Goal: Task Accomplishment & Management: Manage account settings

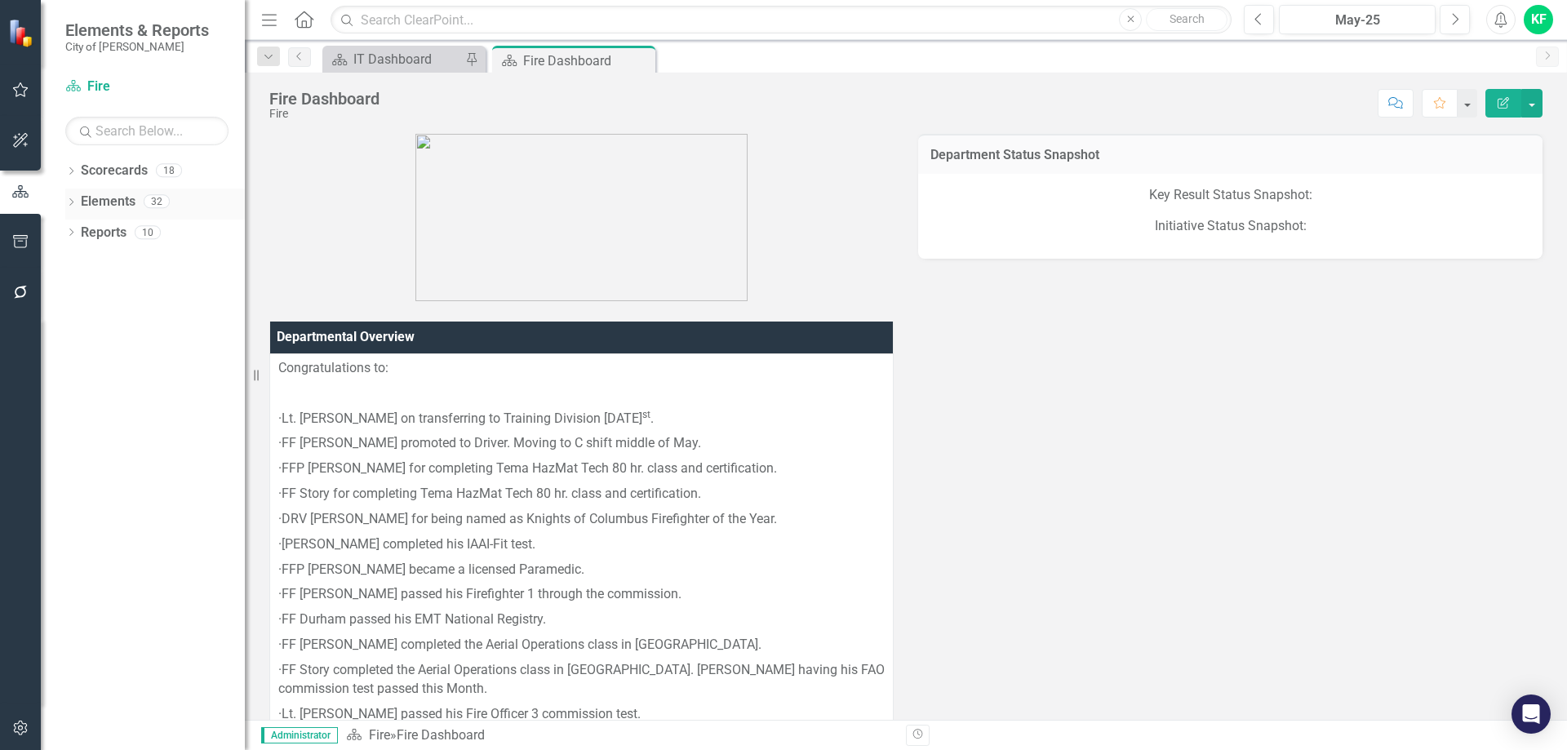
click at [70, 204] on icon "Dropdown" at bounding box center [70, 203] width 11 height 9
click at [126, 264] on link "Key Result Key Results" at bounding box center [134, 264] width 91 height 19
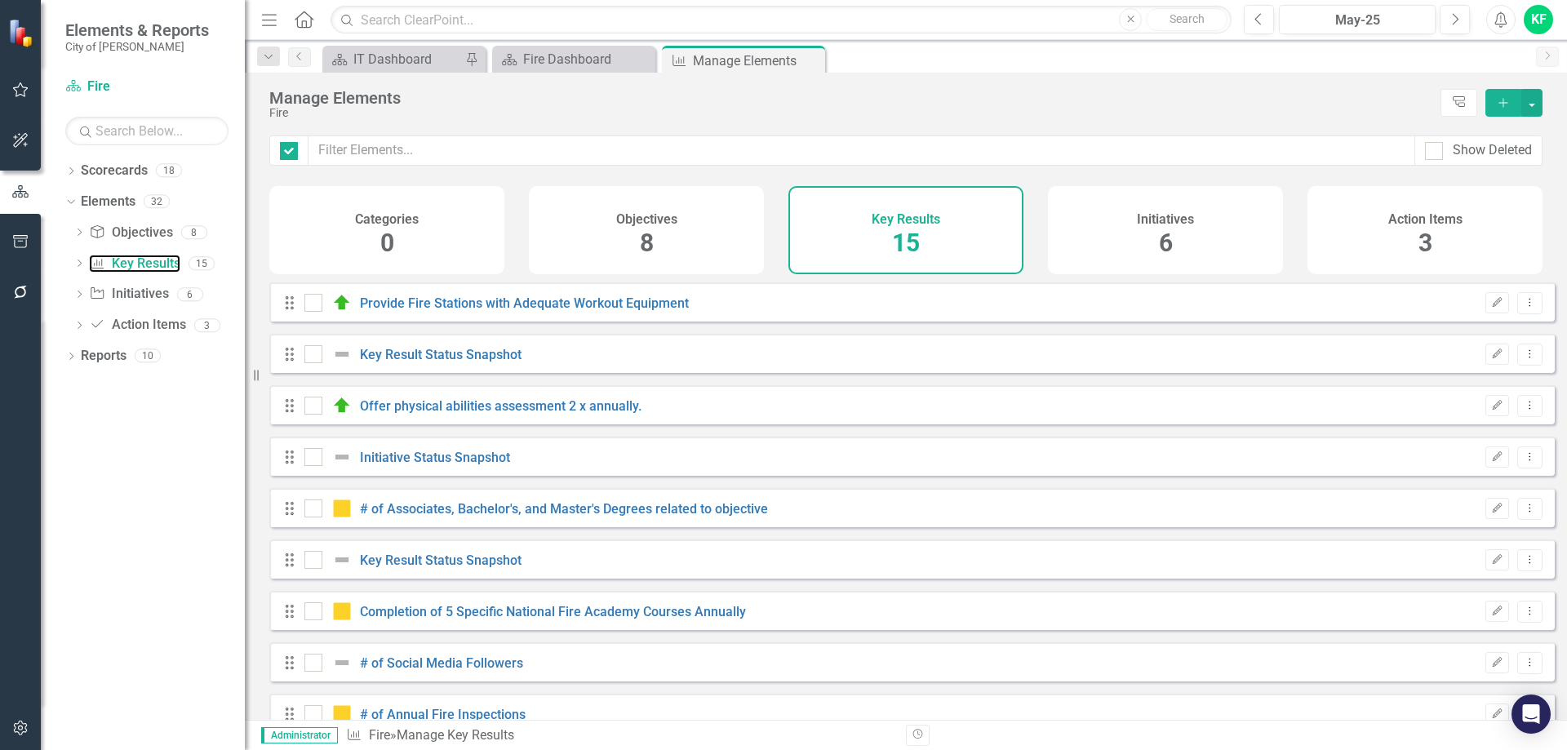
checkbox input "false"
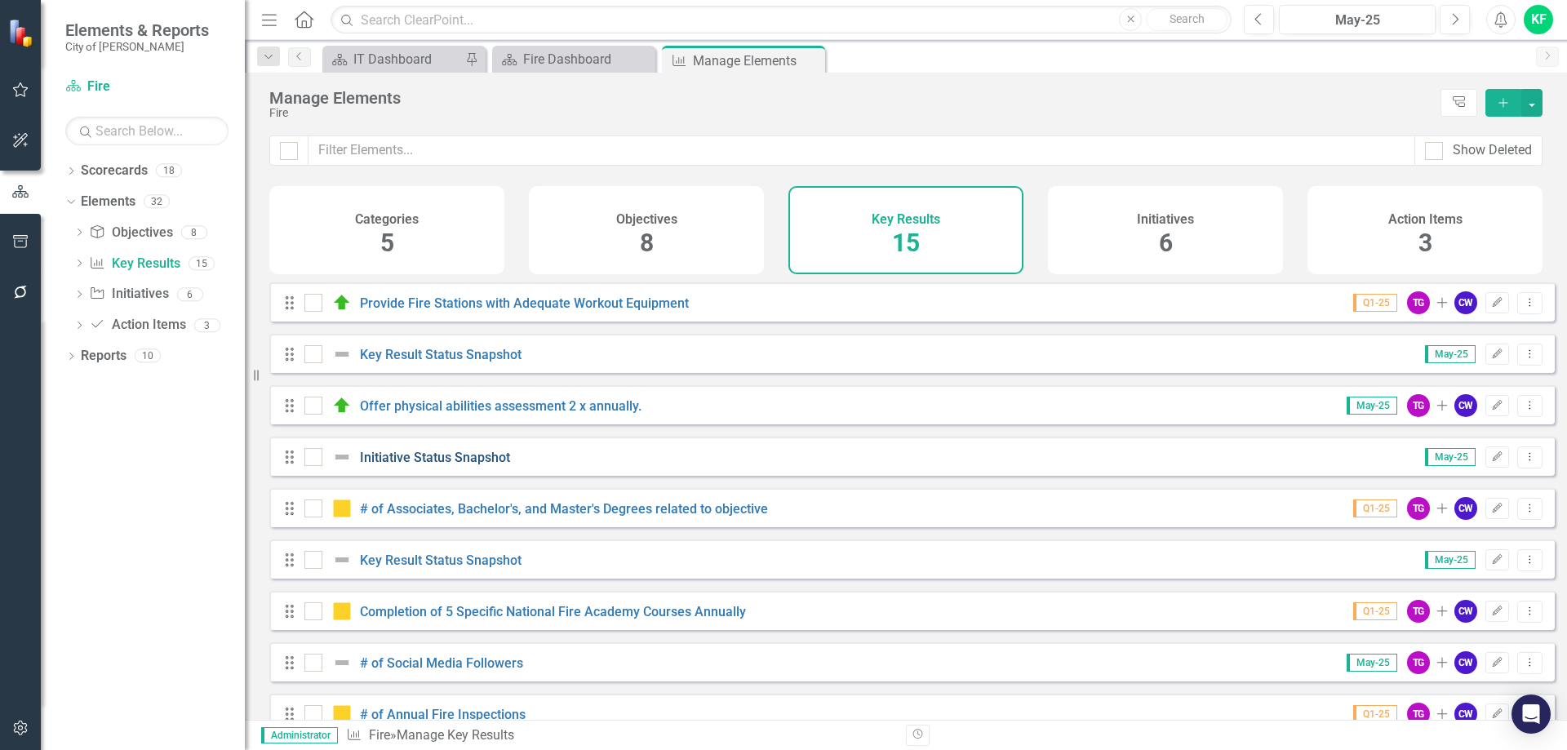
click at [465, 465] on link "Initiative Status Snapshot" at bounding box center [435, 458] width 150 height 16
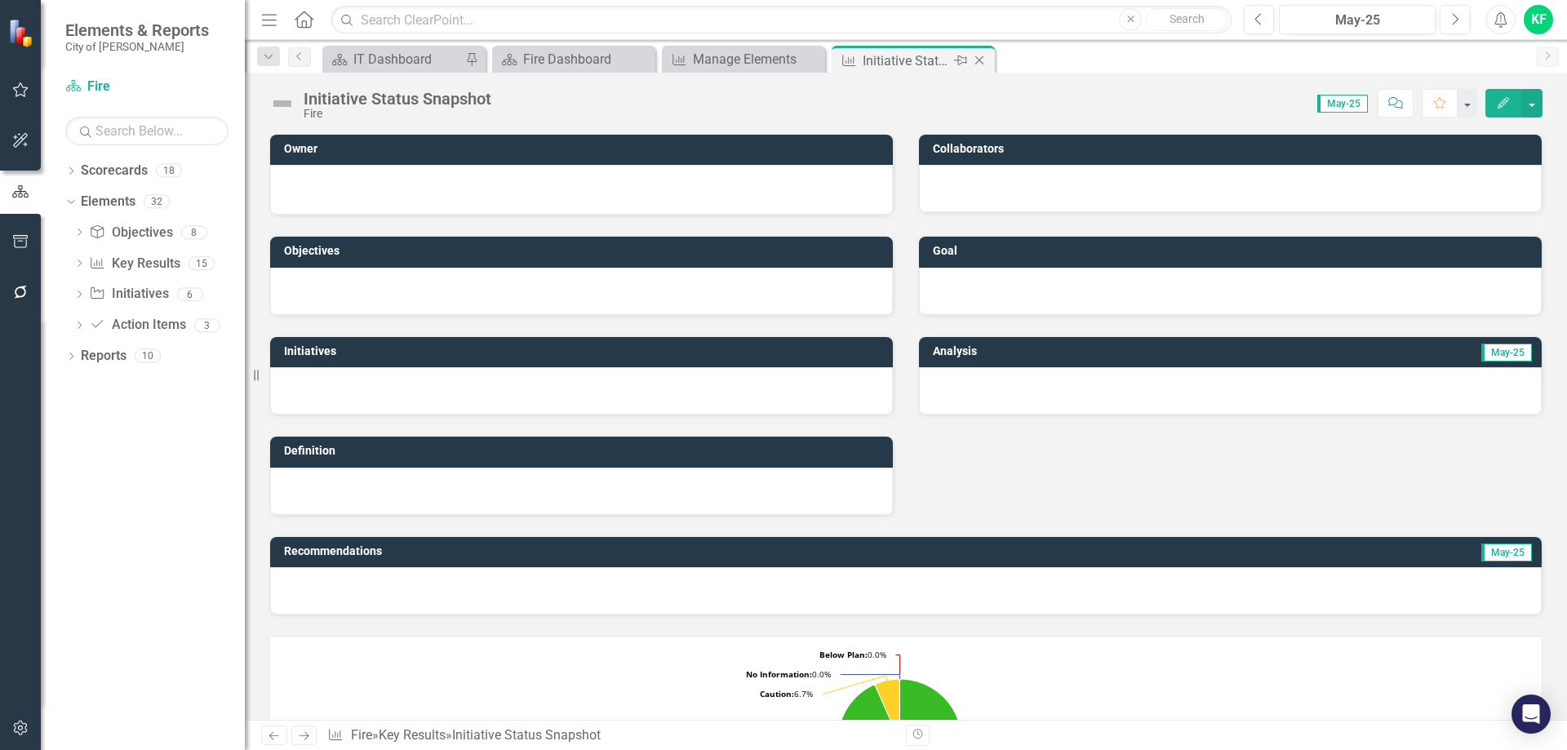
click at [981, 58] on icon "Close" at bounding box center [979, 60] width 16 height 13
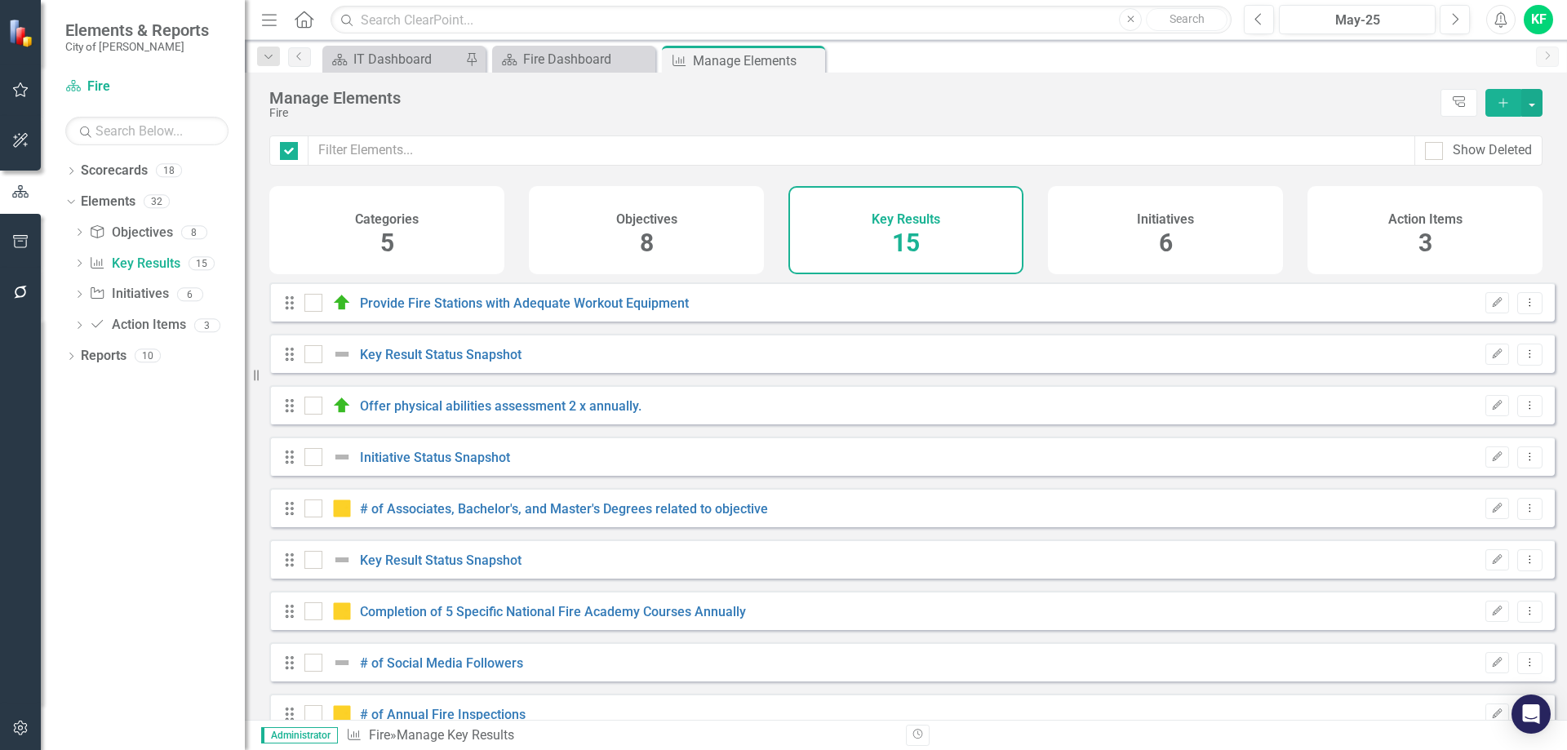
checkbox input "false"
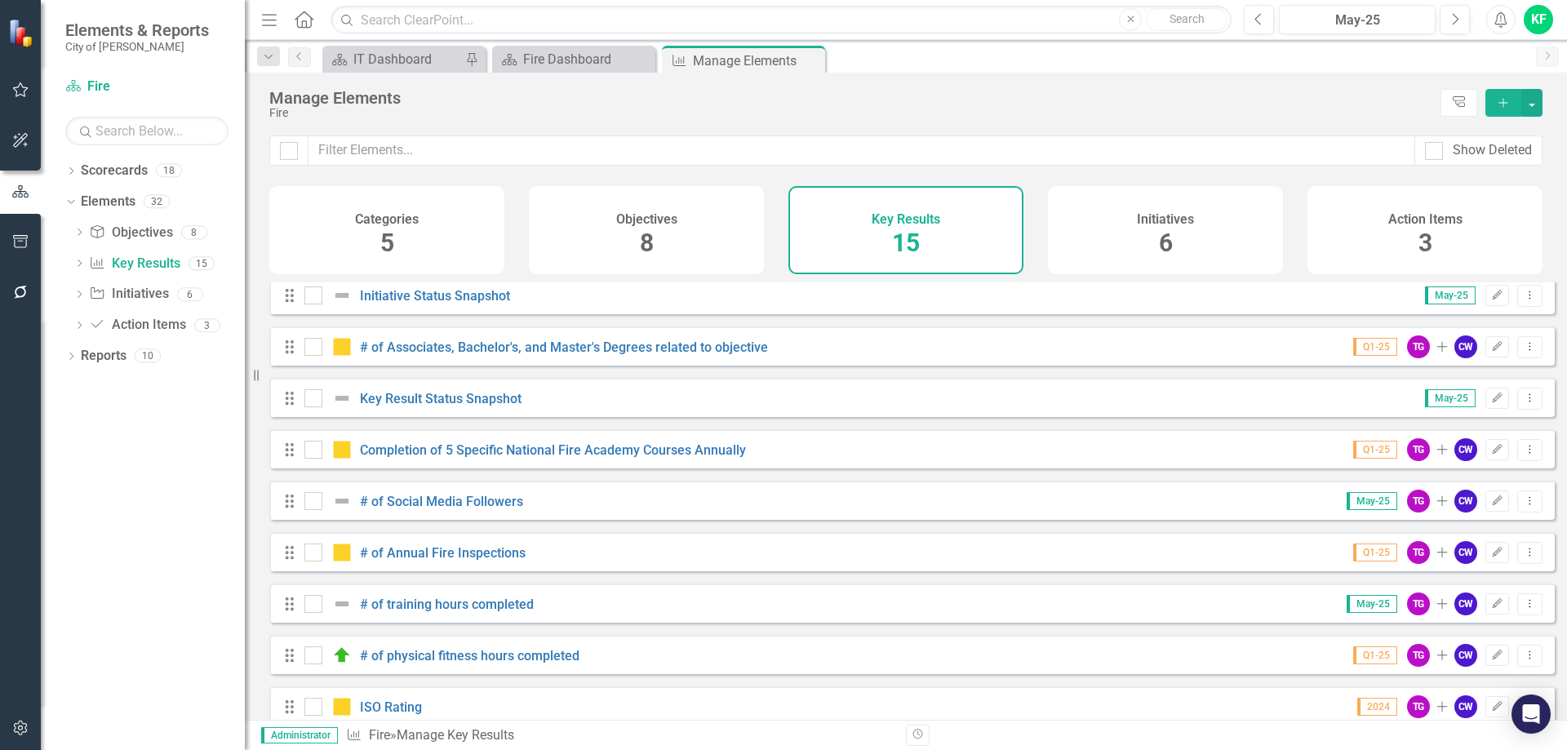
scroll to position [101, 0]
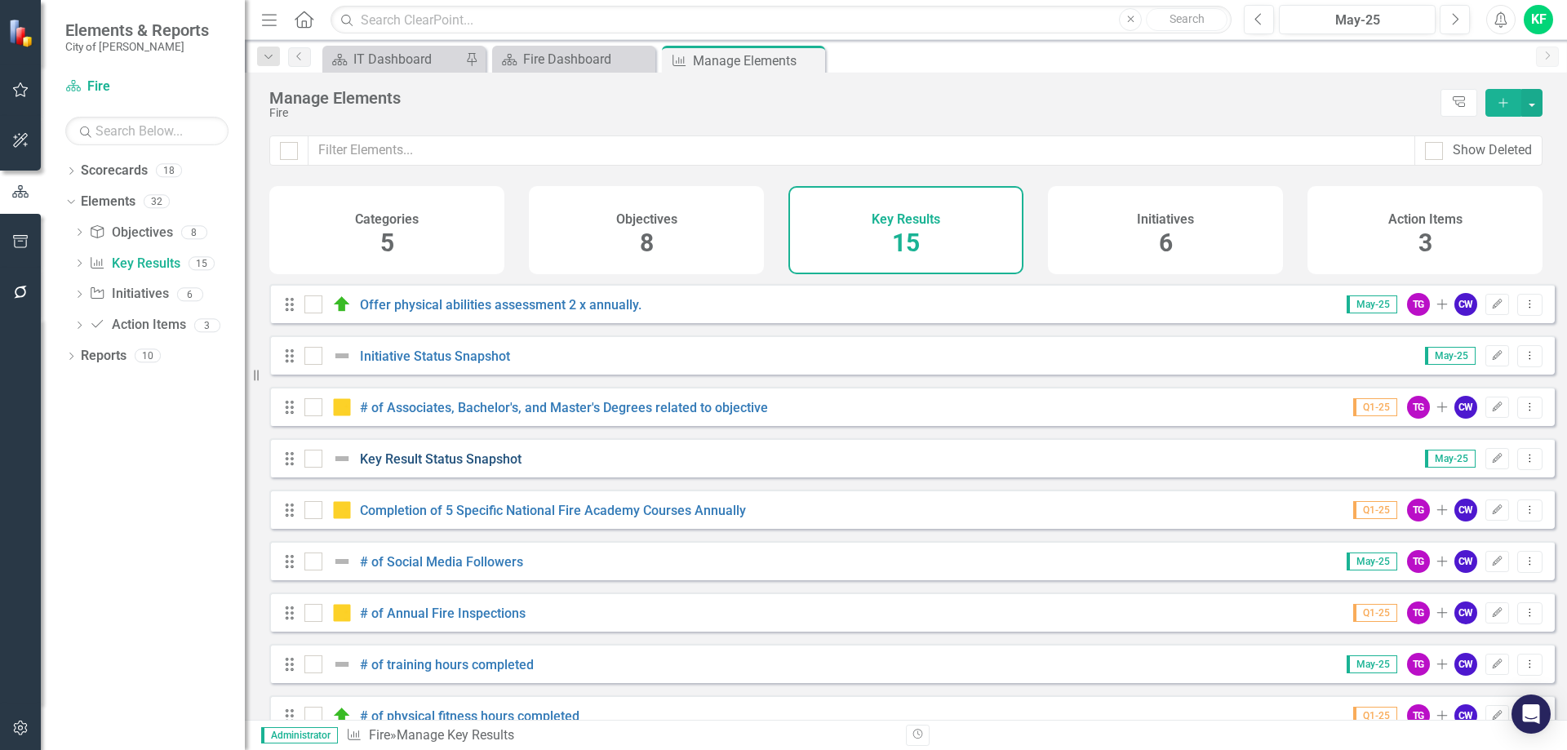
click at [492, 467] on link "Key Result Status Snapshot" at bounding box center [441, 459] width 162 height 16
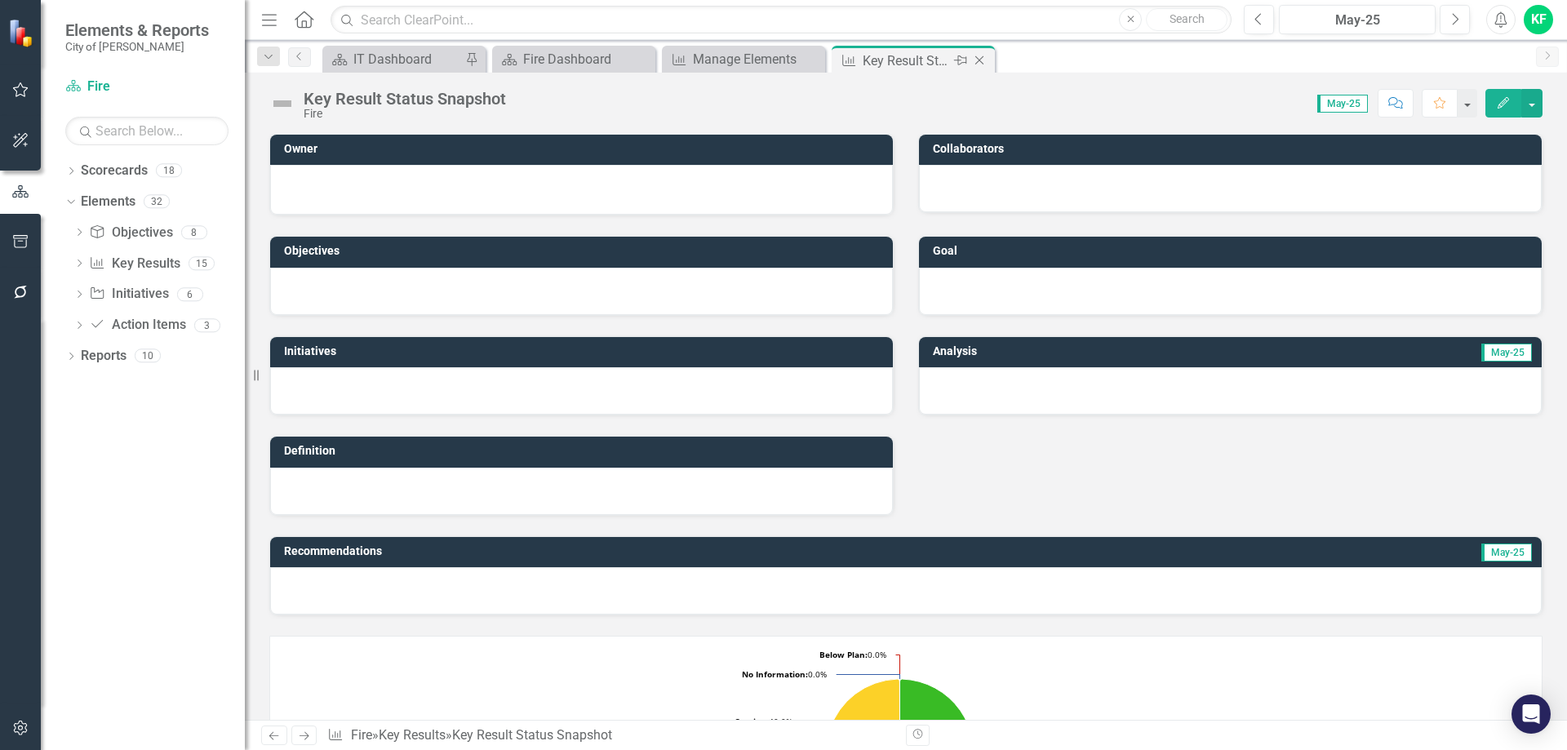
click at [983, 61] on icon "Close" at bounding box center [979, 60] width 16 height 13
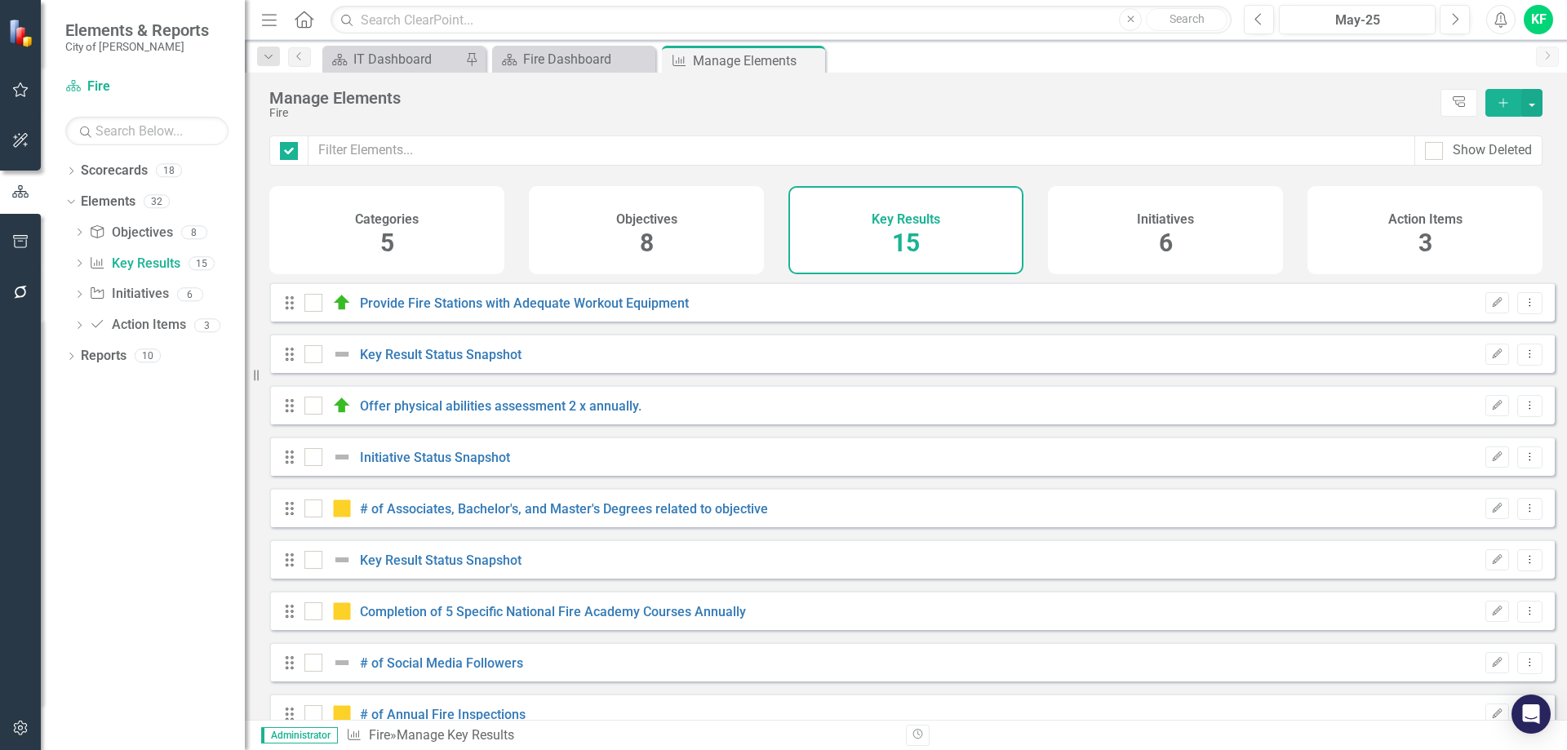
checkbox input "false"
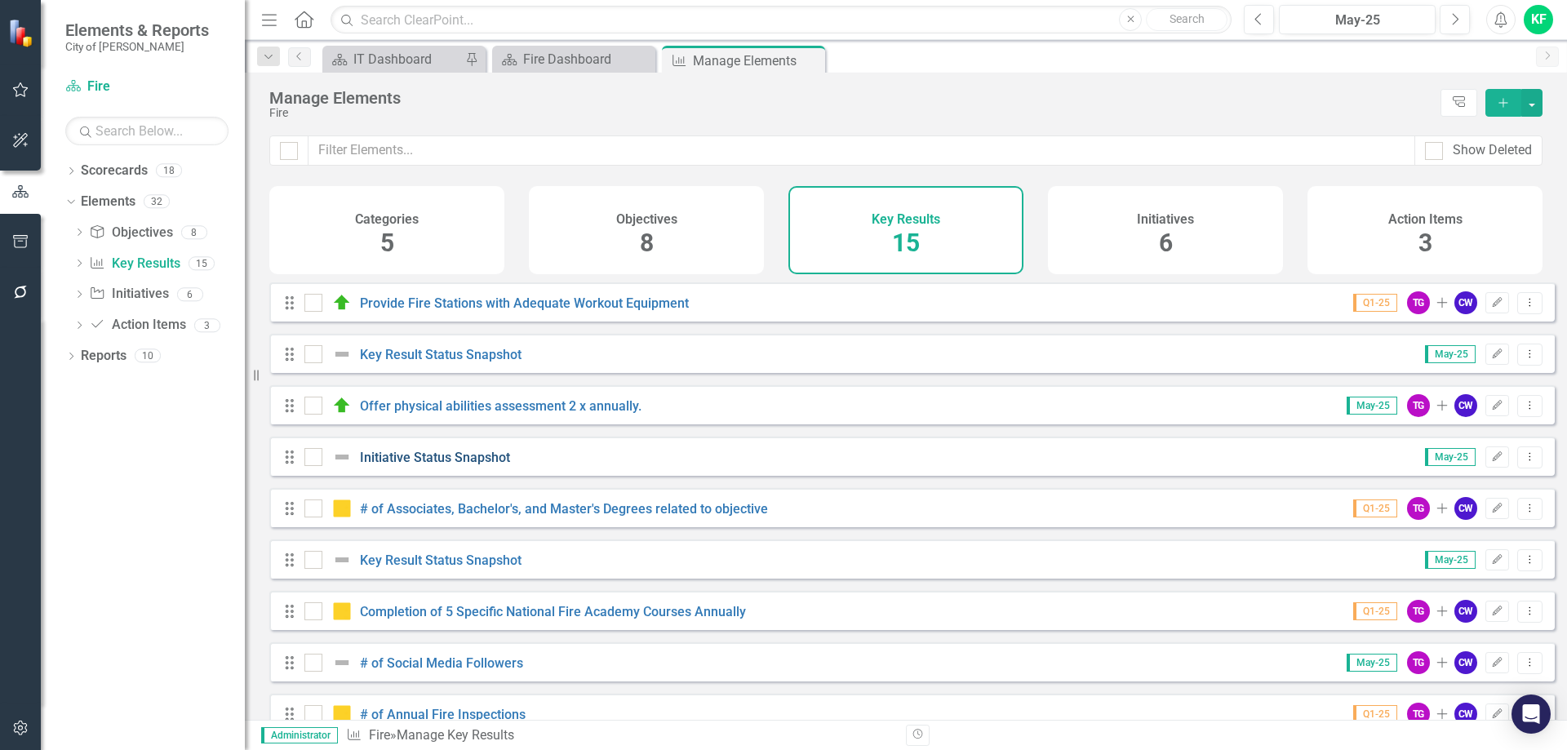
click at [473, 465] on link "Initiative Status Snapshot" at bounding box center [435, 458] width 150 height 16
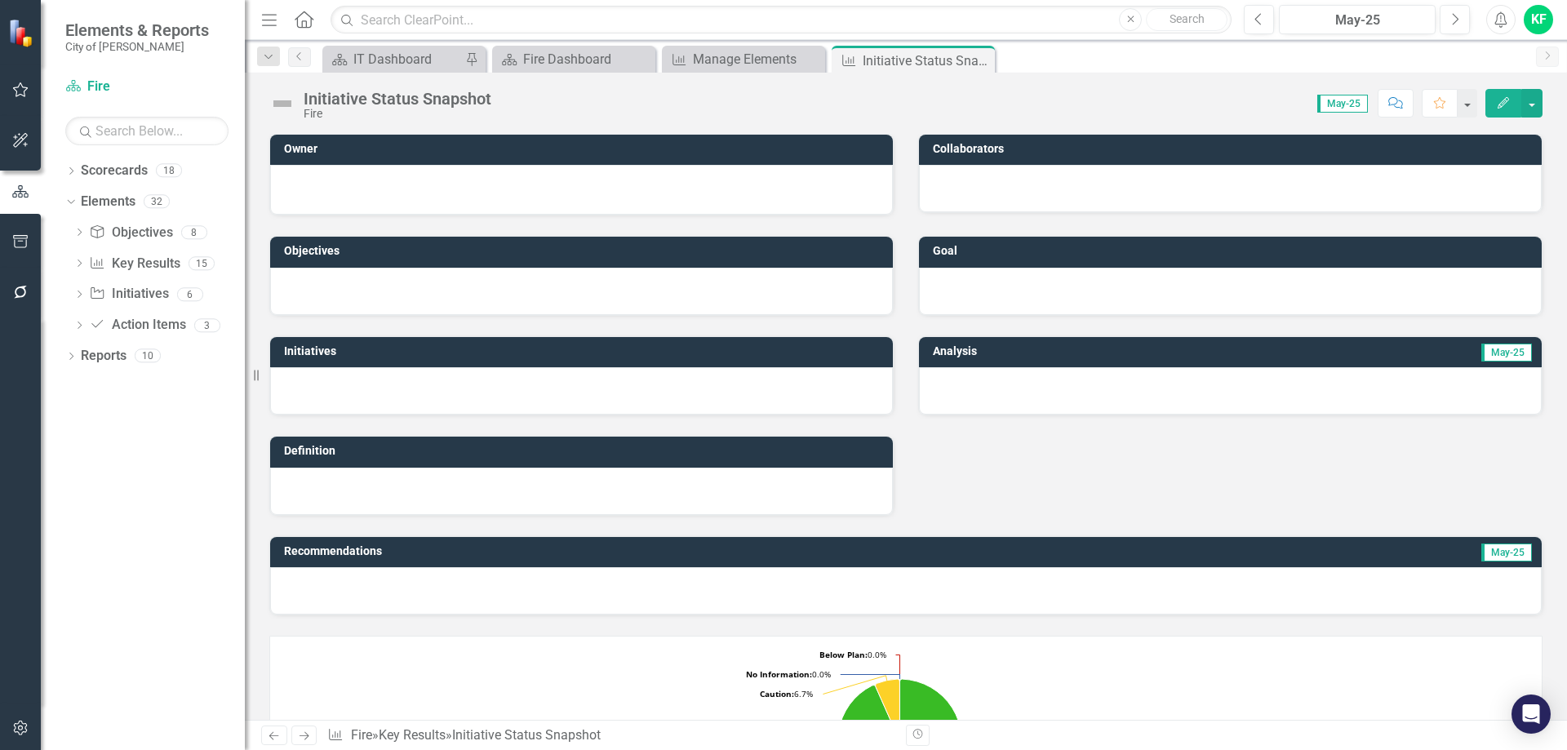
click at [1501, 99] on icon "Edit" at bounding box center [1503, 102] width 15 height 11
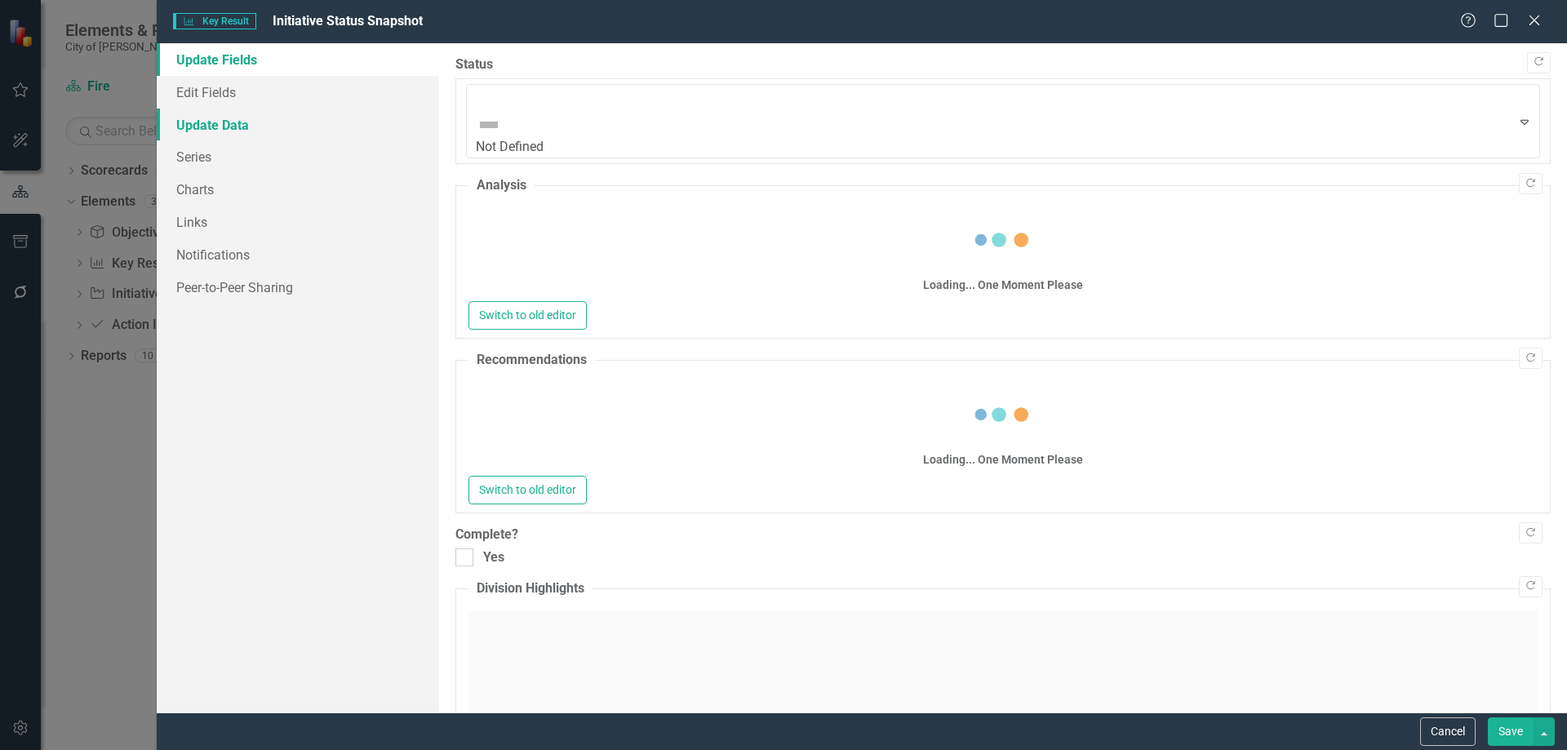
click at [215, 122] on link "Update Data" at bounding box center [298, 125] width 282 height 33
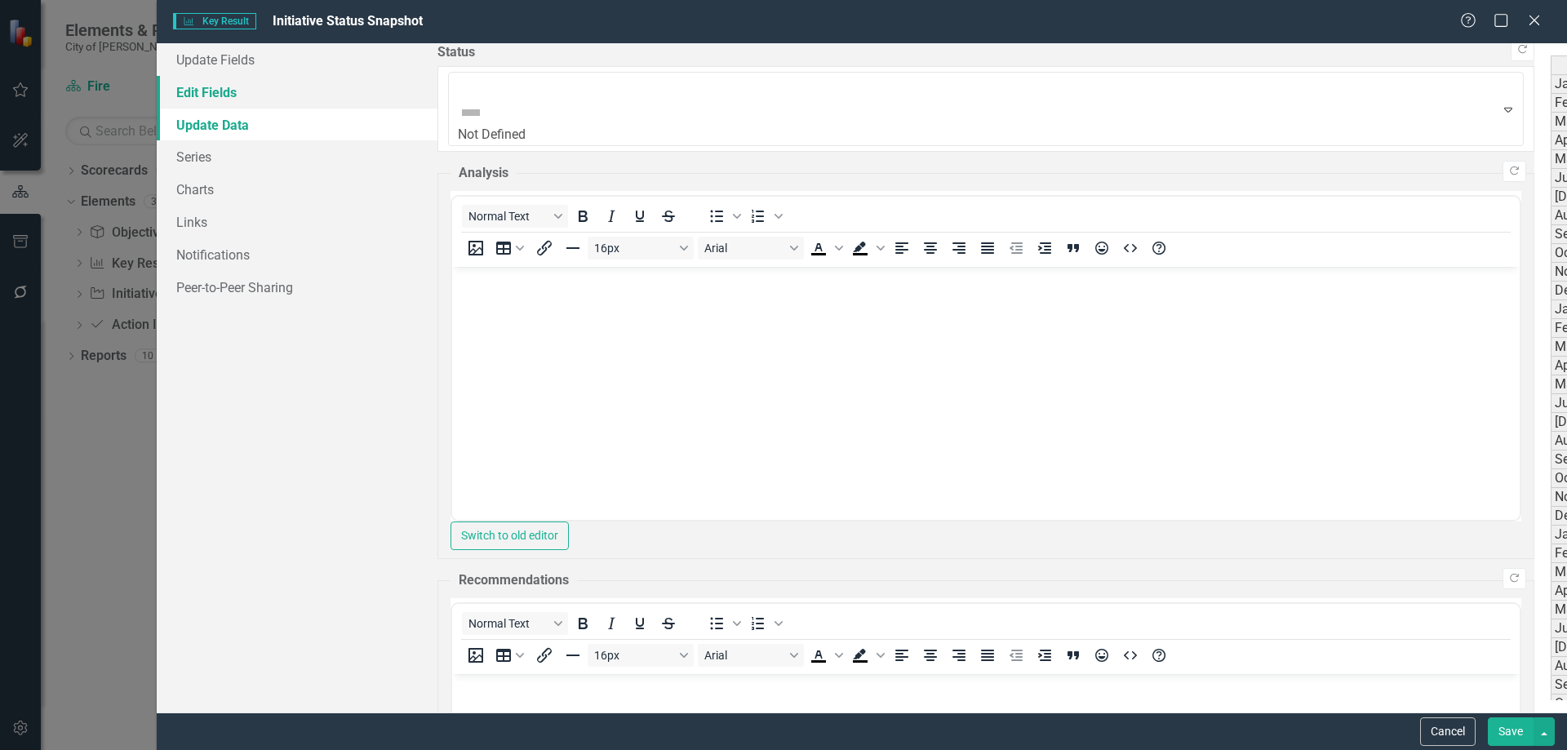
click at [213, 95] on link "Edit Fields" at bounding box center [297, 92] width 281 height 33
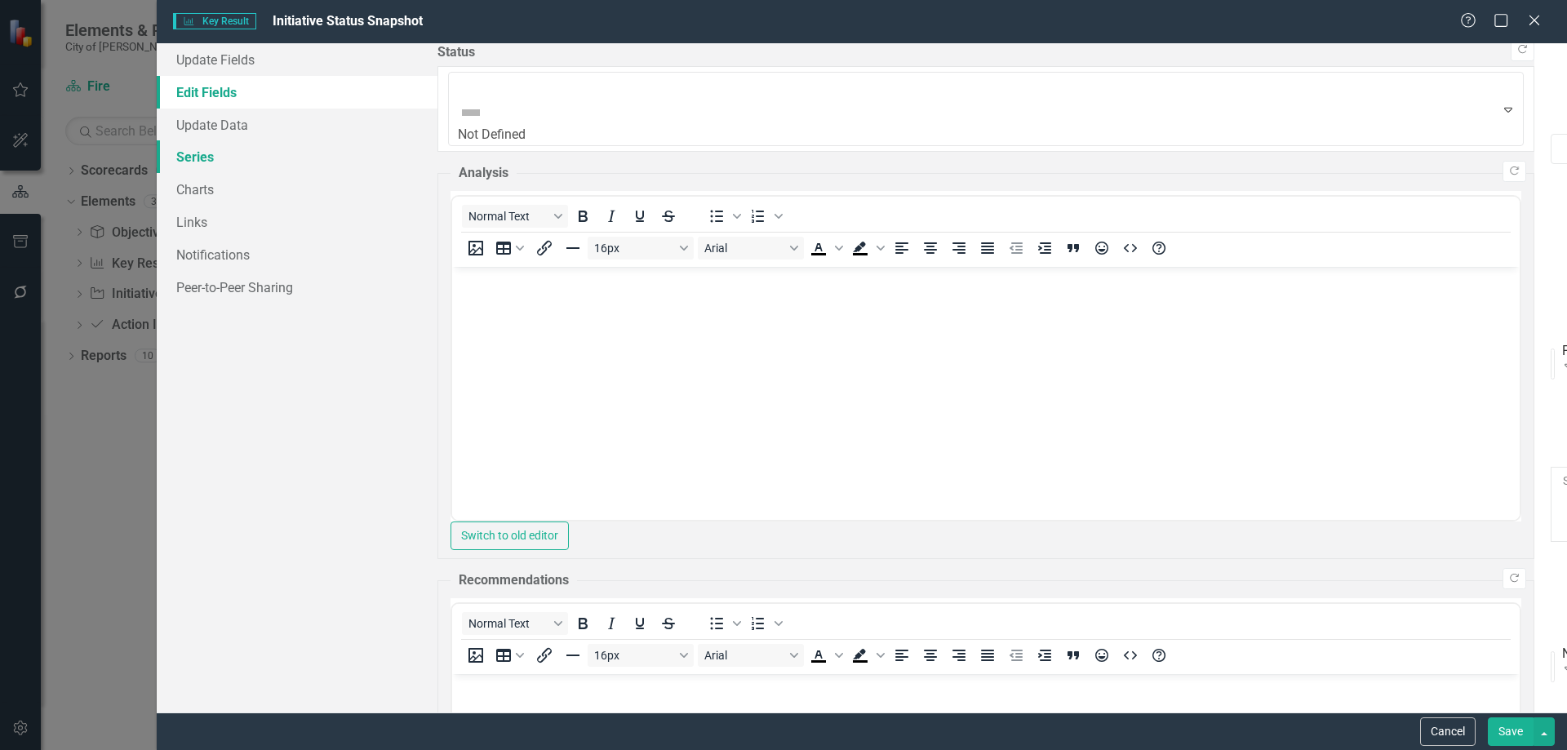
click at [188, 160] on link "Series" at bounding box center [297, 156] width 281 height 33
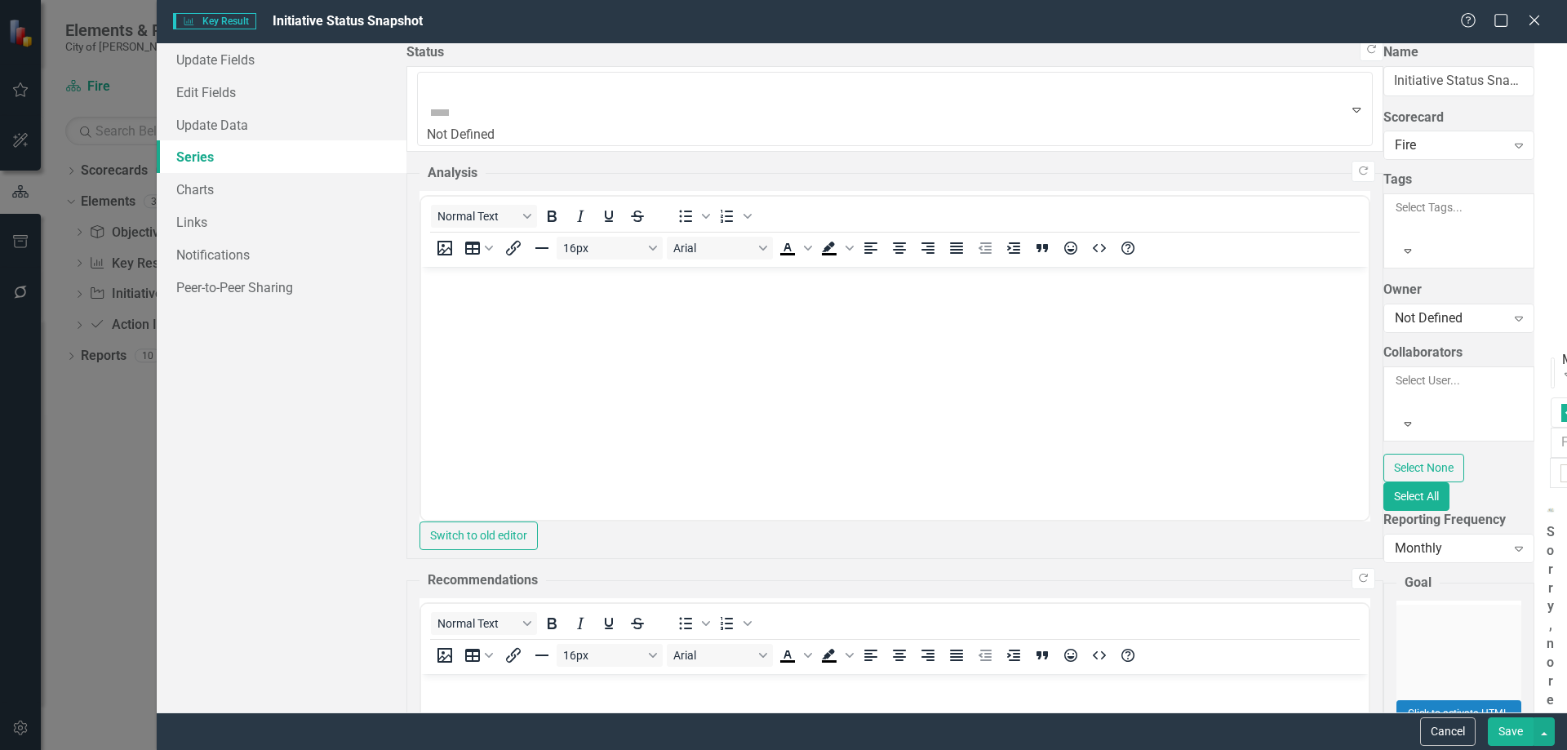
checkbox input "false"
click at [1423, 204] on link "Edit Edit Measure Series" at bounding box center [1443, 207] width 185 height 30
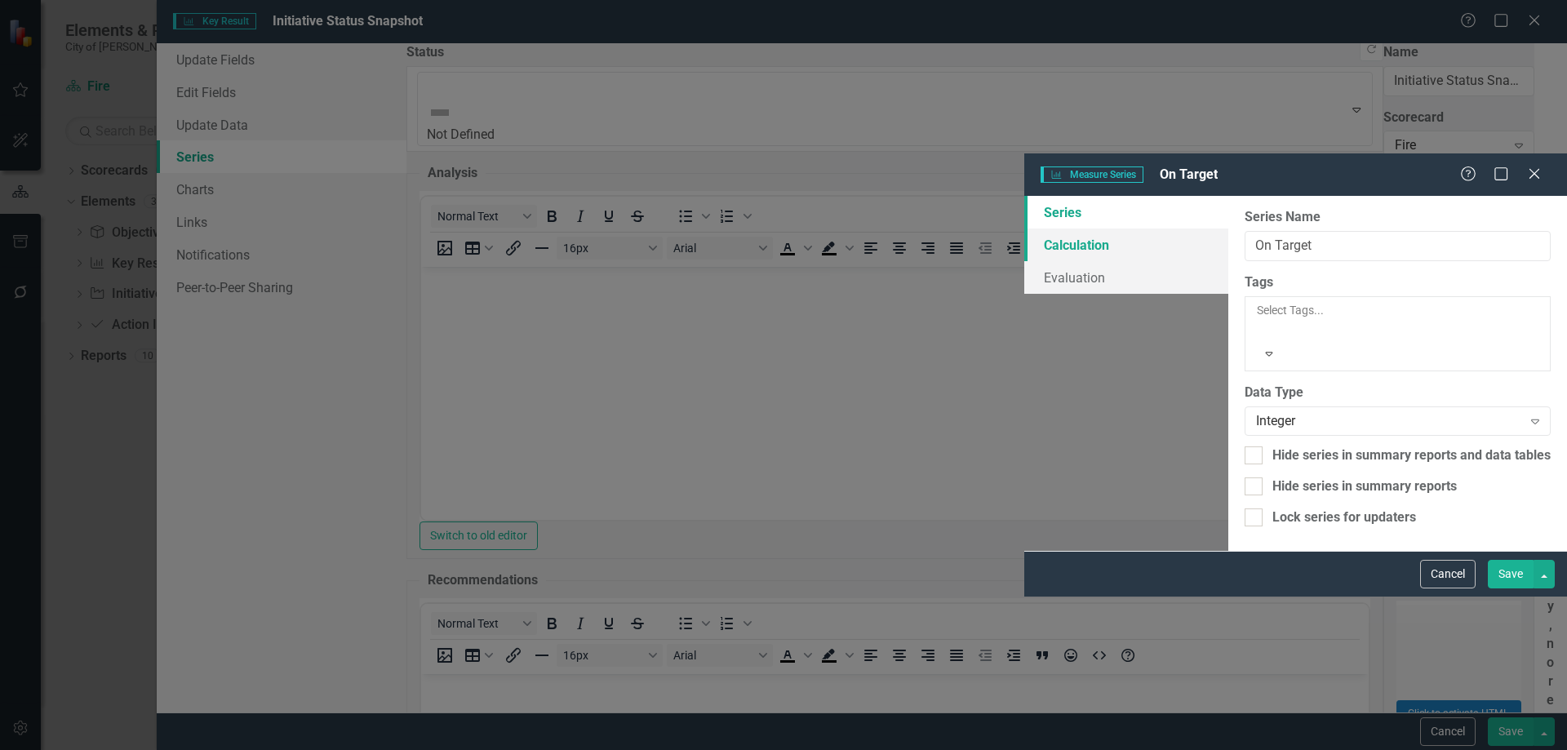
click at [1024, 228] on link "Calculation" at bounding box center [1126, 244] width 204 height 33
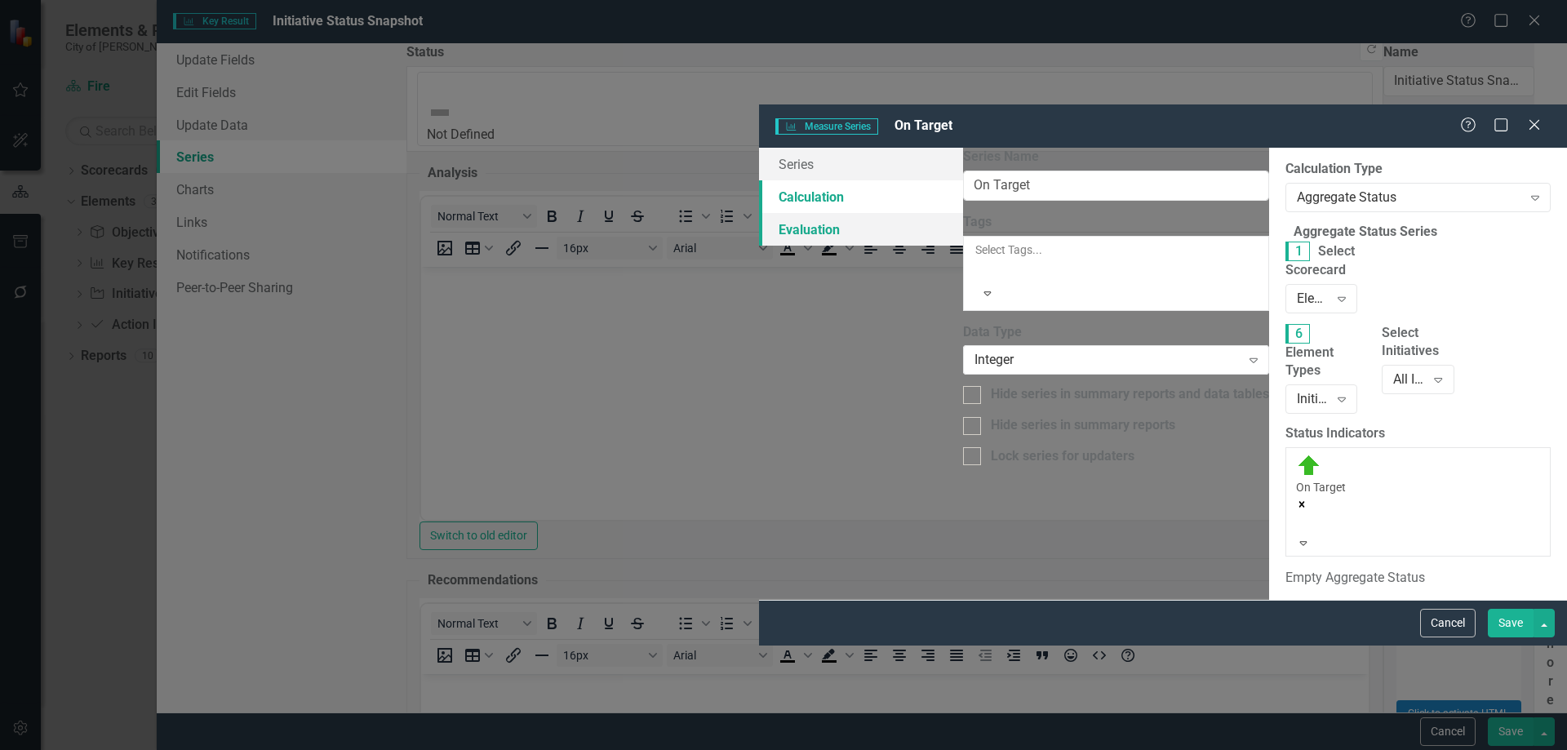
click at [759, 213] on link "Evaluation" at bounding box center [861, 229] width 204 height 33
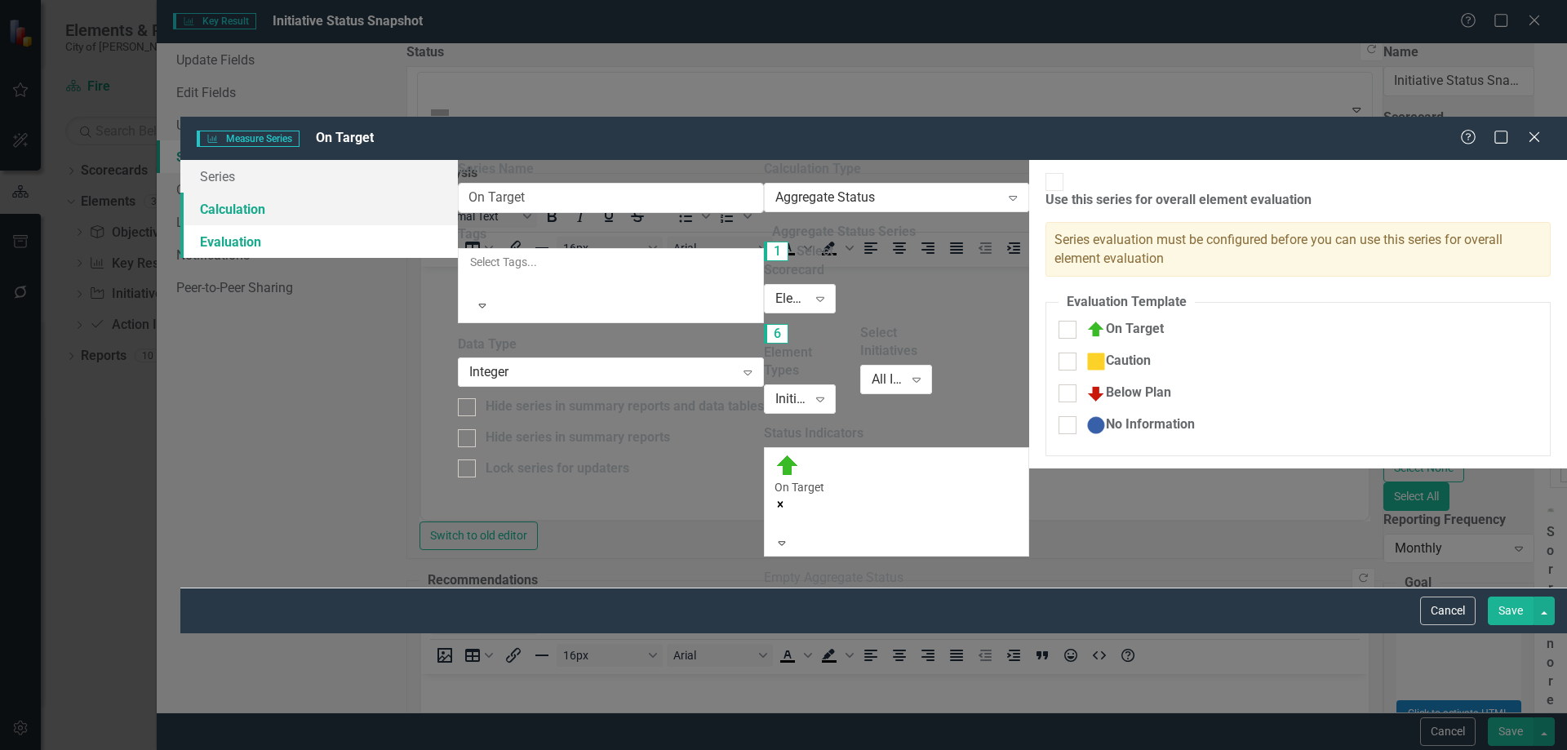
click at [373, 193] on link "Calculation" at bounding box center [318, 209] width 277 height 33
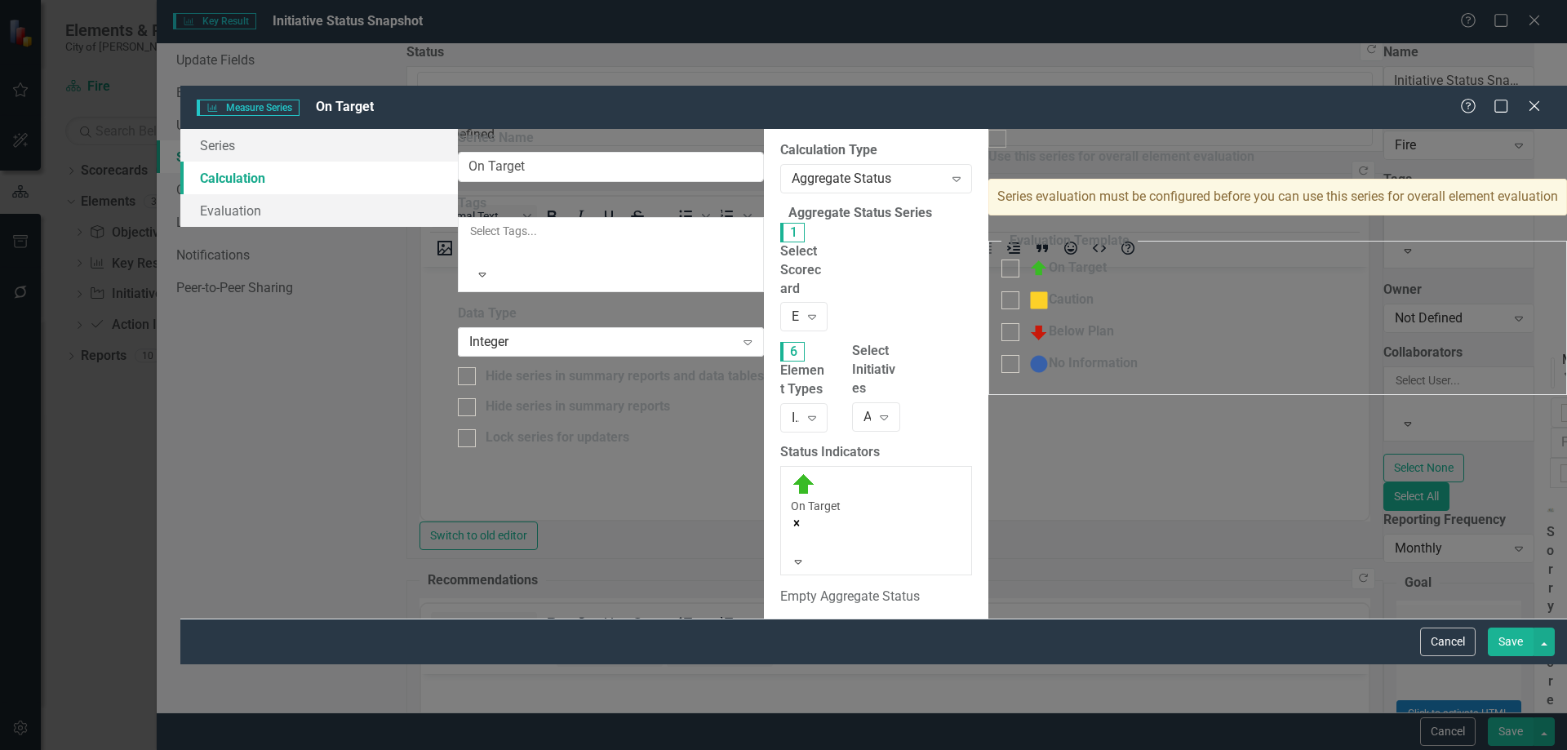
click at [1504, 656] on button "Save" at bounding box center [1511, 641] width 46 height 29
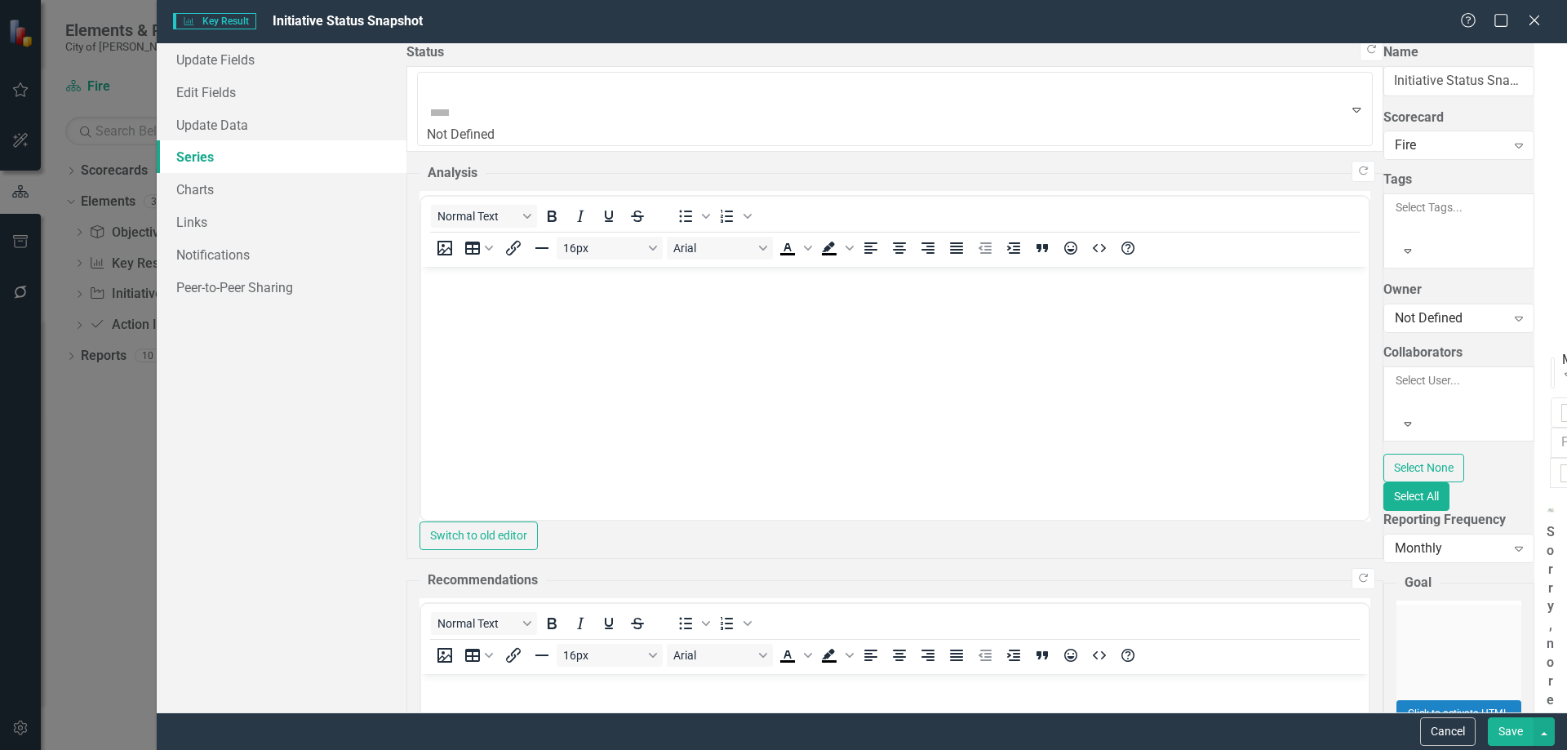
click at [1434, 254] on link "Edit Edit Measure Series" at bounding box center [1443, 258] width 185 height 30
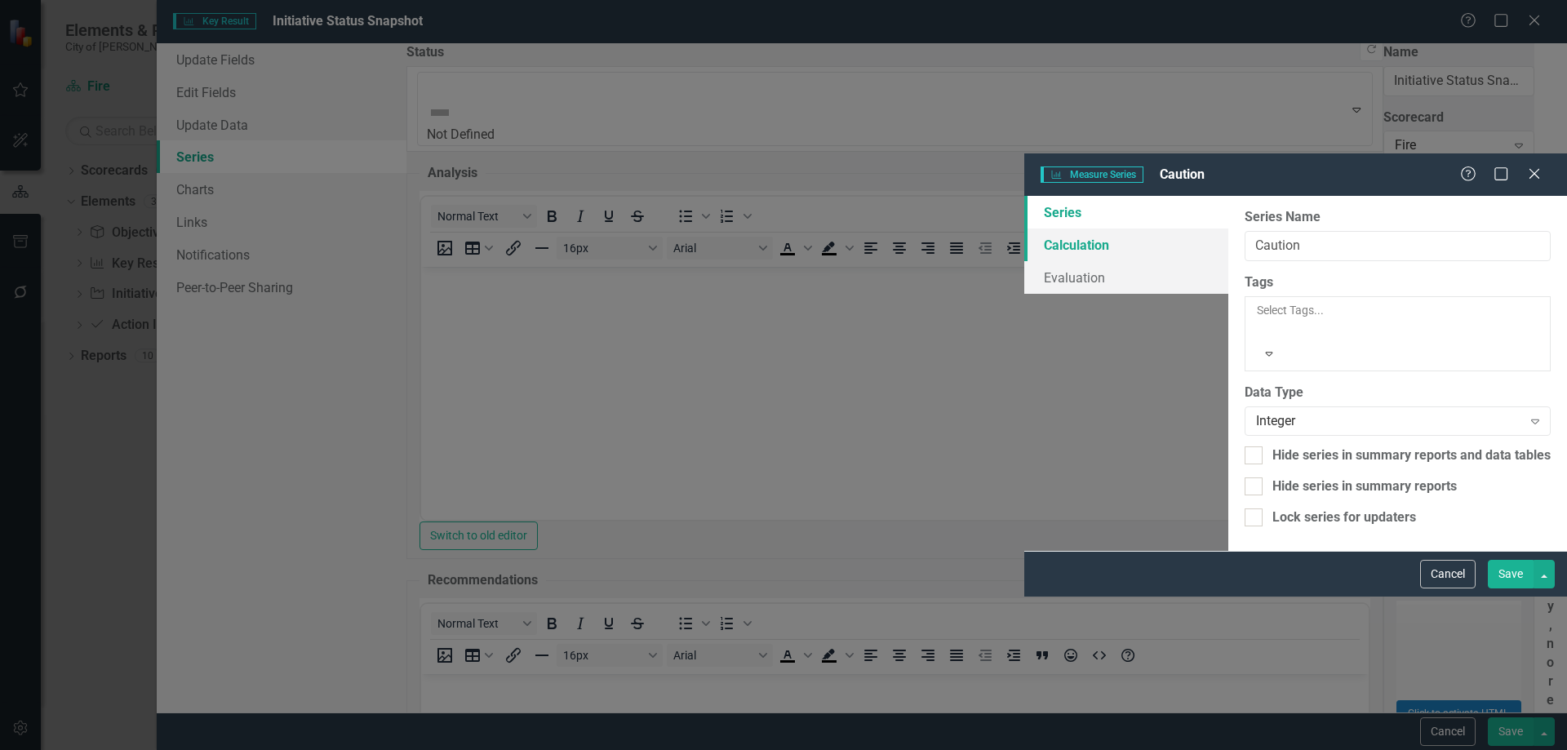
click at [1024, 228] on link "Calculation" at bounding box center [1126, 244] width 204 height 33
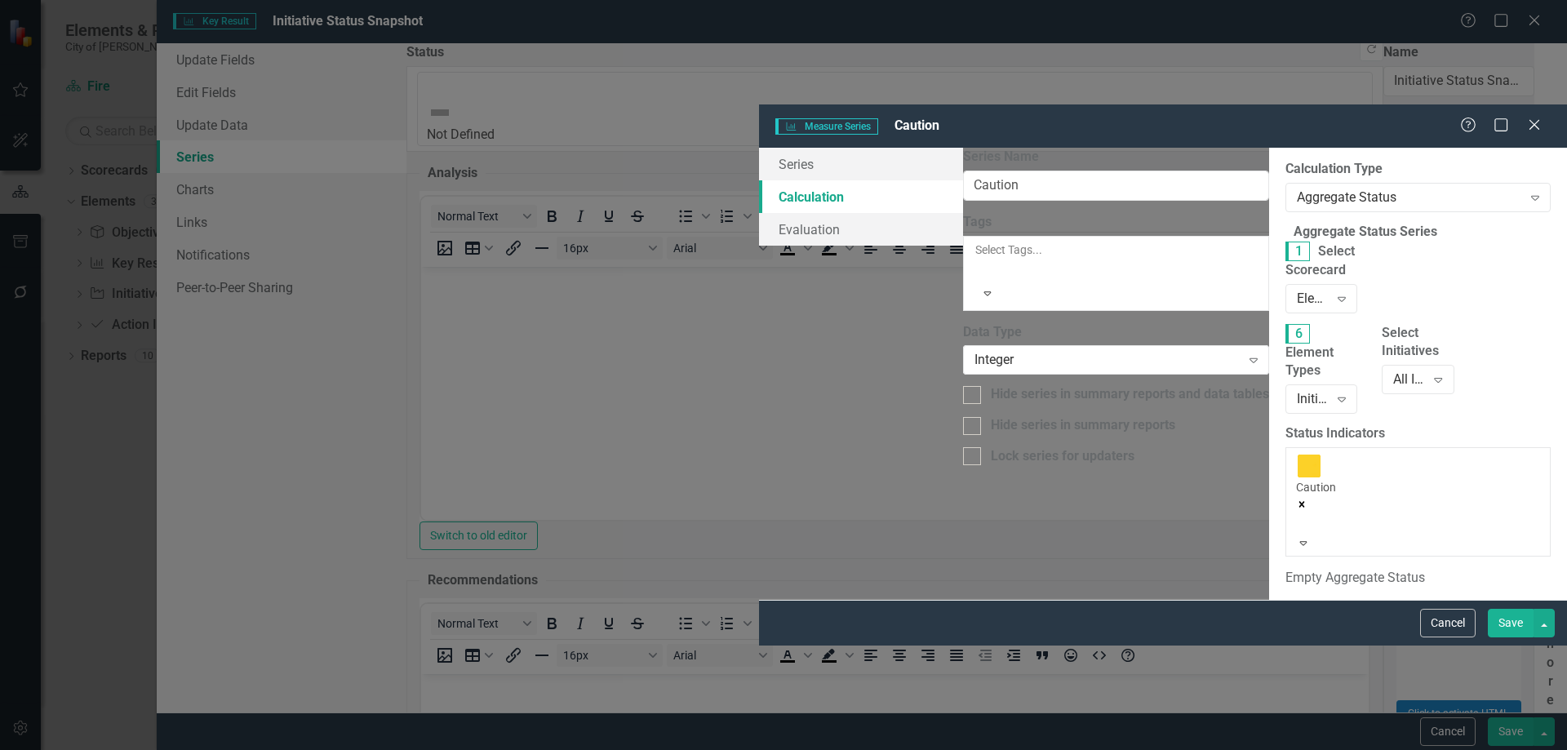
click at [1508, 637] on button "Save" at bounding box center [1511, 623] width 46 height 29
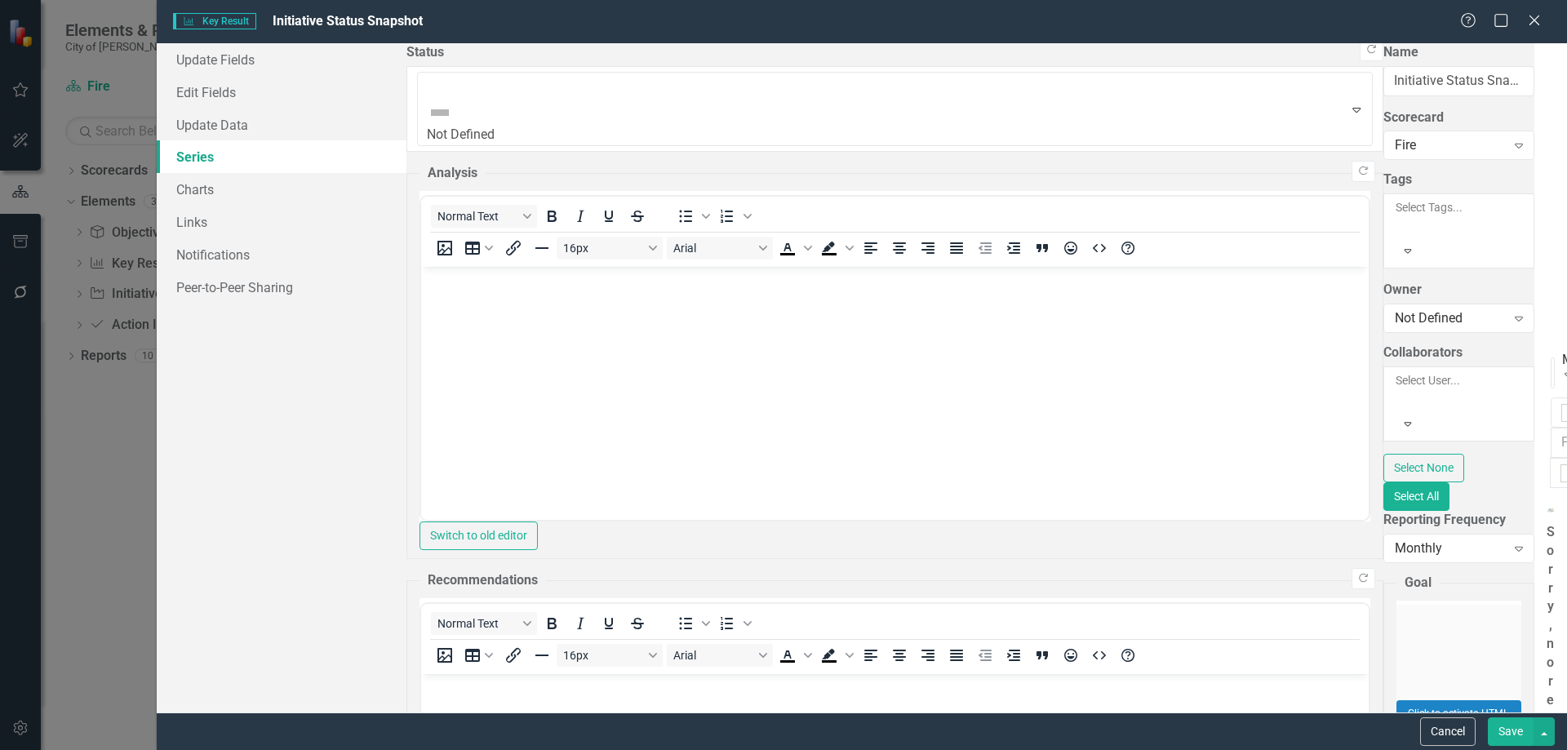
click at [1467, 255] on link "Edit Edit Measure Series" at bounding box center [1443, 258] width 185 height 30
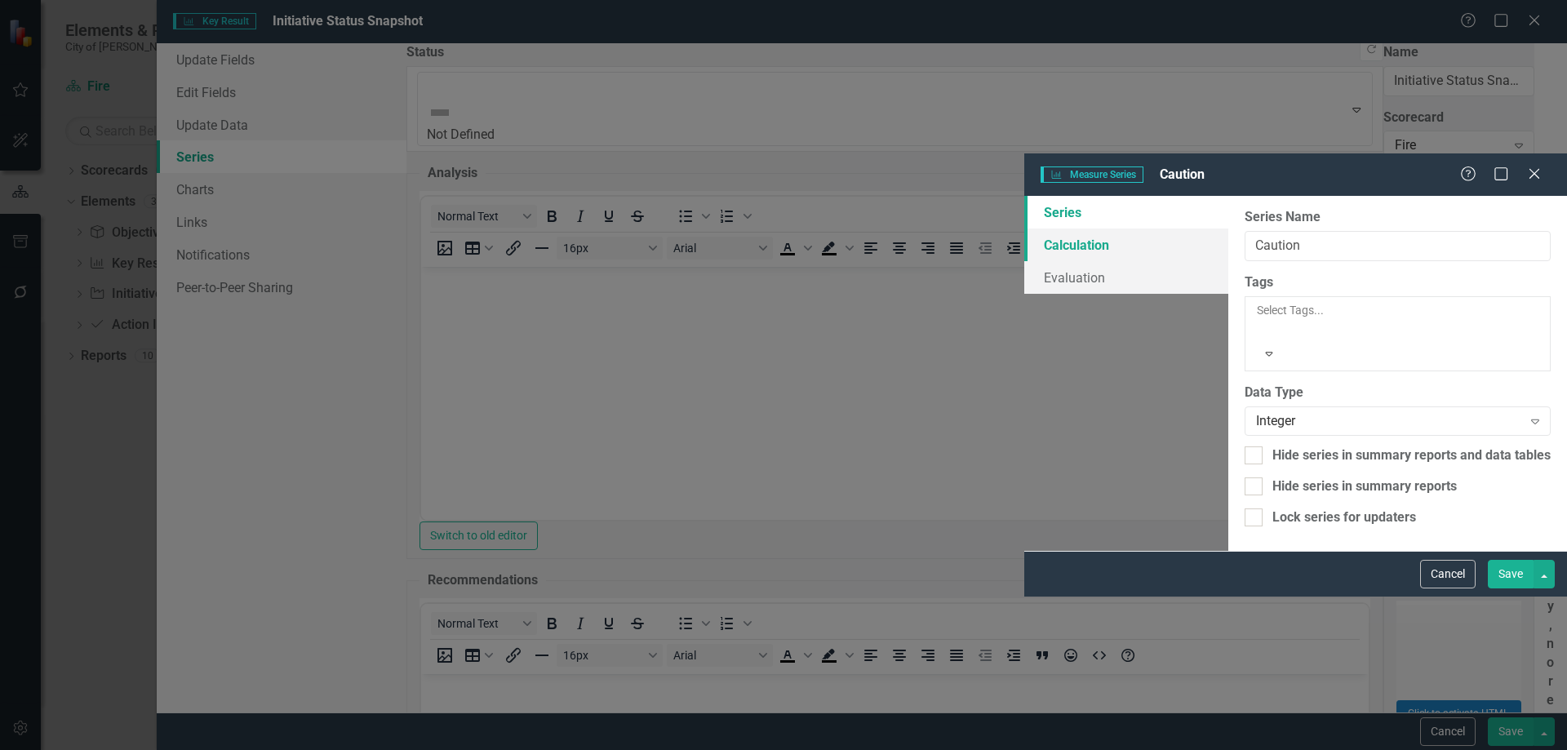
click at [1024, 228] on link "Calculation" at bounding box center [1126, 244] width 204 height 33
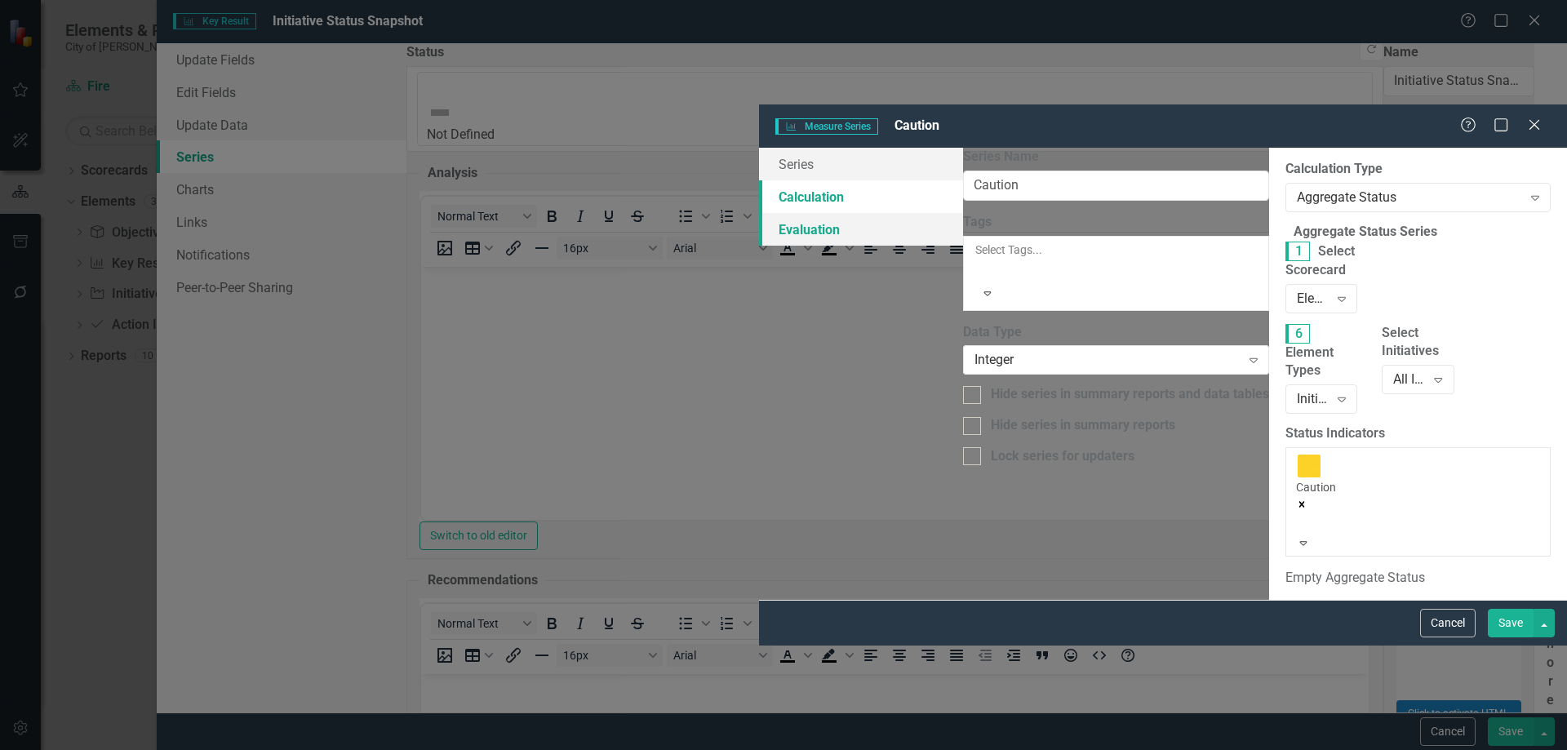
click at [759, 213] on link "Evaluation" at bounding box center [861, 229] width 204 height 33
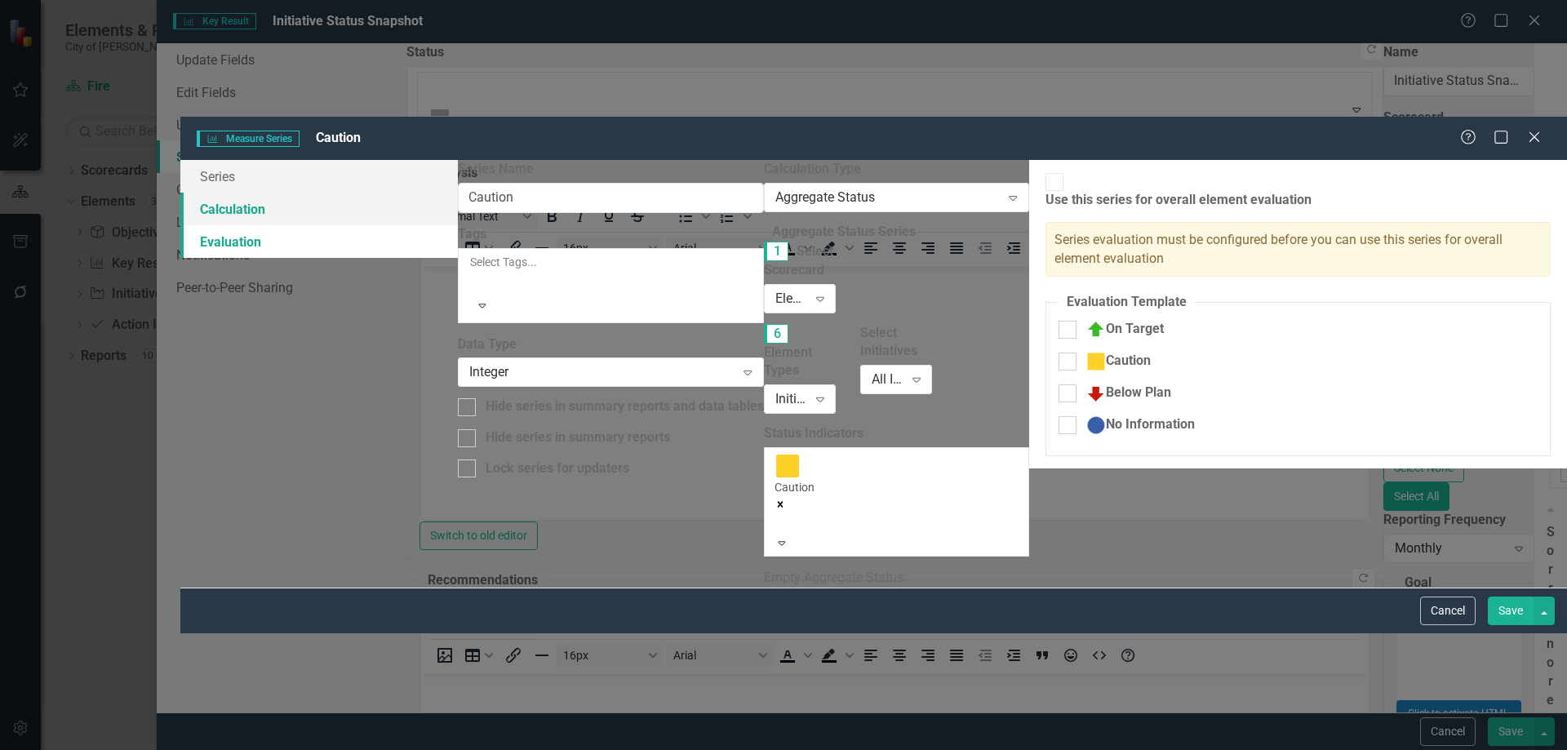
click at [367, 193] on link "Calculation" at bounding box center [318, 209] width 277 height 33
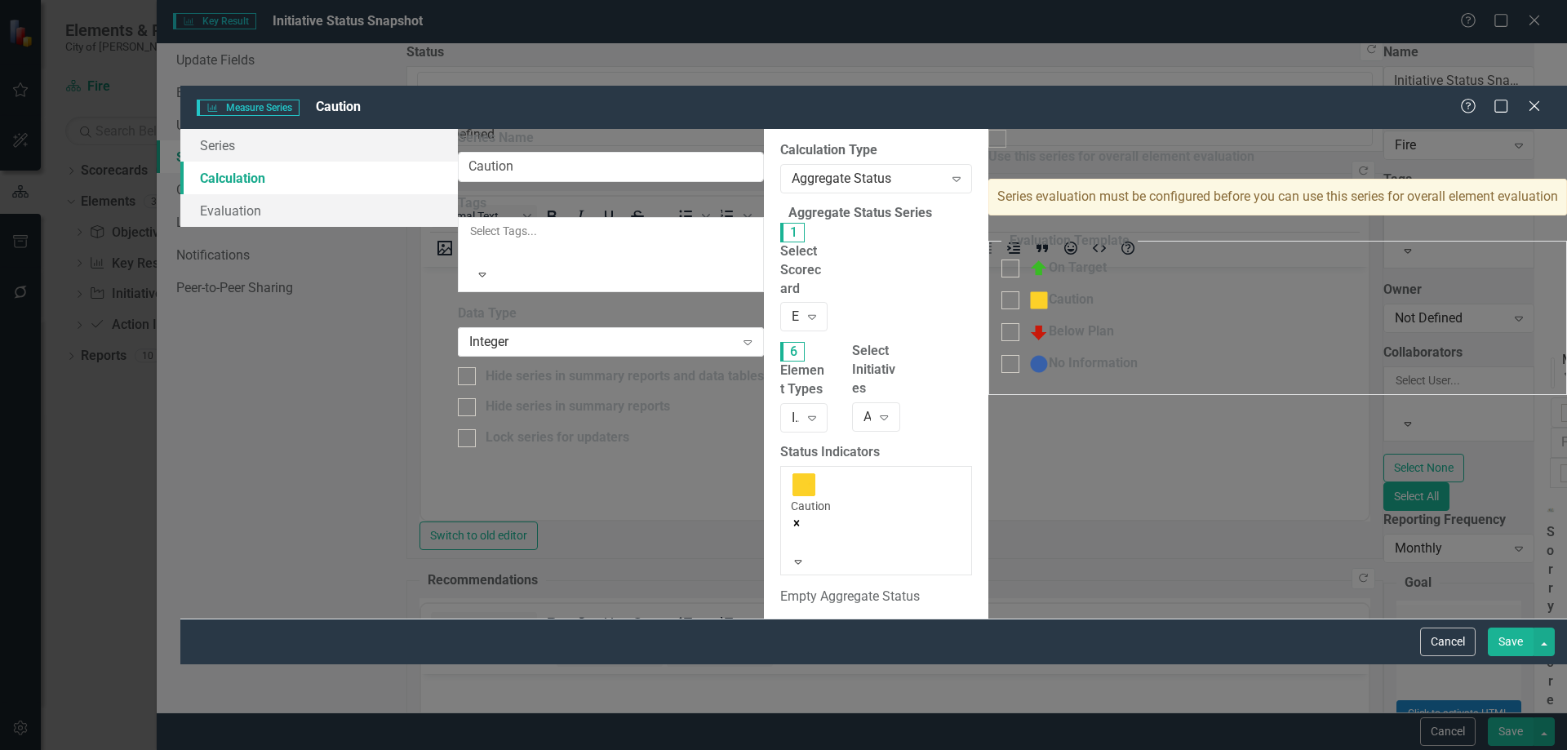
click at [1507, 656] on button "Save" at bounding box center [1511, 641] width 46 height 29
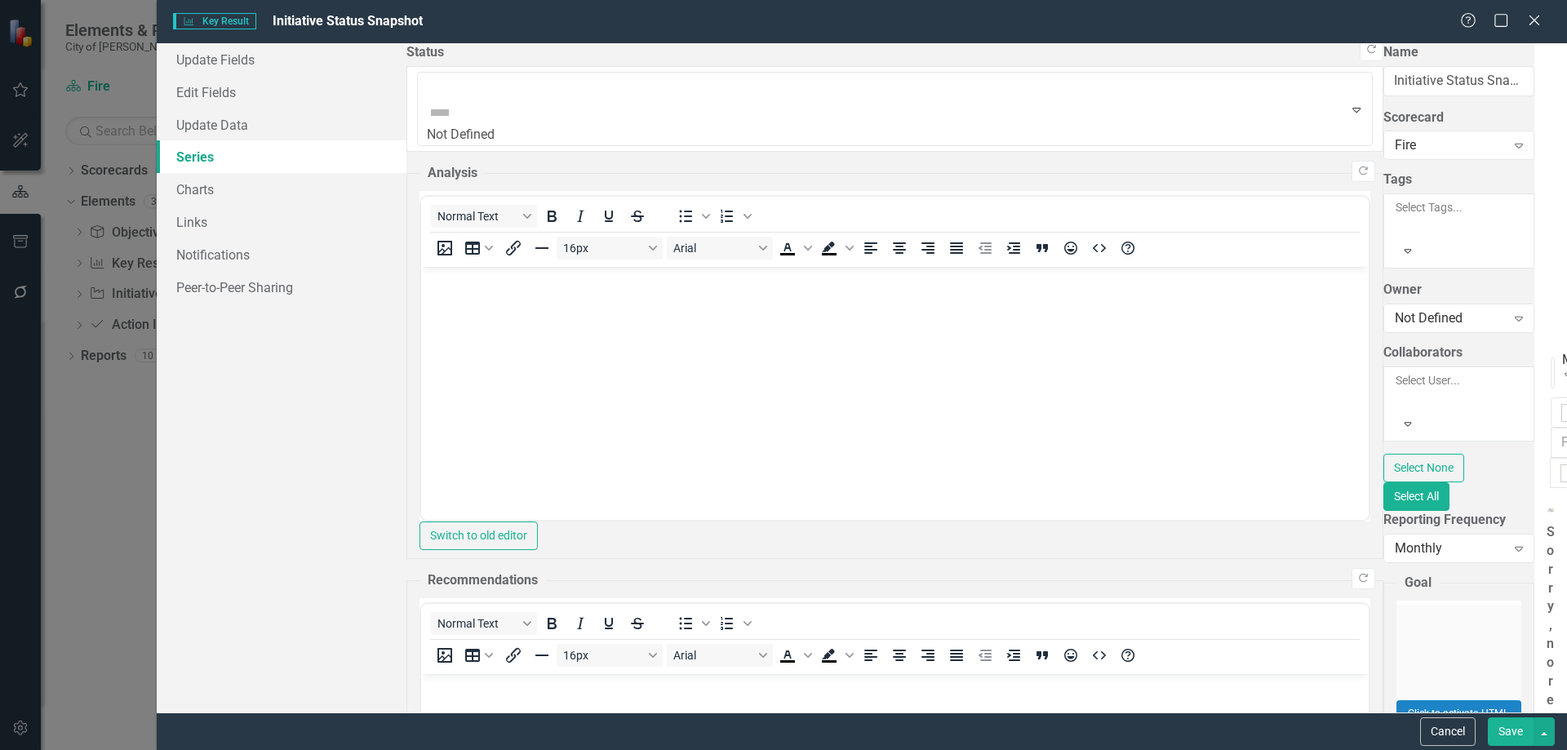
click at [1410, 313] on link "Edit Edit Measure Series" at bounding box center [1443, 310] width 185 height 30
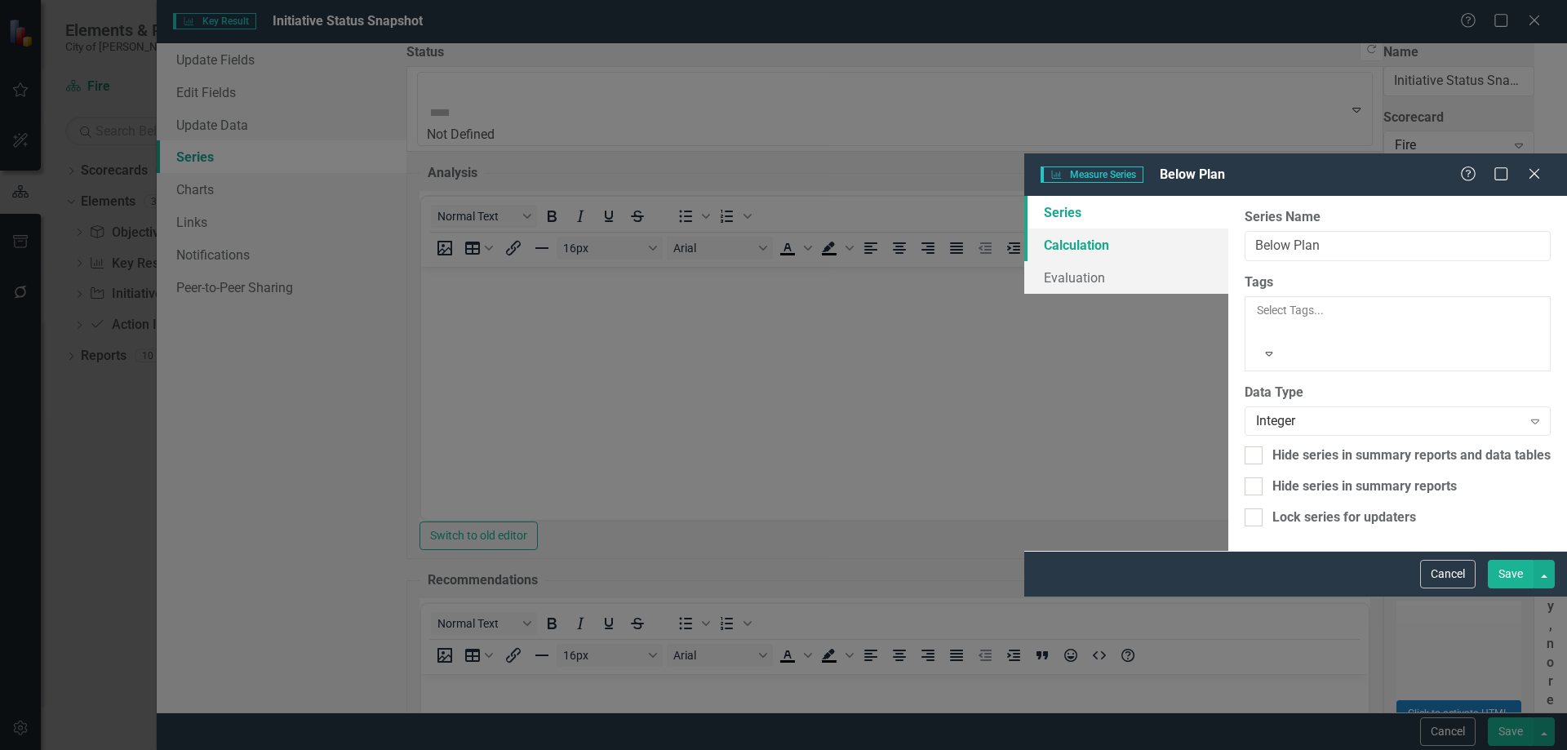
click at [1024, 228] on link "Calculation" at bounding box center [1126, 244] width 204 height 33
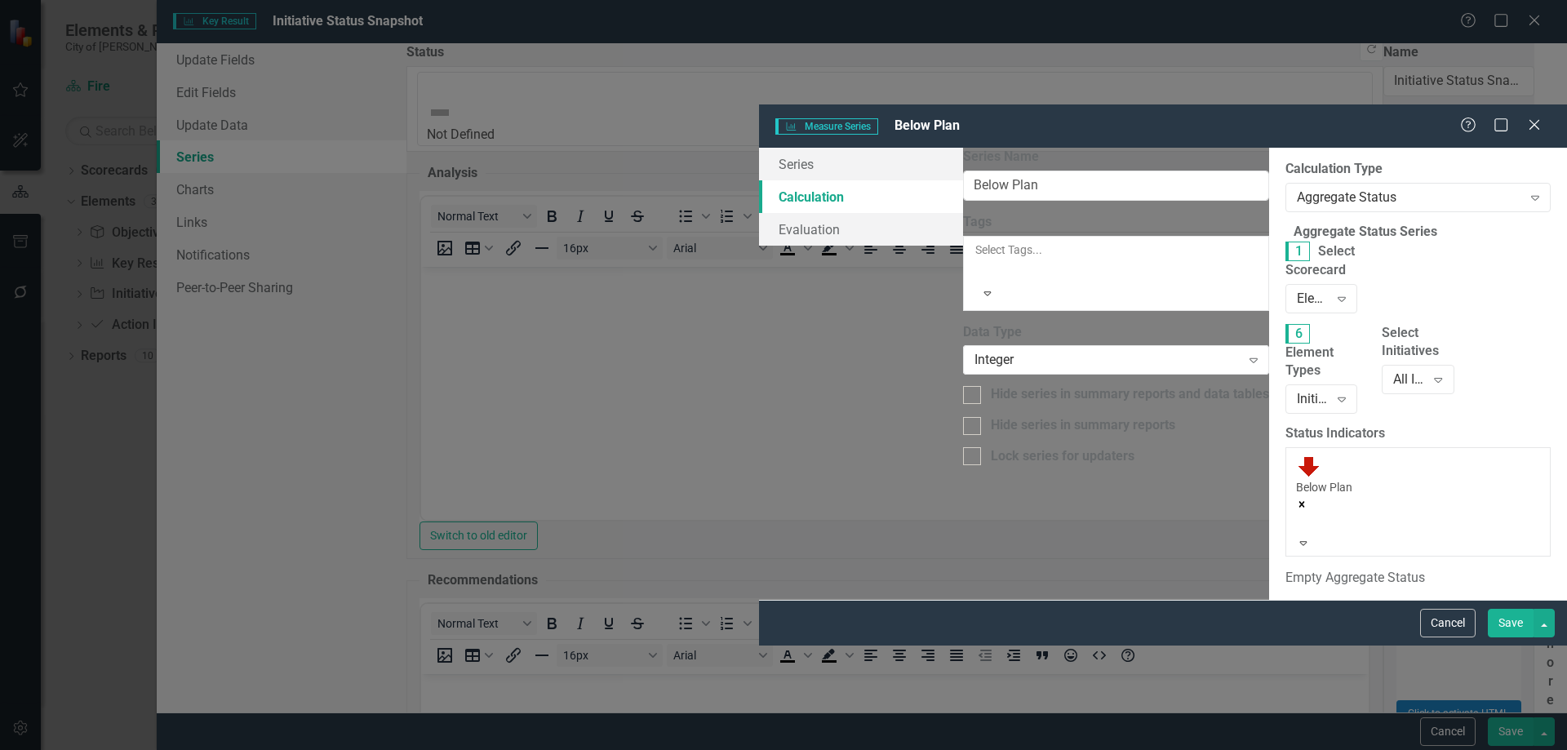
click at [1505, 637] on button "Save" at bounding box center [1511, 623] width 46 height 29
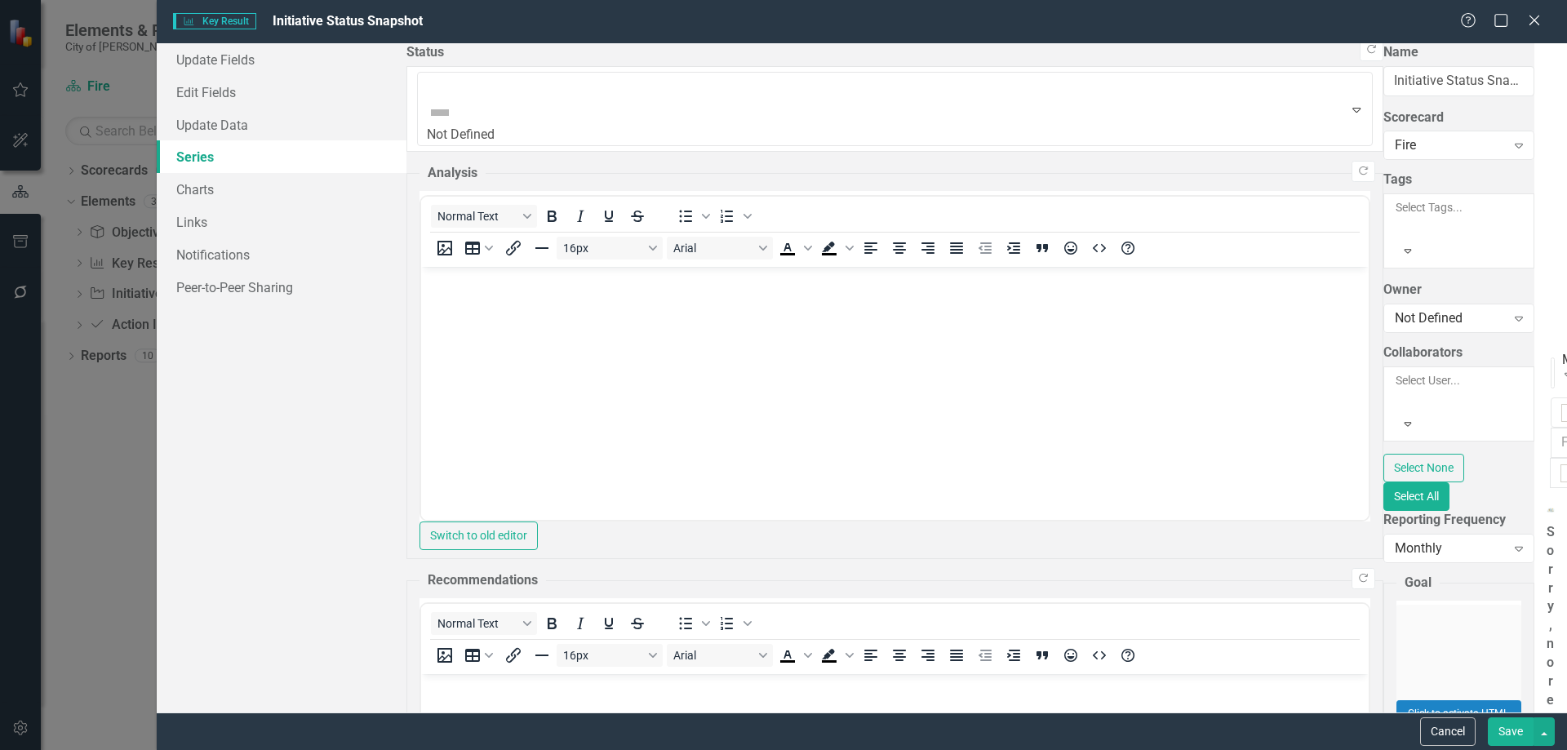
click at [1454, 357] on link "Edit Edit Measure Series" at bounding box center [1443, 361] width 185 height 30
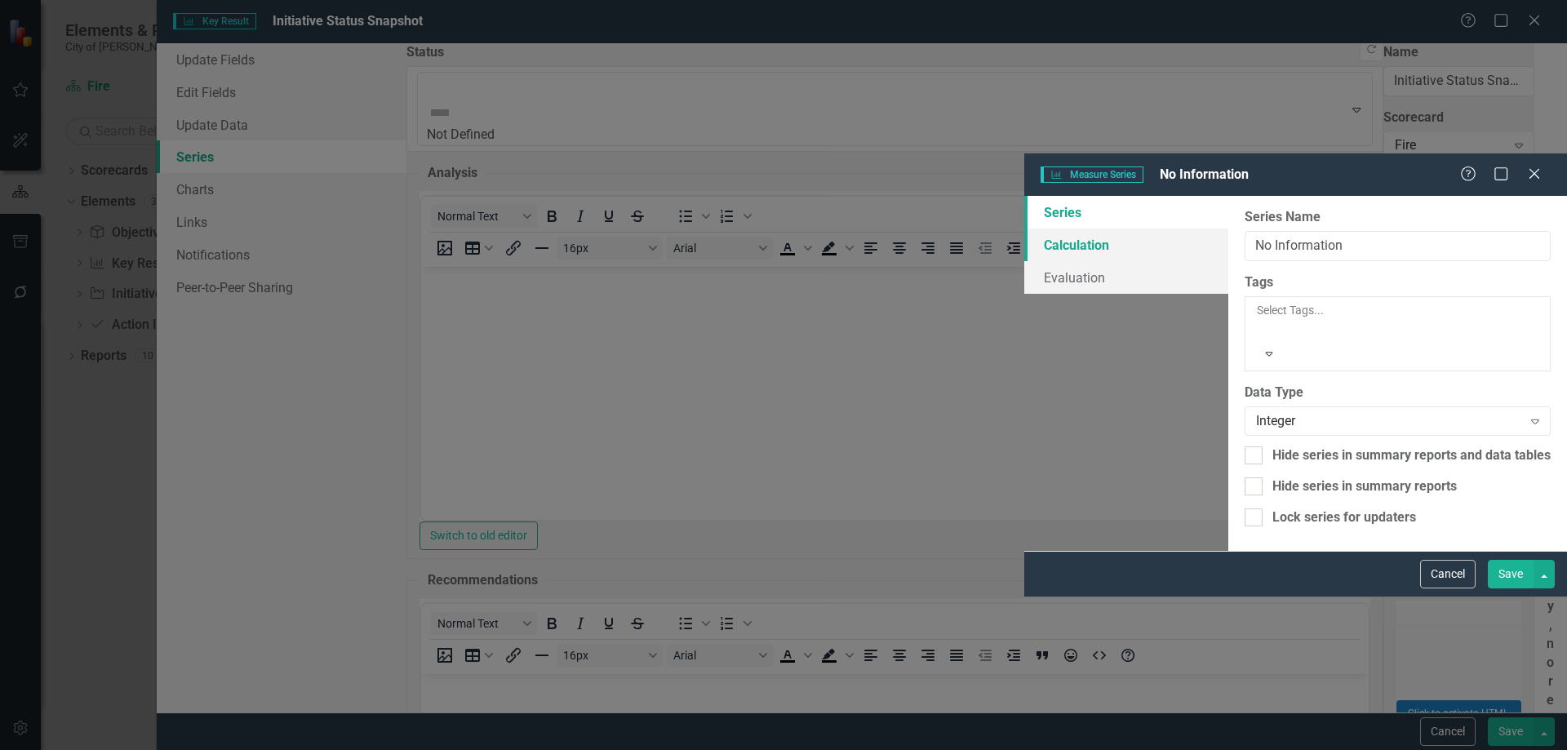
click at [1024, 228] on link "Calculation" at bounding box center [1126, 244] width 204 height 33
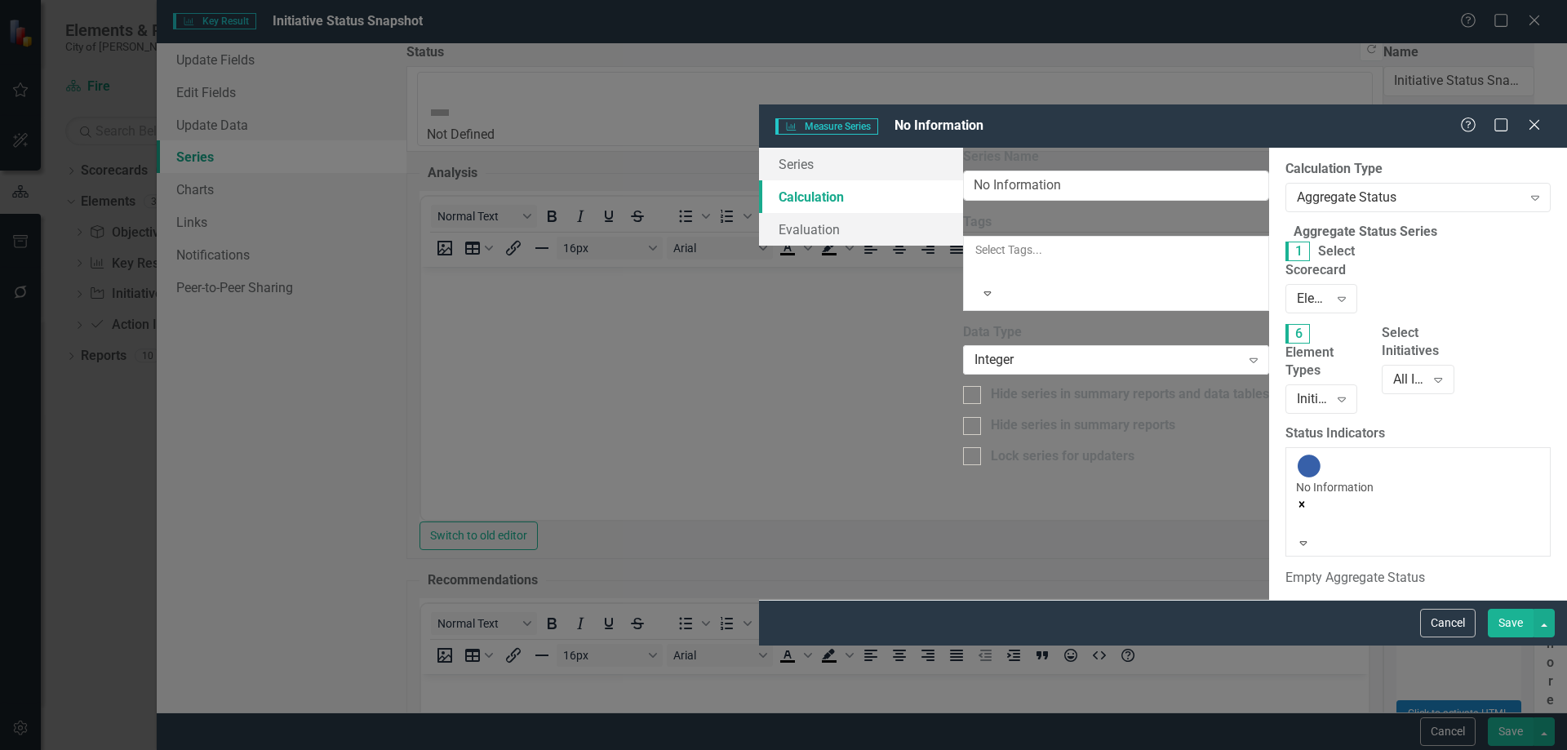
click at [1507, 637] on button "Save" at bounding box center [1511, 623] width 46 height 29
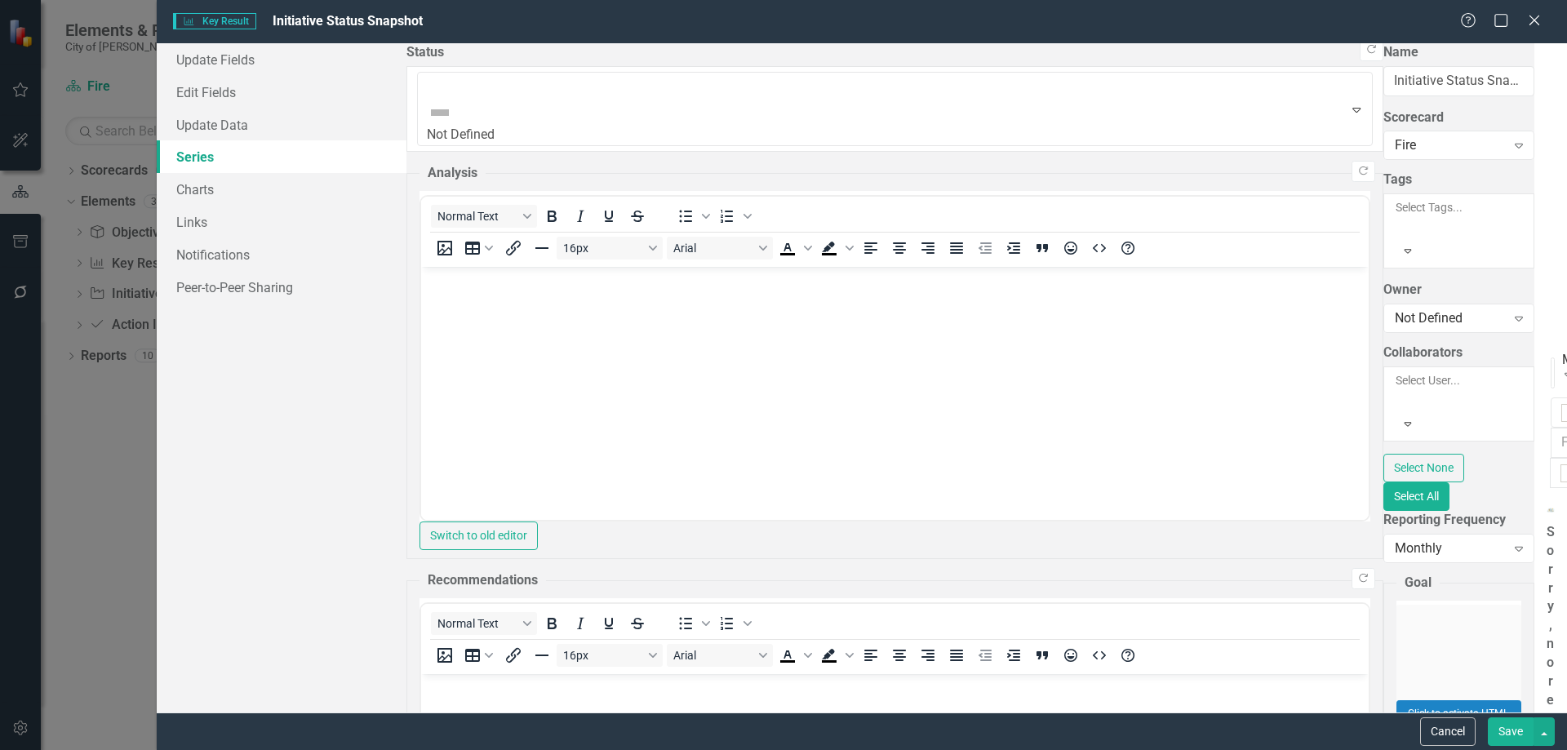
click at [1507, 728] on button "Save" at bounding box center [1511, 731] width 46 height 29
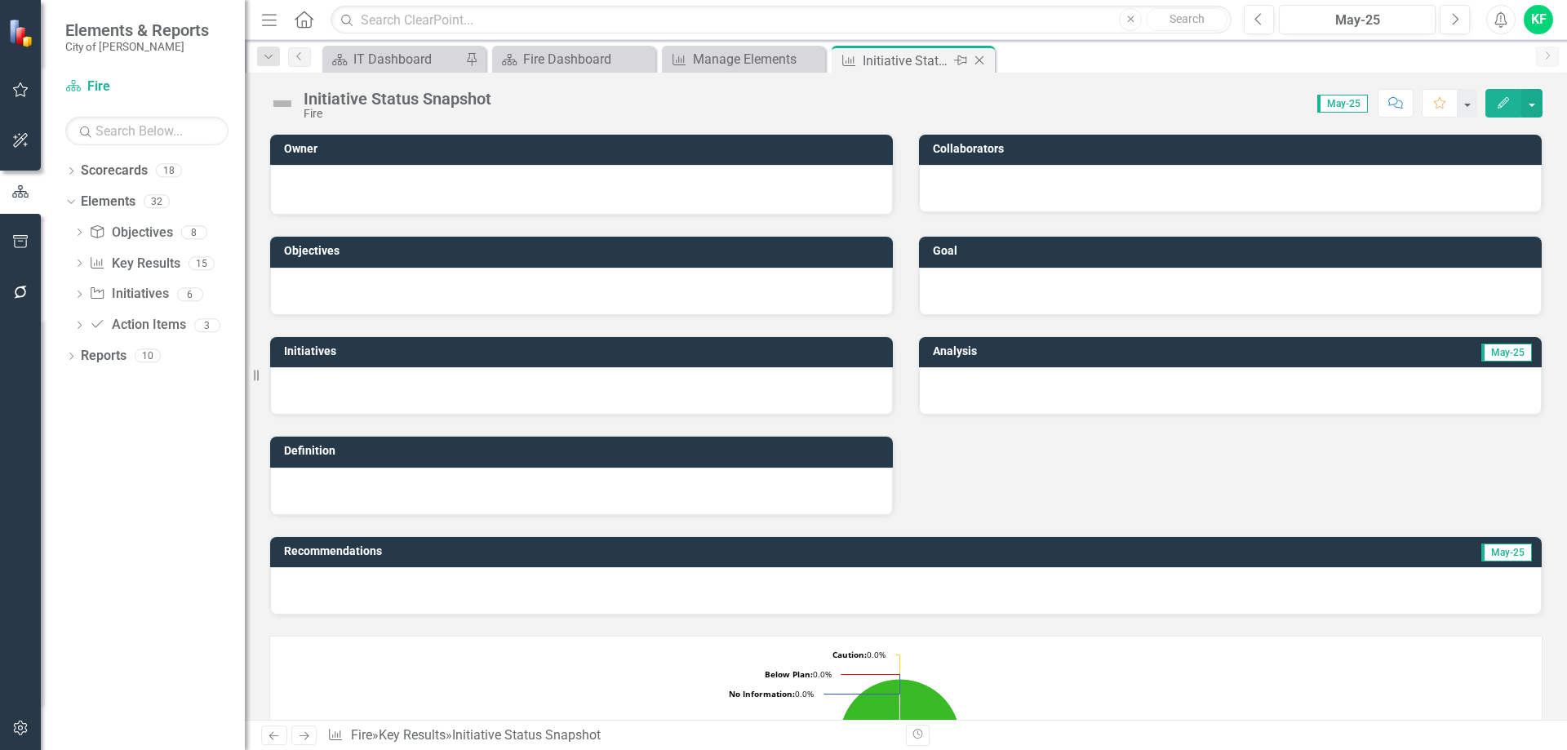
click at [980, 59] on icon "Close" at bounding box center [979, 60] width 16 height 13
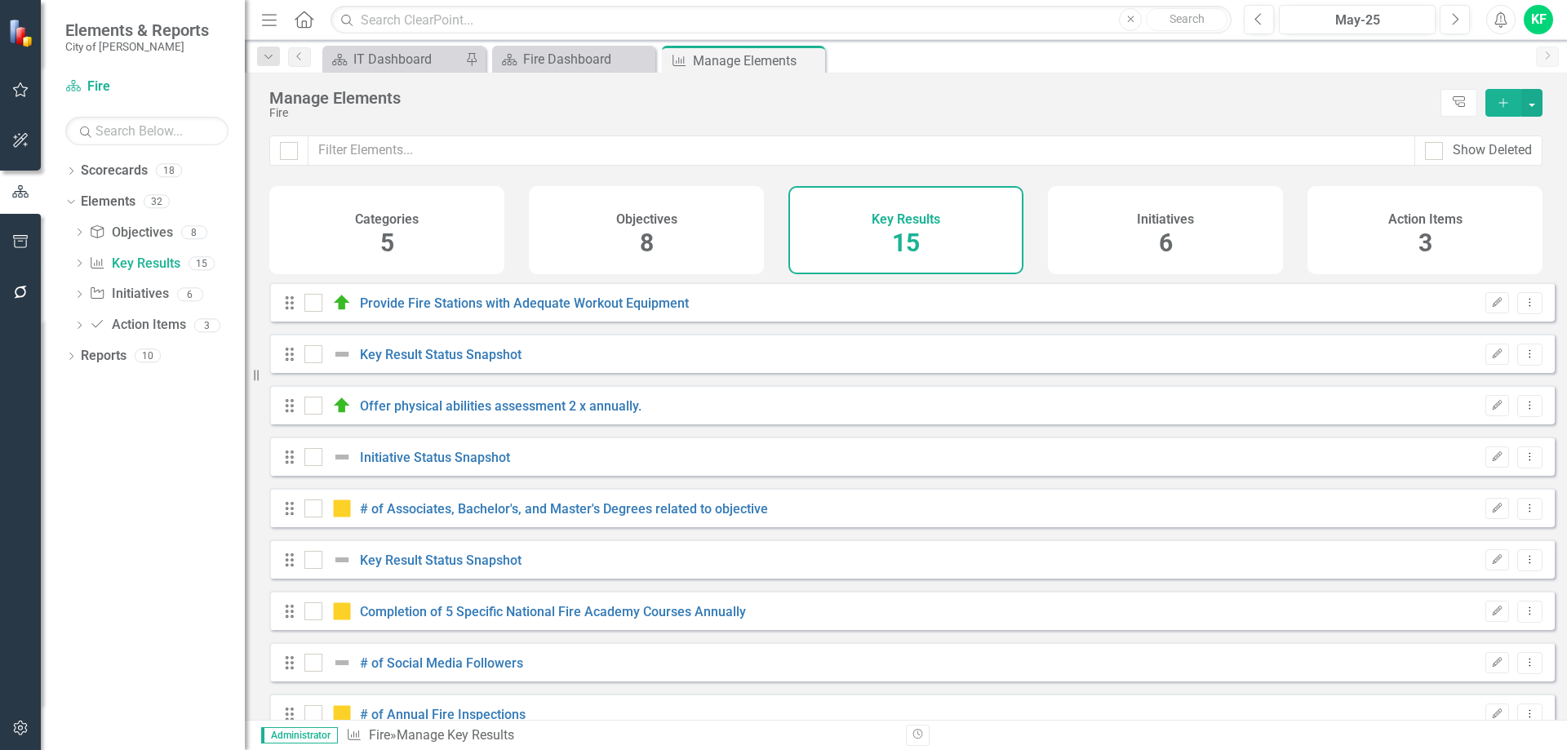
checkbox input "false"
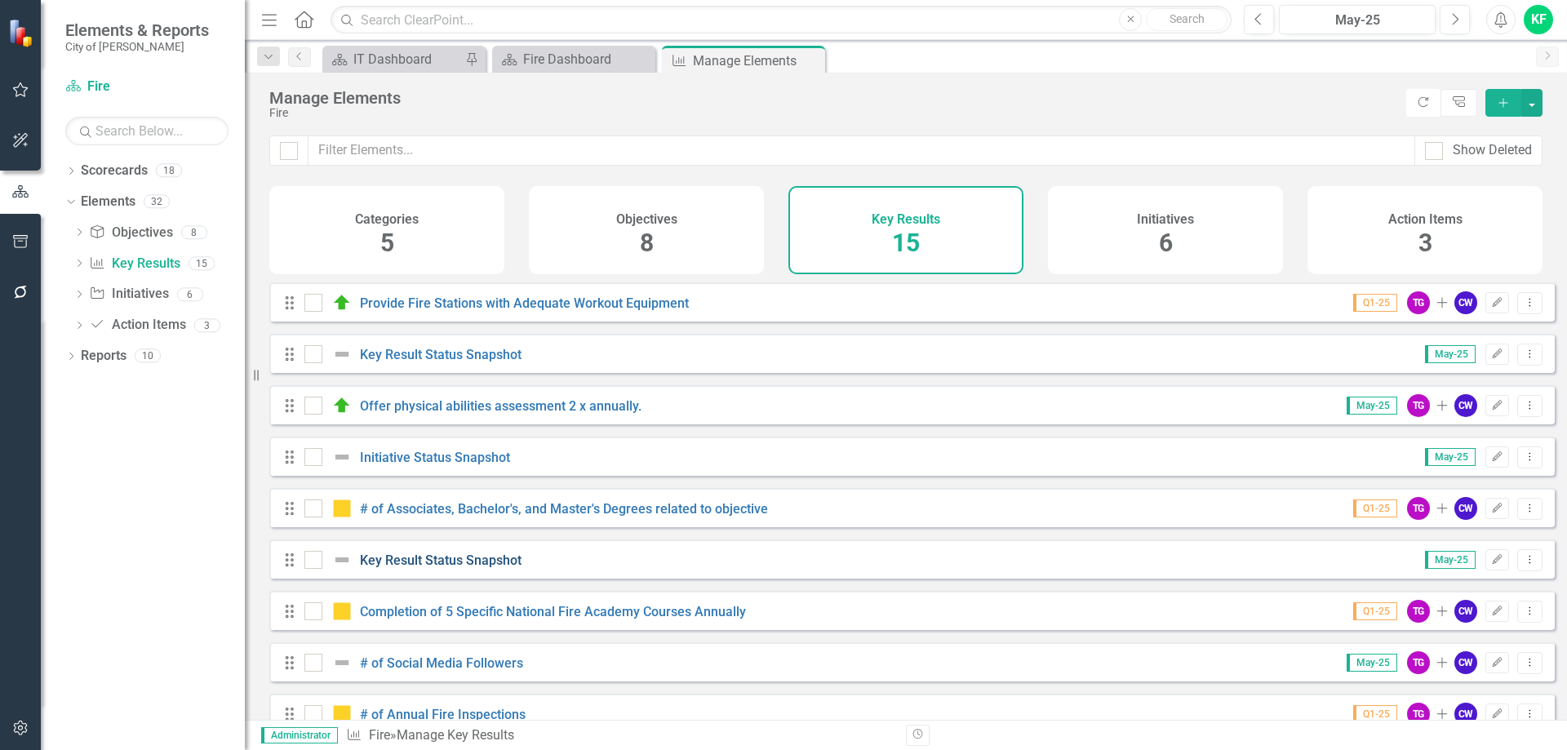
click at [486, 568] on link "Key Result Status Snapshot" at bounding box center [441, 560] width 162 height 16
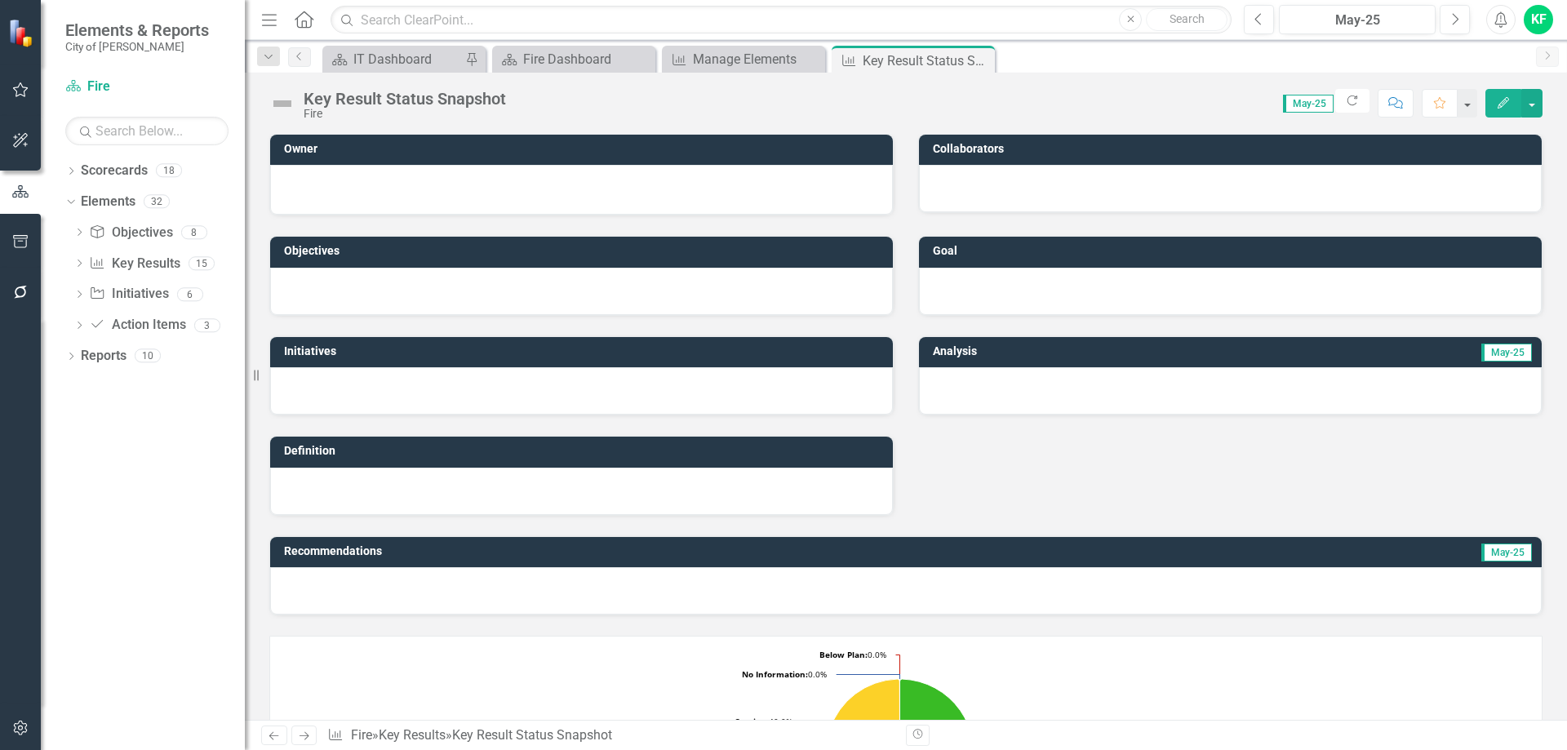
click at [1503, 108] on icon "Edit" at bounding box center [1503, 102] width 15 height 11
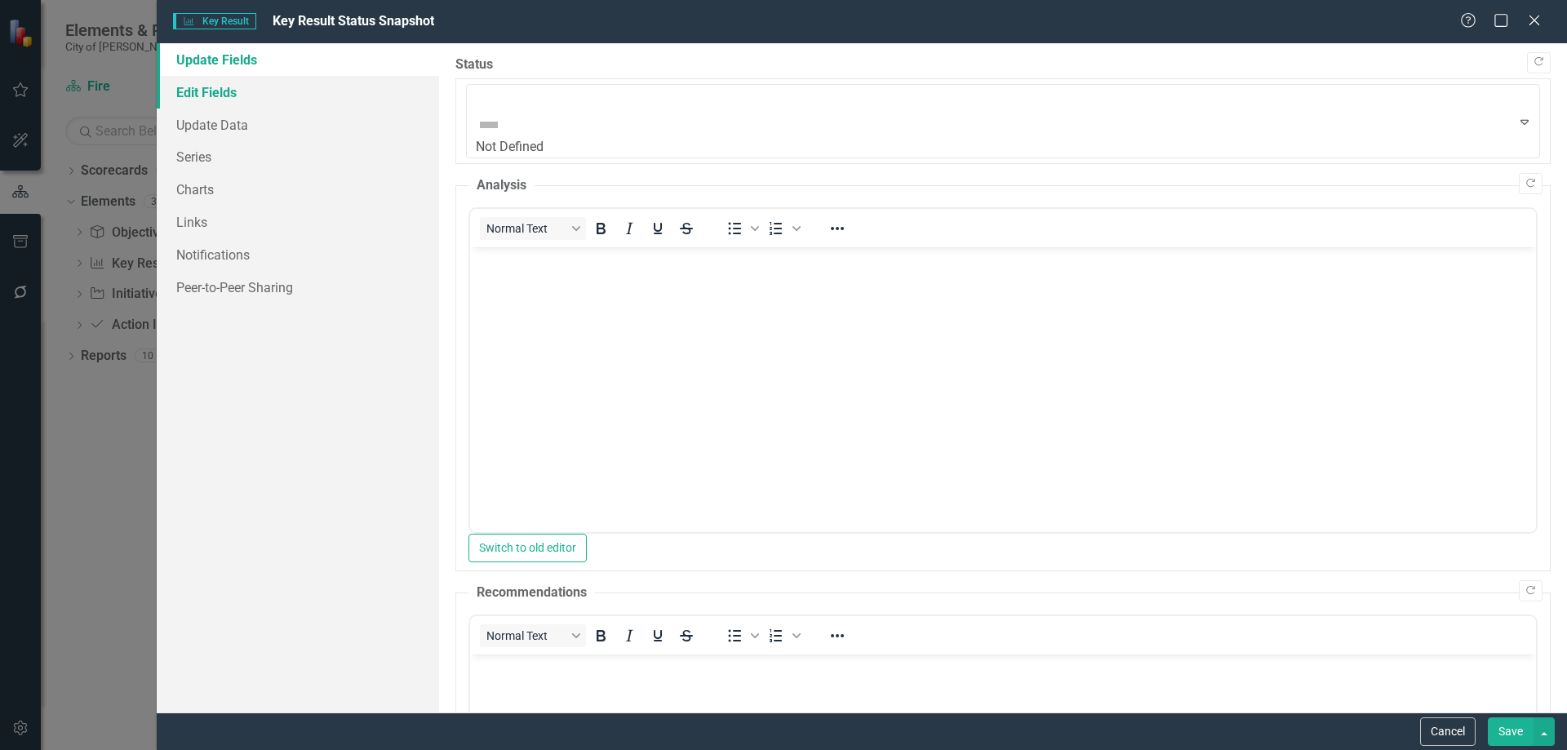
click at [206, 91] on link "Edit Fields" at bounding box center [298, 92] width 282 height 33
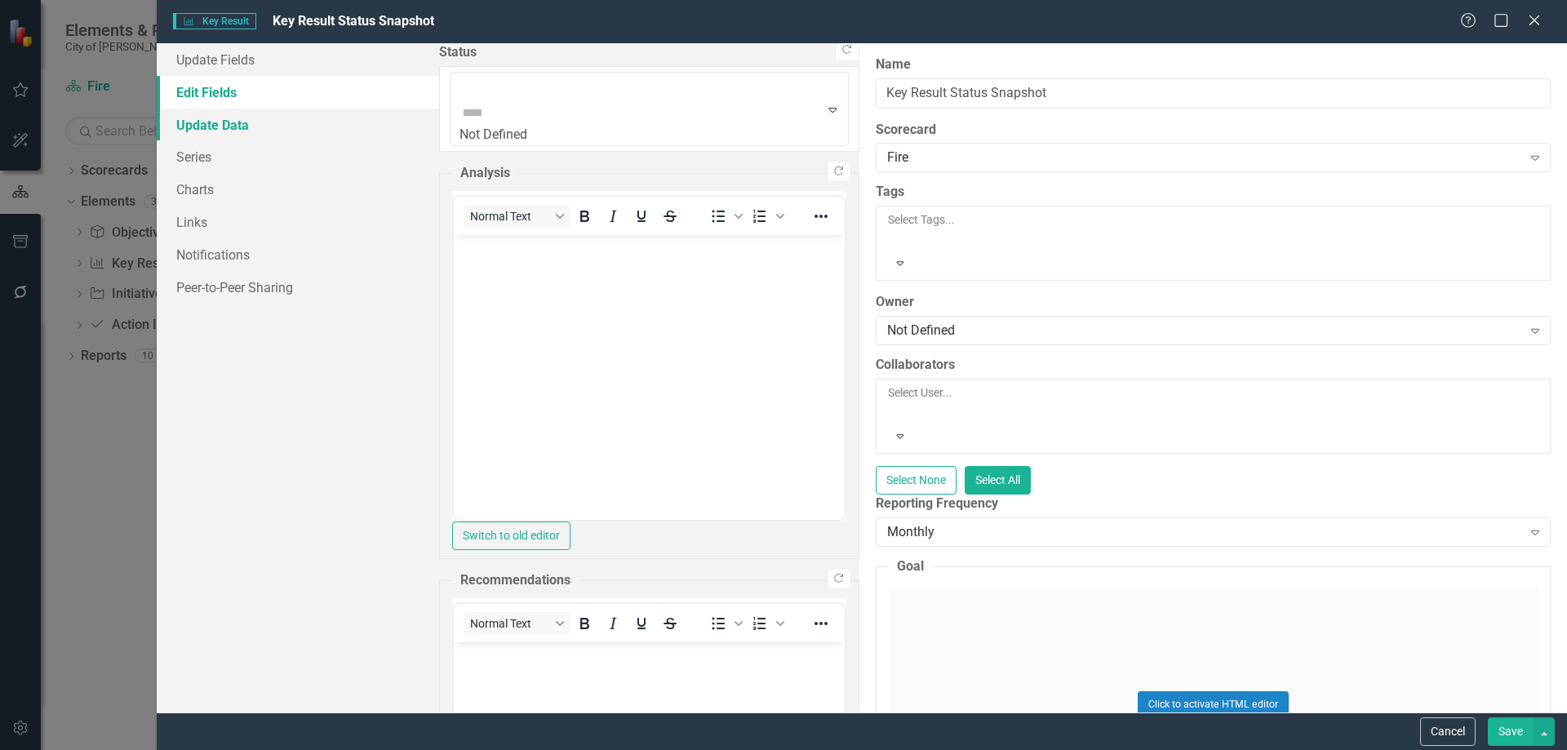
click at [211, 122] on link "Update Data" at bounding box center [298, 125] width 282 height 33
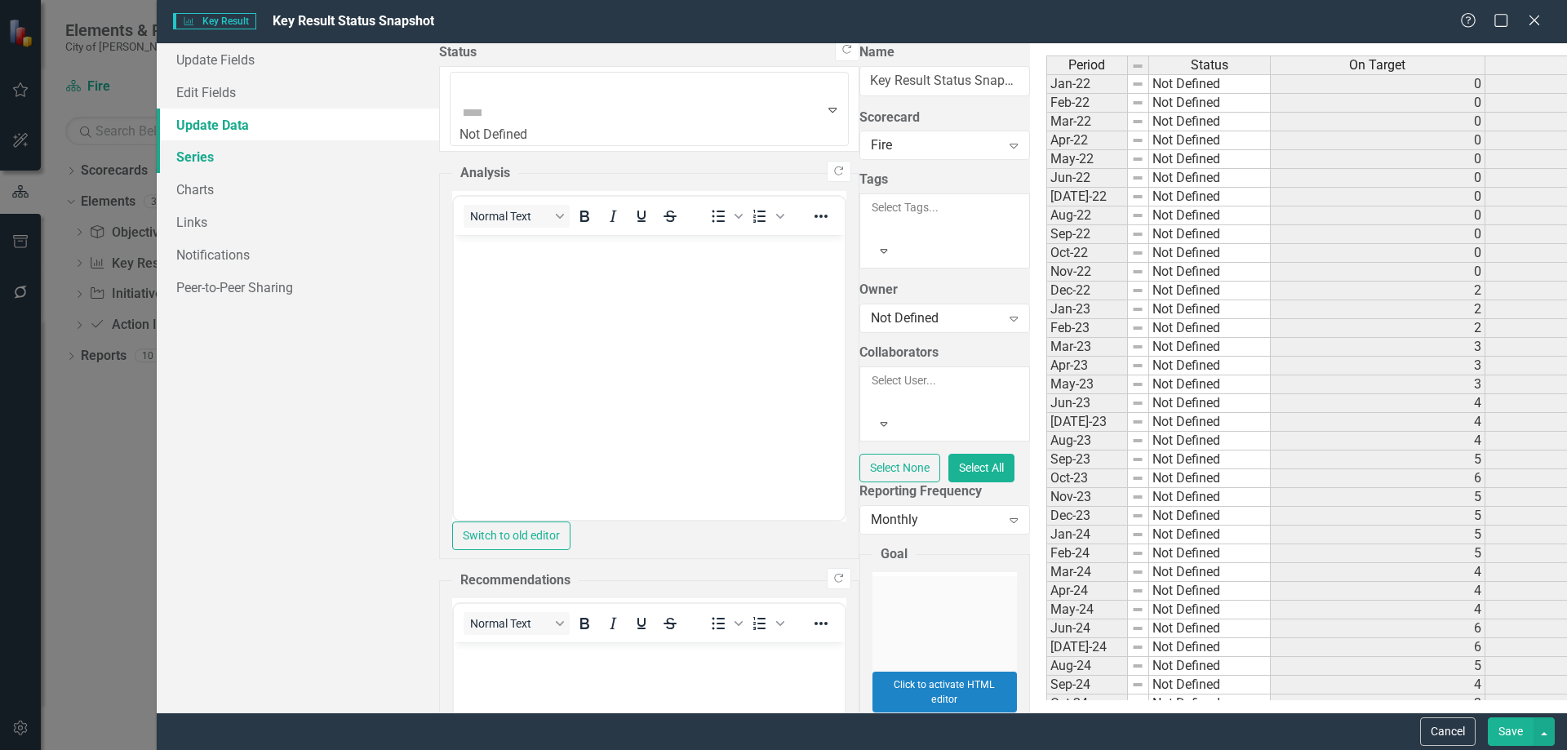
click at [202, 155] on link "Series" at bounding box center [298, 156] width 282 height 33
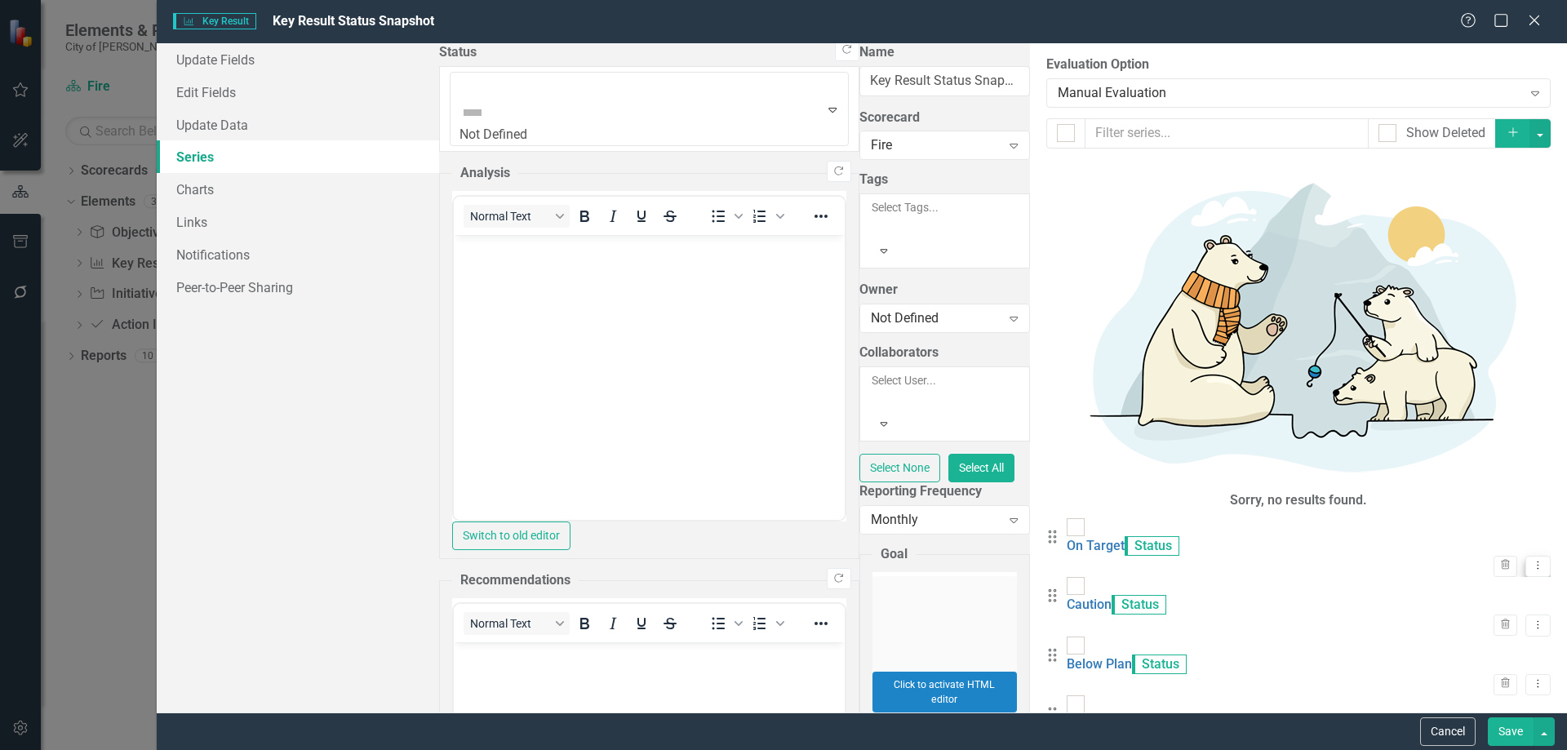
click at [1531, 560] on icon "Dropdown Menu" at bounding box center [1538, 565] width 14 height 11
click at [1483, 205] on link "Edit Edit Measure Series" at bounding box center [1443, 207] width 185 height 30
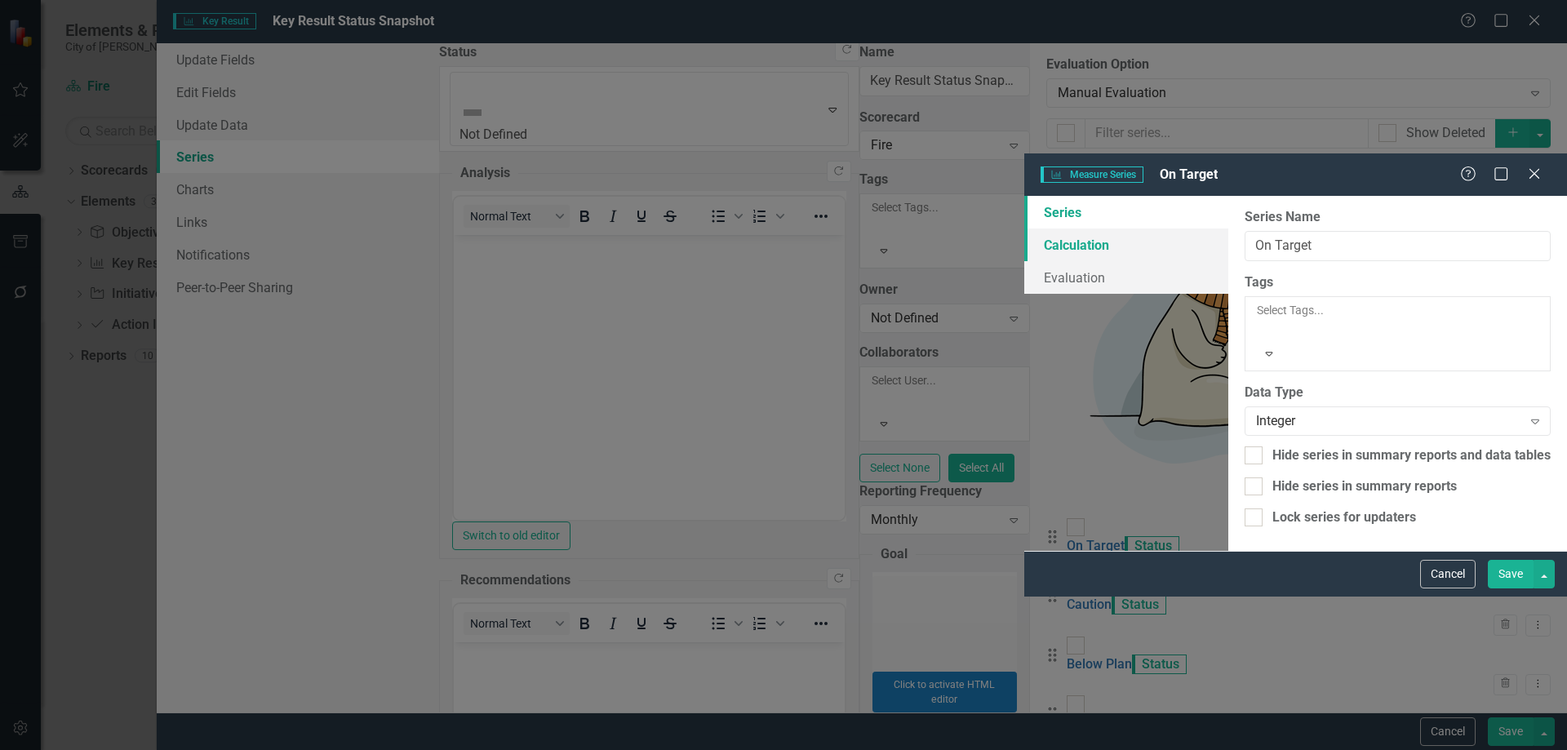
click at [1024, 228] on link "Calculation" at bounding box center [1126, 244] width 204 height 33
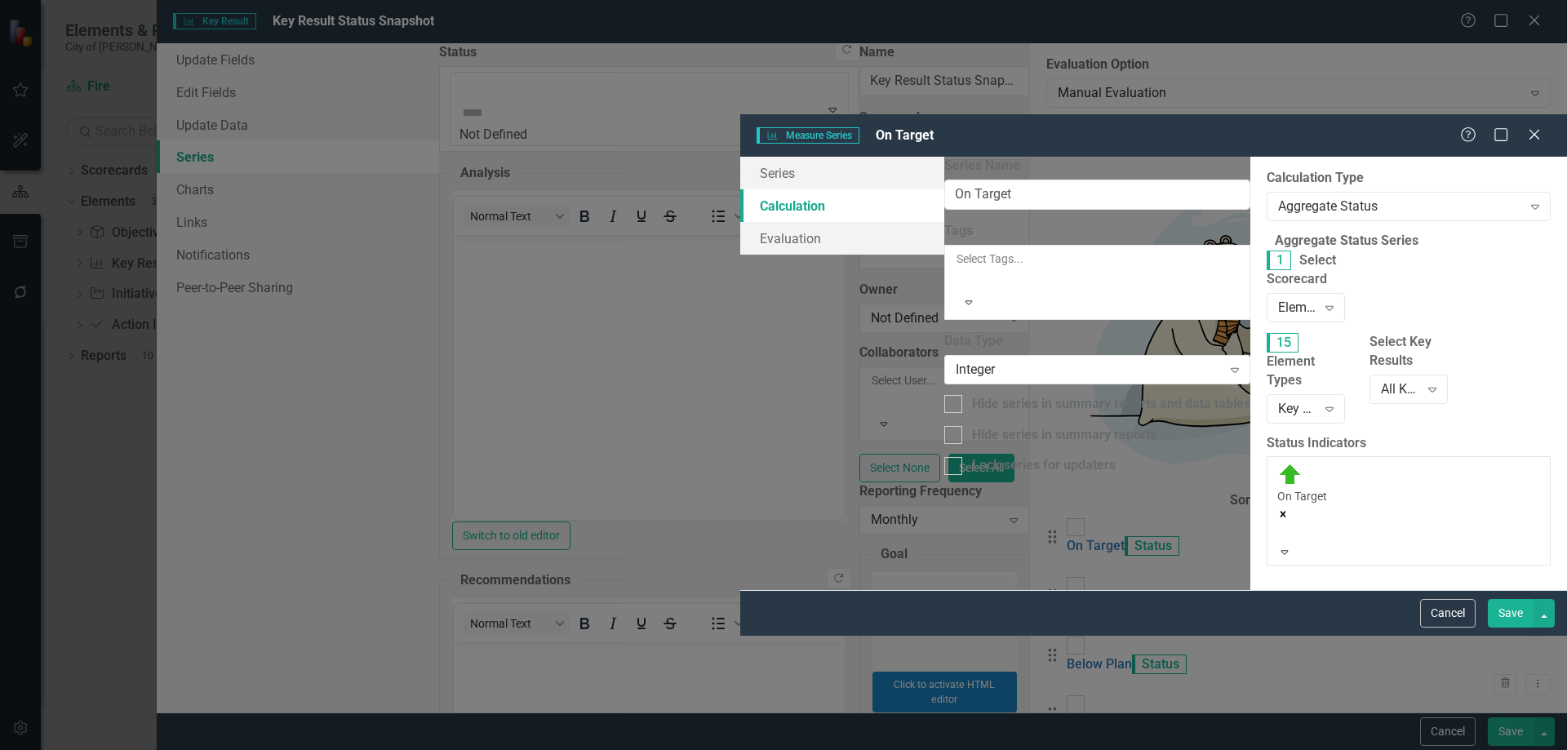
click at [1509, 627] on button "Save" at bounding box center [1511, 613] width 46 height 29
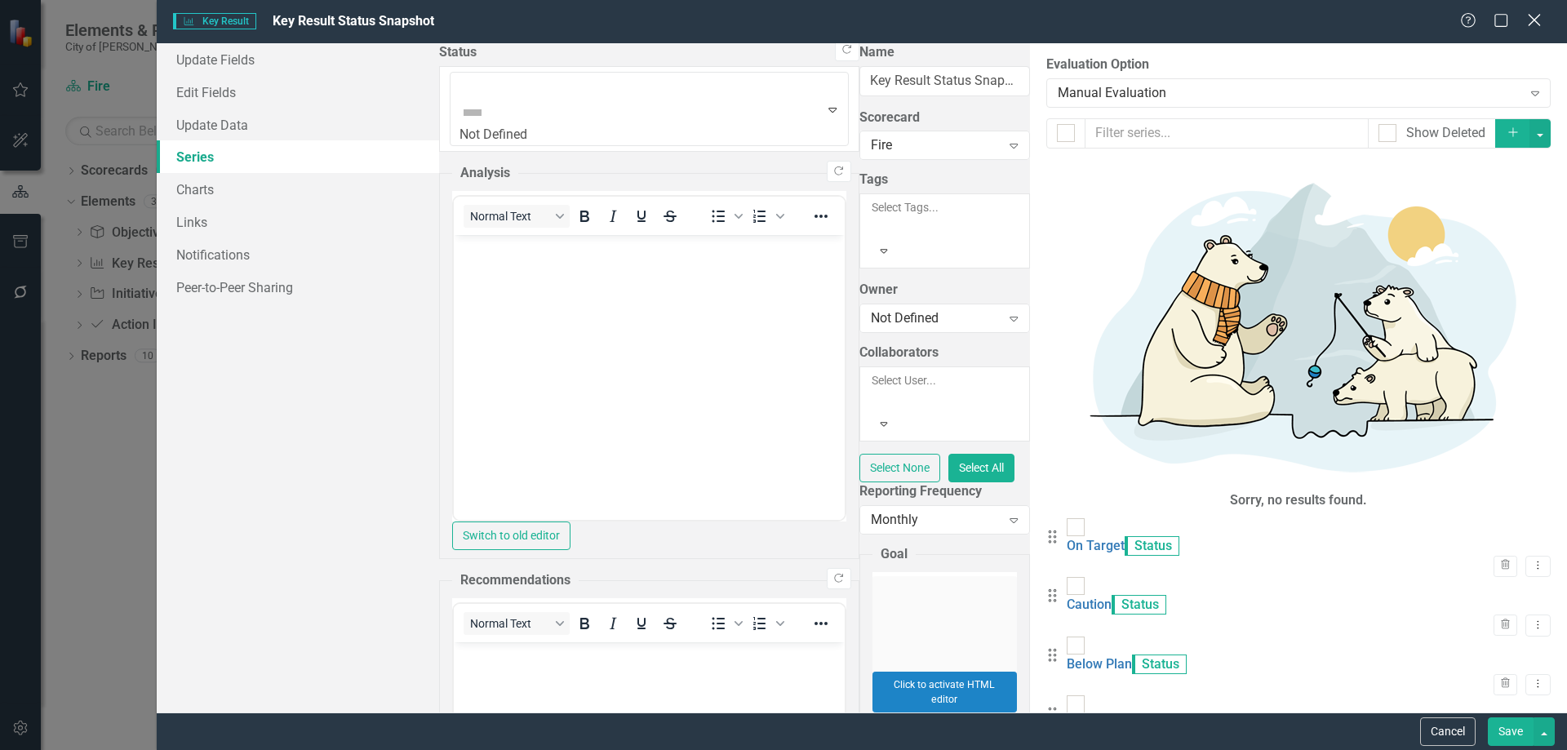
click at [1532, 20] on icon "Close" at bounding box center [1533, 20] width 20 height 16
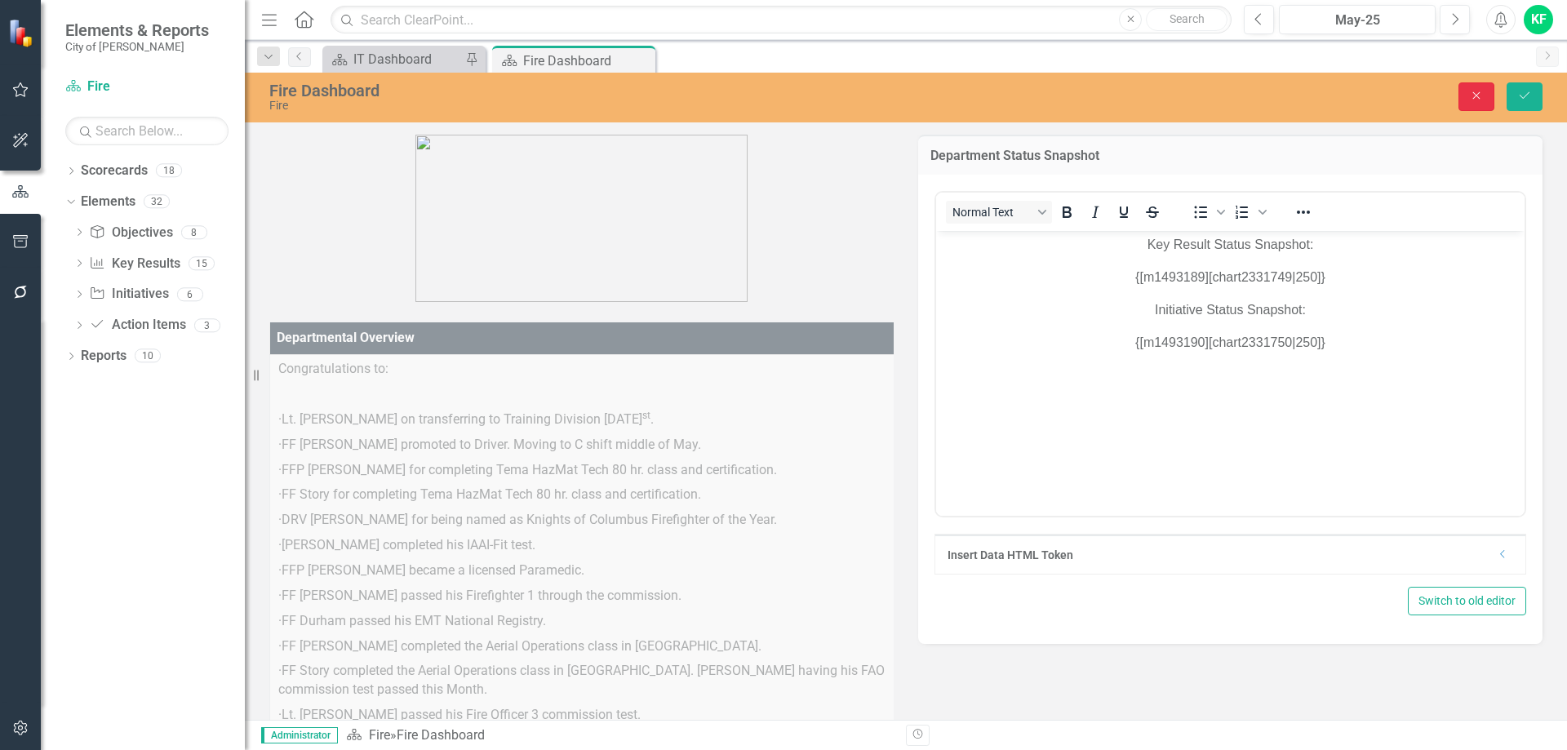
click at [1474, 95] on icon "Close" at bounding box center [1476, 95] width 15 height 11
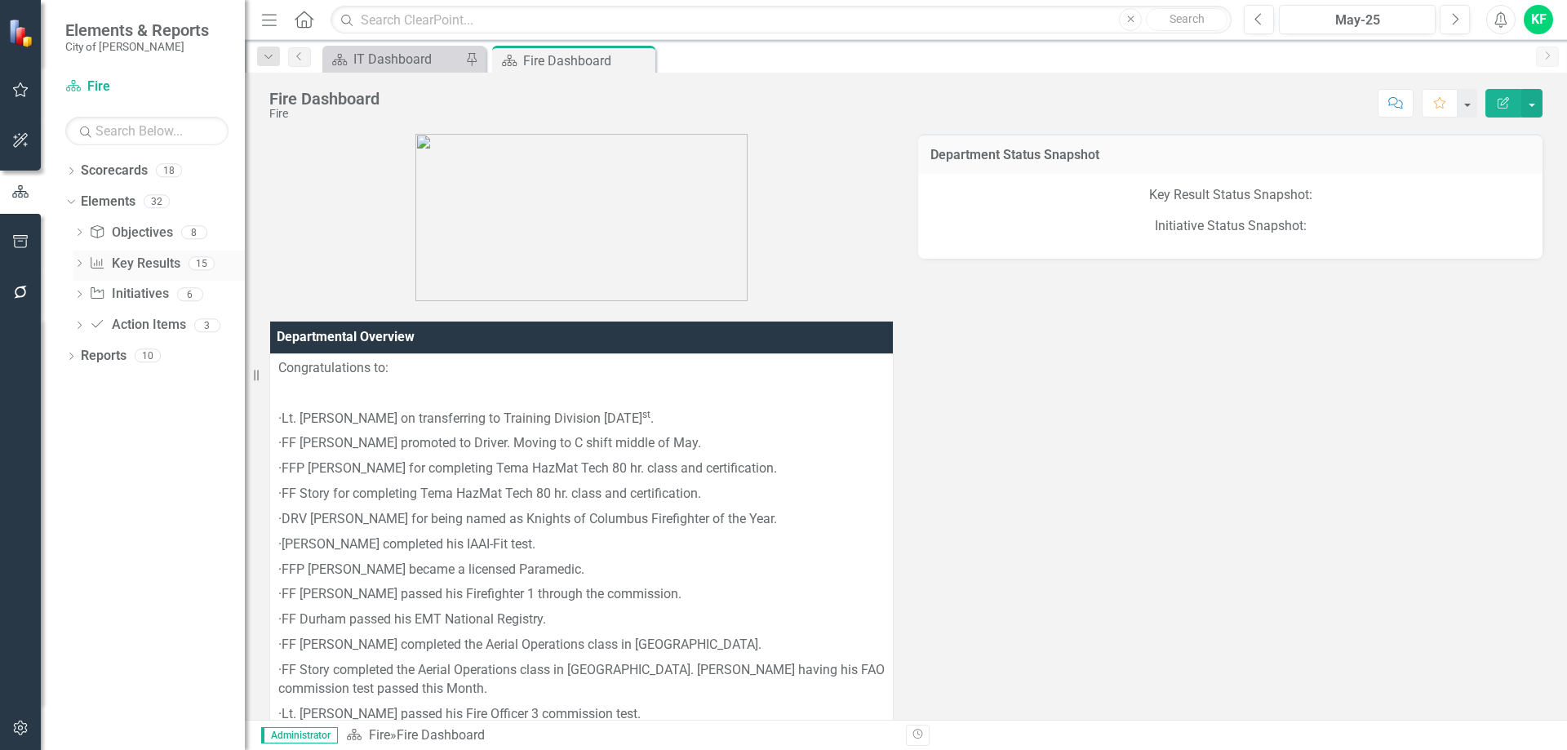
click at [141, 263] on link "Key Result Key Results" at bounding box center [134, 264] width 91 height 19
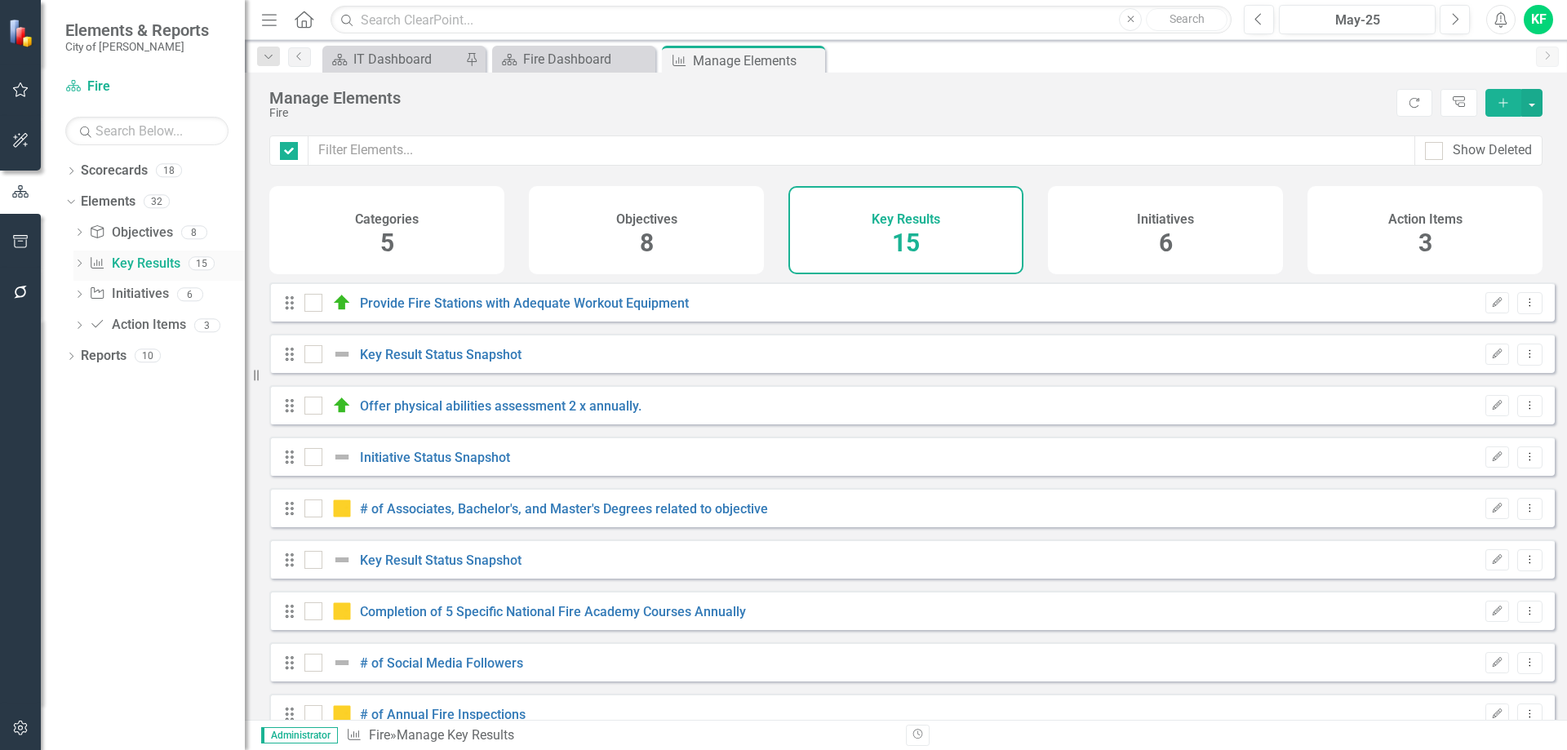
checkbox input "false"
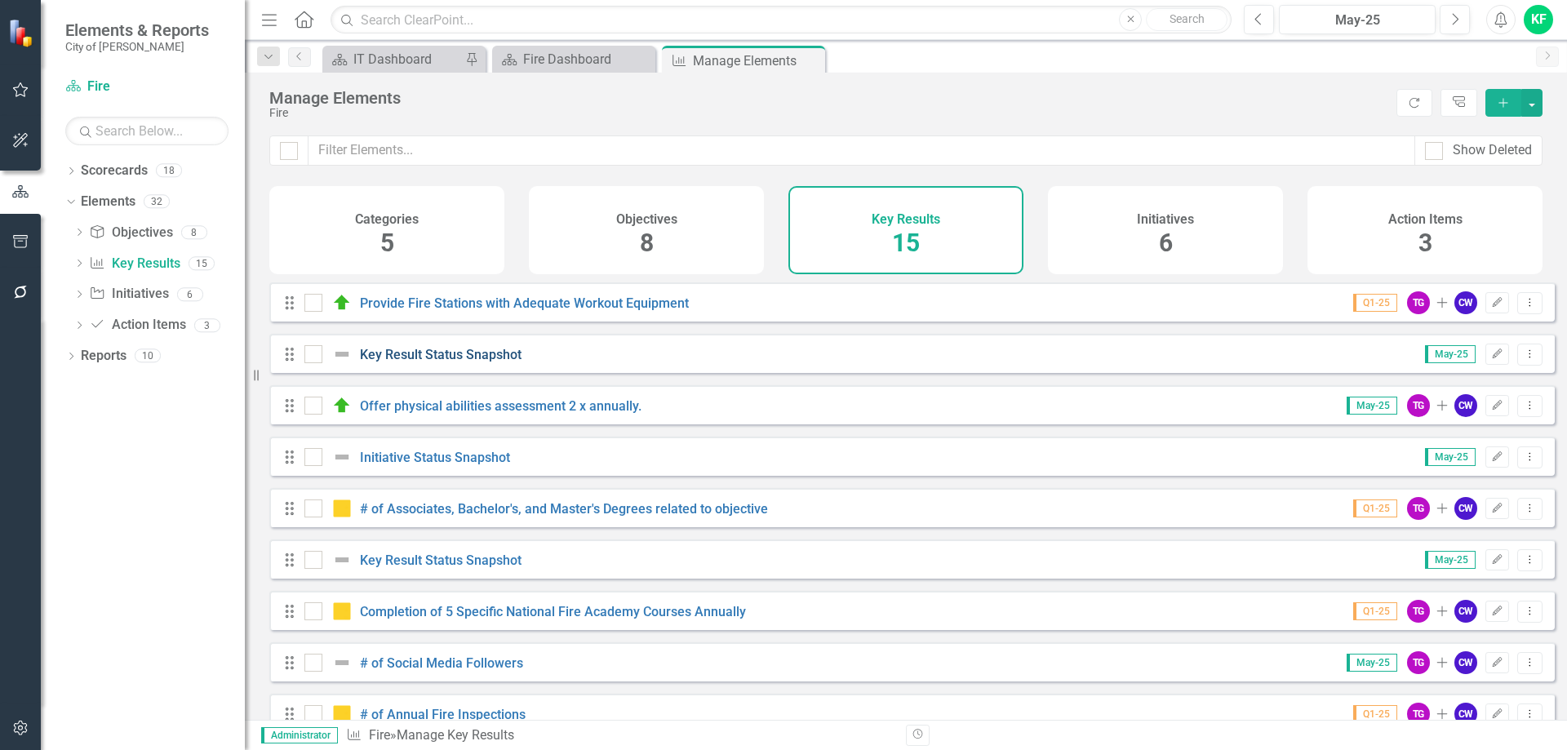
click at [472, 362] on link "Key Result Status Snapshot" at bounding box center [441, 355] width 162 height 16
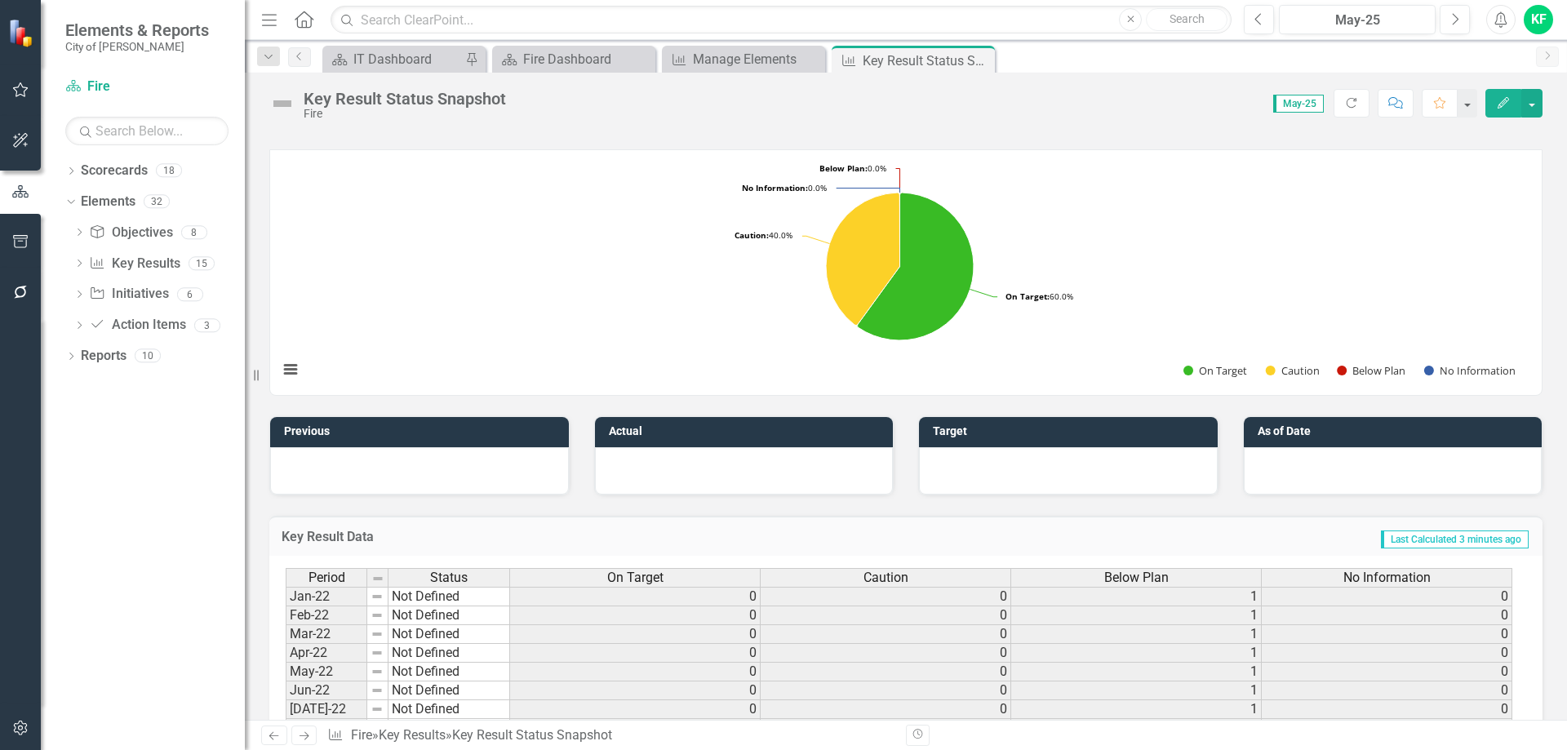
scroll to position [490, 0]
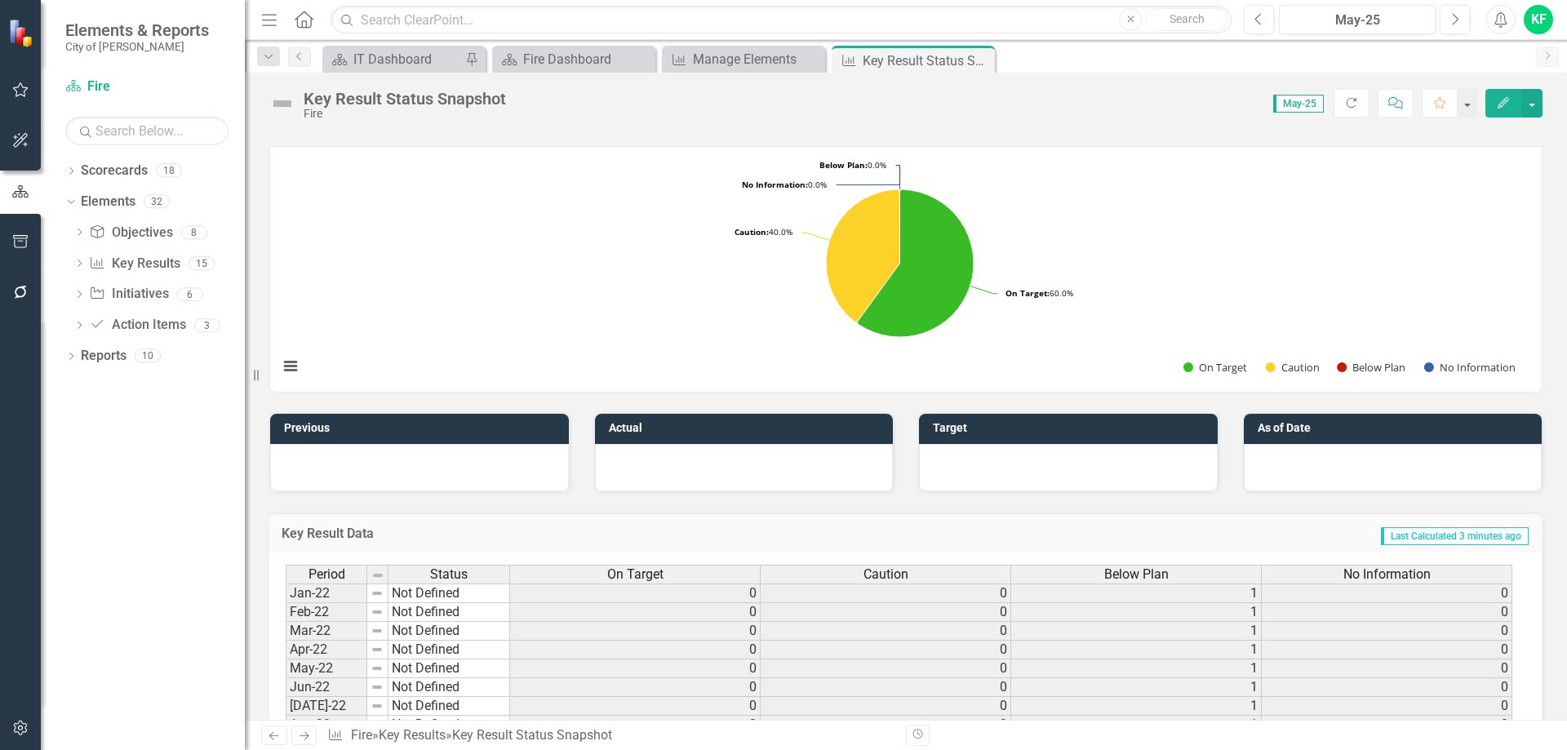
click at [1501, 103] on icon "button" at bounding box center [1502, 102] width 11 height 11
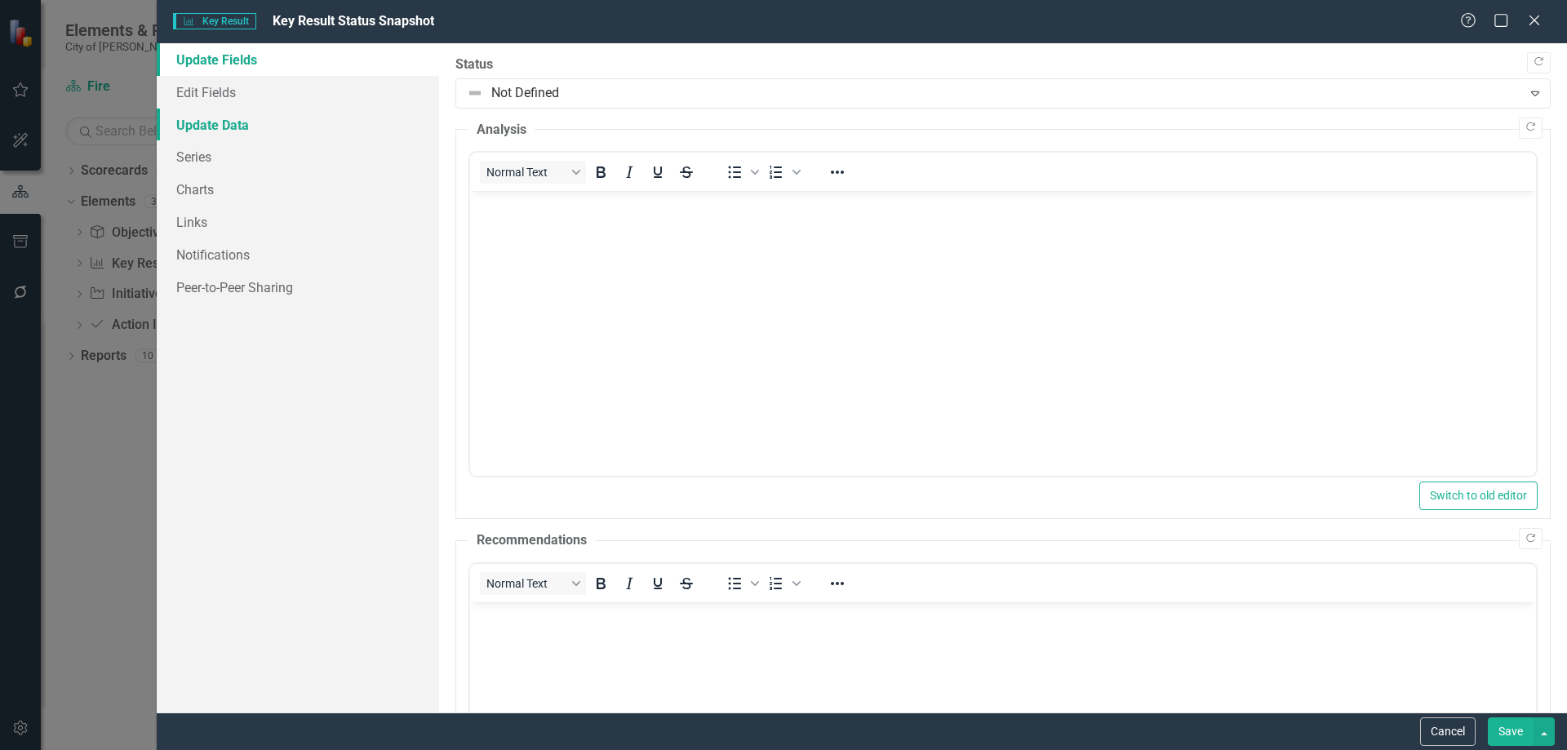
scroll to position [0, 0]
click at [217, 93] on link "Edit Fields" at bounding box center [298, 92] width 282 height 33
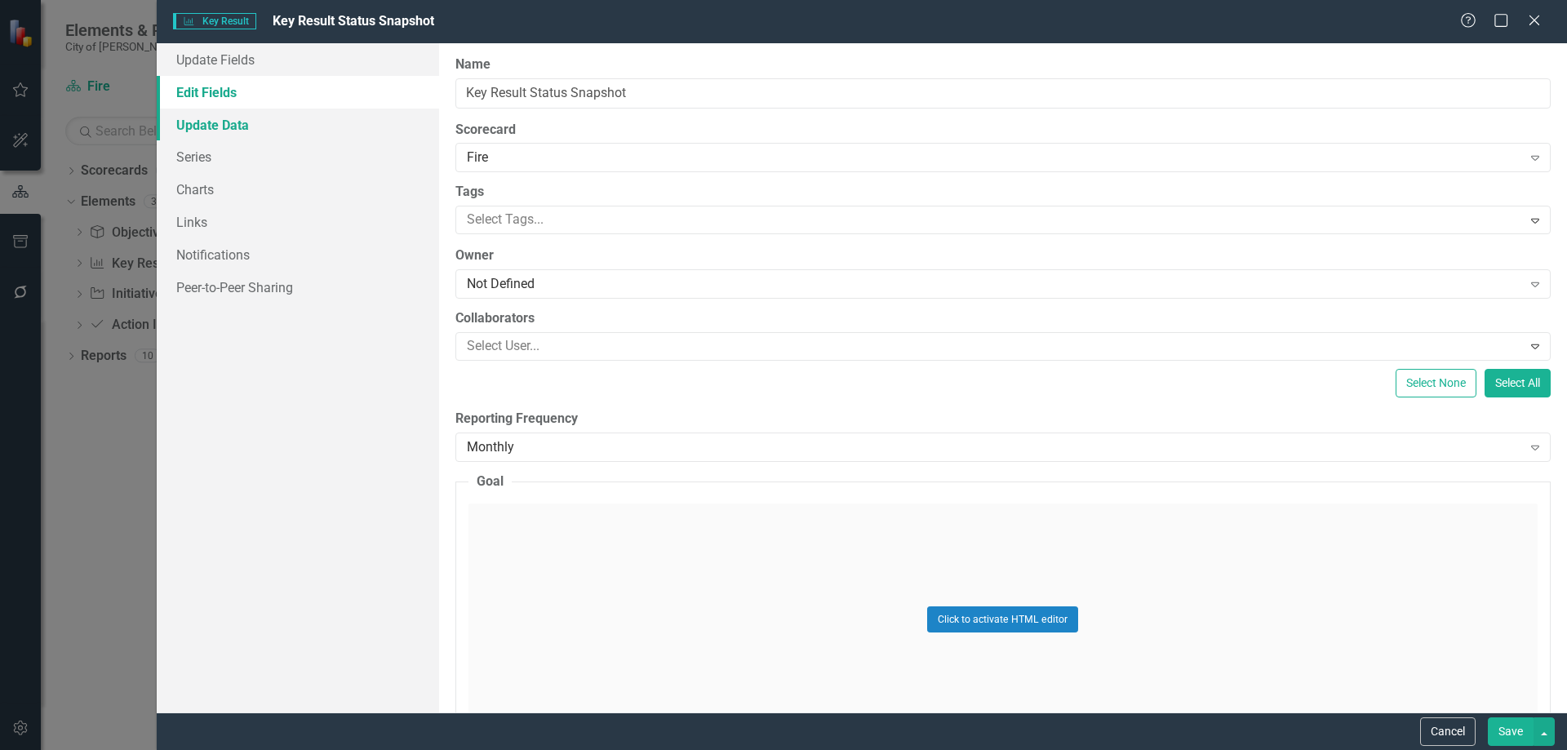
click at [212, 124] on link "Update Data" at bounding box center [298, 125] width 282 height 33
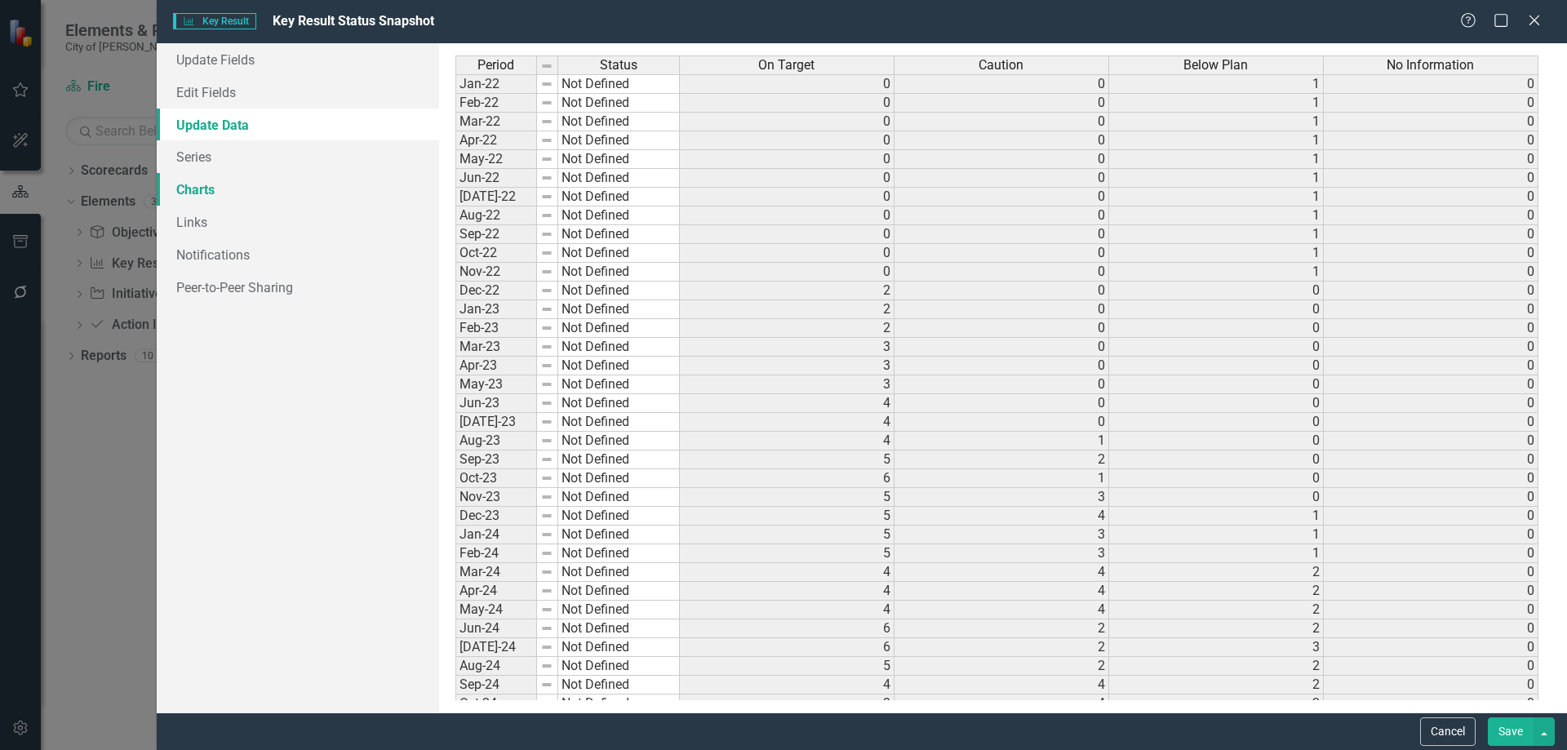
click at [195, 188] on link "Charts" at bounding box center [298, 189] width 282 height 33
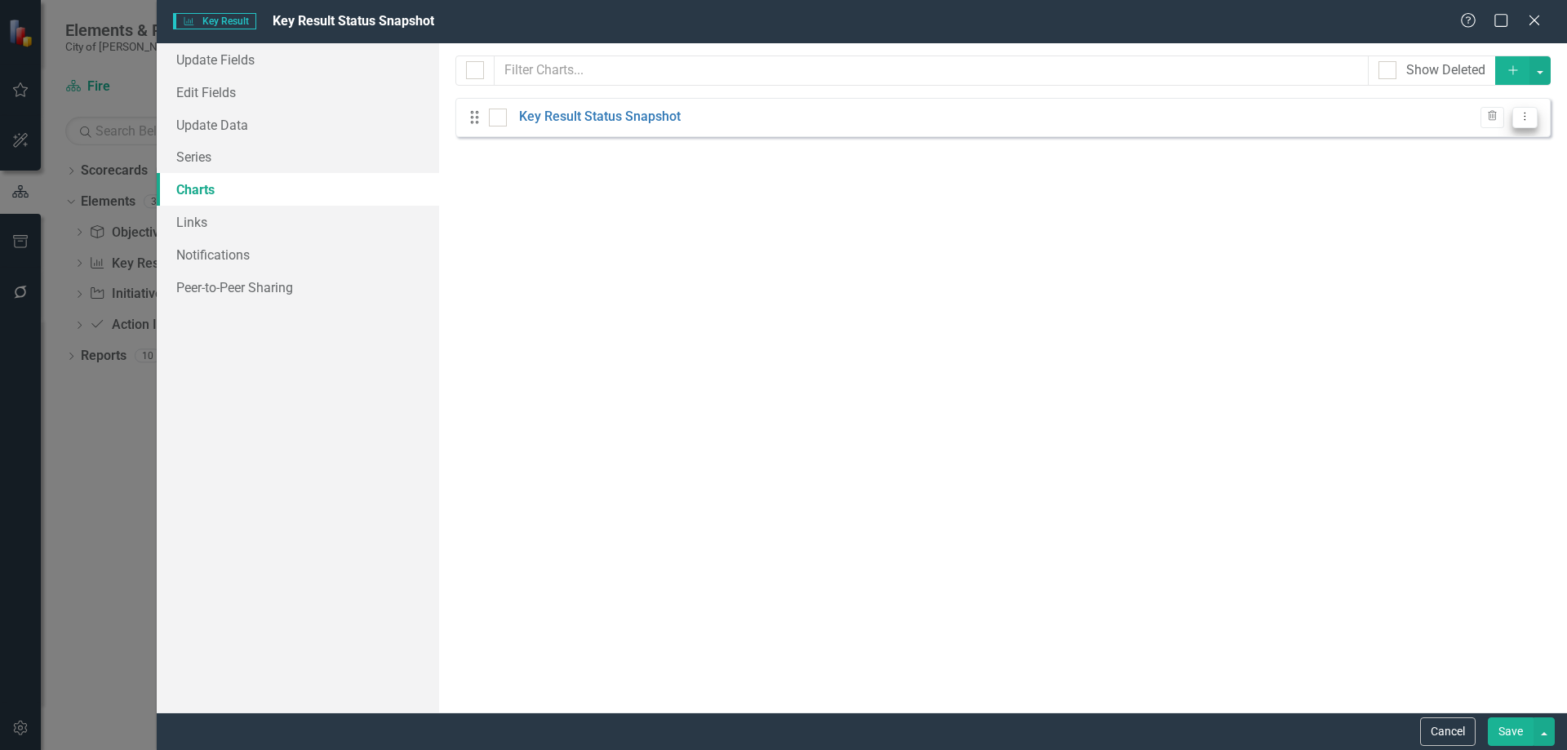
click at [1528, 118] on icon "Dropdown Menu" at bounding box center [1525, 116] width 14 height 11
click at [1465, 140] on link "Edit Edit Chart" at bounding box center [1472, 144] width 129 height 30
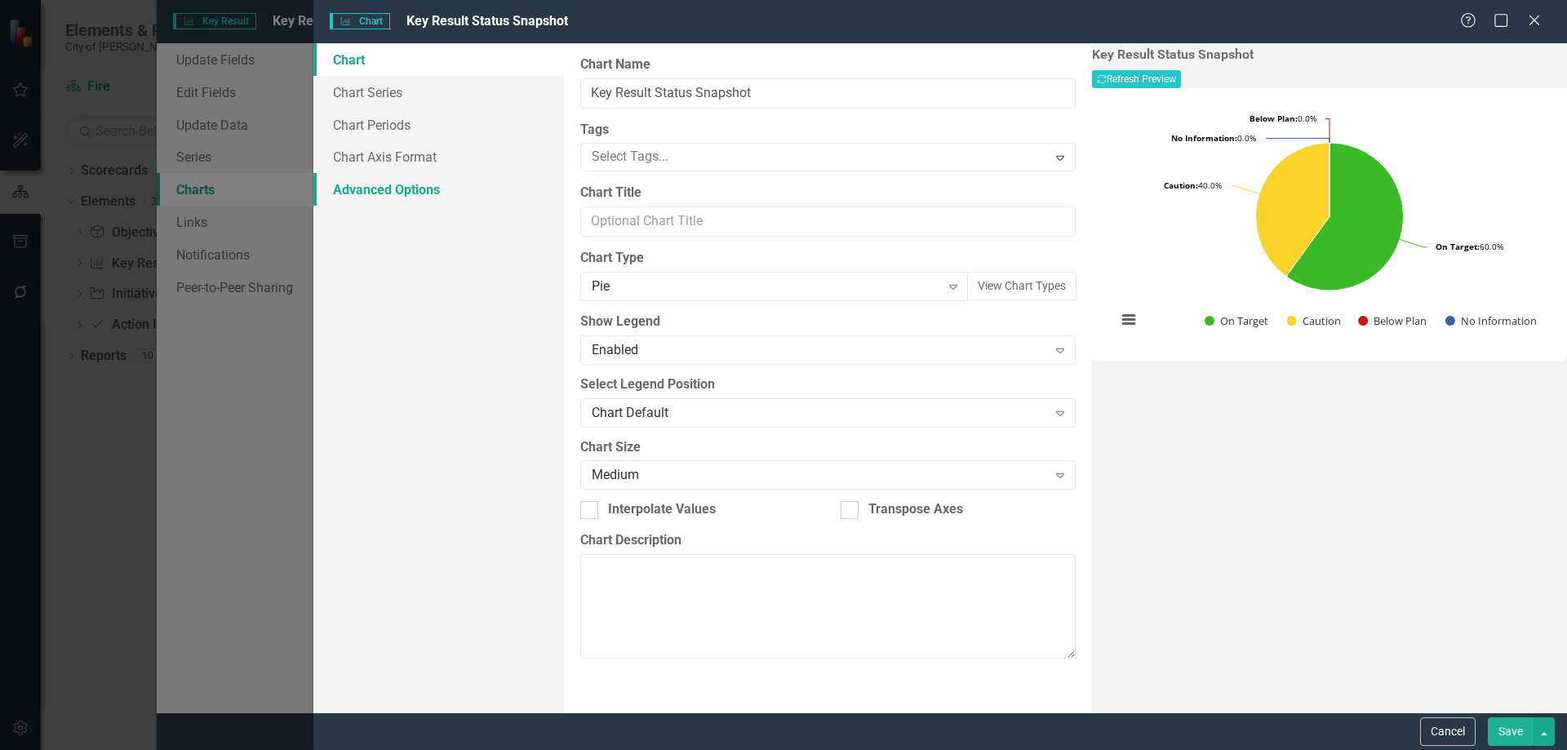
click at [414, 184] on link "Advanced Options" at bounding box center [438, 189] width 251 height 33
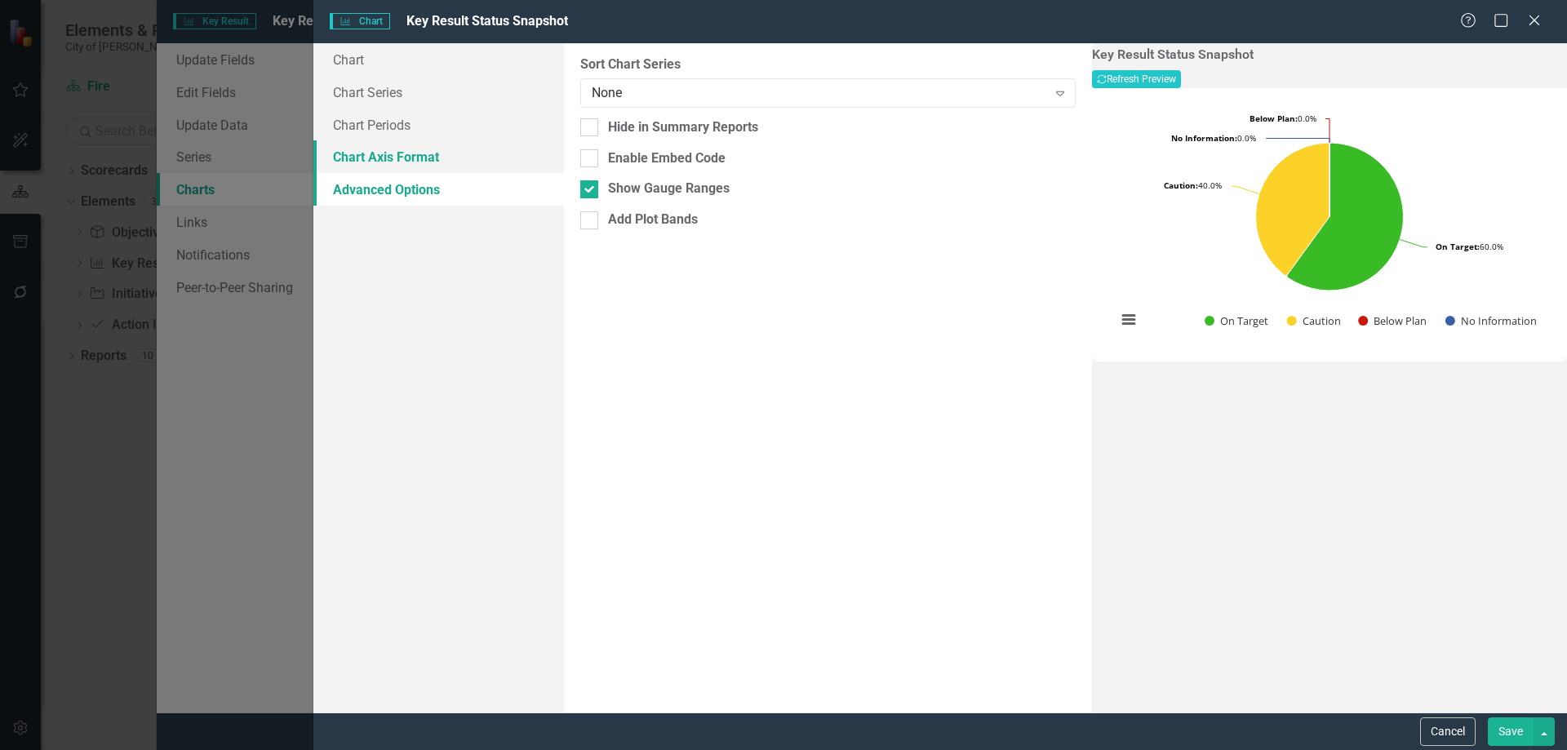
click at [419, 160] on link "Chart Axis Format" at bounding box center [438, 156] width 251 height 33
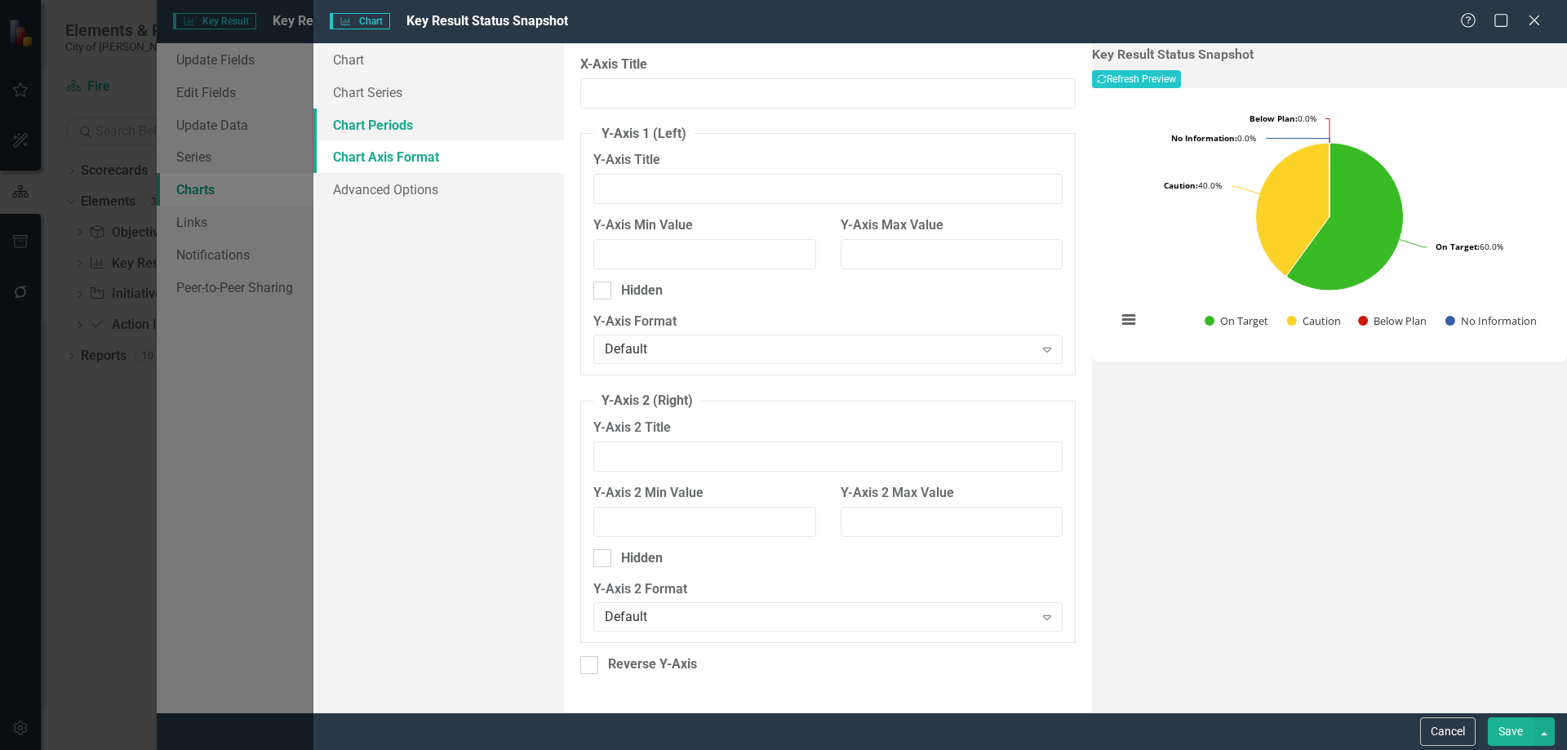
click at [388, 126] on link "Chart Periods" at bounding box center [438, 125] width 251 height 33
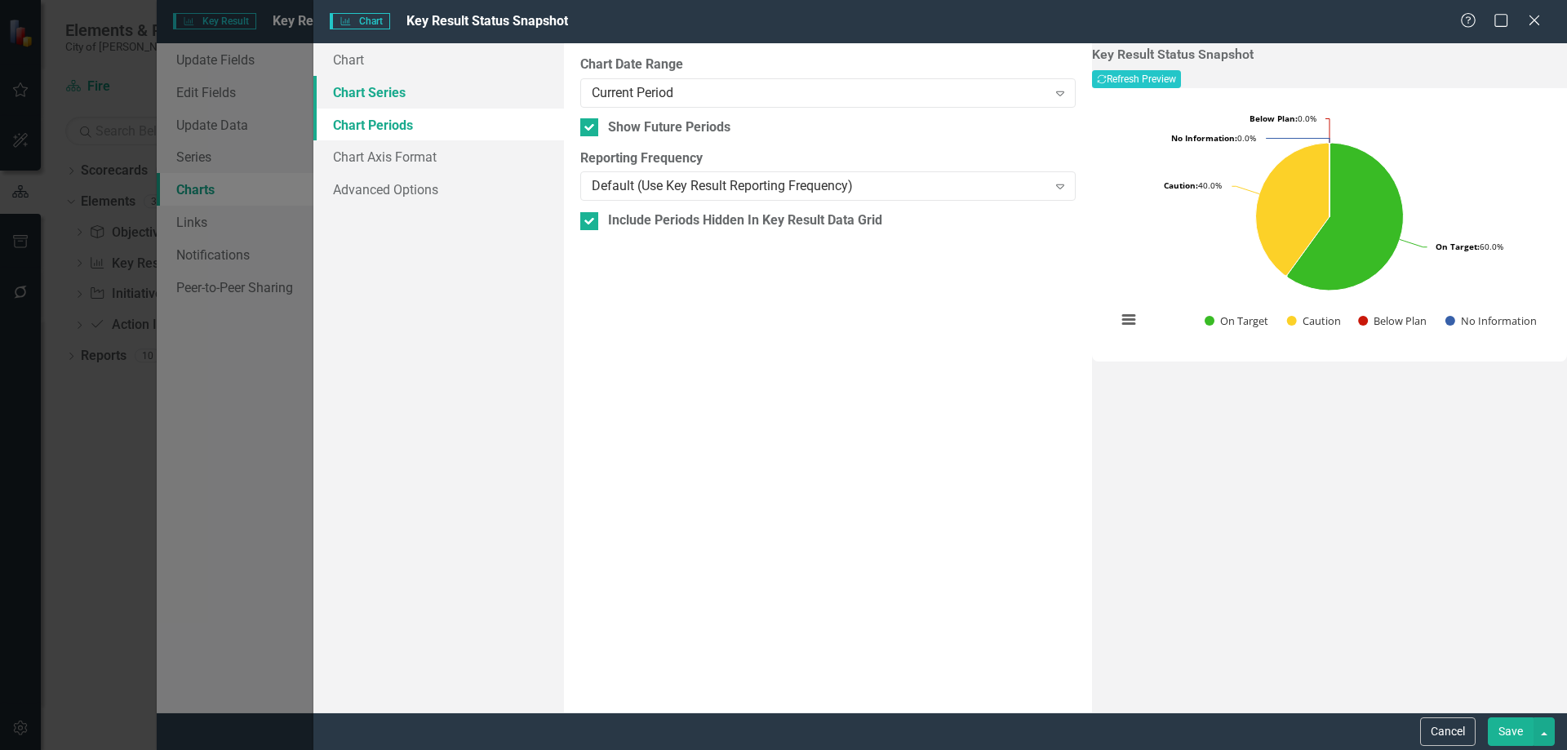
click at [384, 87] on link "Chart Series" at bounding box center [438, 92] width 251 height 33
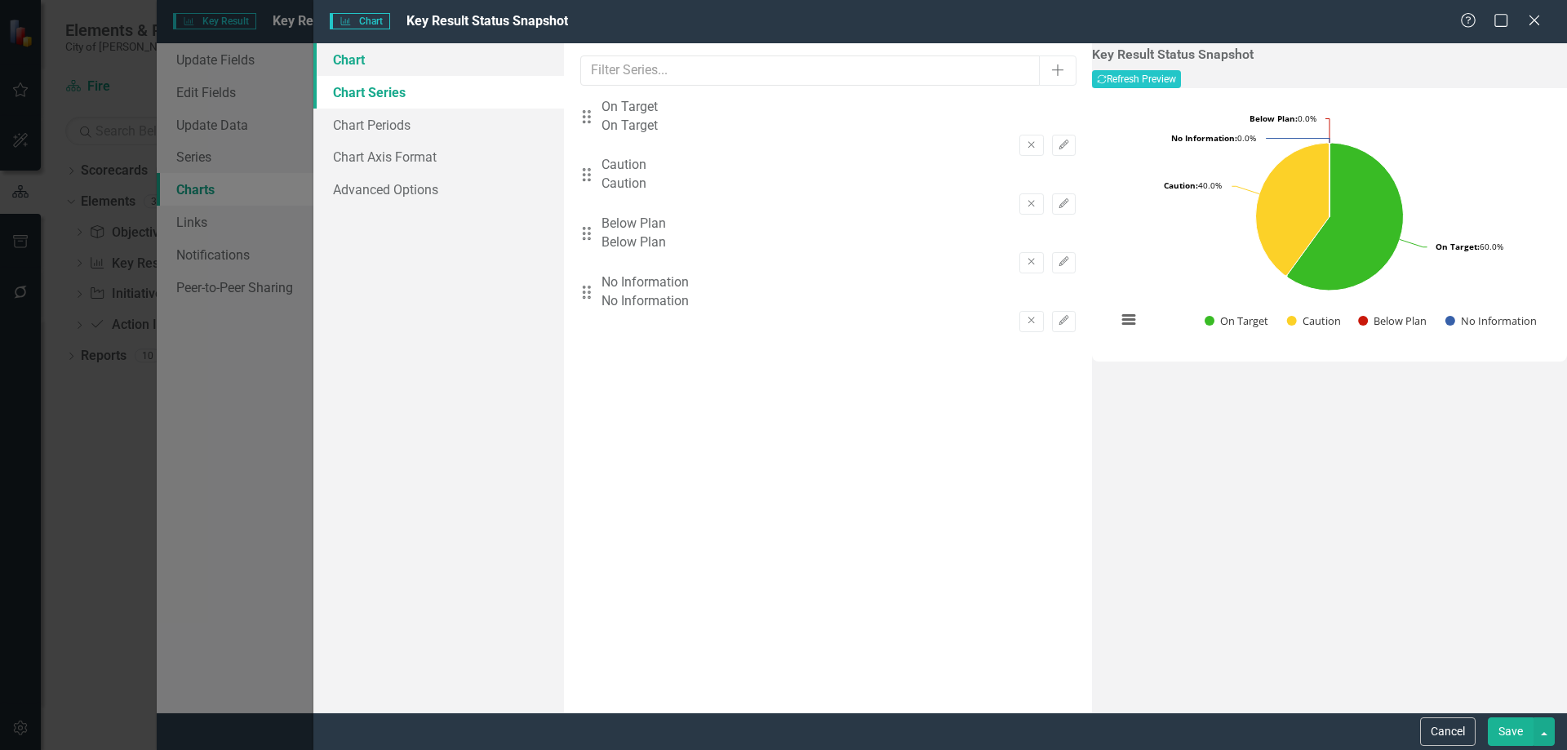
click at [356, 57] on link "Chart" at bounding box center [438, 59] width 251 height 33
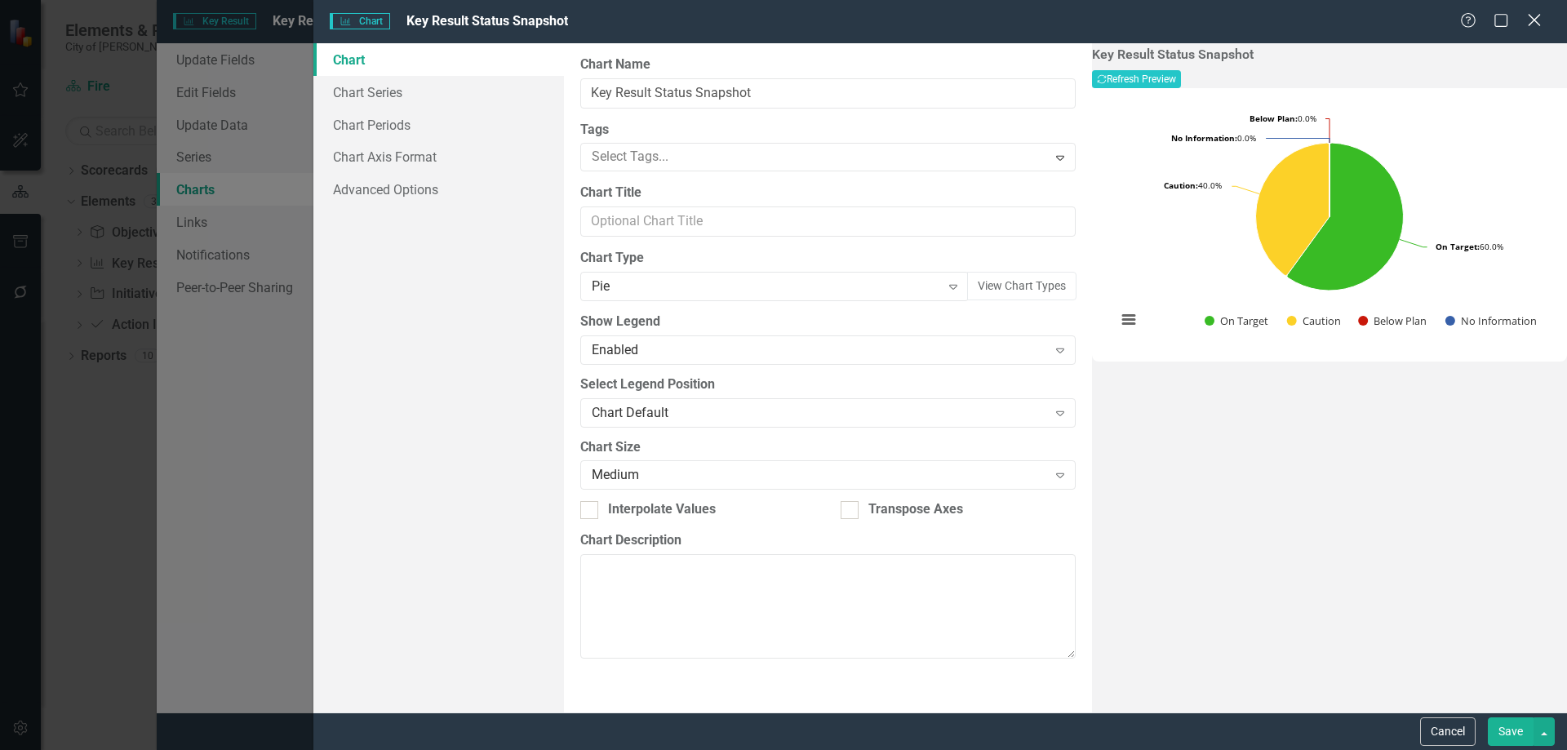
click at [1533, 20] on icon at bounding box center [1534, 20] width 12 height 12
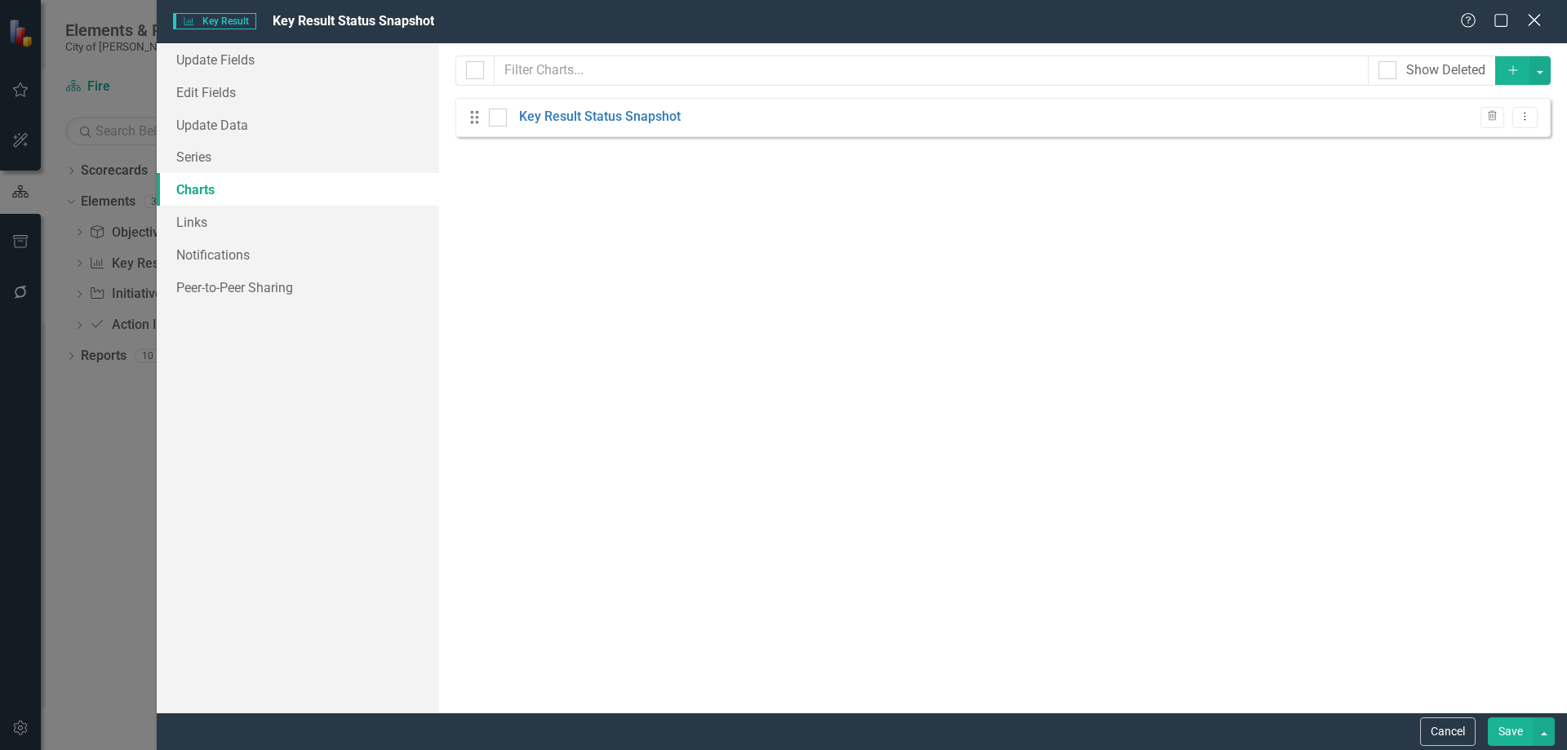
click at [1536, 18] on icon at bounding box center [1534, 20] width 12 height 12
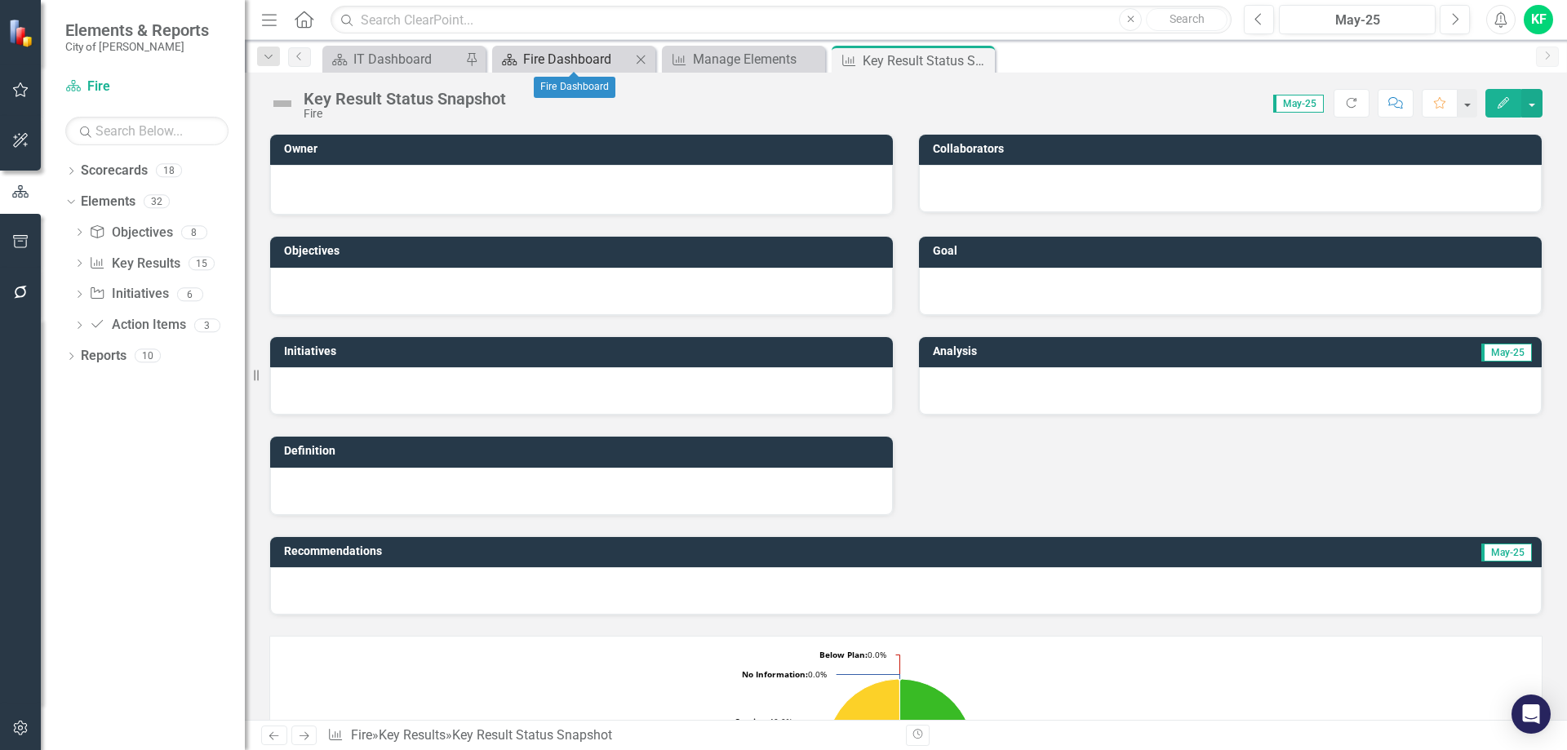
click at [566, 60] on div "Fire Dashboard" at bounding box center [577, 59] width 108 height 20
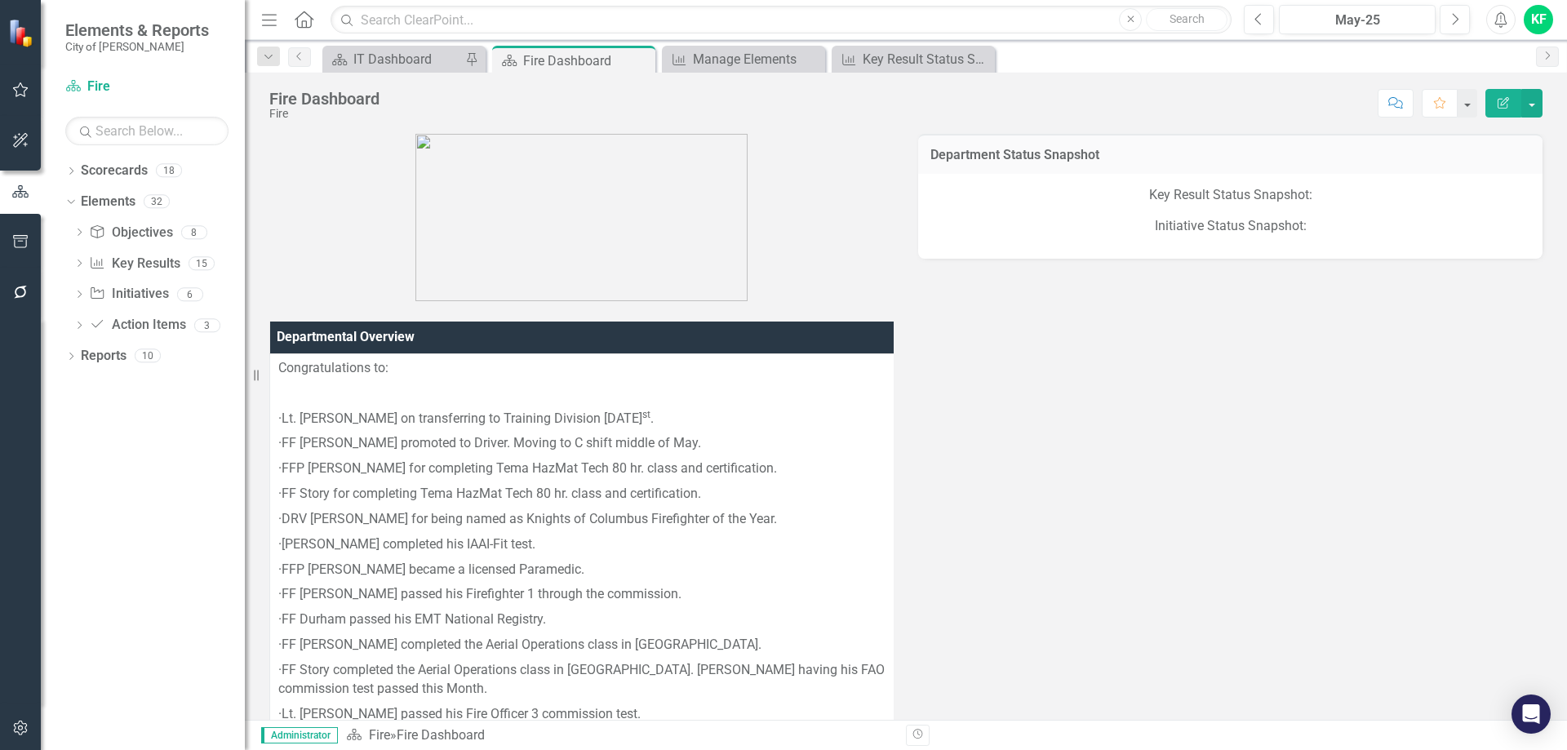
click at [1192, 156] on h3 "Department Status Snapshot" at bounding box center [1230, 155] width 600 height 15
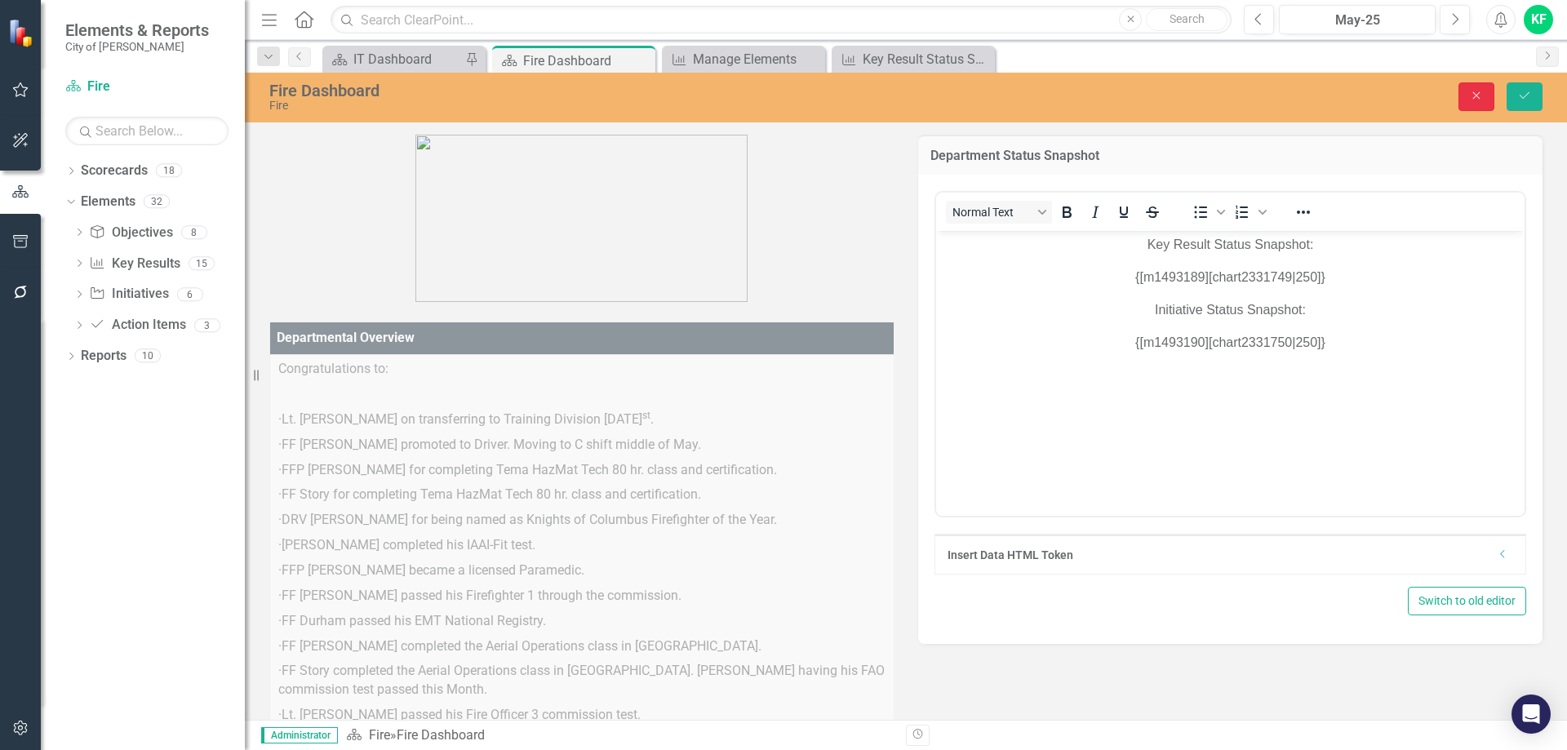
click at [1470, 97] on icon "Close" at bounding box center [1476, 95] width 15 height 11
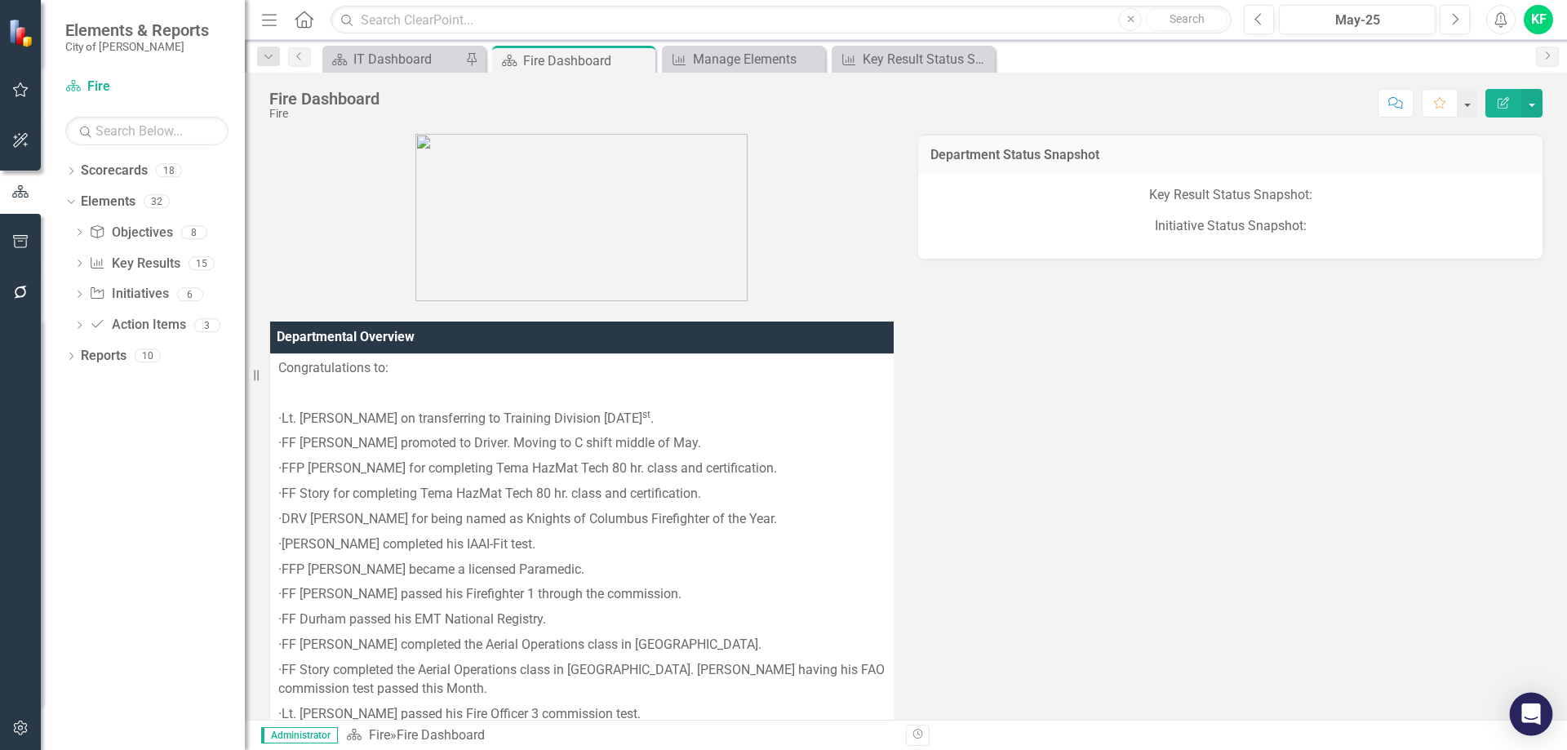
click at [1528, 714] on icon "Open Intercom Messenger" at bounding box center [1530, 713] width 19 height 21
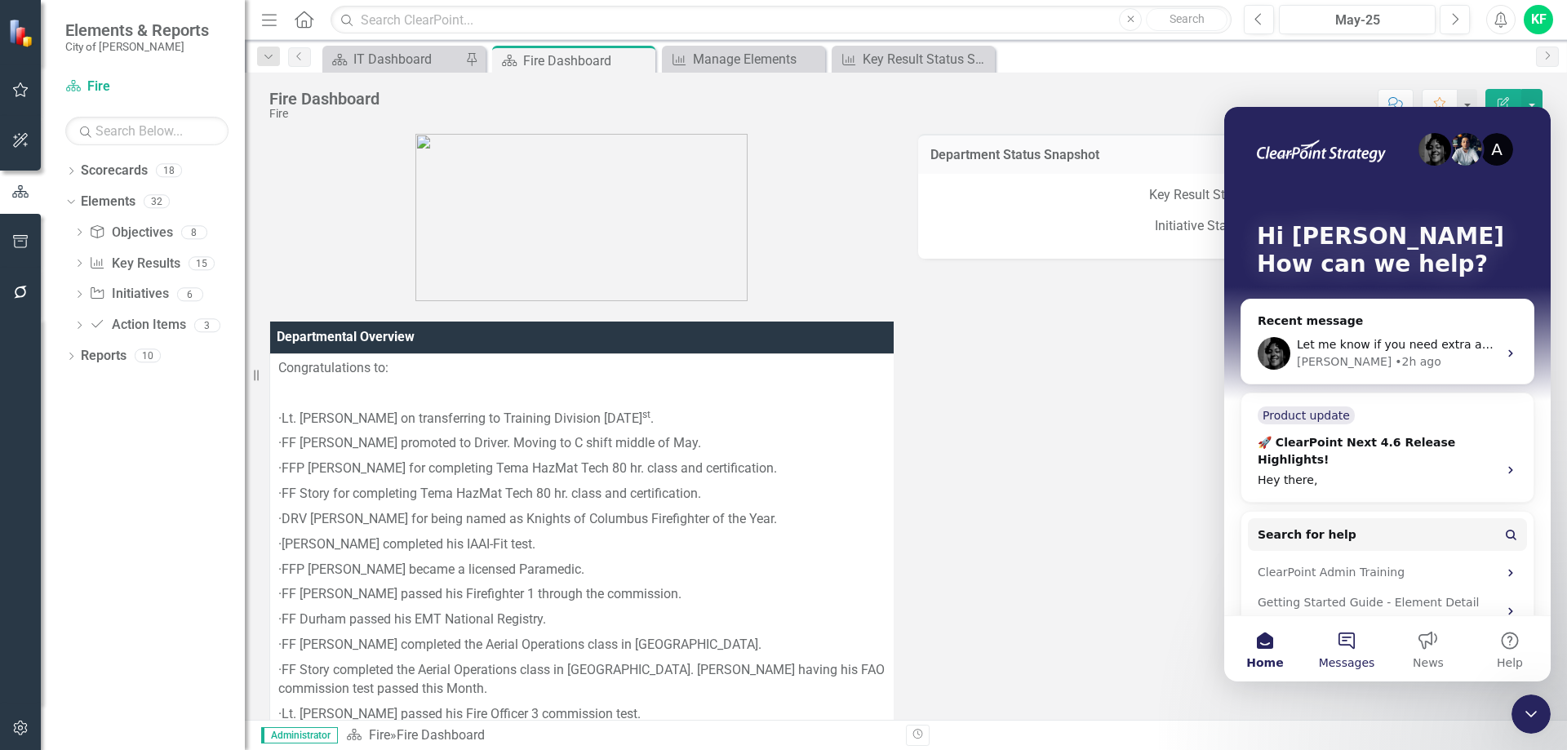
click at [1344, 651] on button "Messages" at bounding box center [1347, 648] width 82 height 65
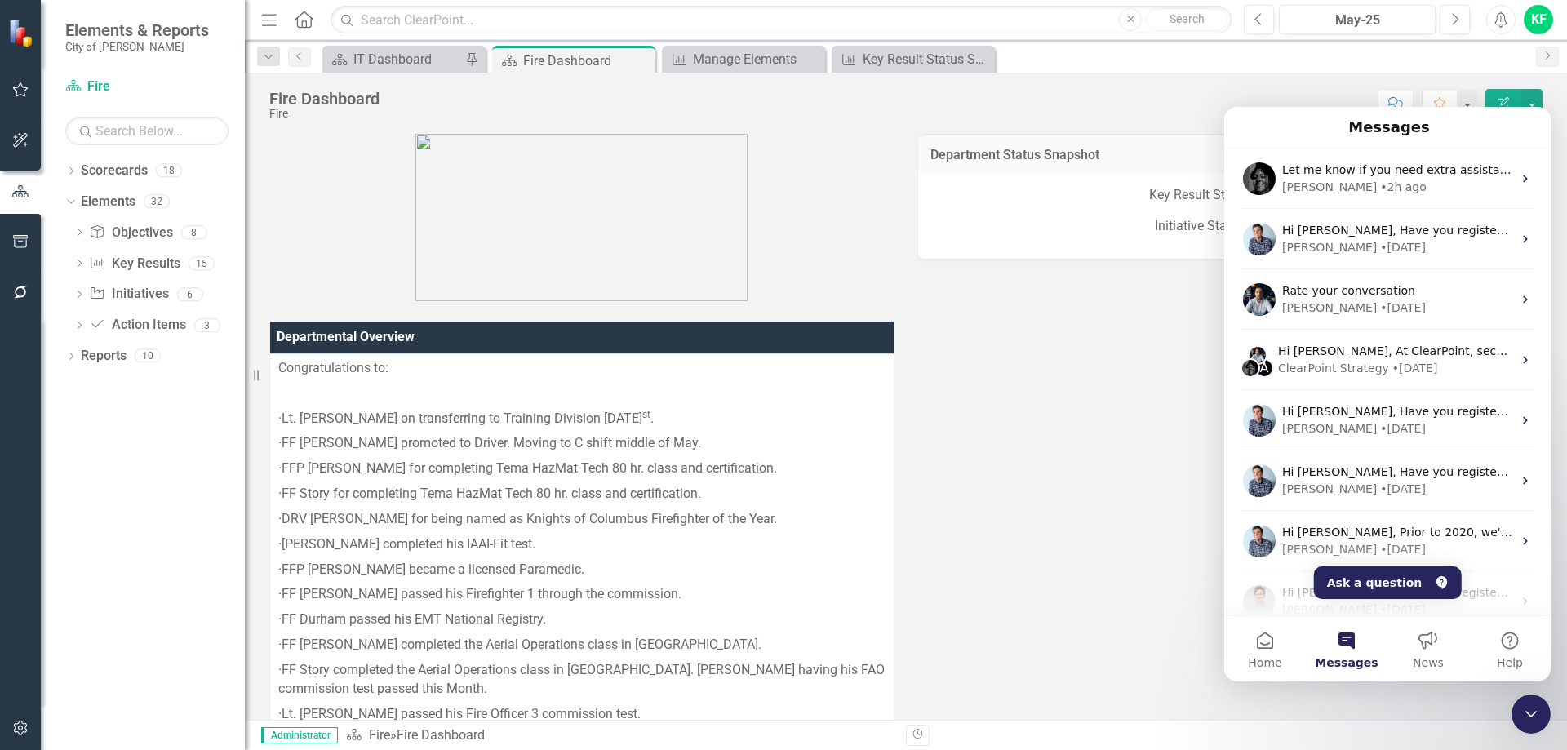
click at [1526, 712] on icon "Close Intercom Messenger" at bounding box center [1530, 714] width 11 height 7
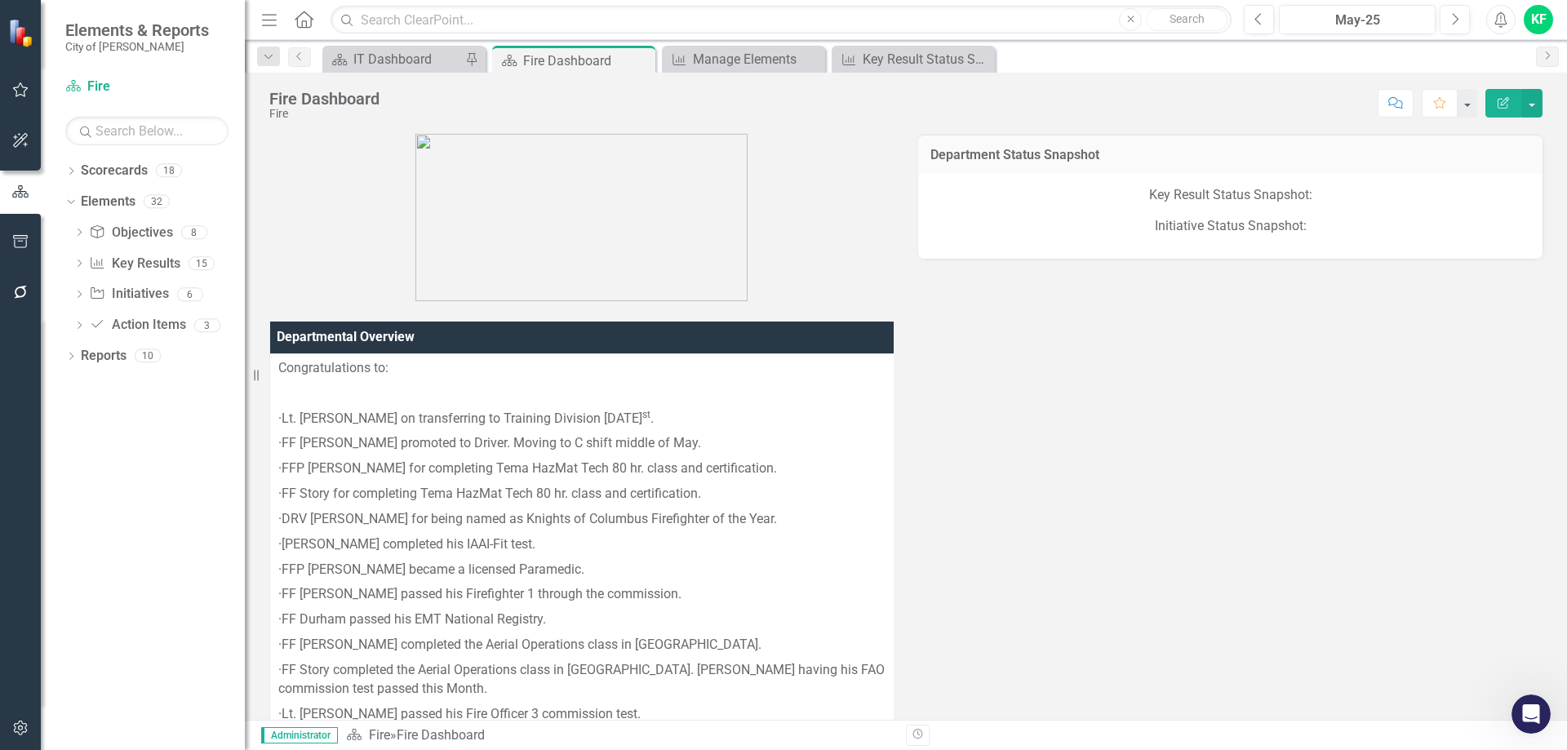
click at [73, 171] on icon "Dropdown" at bounding box center [70, 172] width 11 height 9
click at [75, 201] on icon "Dropdown" at bounding box center [79, 201] width 12 height 10
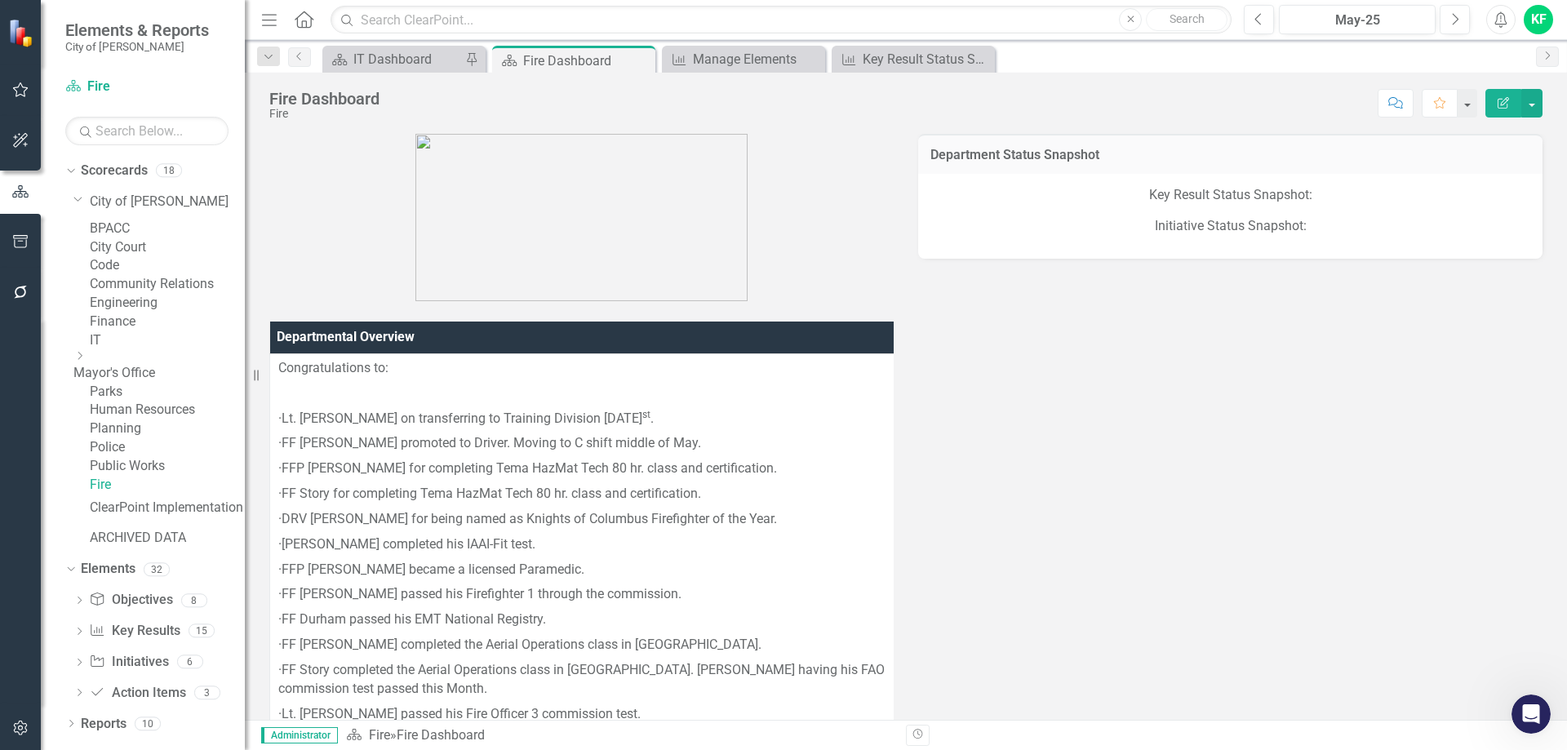
click at [128, 331] on link "Finance" at bounding box center [167, 322] width 155 height 19
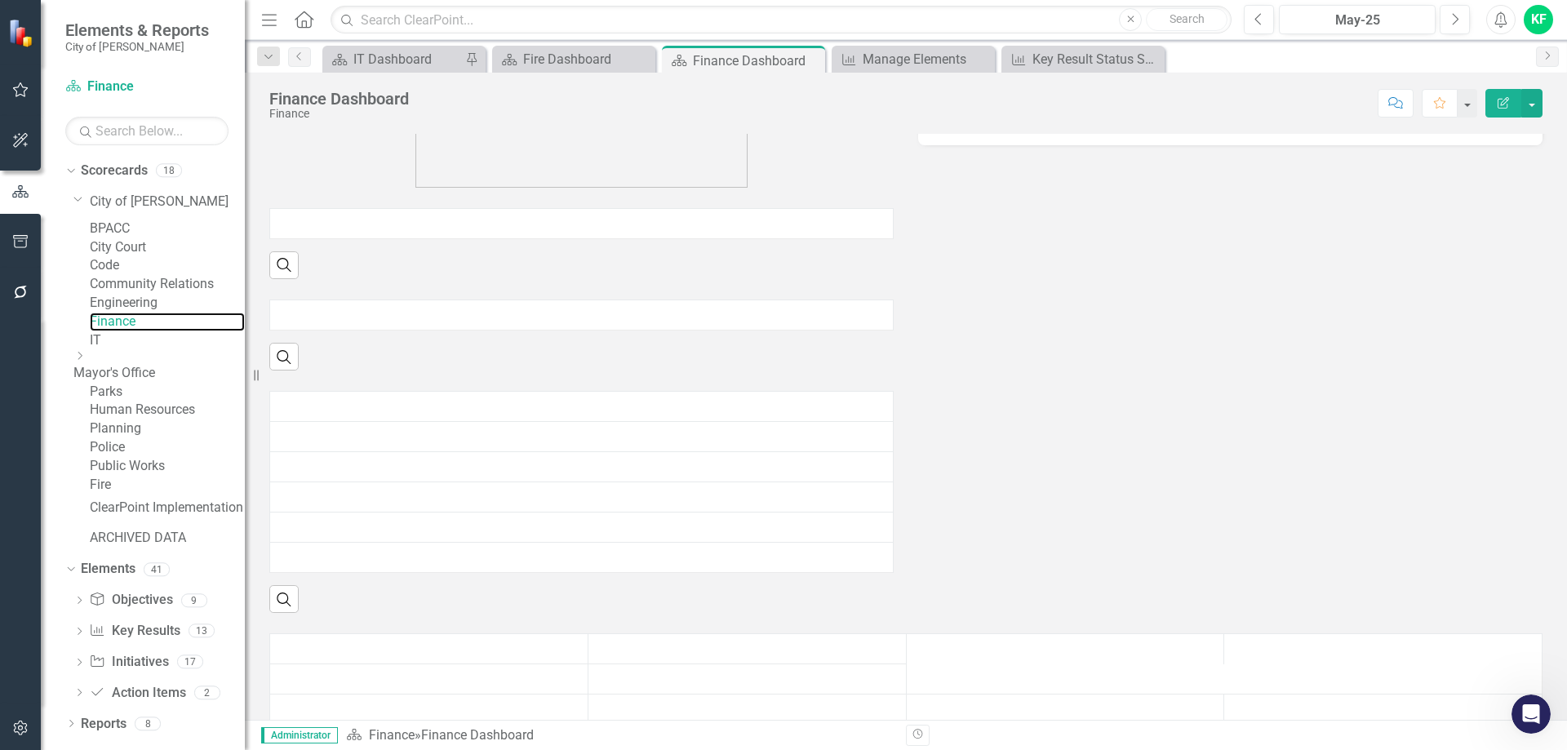
scroll to position [344, 0]
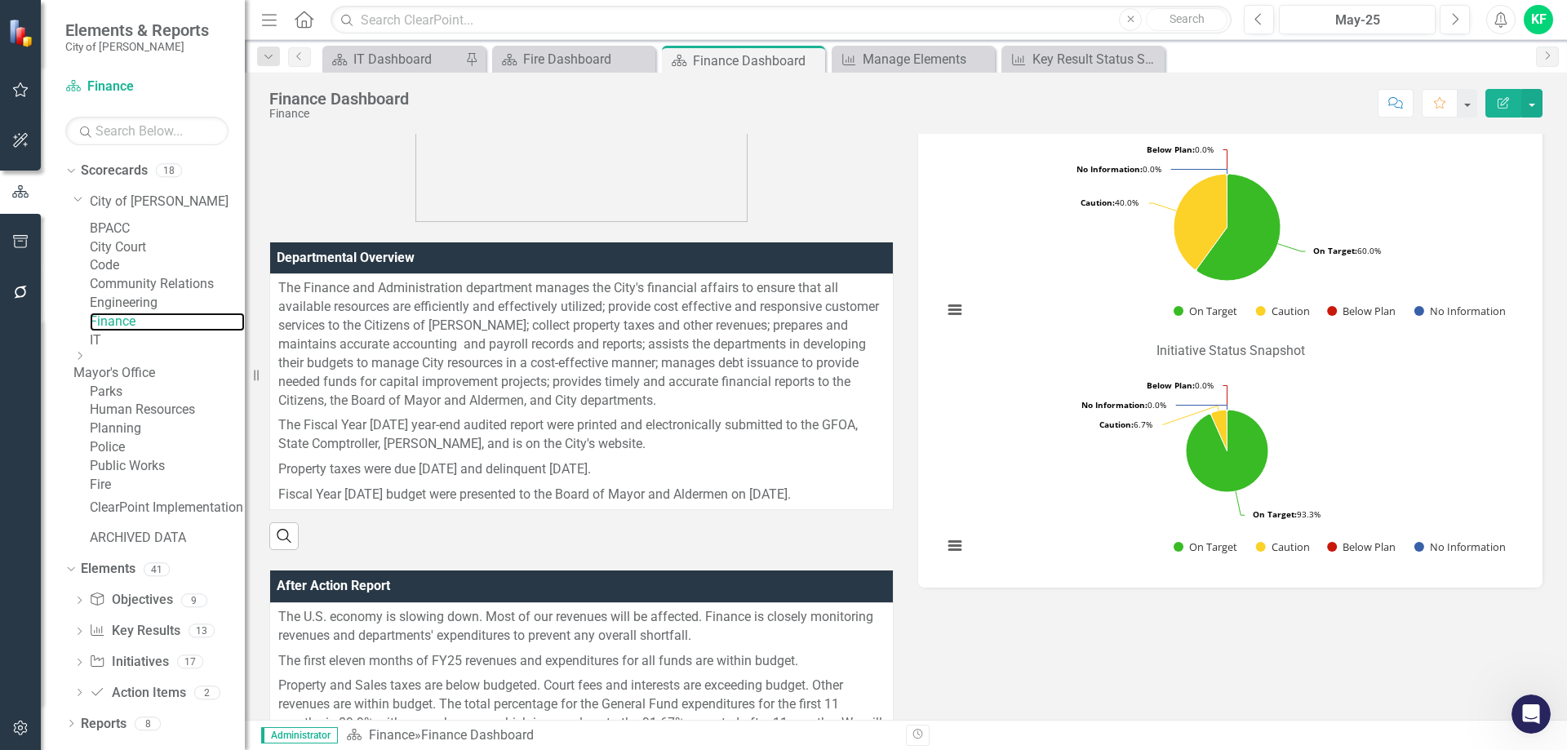
click at [970, 142] on rect "Interactive chart" at bounding box center [1226, 233] width 585 height 204
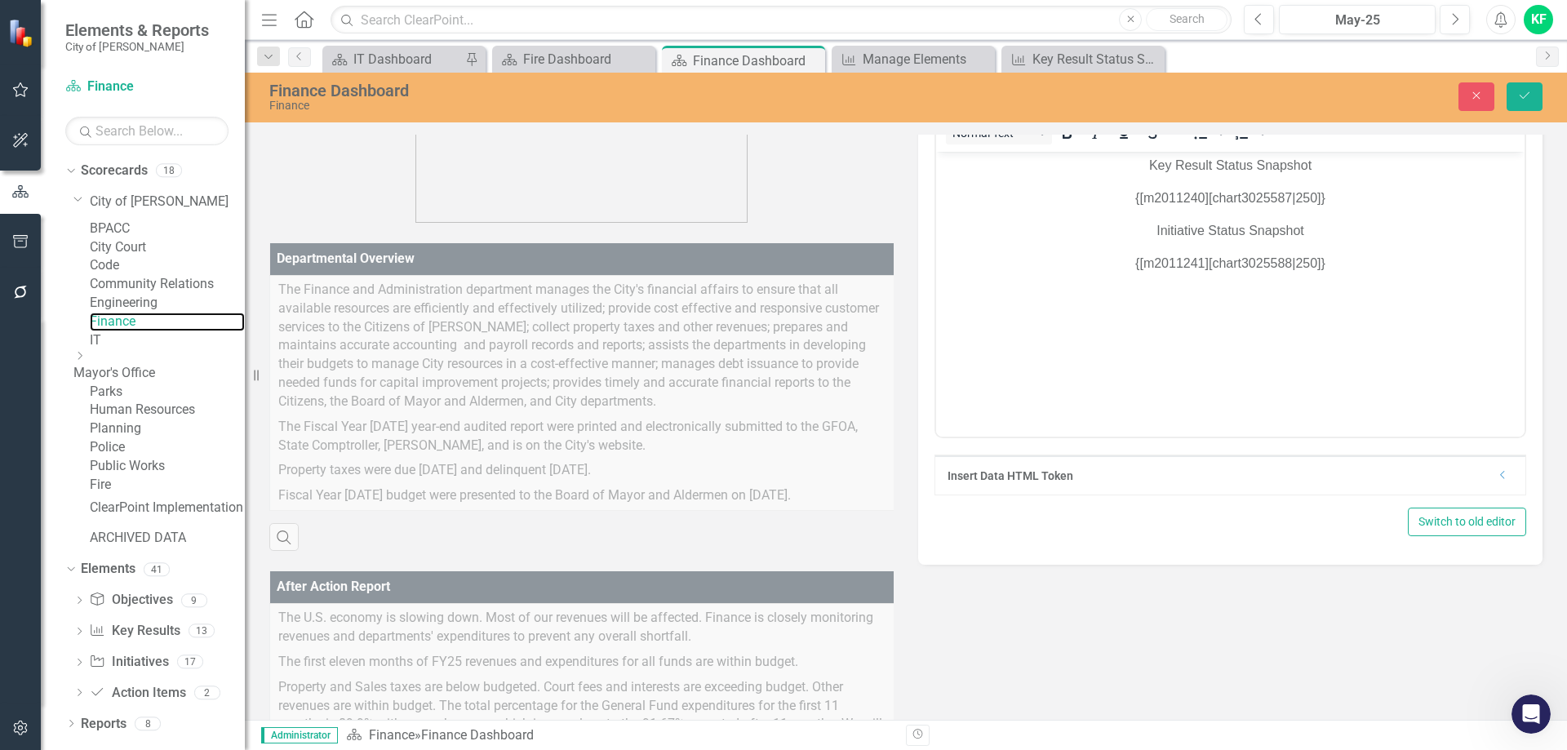
scroll to position [0, 0]
click at [1479, 92] on icon "Close" at bounding box center [1476, 95] width 15 height 11
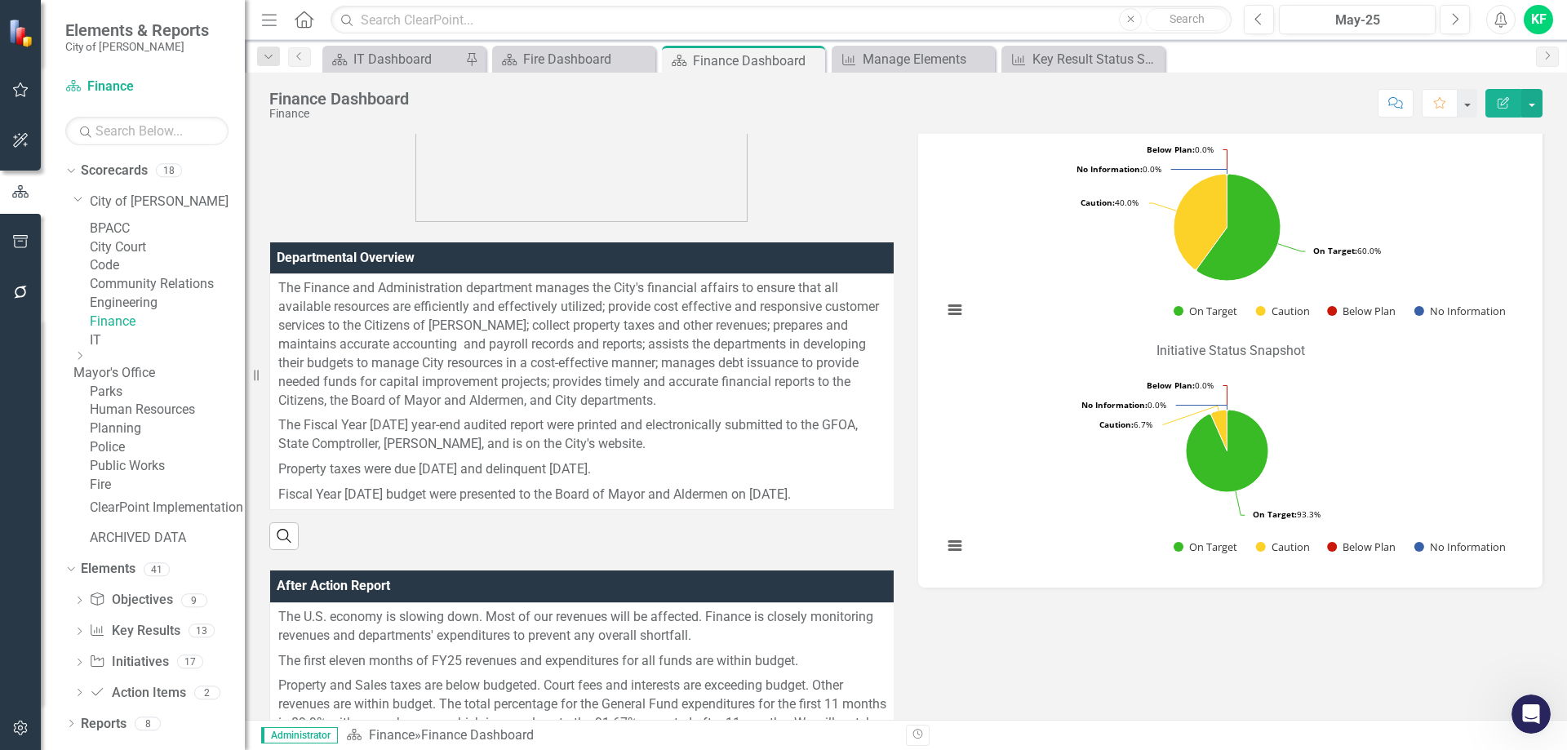
scroll to position [149, 0]
click at [167, 637] on link "Key Result Key Results" at bounding box center [134, 631] width 91 height 19
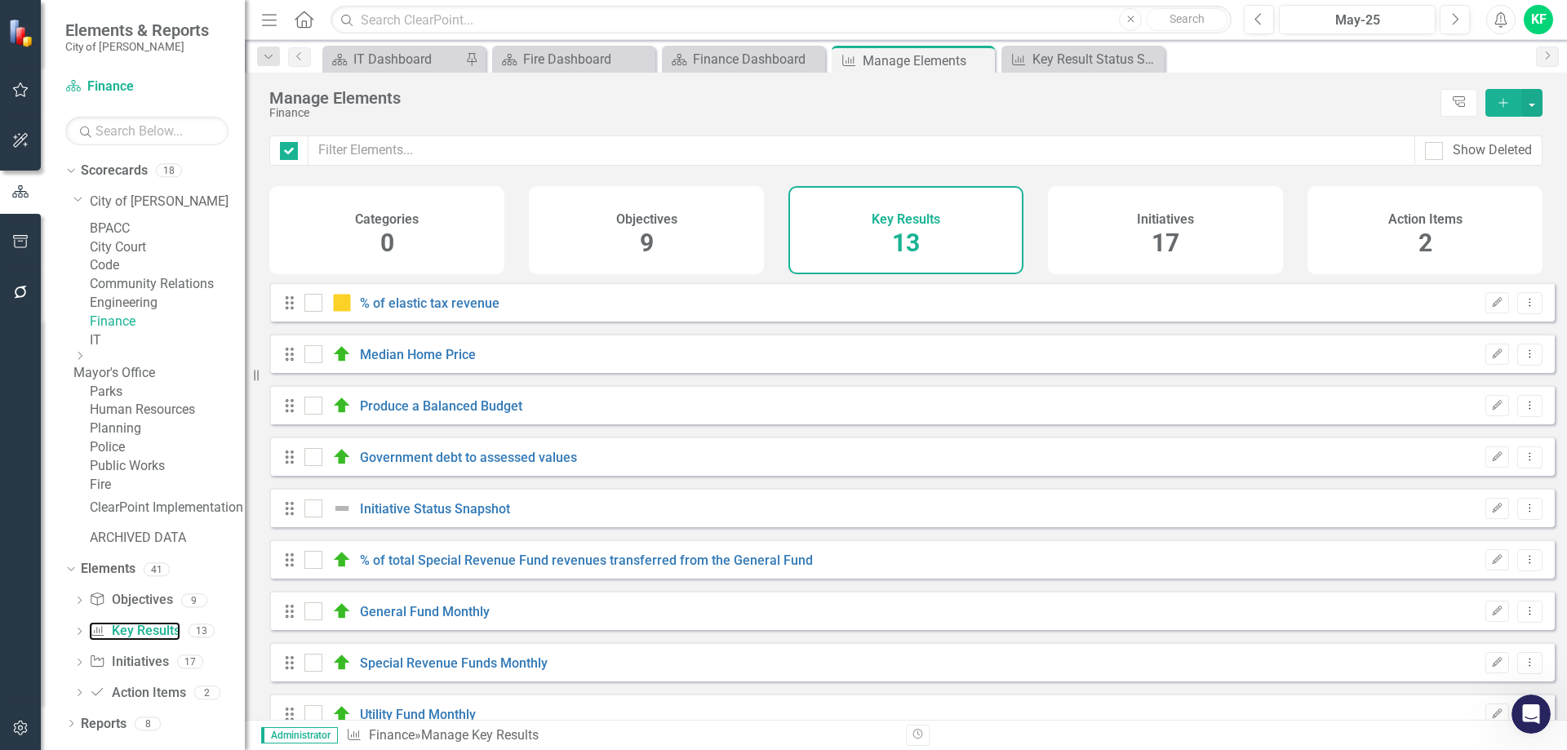
checkbox input "false"
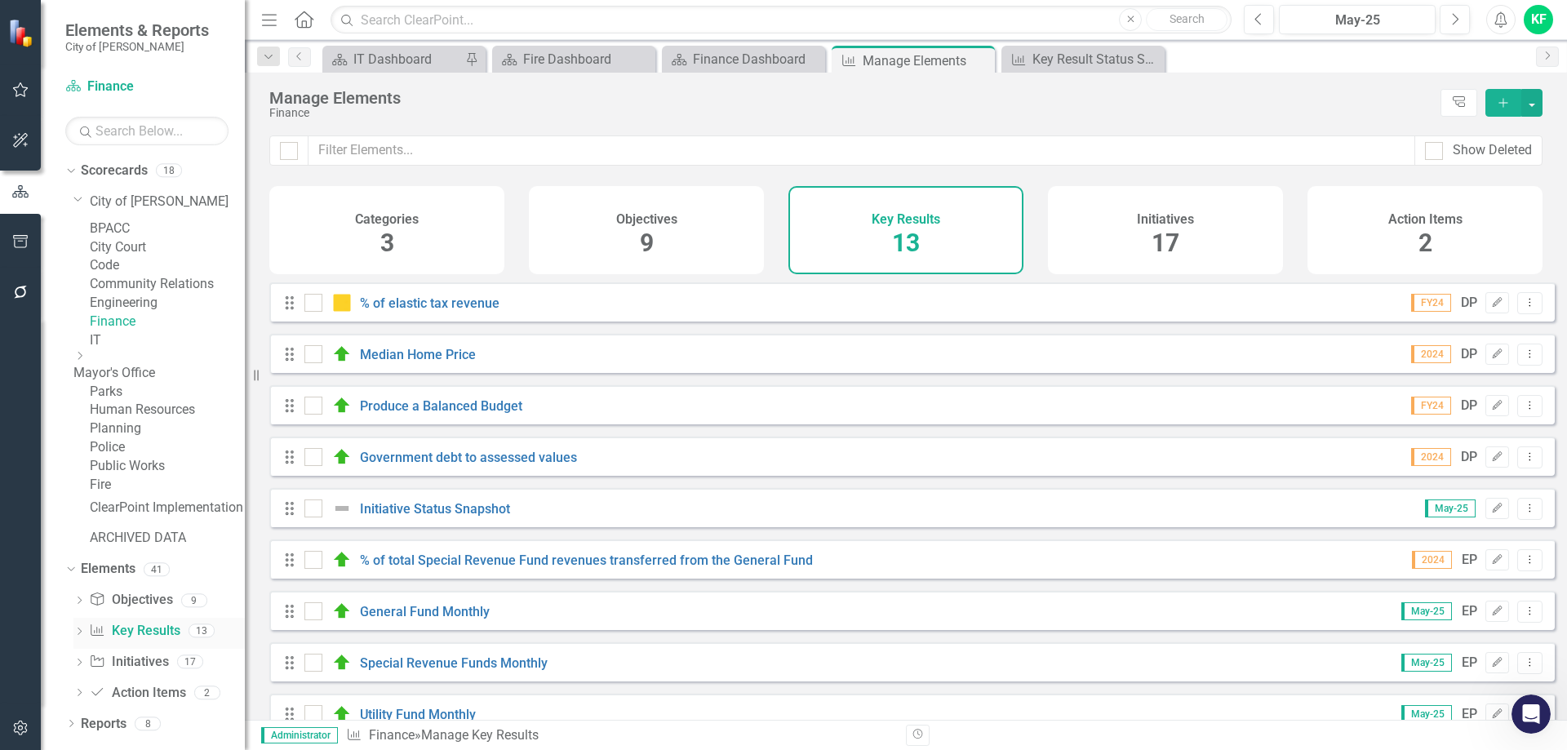
click at [145, 641] on link "Key Result Key Results" at bounding box center [134, 631] width 91 height 19
click at [463, 517] on link "Initiative Status Snapshot" at bounding box center [435, 509] width 150 height 16
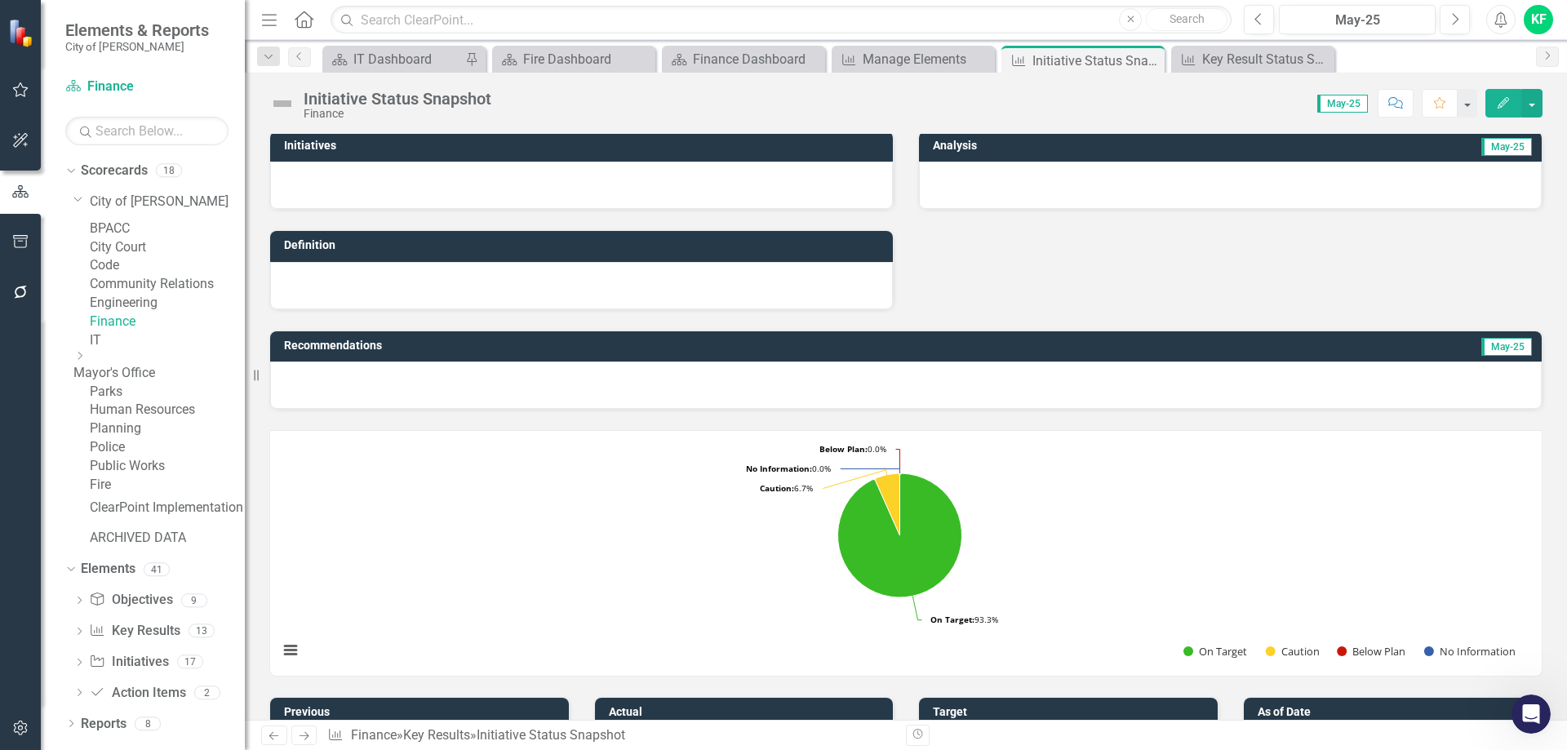
scroll to position [163, 0]
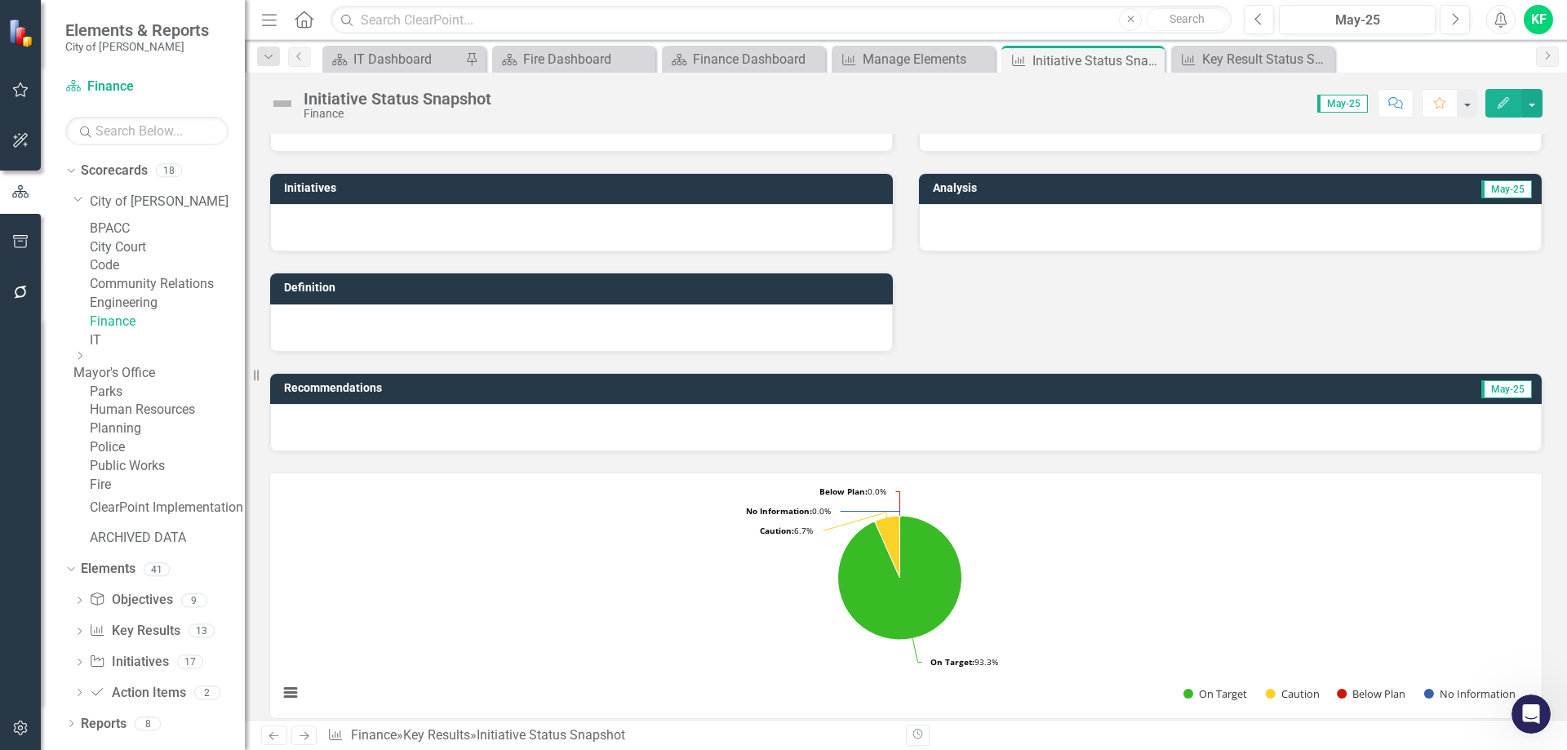
click at [1044, 530] on rect "Interactive chart" at bounding box center [899, 595] width 1259 height 245
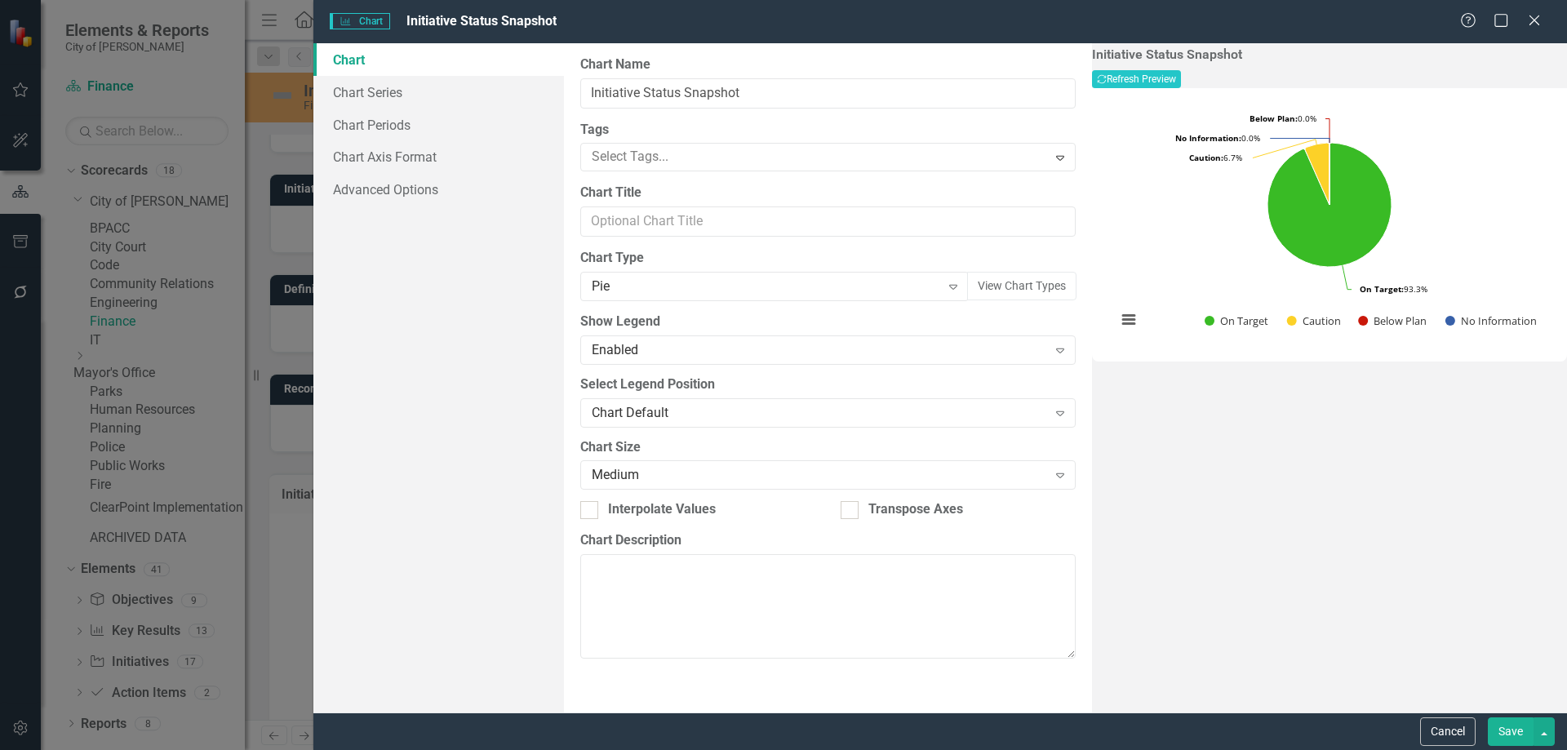
click at [1443, 164] on rect "Interactive chart" at bounding box center [1329, 222] width 442 height 245
click at [1534, 20] on icon at bounding box center [1534, 20] width 12 height 12
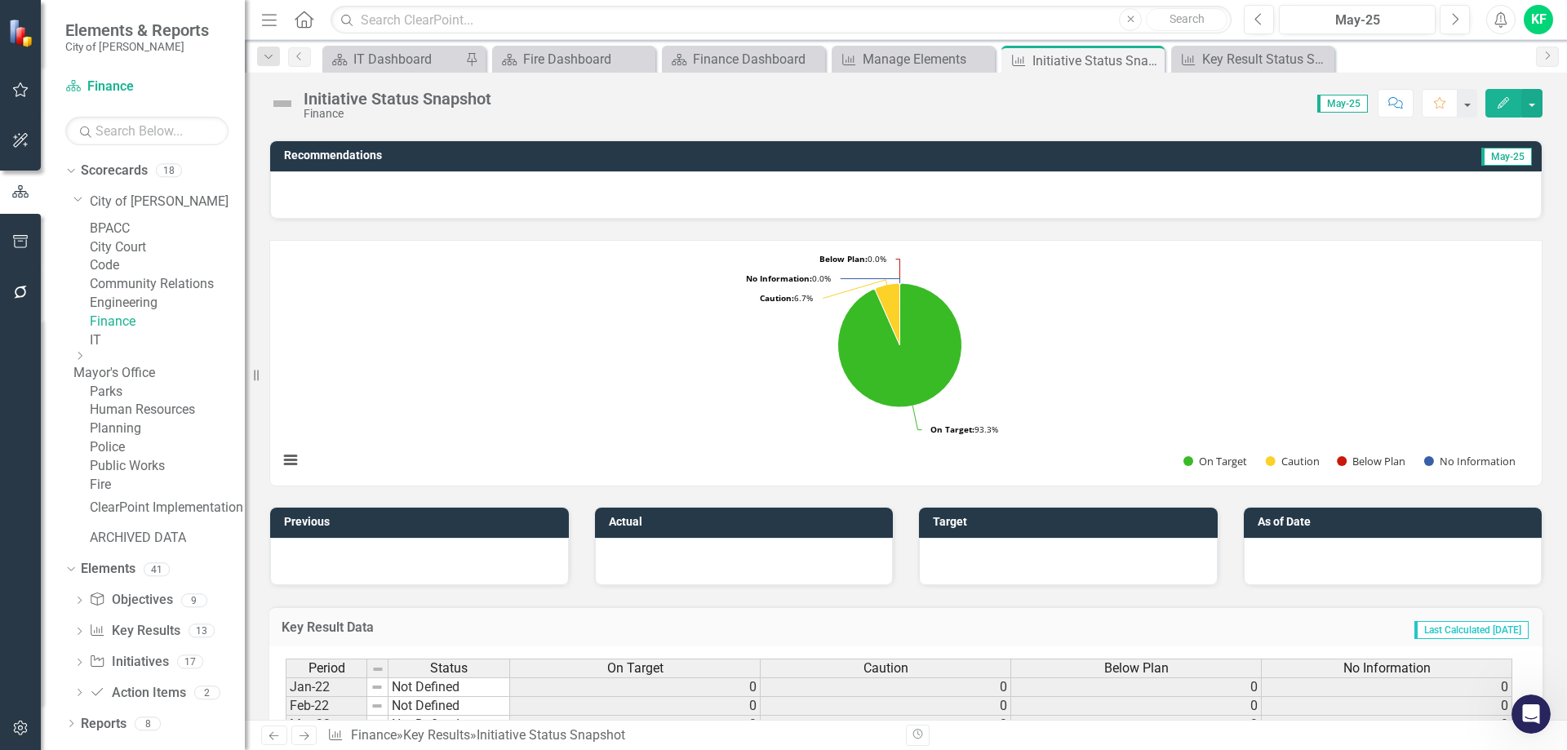
scroll to position [408, 0]
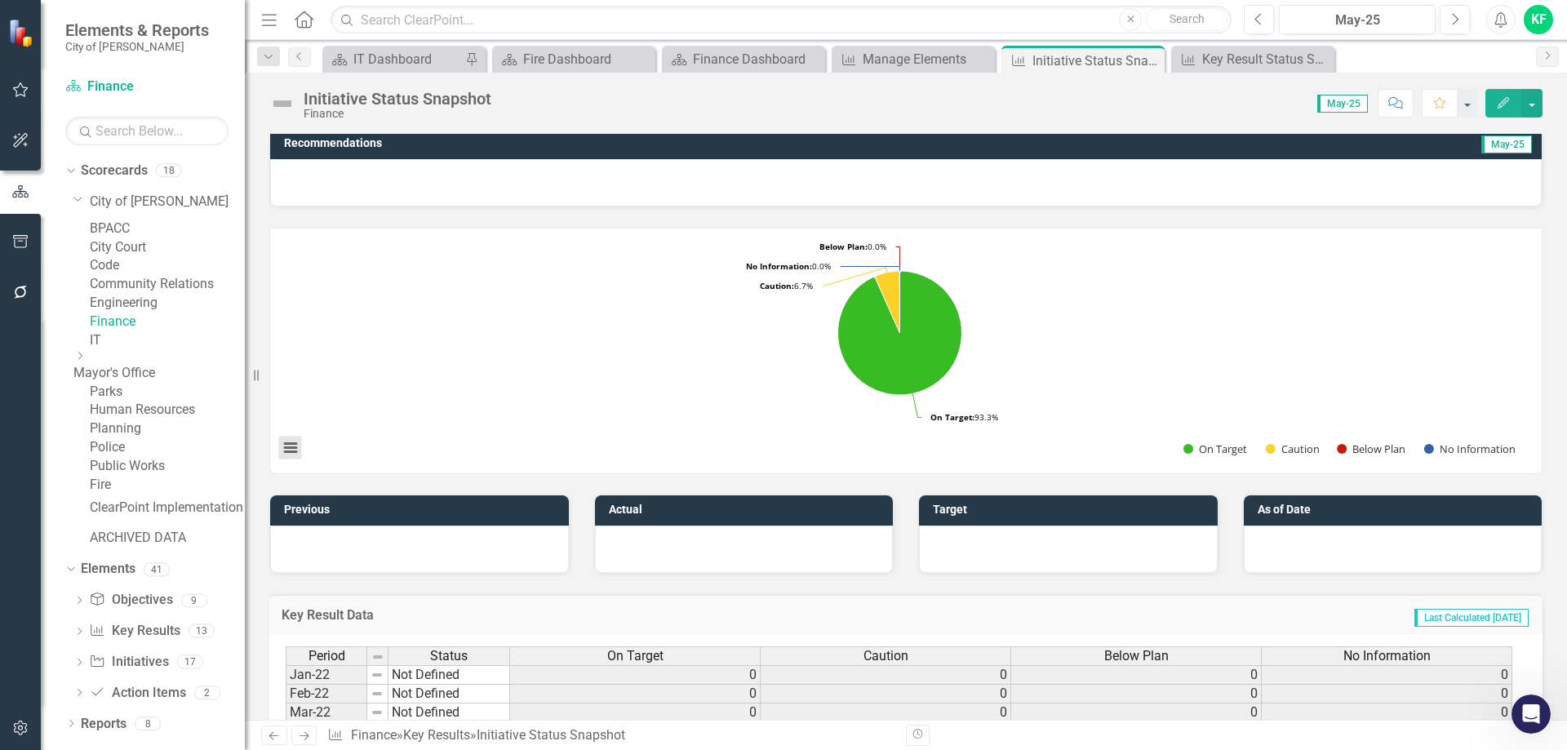
click at [290, 448] on button "View chart menu, Chart" at bounding box center [290, 448] width 23 height 23
click at [570, 371] on rect "Interactive chart" at bounding box center [899, 350] width 1259 height 245
click at [1049, 302] on rect "Interactive chart" at bounding box center [899, 350] width 1259 height 245
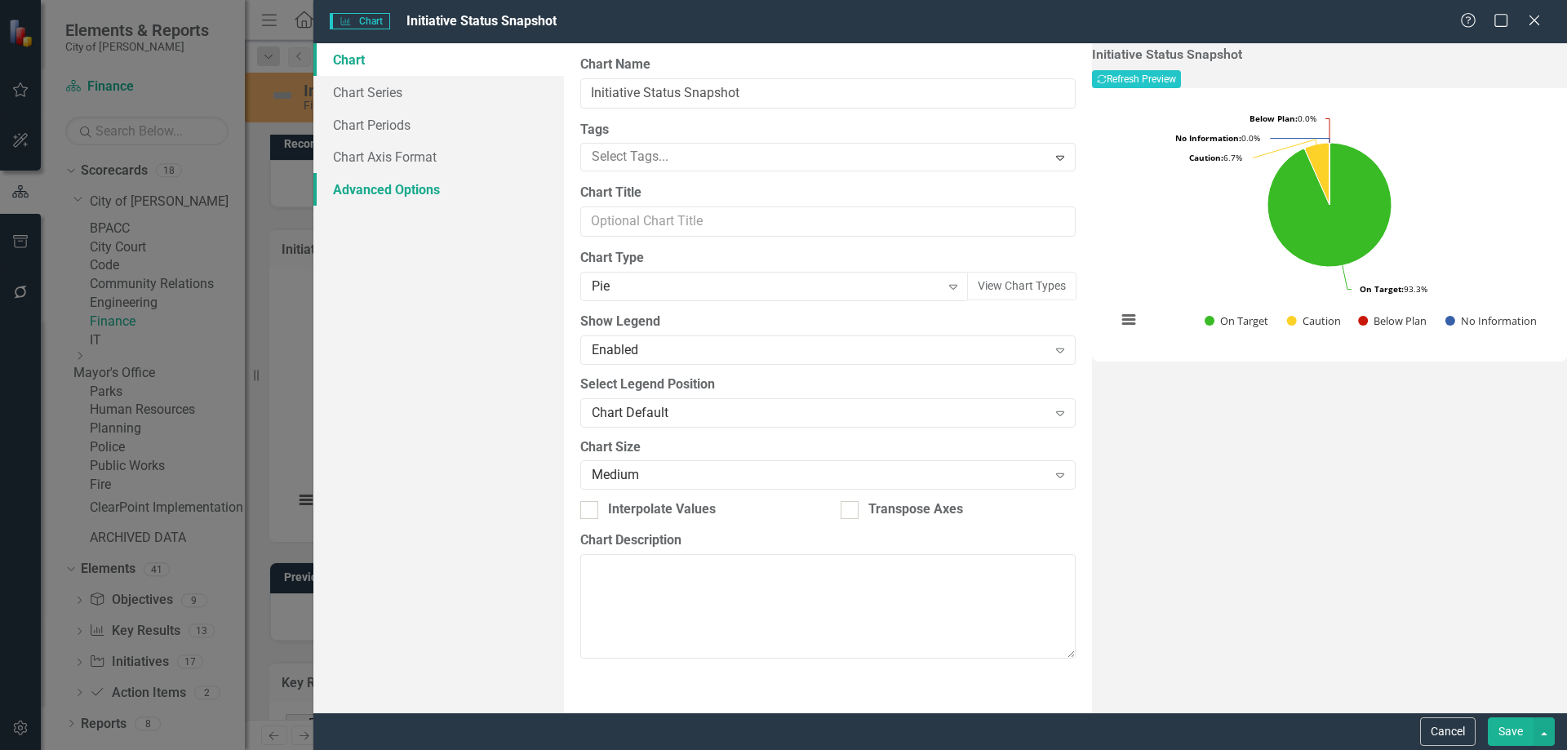
click at [360, 193] on link "Advanced Options" at bounding box center [438, 189] width 251 height 33
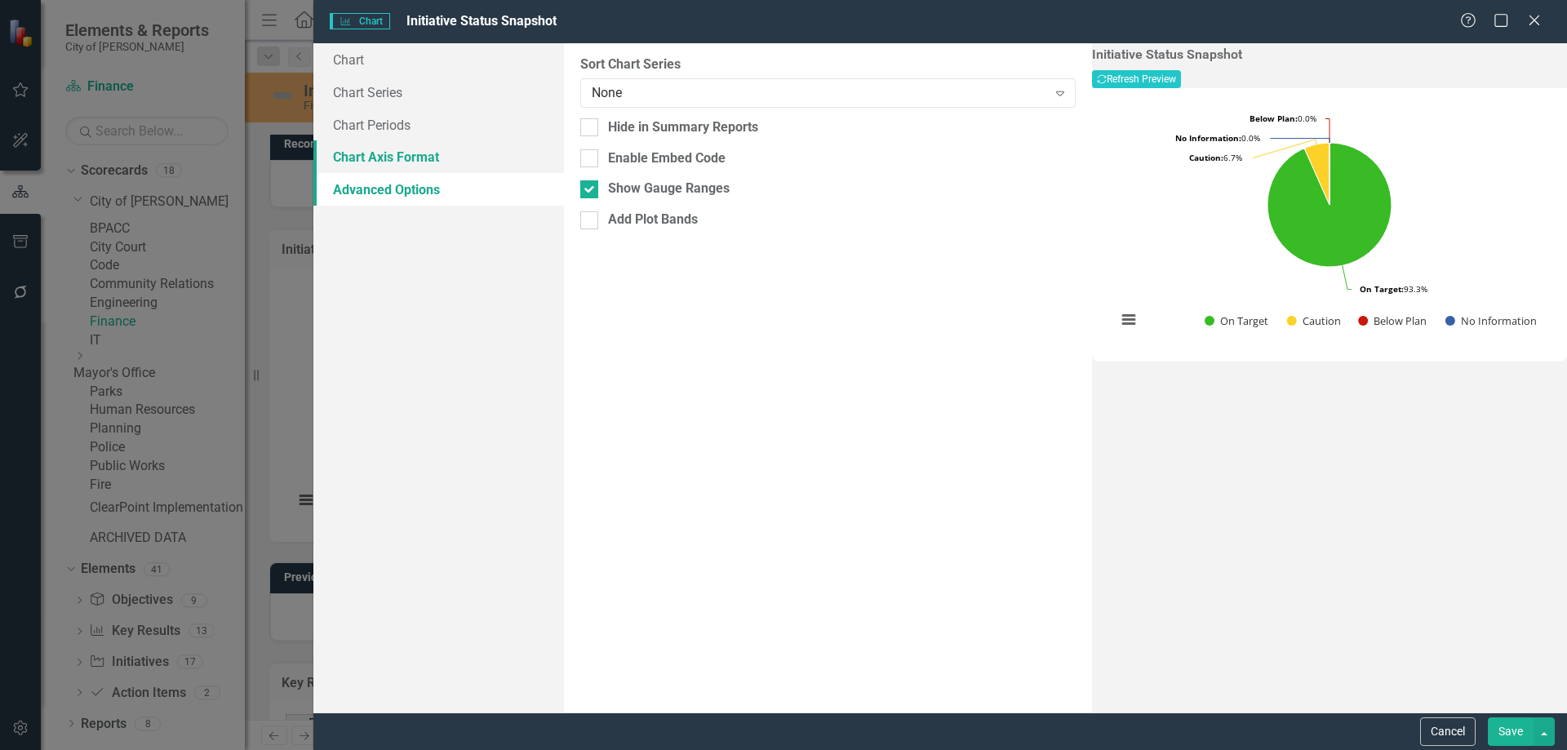
click at [372, 157] on link "Chart Axis Format" at bounding box center [438, 156] width 251 height 33
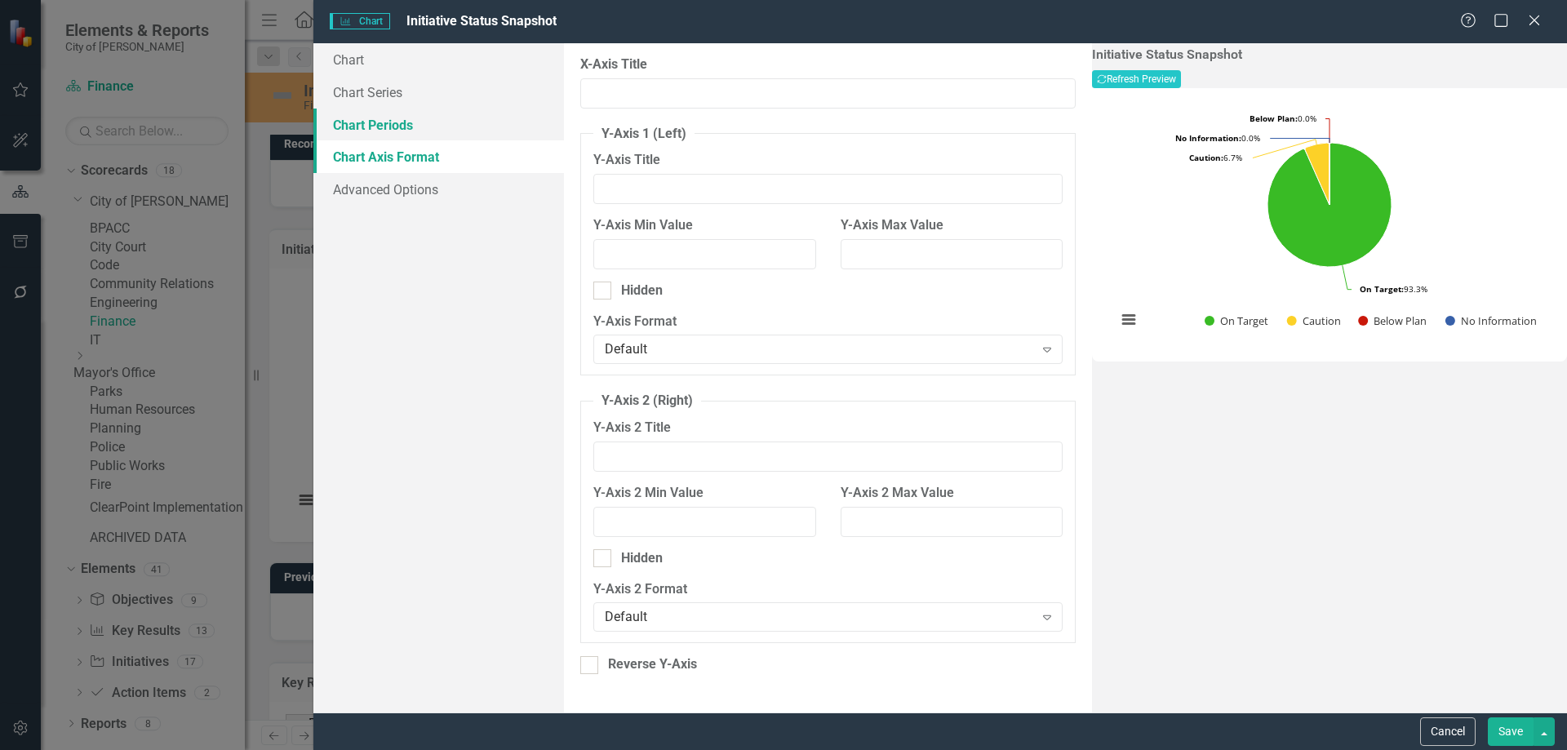
click at [369, 131] on link "Chart Periods" at bounding box center [438, 125] width 251 height 33
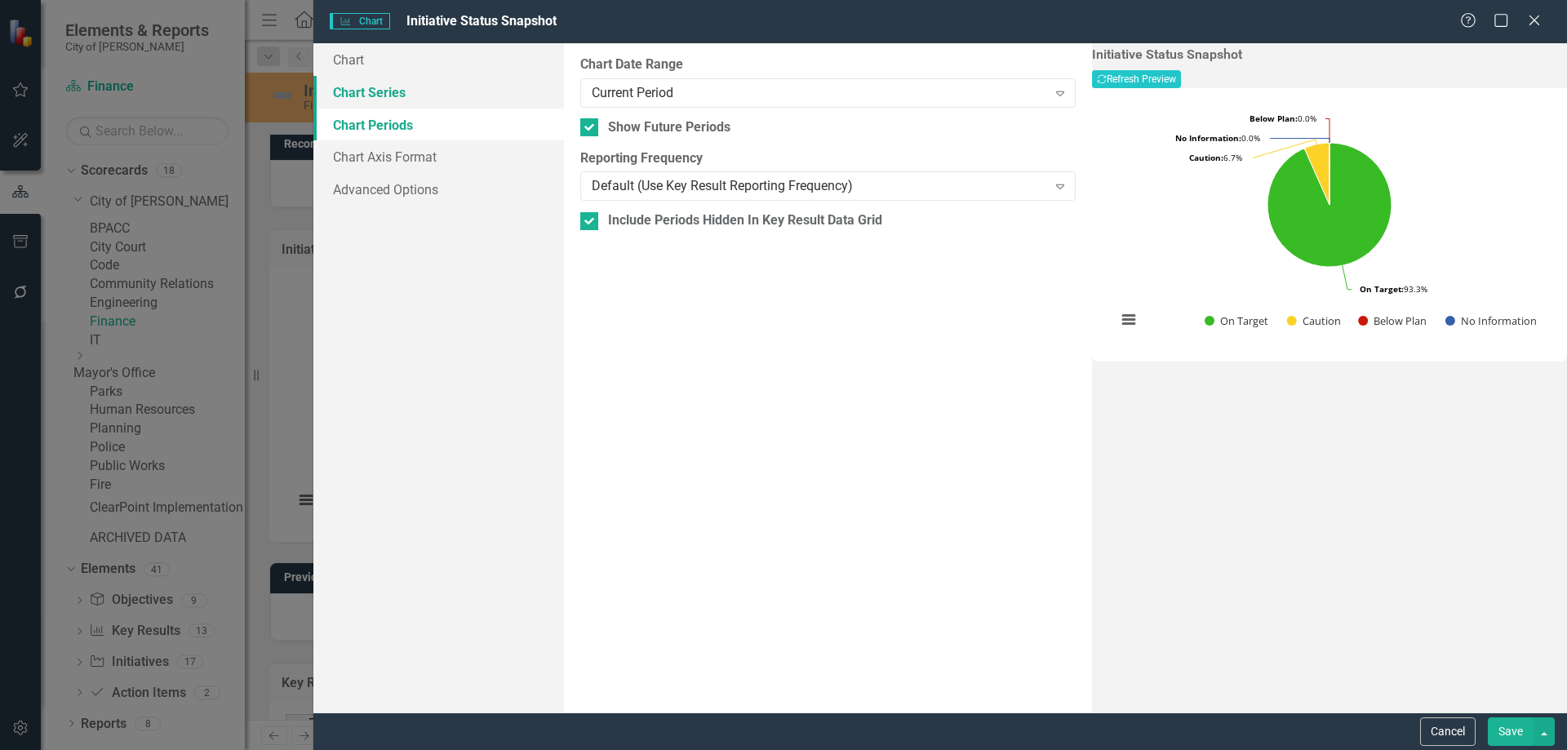
click at [371, 95] on link "Chart Series" at bounding box center [438, 92] width 251 height 33
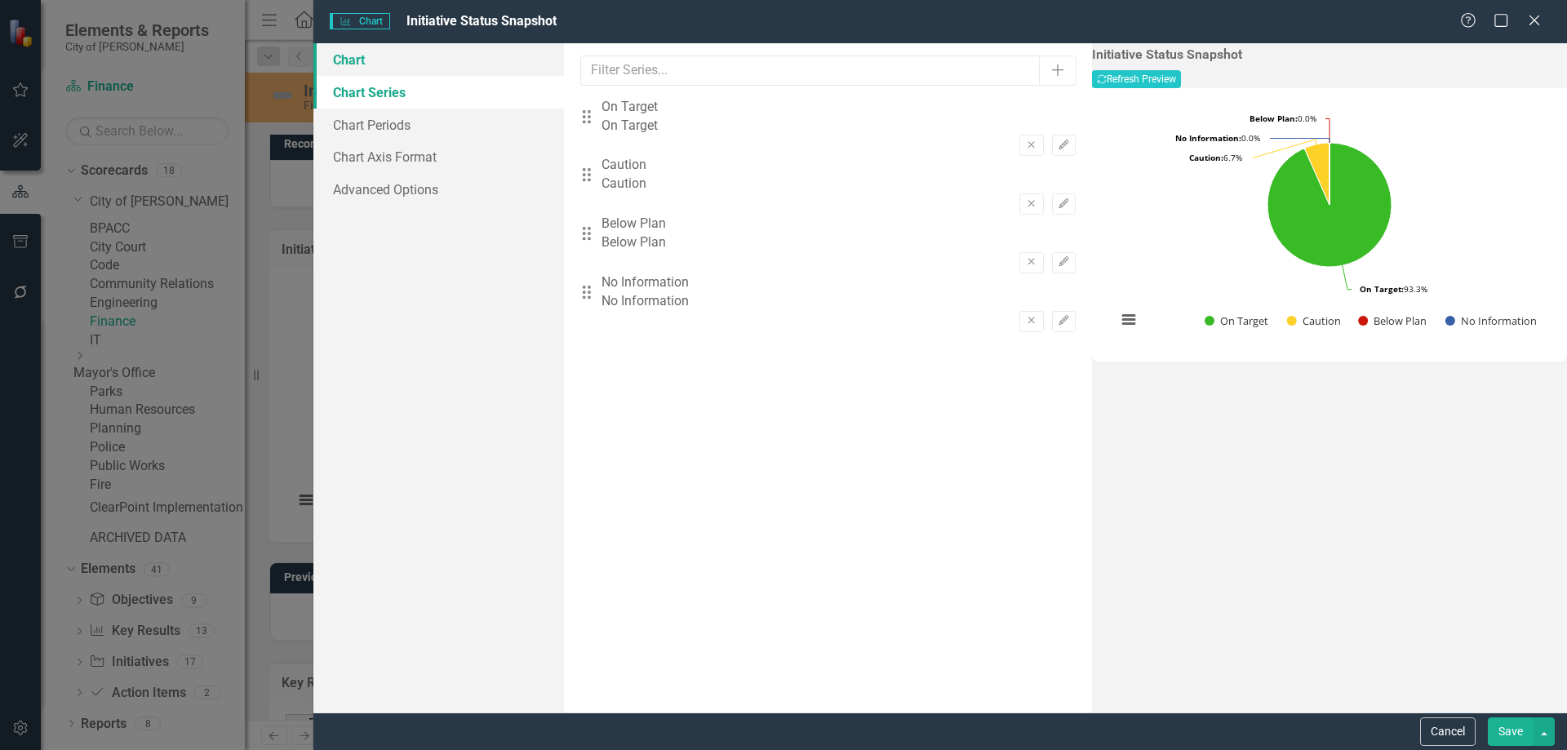
click at [357, 64] on link "Chart" at bounding box center [438, 59] width 251 height 33
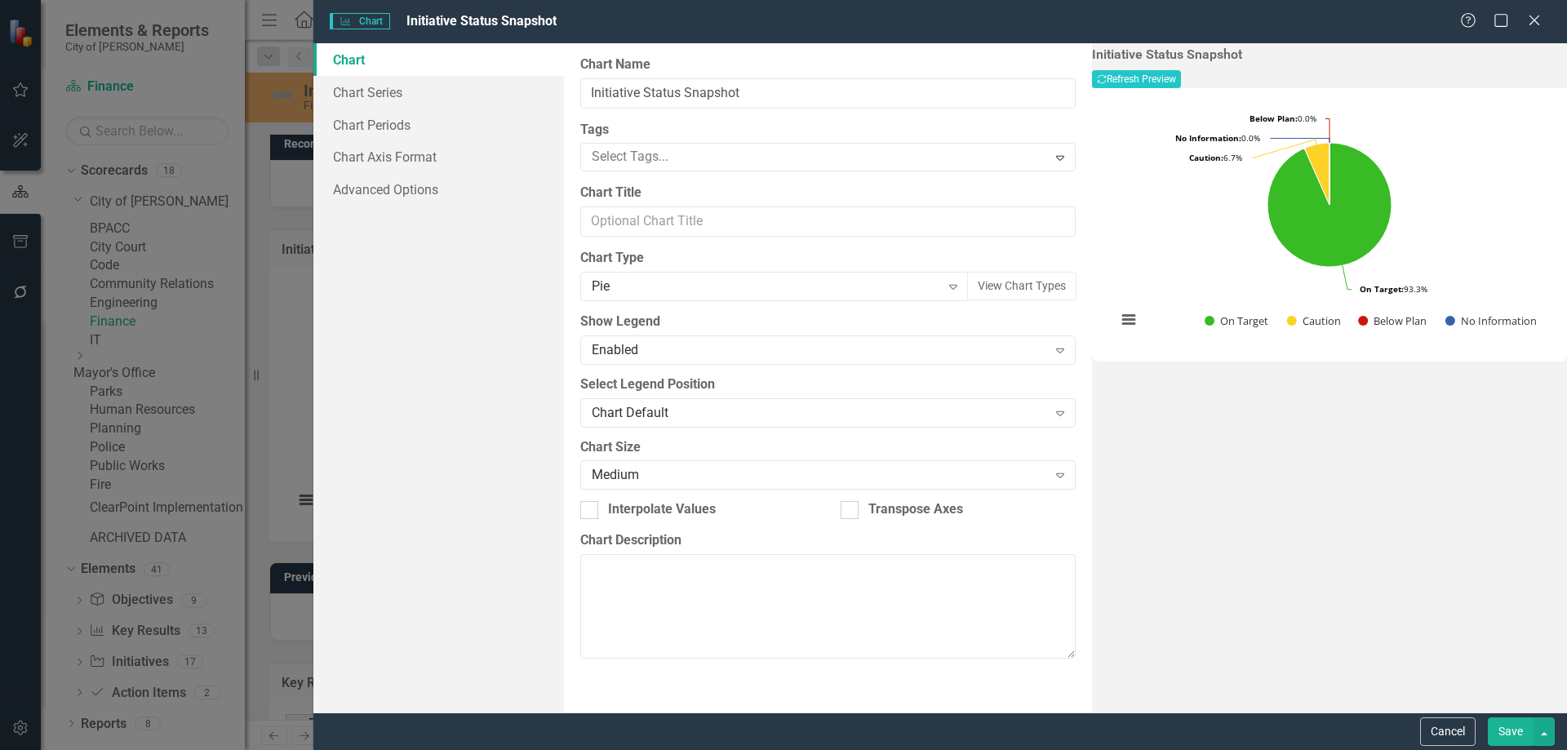
click at [365, 24] on span "Charts Chart" at bounding box center [360, 21] width 60 height 16
drag, startPoint x: 624, startPoint y: 19, endPoint x: 1038, endPoint y: 20, distance: 413.7
click at [1038, 20] on div "Charts Chart Initiative Status Snapshot" at bounding box center [895, 21] width 1130 height 19
click at [1532, 16] on icon "Close" at bounding box center [1533, 20] width 20 height 16
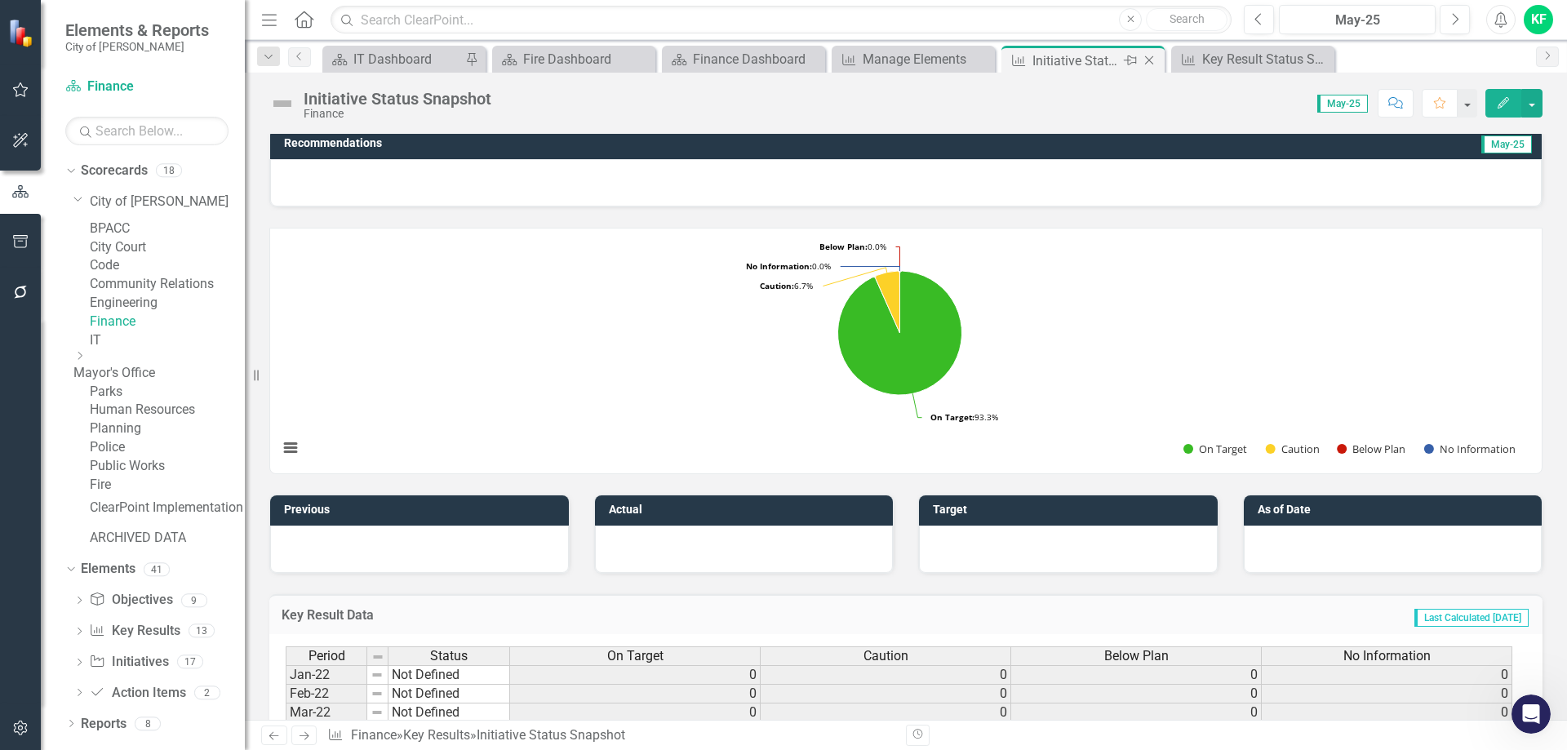
click at [1146, 61] on icon "Close" at bounding box center [1149, 60] width 16 height 13
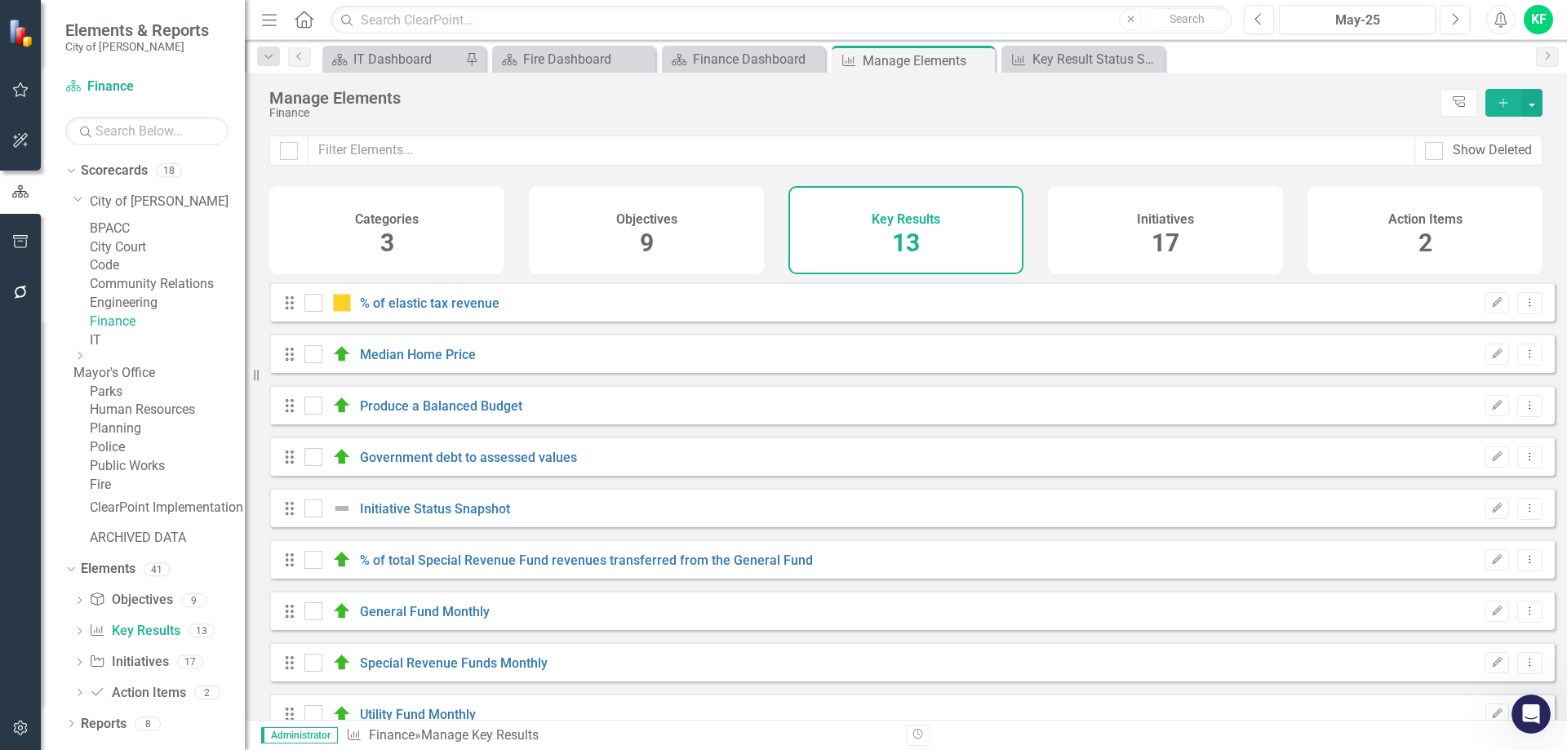
checkbox input "false"
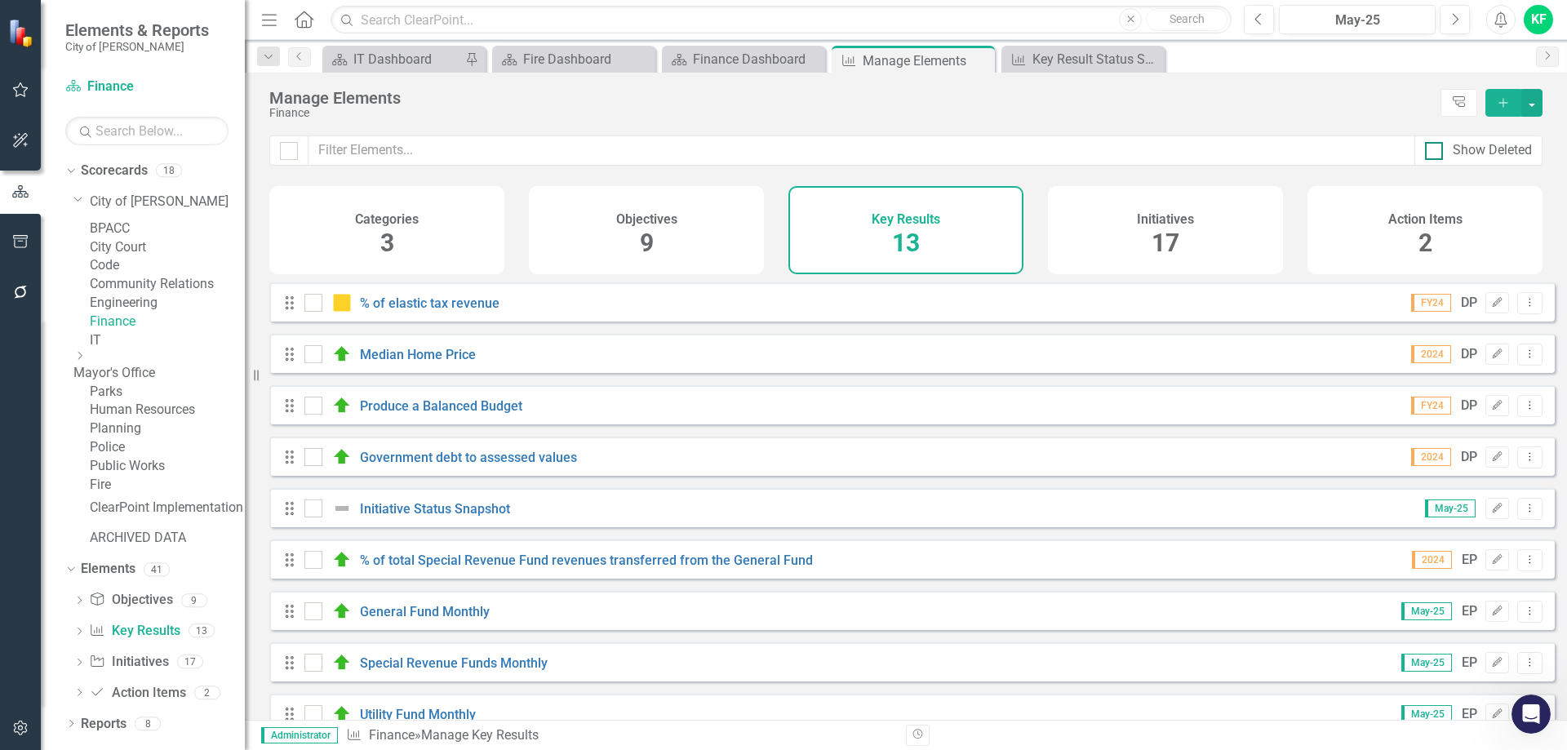
click at [1429, 149] on input "Show Deleted" at bounding box center [1430, 147] width 11 height 11
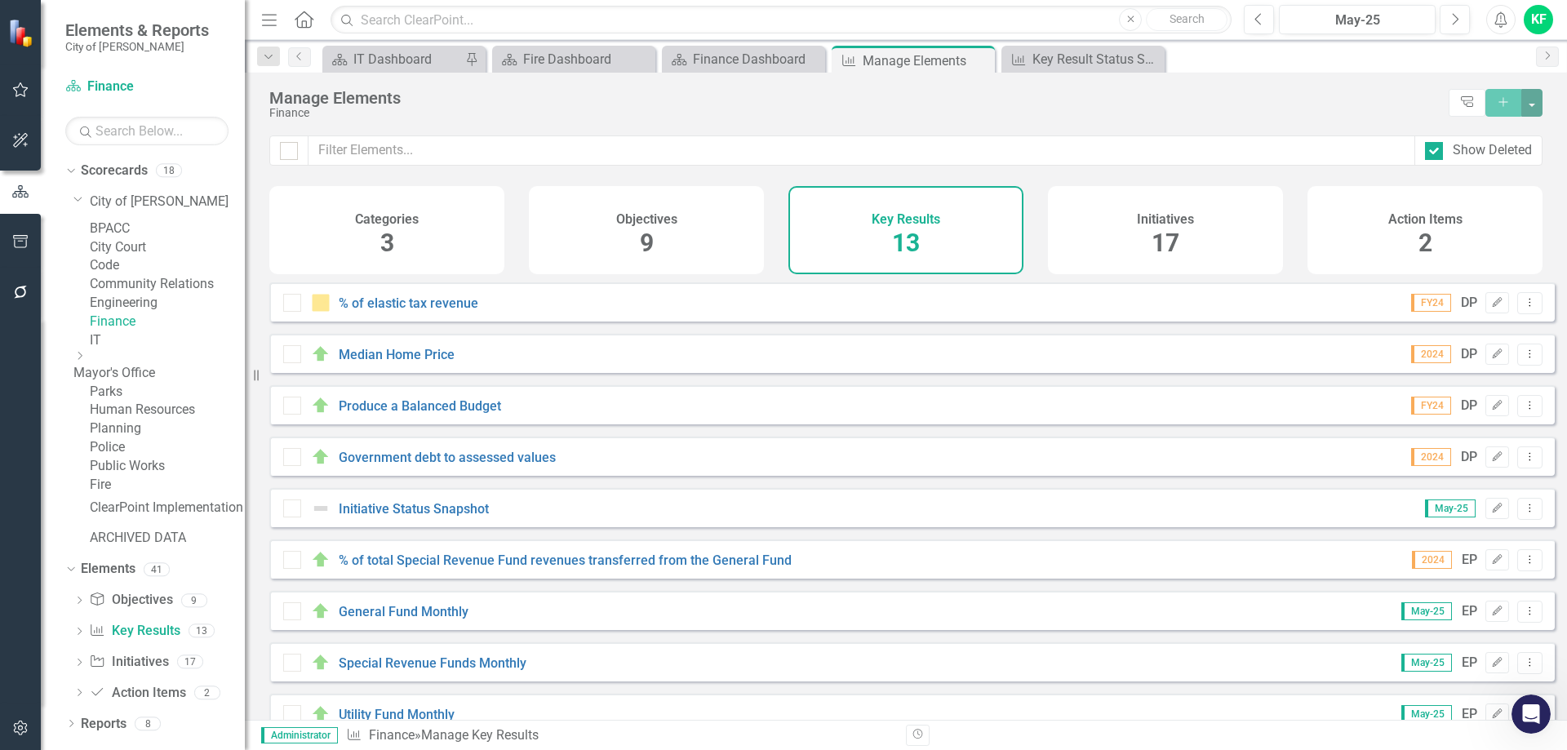
scroll to position [243, 0]
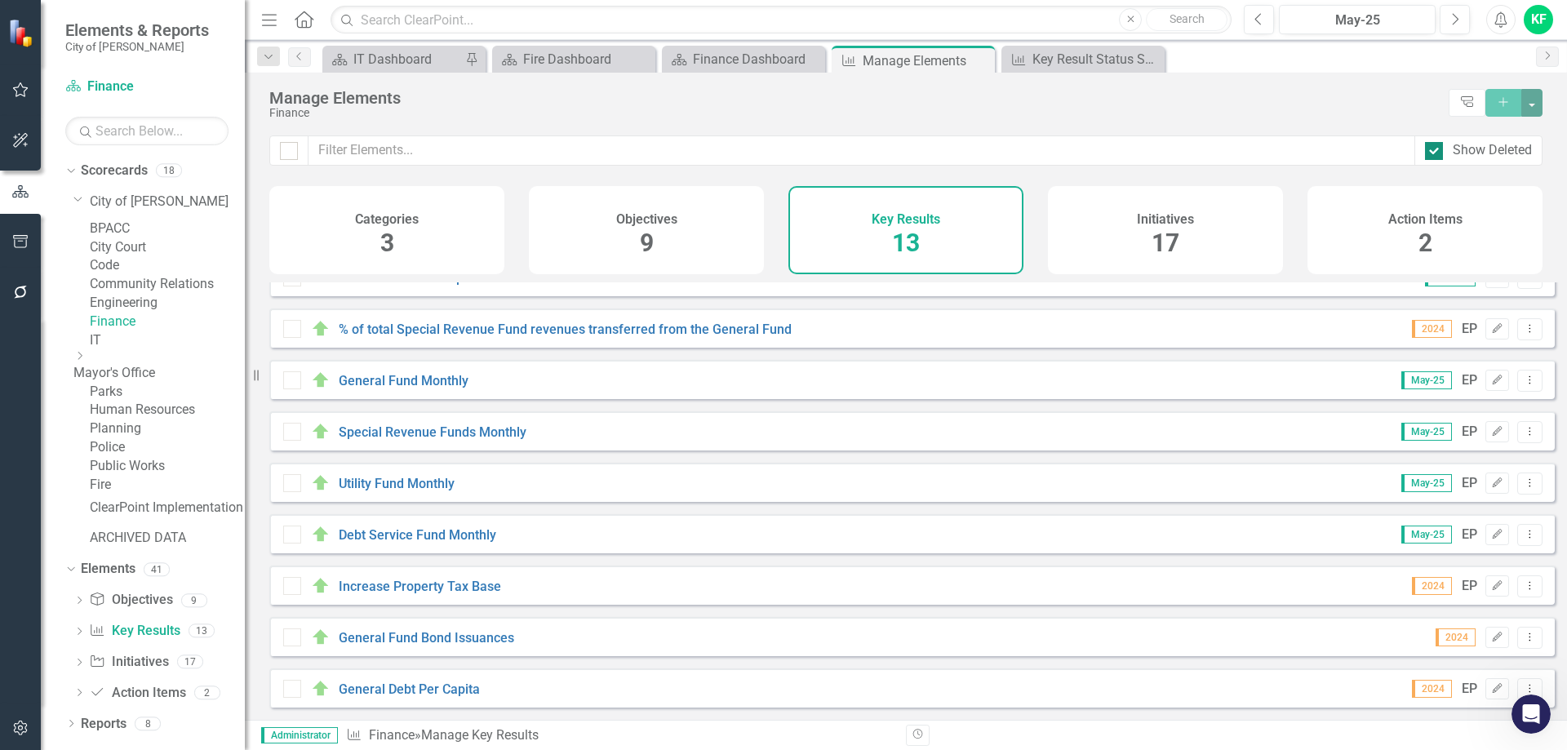
click at [1439, 151] on div at bounding box center [1434, 151] width 18 height 18
click at [1435, 151] on input "Show Deleted" at bounding box center [1430, 147] width 11 height 11
checkbox input "false"
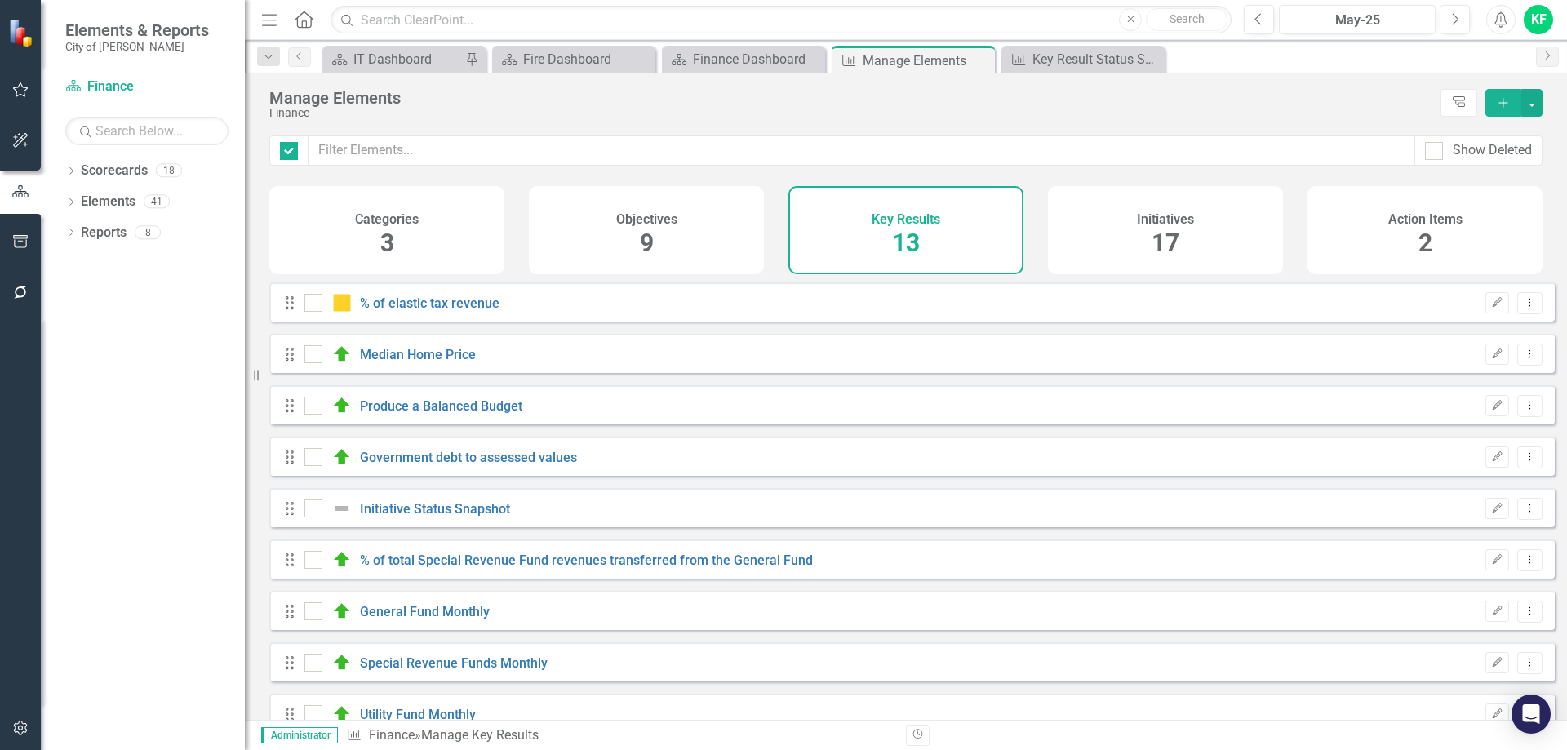
checkbox input "false"
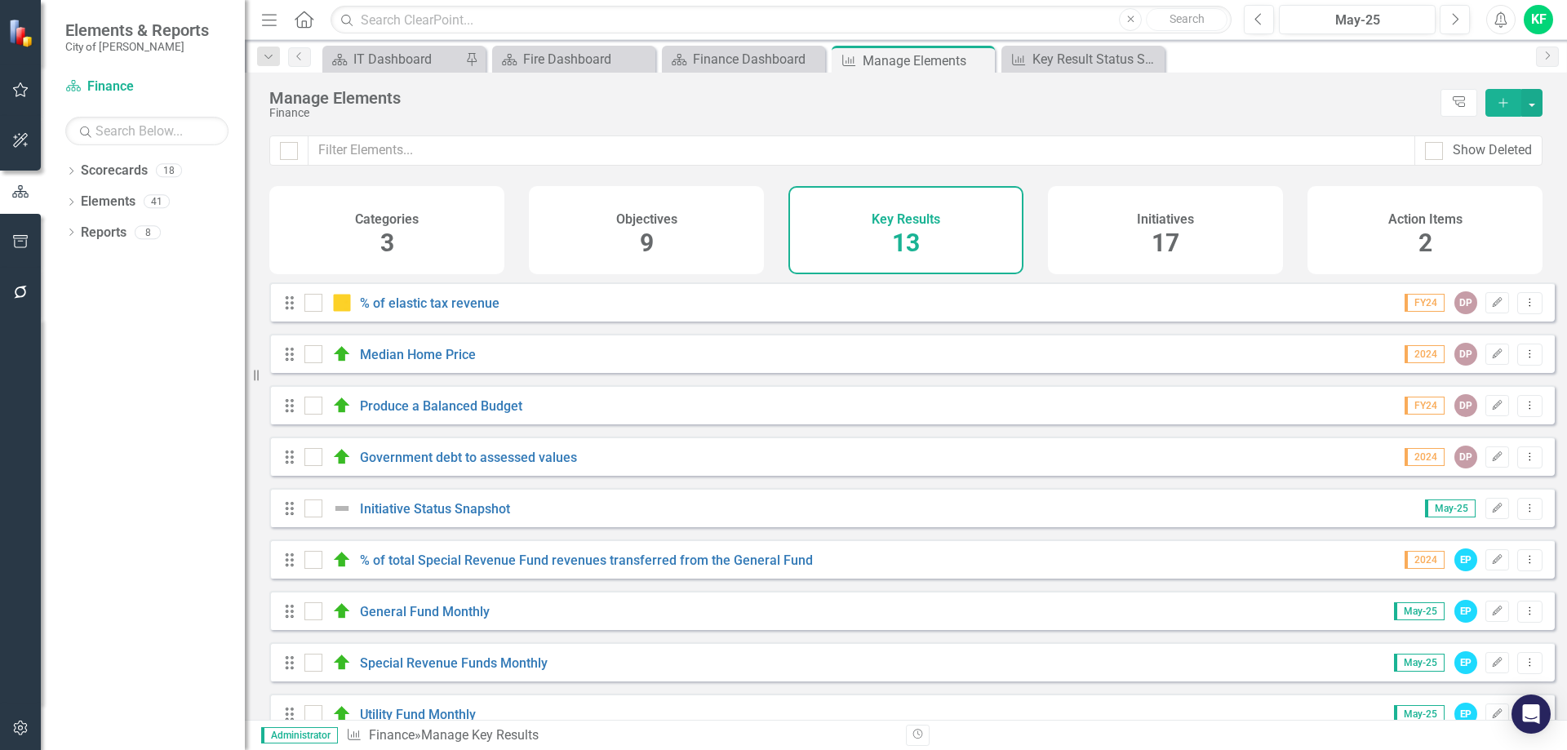
click at [1149, 216] on h4 "Initiatives" at bounding box center [1165, 219] width 57 height 15
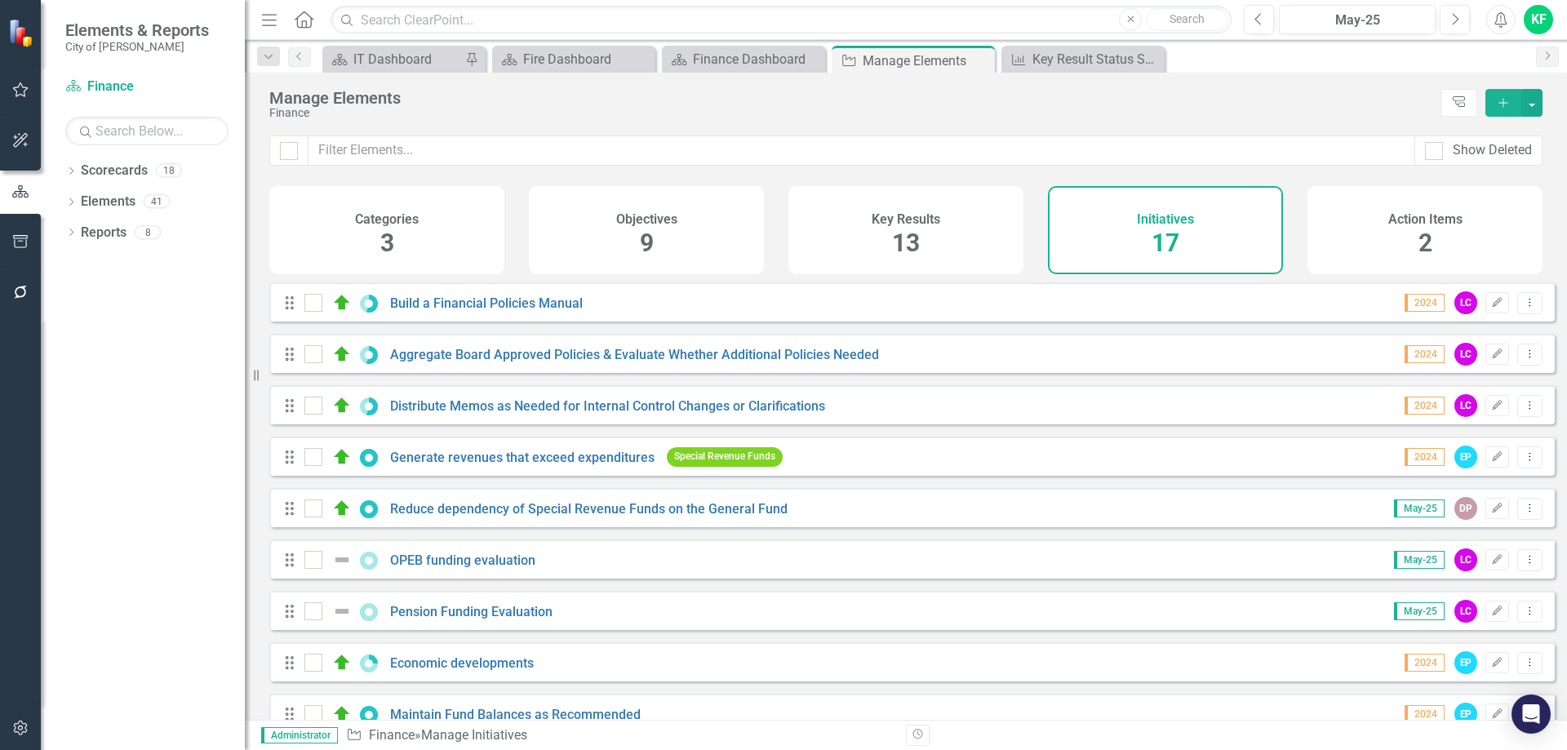
click at [902, 219] on h4 "Key Results" at bounding box center [905, 219] width 69 height 15
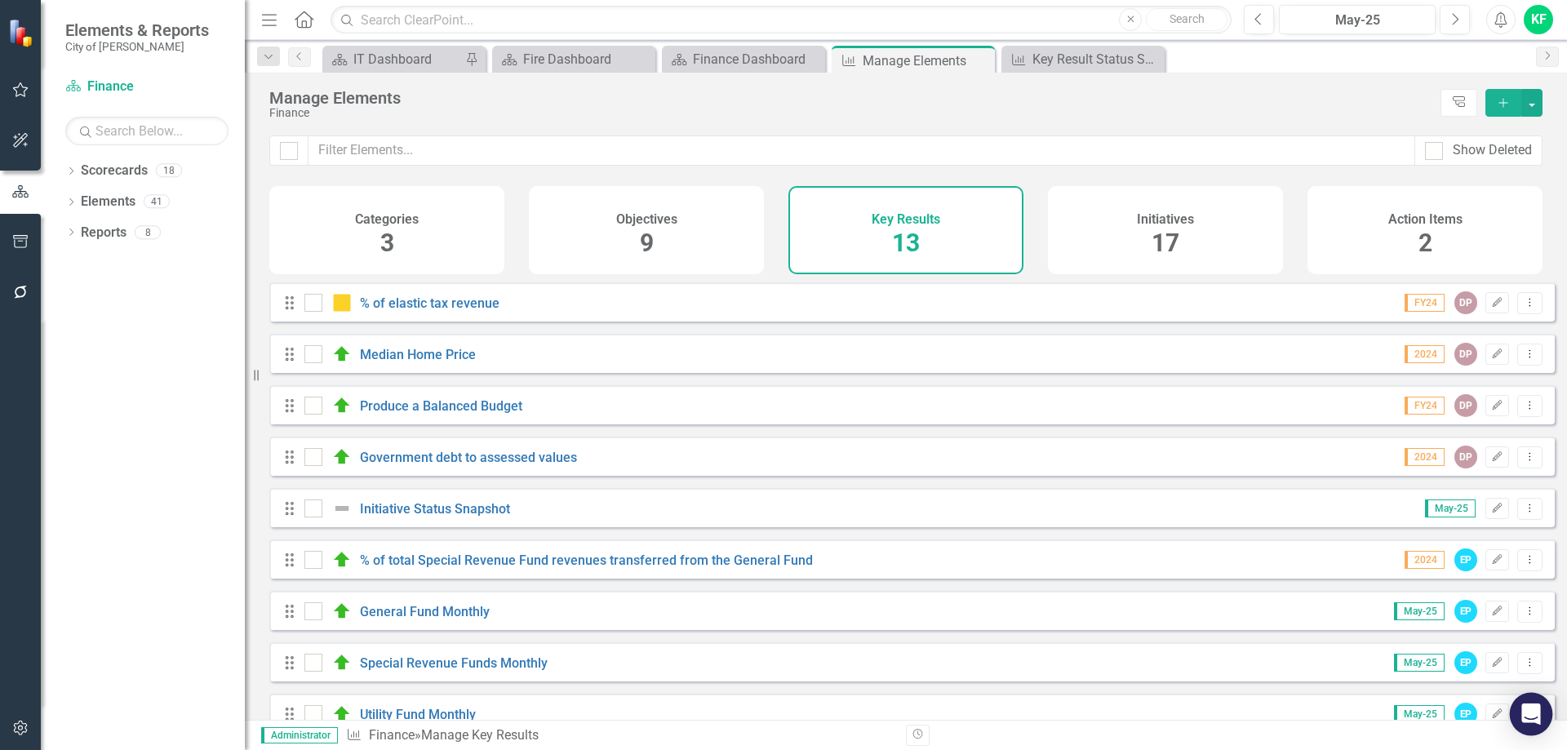
click at [1535, 711] on icon "Open Intercom Messenger" at bounding box center [1530, 713] width 19 height 21
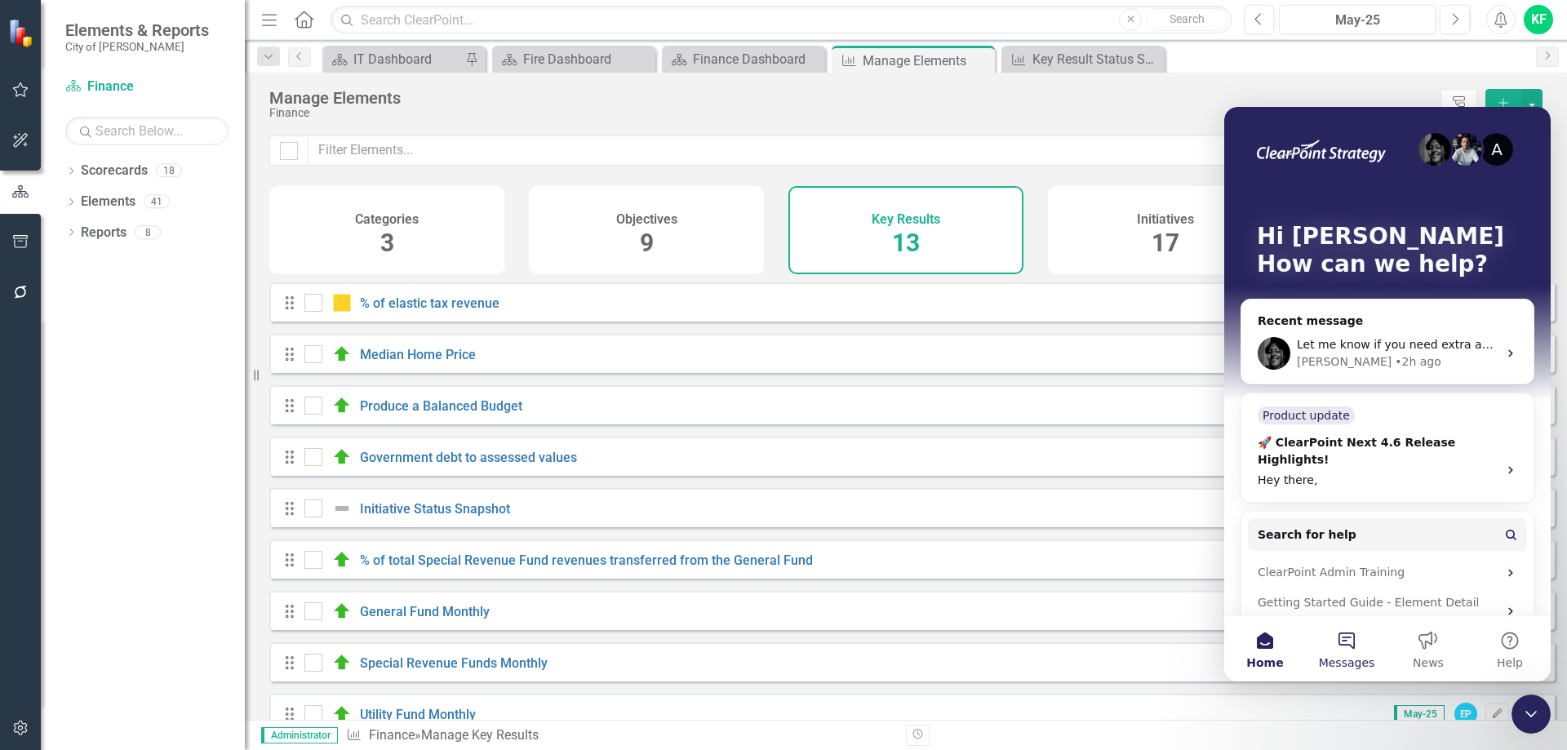
click at [1348, 641] on button "Messages" at bounding box center [1347, 648] width 82 height 65
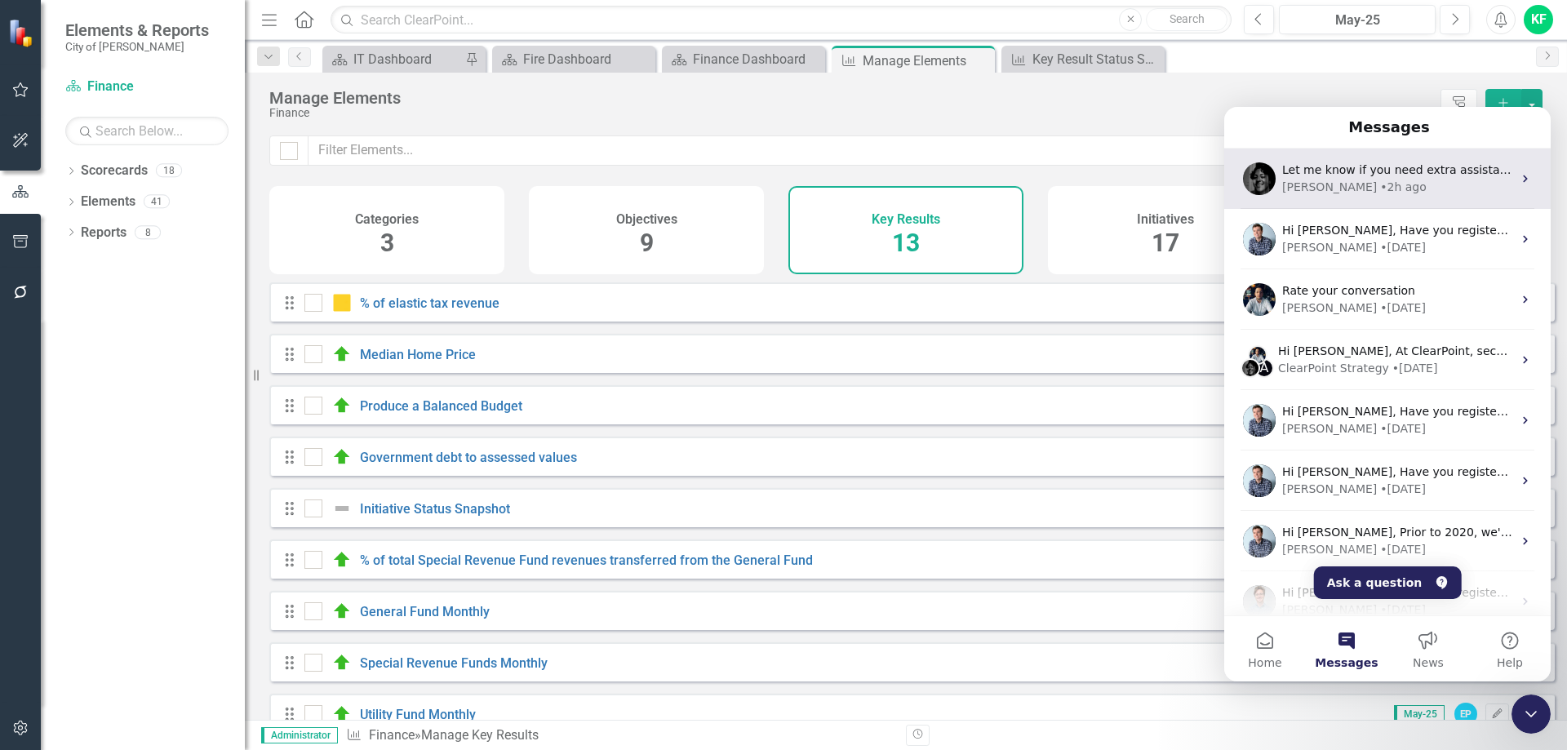
click at [1355, 168] on span "Let me know if you need extra assistance!" at bounding box center [1403, 169] width 242 height 13
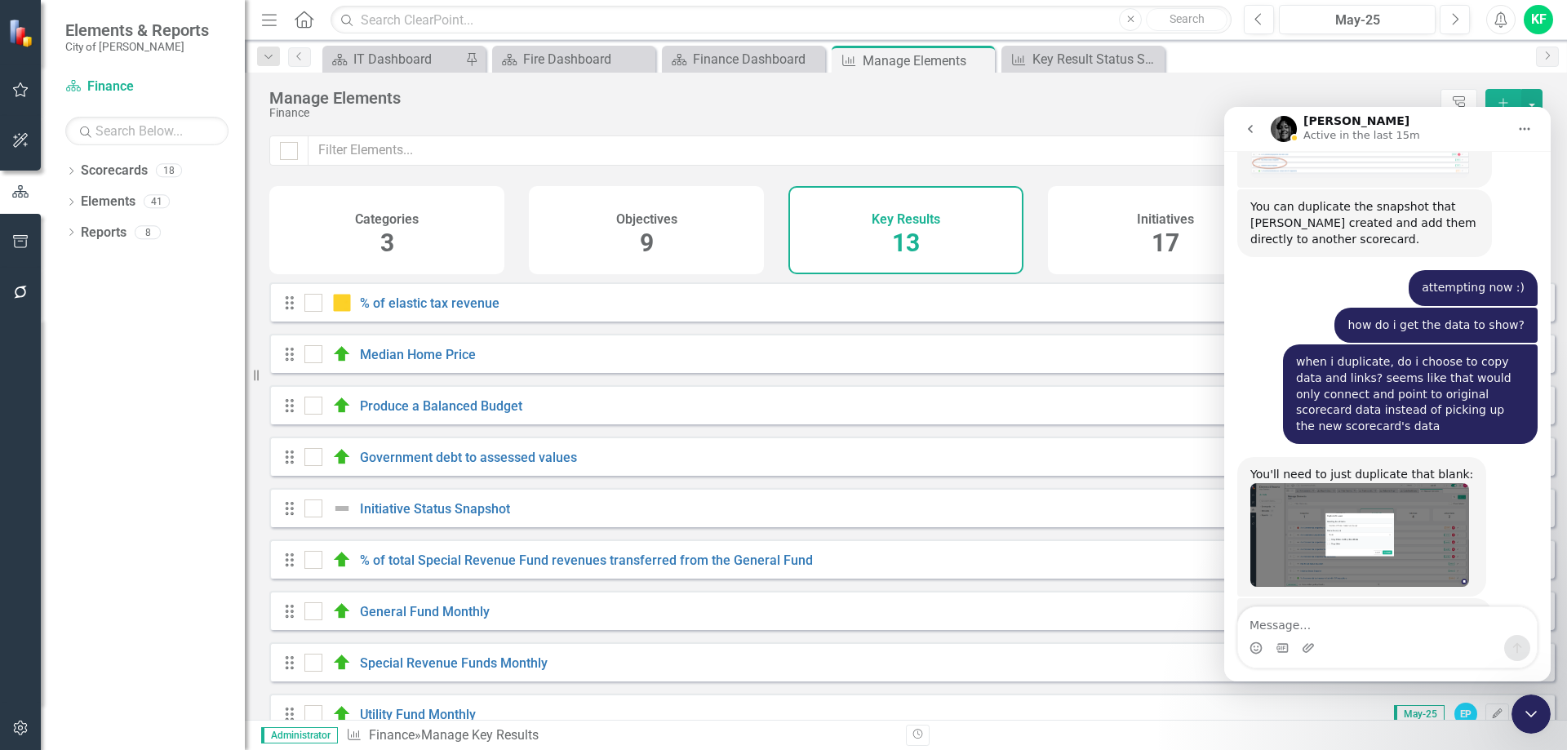
scroll to position [3259, 0]
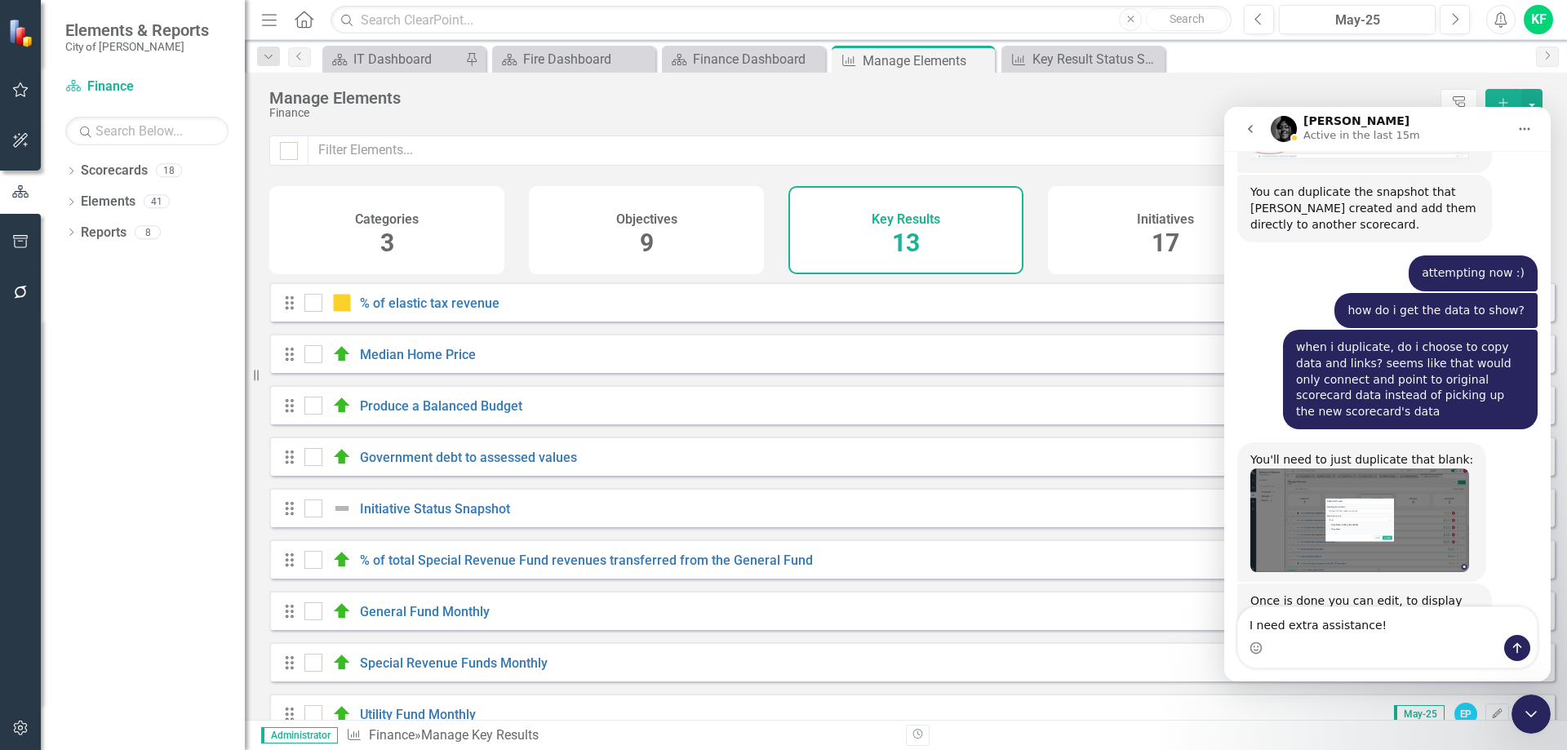
type textarea "I need extra assistance!!"
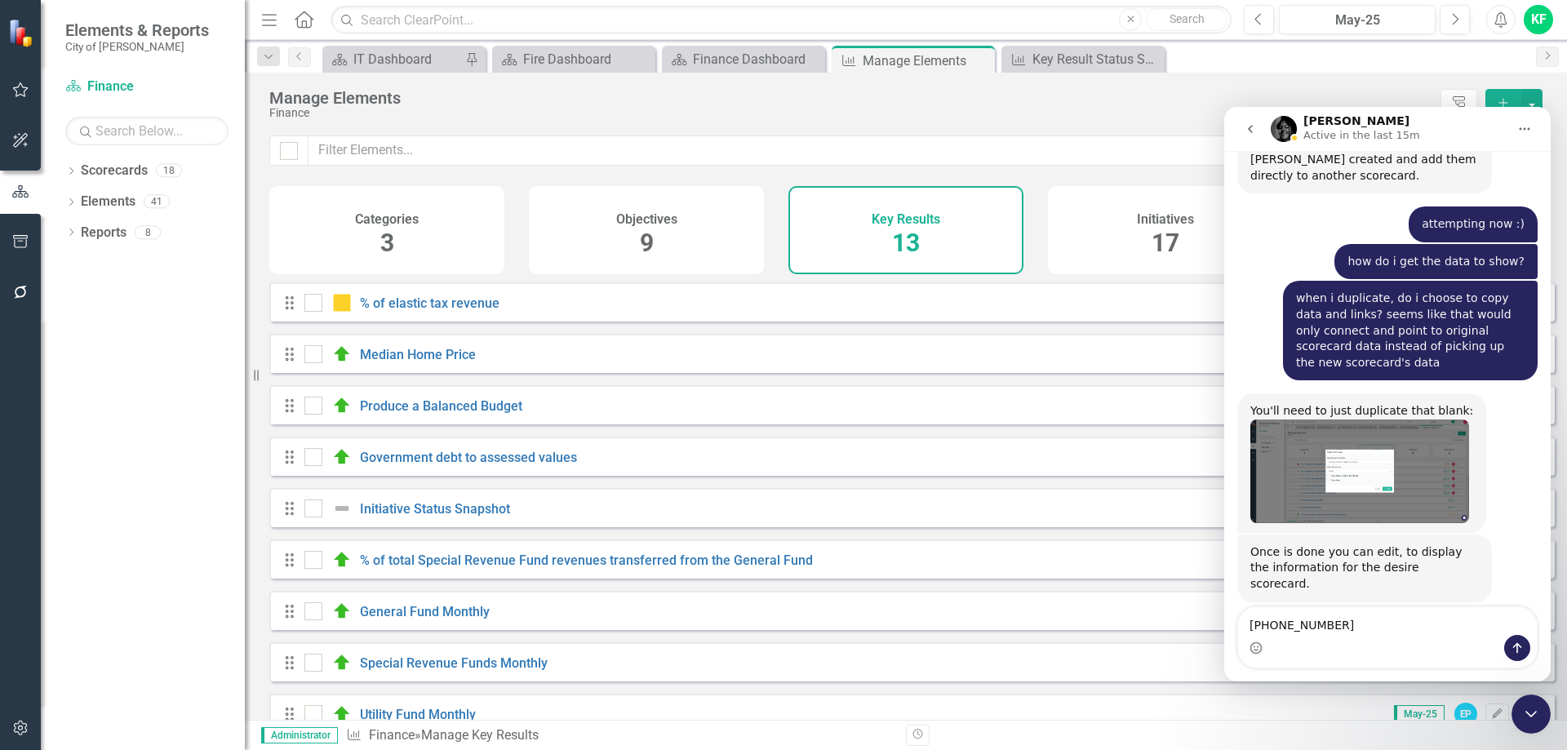
type textarea "901-385-6464"
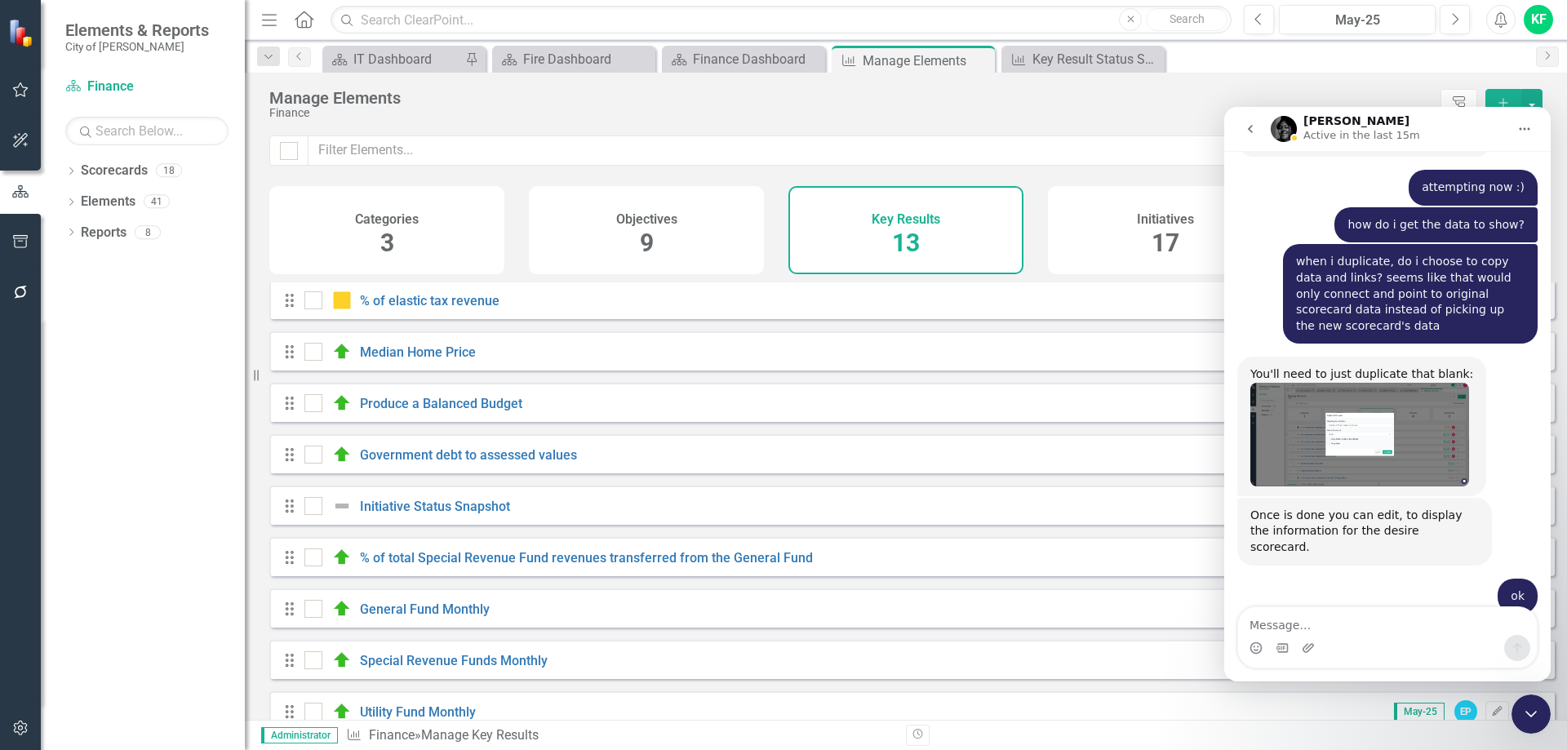
scroll to position [0, 0]
click at [1452, 16] on icon "Next" at bounding box center [1454, 19] width 9 height 15
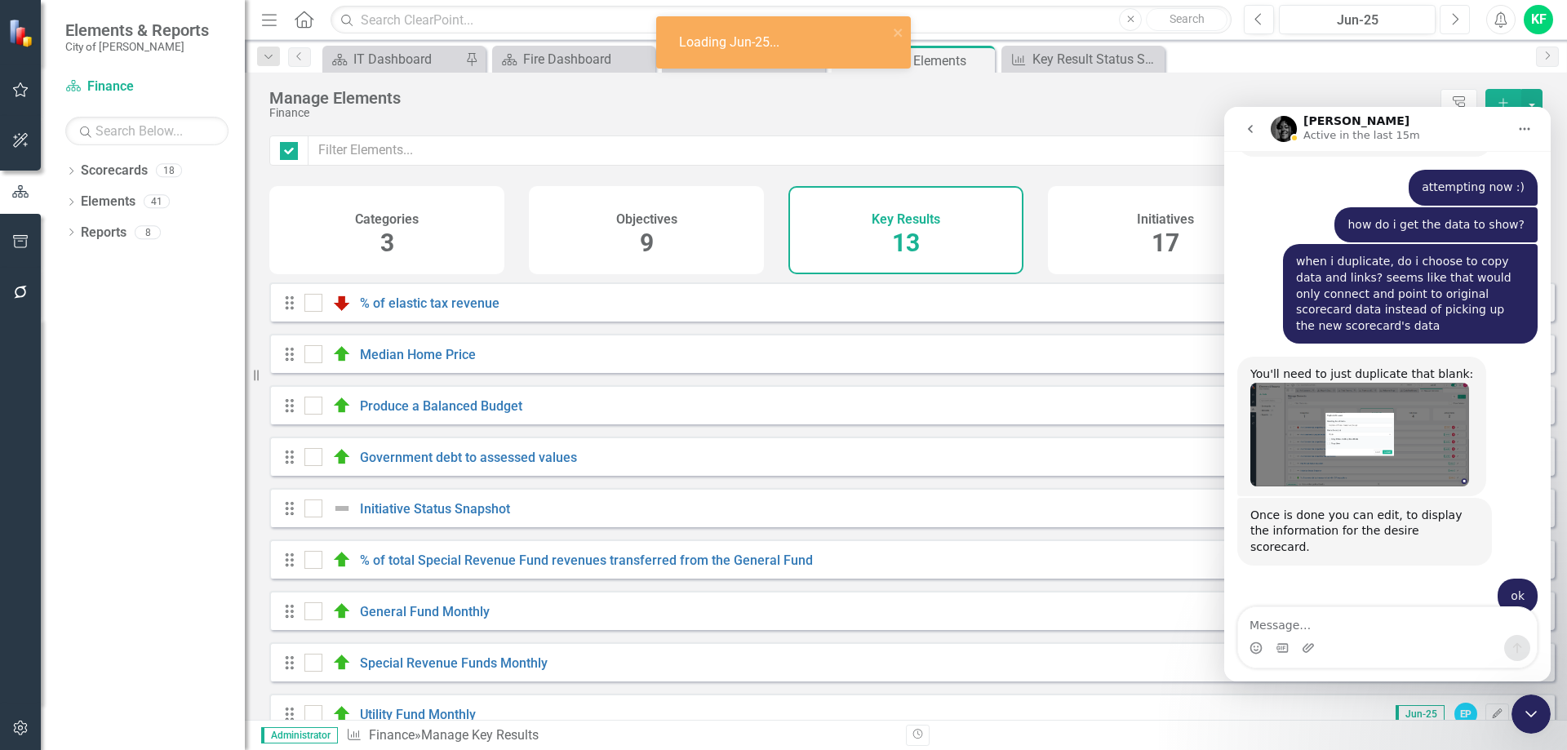
checkbox input "false"
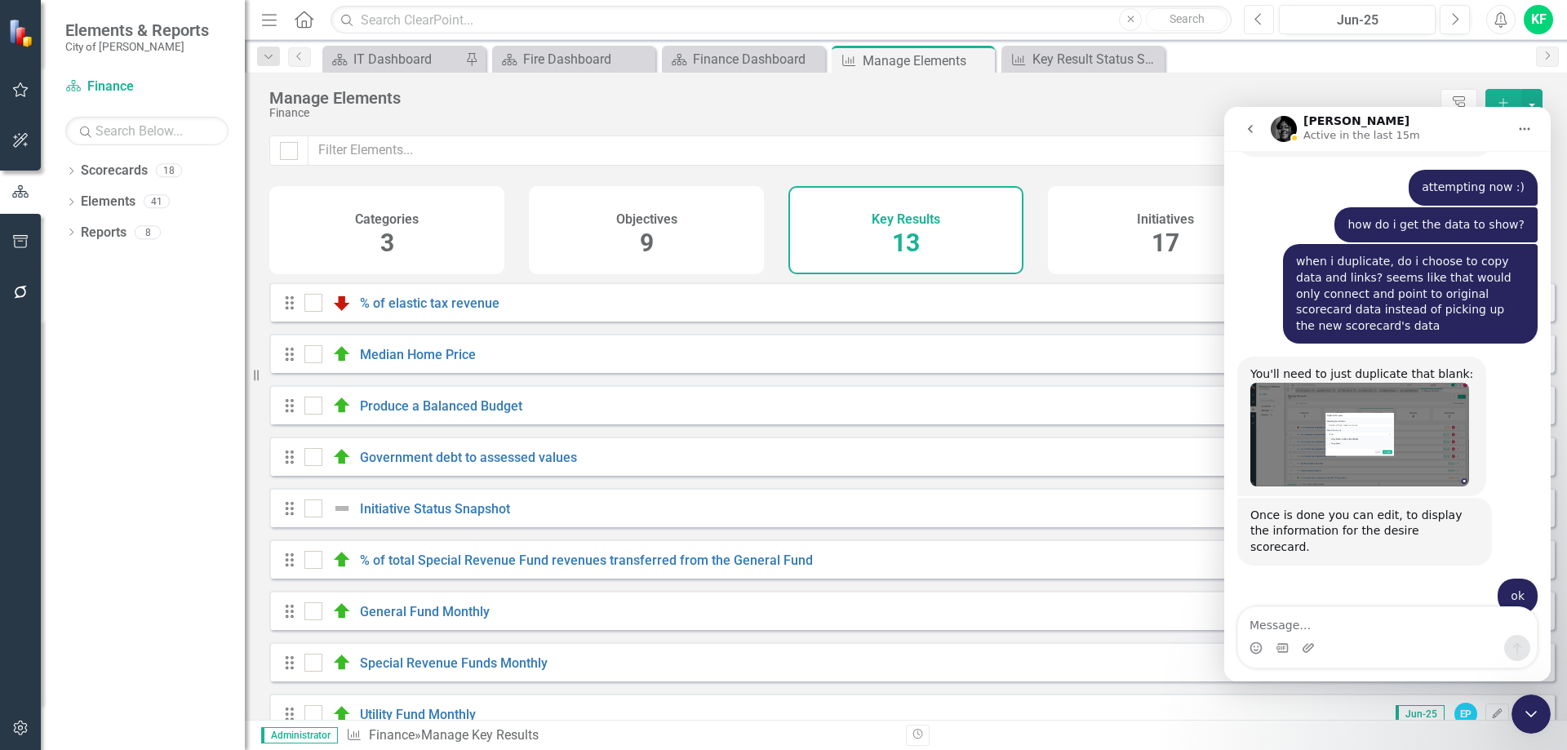
click at [1256, 17] on icon "Previous" at bounding box center [1258, 19] width 9 height 15
click at [1057, 59] on div "Key Result Status Snapshot" at bounding box center [1086, 59] width 108 height 20
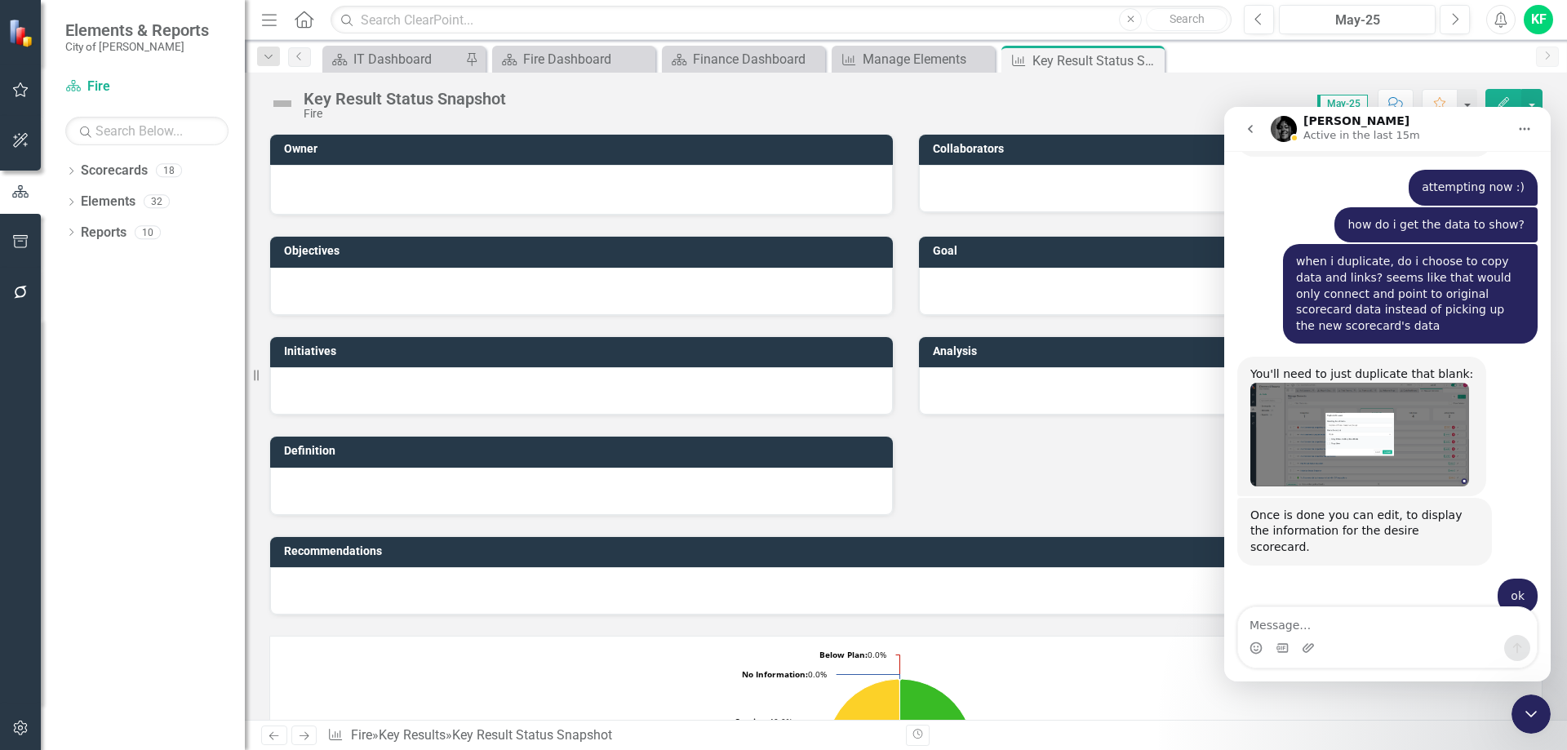
click at [1533, 714] on icon "Close Intercom Messenger" at bounding box center [1530, 714] width 11 height 7
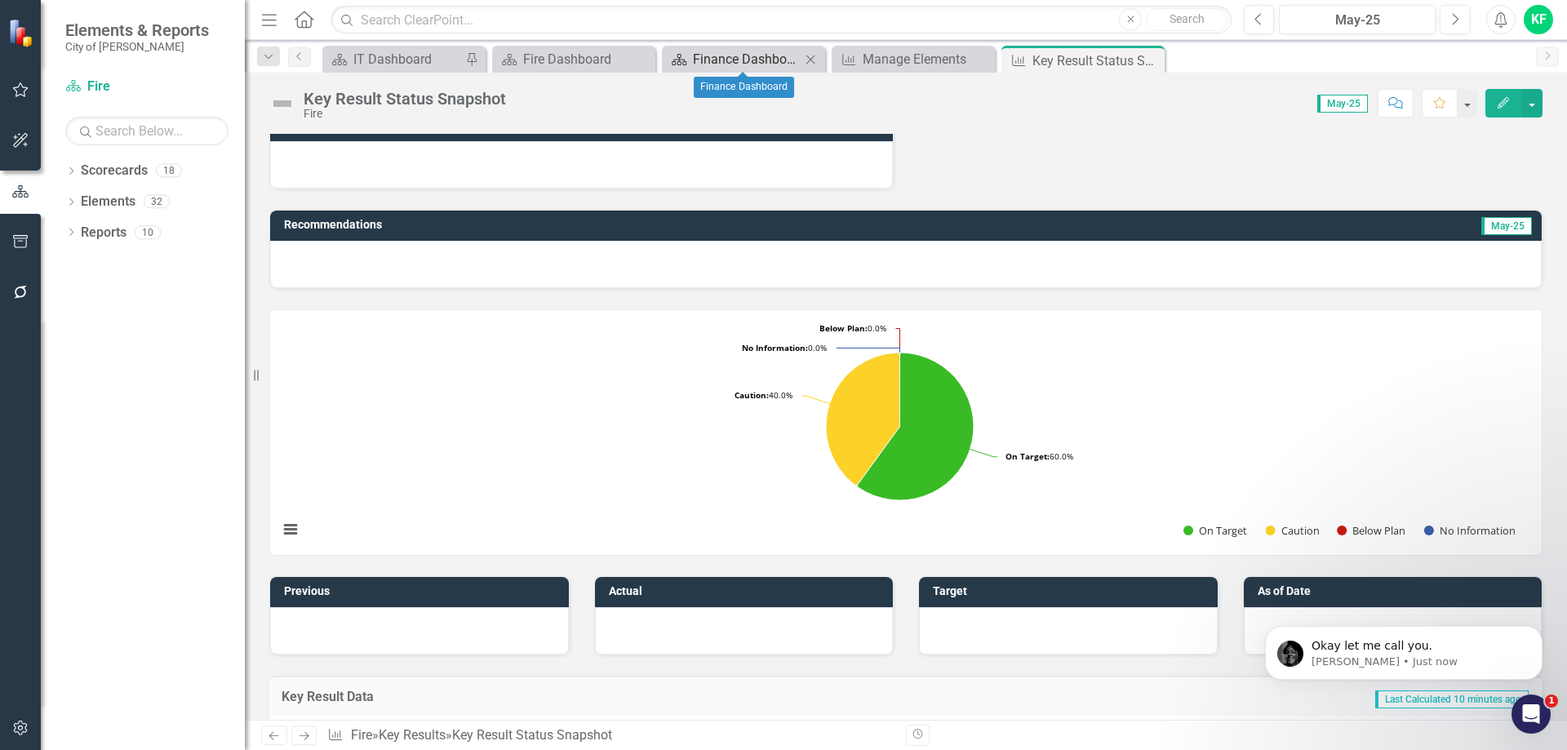
click at [760, 52] on div "Finance Dashboard" at bounding box center [747, 59] width 108 height 20
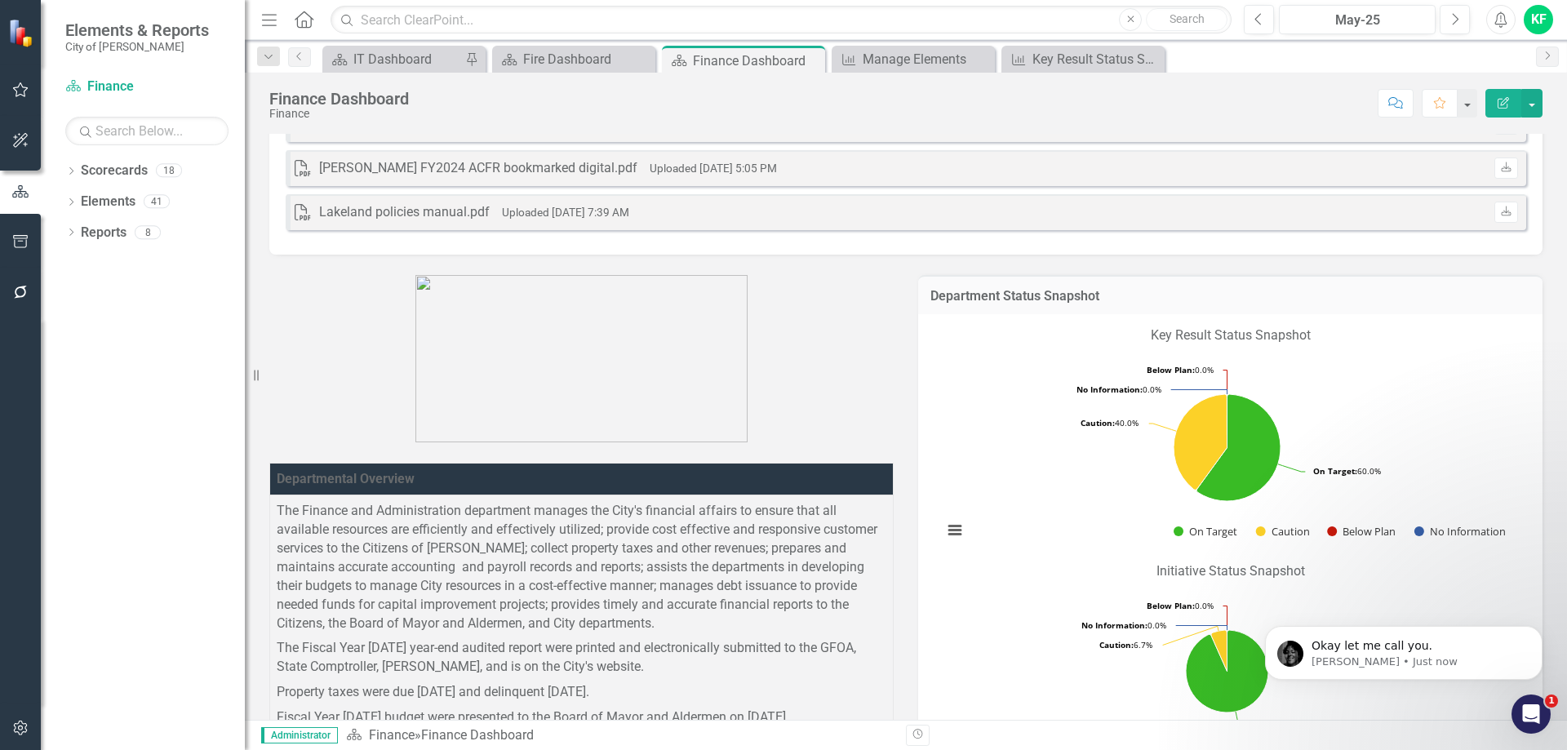
scroll to position [163, 0]
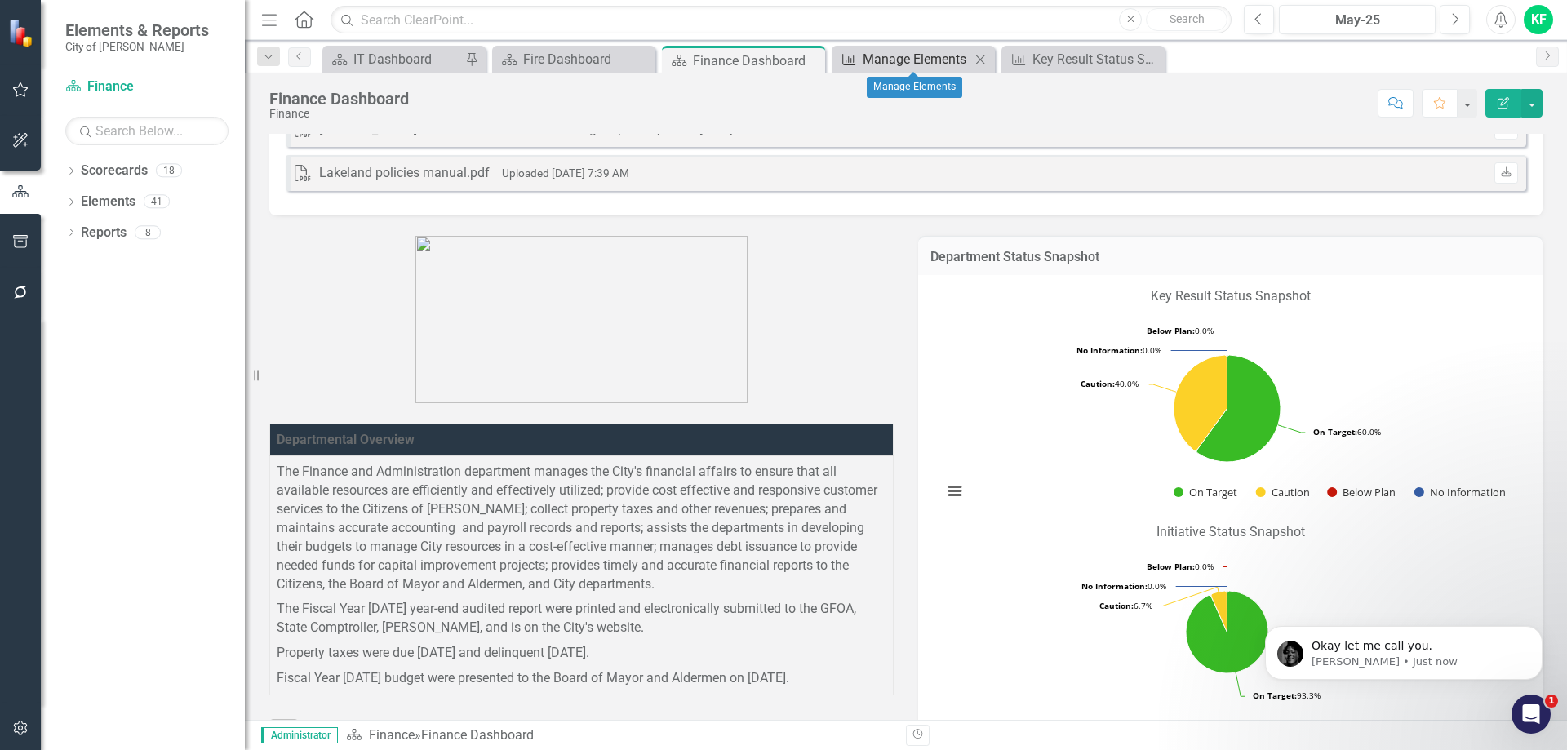
click at [884, 59] on div "Manage Elements" at bounding box center [916, 59] width 108 height 20
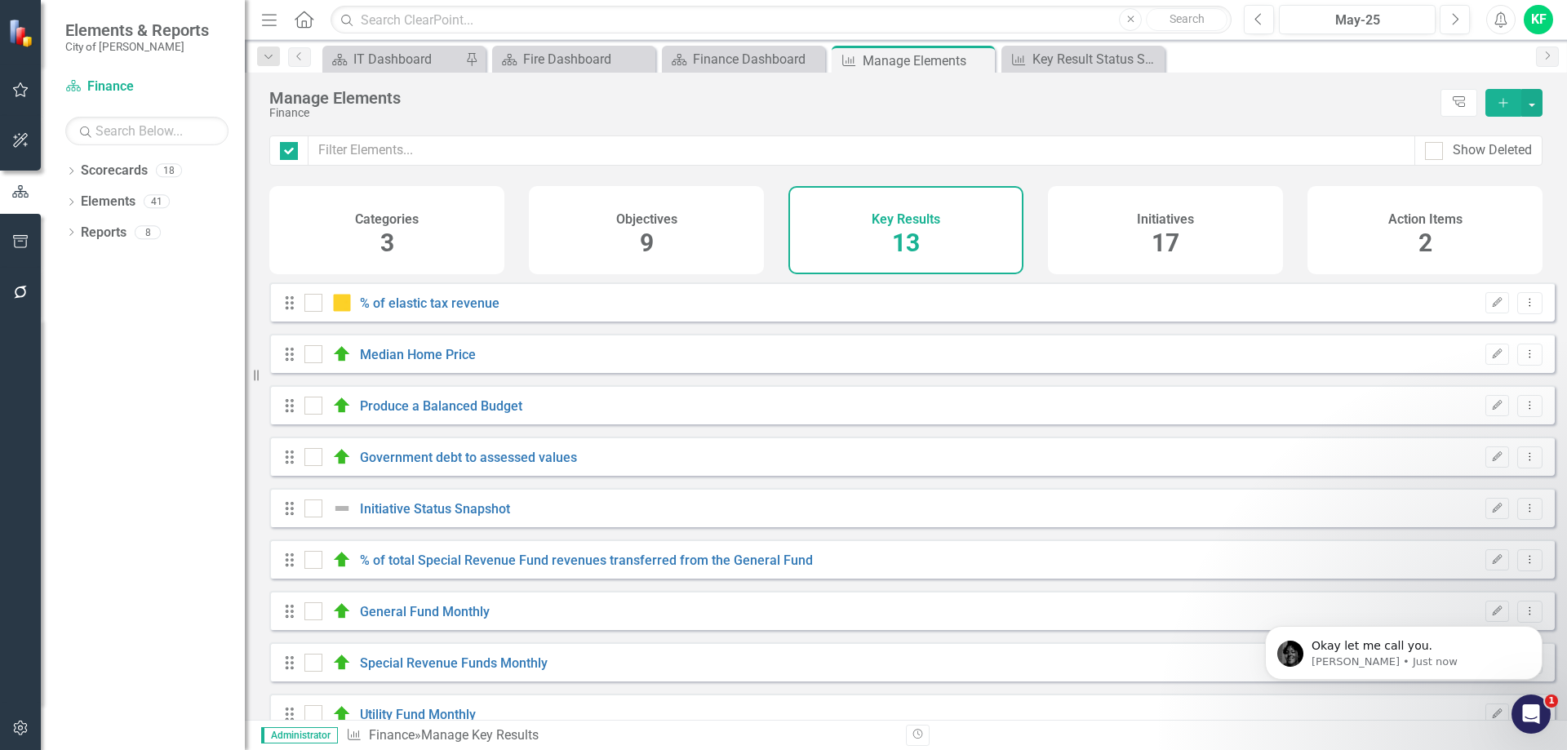
checkbox input "false"
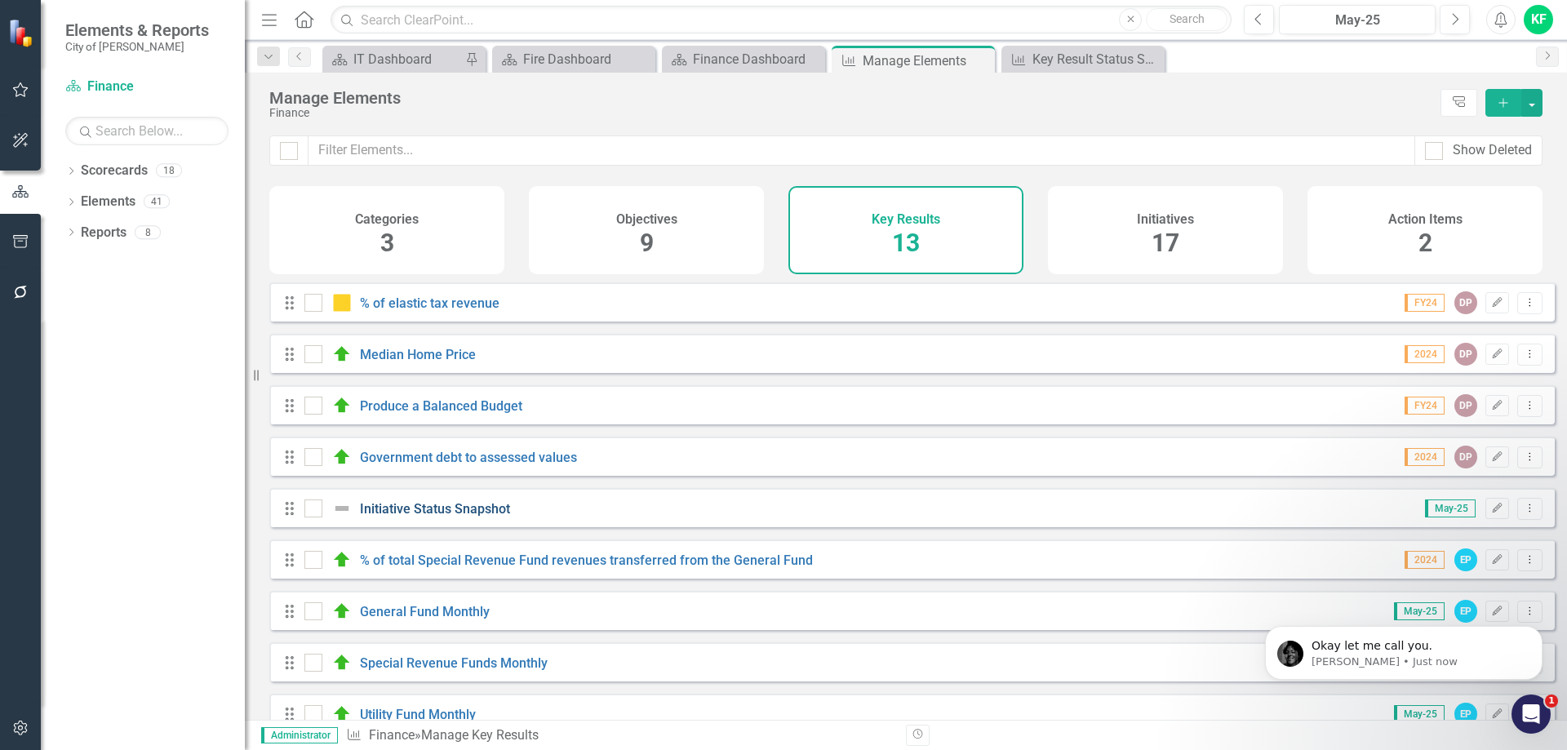
click at [473, 517] on link "Initiative Status Snapshot" at bounding box center [435, 509] width 150 height 16
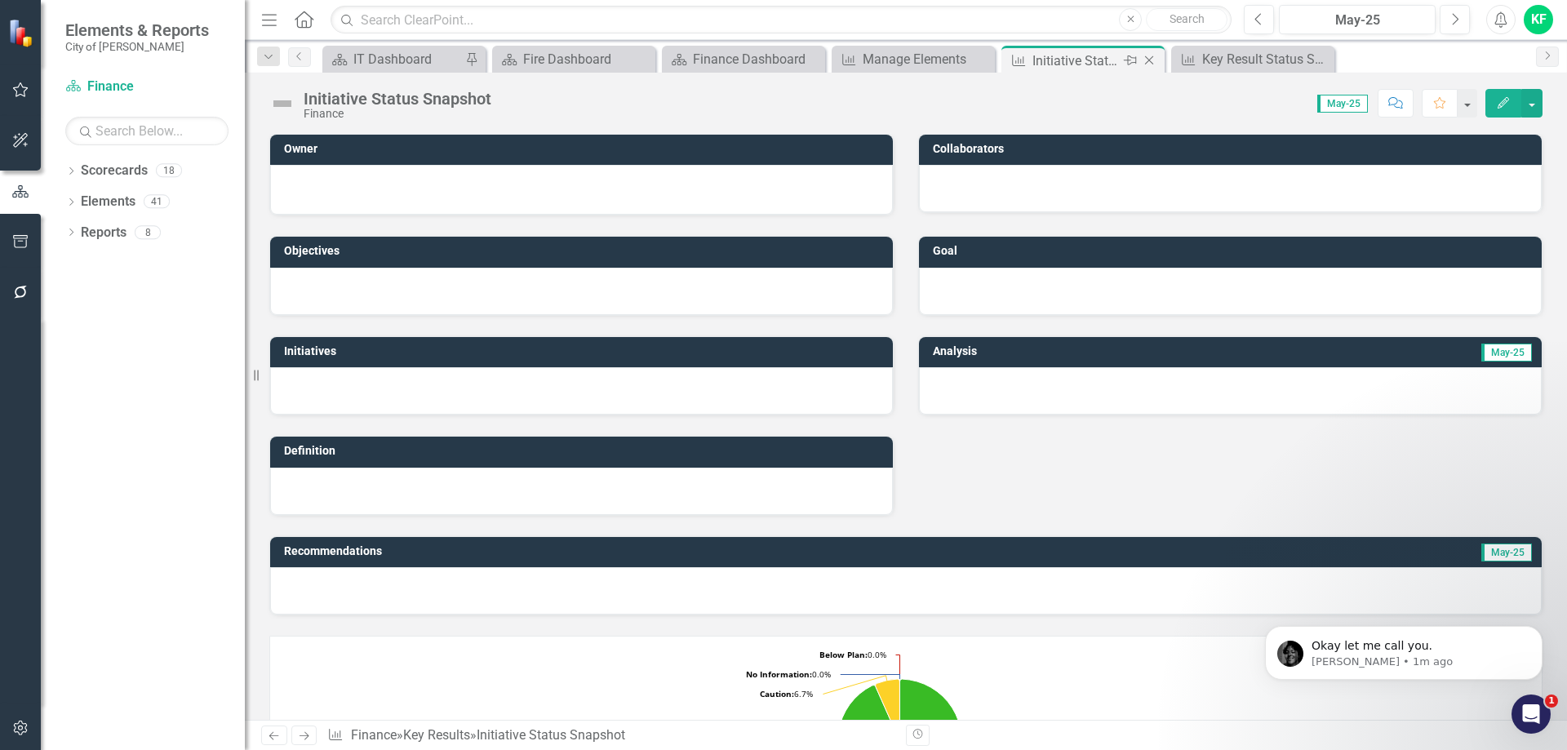
click at [1147, 60] on icon "Close" at bounding box center [1149, 60] width 16 height 13
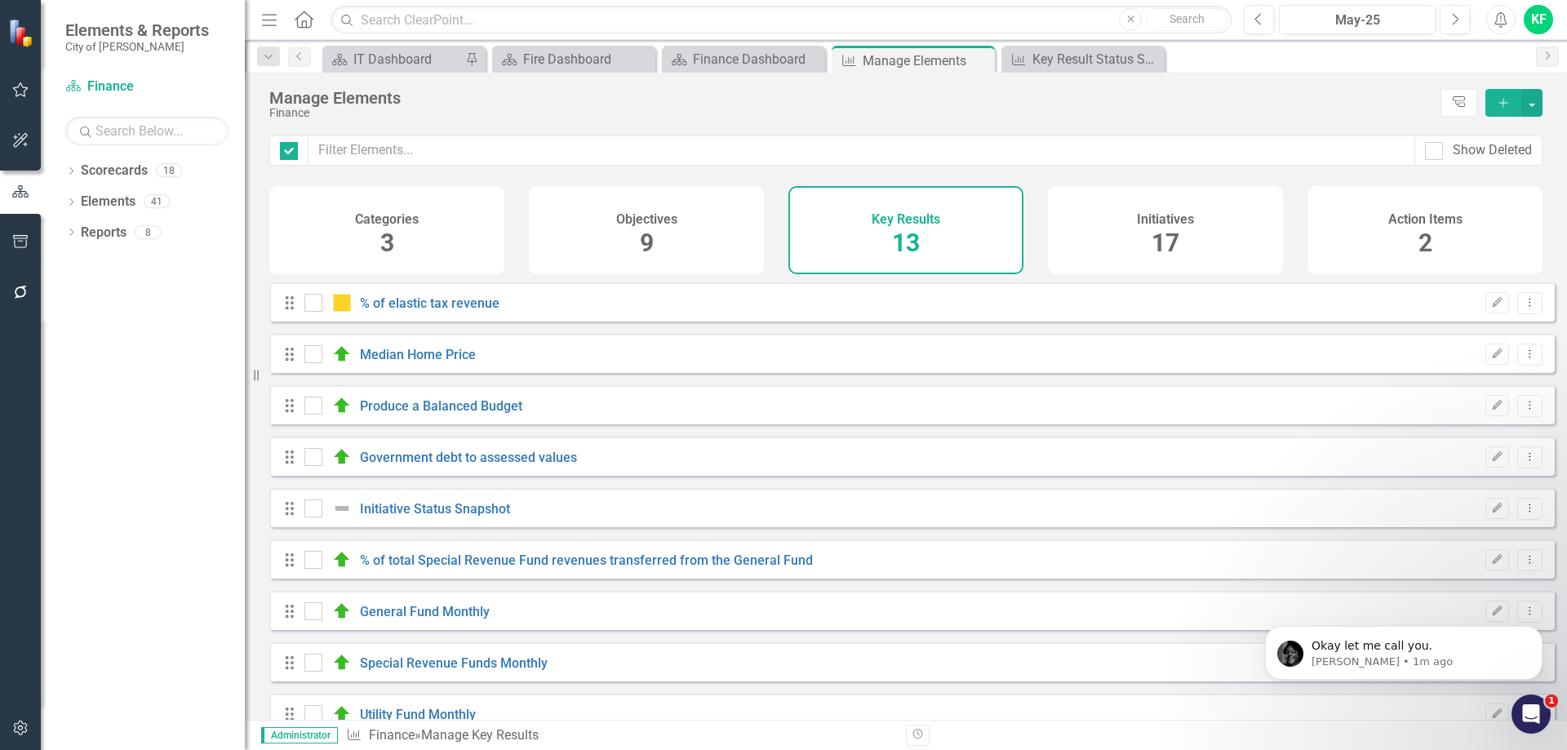
checkbox input "false"
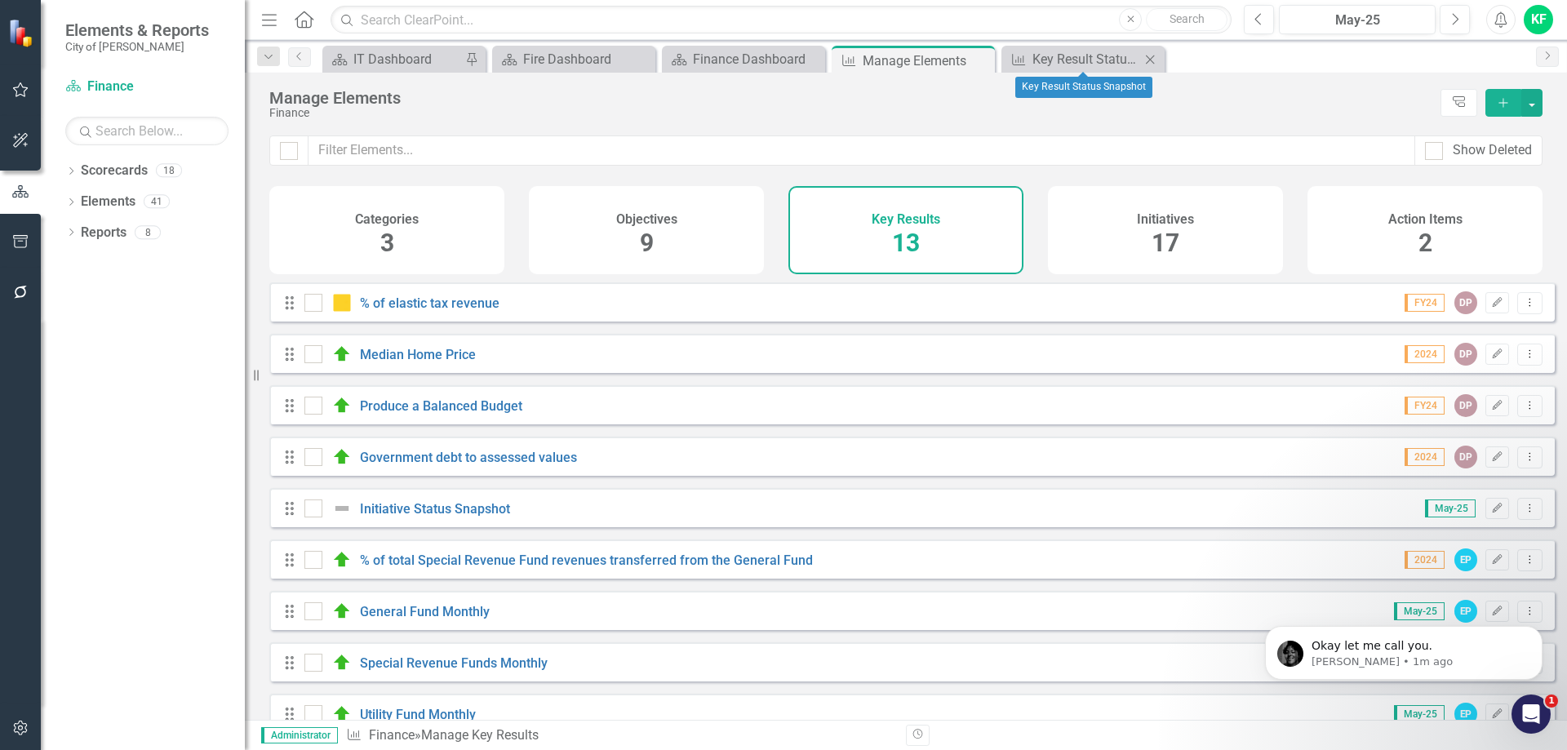
click at [1153, 60] on icon "Close" at bounding box center [1150, 59] width 16 height 13
click at [1532, 714] on icon "Open Intercom Messenger" at bounding box center [1530, 713] width 11 height 13
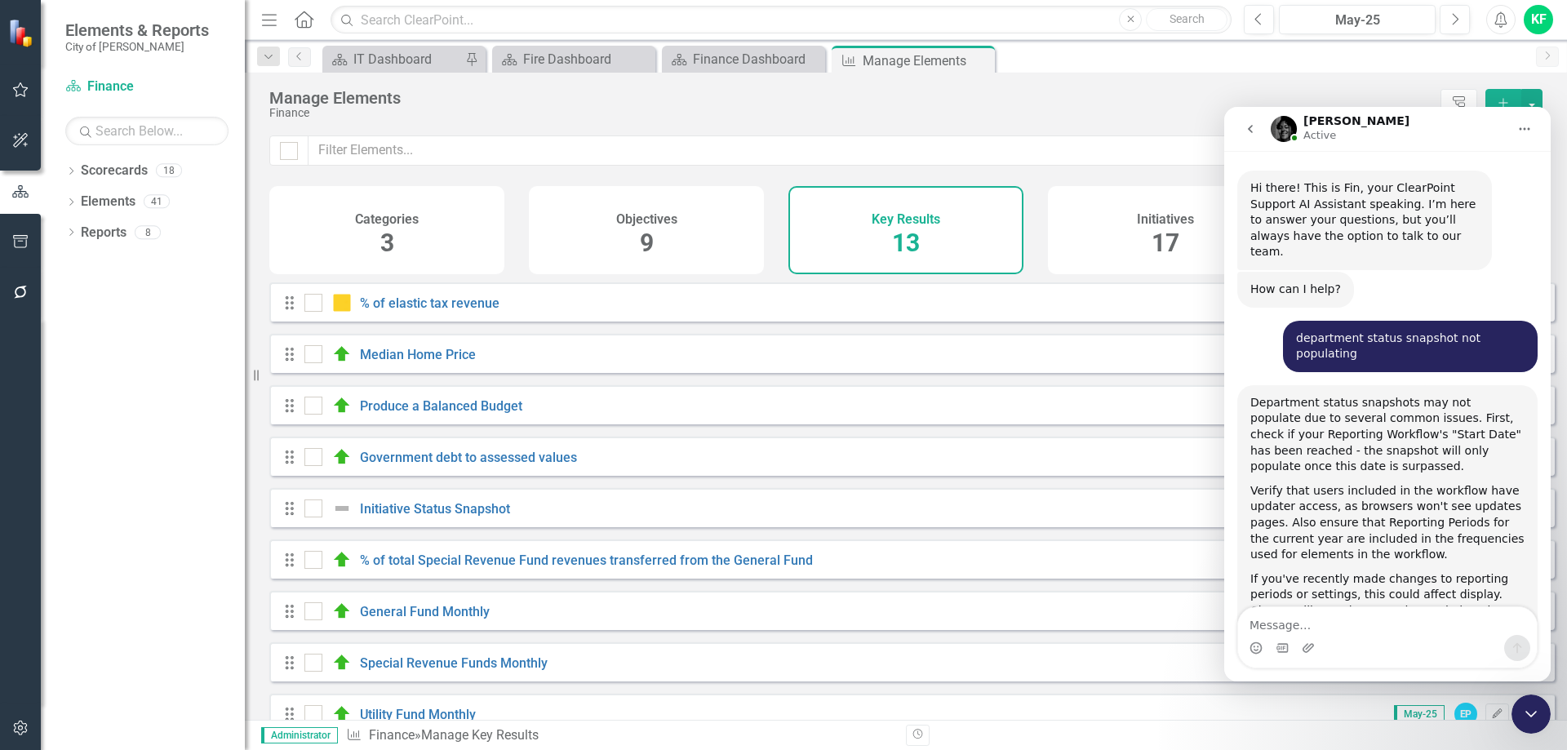
scroll to position [2, 0]
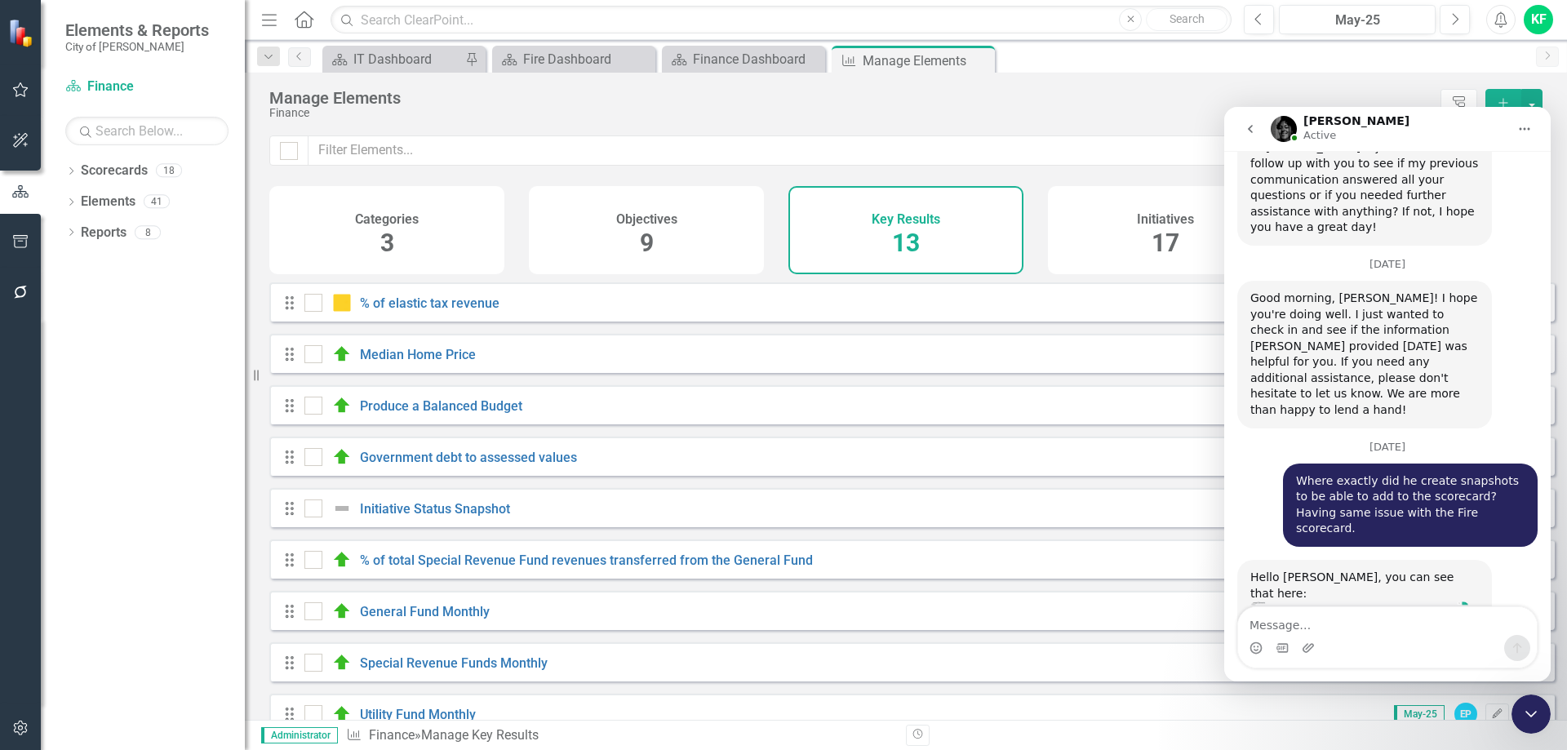
click at [1532, 714] on icon "Close Intercom Messenger" at bounding box center [1530, 714] width 11 height 7
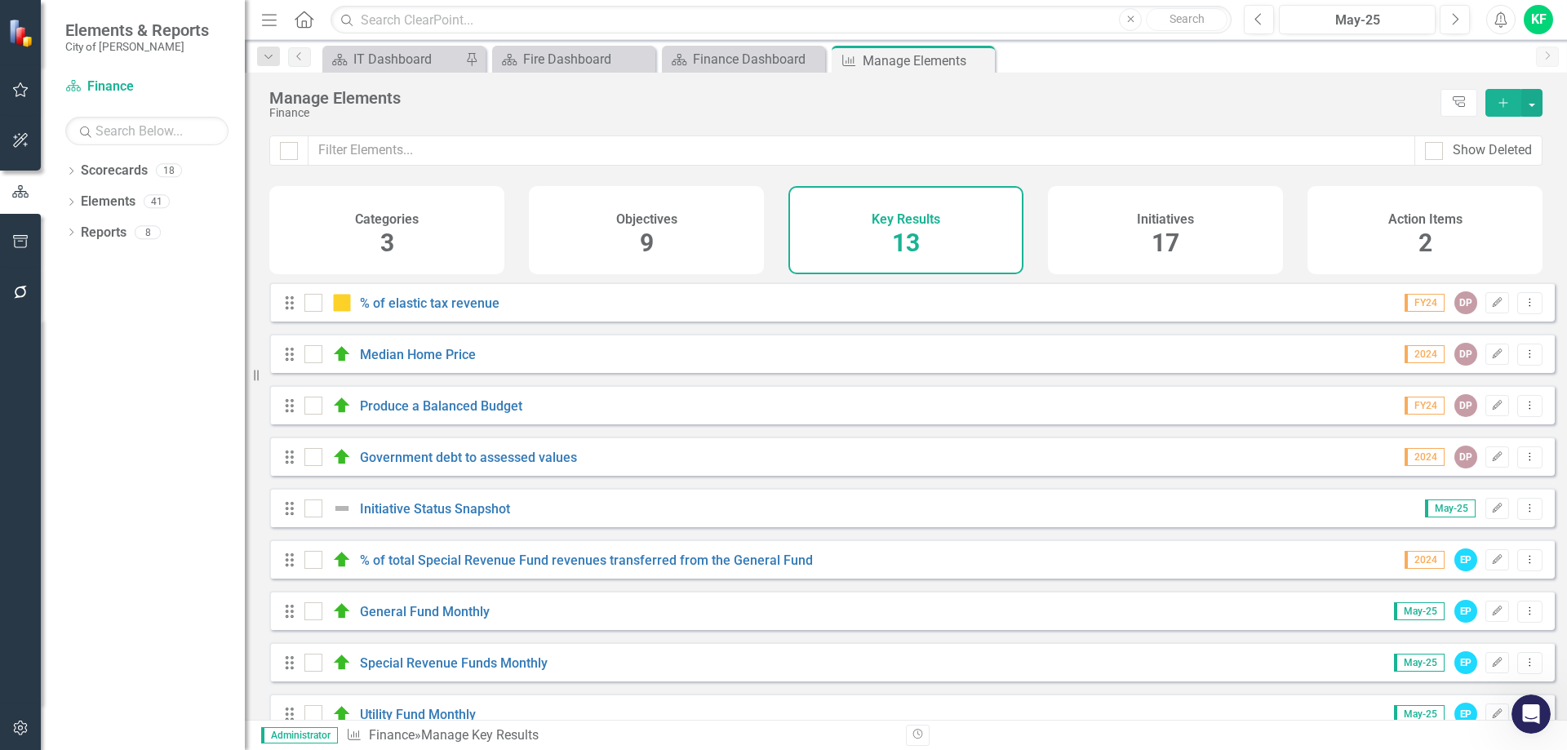
scroll to position [3421, 0]
click at [734, 57] on div "Finance Dashboard" at bounding box center [747, 59] width 108 height 20
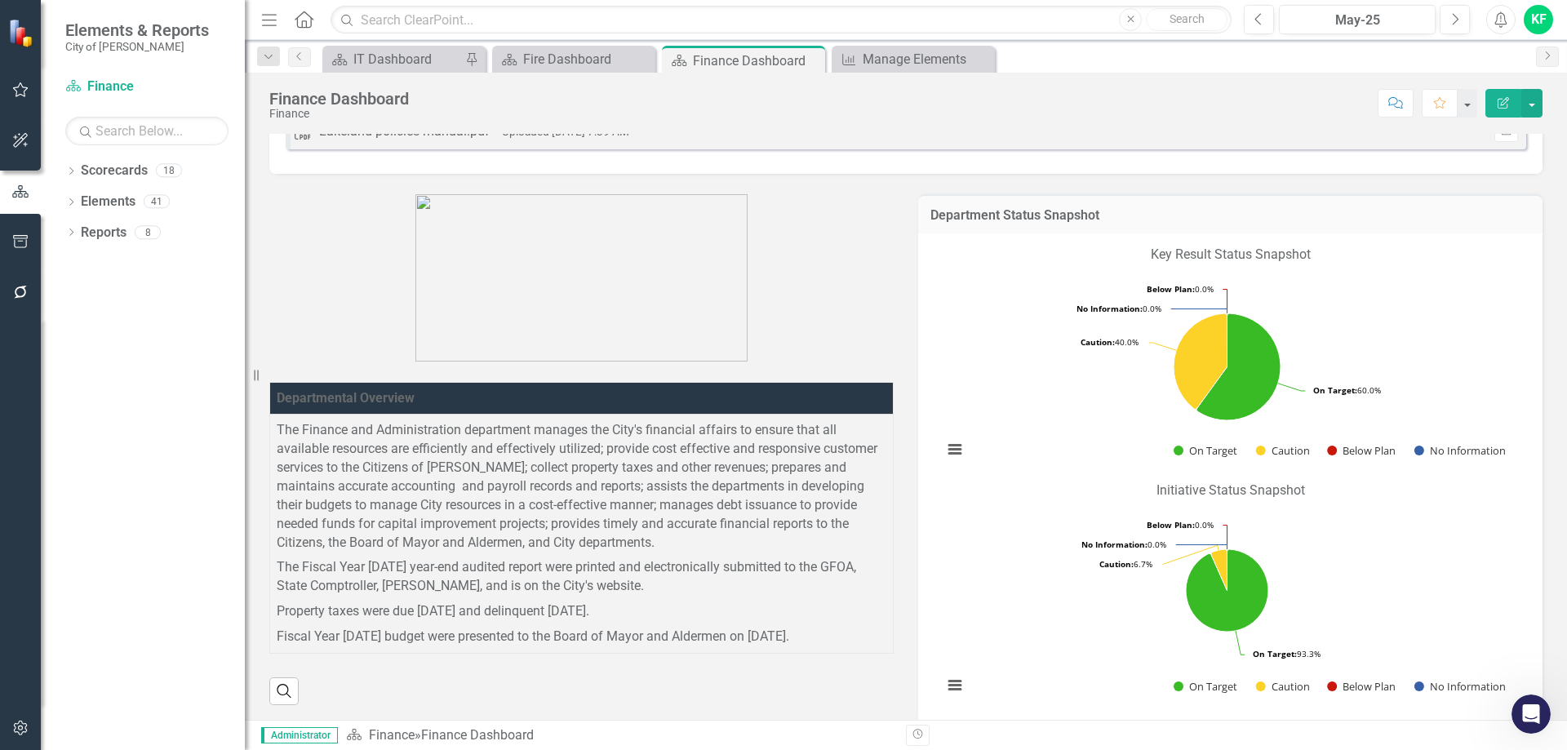
scroll to position [245, 0]
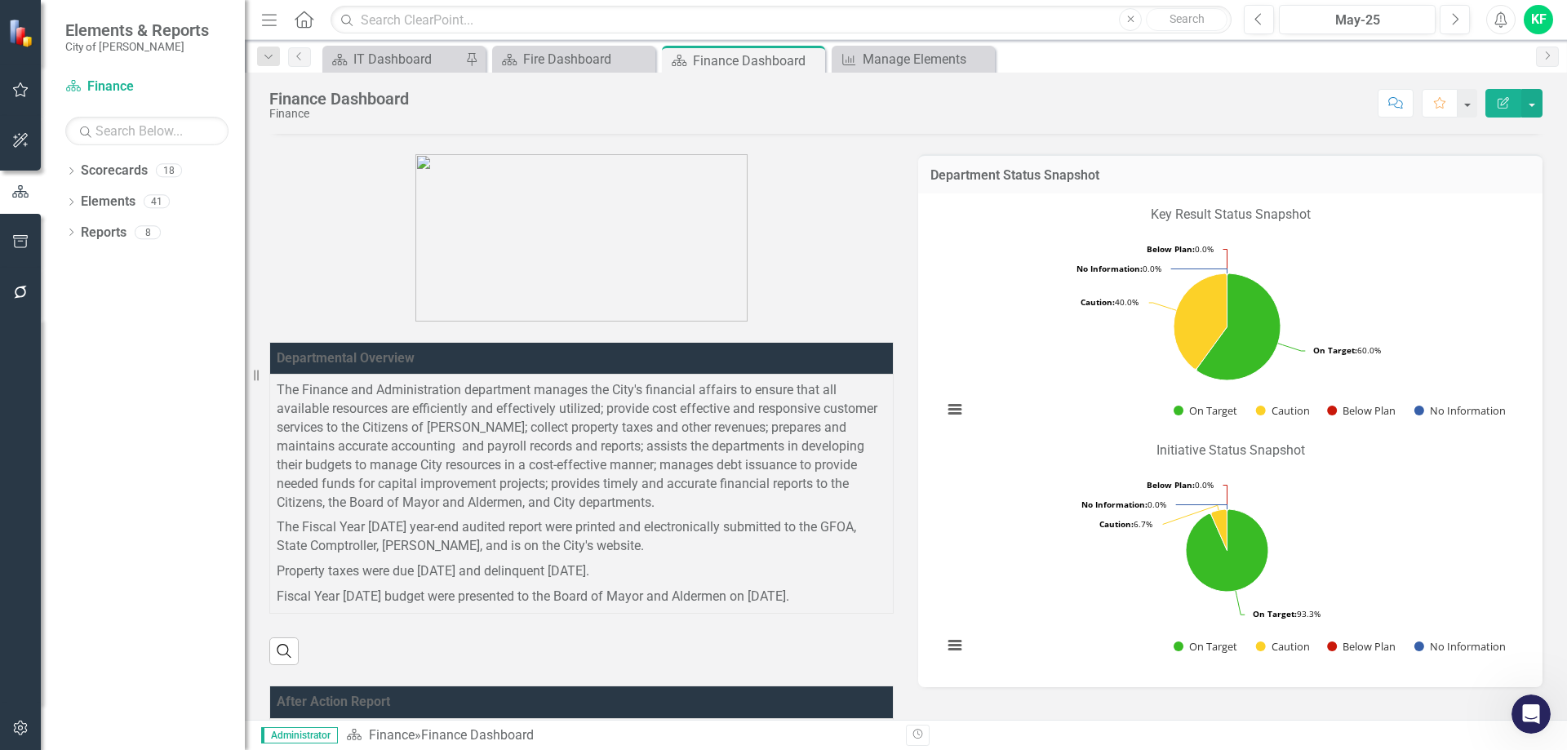
click at [1536, 712] on icon "Open Intercom Messenger" at bounding box center [1531, 714] width 27 height 27
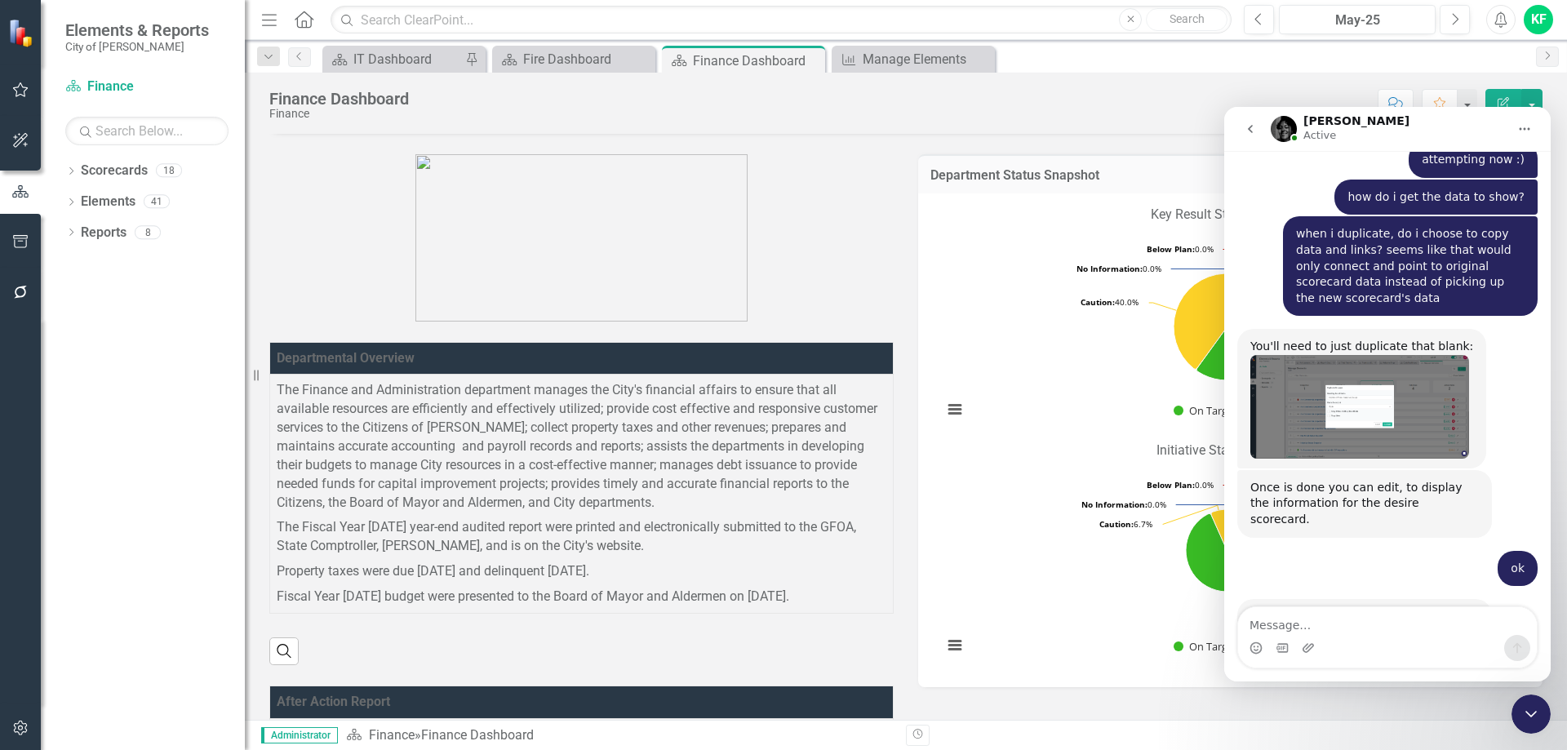
scroll to position [3394, 0]
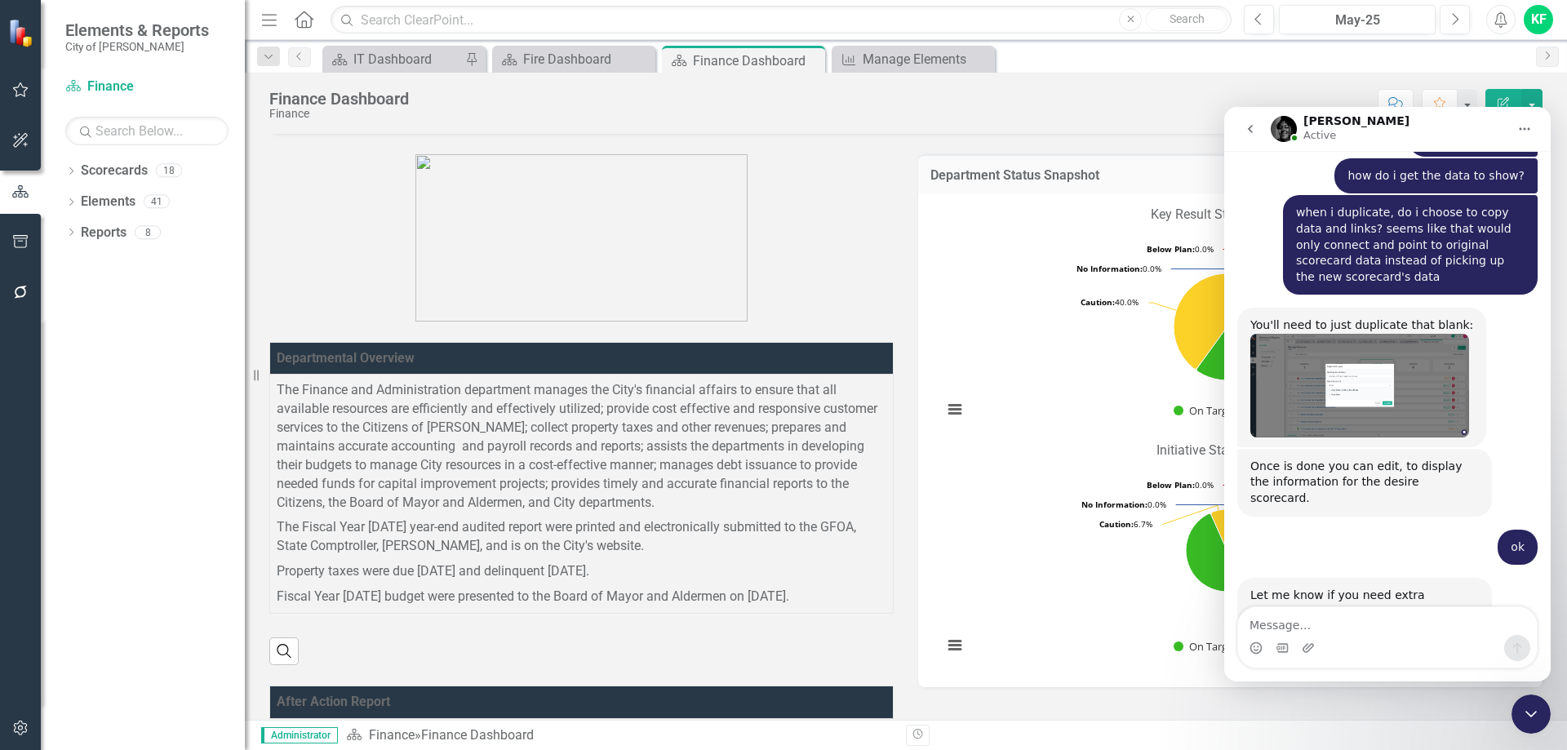
click at [813, 237] on p at bounding box center [581, 237] width 624 height 167
click at [901, 56] on div "Manage Elements" at bounding box center [916, 59] width 108 height 20
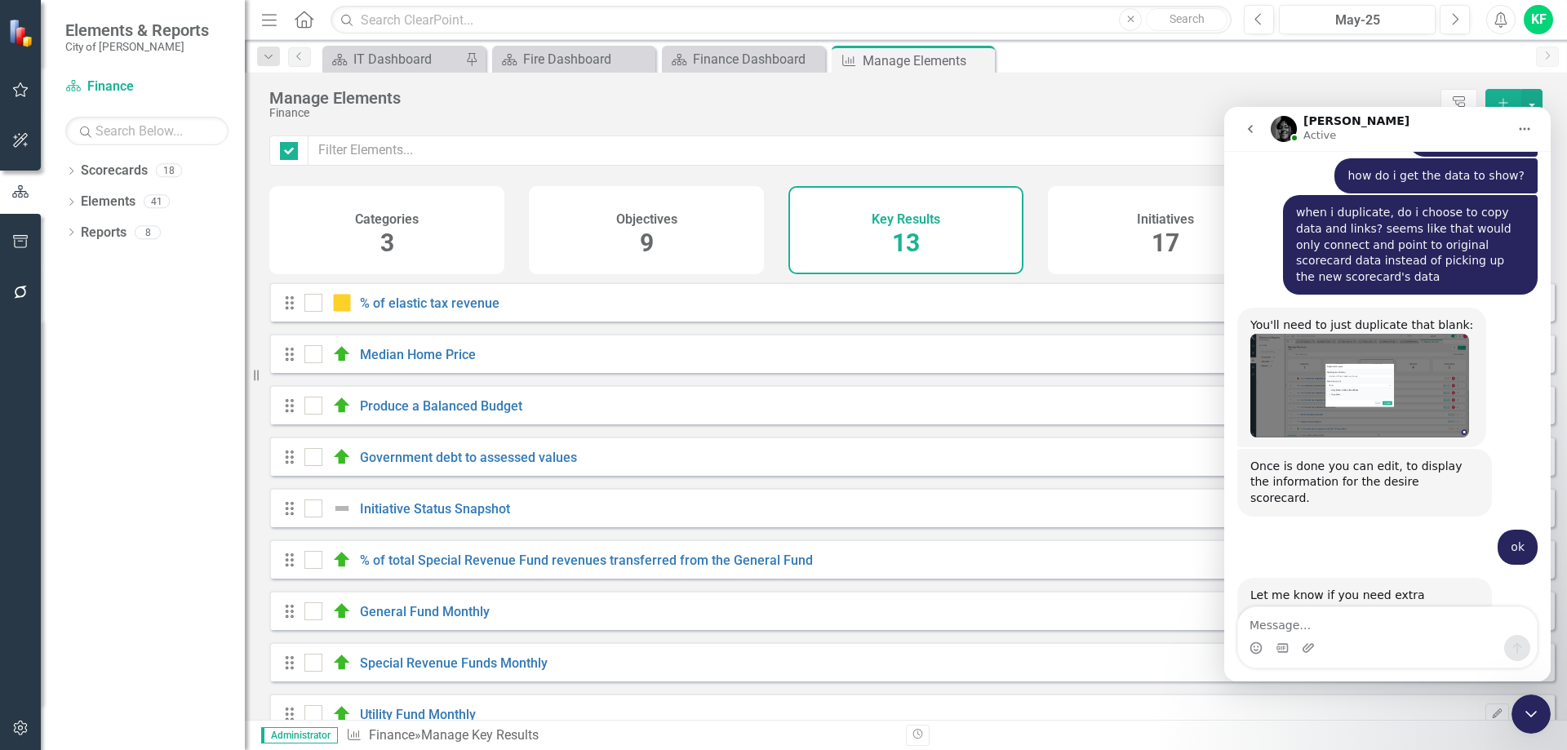
checkbox input "false"
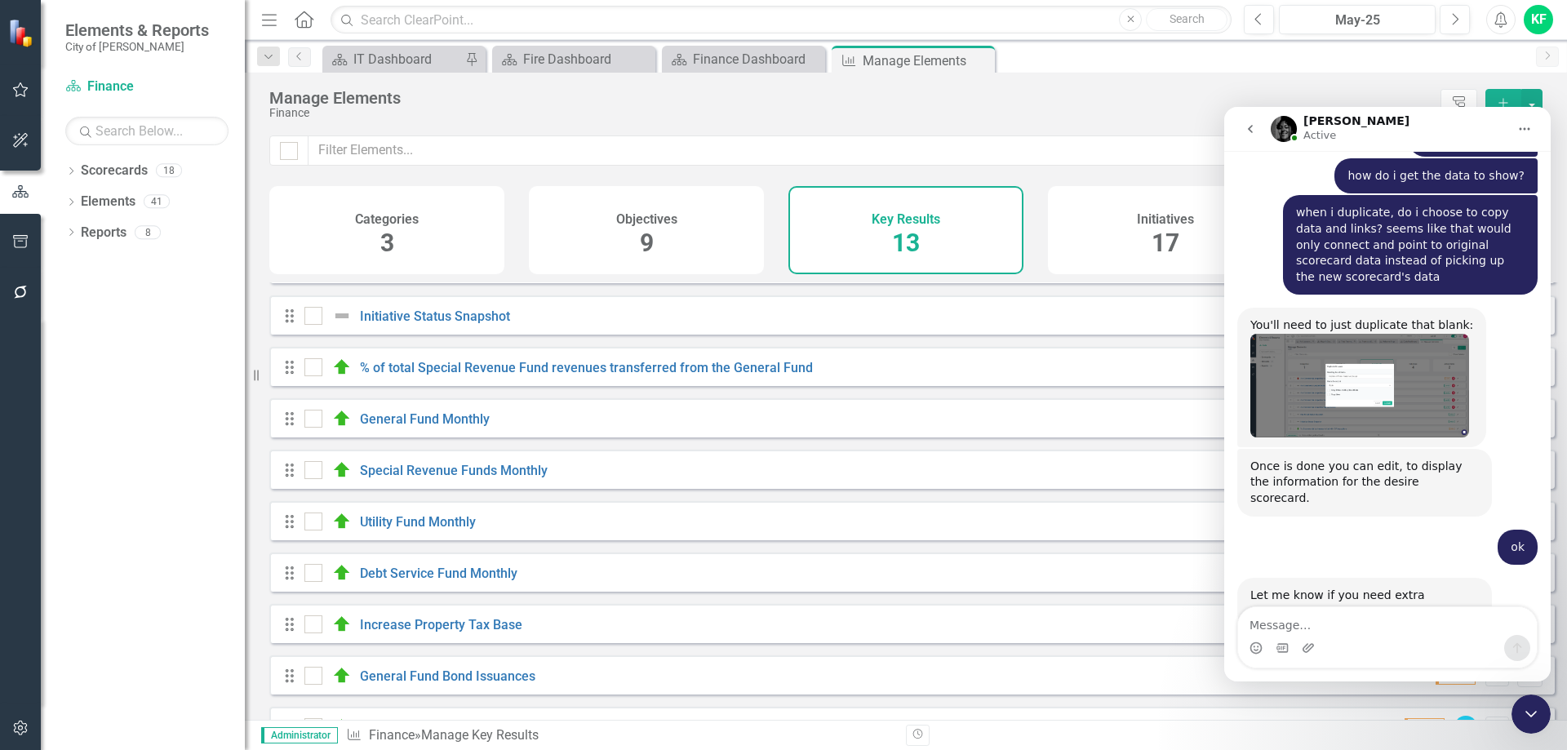
scroll to position [243, 0]
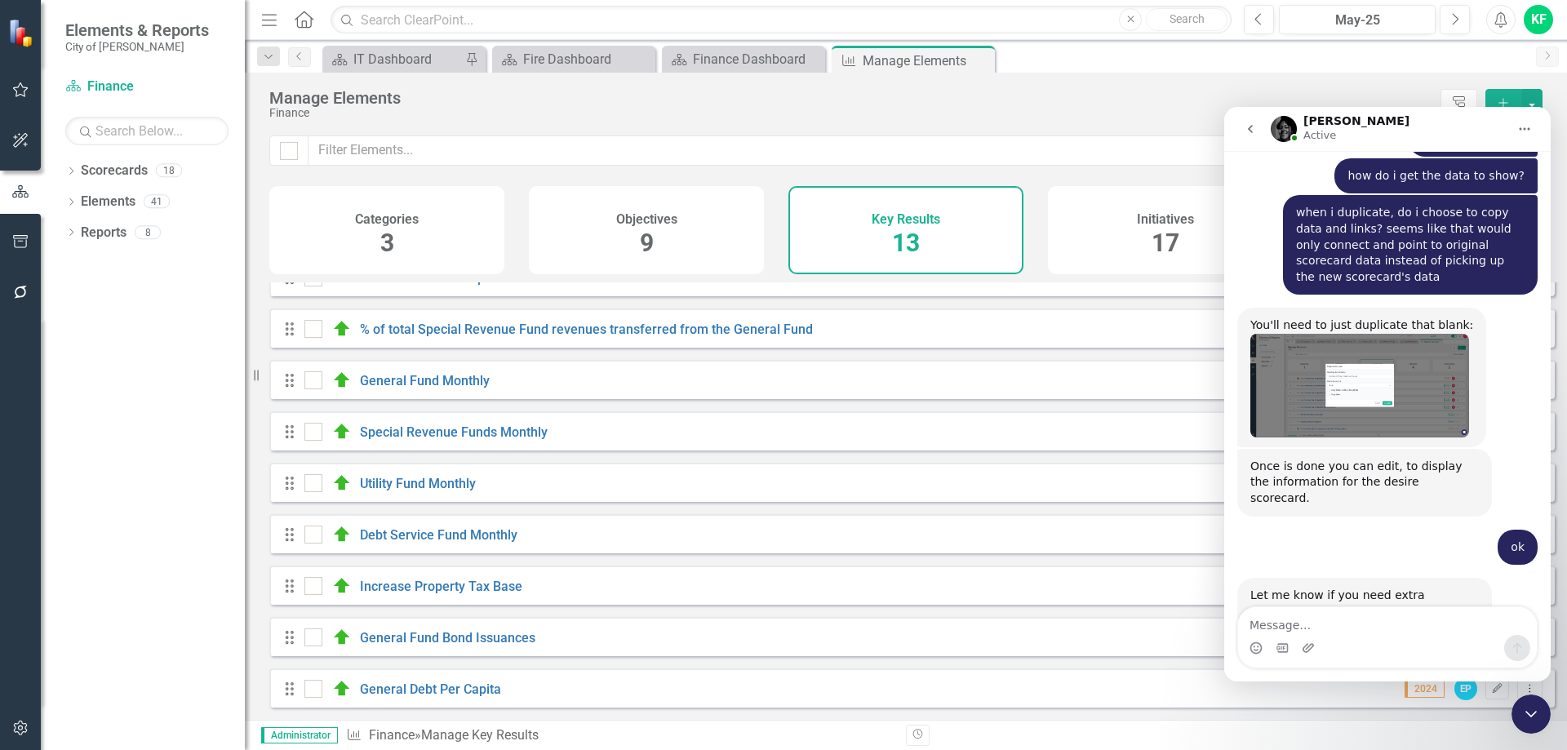
click at [1529, 709] on icon "Close Intercom Messenger" at bounding box center [1531, 714] width 20 height 20
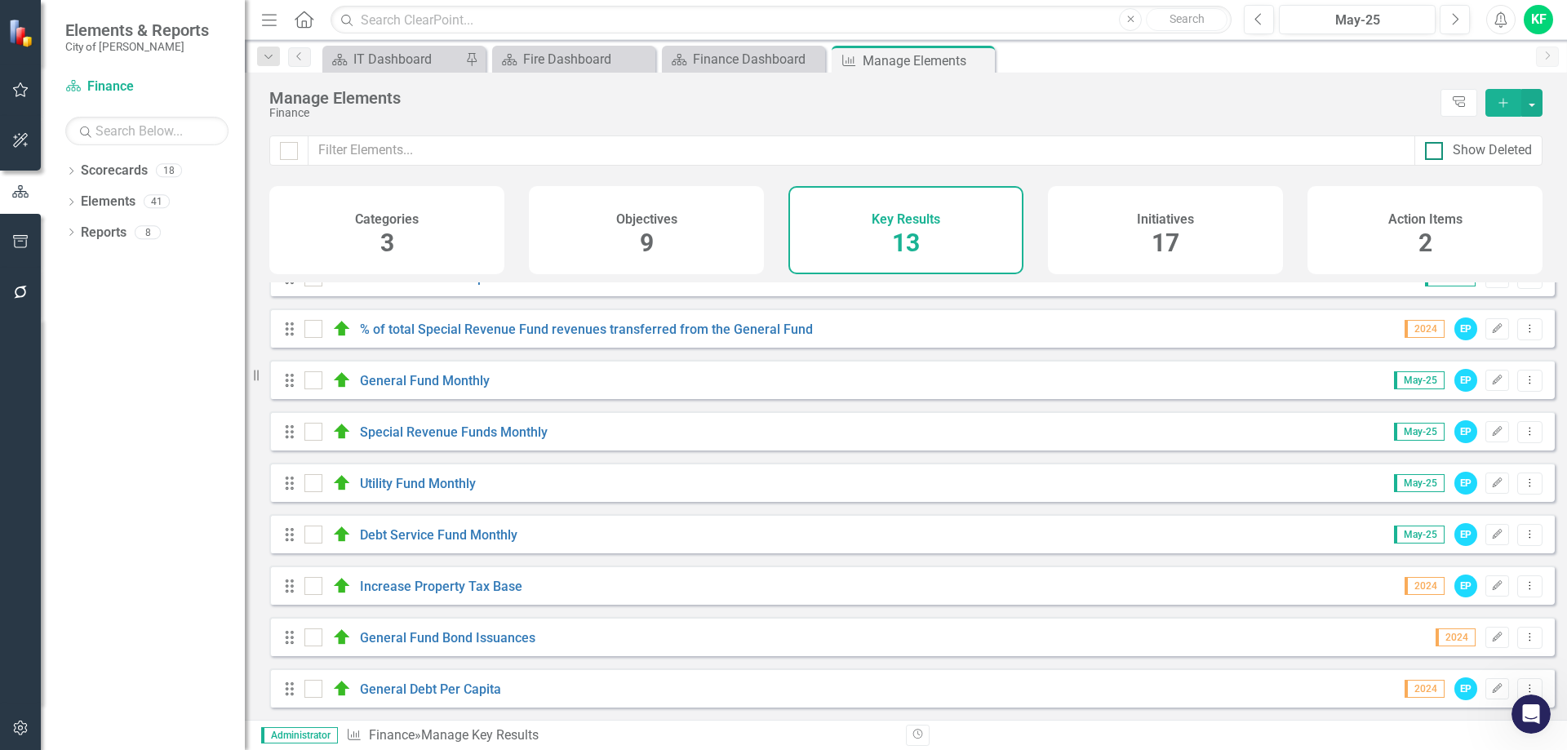
click at [1431, 153] on div at bounding box center [1434, 151] width 18 height 18
click at [1431, 153] on input "Show Deleted" at bounding box center [1430, 147] width 11 height 11
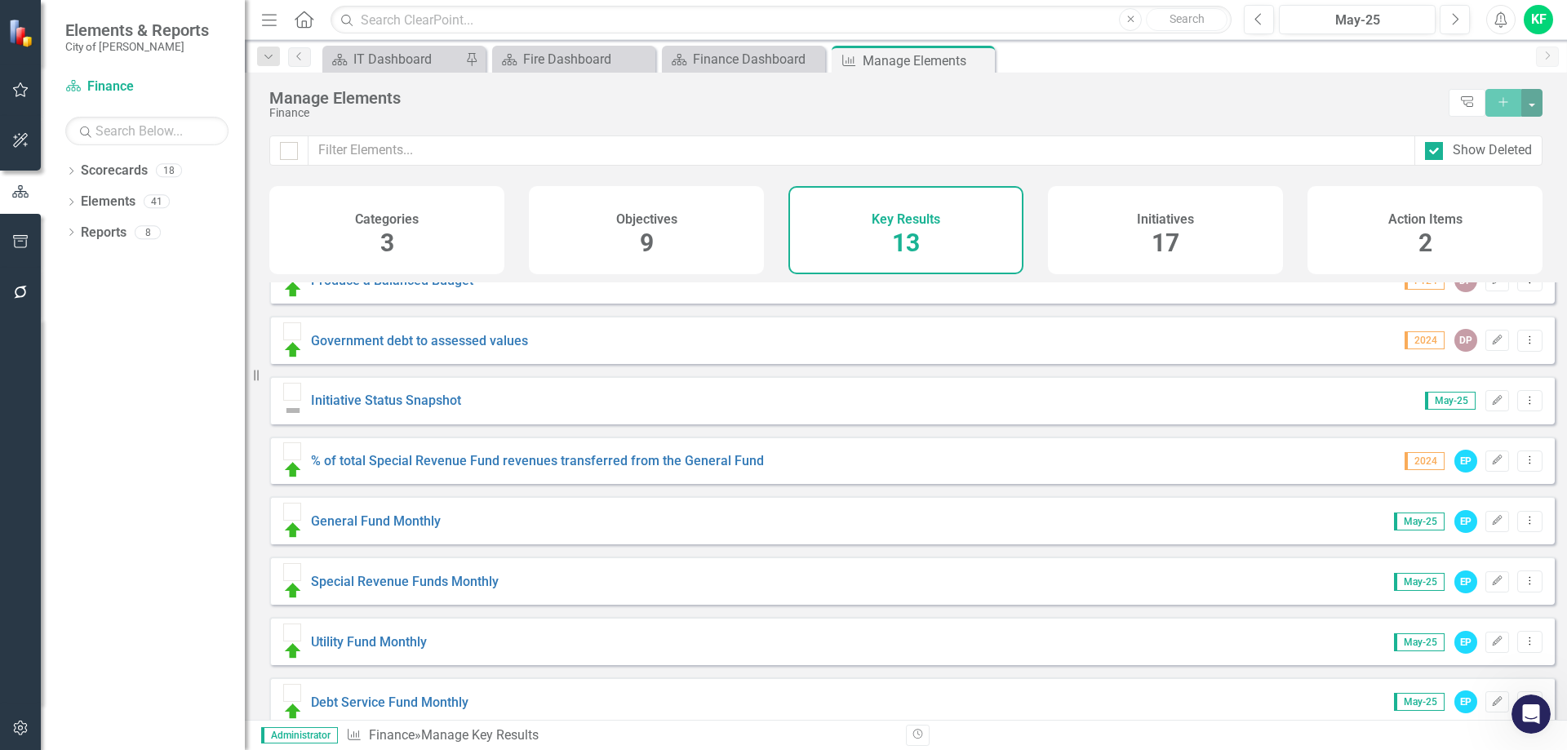
scroll to position [0, 0]
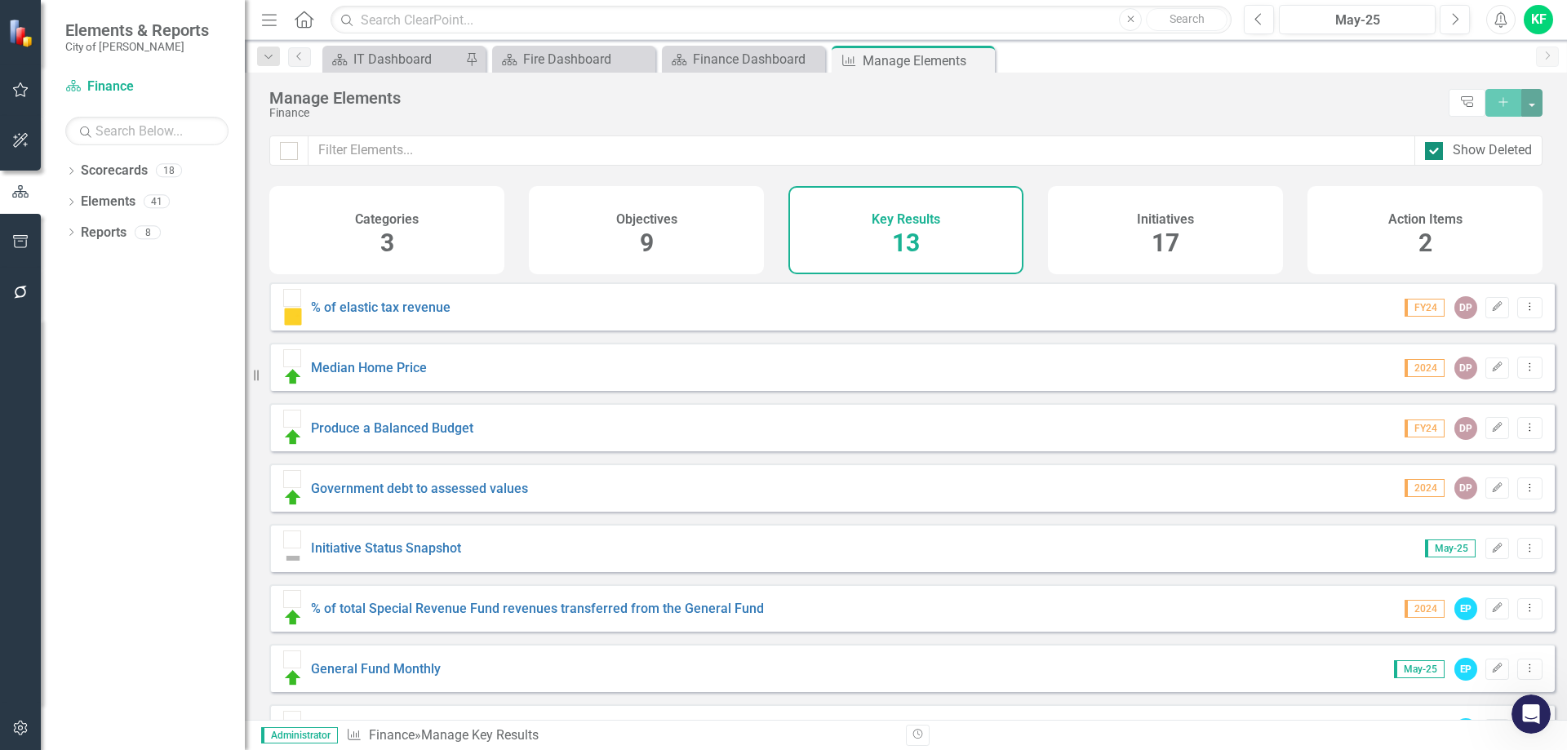
click at [1436, 153] on div at bounding box center [1434, 151] width 18 height 18
click at [1435, 153] on input "Show Deleted" at bounding box center [1430, 147] width 11 height 11
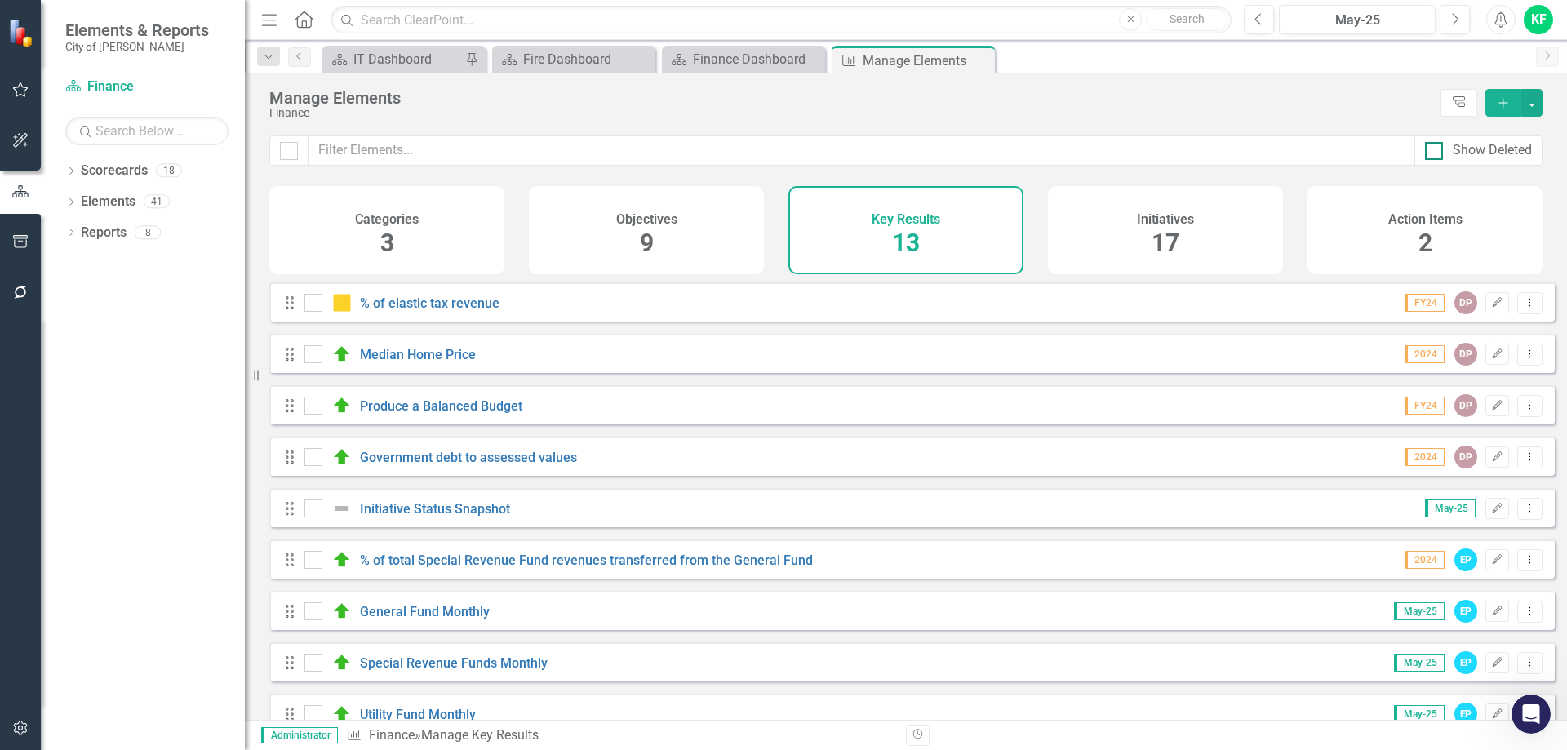
click at [1436, 153] on div at bounding box center [1434, 151] width 18 height 18
click at [1435, 153] on input "Show Deleted" at bounding box center [1430, 147] width 11 height 11
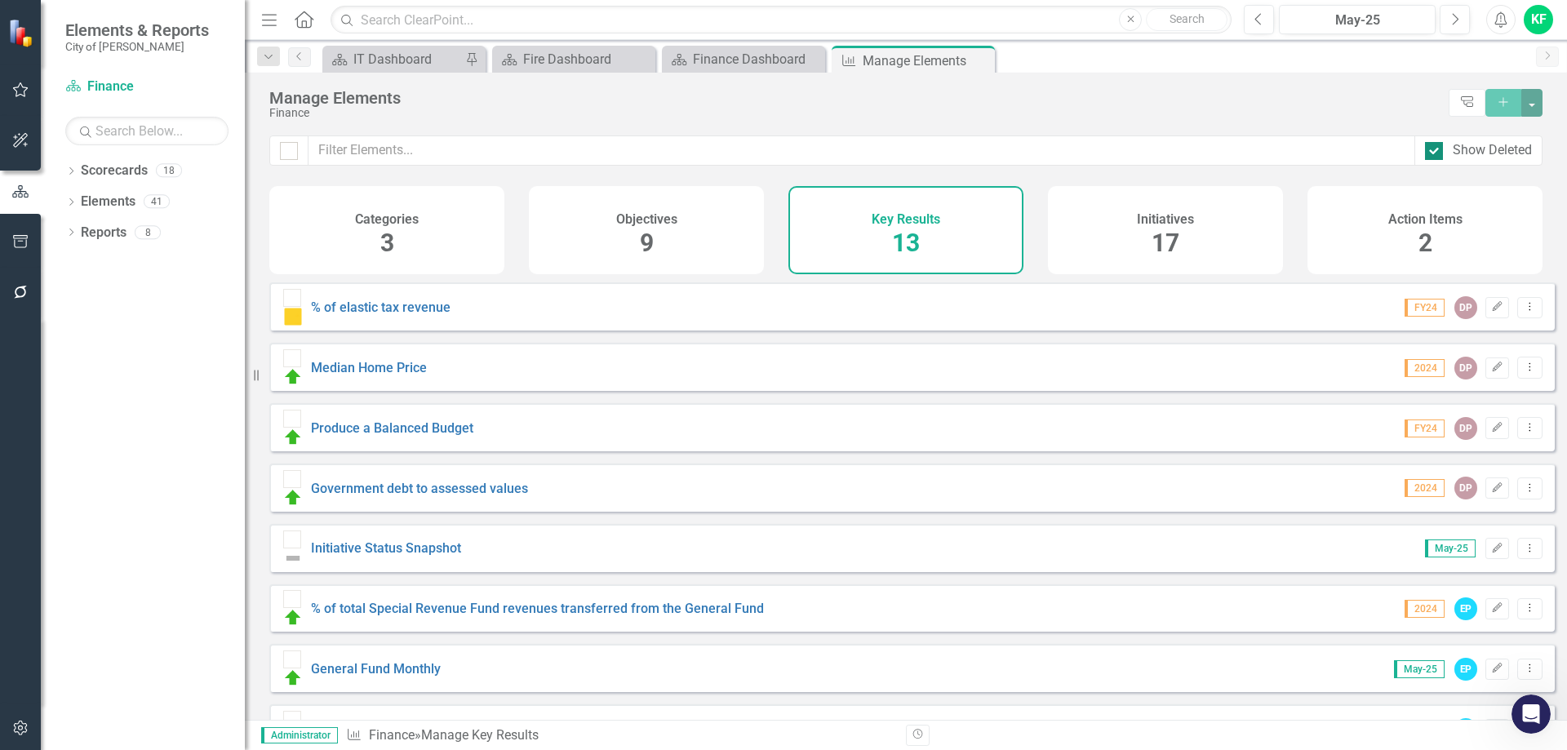
click at [1436, 153] on div at bounding box center [1434, 151] width 18 height 18
click at [1435, 153] on input "Show Deleted" at bounding box center [1430, 147] width 11 height 11
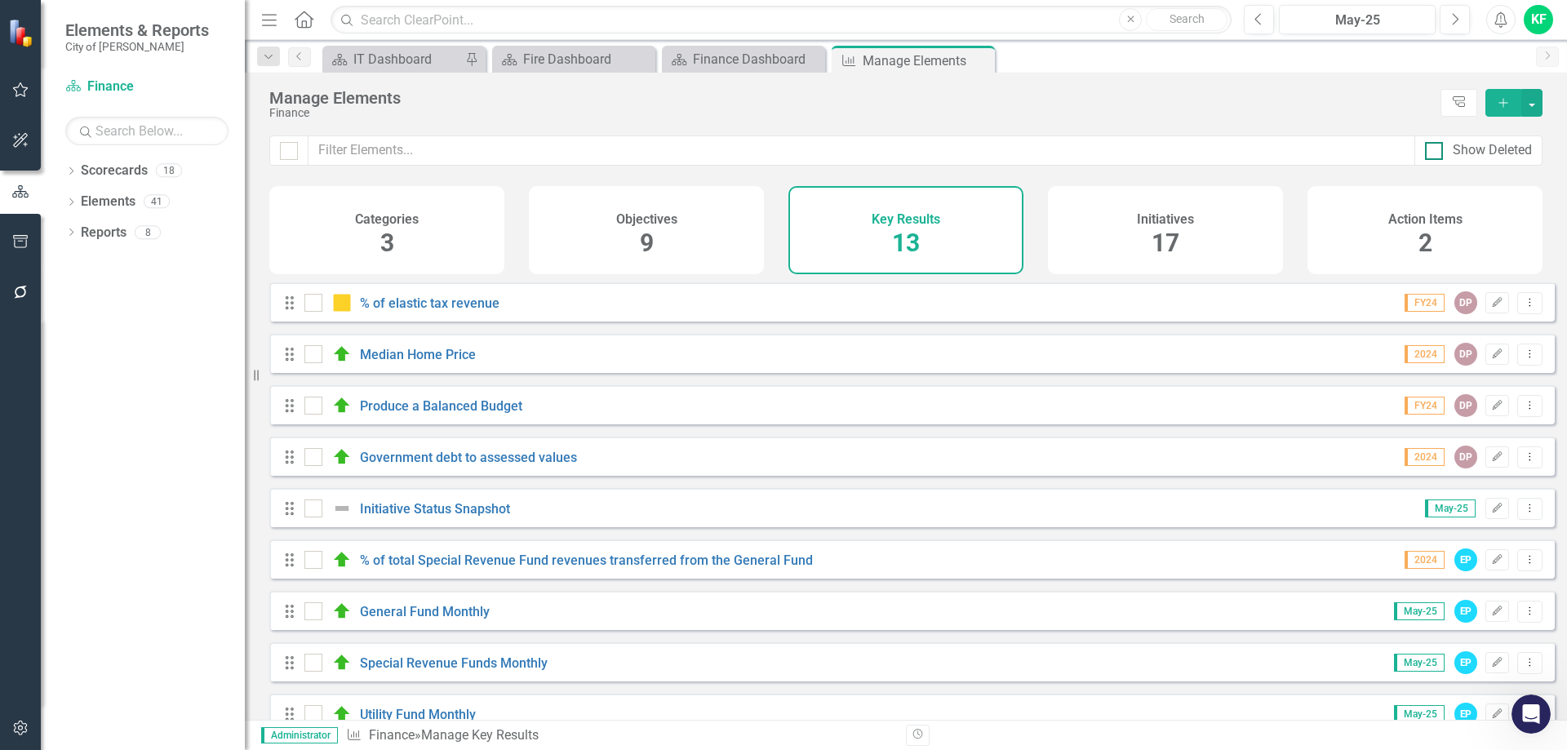
click at [1436, 153] on div at bounding box center [1434, 151] width 18 height 18
click at [1435, 153] on input "Show Deleted" at bounding box center [1430, 147] width 11 height 11
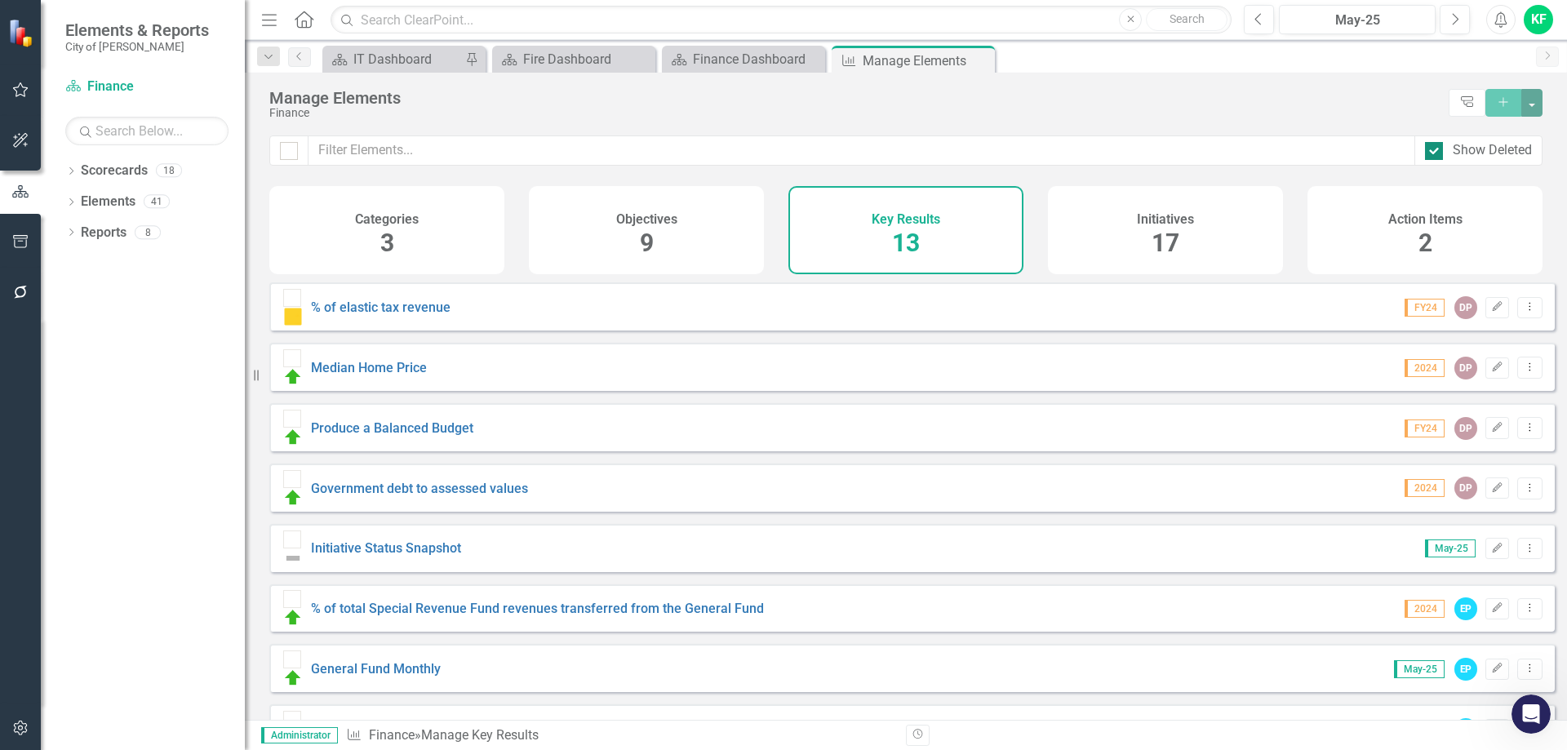
click at [1436, 153] on div at bounding box center [1434, 151] width 18 height 18
click at [1435, 153] on input "Show Deleted" at bounding box center [1430, 147] width 11 height 11
checkbox input "false"
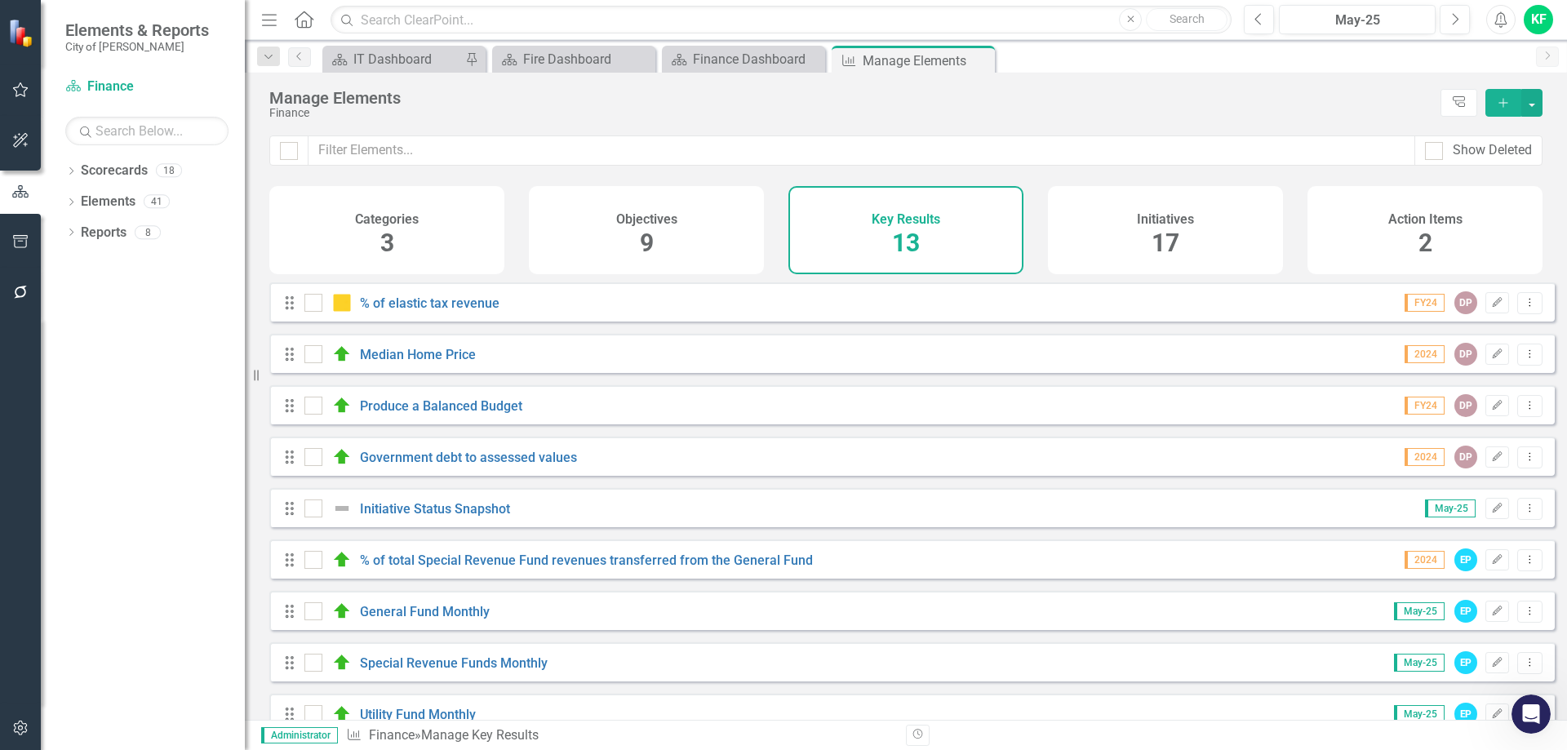
click at [1525, 715] on icon "Open Intercom Messenger" at bounding box center [1531, 714] width 27 height 27
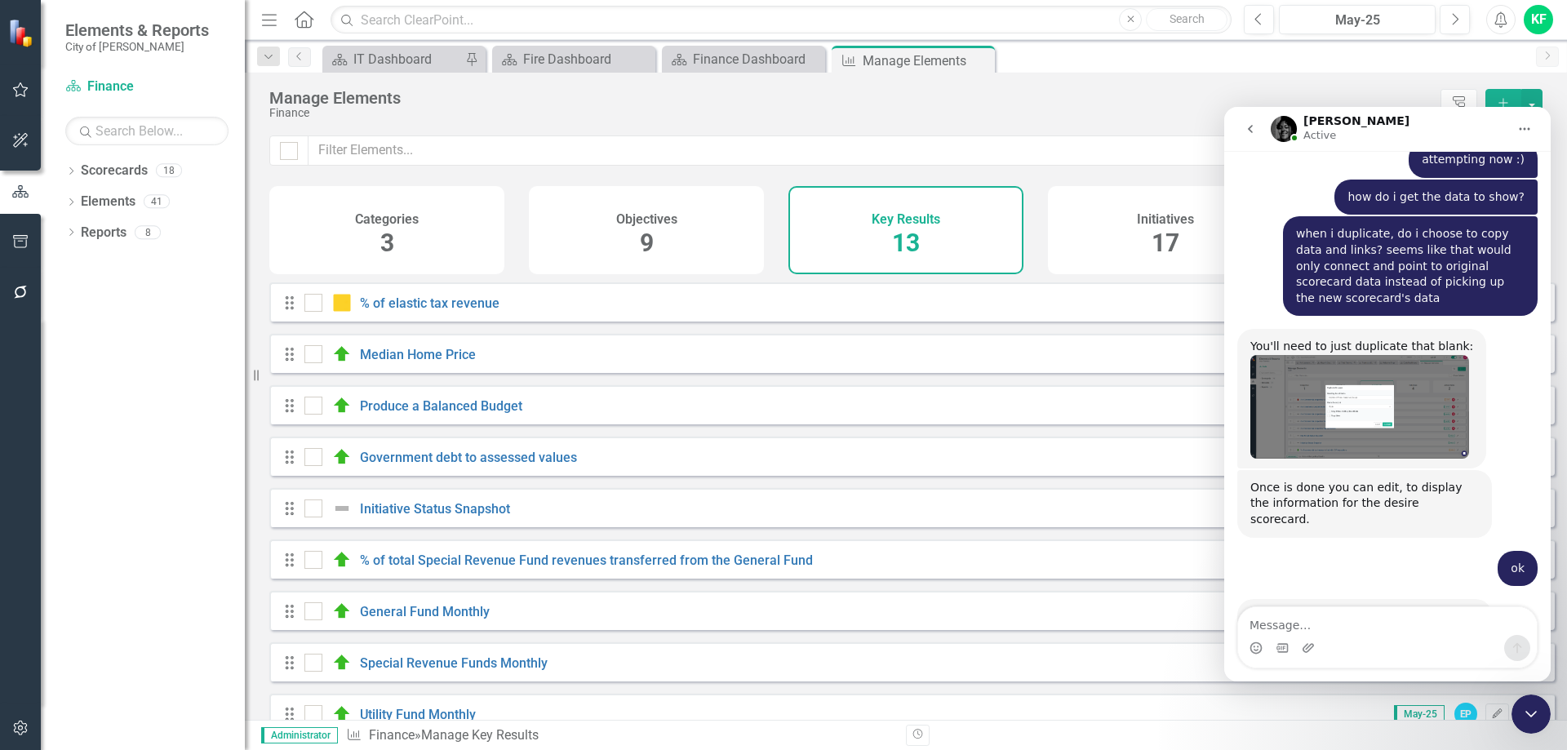
scroll to position [3394, 0]
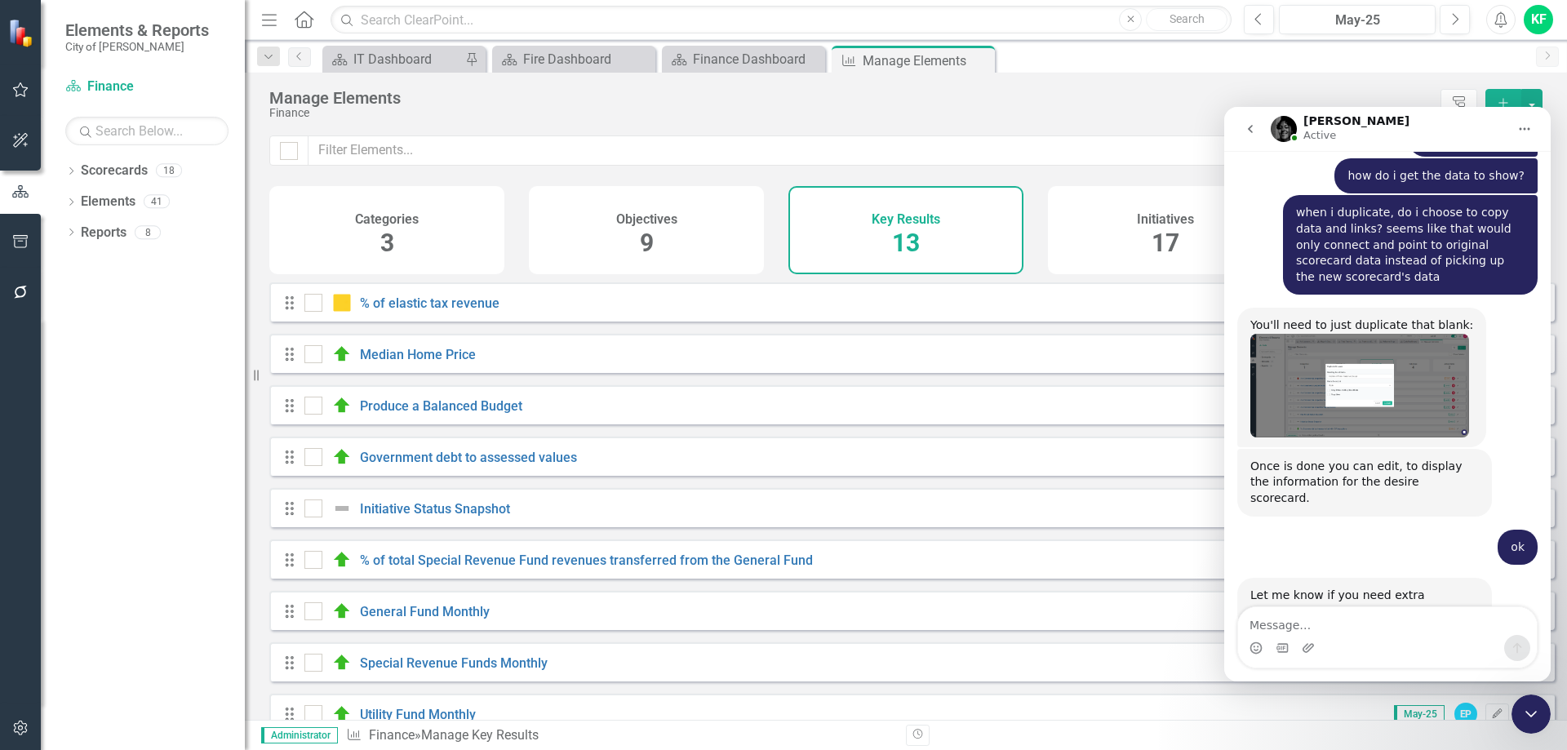
click at [1529, 712] on icon "Close Intercom Messenger" at bounding box center [1531, 714] width 20 height 20
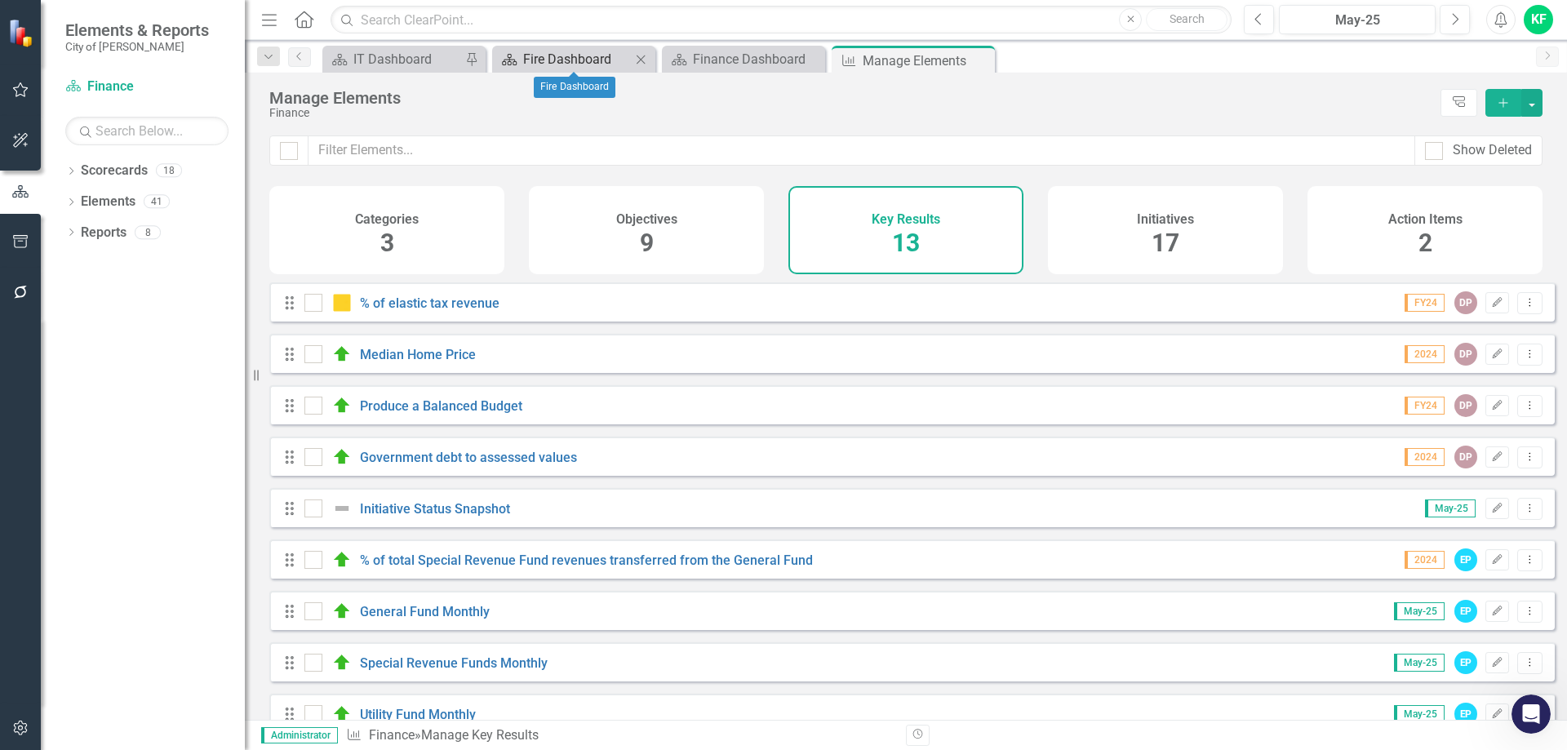
click at [579, 56] on div "Fire Dashboard" at bounding box center [577, 59] width 108 height 20
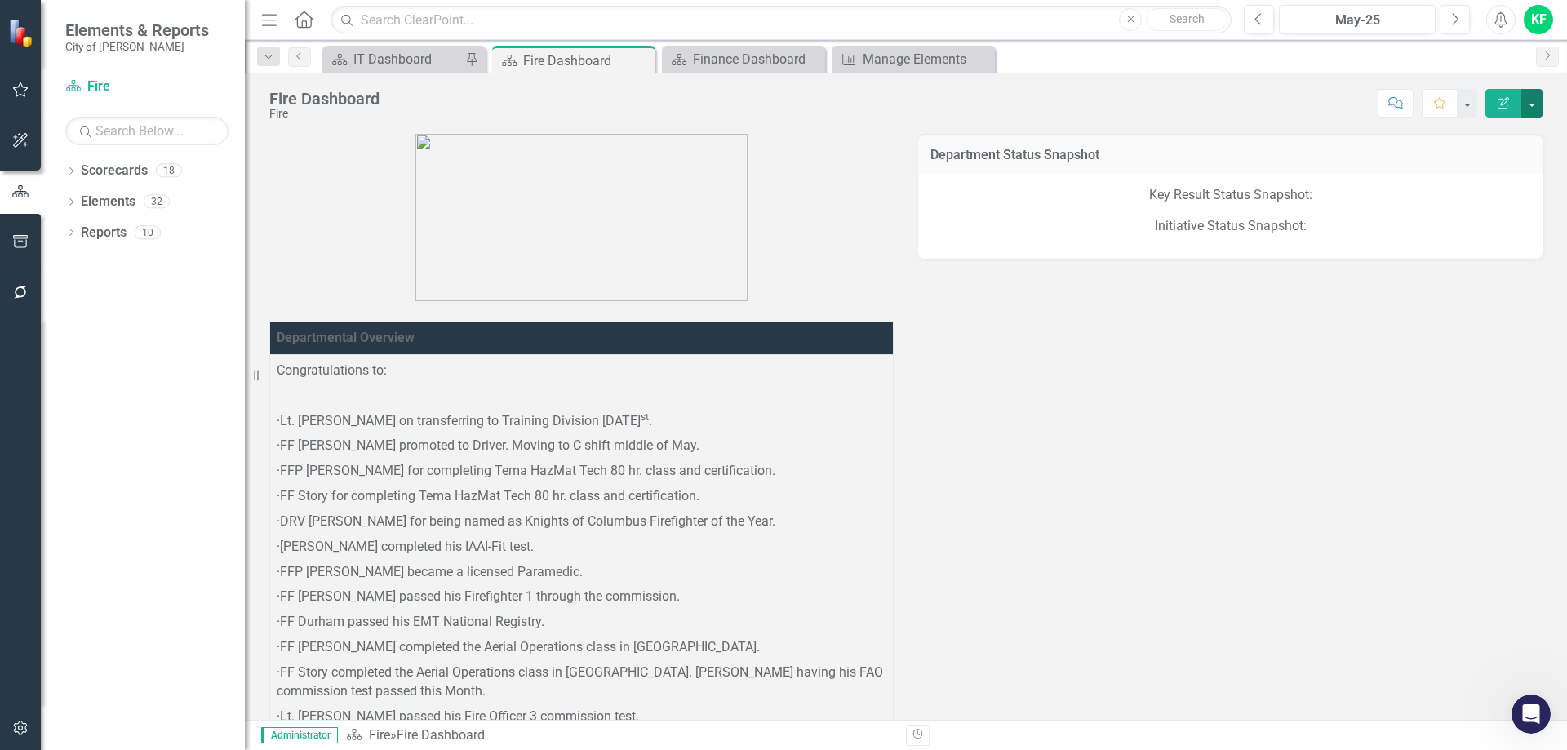
click at [1532, 104] on button "button" at bounding box center [1531, 103] width 21 height 29
click at [1474, 159] on link "Edit Report Edit Layout" at bounding box center [1475, 164] width 132 height 30
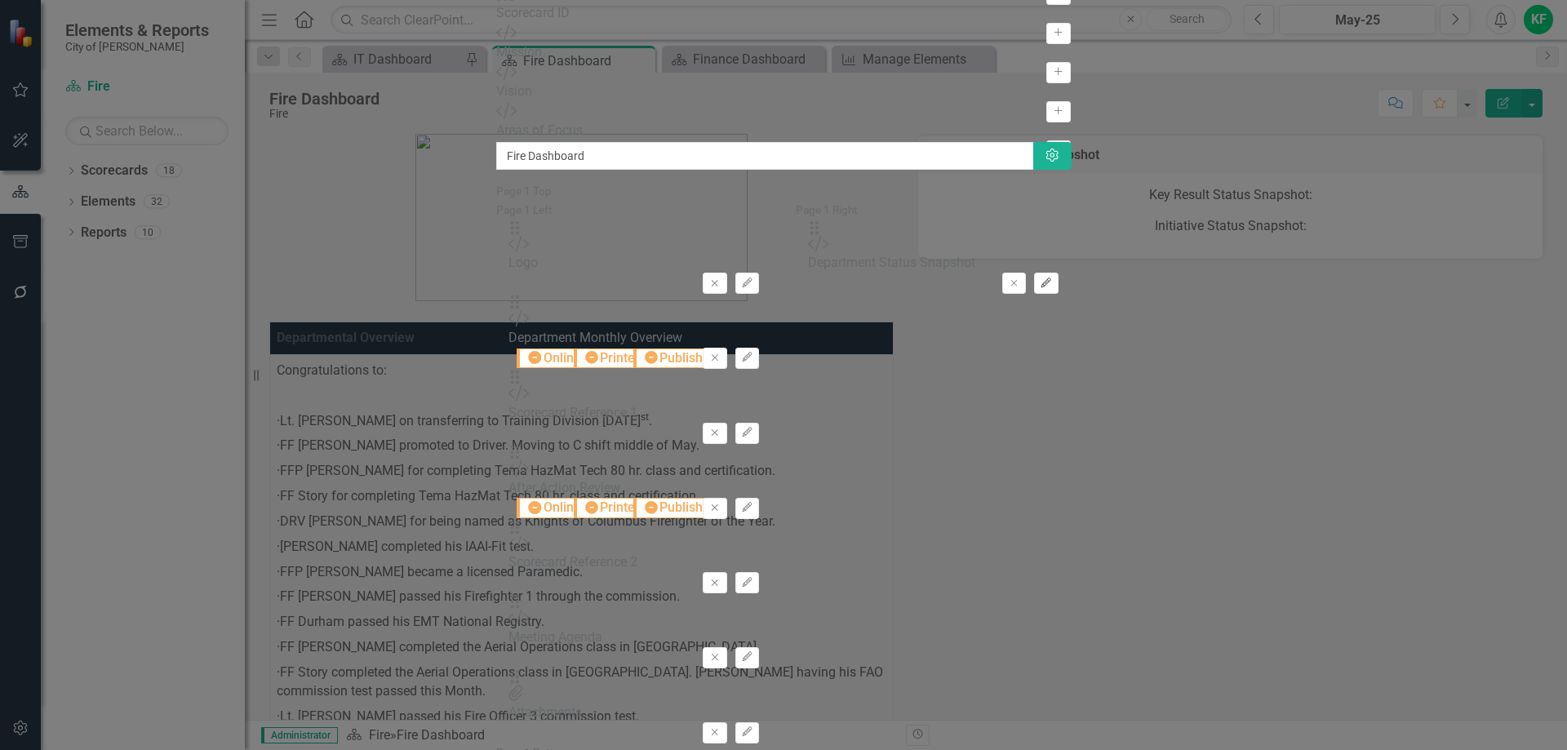
click at [1052, 278] on icon "Edit" at bounding box center [1046, 283] width 12 height 10
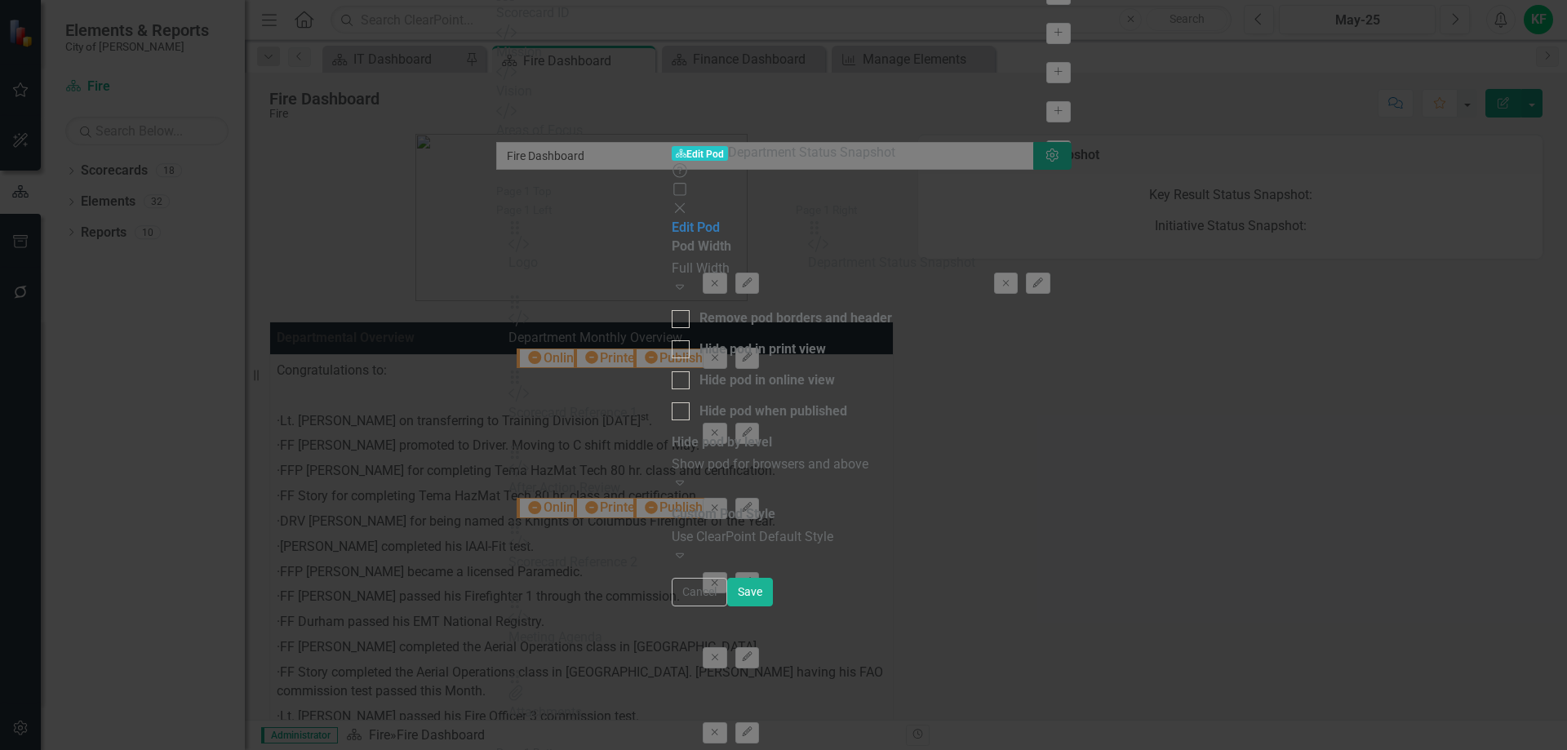
click at [688, 202] on icon "Close" at bounding box center [680, 208] width 16 height 13
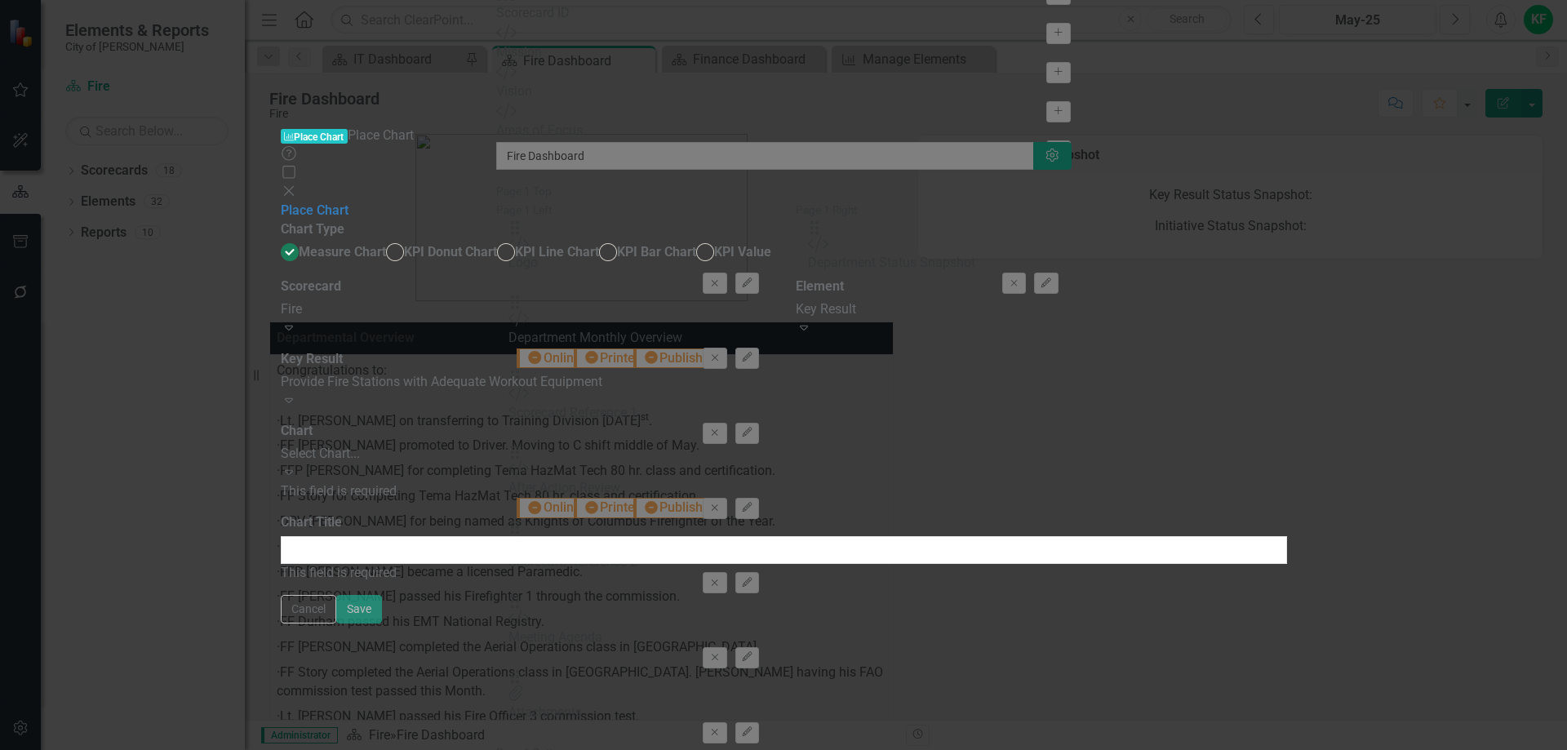
click at [293, 186] on icon at bounding box center [288, 191] width 10 height 10
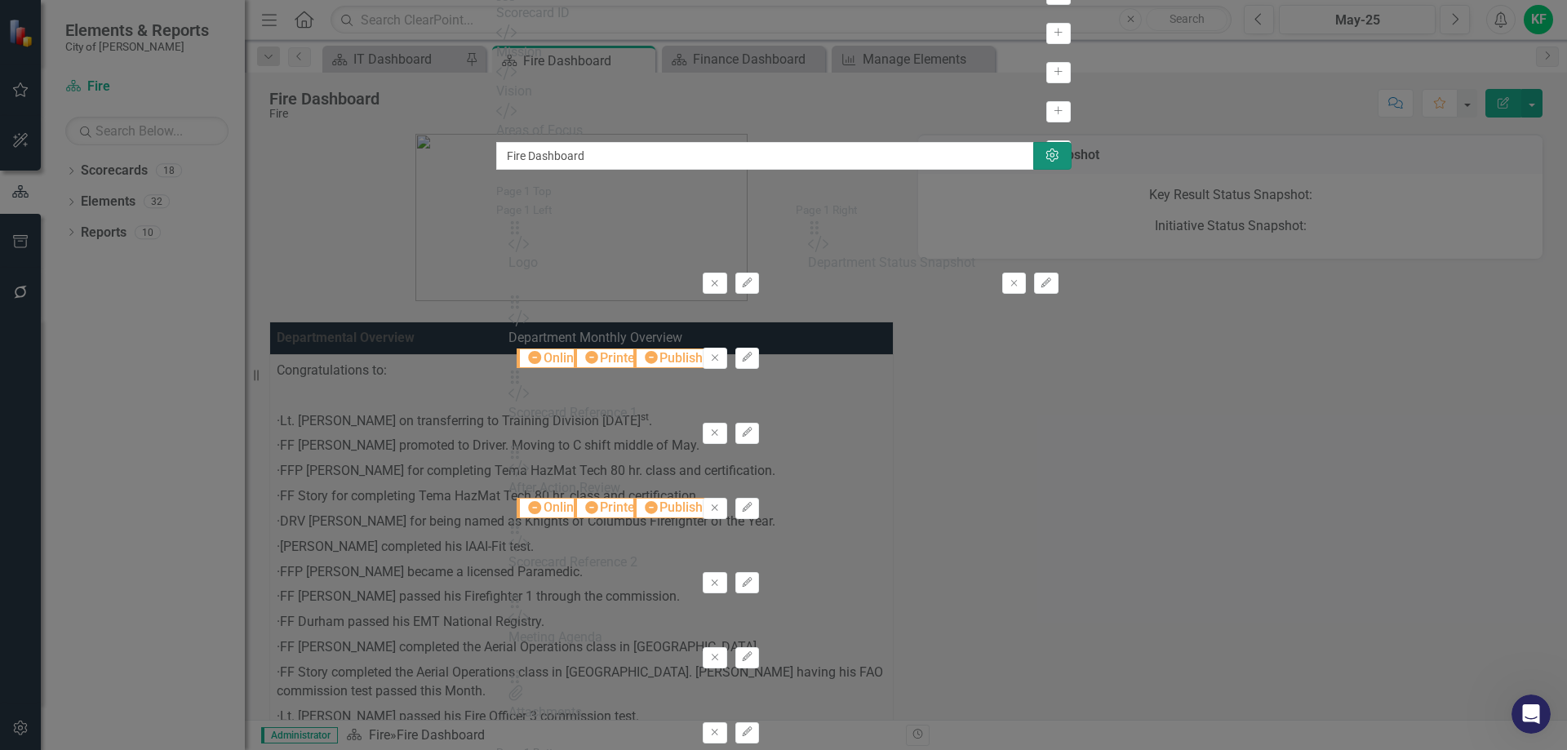
click at [1060, 149] on icon "Settings" at bounding box center [1052, 155] width 16 height 13
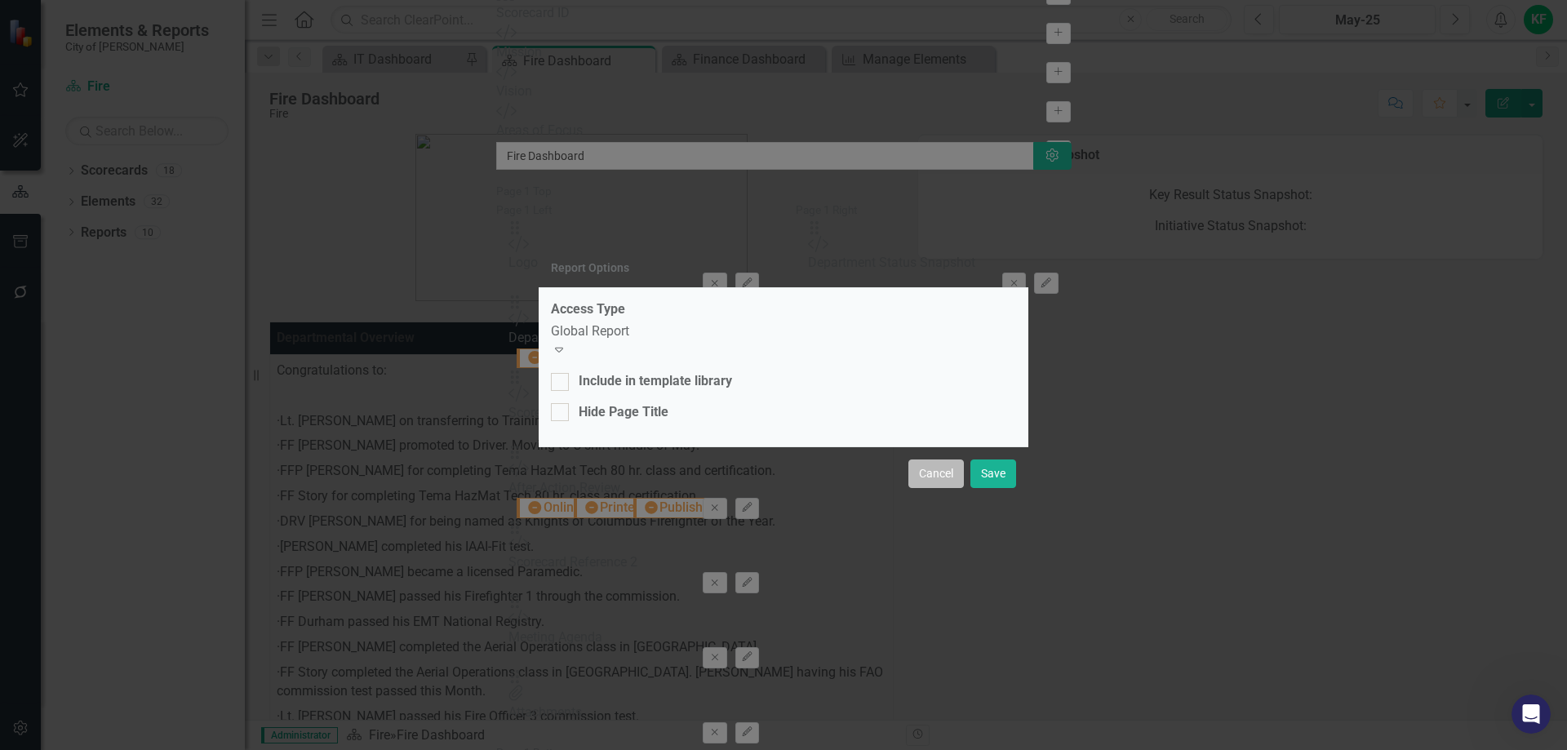
click at [940, 468] on button "Cancel" at bounding box center [935, 473] width 55 height 29
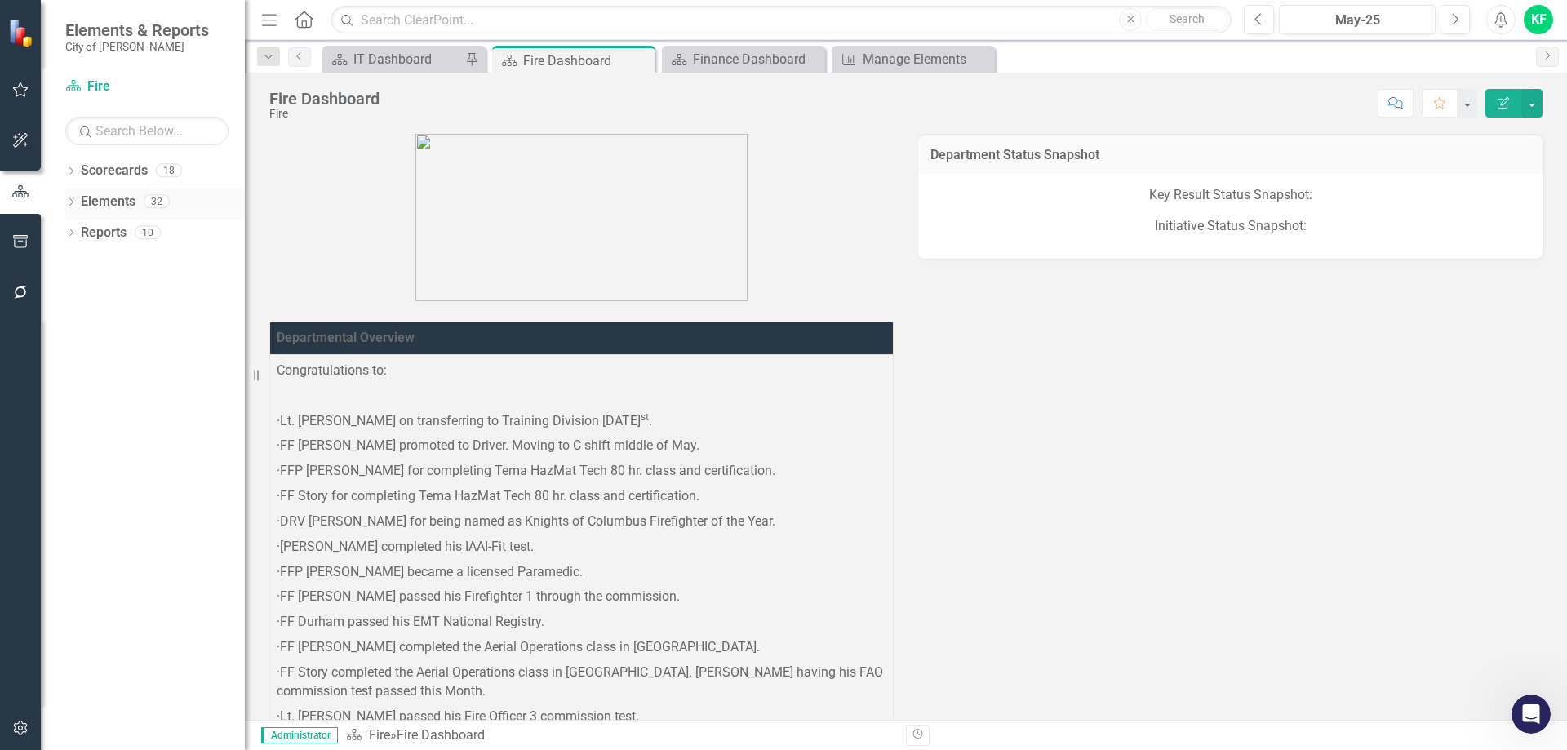
click at [122, 203] on link "Elements" at bounding box center [108, 202] width 55 height 19
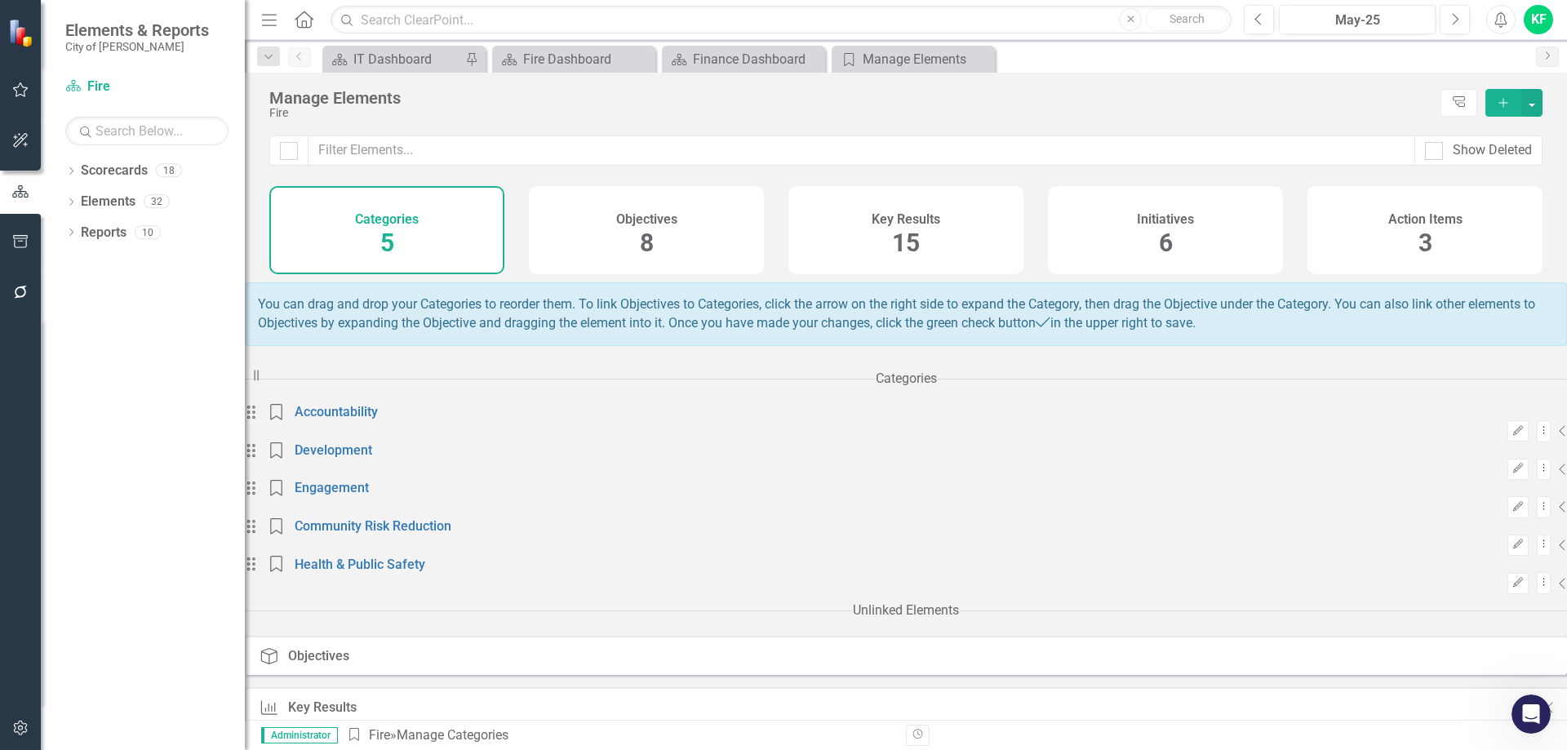
click at [908, 219] on h4 "Key Results" at bounding box center [905, 219] width 69 height 15
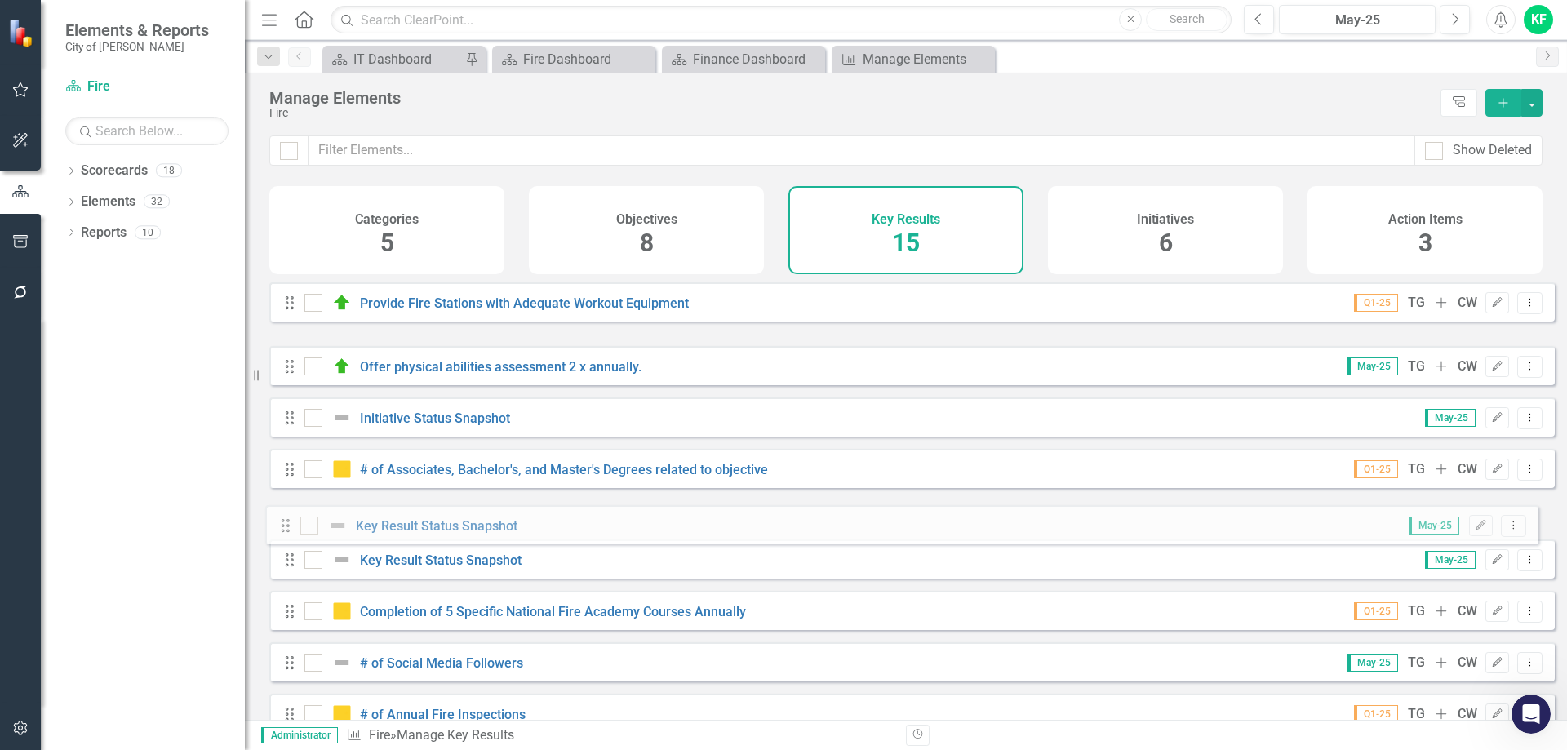
drag, startPoint x: 290, startPoint y: 365, endPoint x: 286, endPoint y: 524, distance: 159.2
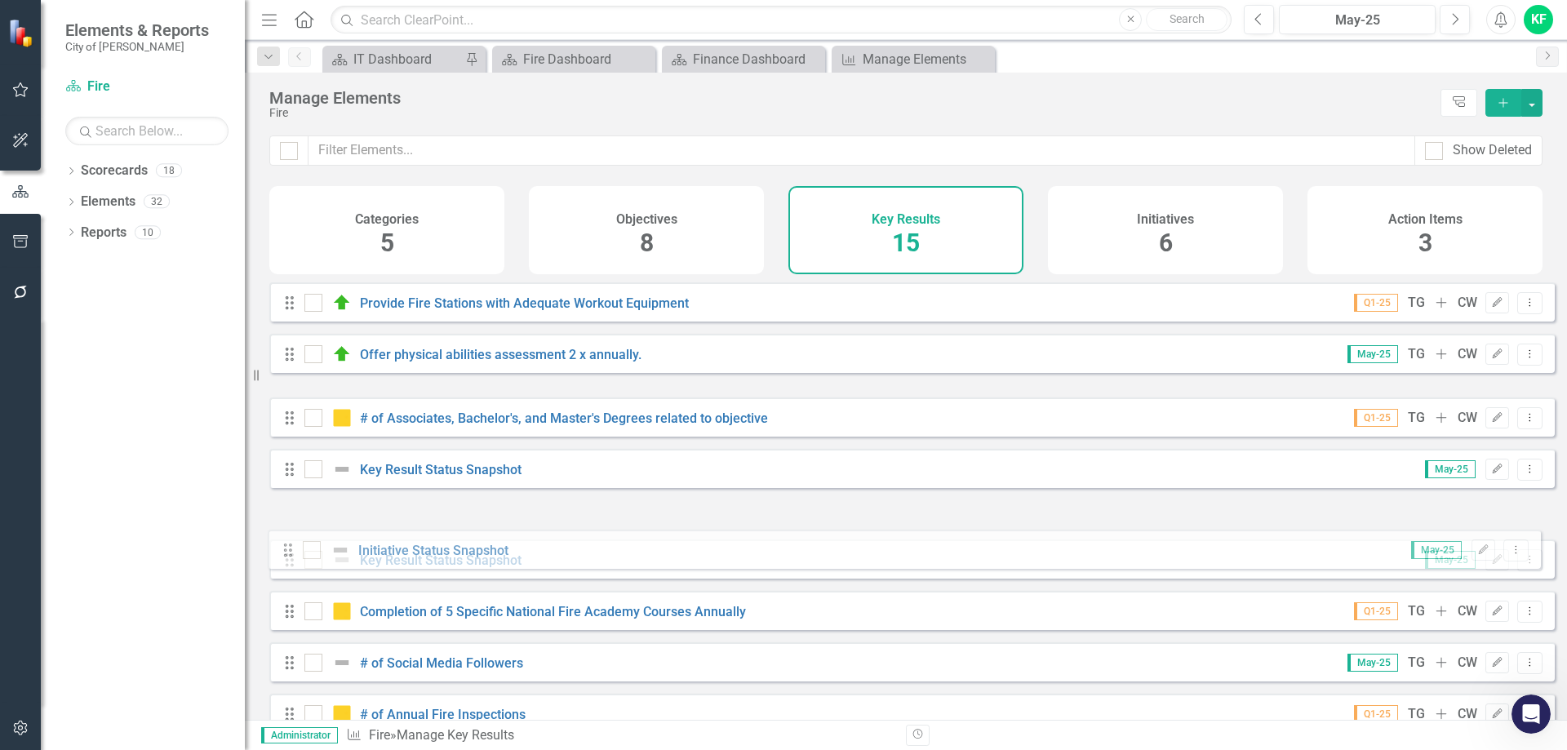
drag, startPoint x: 289, startPoint y: 417, endPoint x: 294, endPoint y: 536, distance: 119.2
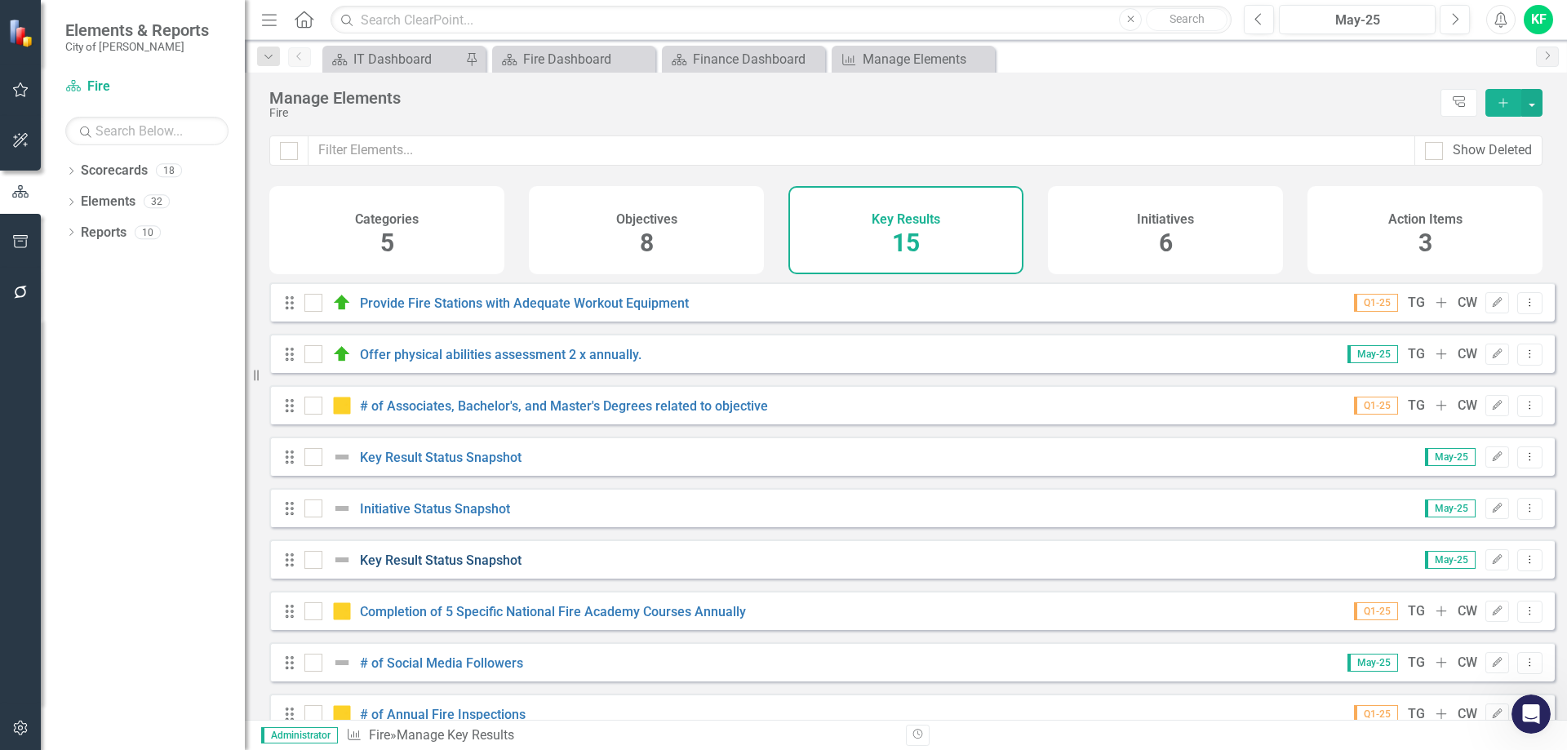
click at [497, 568] on link "Key Result Status Snapshot" at bounding box center [441, 560] width 162 height 16
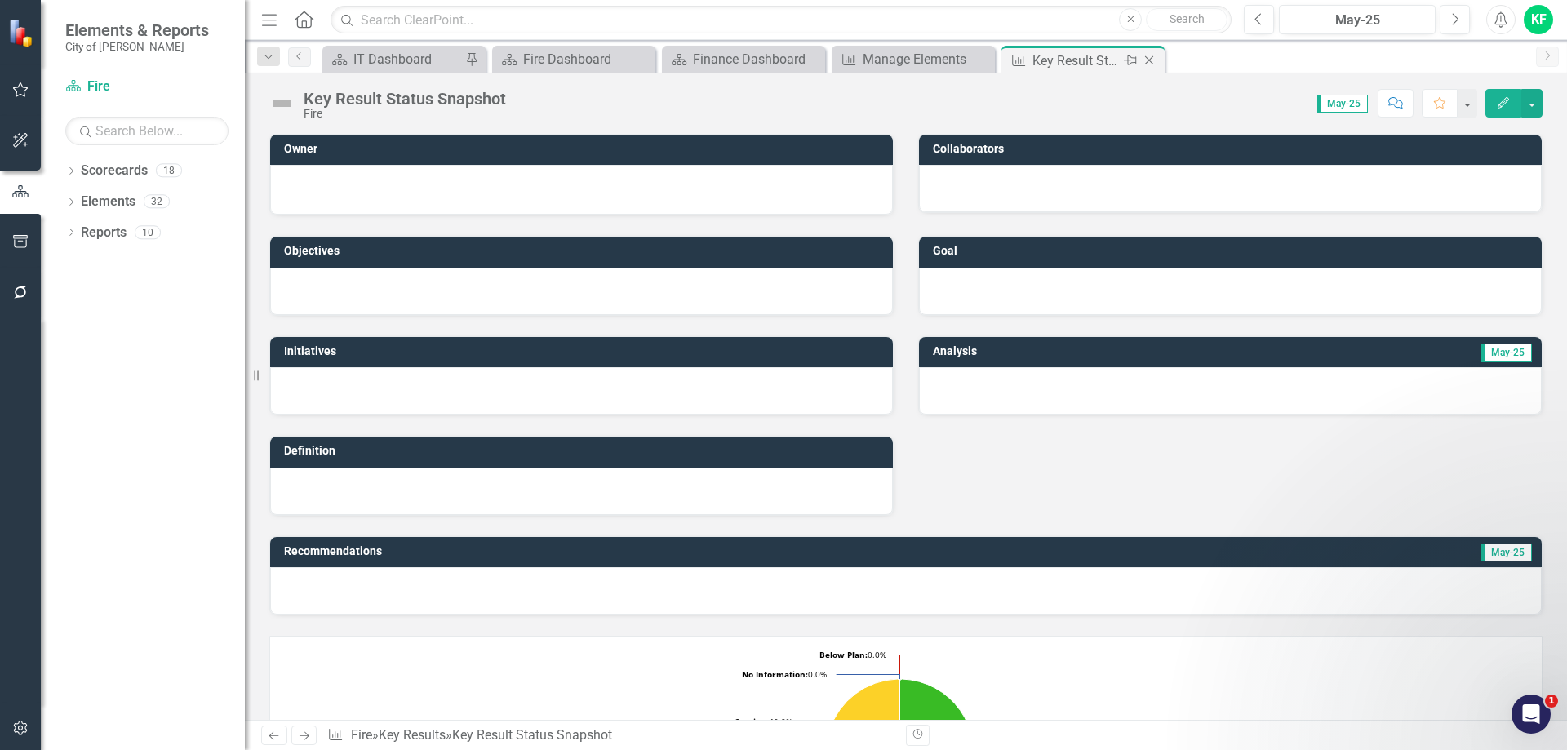
click at [1152, 60] on icon "Close" at bounding box center [1149, 60] width 16 height 13
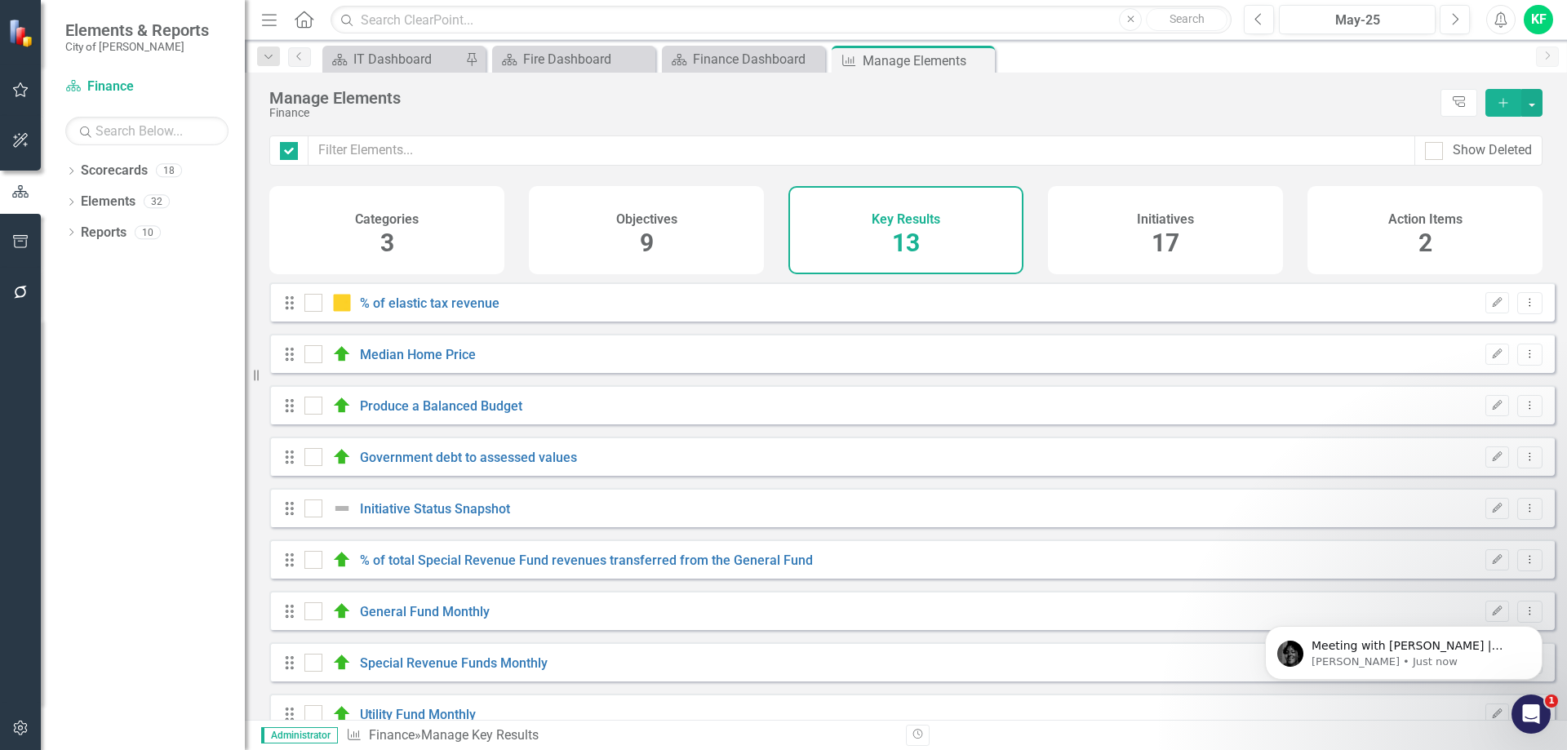
checkbox input "false"
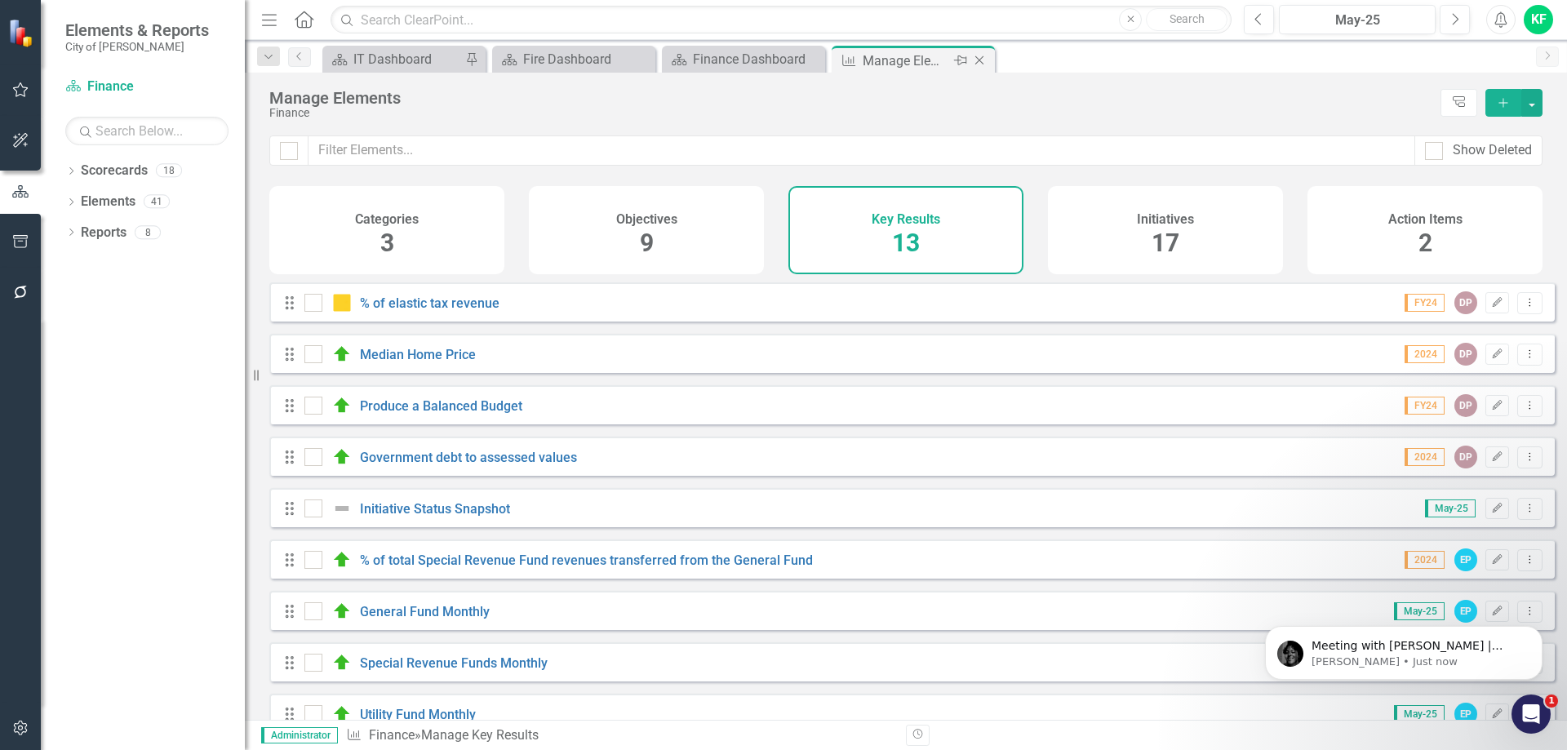
click at [984, 60] on icon "Close" at bounding box center [979, 60] width 16 height 13
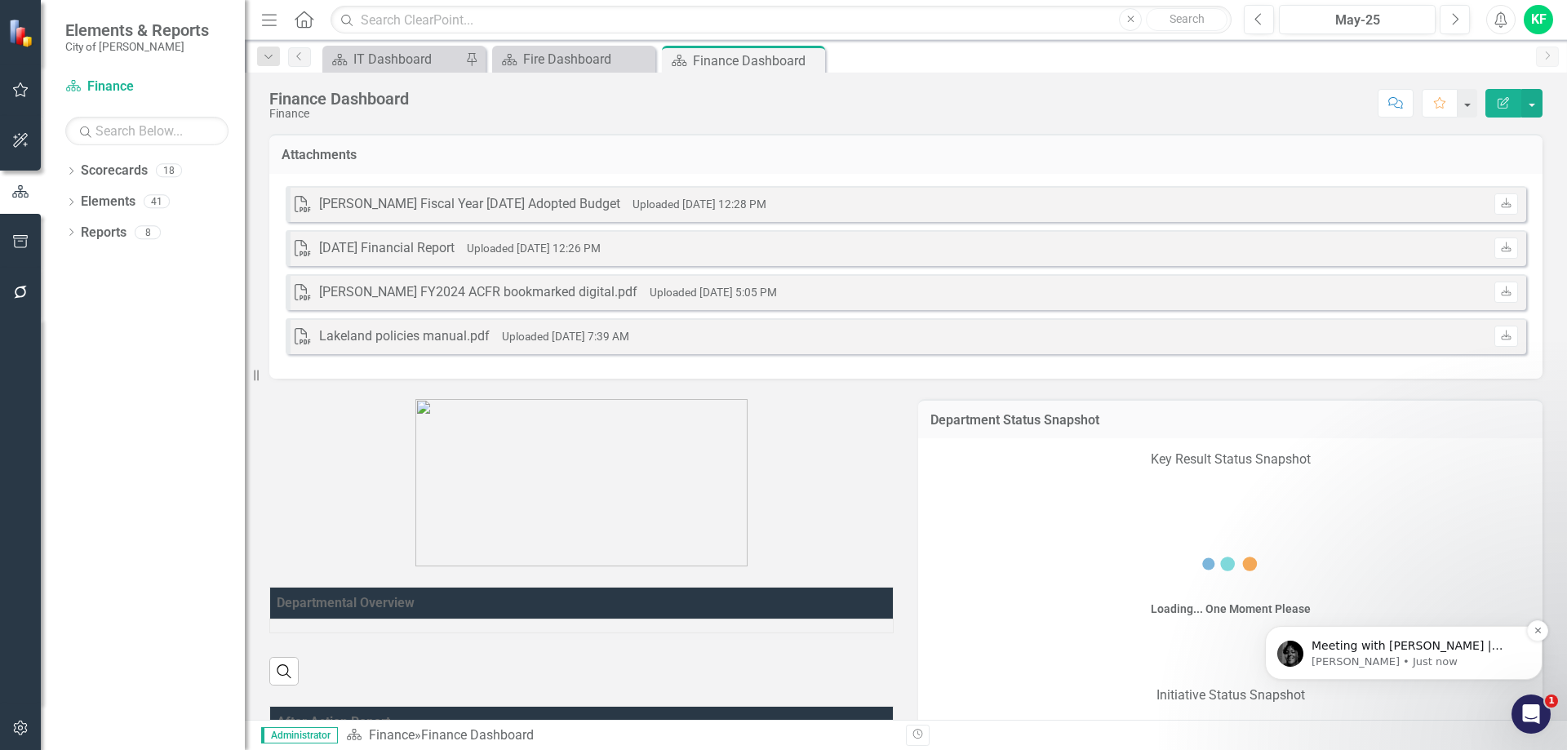
drag, startPoint x: 2405, startPoint y: 1102, endPoint x: 1357, endPoint y: 646, distance: 1142.7
click at [1357, 646] on p "Meeting with Jeff Ochoa | Meeting-Join | Microsoft Teams" at bounding box center [1416, 646] width 211 height 16
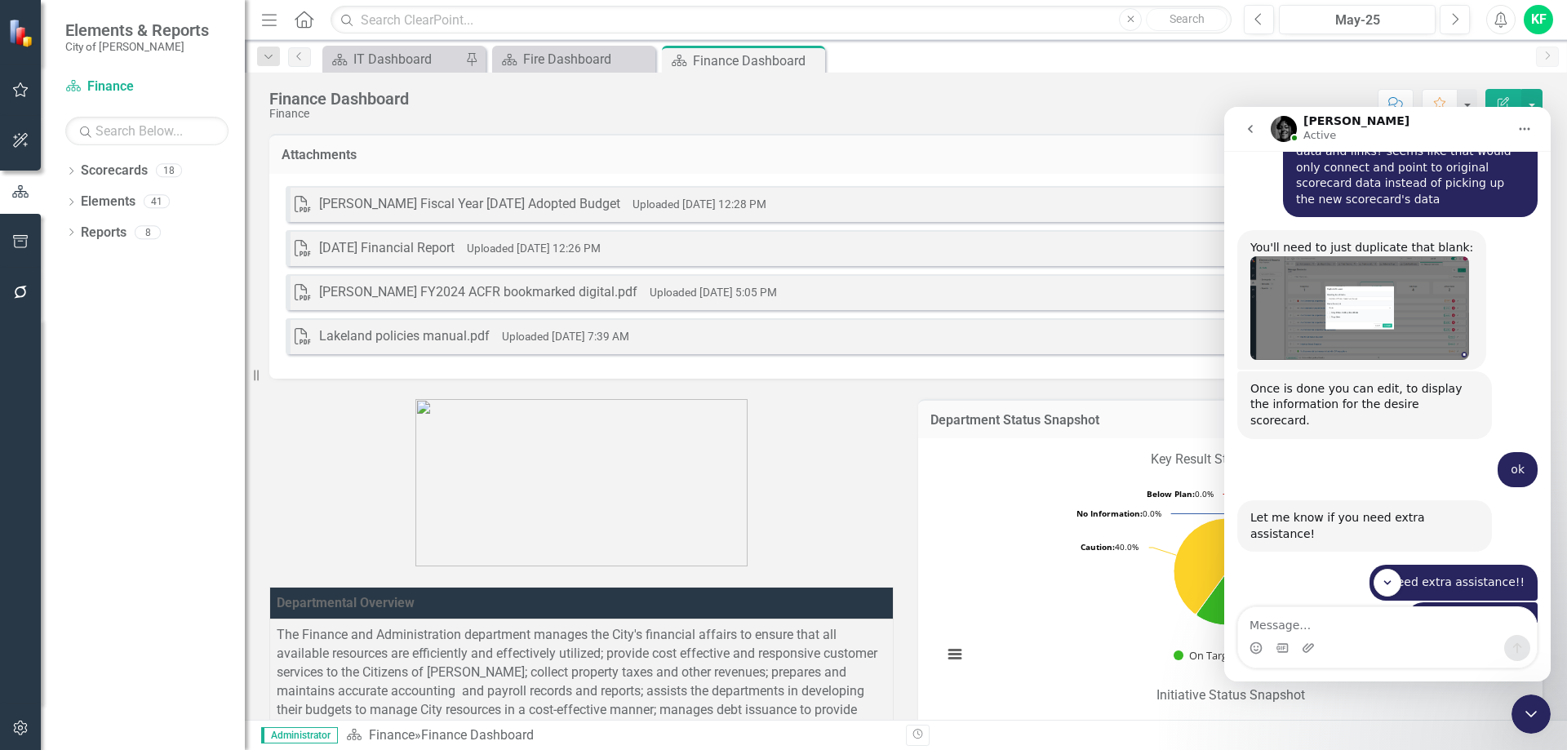
scroll to position [3474, 0]
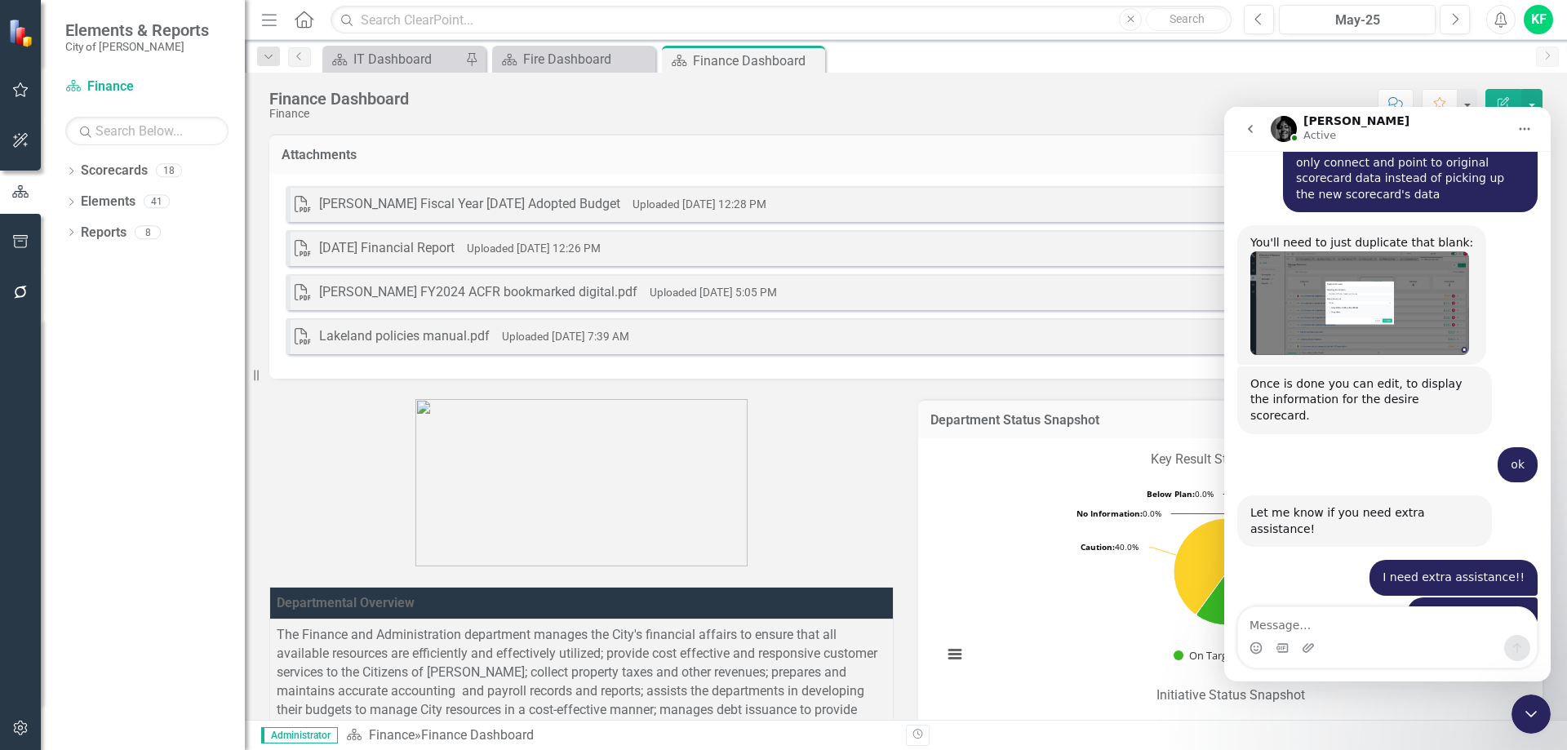
click at [1288, 721] on link "Meeting with Jeff Ochoa | Meeting-Join | Microsoft Teams" at bounding box center [1340, 735] width 180 height 29
click at [1532, 712] on icon "Close Intercom Messenger" at bounding box center [1531, 714] width 20 height 20
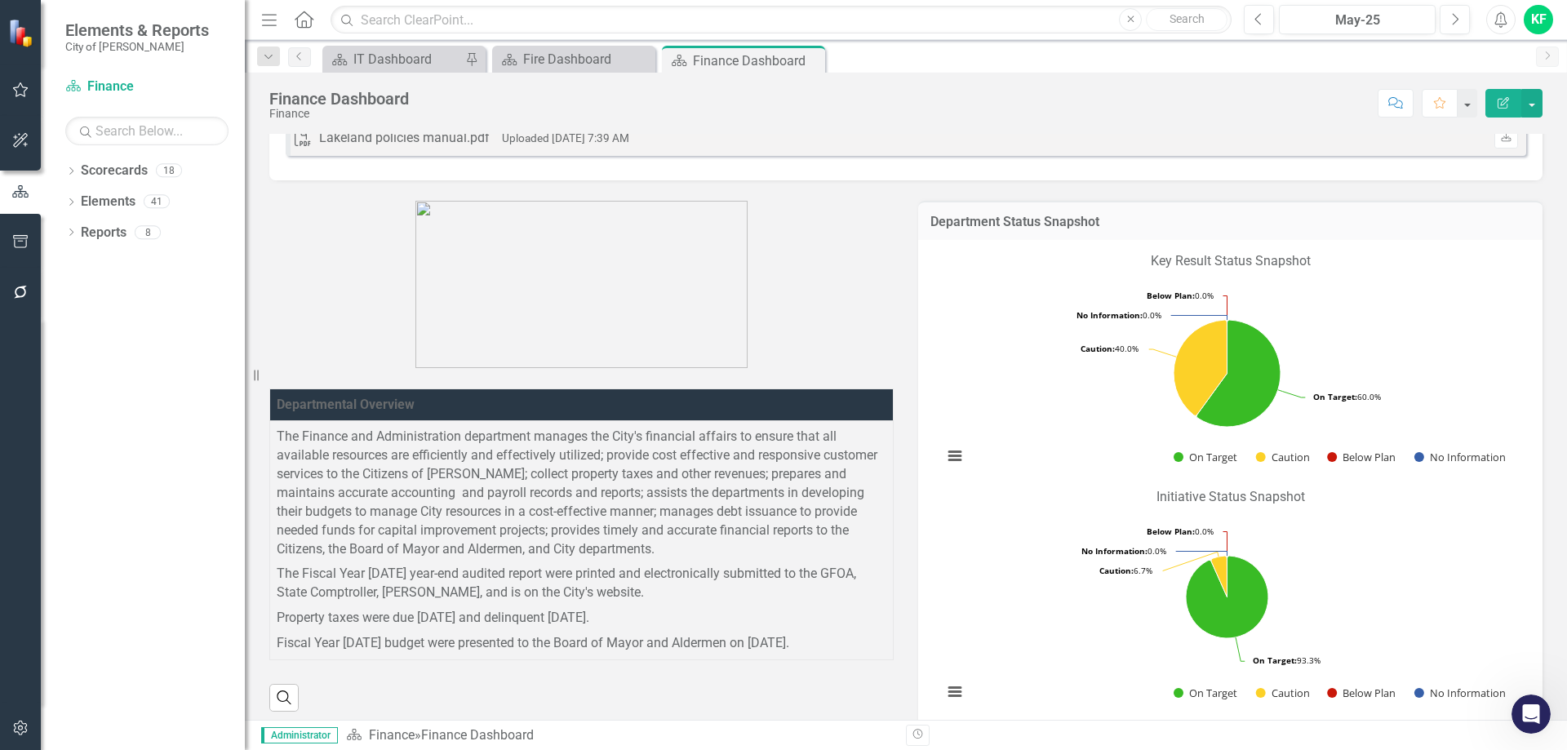
scroll to position [245, 0]
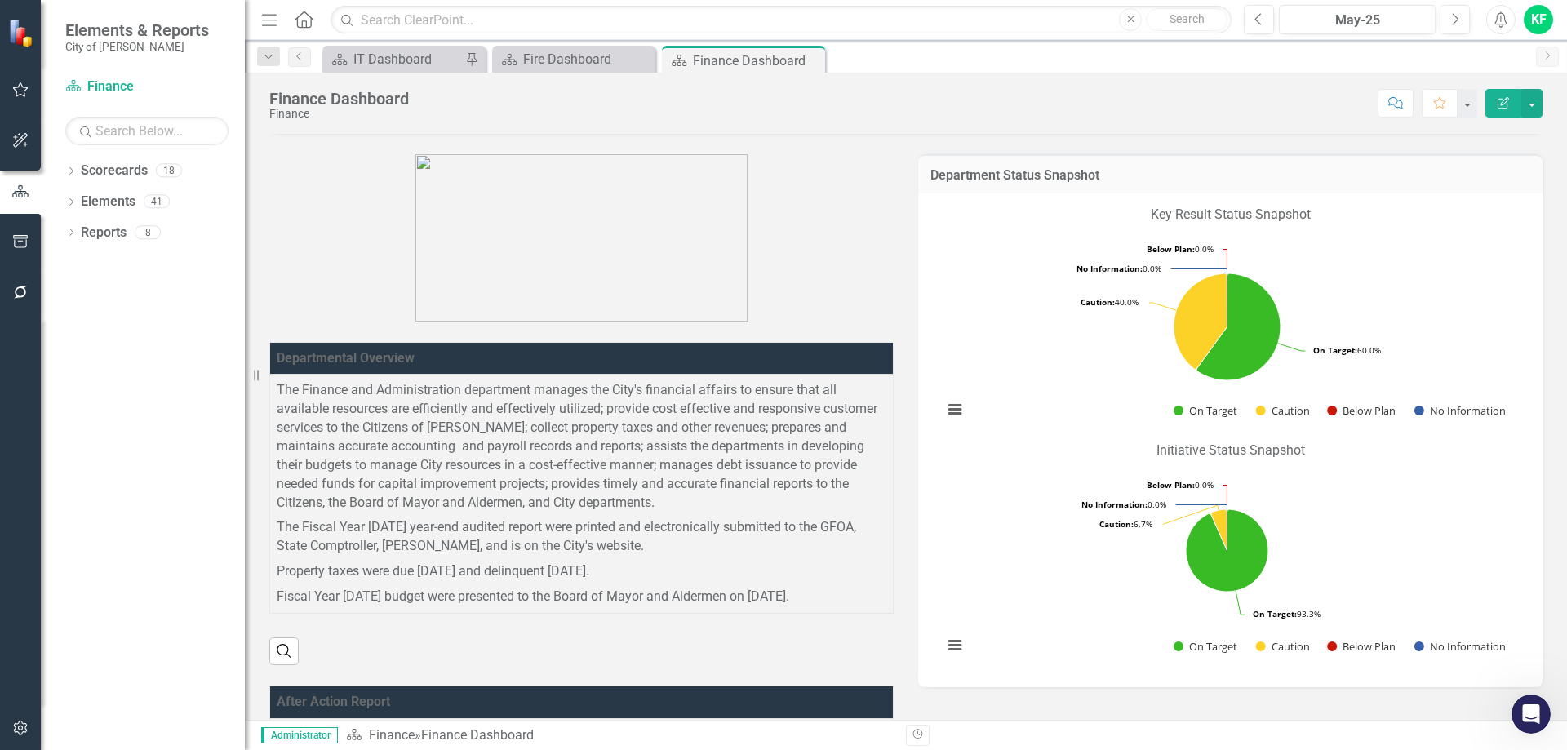
drag, startPoint x: 1314, startPoint y: 212, endPoint x: 1119, endPoint y: 217, distance: 195.1
click at [1119, 217] on p "Key Result Status Snapshot" at bounding box center [1230, 217] width 592 height 22
click at [74, 199] on icon "Dropdown" at bounding box center [70, 203] width 11 height 9
click at [138, 259] on link "Key Result Key Results" at bounding box center [109, 264] width 91 height 19
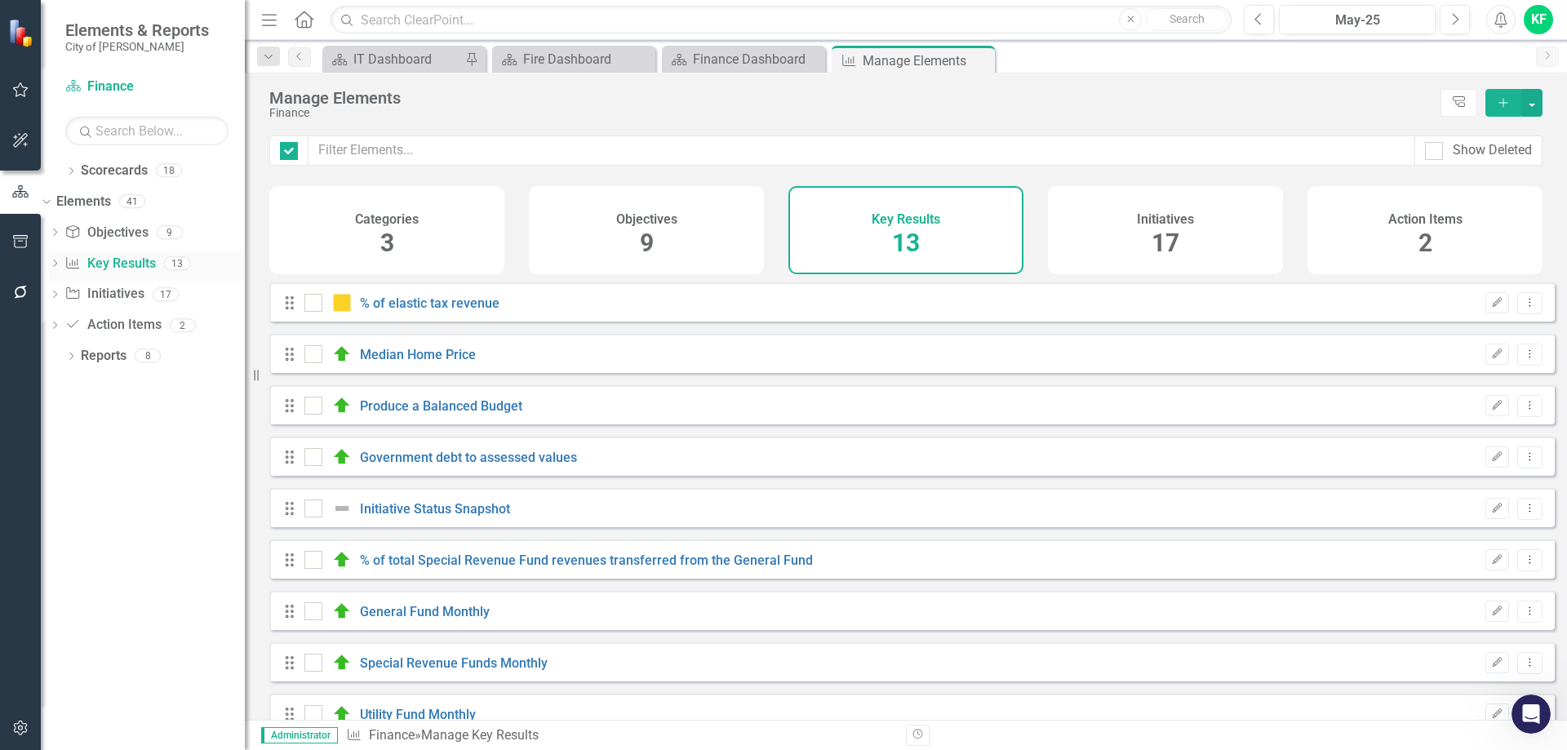
checkbox input "false"
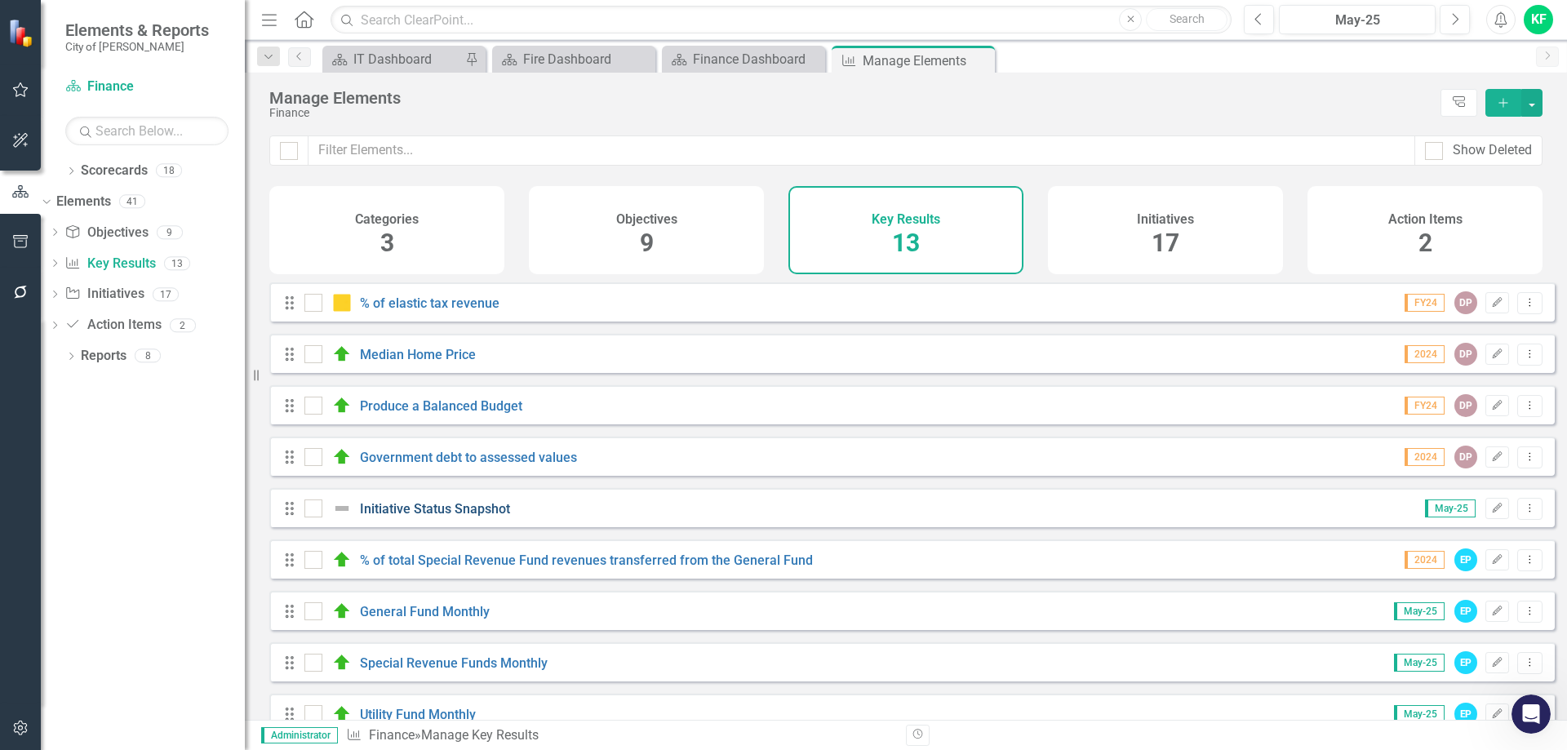
click at [476, 517] on link "Initiative Status Snapshot" at bounding box center [435, 509] width 150 height 16
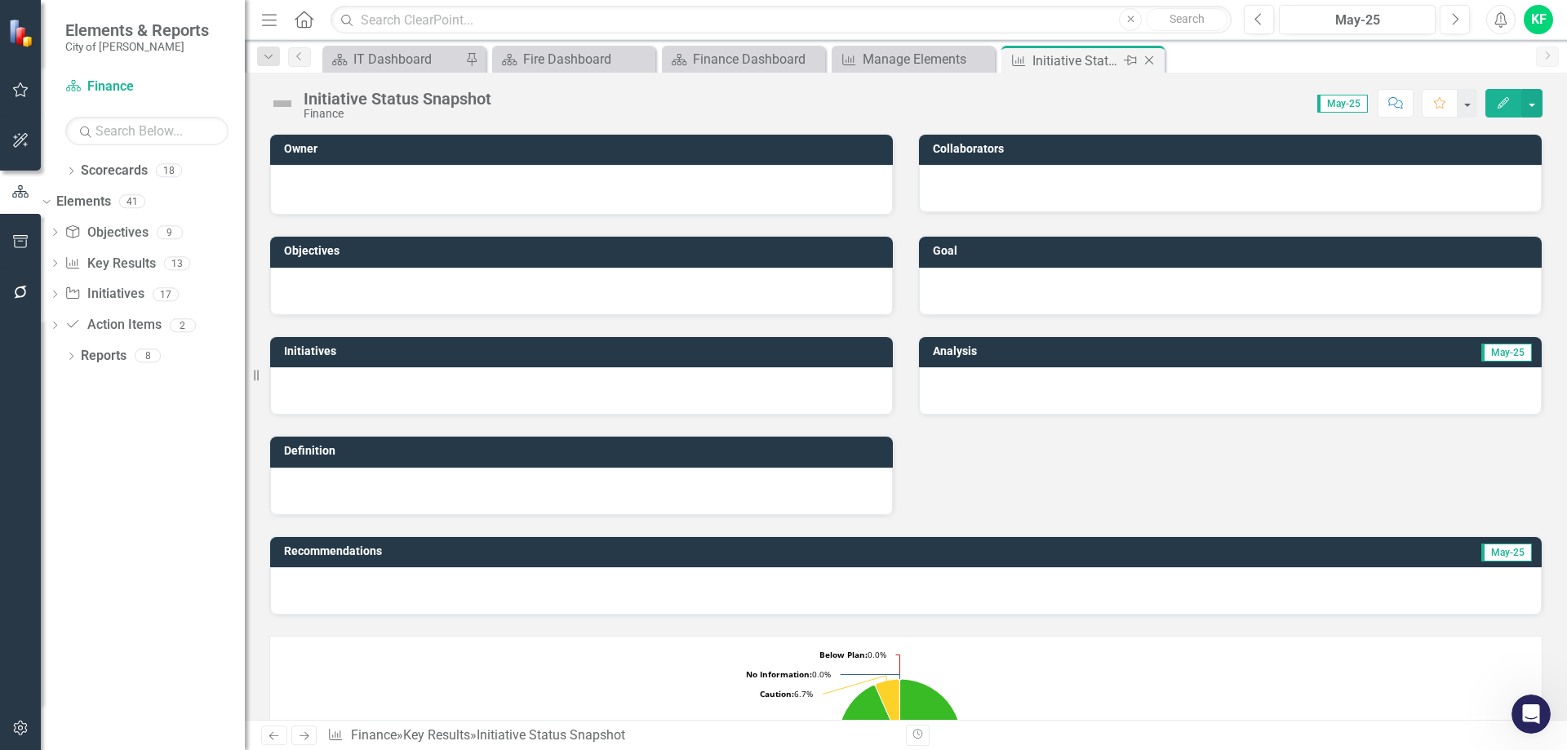
click at [1150, 57] on icon "Close" at bounding box center [1149, 60] width 16 height 13
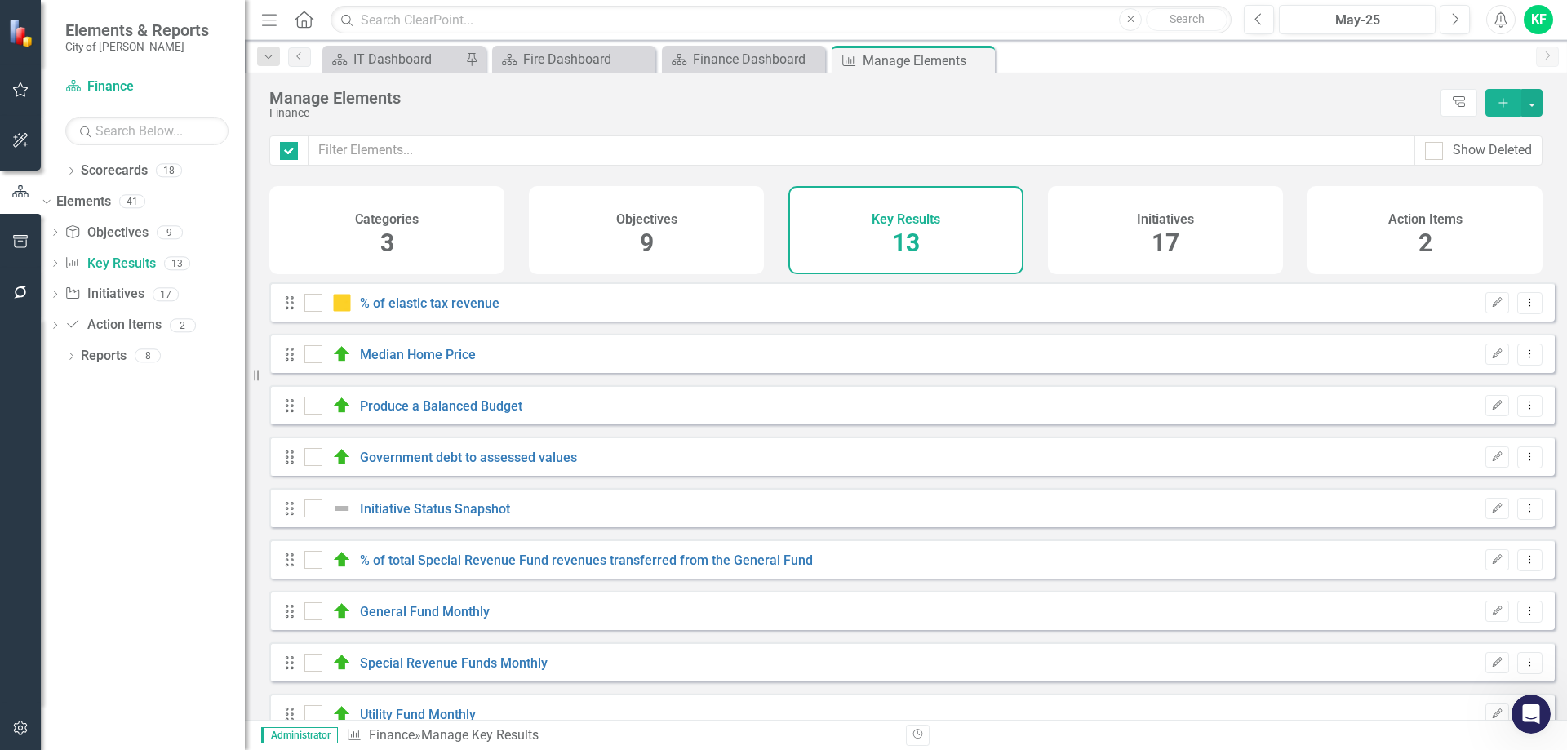
checkbox input "false"
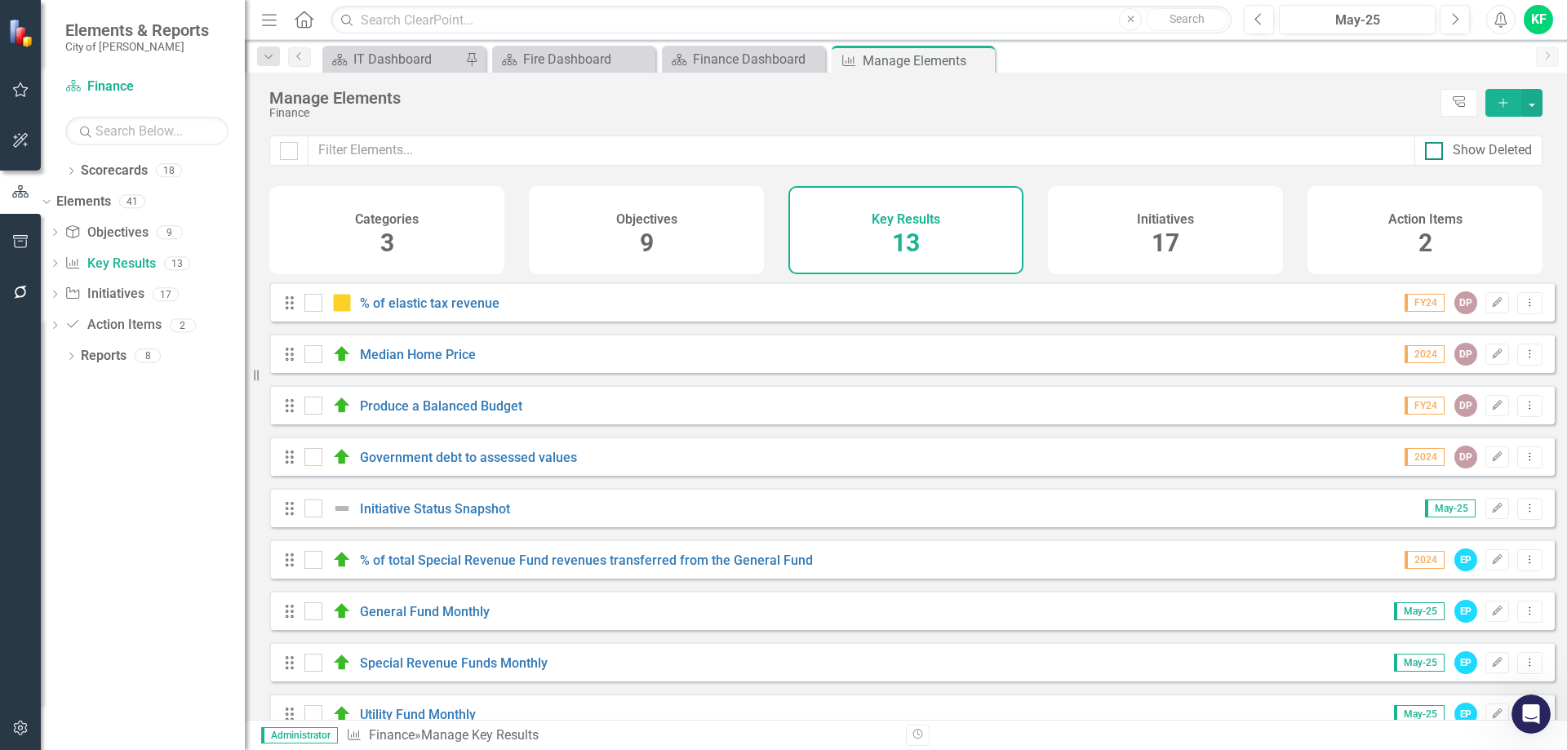
click at [1433, 149] on input "Show Deleted" at bounding box center [1430, 147] width 11 height 11
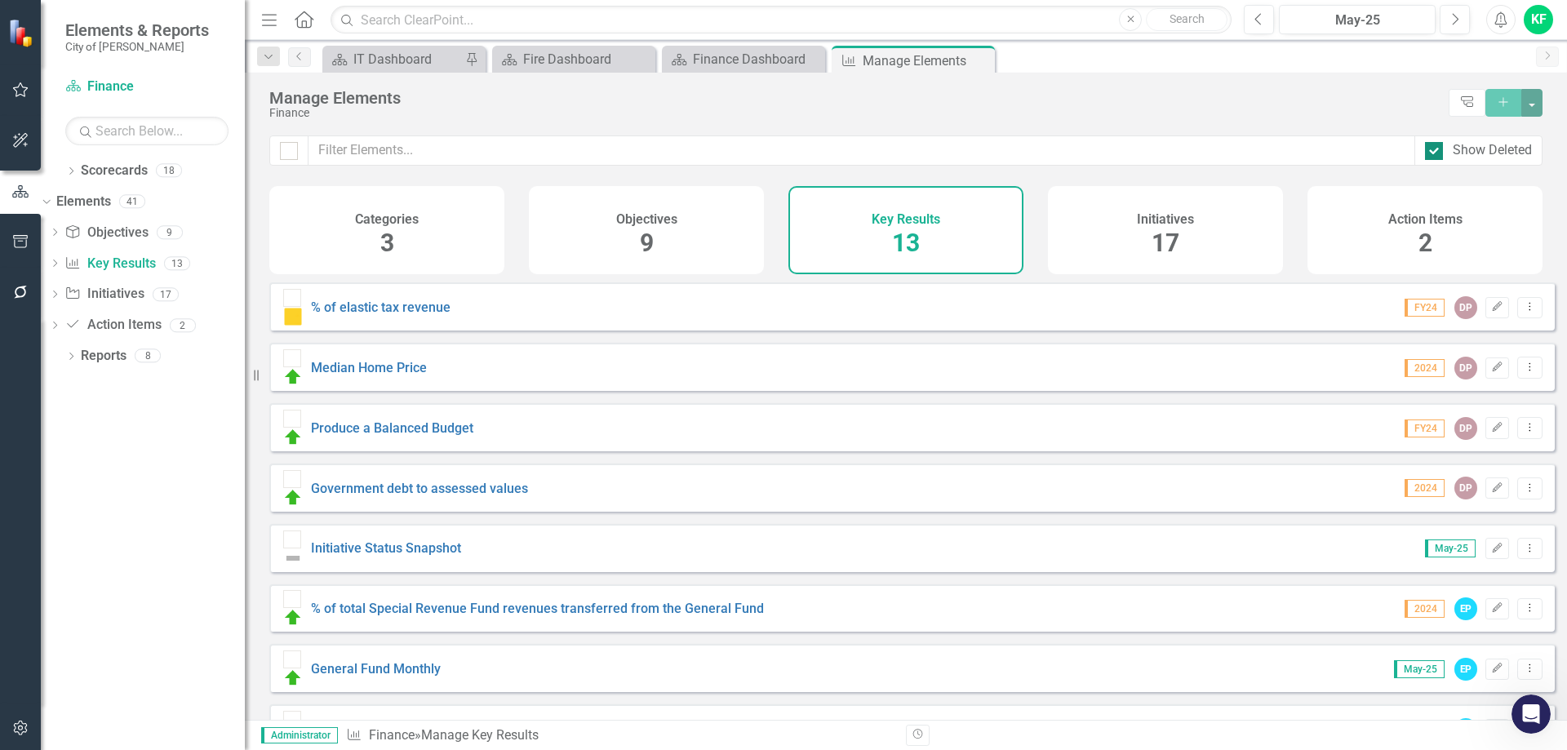
click at [1433, 151] on input "Show Deleted" at bounding box center [1430, 147] width 11 height 11
checkbox input "false"
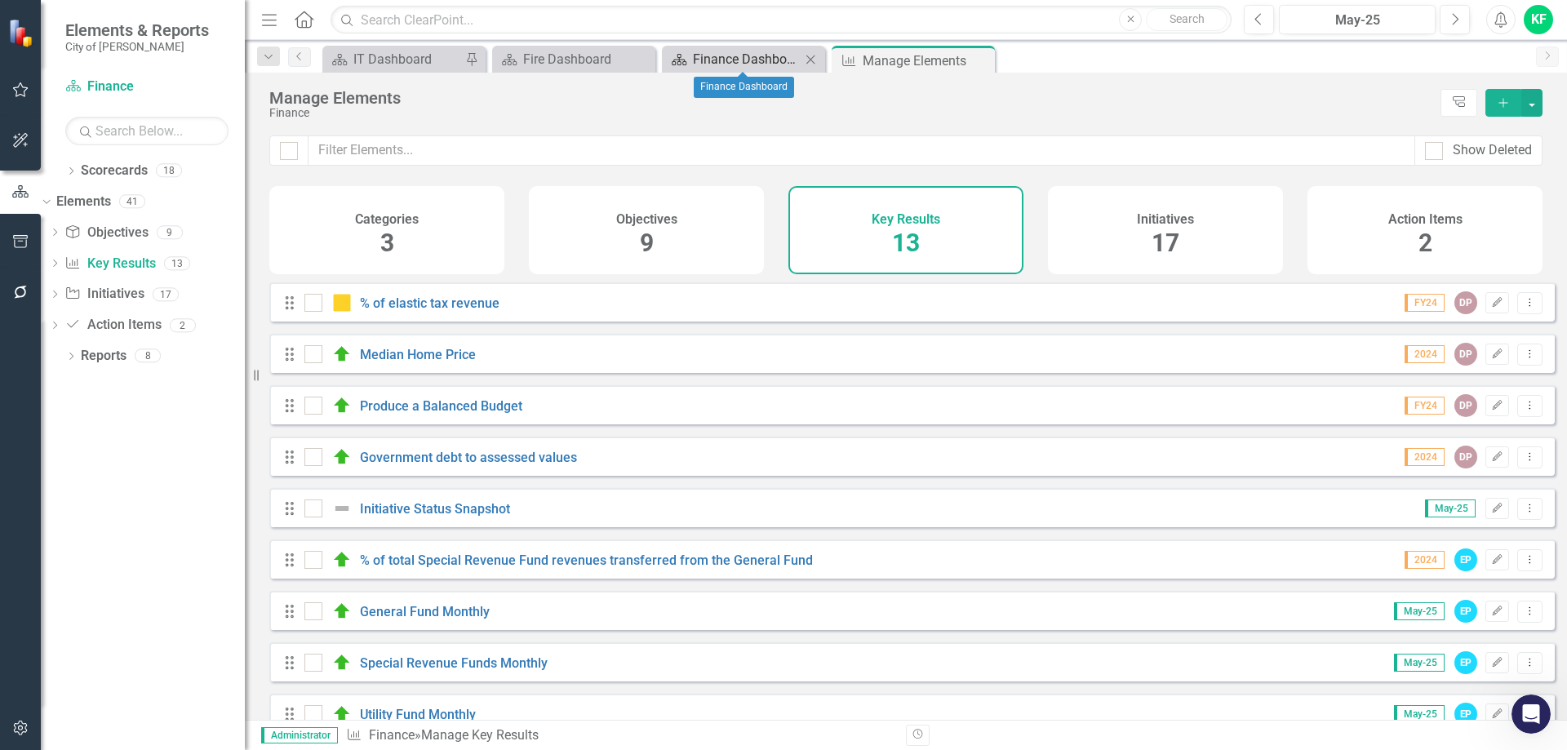
click at [734, 57] on div "Finance Dashboard" at bounding box center [747, 59] width 108 height 20
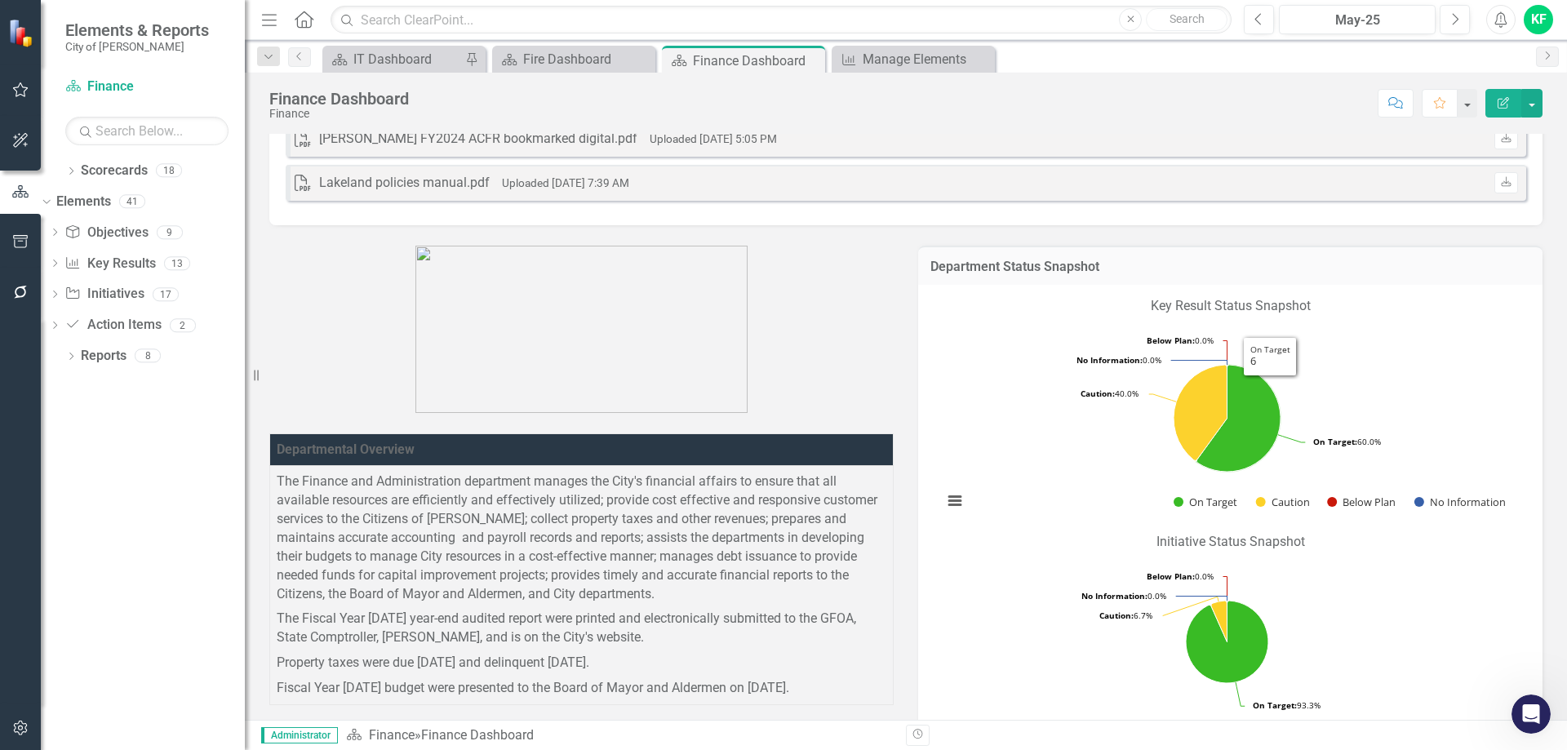
scroll to position [245, 0]
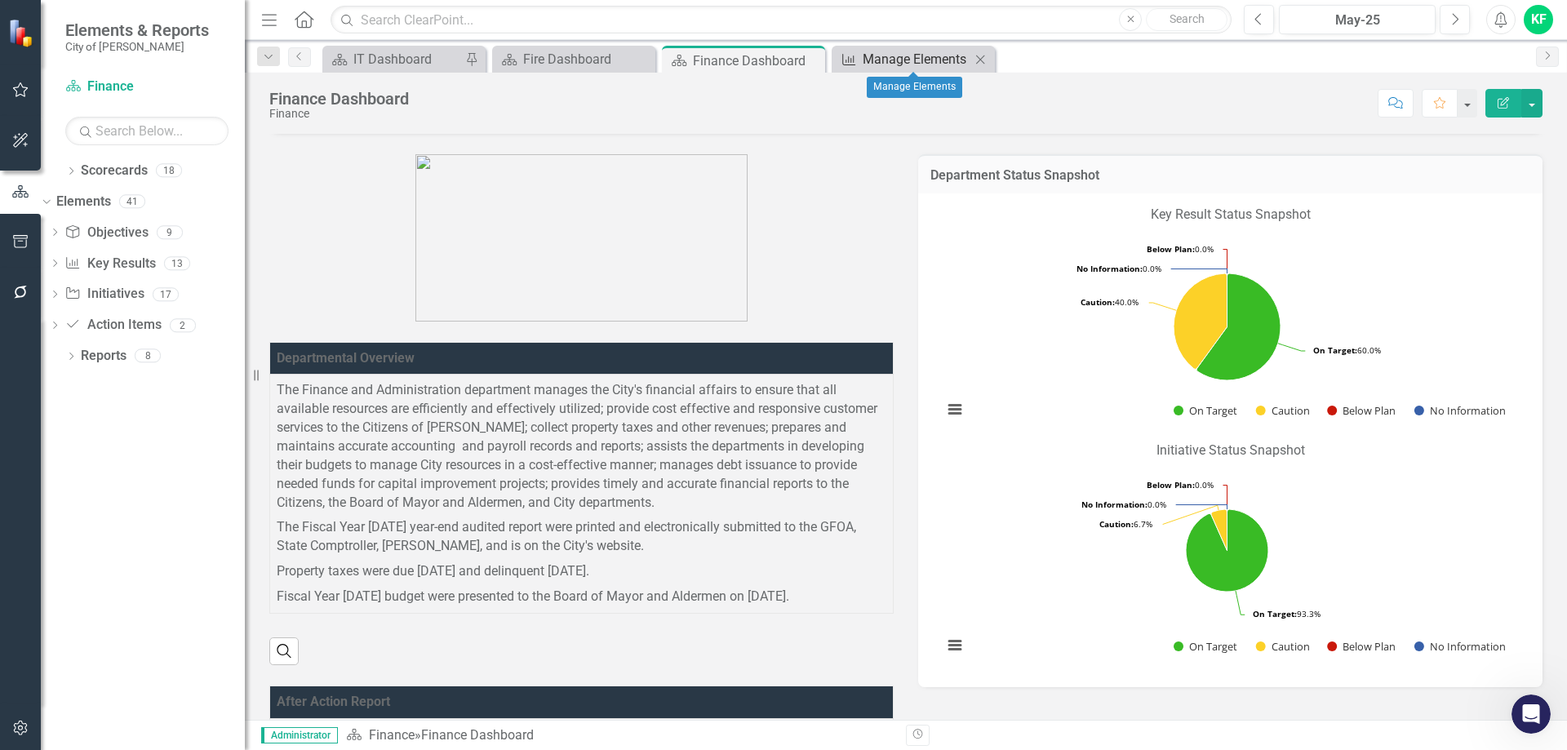
click at [895, 62] on div "Manage Elements" at bounding box center [916, 59] width 108 height 20
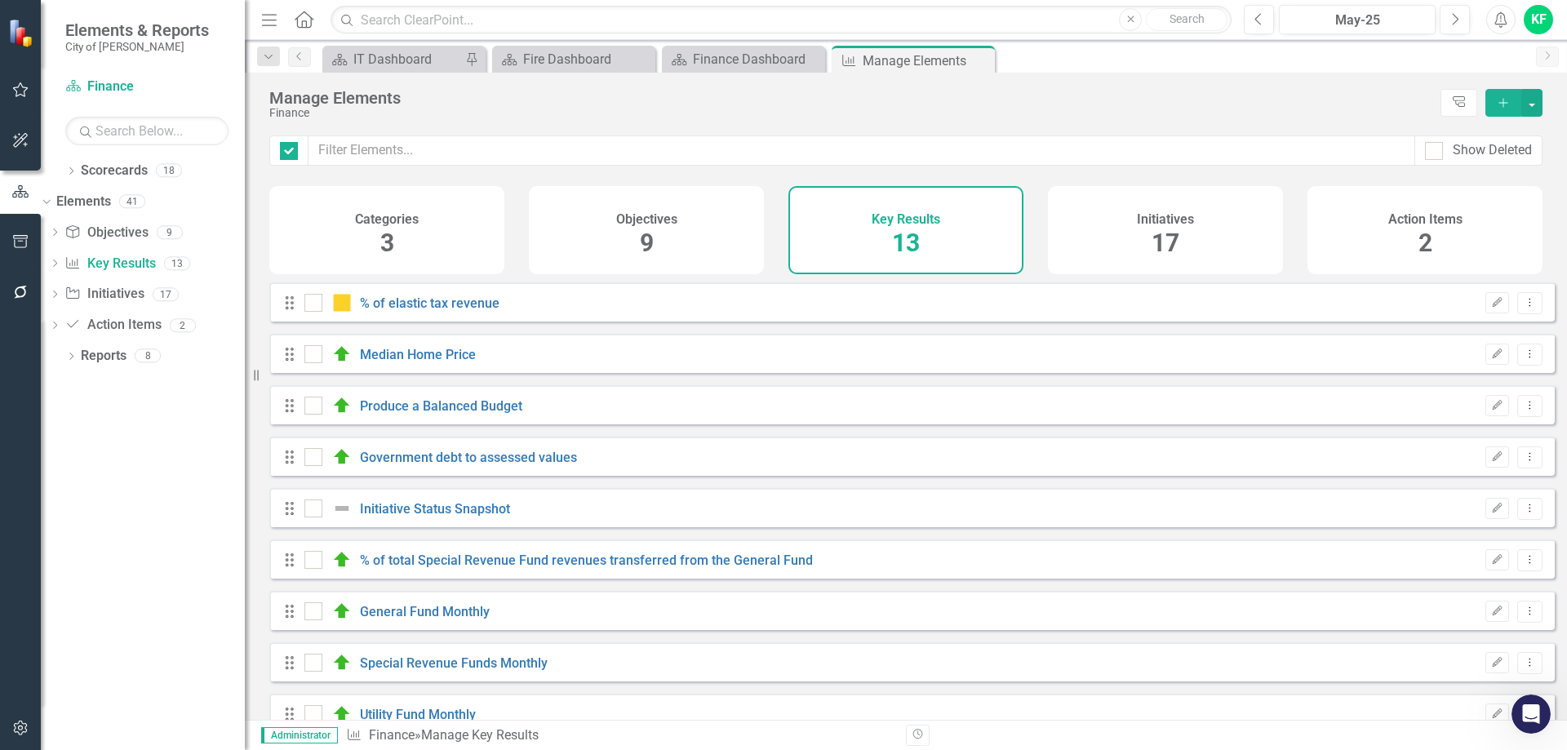
checkbox input "false"
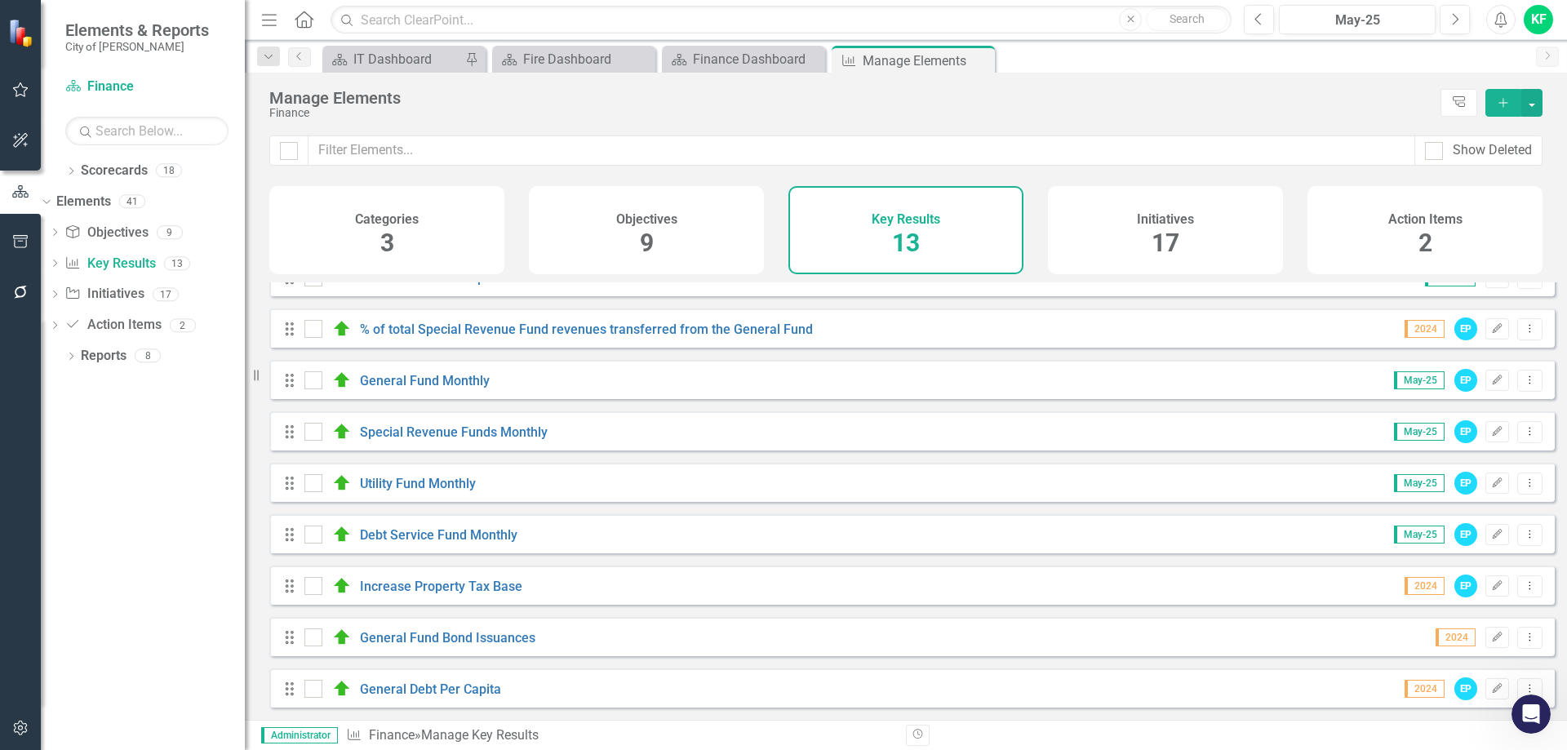
scroll to position [243, 0]
drag, startPoint x: 978, startPoint y: 60, endPoint x: 872, endPoint y: 69, distance: 105.6
click at [0, 0] on icon "Close" at bounding box center [0, 0] width 0 height 0
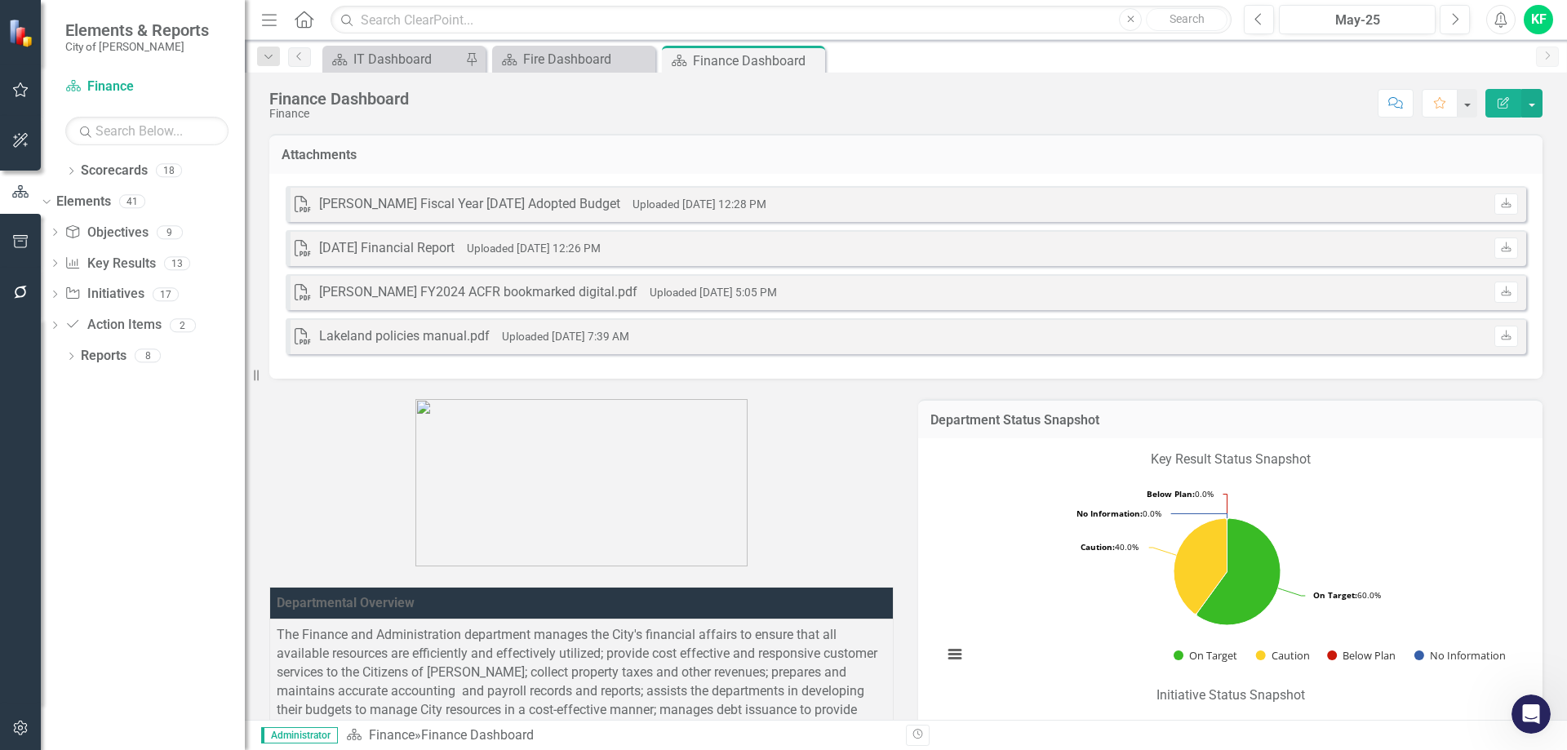
drag, startPoint x: 812, startPoint y: 62, endPoint x: 657, endPoint y: 60, distance: 155.0
click at [0, 0] on icon "Close" at bounding box center [0, 0] width 0 height 0
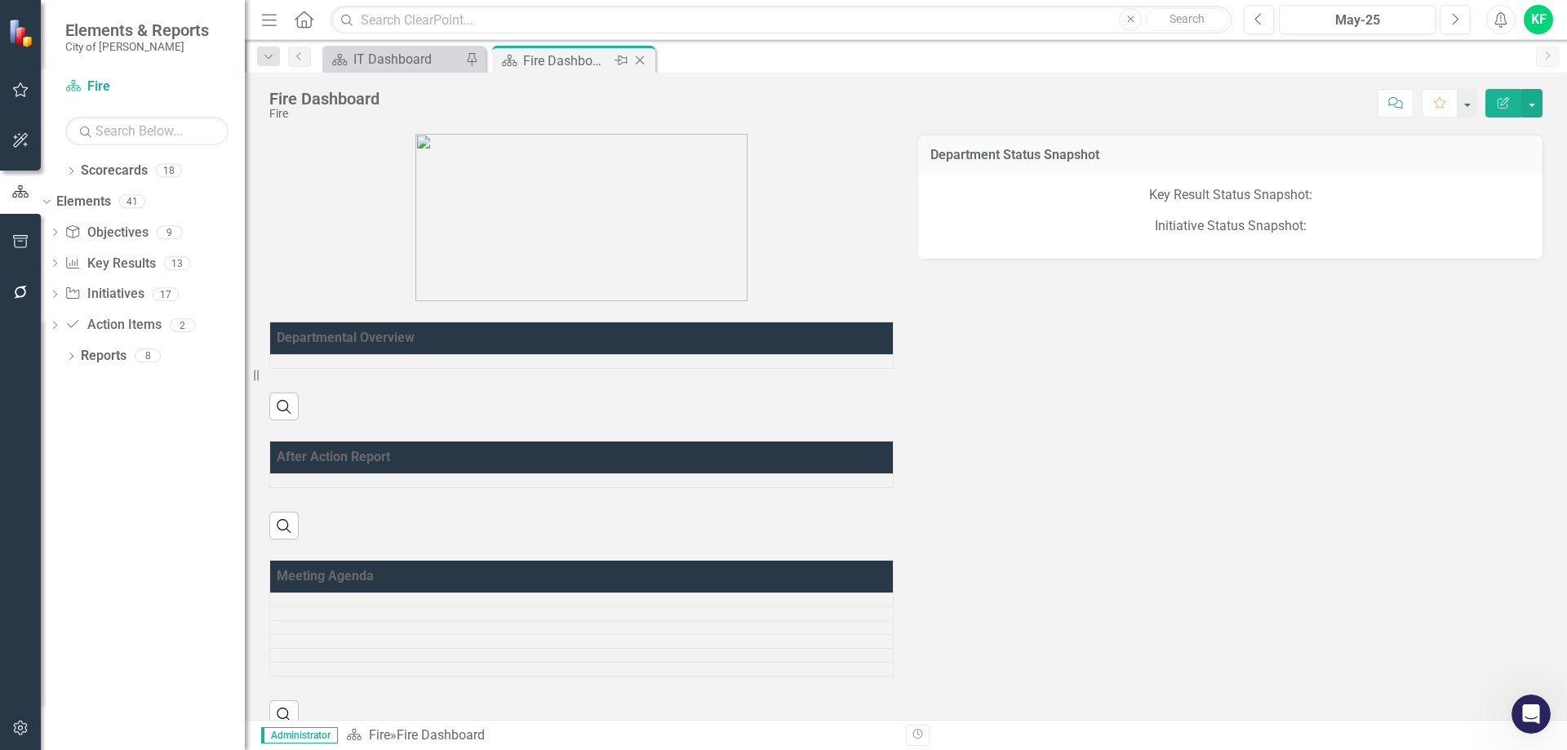
drag, startPoint x: 641, startPoint y: 61, endPoint x: 70, endPoint y: 173, distance: 582.0
click at [641, 61] on icon "Close" at bounding box center [640, 60] width 16 height 13
click at [70, 173] on icon "Dropdown" at bounding box center [70, 172] width 11 height 9
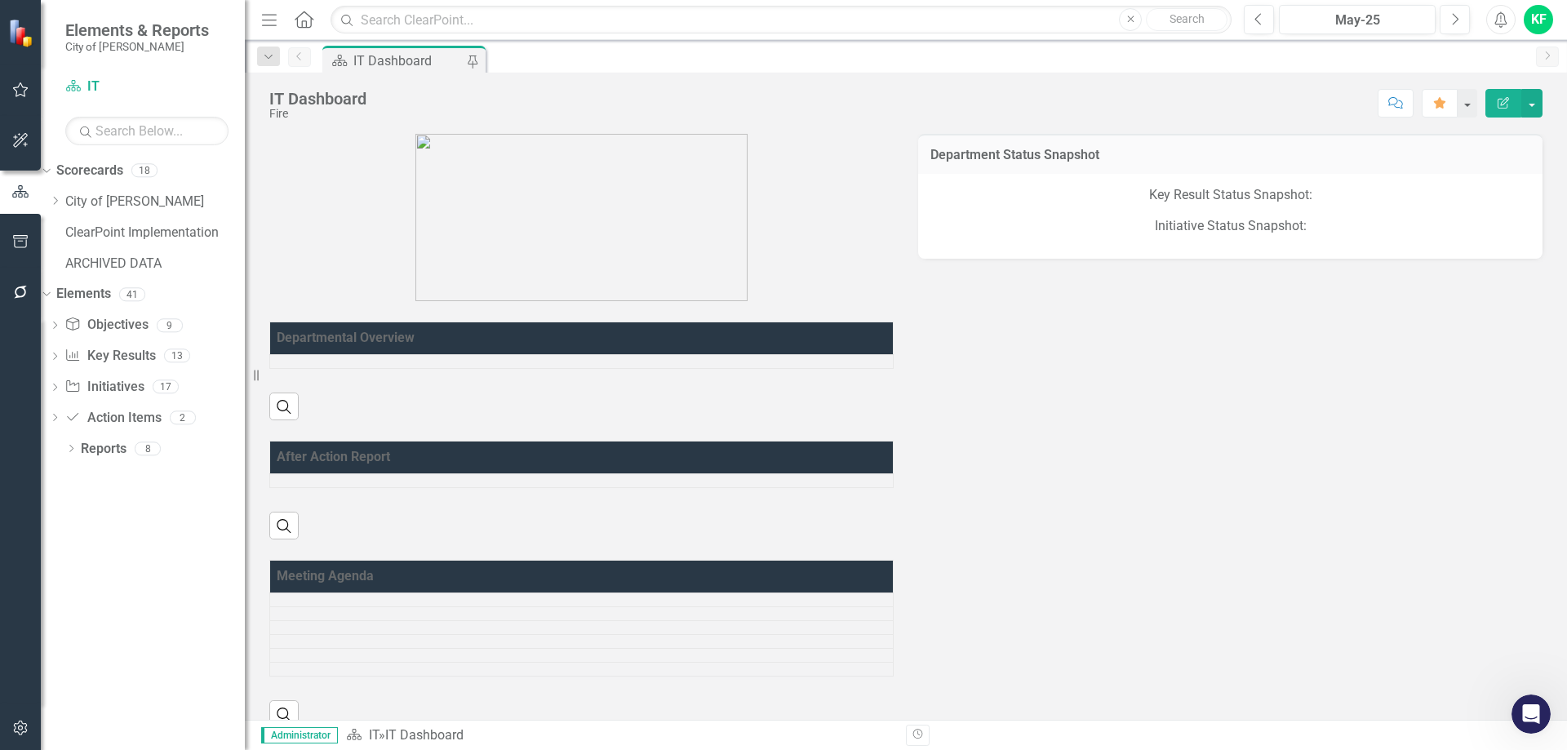
click at [61, 203] on icon "Dropdown" at bounding box center [55, 201] width 12 height 10
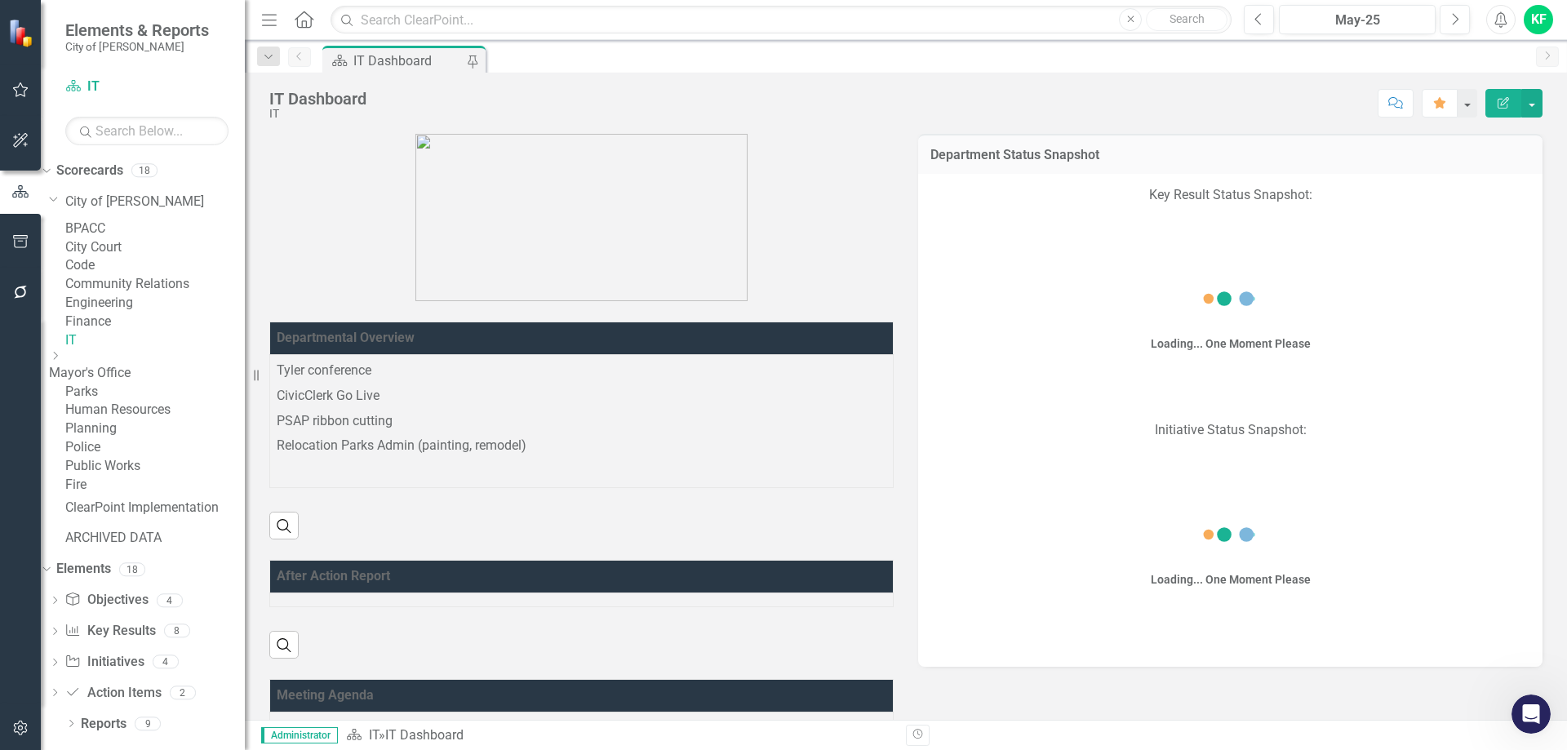
click at [131, 331] on link "Finance" at bounding box center [155, 322] width 180 height 19
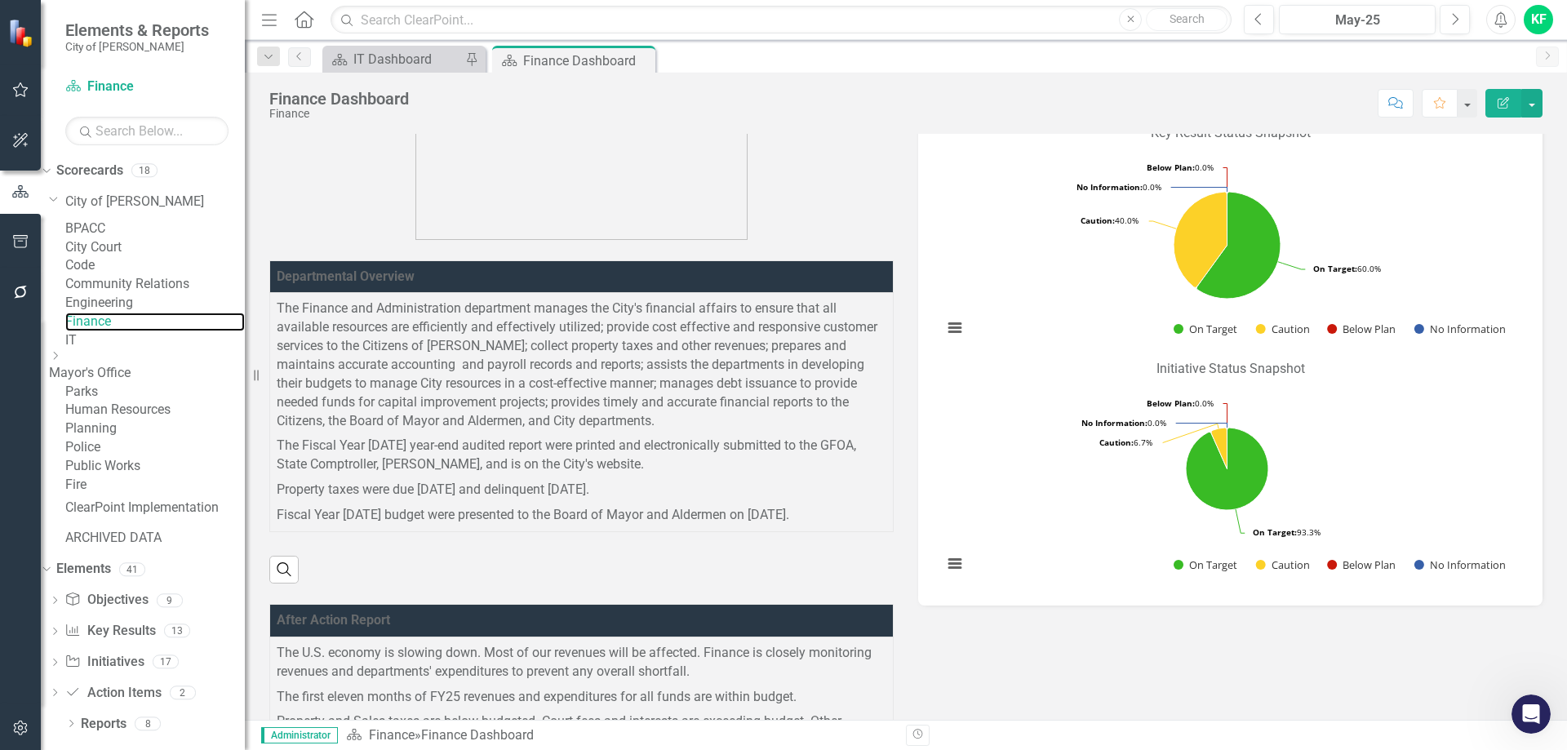
scroll to position [149, 0]
click at [144, 636] on link "Key Result Key Results" at bounding box center [109, 631] width 91 height 19
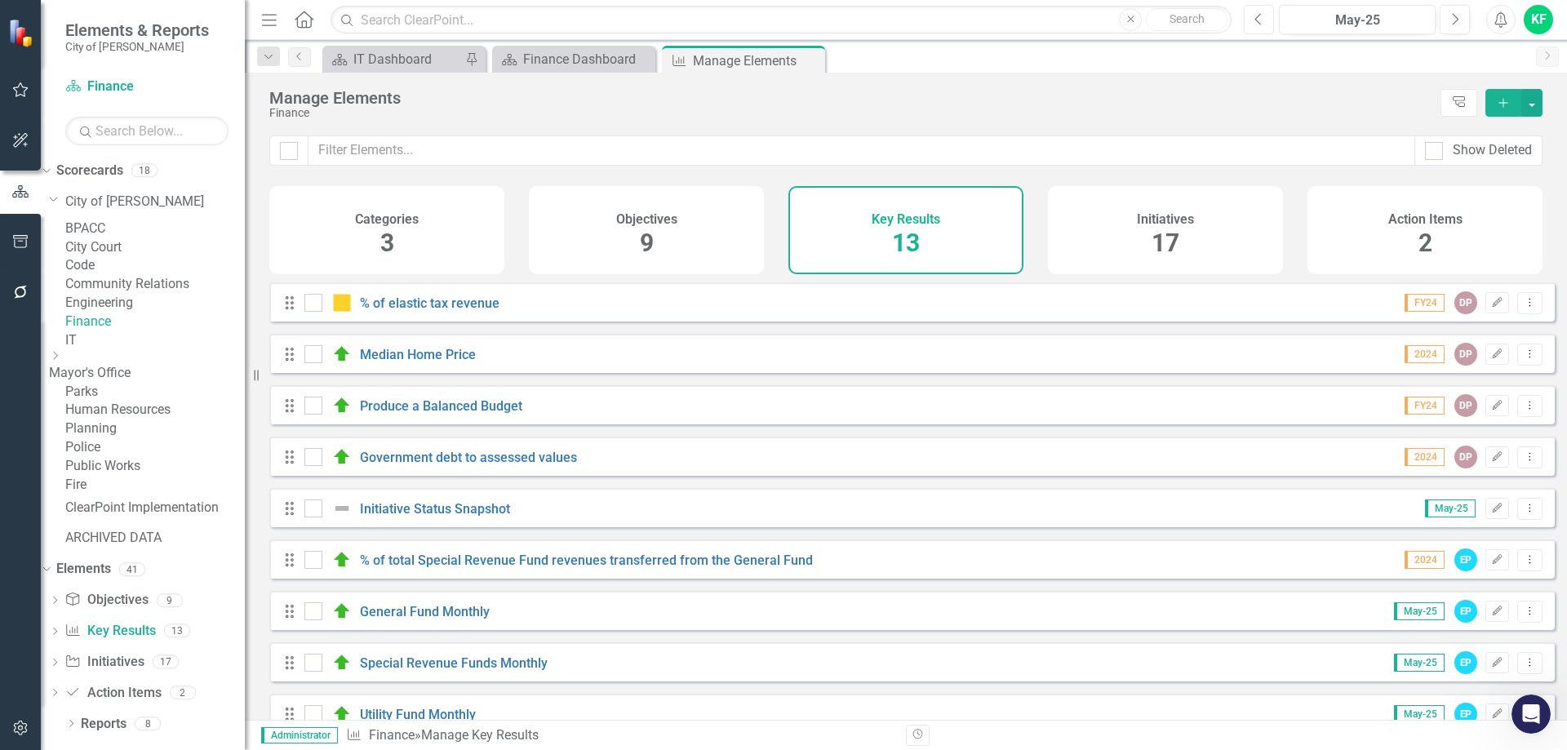
click at [1257, 20] on icon "Previous" at bounding box center [1258, 19] width 9 height 15
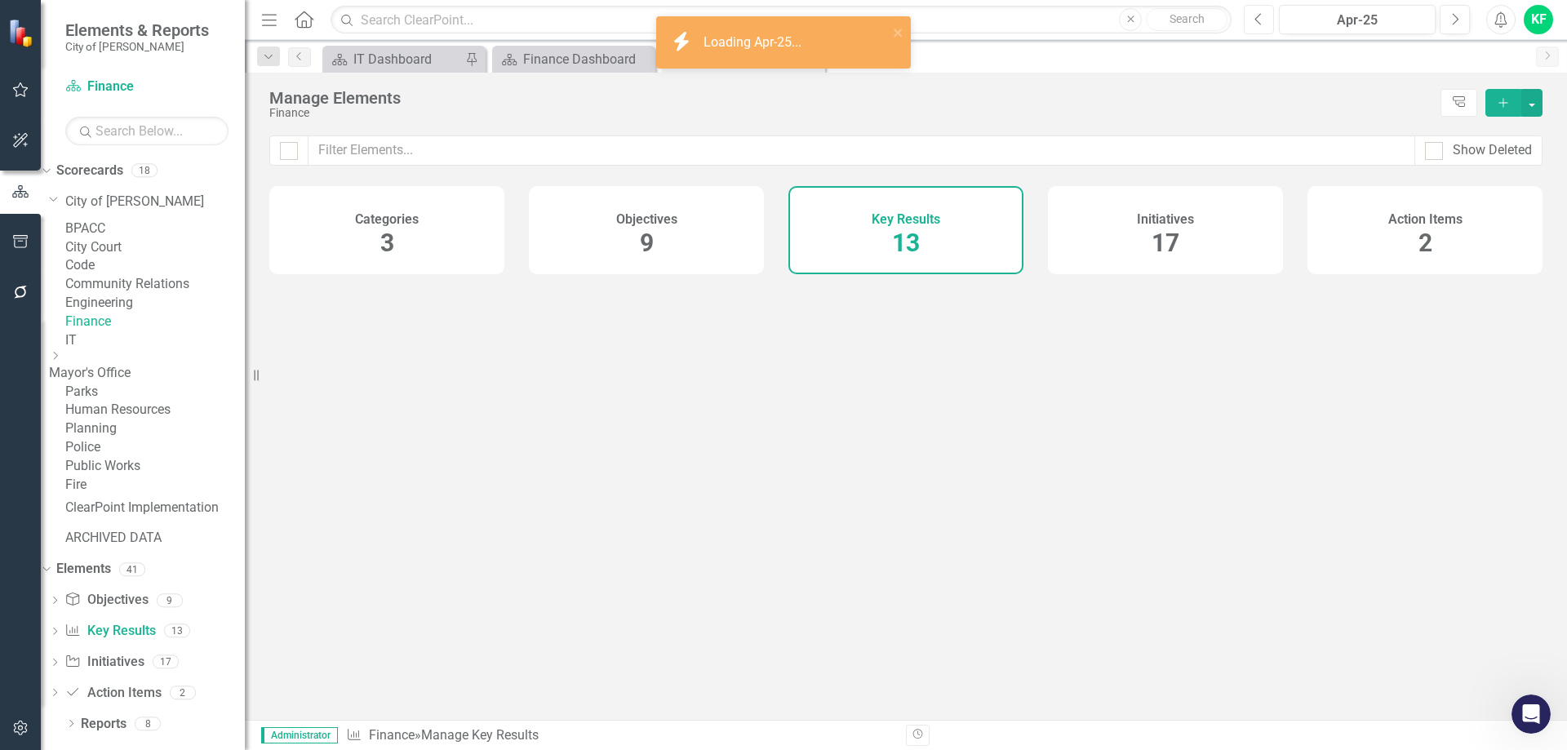
scroll to position [149, 0]
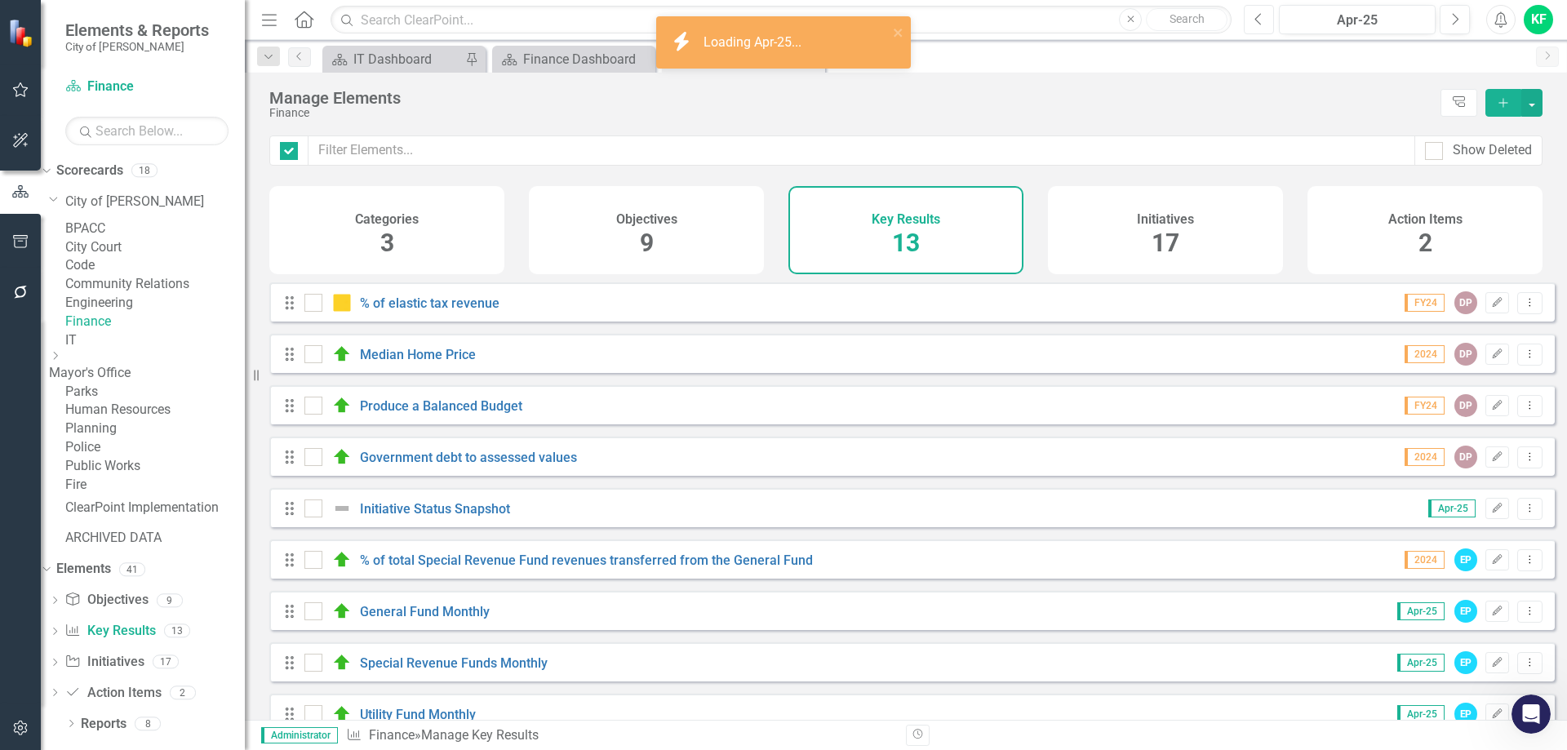
checkbox input "false"
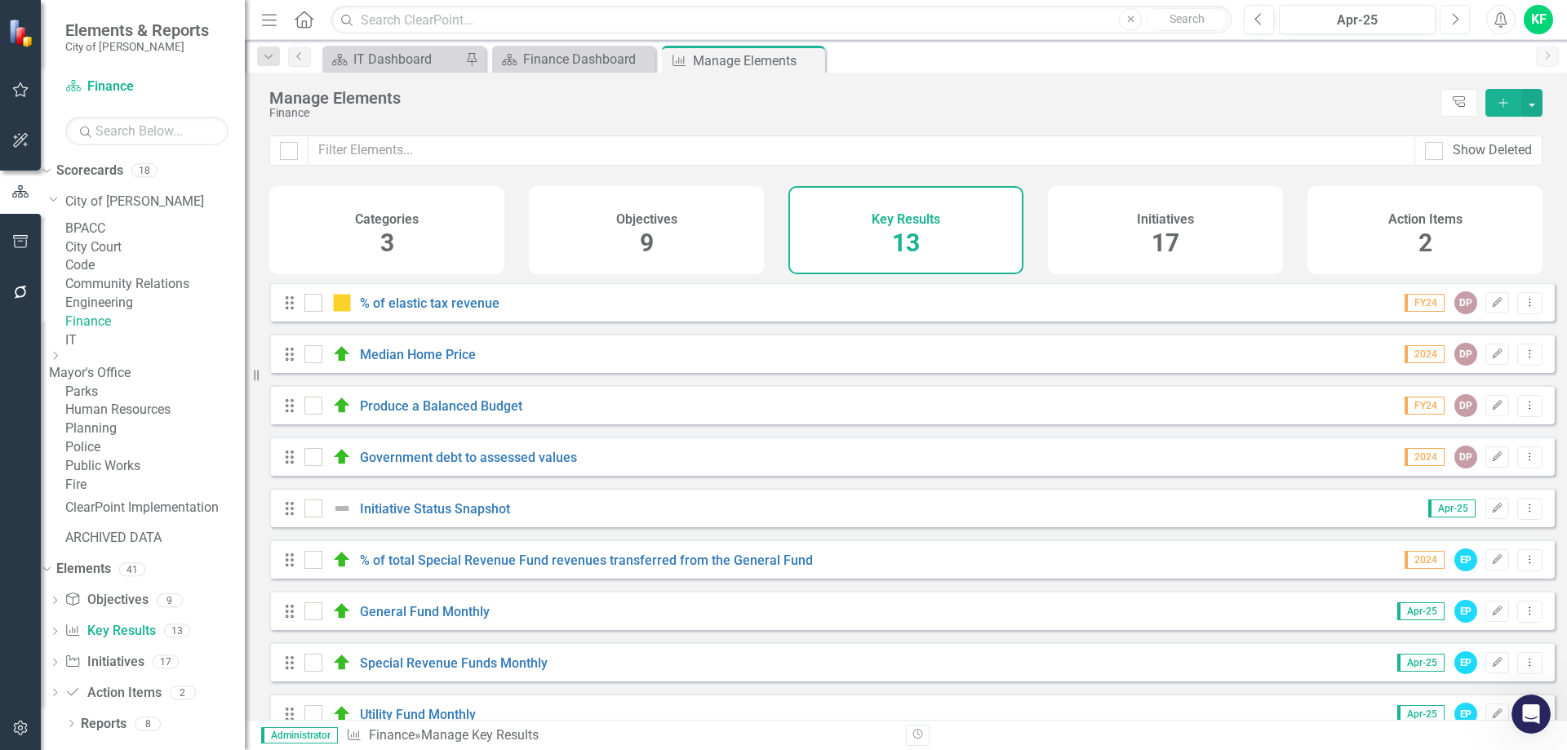
click at [1450, 16] on icon "Next" at bounding box center [1454, 19] width 9 height 15
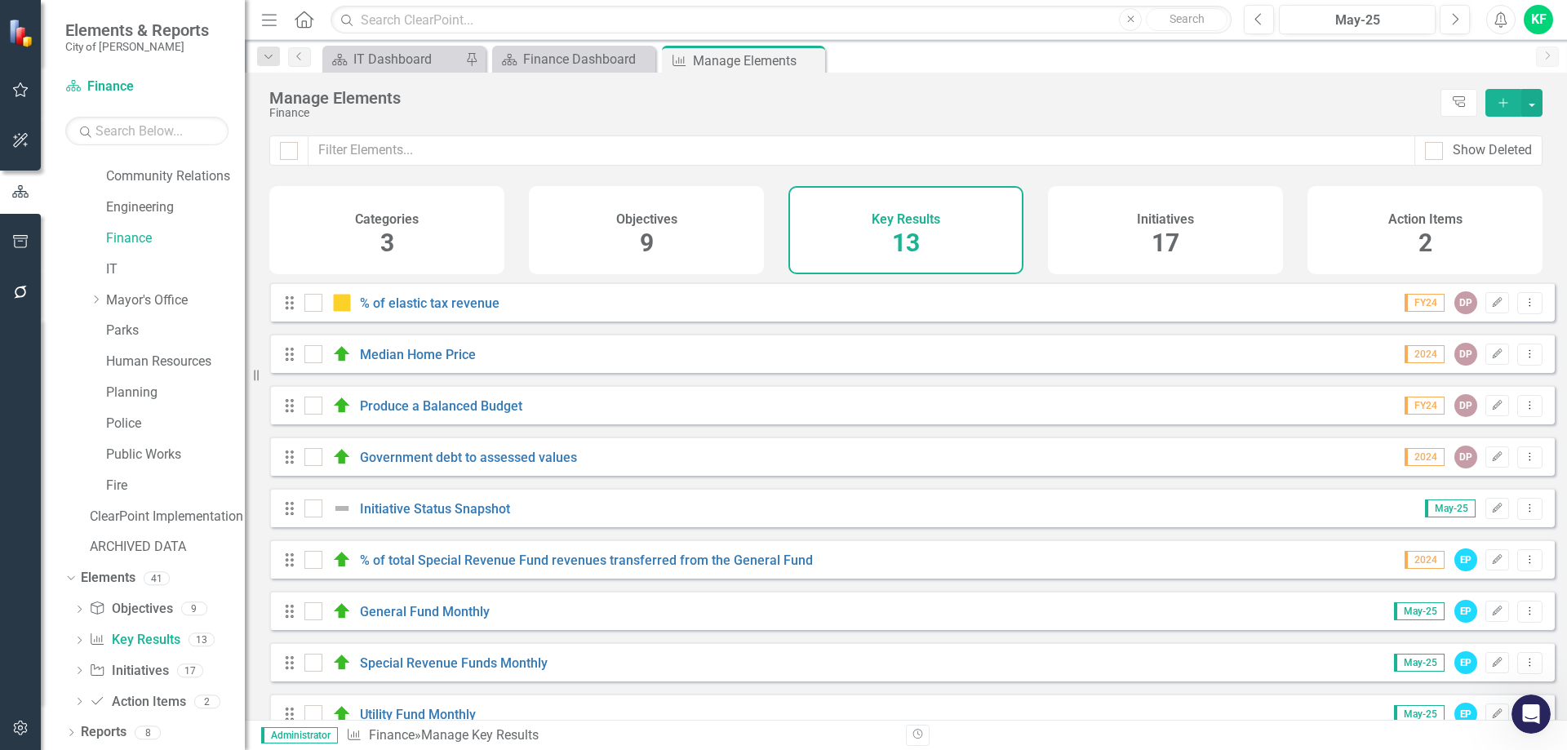
scroll to position [2, 0]
click at [643, 219] on h4 "Objectives" at bounding box center [646, 219] width 61 height 15
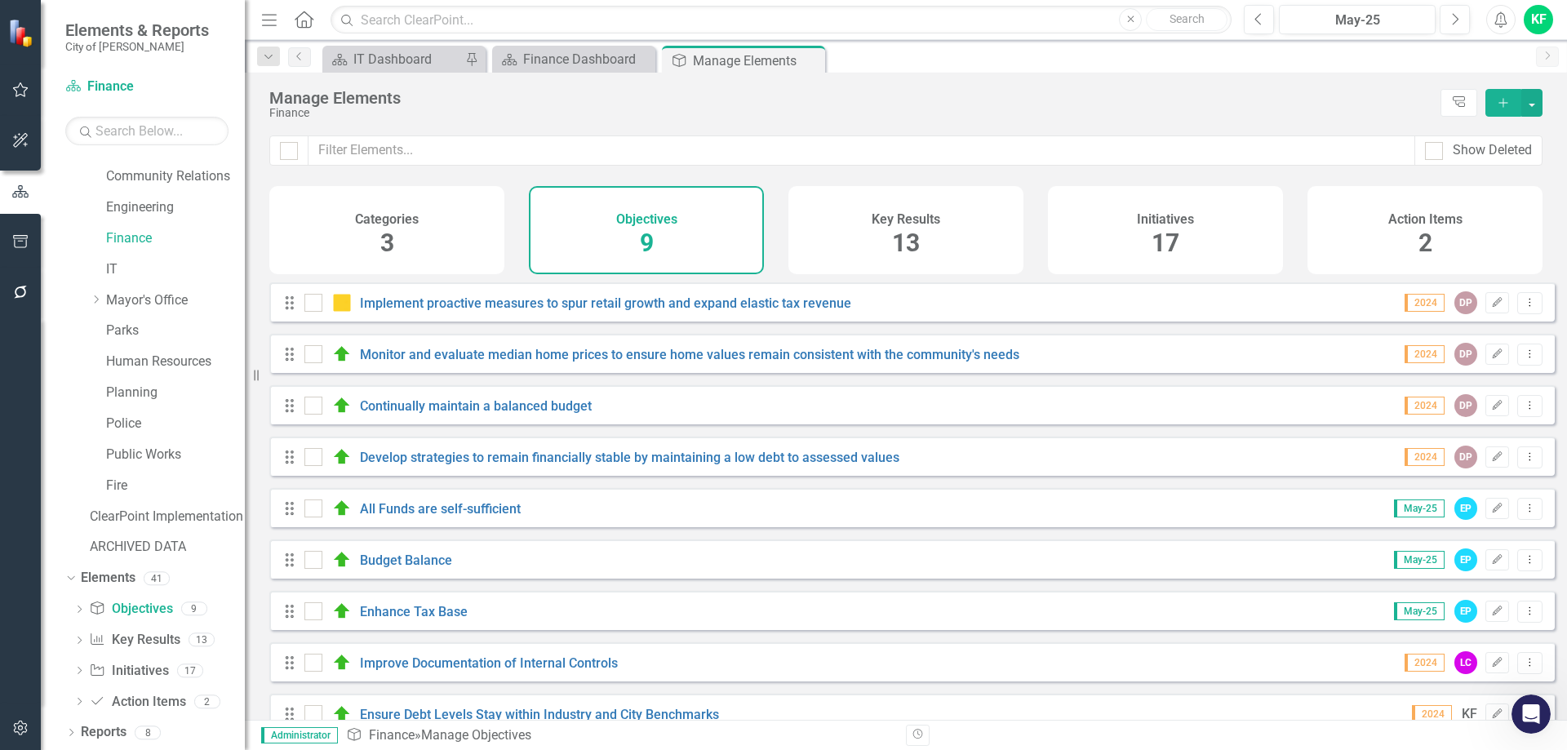
click at [1151, 218] on h4 "Initiatives" at bounding box center [1165, 219] width 57 height 15
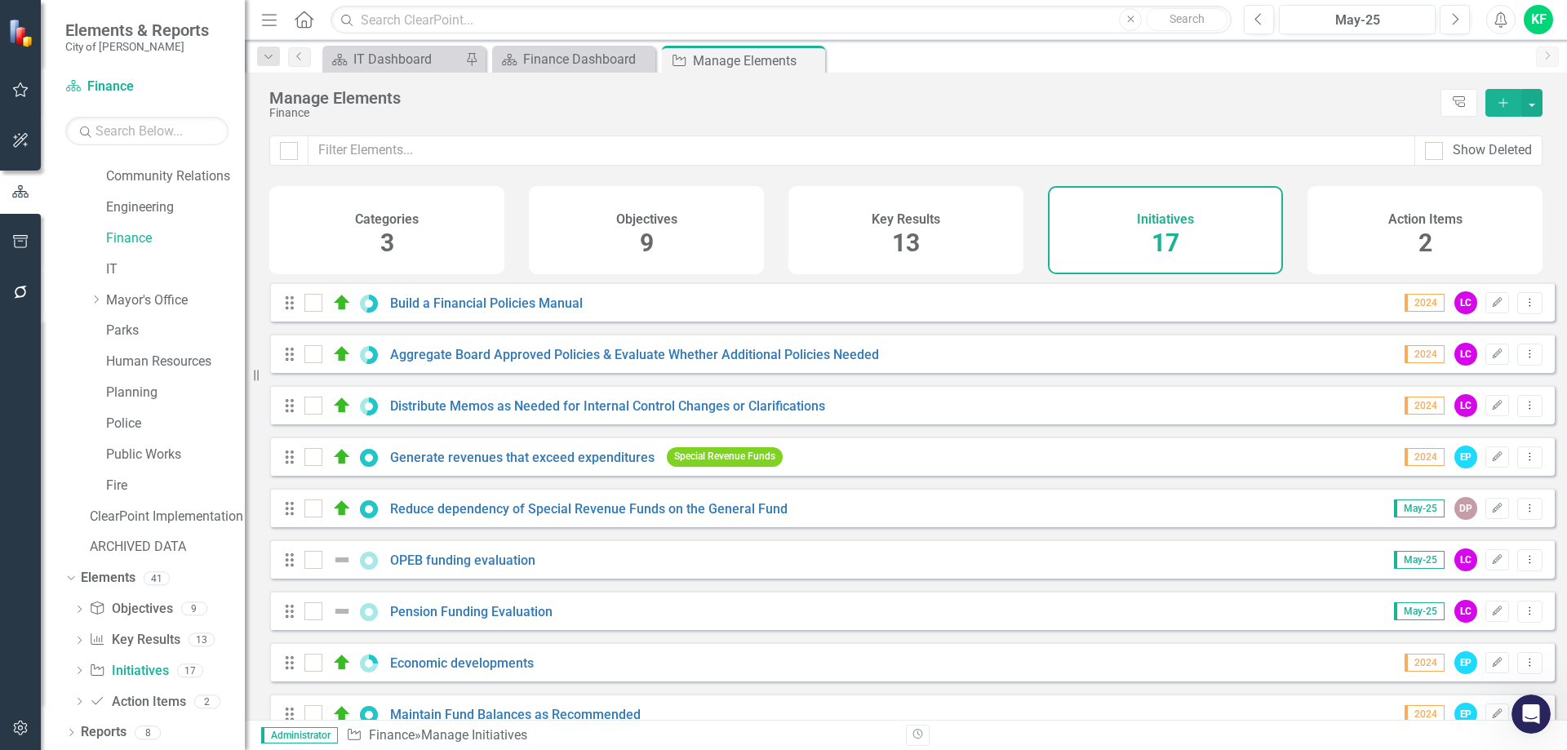
click at [921, 219] on h4 "Key Results" at bounding box center [905, 219] width 69 height 15
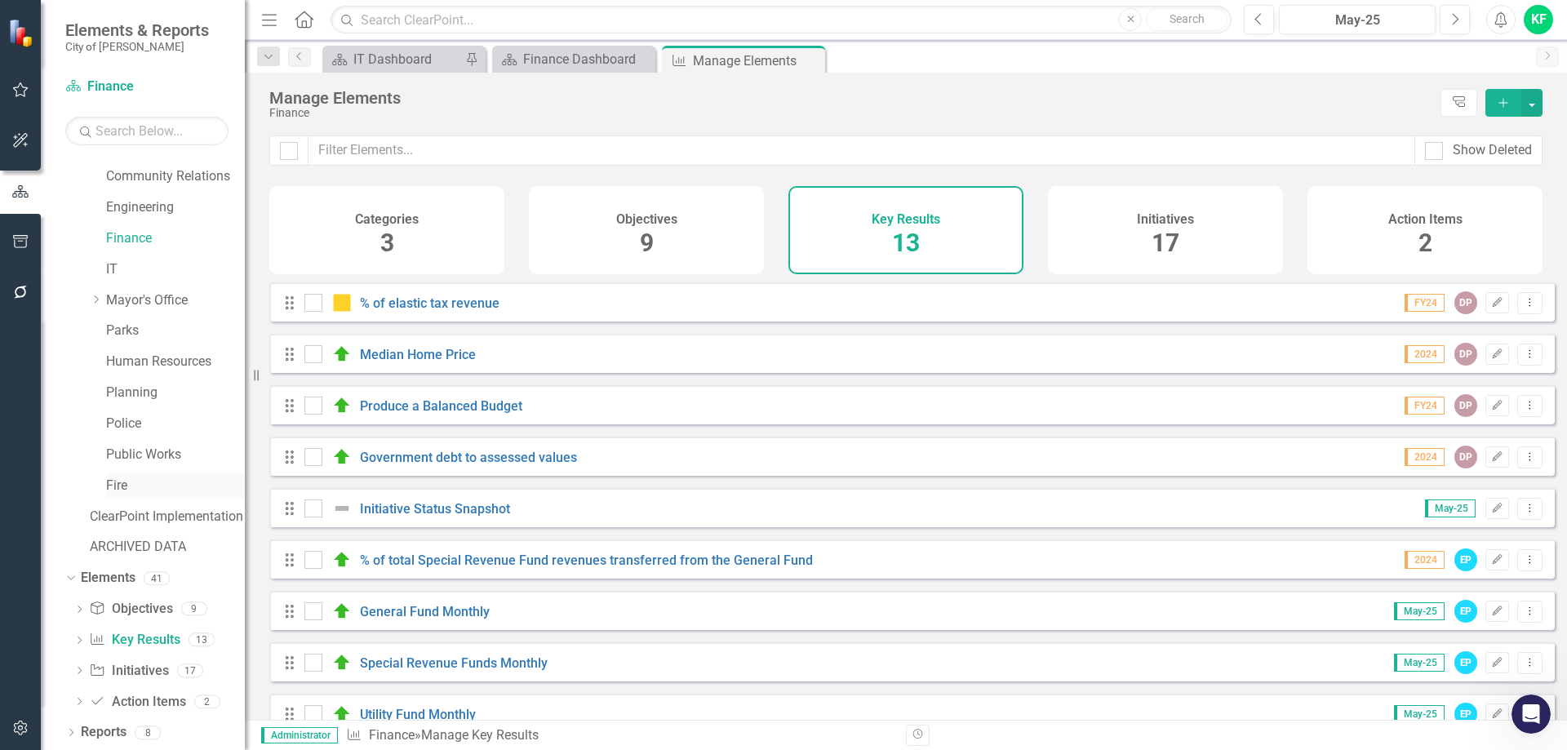
click at [126, 487] on link "Fire" at bounding box center [175, 486] width 139 height 19
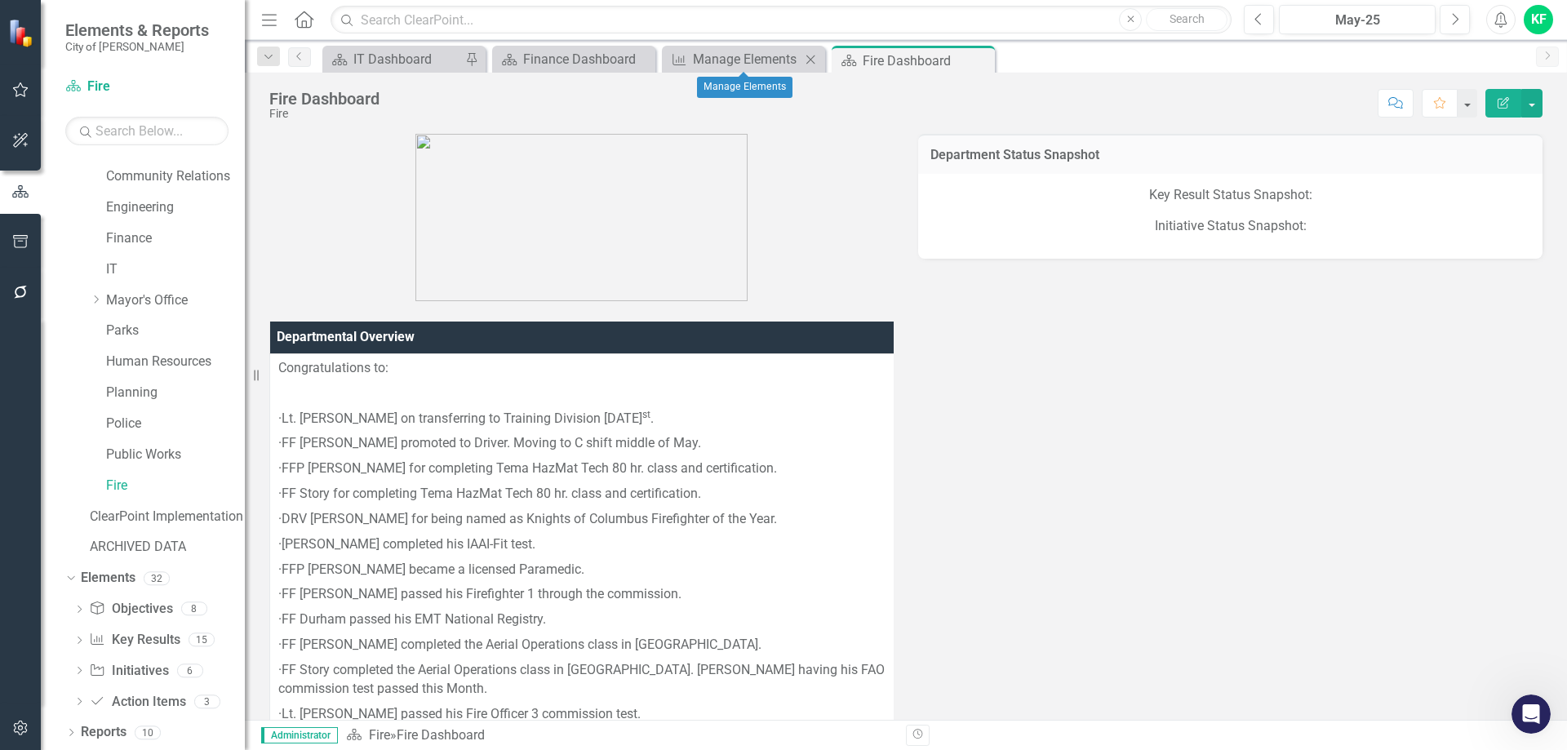
click at [812, 61] on icon "Close" at bounding box center [810, 59] width 16 height 13
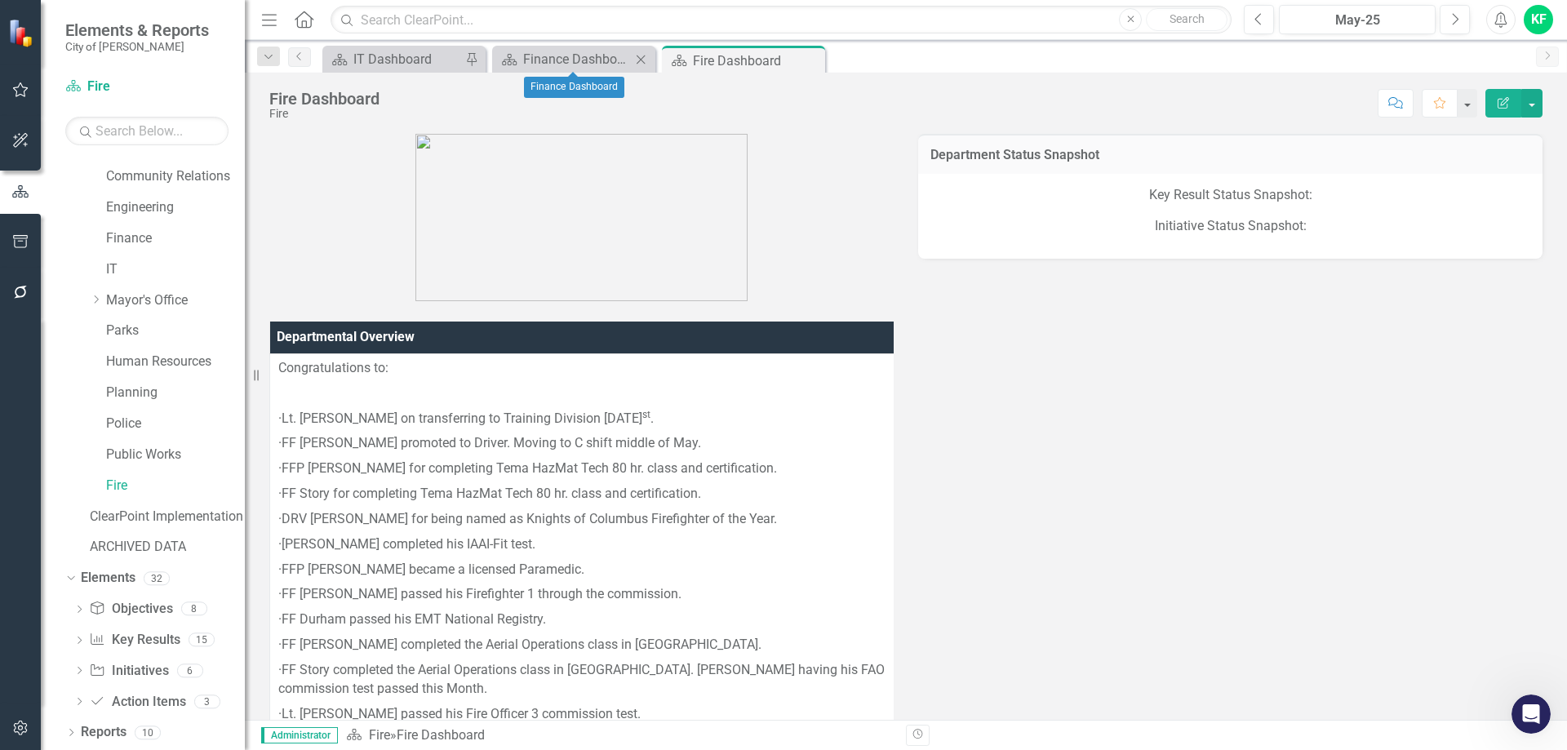
click at [641, 60] on icon "Close" at bounding box center [640, 59] width 16 height 13
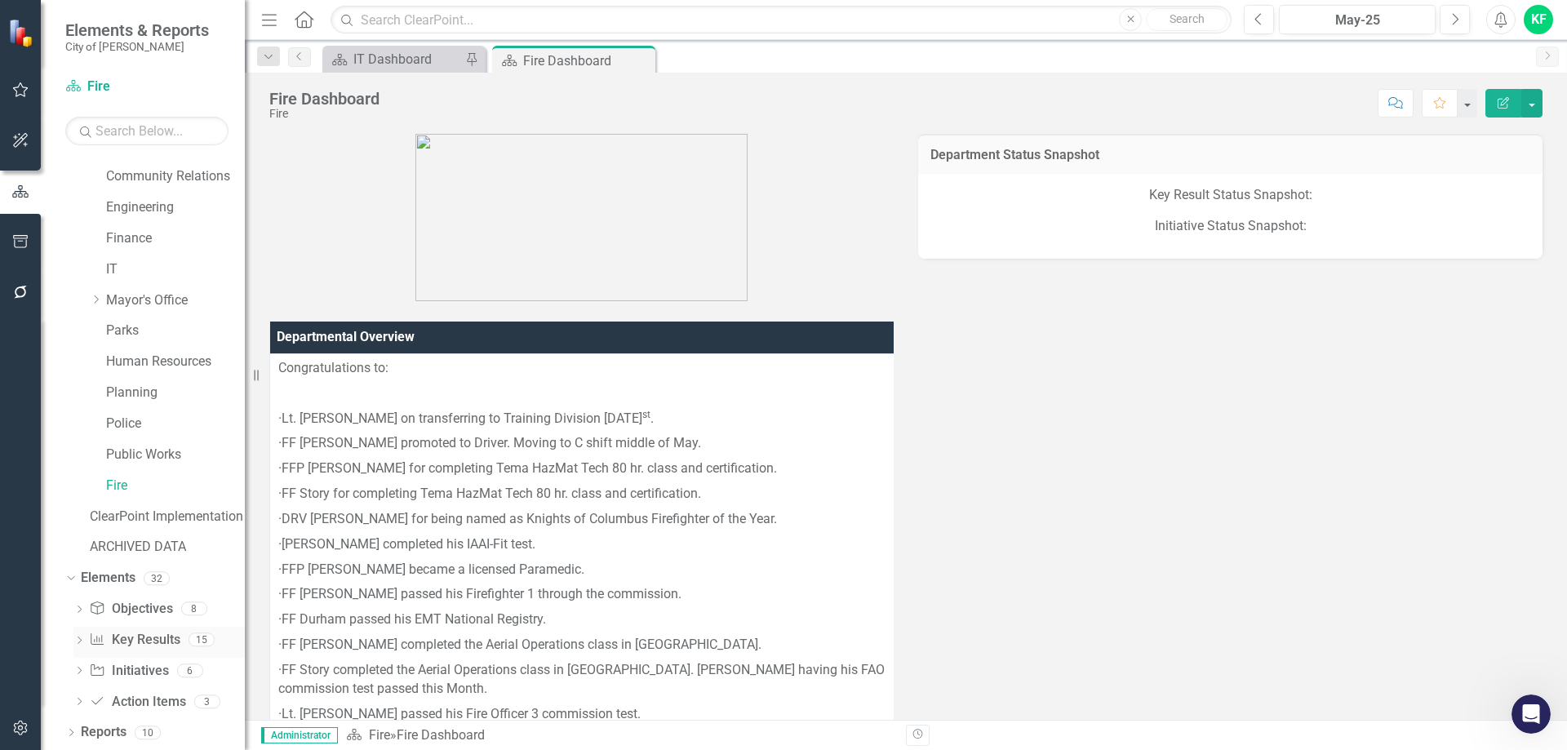
click at [149, 636] on link "Key Result Key Results" at bounding box center [134, 640] width 91 height 19
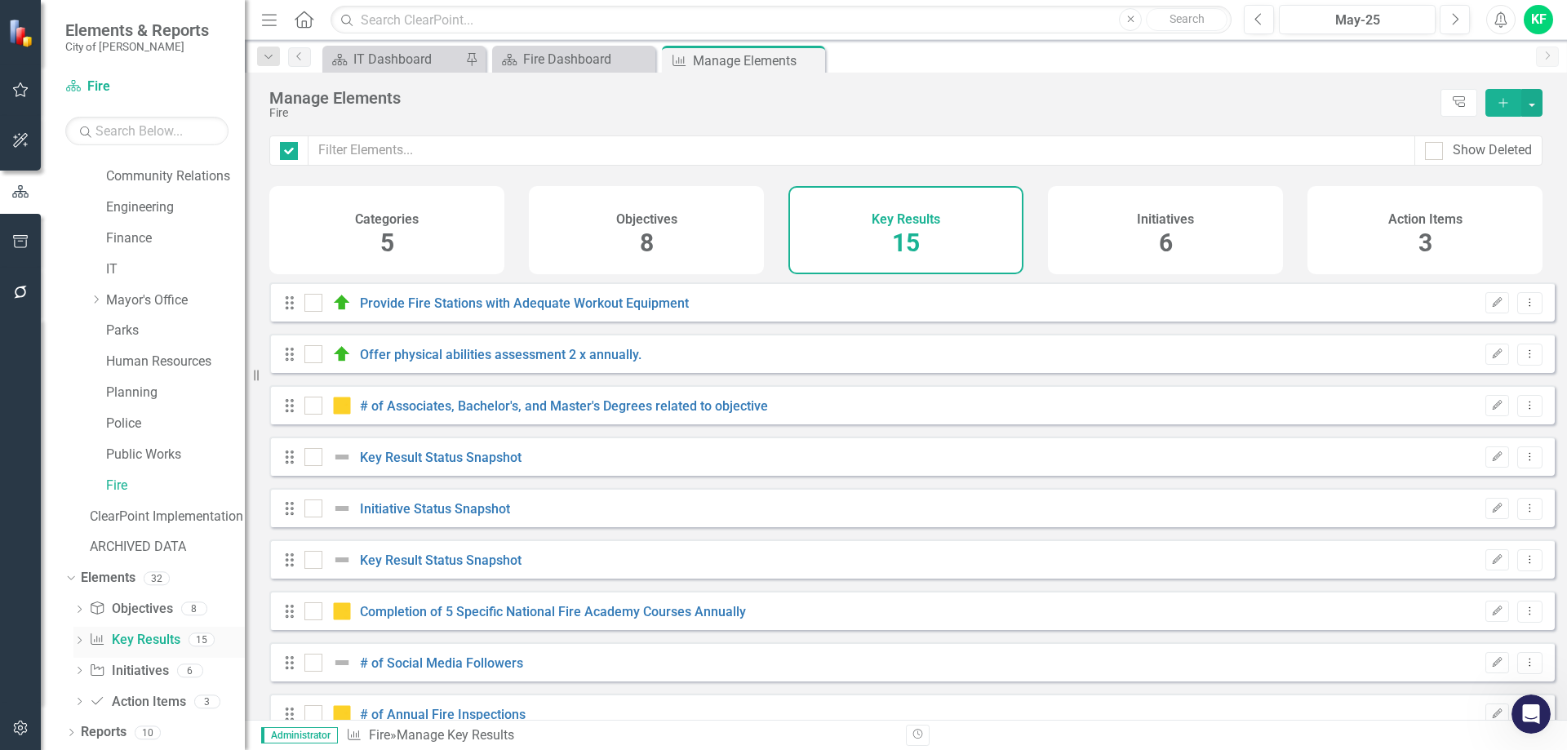
checkbox input "false"
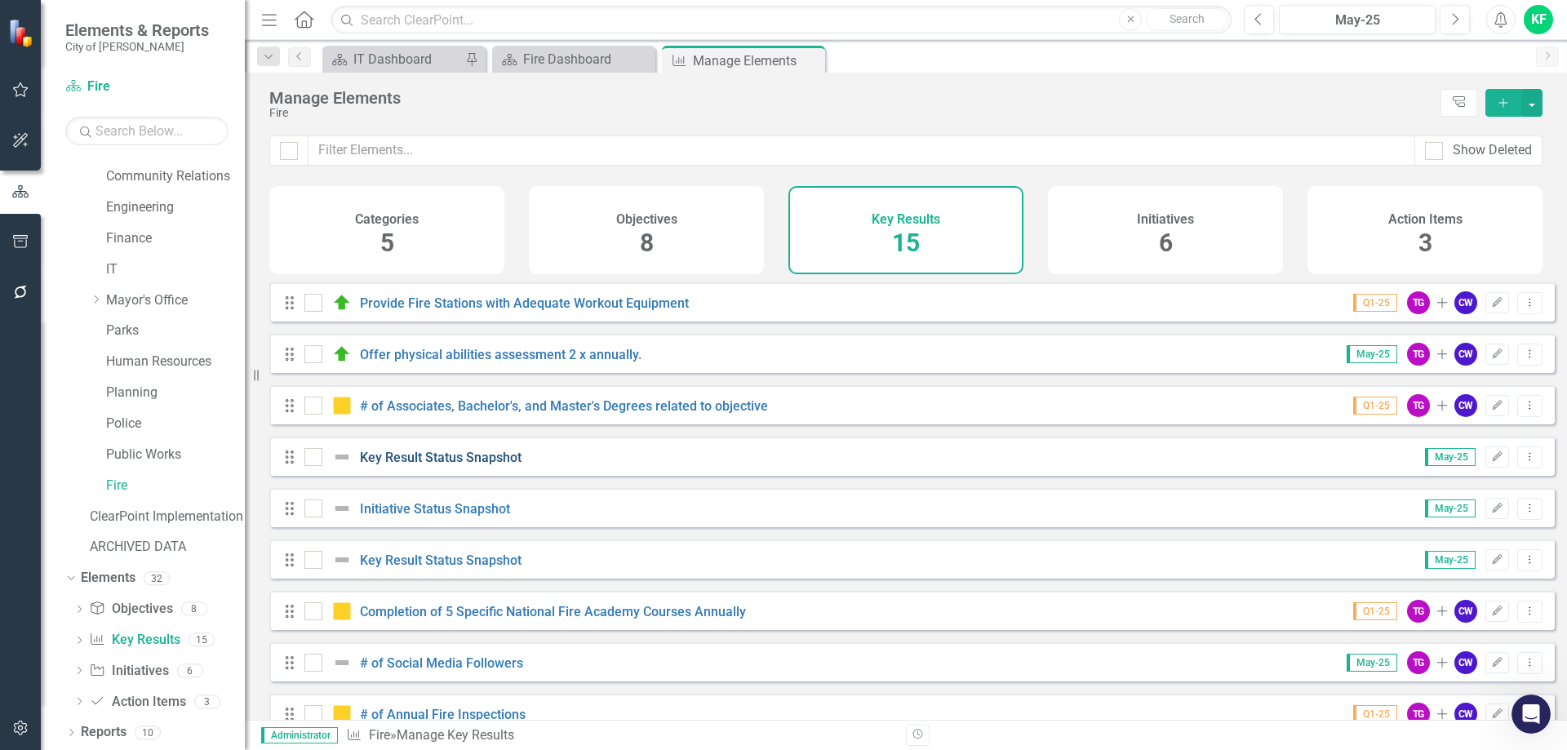
click at [417, 465] on link "Key Result Status Snapshot" at bounding box center [441, 458] width 162 height 16
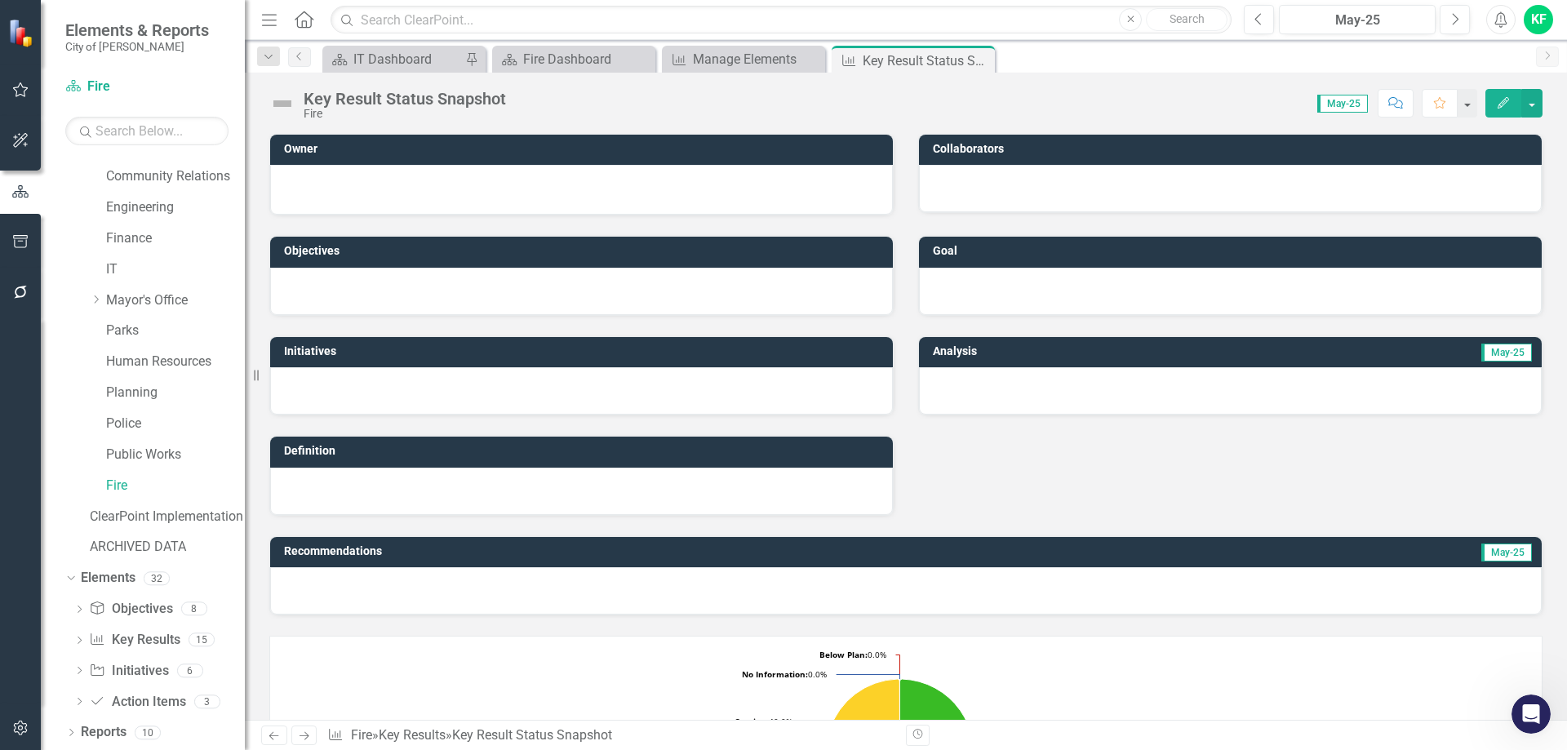
click at [0, 0] on icon "Close" at bounding box center [0, 0] width 0 height 0
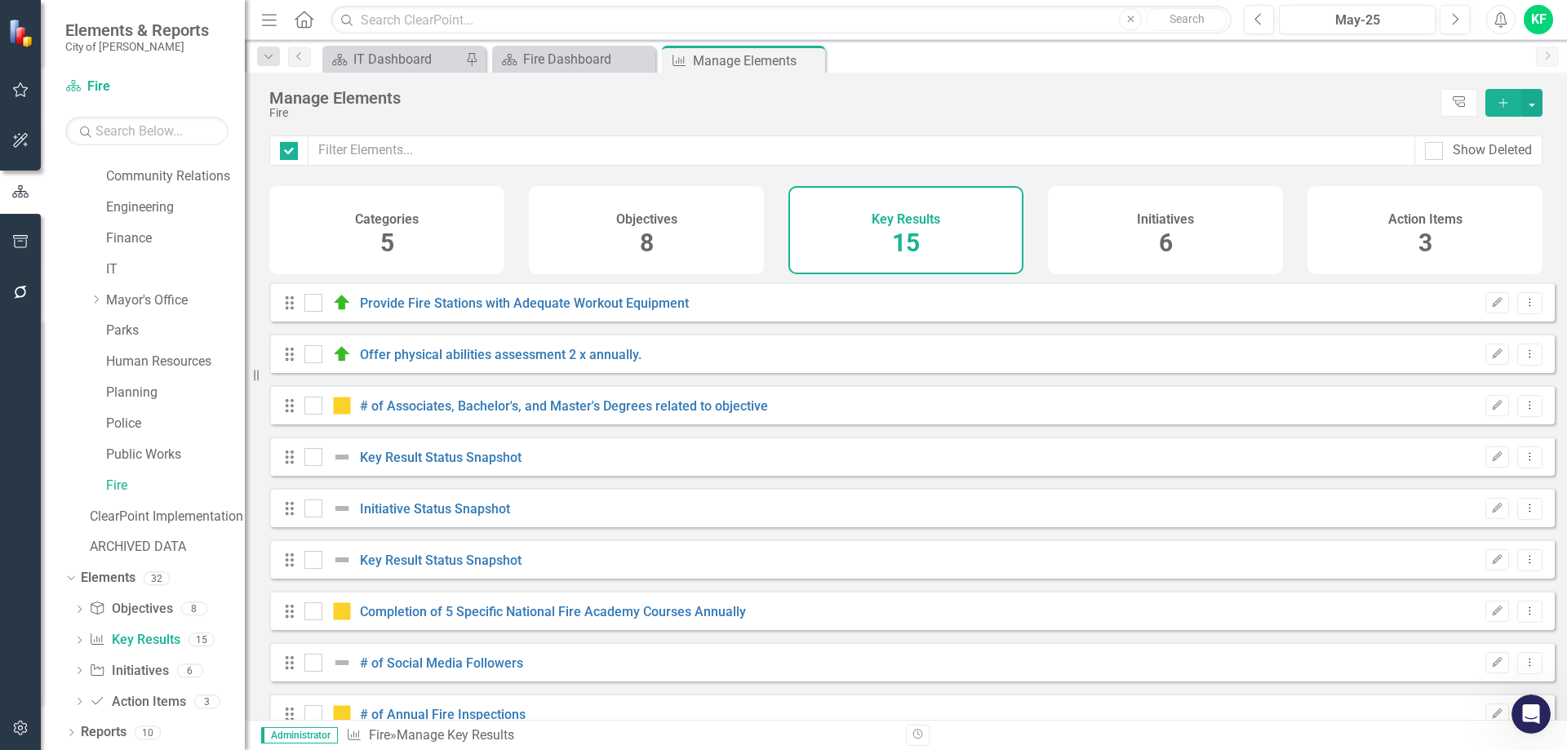
checkbox input "false"
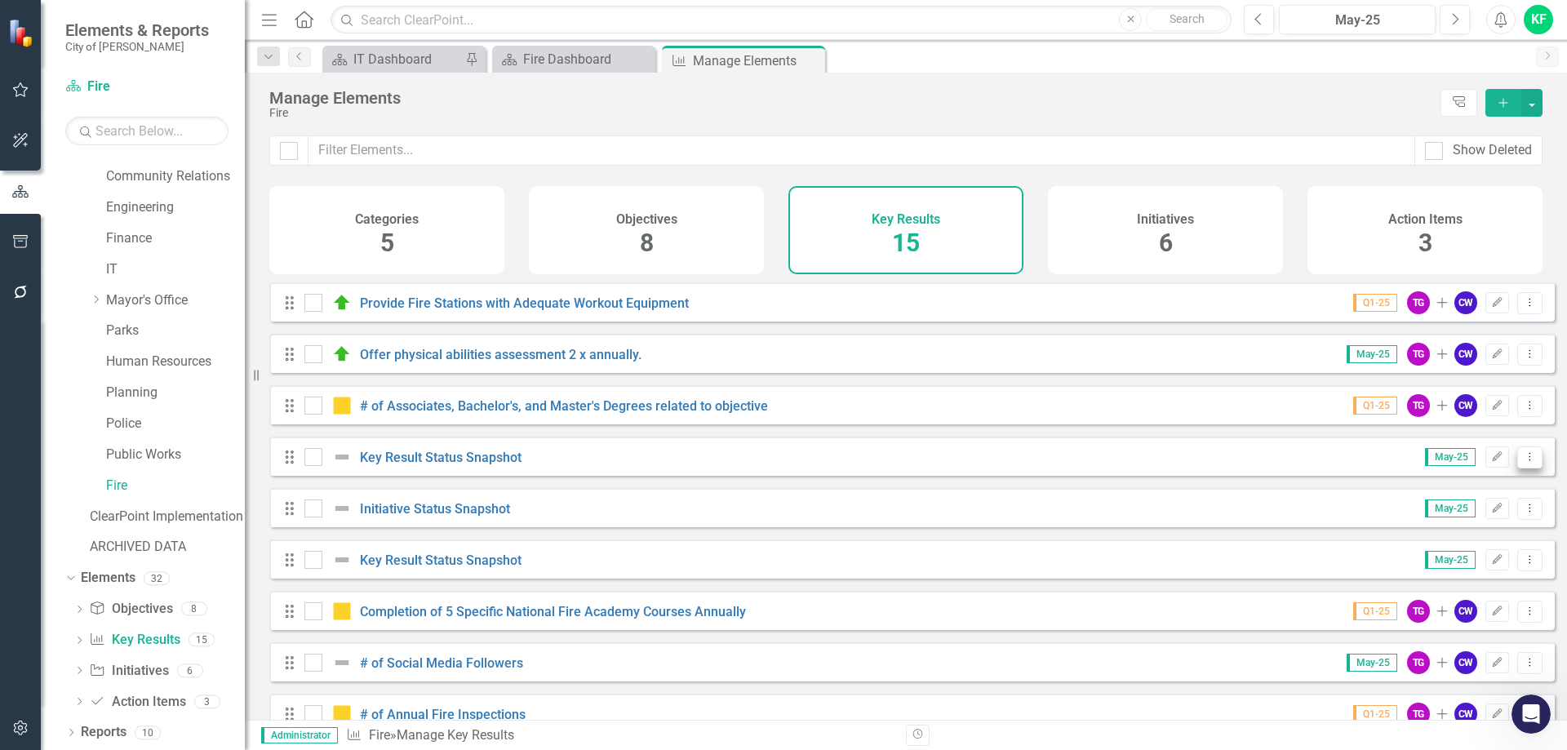
click at [1523, 462] on icon "Dropdown Menu" at bounding box center [1530, 456] width 14 height 11
click at [1450, 586] on link "Trash Delete Key Result" at bounding box center [1450, 587] width 157 height 30
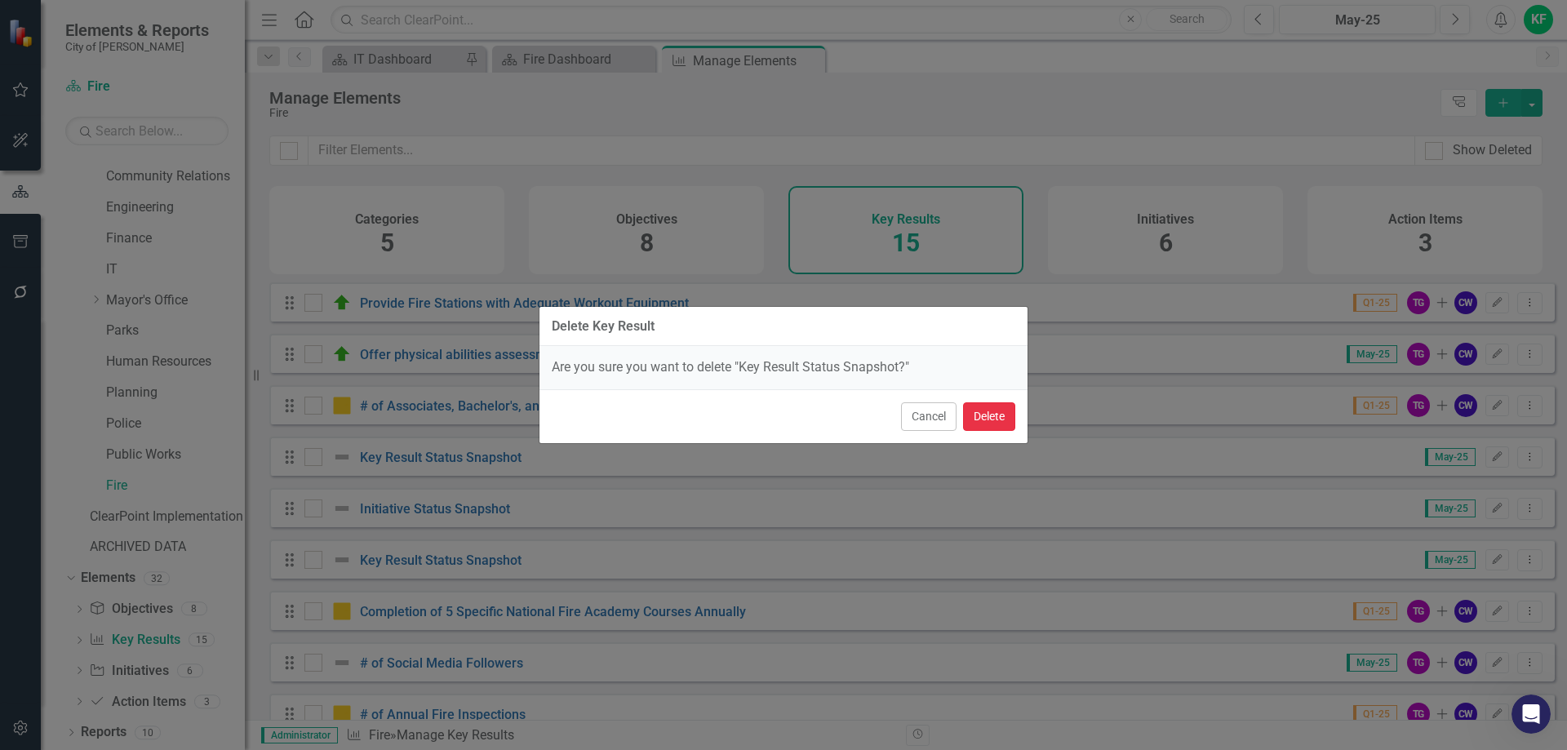
click at [984, 412] on button "Delete" at bounding box center [989, 416] width 52 height 29
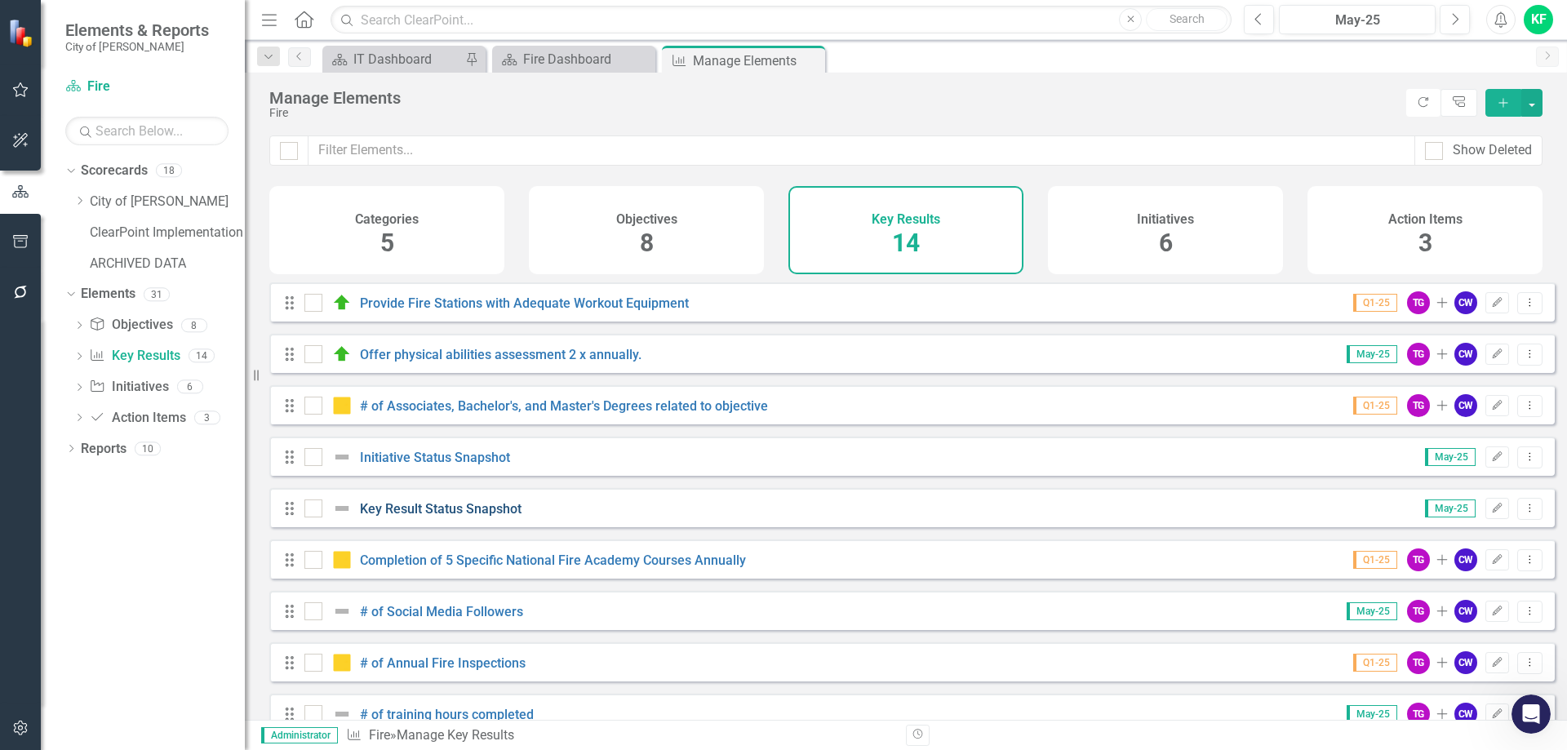
click at [467, 517] on link "Key Result Status Snapshot" at bounding box center [441, 509] width 162 height 16
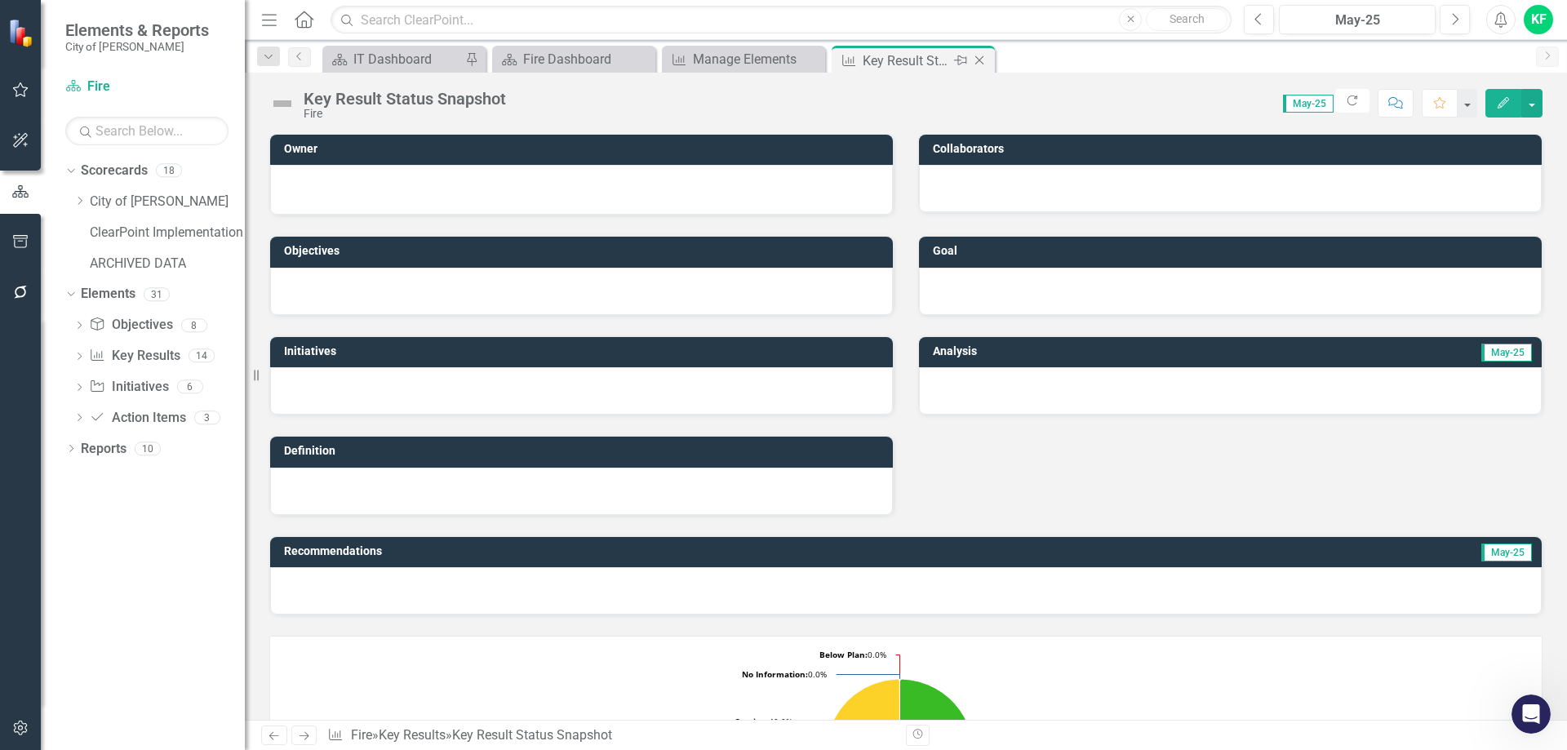
click at [983, 60] on icon "Close" at bounding box center [979, 60] width 16 height 13
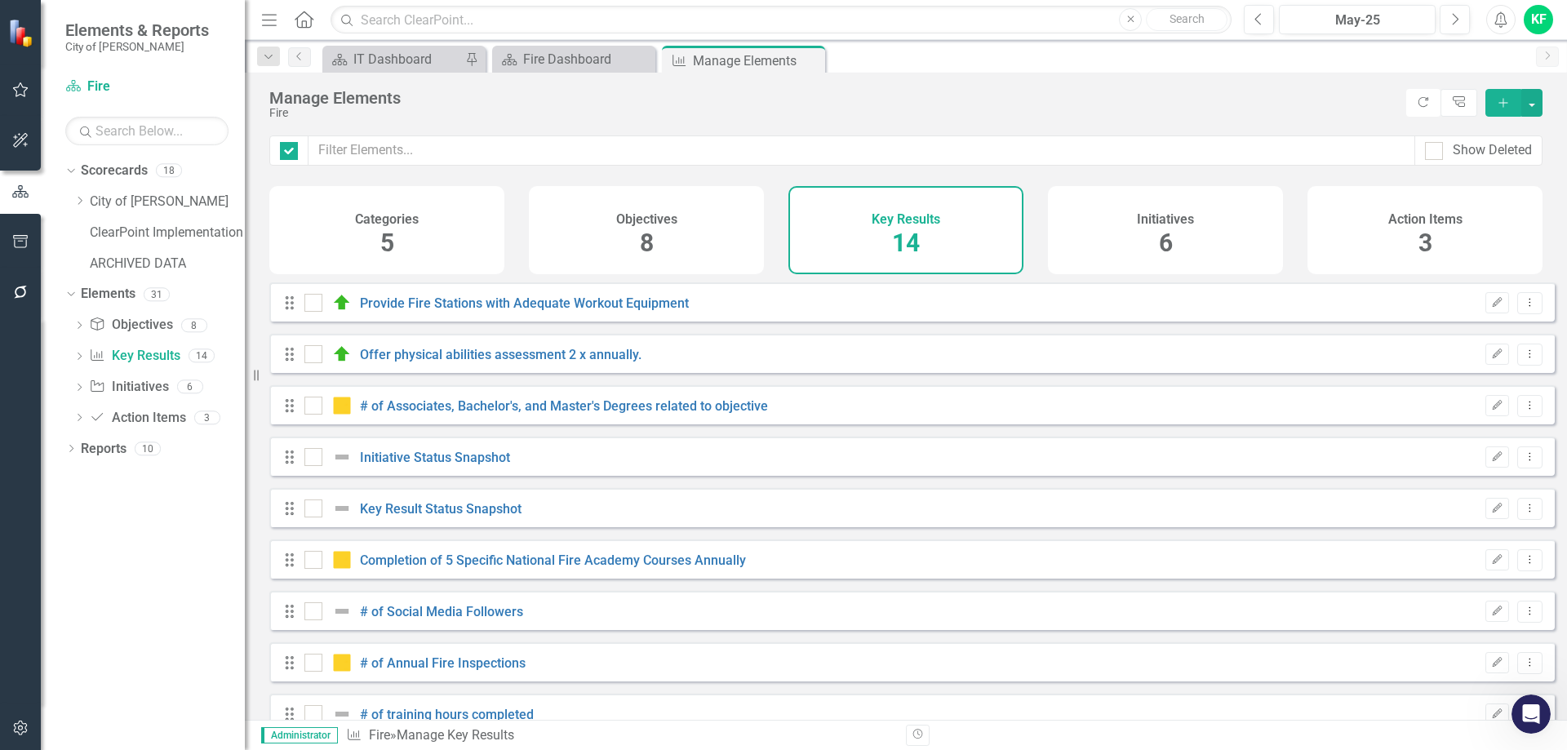
checkbox input "false"
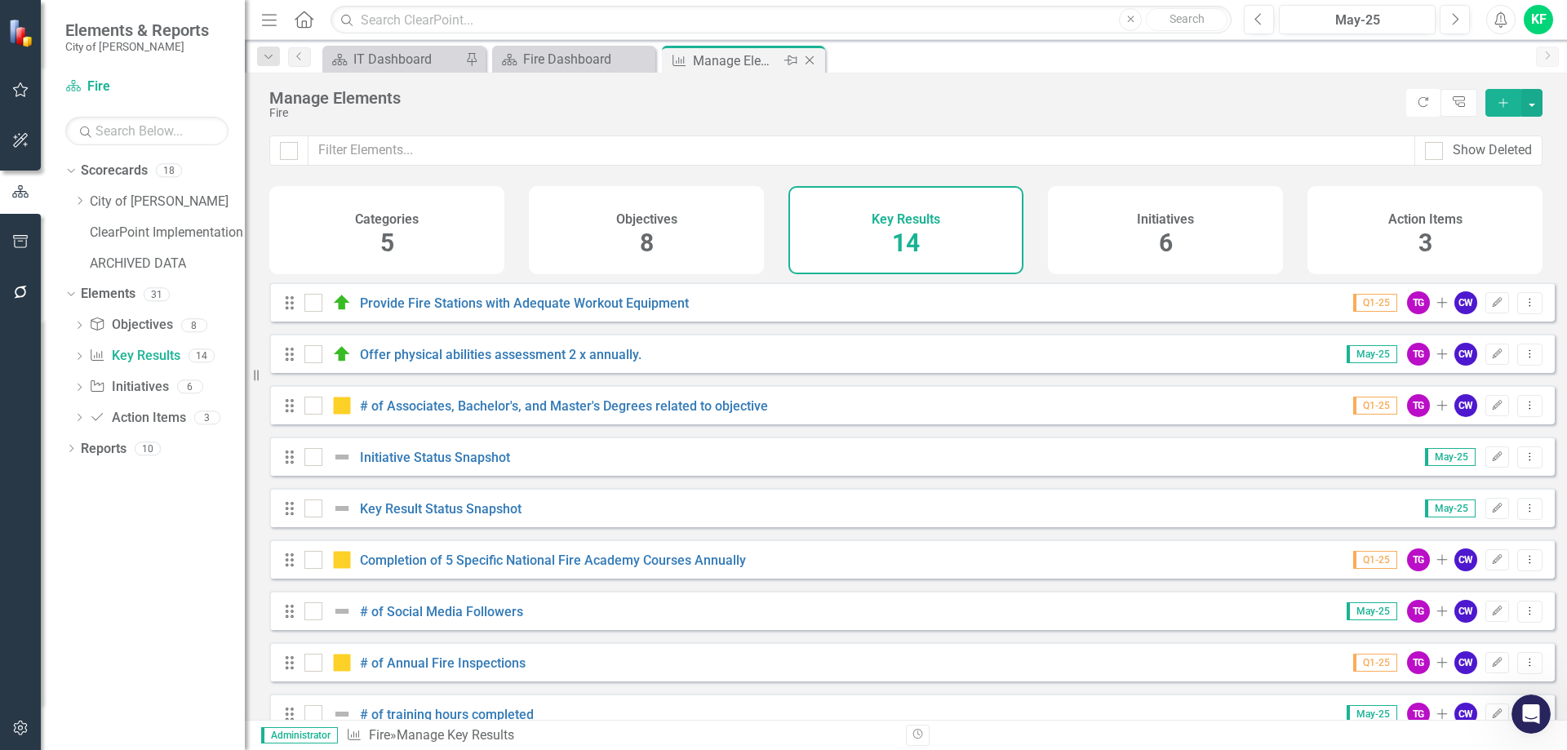
click at [809, 60] on icon "Close" at bounding box center [809, 60] width 16 height 13
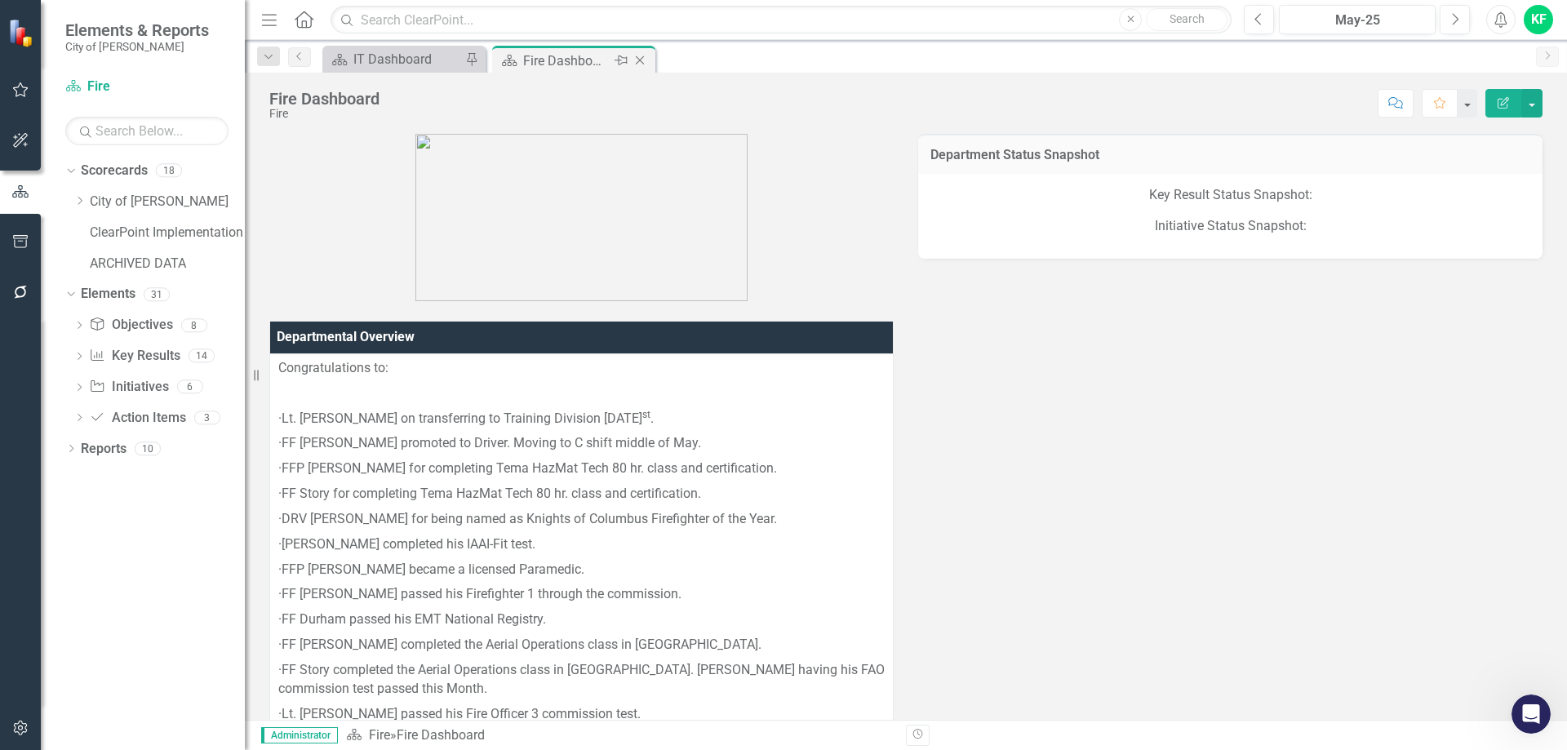
click at [640, 60] on icon at bounding box center [640, 60] width 9 height 9
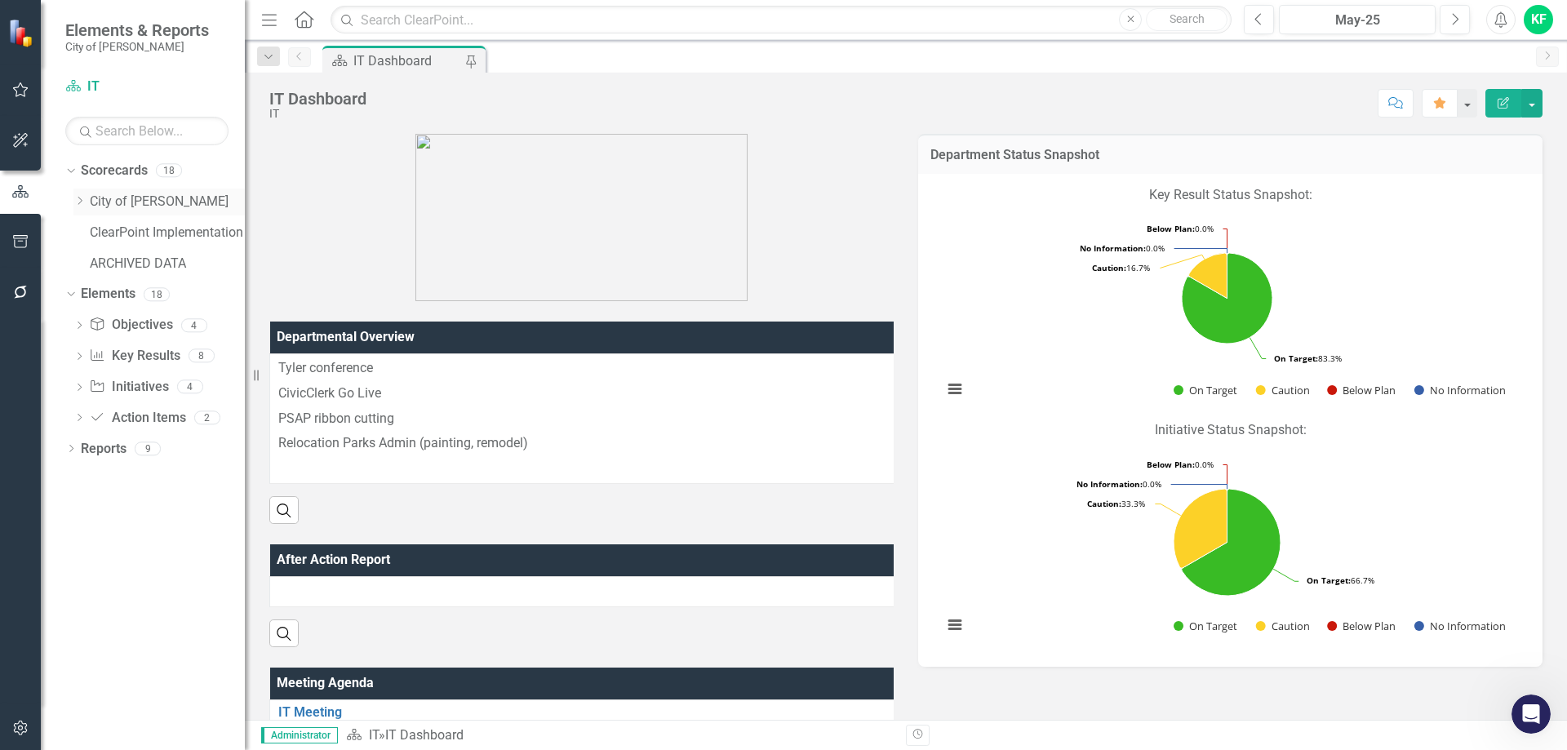
click at [83, 199] on icon "Dropdown" at bounding box center [79, 201] width 12 height 10
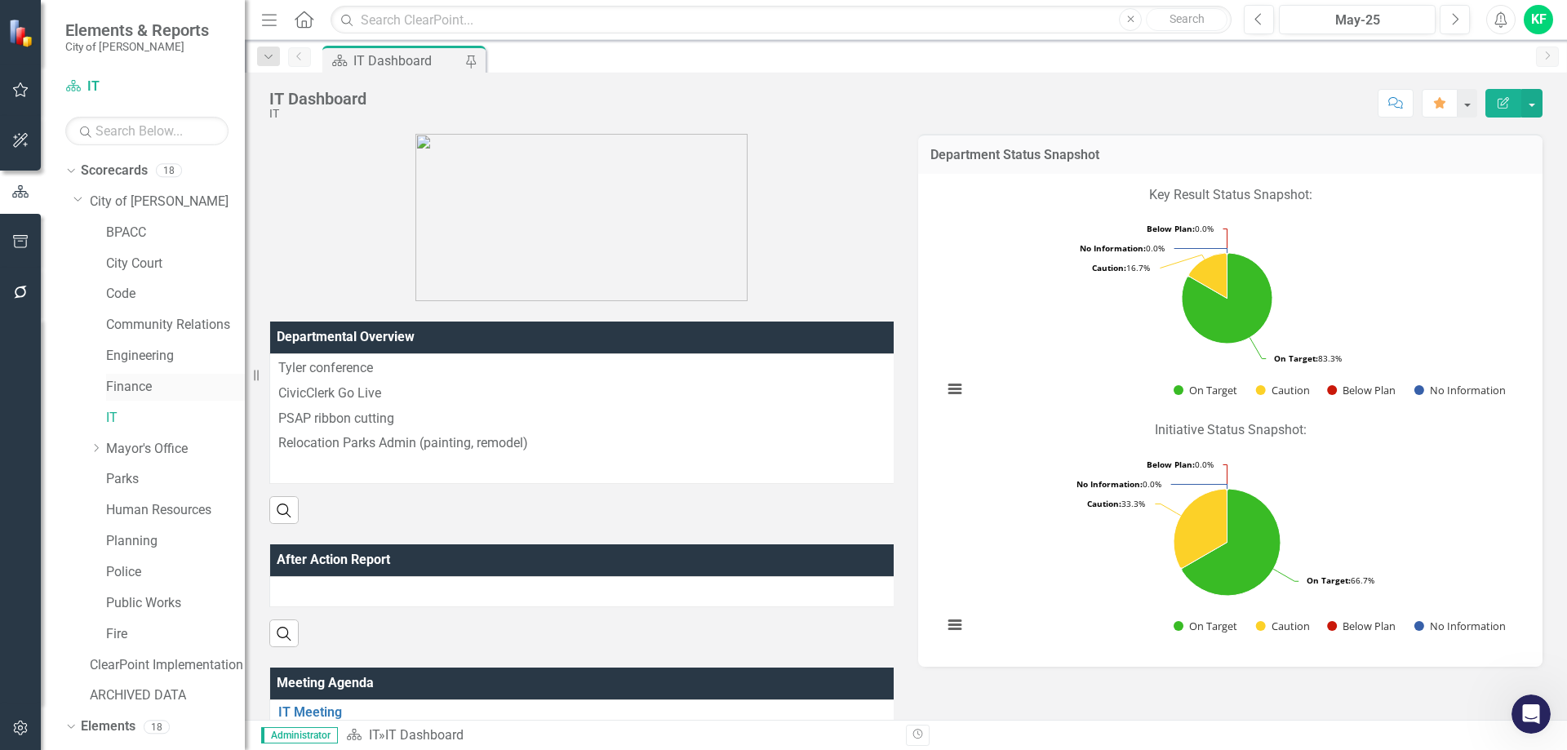
click at [125, 388] on link "Finance" at bounding box center [175, 387] width 139 height 19
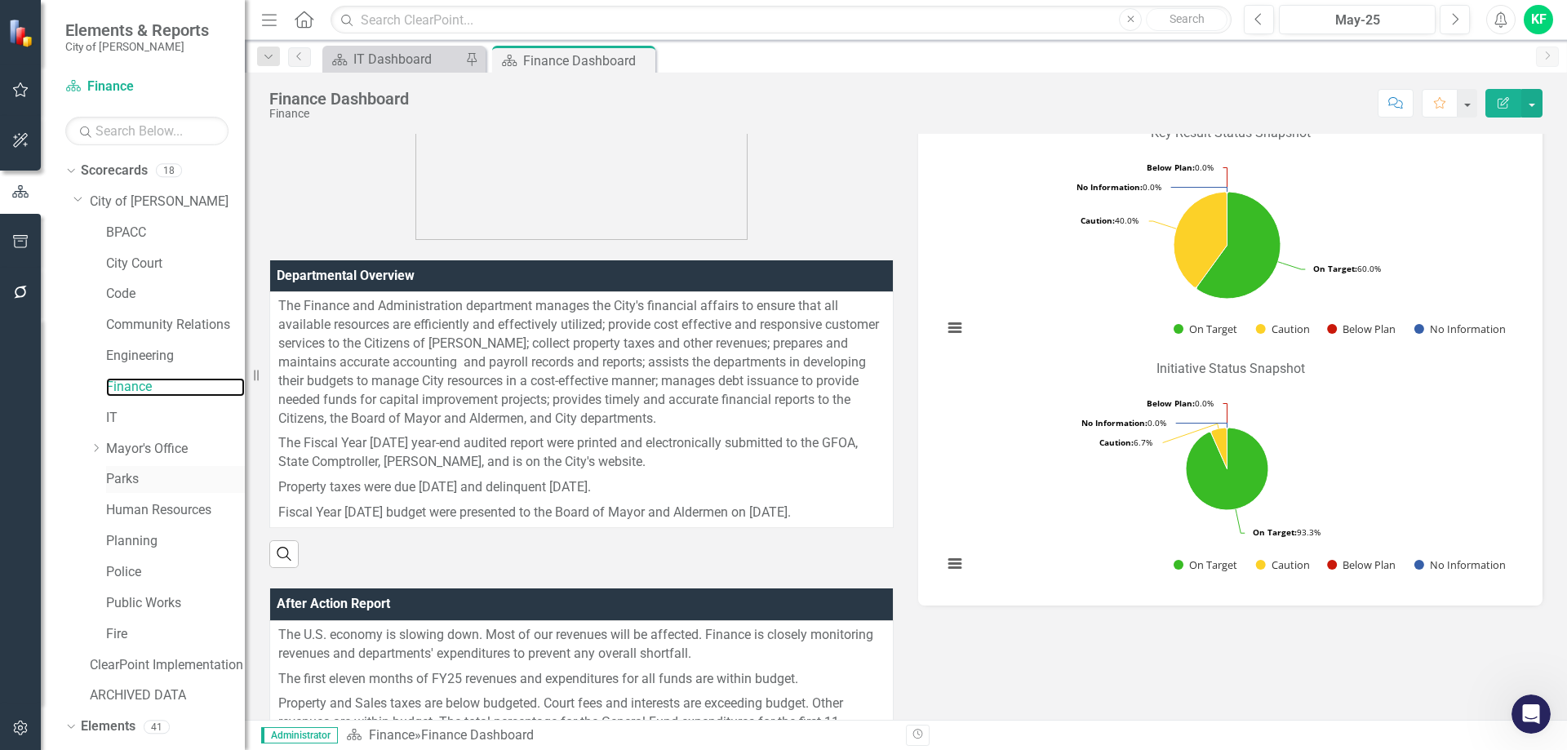
scroll to position [149, 0]
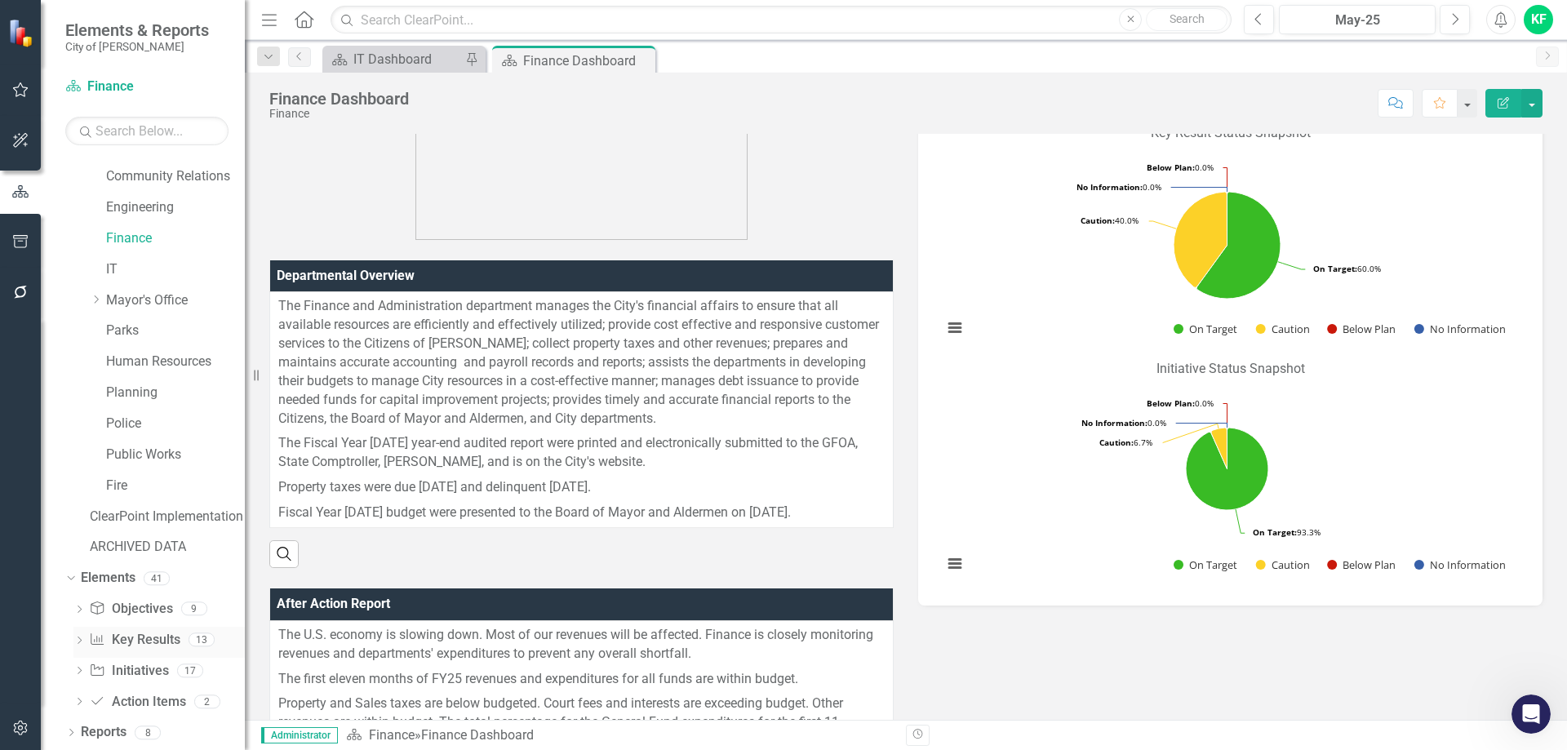
click at [124, 638] on link "Key Result Key Results" at bounding box center [134, 640] width 91 height 19
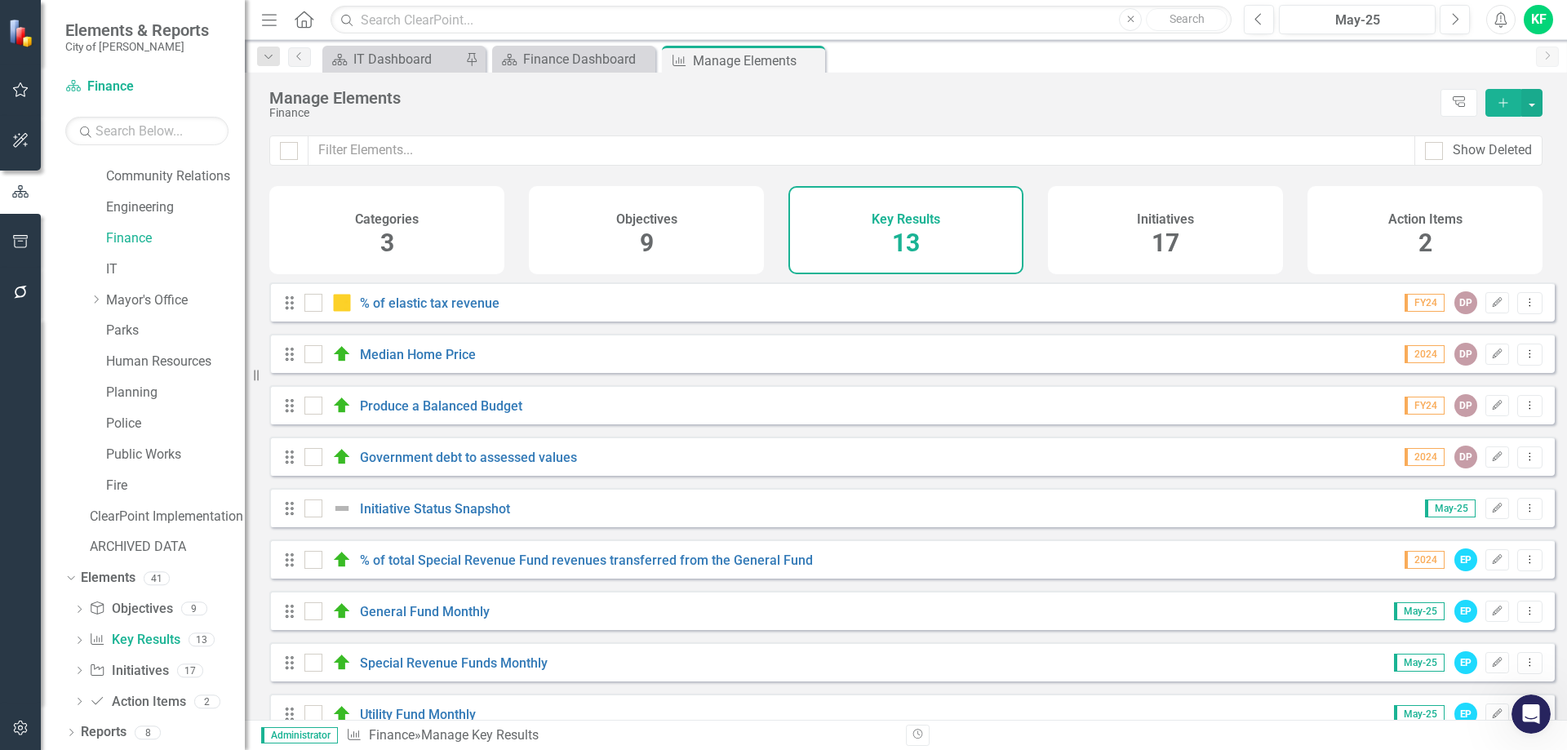
click at [1083, 242] on div "Initiatives 17" at bounding box center [1165, 230] width 235 height 88
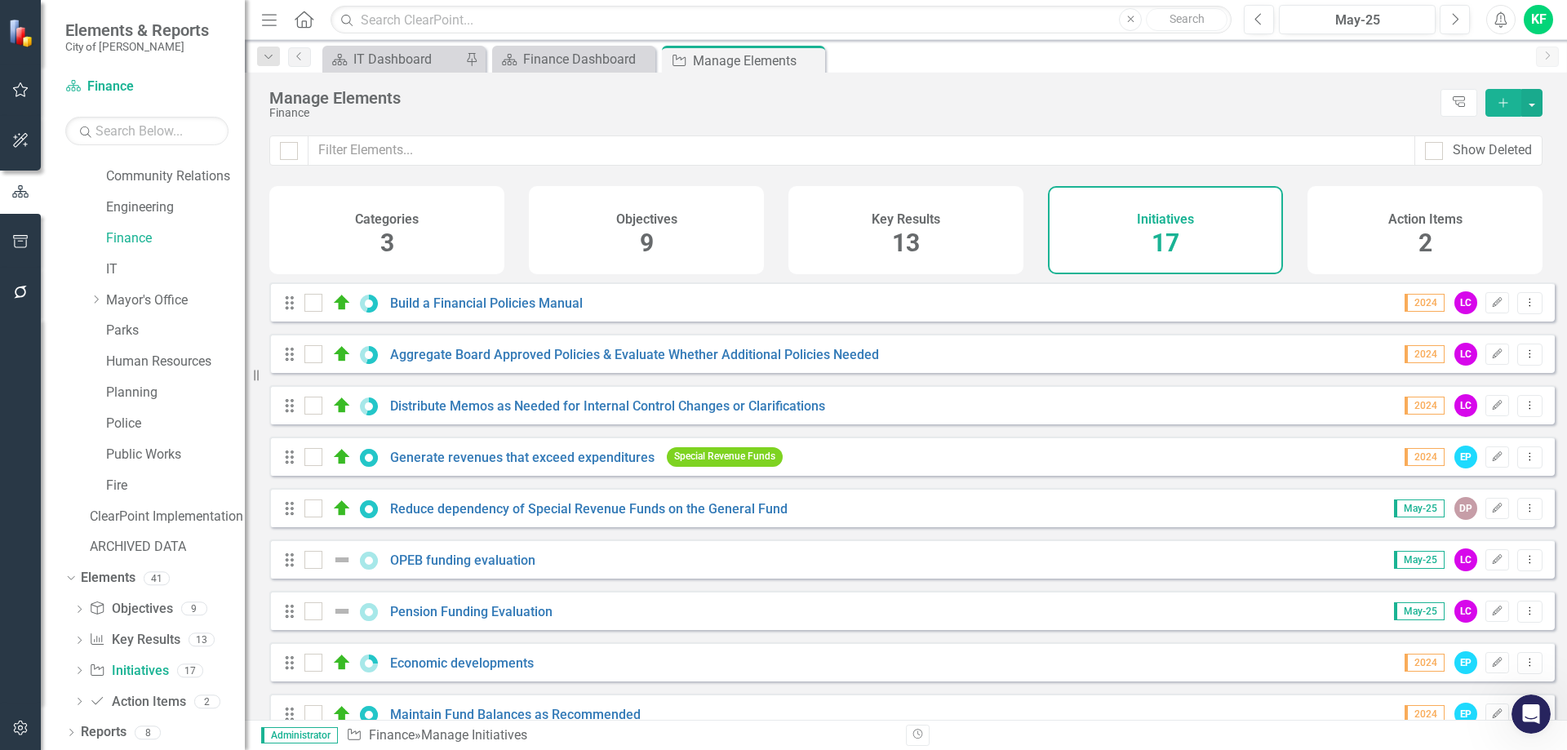
click at [958, 240] on div "Key Results 13" at bounding box center [905, 230] width 235 height 88
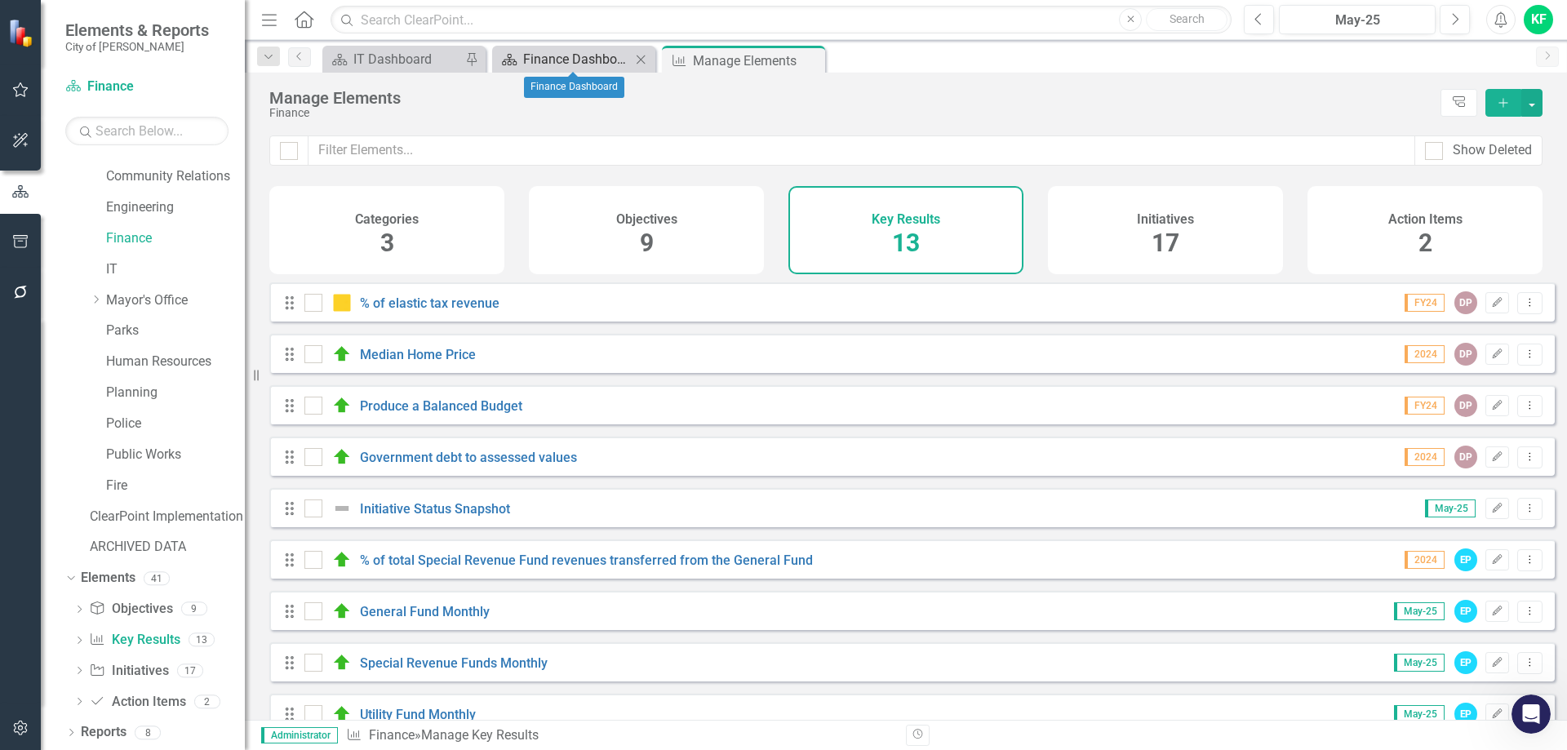
click at [561, 64] on div "Finance Dashboard" at bounding box center [577, 59] width 108 height 20
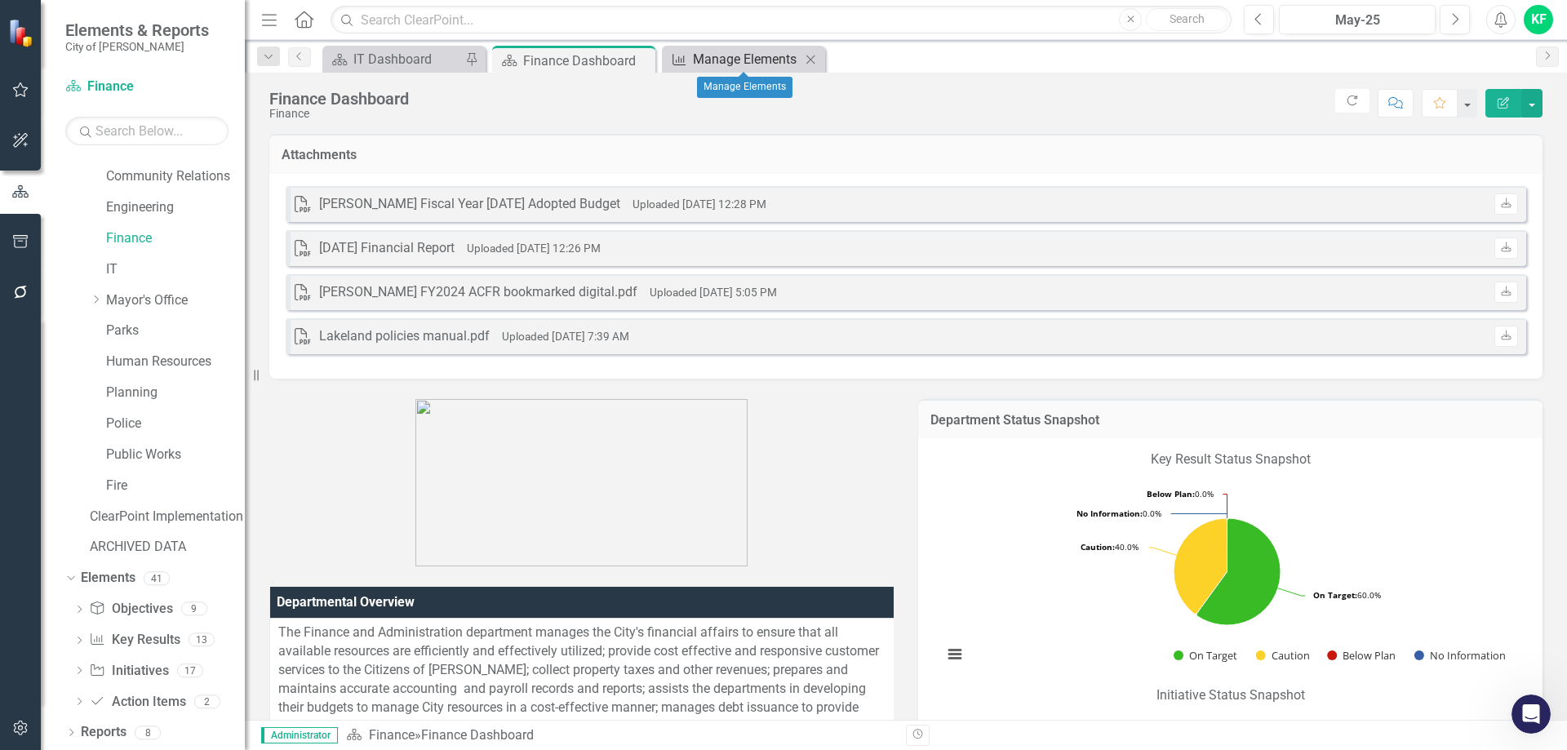
click at [721, 58] on div "Manage Elements" at bounding box center [747, 59] width 108 height 20
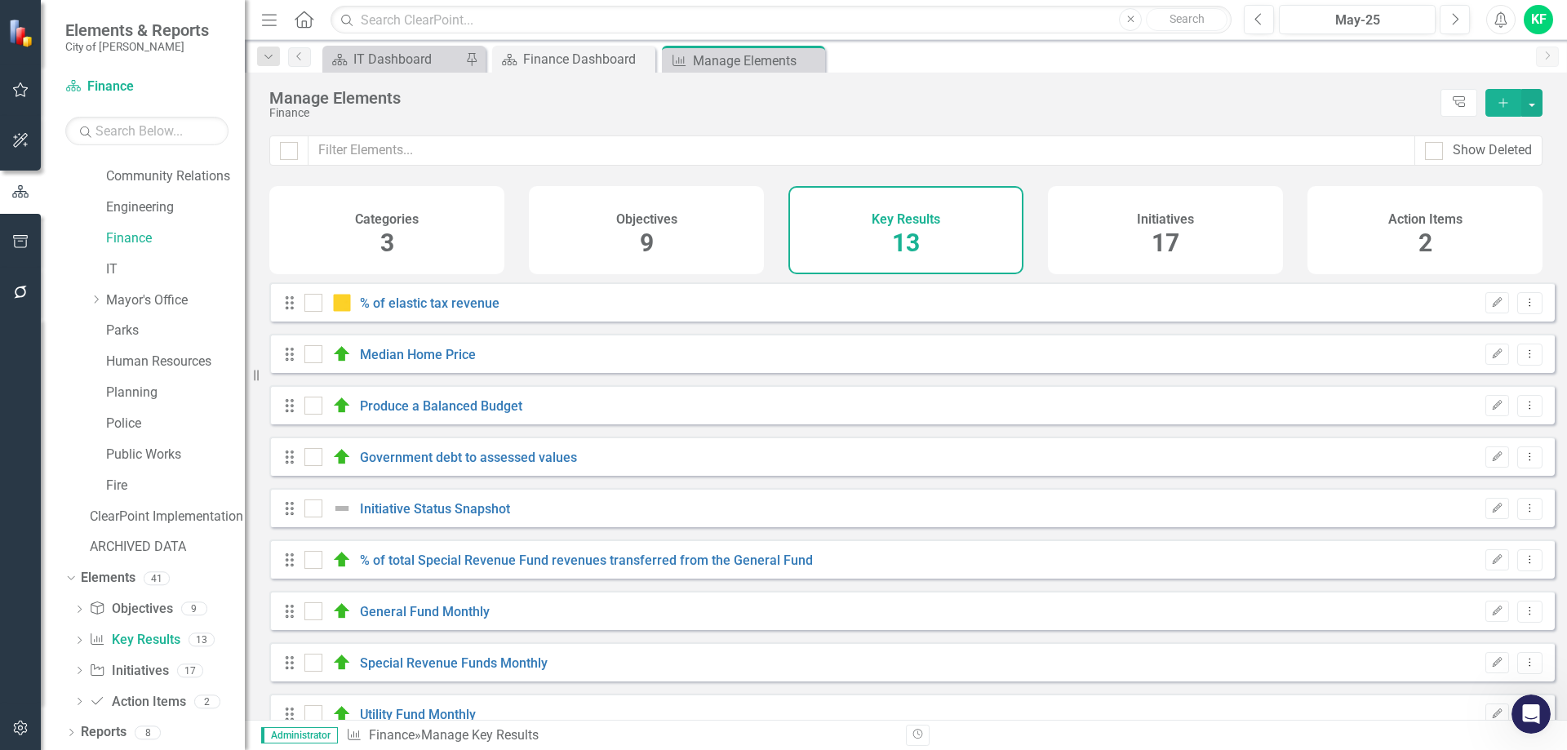
checkbox input "false"
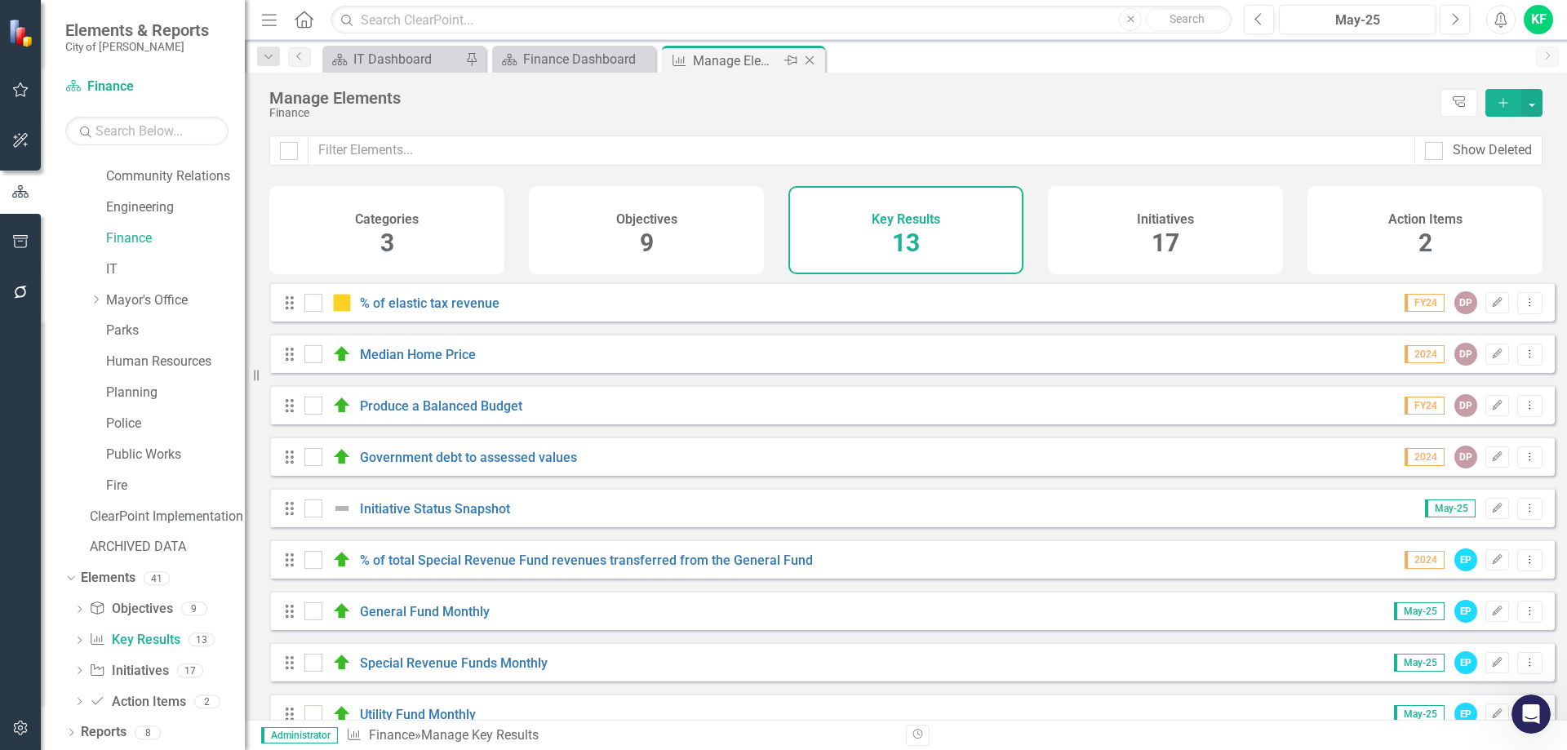
click at [808, 59] on icon at bounding box center [809, 60] width 9 height 9
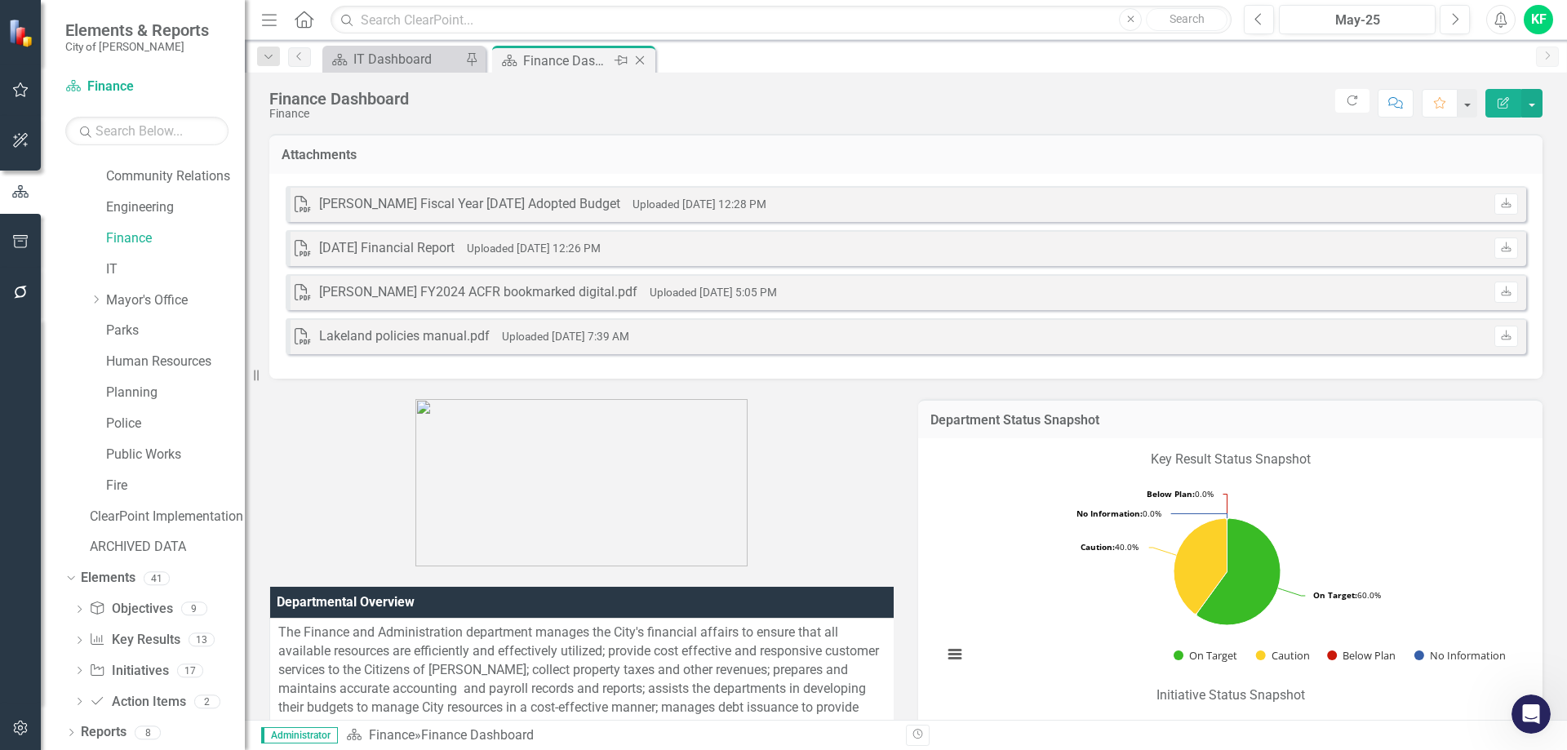
click at [561, 63] on div "Finance Dashboard" at bounding box center [566, 61] width 87 height 20
drag, startPoint x: 641, startPoint y: 62, endPoint x: 599, endPoint y: 70, distance: 43.2
click at [0, 0] on icon at bounding box center [0, 0] width 0 height 0
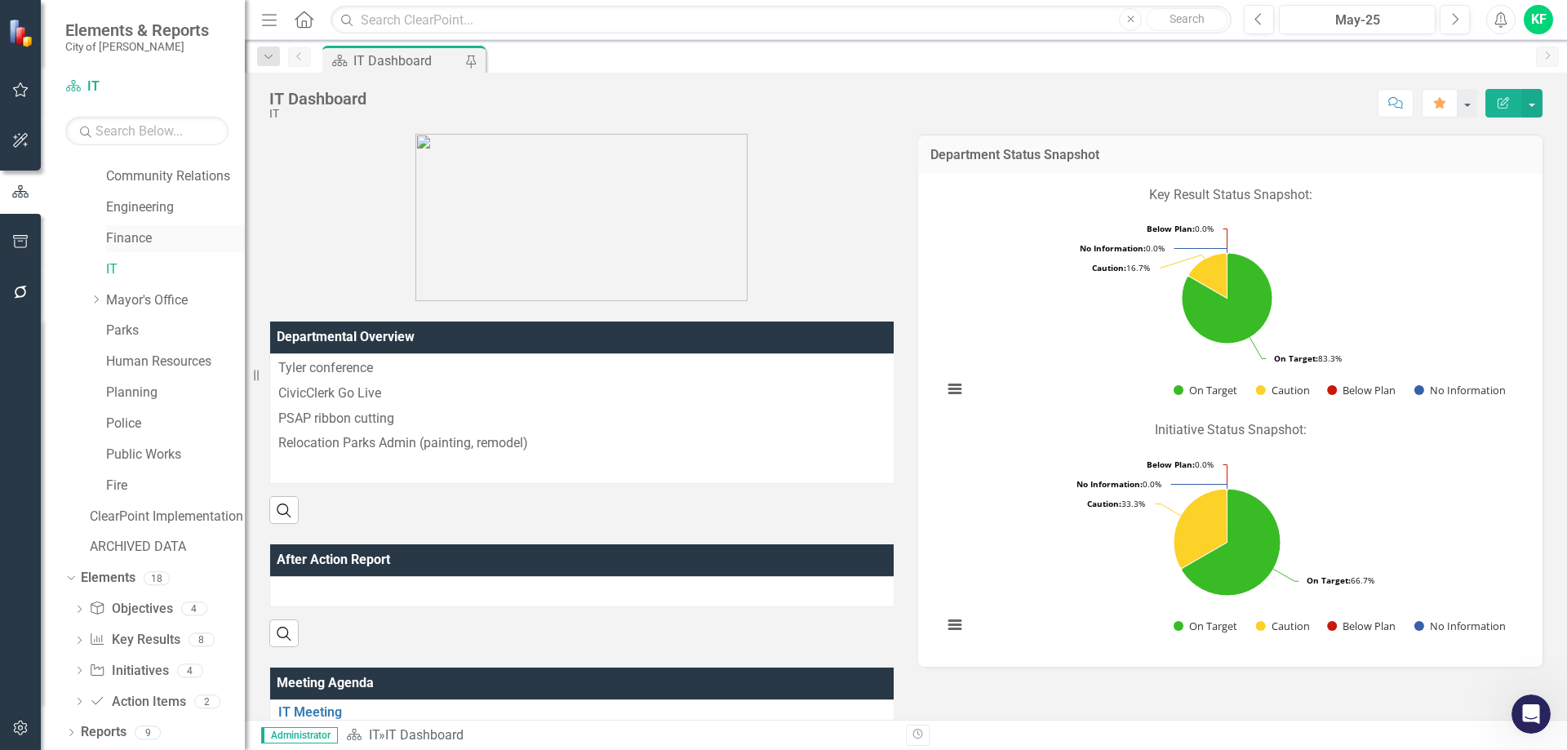
click at [130, 236] on link "Finance" at bounding box center [175, 238] width 139 height 19
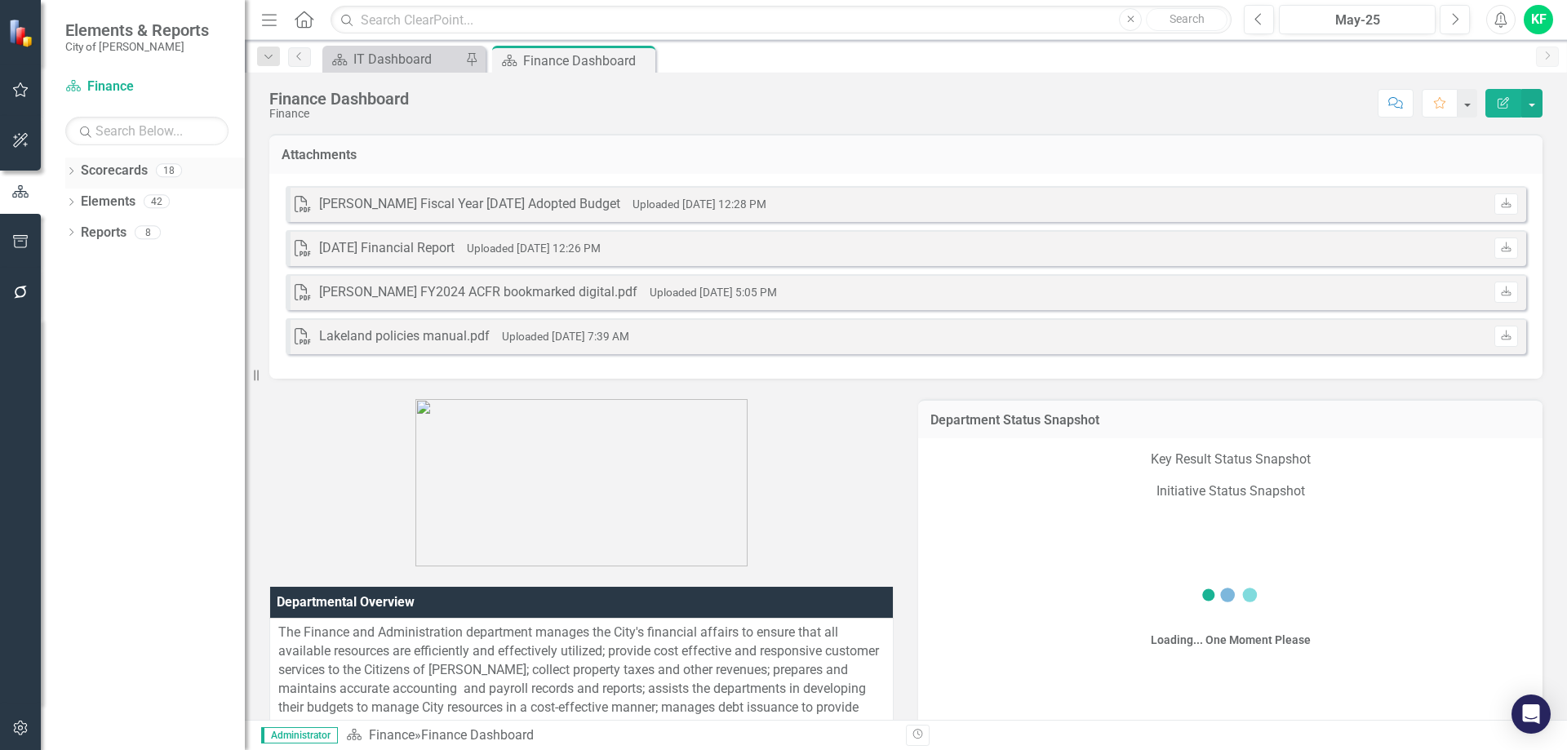
click at [68, 170] on icon "Dropdown" at bounding box center [70, 172] width 11 height 9
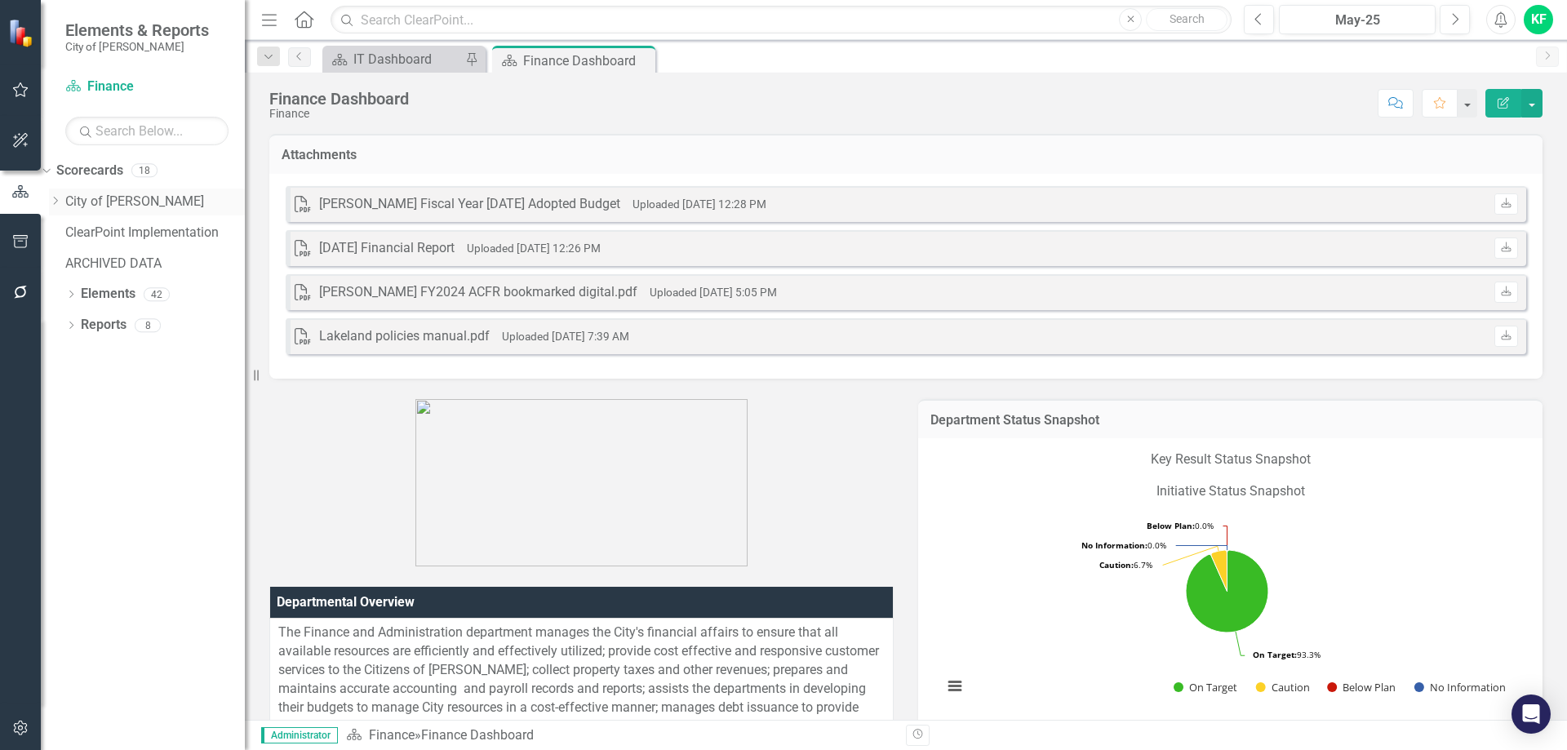
click at [61, 202] on icon "Dropdown" at bounding box center [55, 201] width 12 height 10
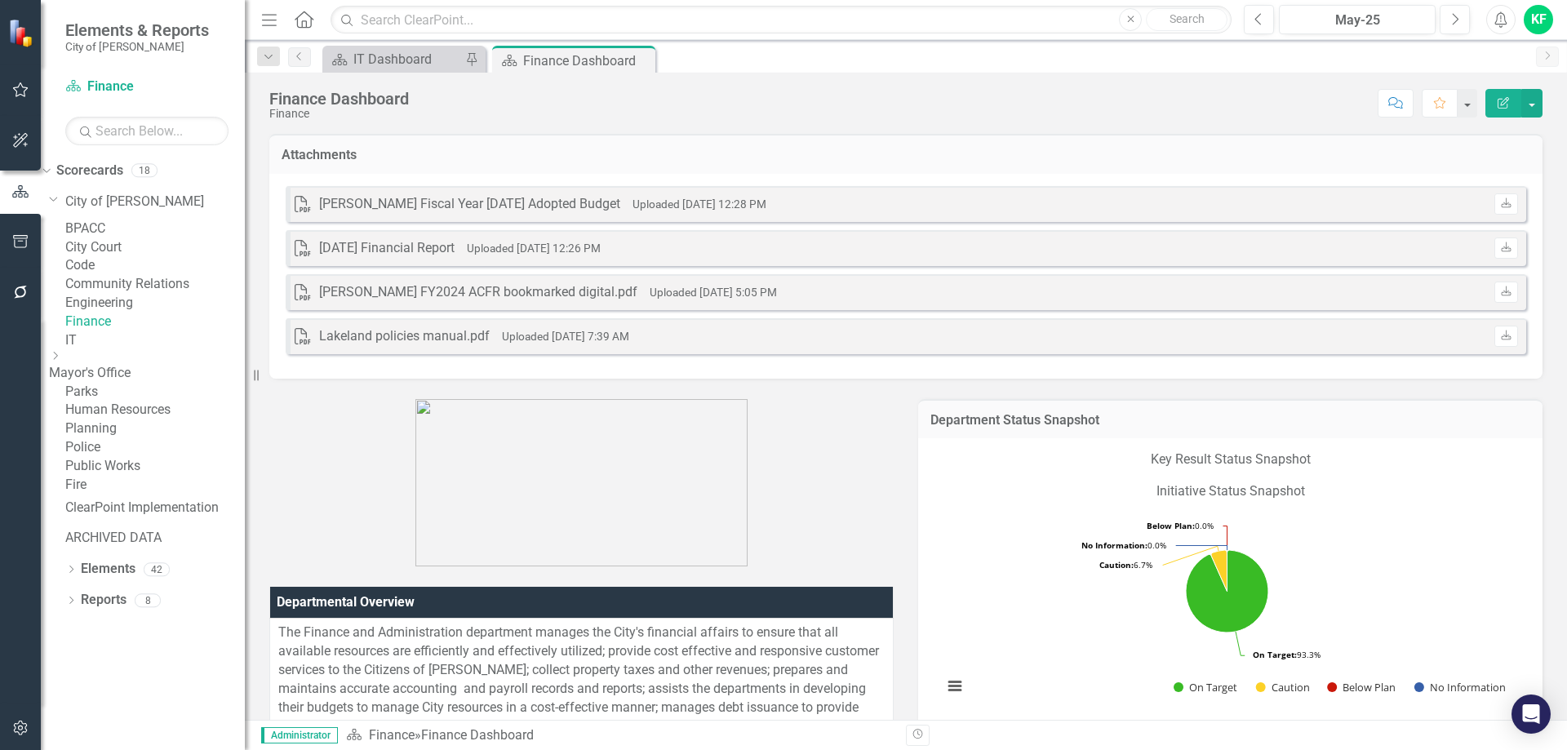
click at [124, 331] on link "Finance" at bounding box center [155, 322] width 180 height 19
click at [140, 331] on link "Finance" at bounding box center [155, 322] width 180 height 19
click at [641, 60] on icon "Close" at bounding box center [640, 60] width 16 height 13
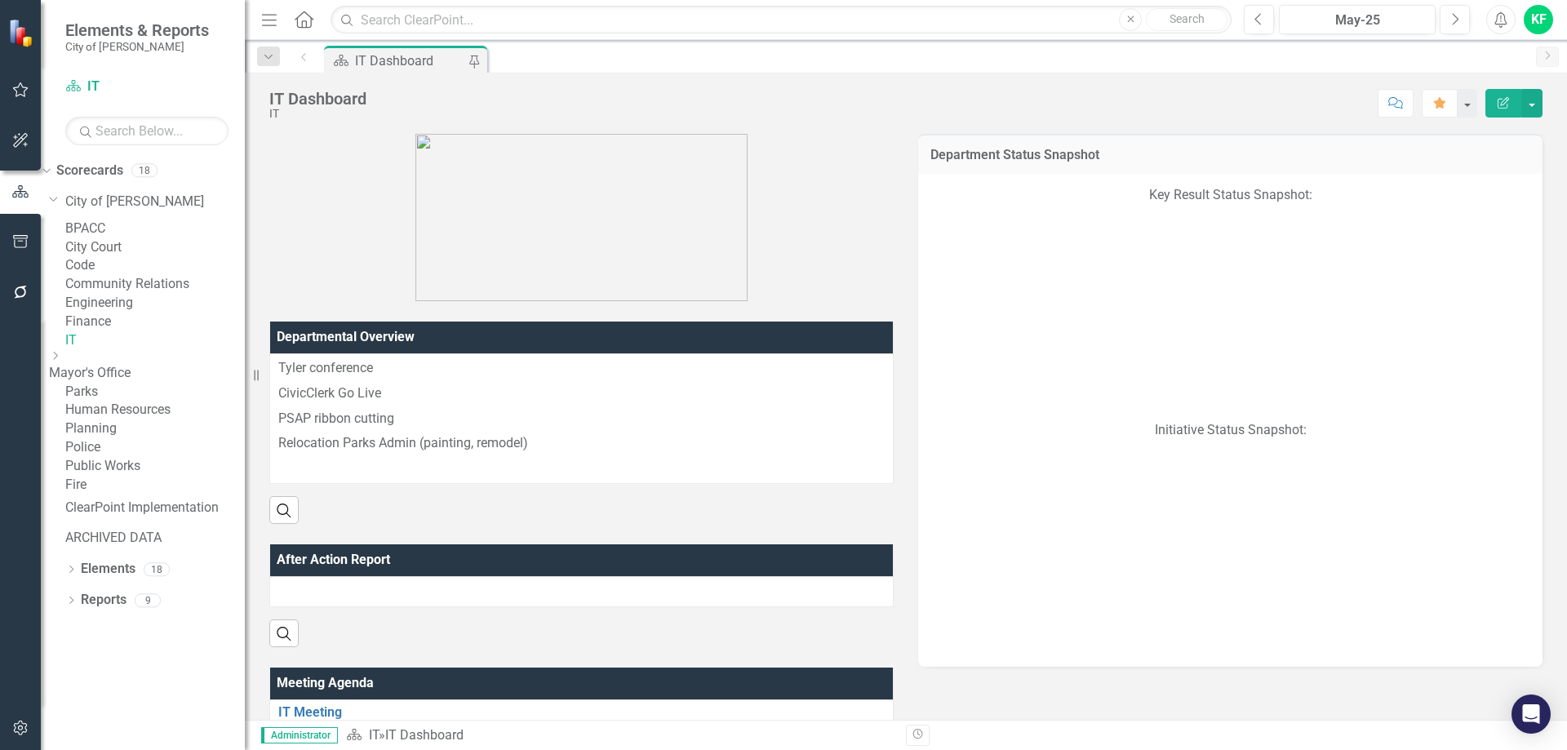
click at [126, 331] on link "Finance" at bounding box center [155, 322] width 180 height 19
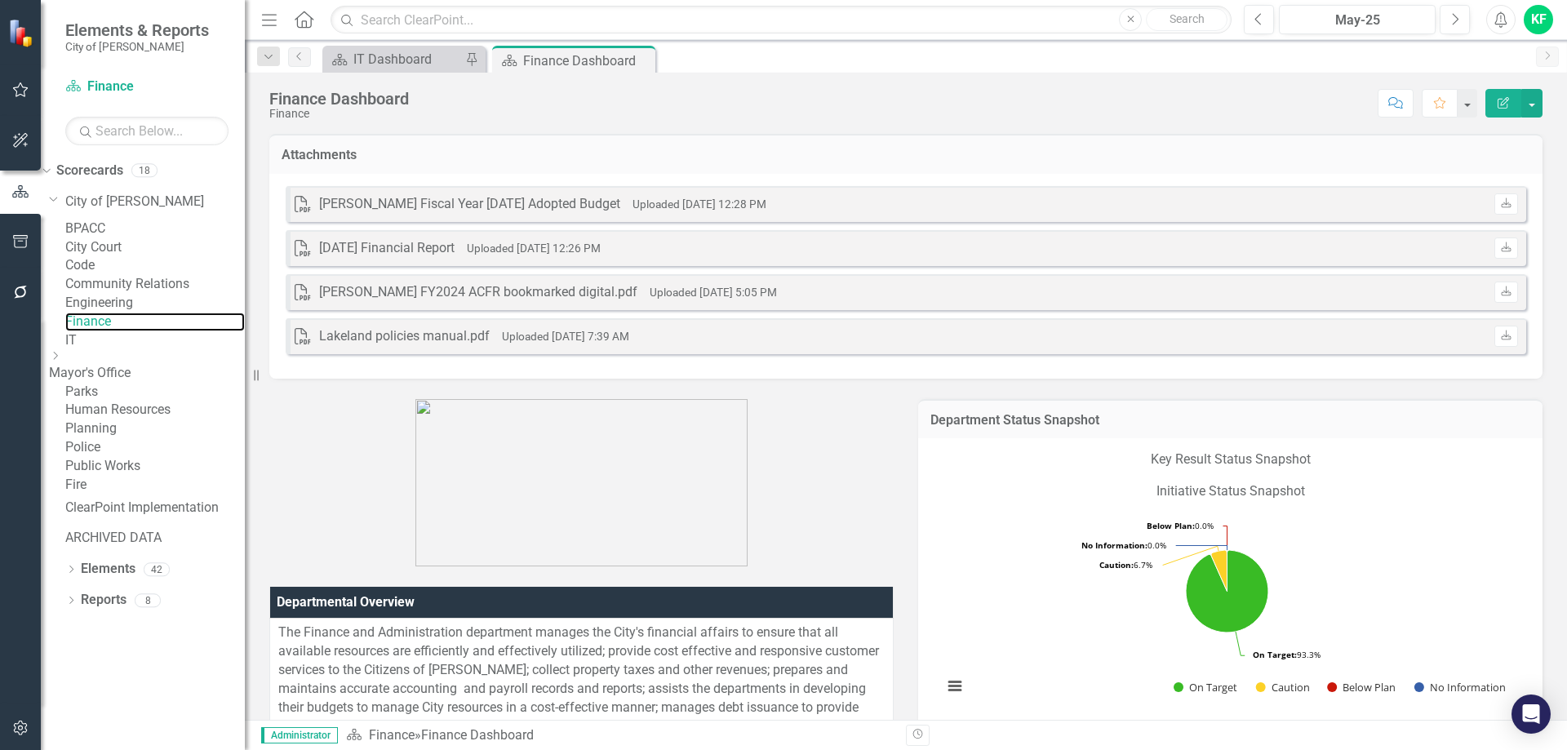
scroll to position [25, 0]
click at [70, 575] on icon "Dropdown" at bounding box center [70, 570] width 11 height 9
click at [144, 636] on link "Key Result Key Results" at bounding box center [109, 631] width 91 height 19
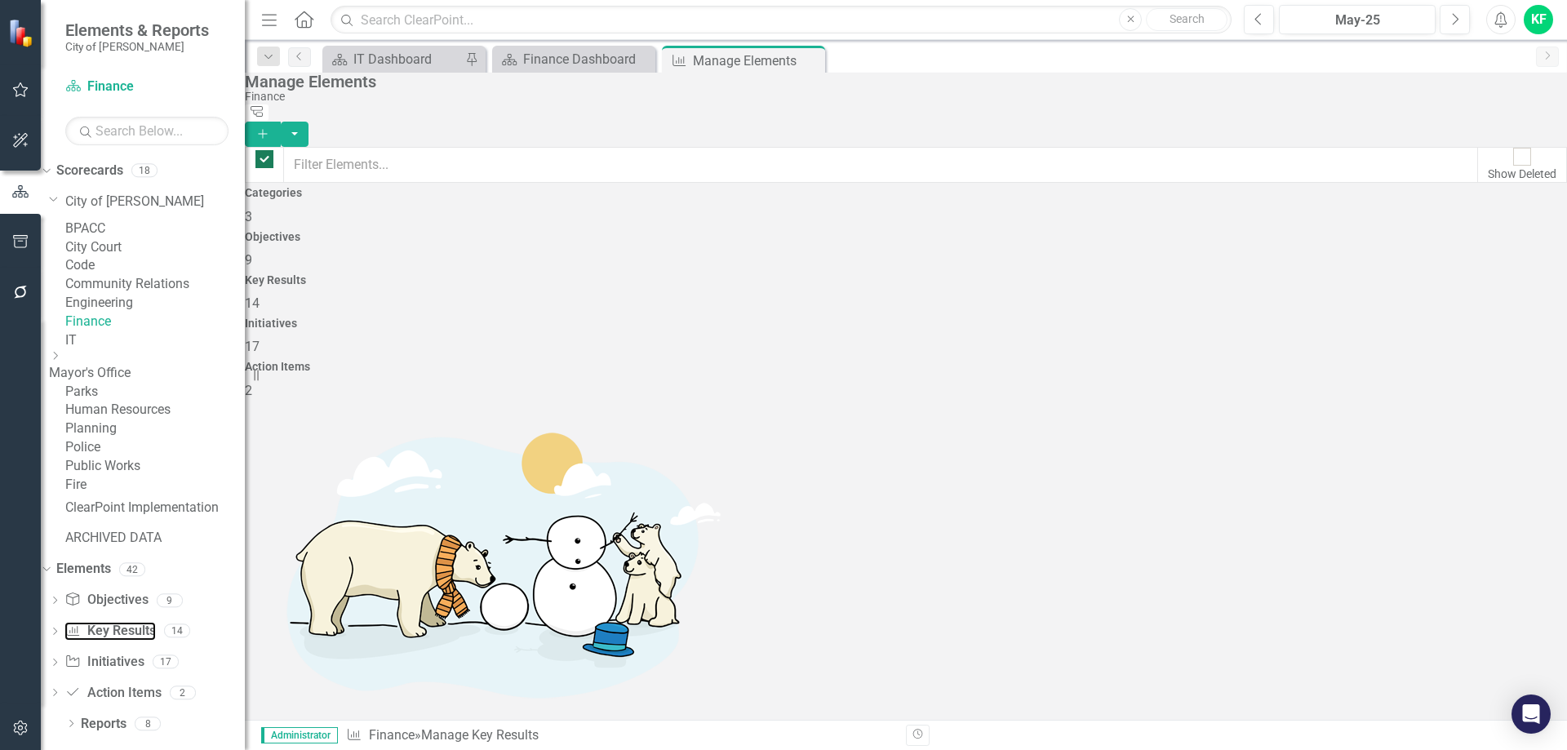
checkbox input "false"
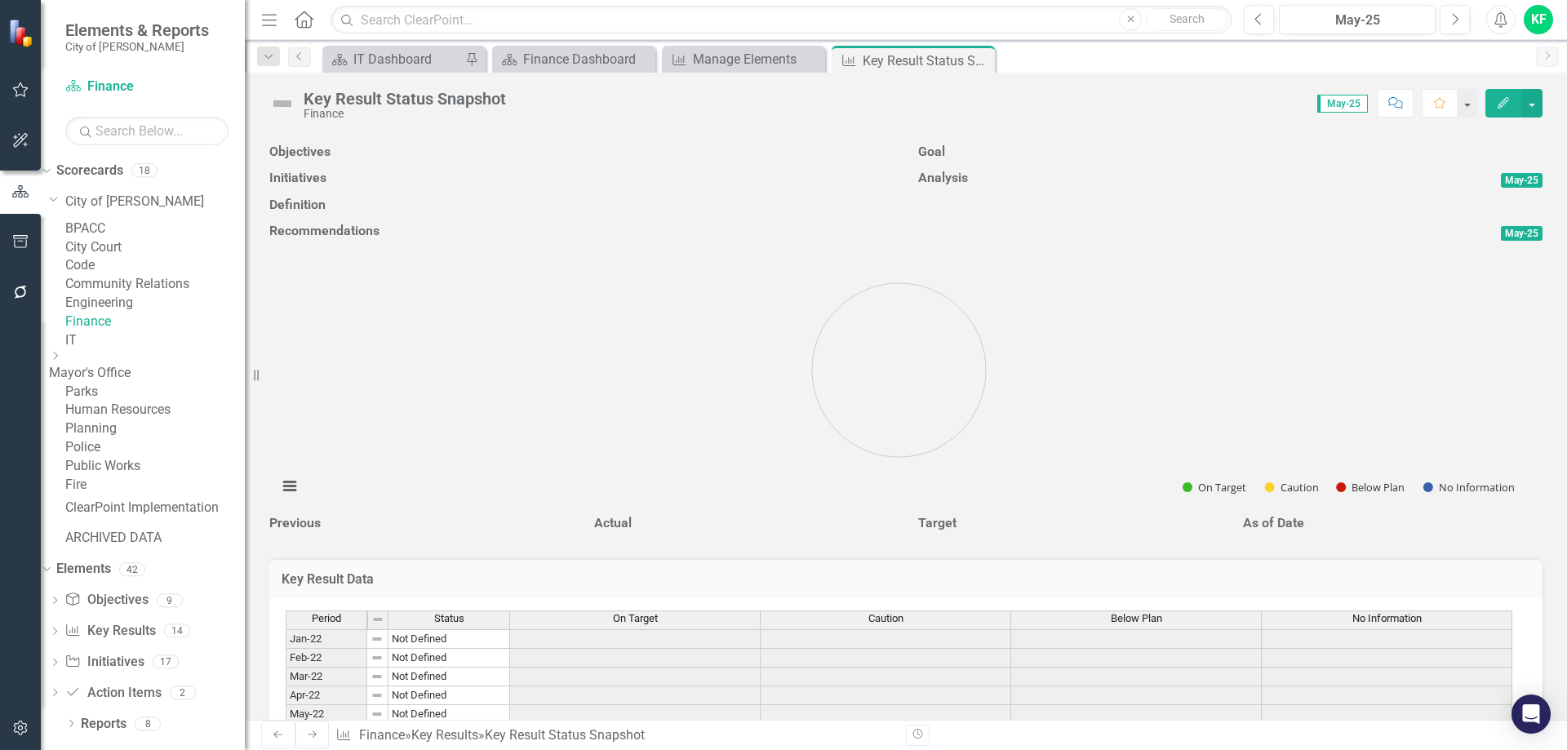
click at [1501, 103] on icon "Edit" at bounding box center [1503, 102] width 15 height 11
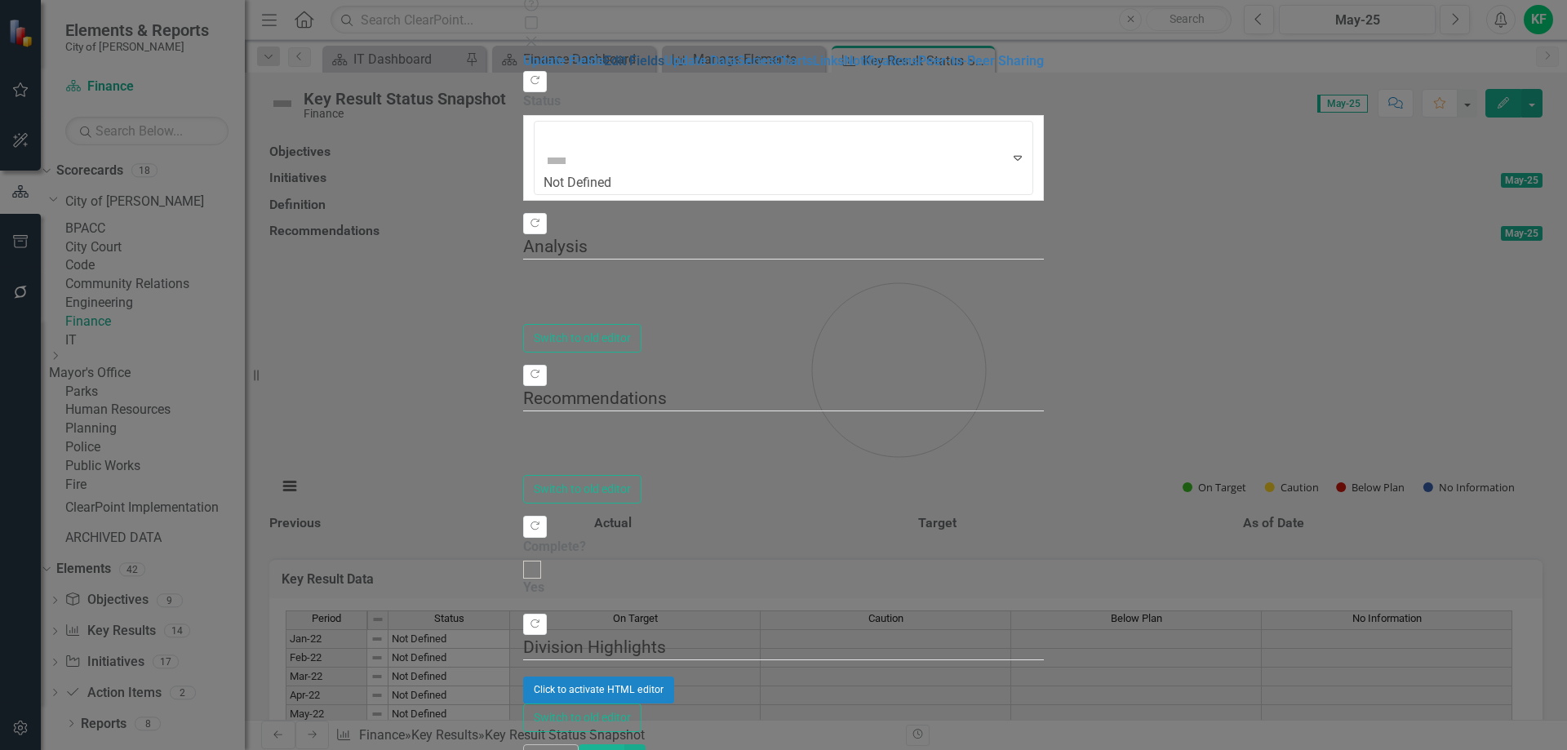
click at [604, 69] on link "Edit Fields" at bounding box center [634, 61] width 60 height 16
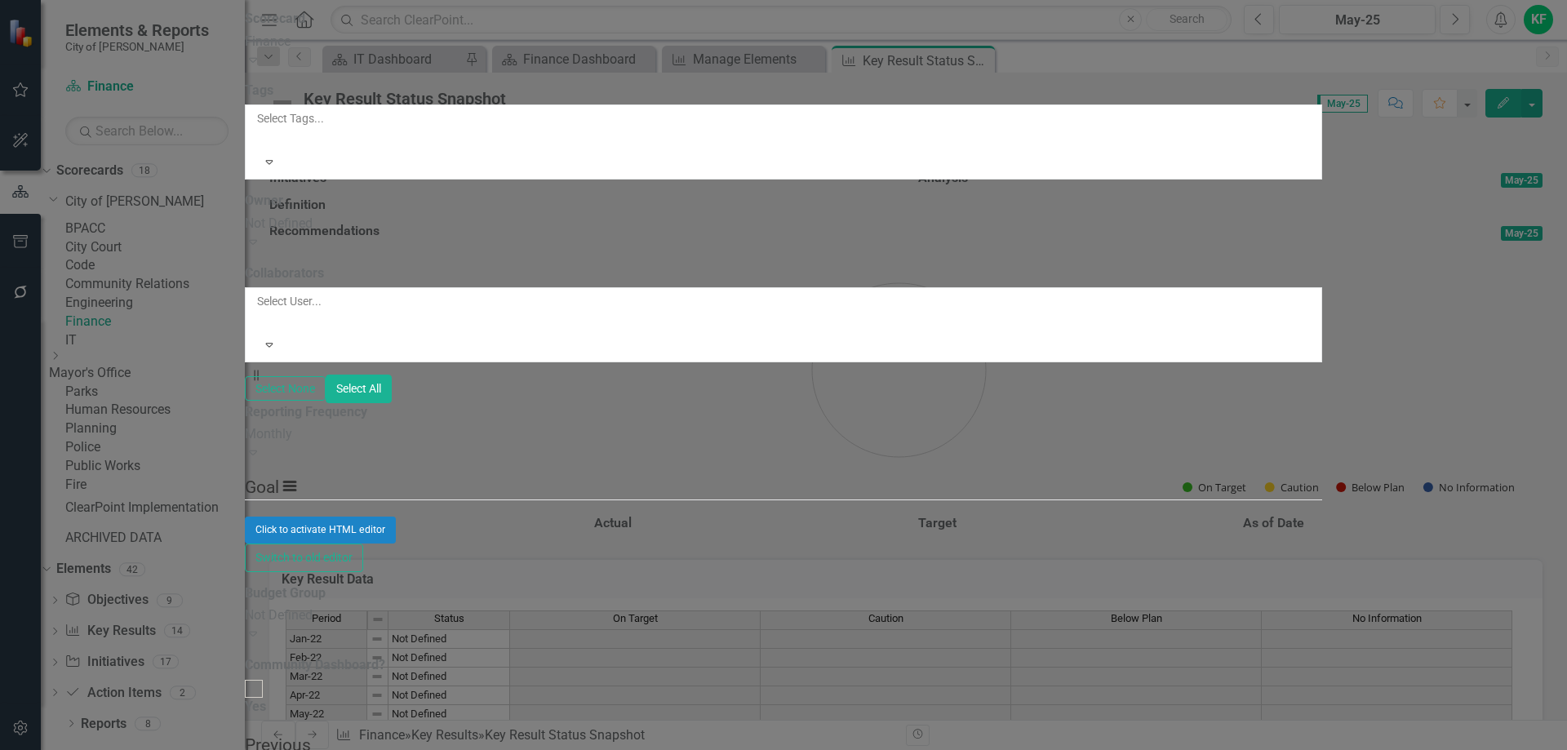
checkbox input "false"
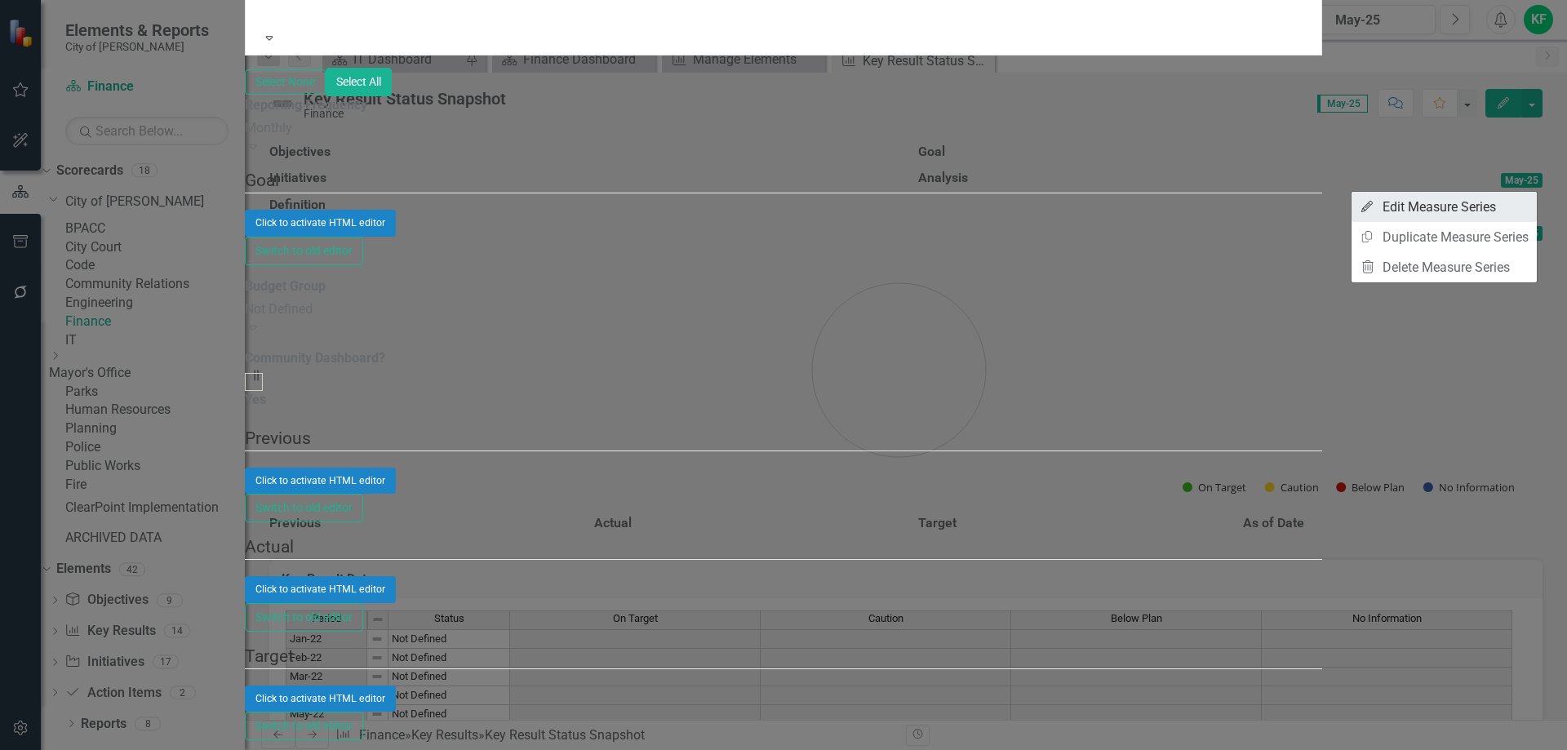
click at [1405, 202] on link "Edit Edit Measure Series" at bounding box center [1443, 207] width 185 height 30
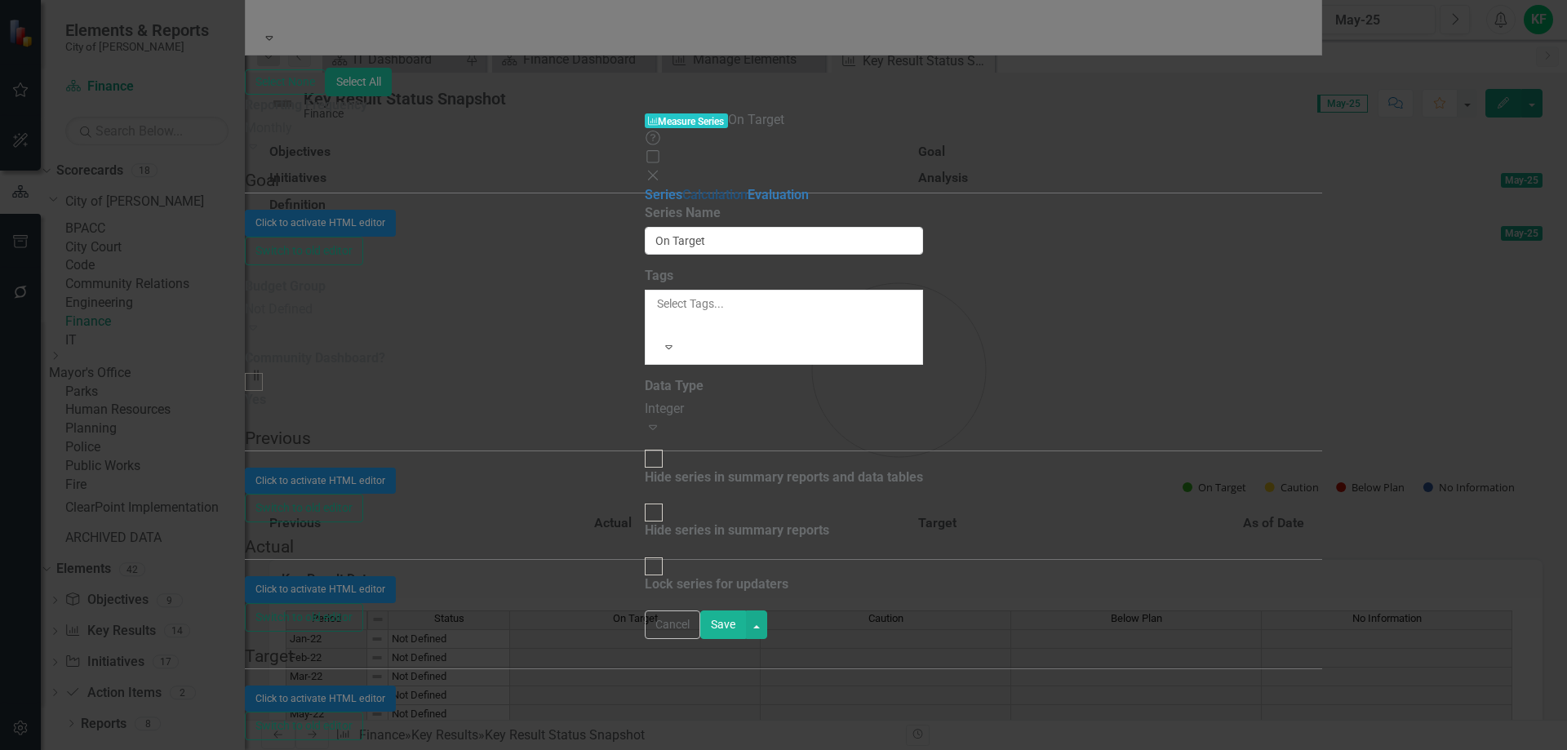
click at [682, 187] on link "Calculation" at bounding box center [714, 195] width 65 height 16
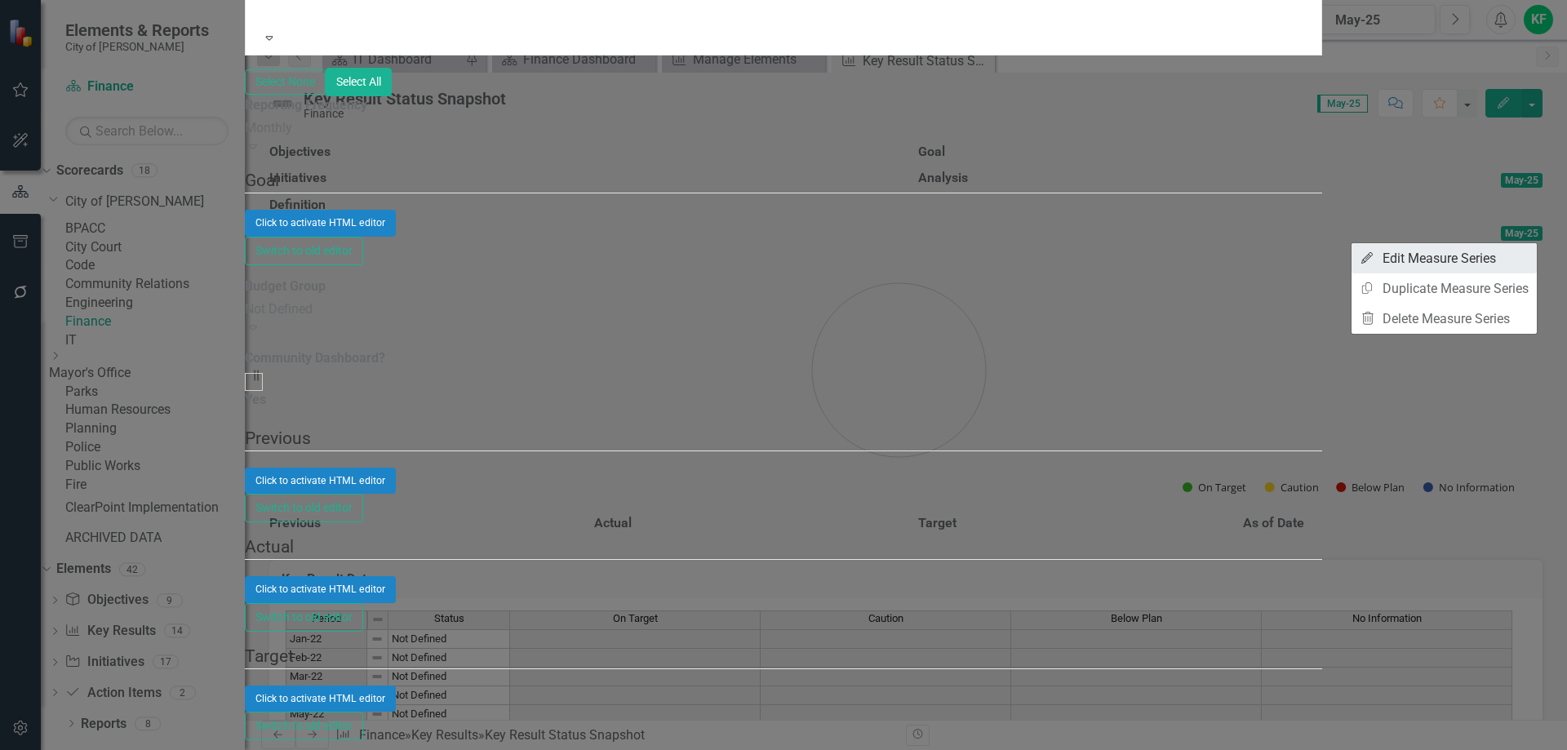
click at [1455, 255] on link "Edit Edit Measure Series" at bounding box center [1443, 258] width 185 height 30
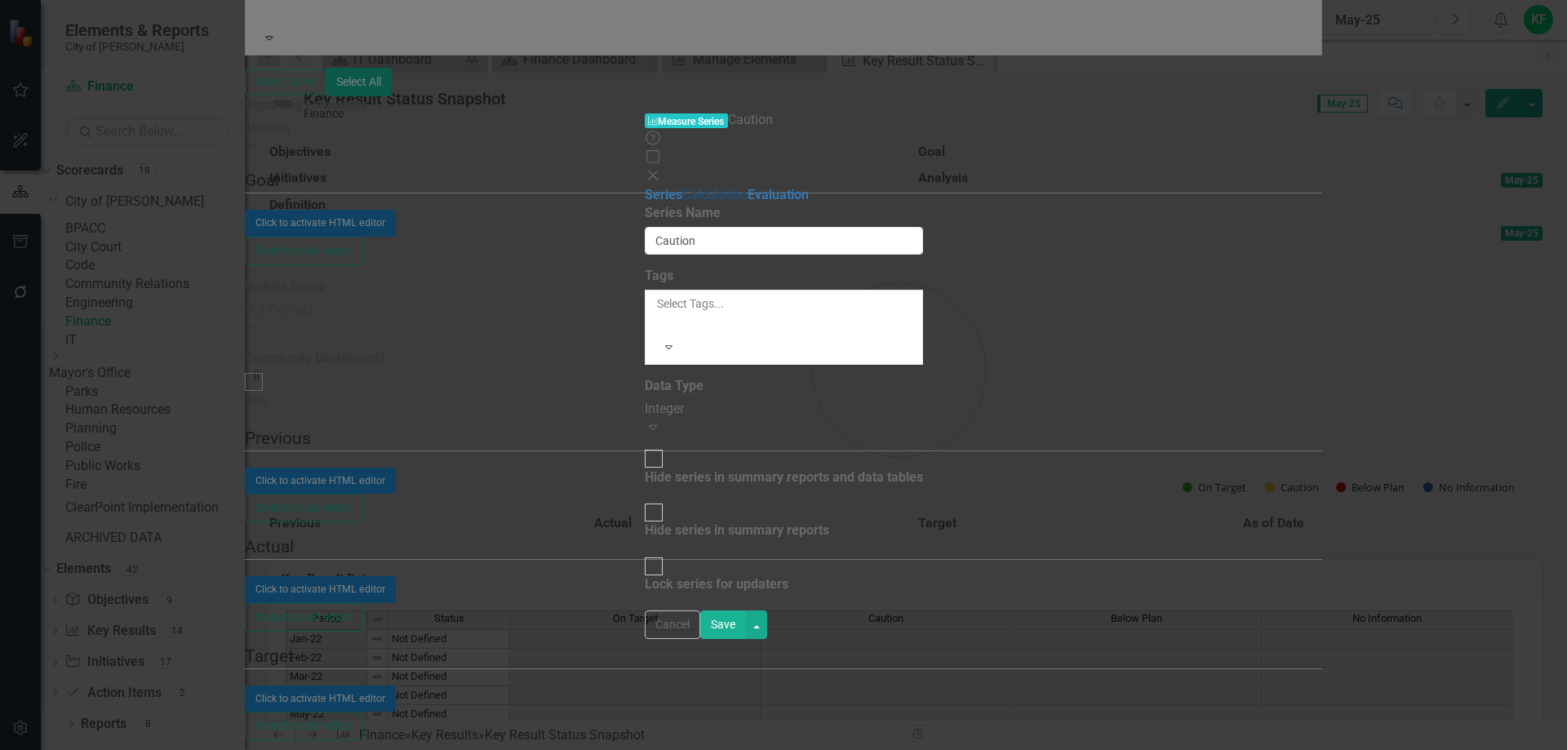
click at [682, 187] on link "Calculation" at bounding box center [714, 195] width 65 height 16
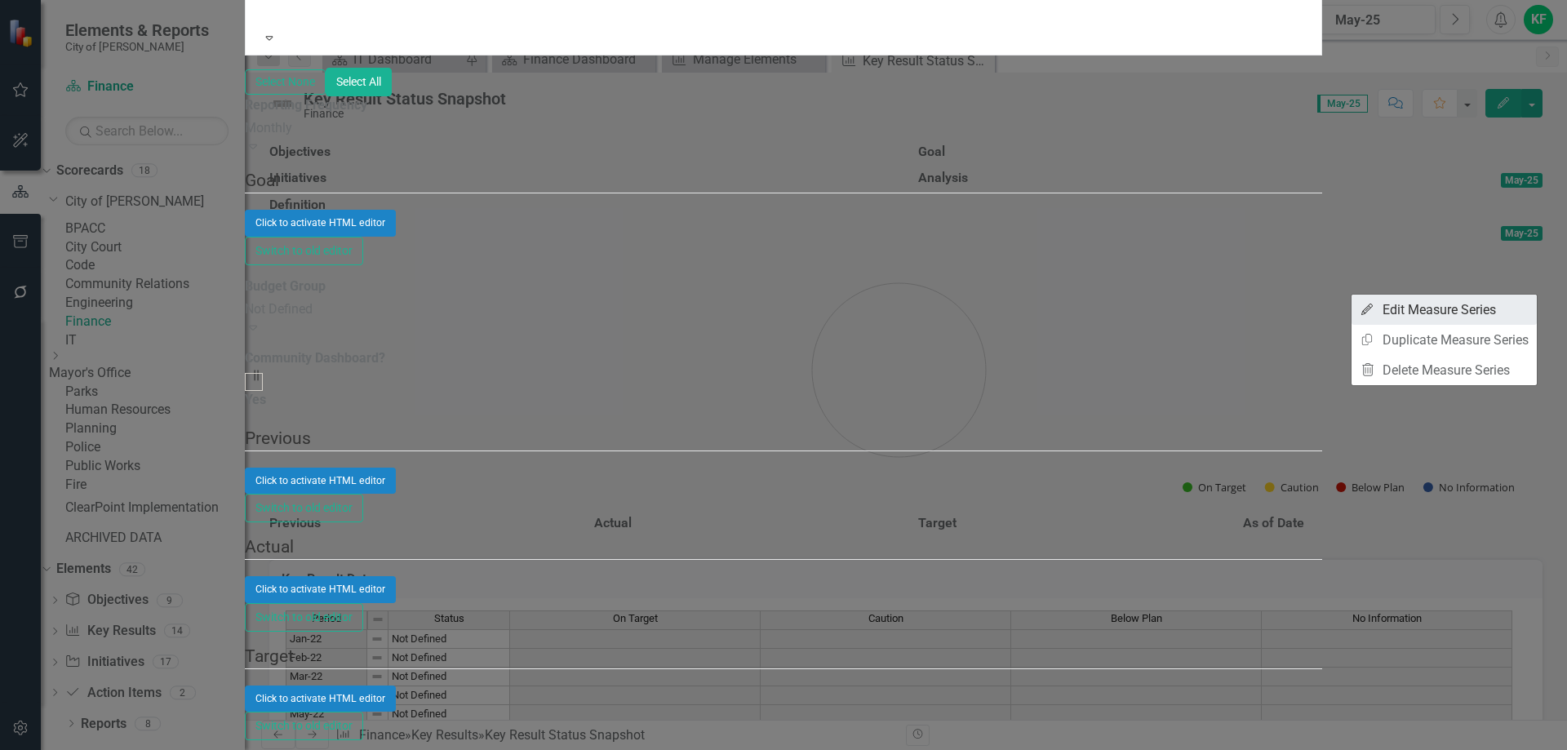
click at [1426, 304] on link "Edit Edit Measure Series" at bounding box center [1443, 310] width 185 height 30
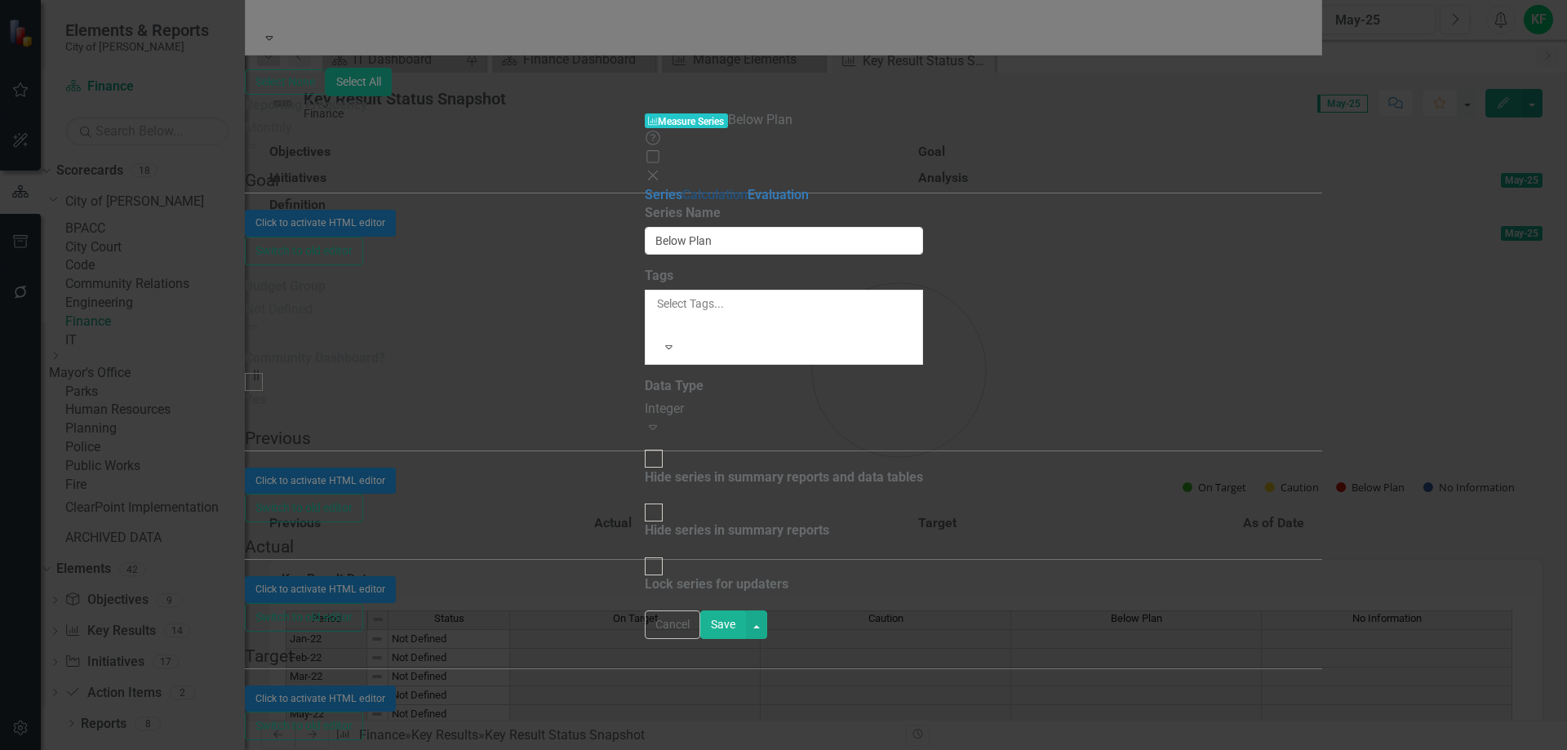
click at [682, 187] on link "Calculation" at bounding box center [714, 195] width 65 height 16
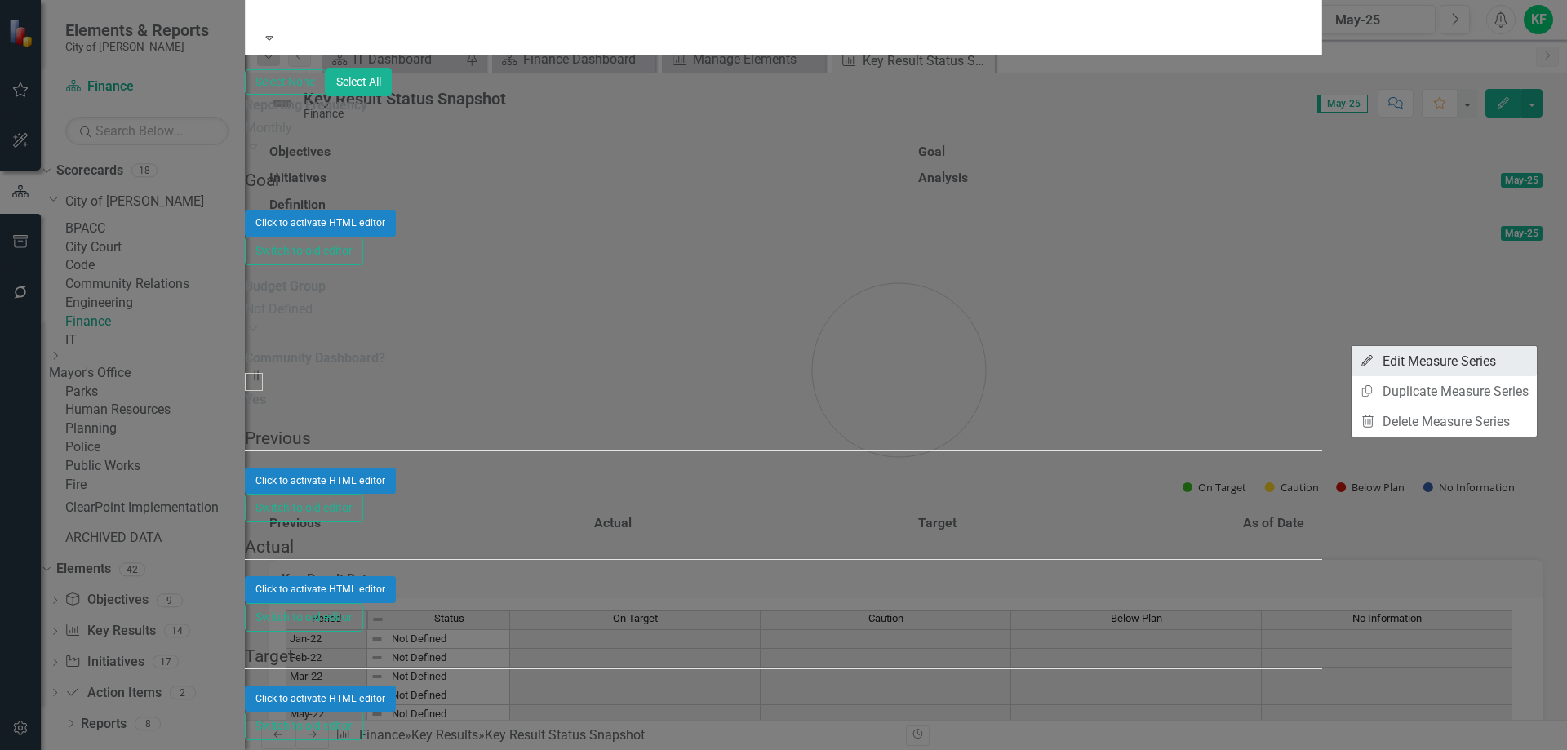
click at [1457, 360] on link "Edit Edit Measure Series" at bounding box center [1443, 361] width 185 height 30
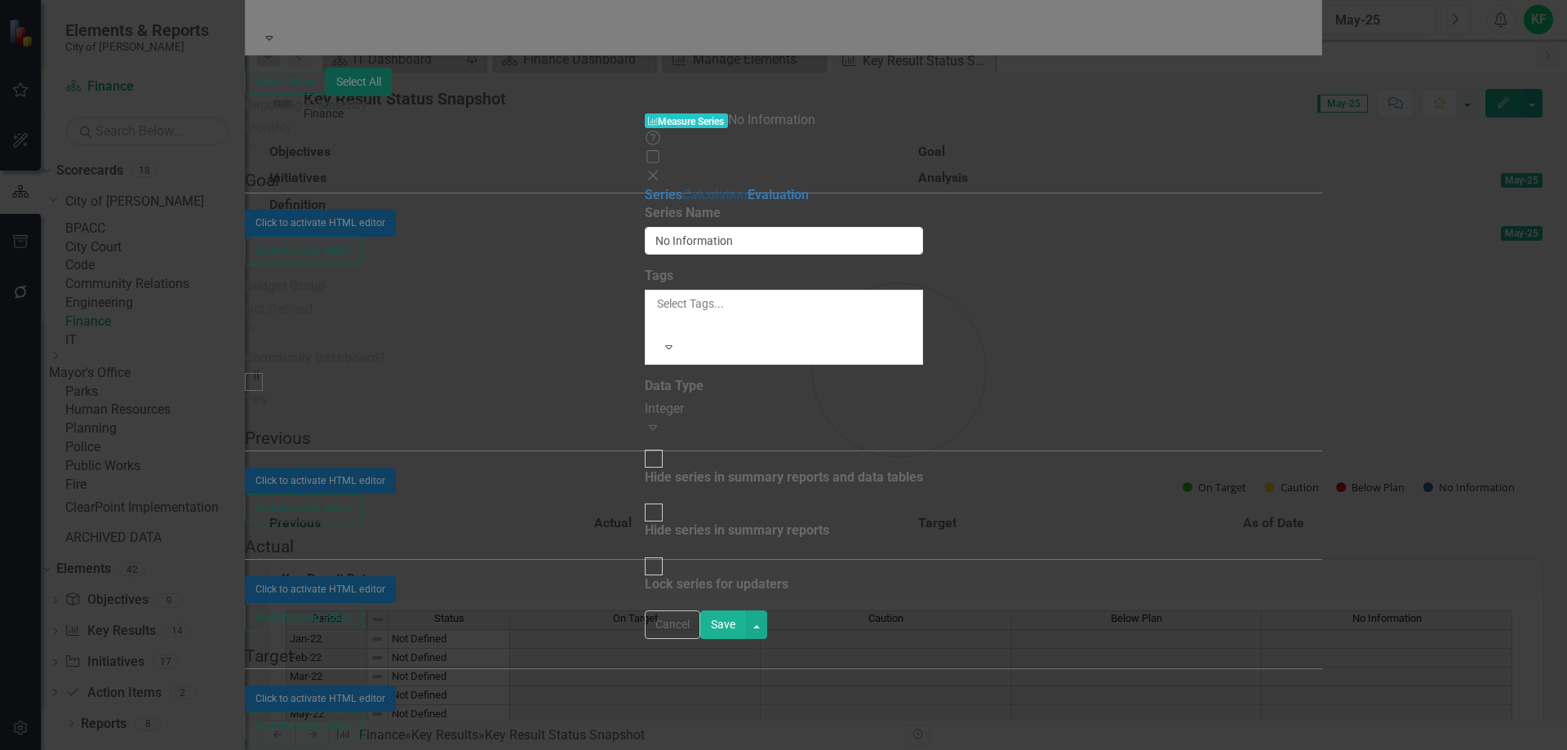
click at [682, 187] on link "Calculation" at bounding box center [714, 195] width 65 height 16
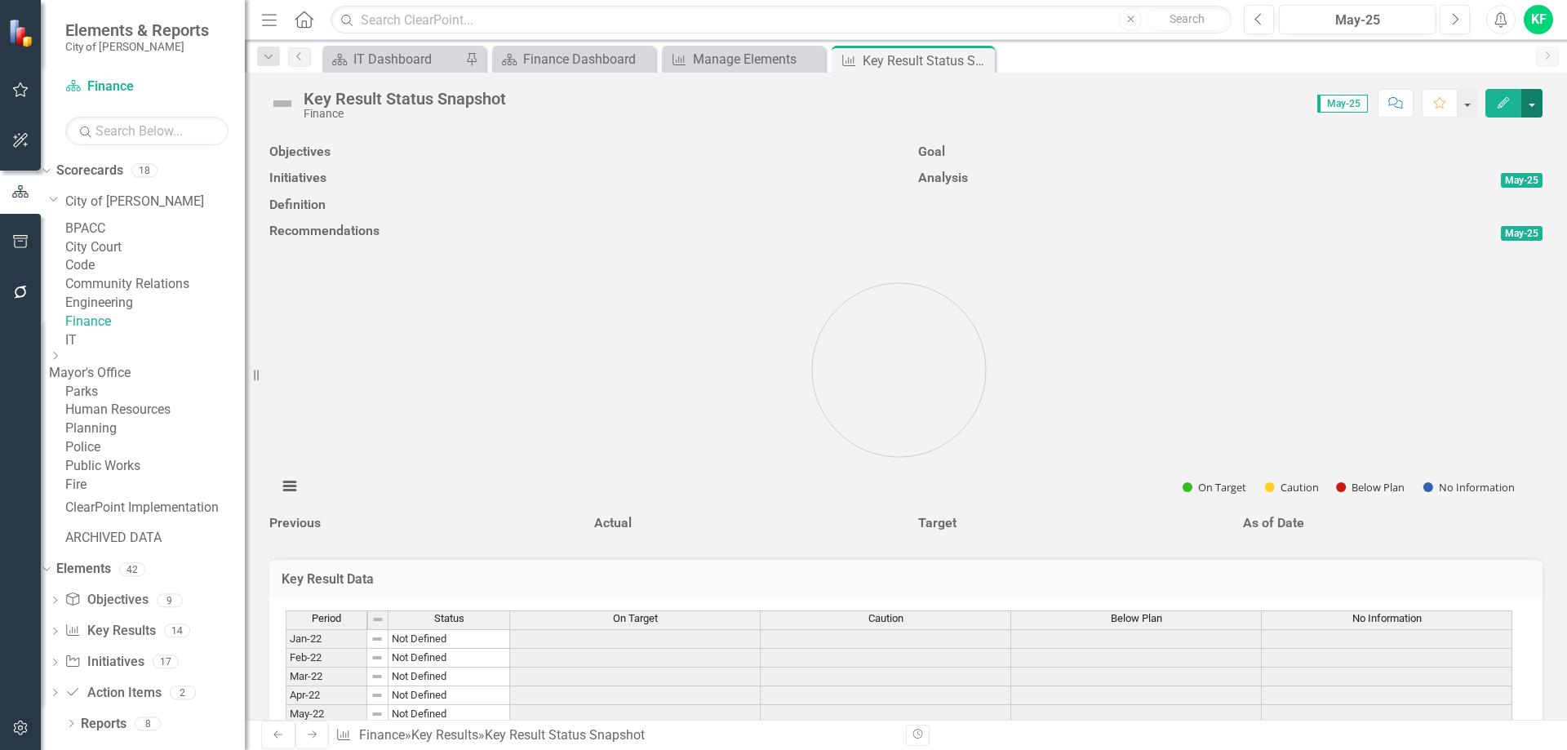
click at [1531, 103] on button "button" at bounding box center [1531, 103] width 21 height 29
click at [1500, 190] on link "Recalculate Key Result Recalculate Key Result" at bounding box center [1457, 194] width 170 height 30
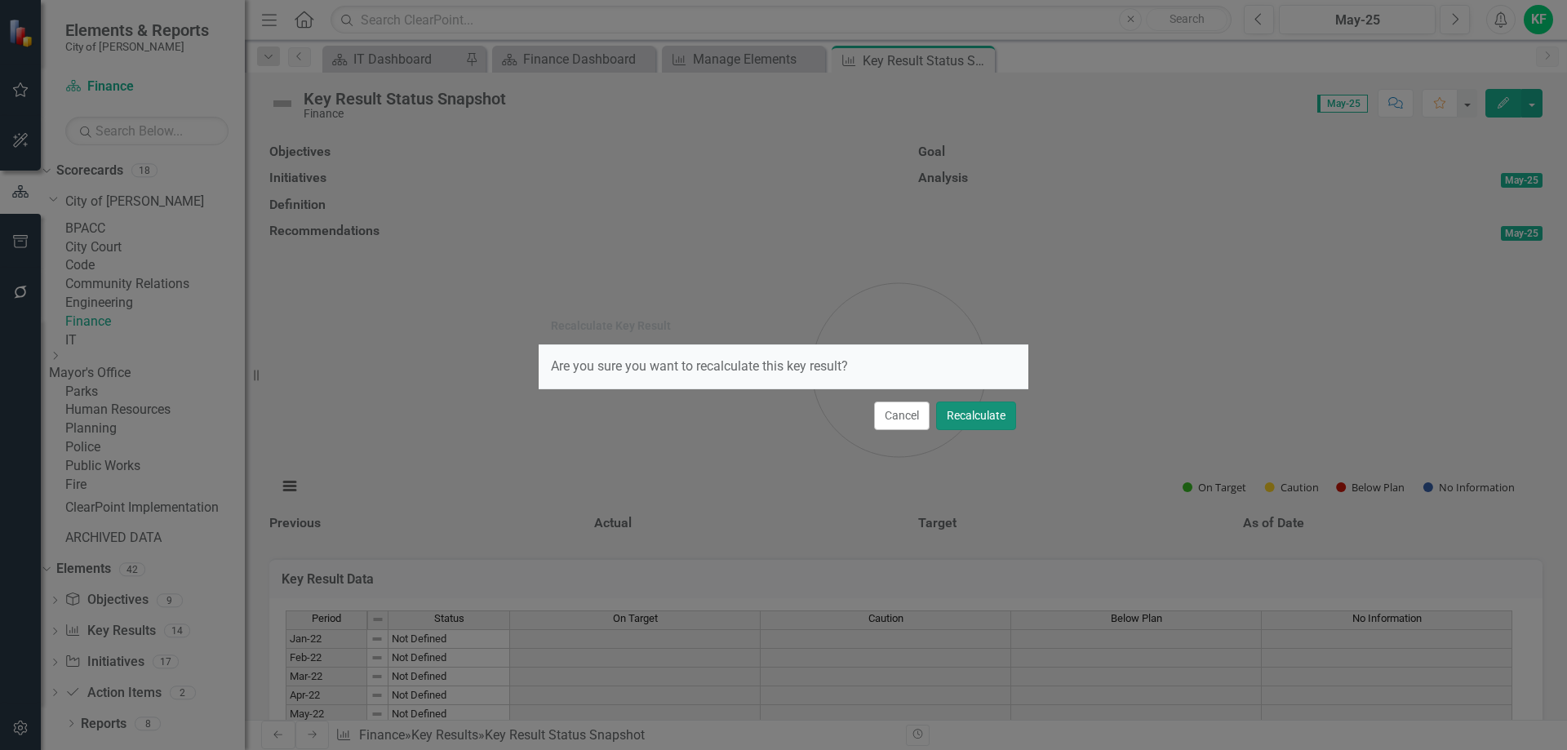
click at [988, 415] on button "Recalculate" at bounding box center [976, 415] width 80 height 29
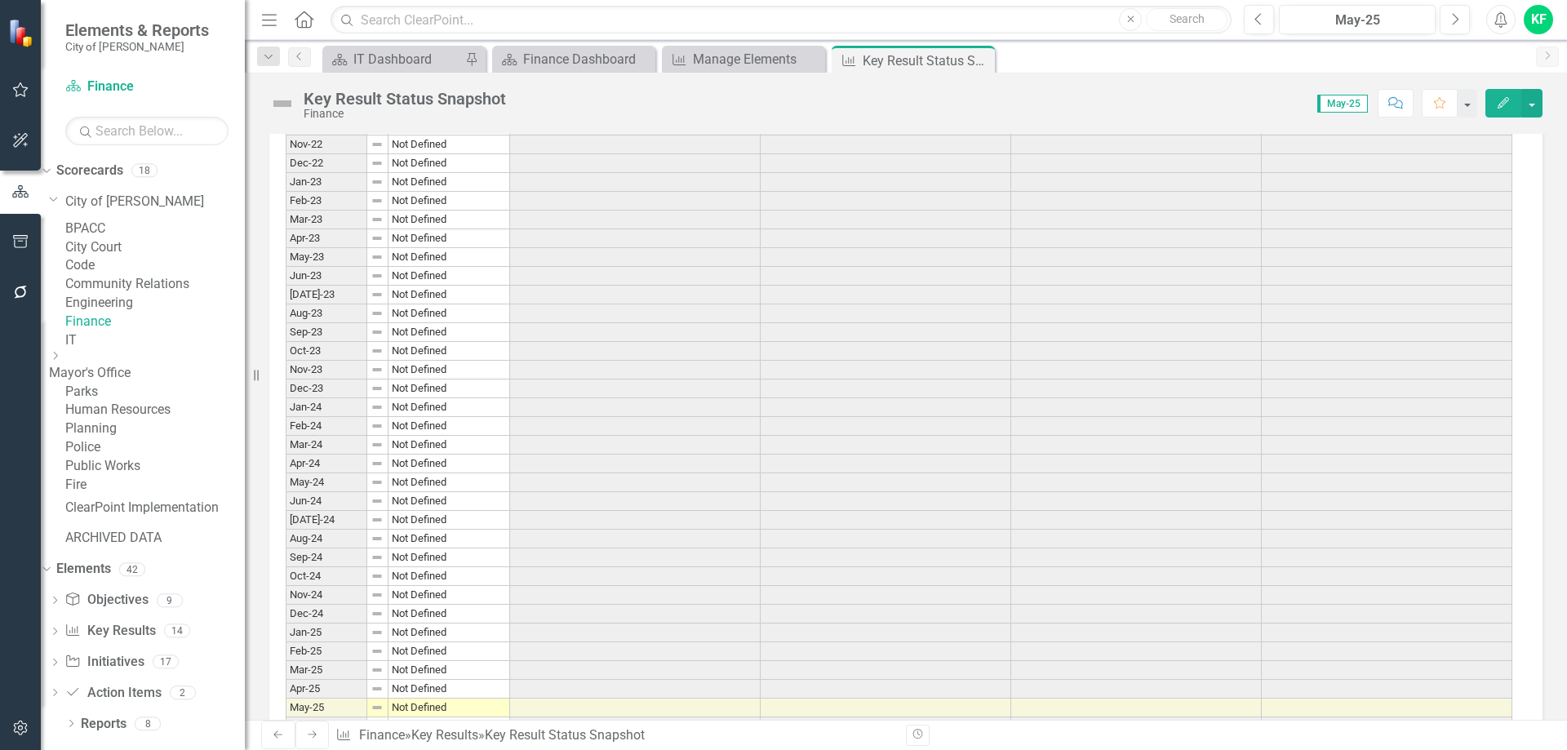
scroll to position [653, 0]
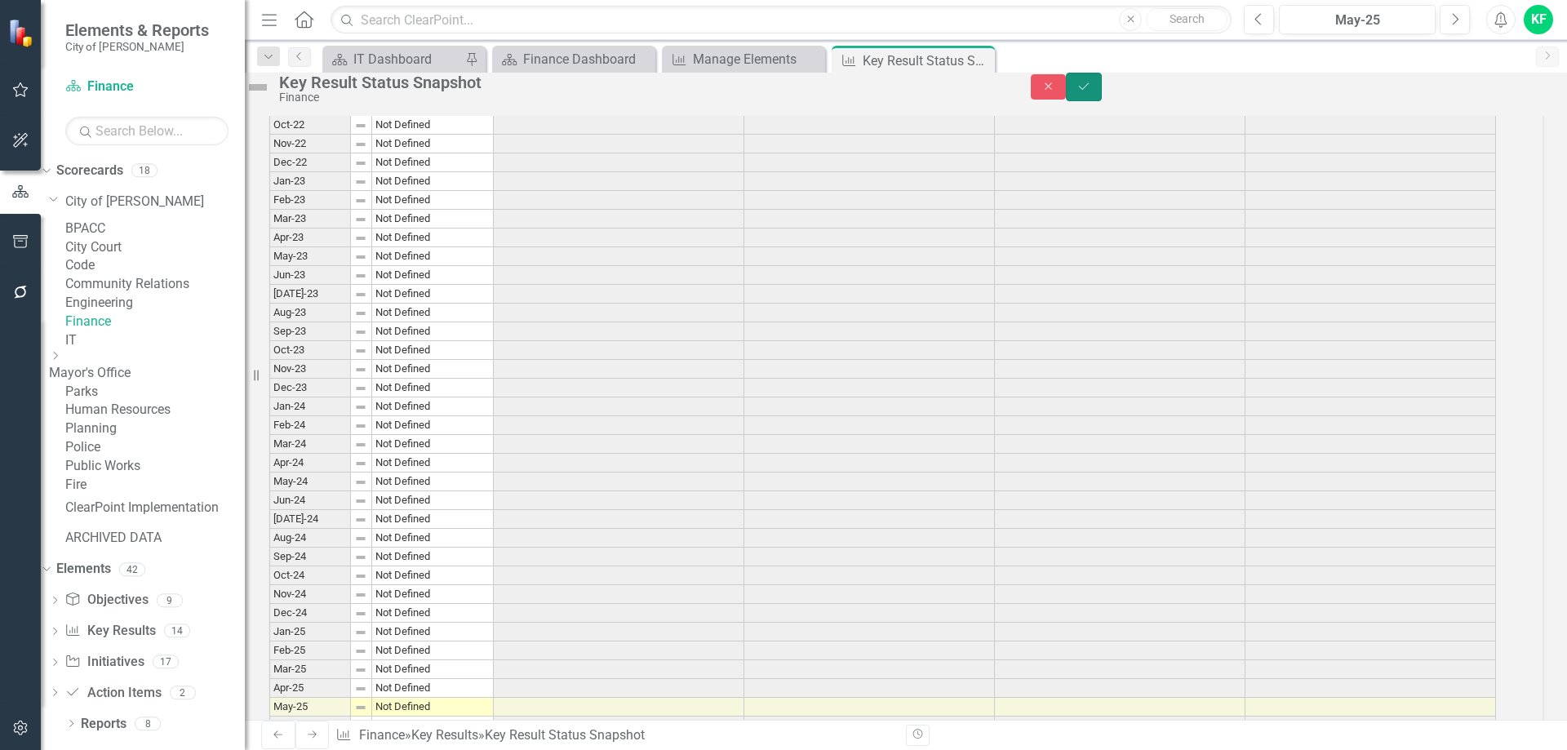
click at [1089, 89] on icon "submit" at bounding box center [1084, 85] width 10 height 7
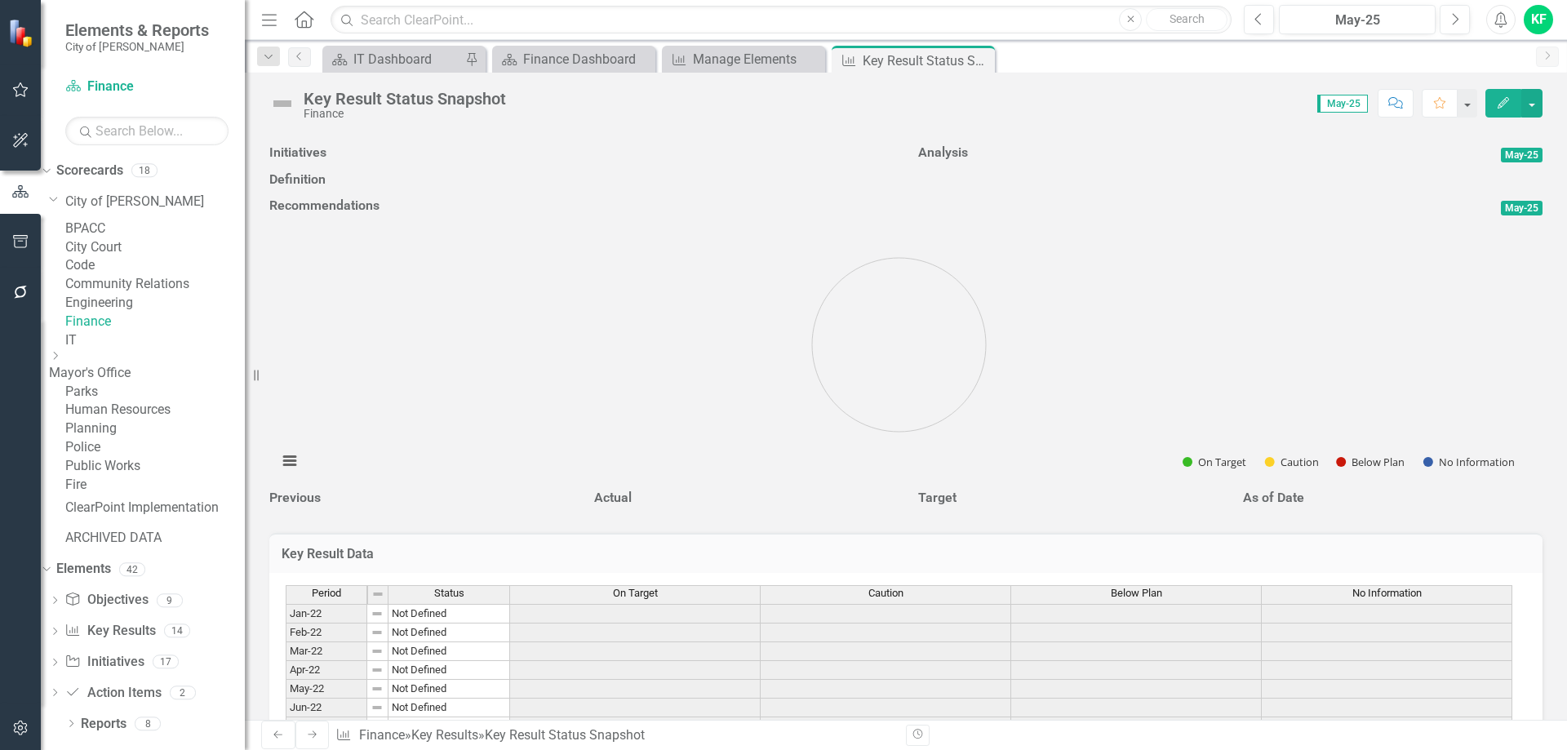
scroll to position [0, 0]
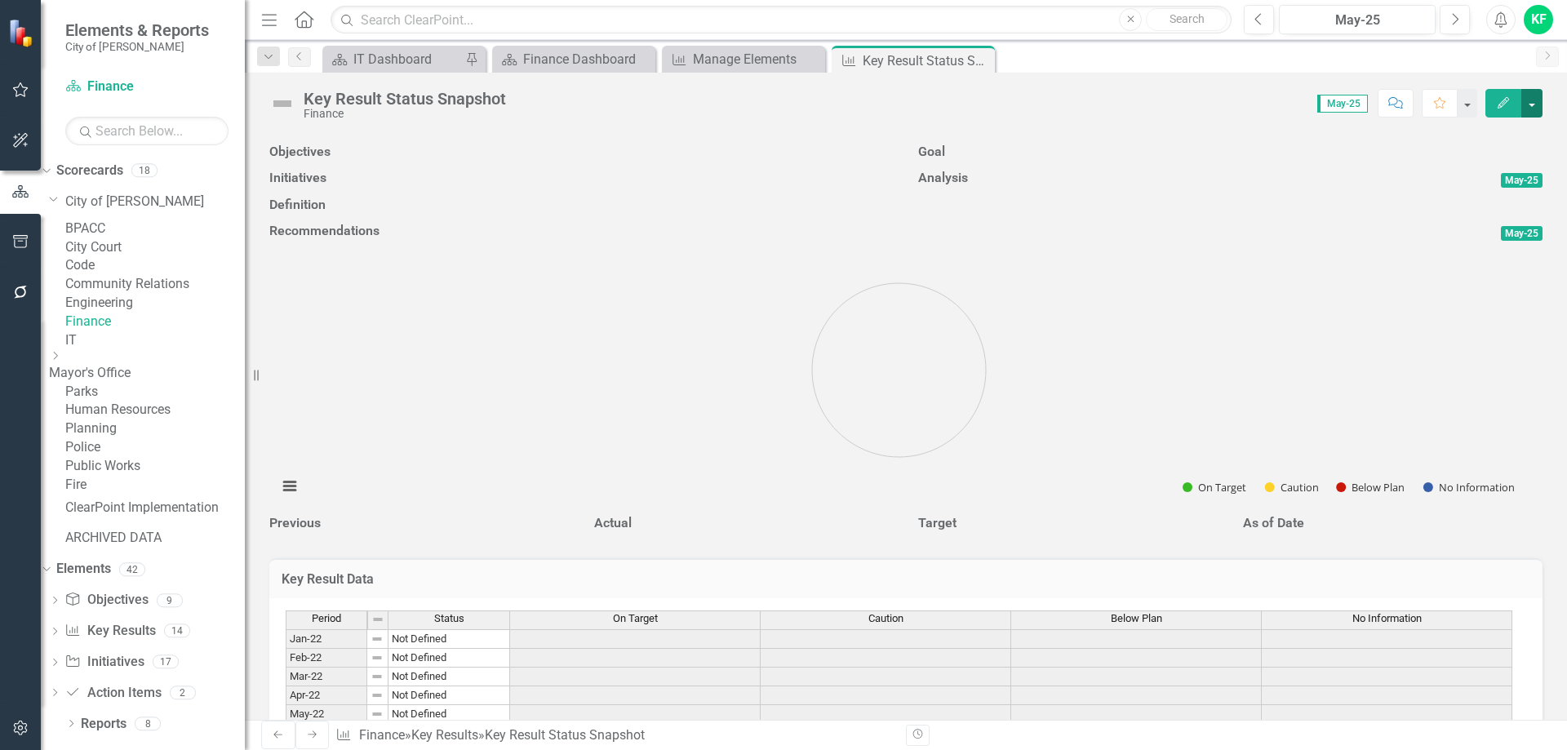
click at [1536, 100] on button "button" at bounding box center [1531, 103] width 21 height 29
click at [1469, 131] on link "Edit Edit Key Result" at bounding box center [1457, 133] width 170 height 30
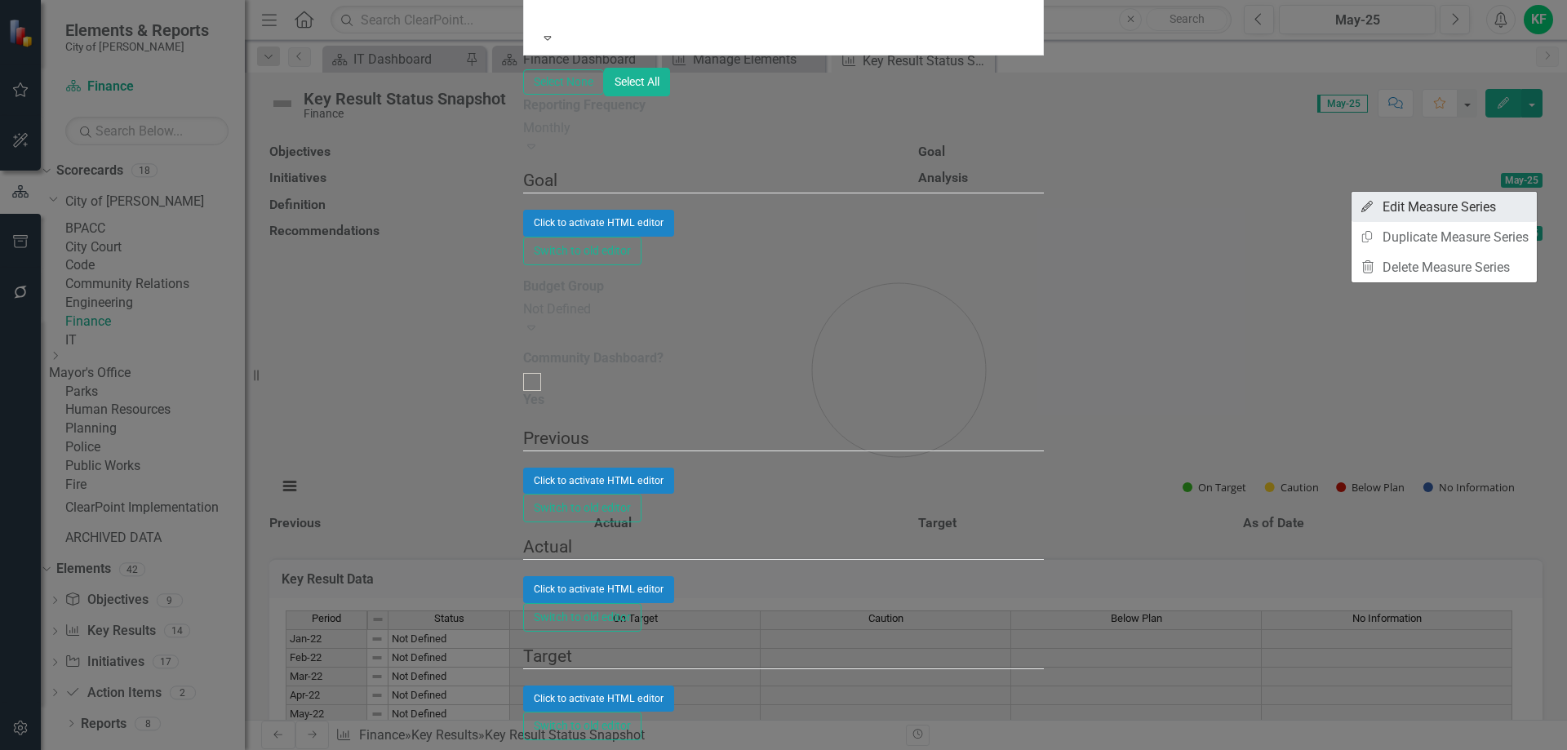
click at [1441, 206] on link "Edit Edit Measure Series" at bounding box center [1443, 207] width 185 height 30
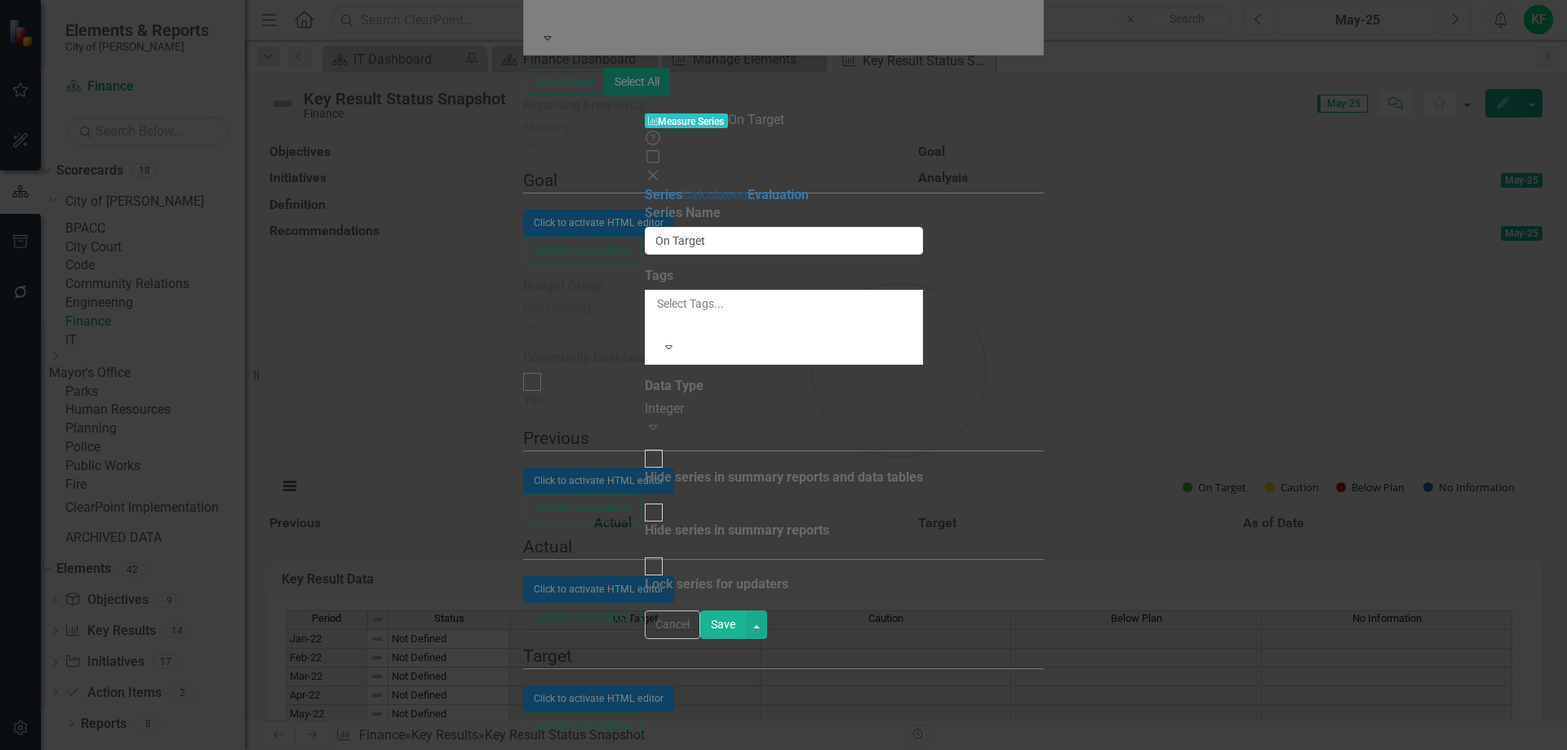
click at [682, 187] on link "Calculation" at bounding box center [714, 195] width 65 height 16
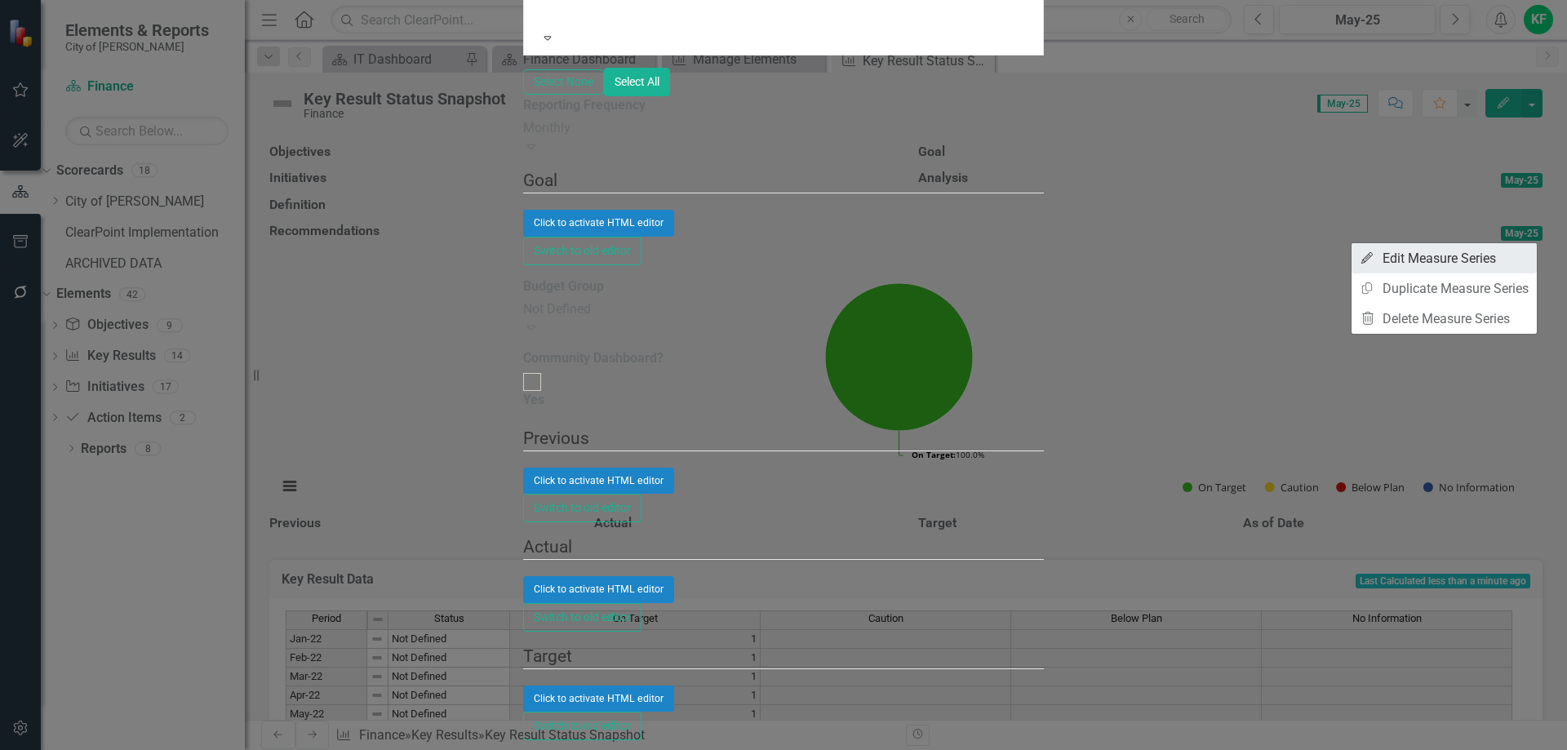
click at [1468, 254] on link "Edit Edit Measure Series" at bounding box center [1443, 258] width 185 height 30
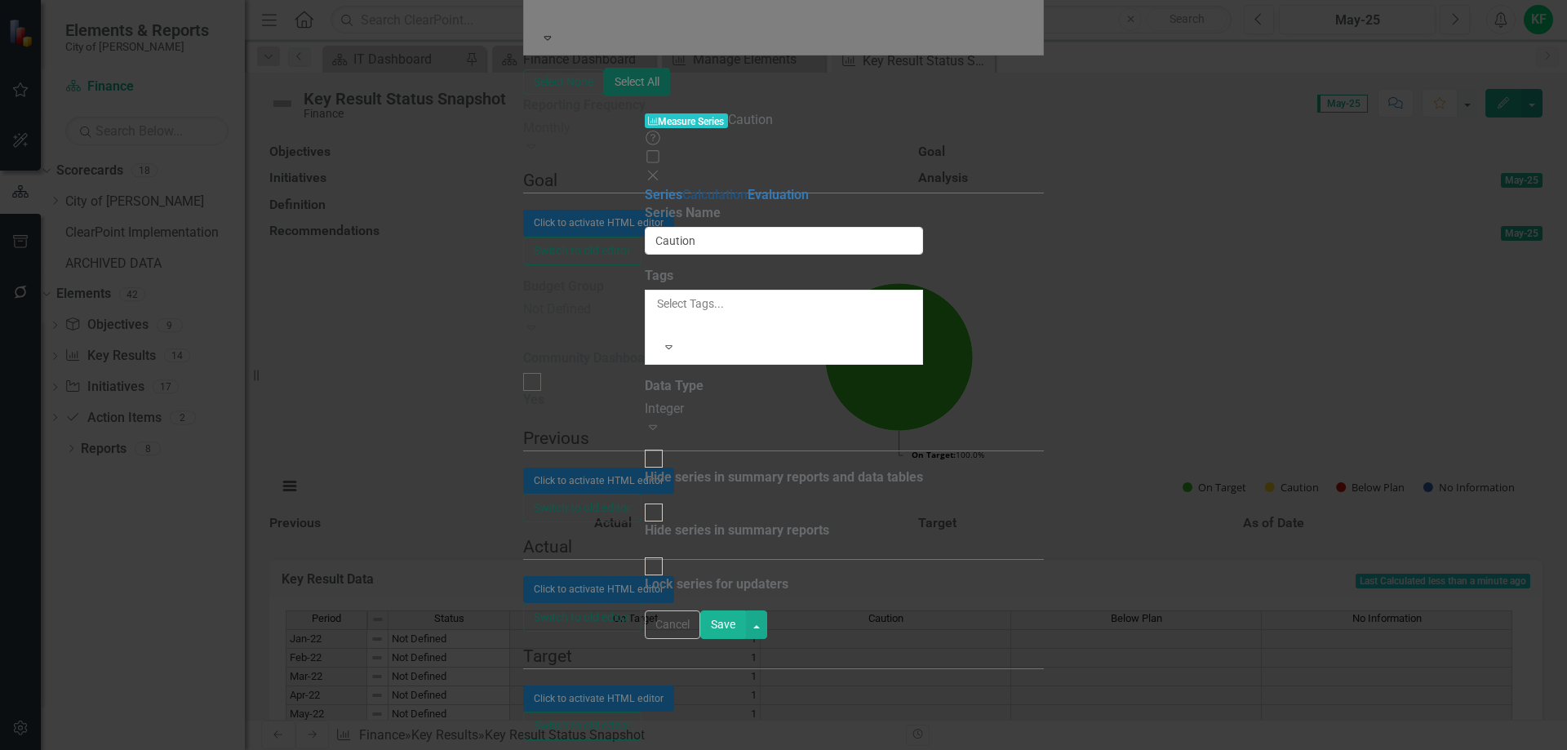
click at [682, 187] on link "Calculation" at bounding box center [714, 195] width 65 height 16
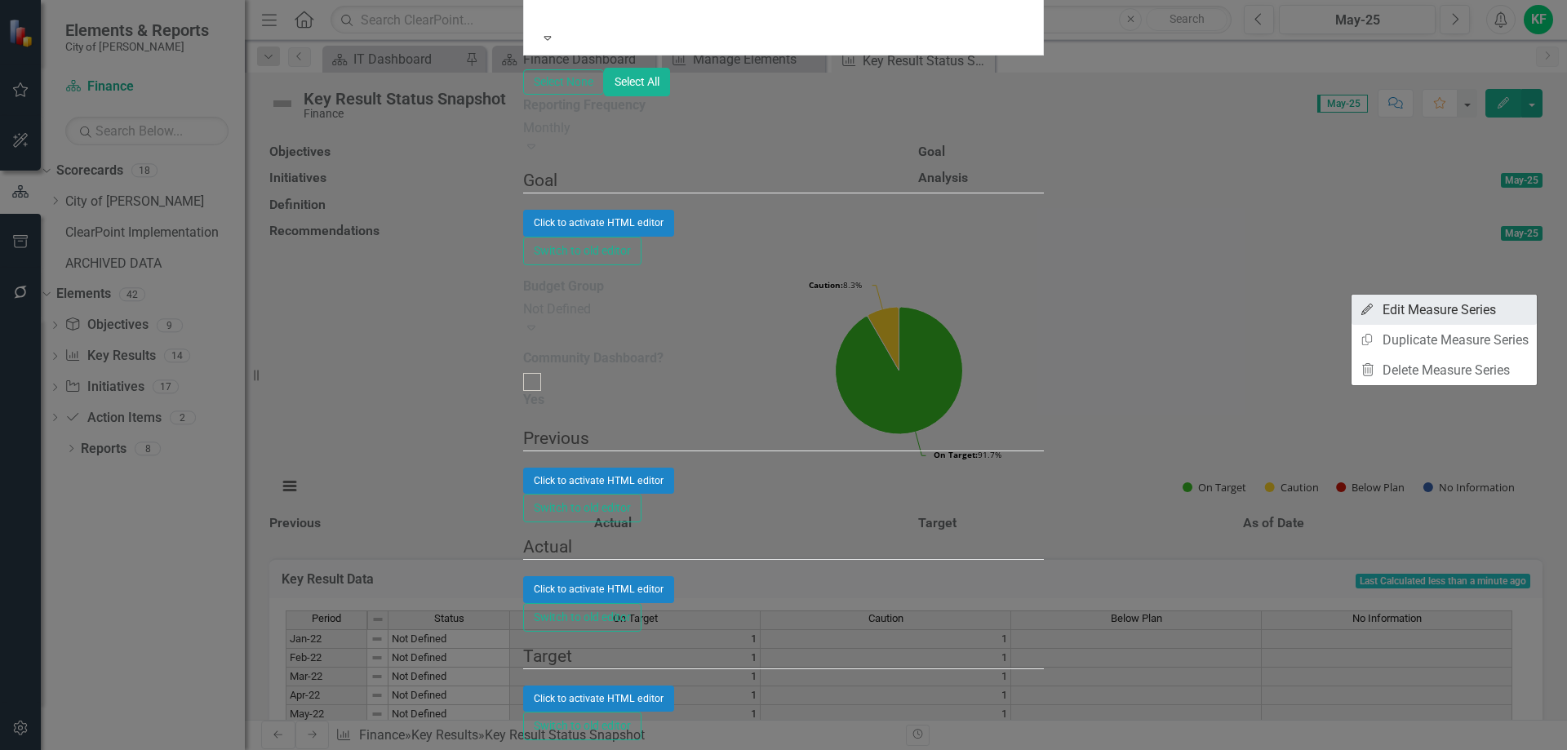
click at [1479, 307] on link "Edit Edit Measure Series" at bounding box center [1443, 310] width 185 height 30
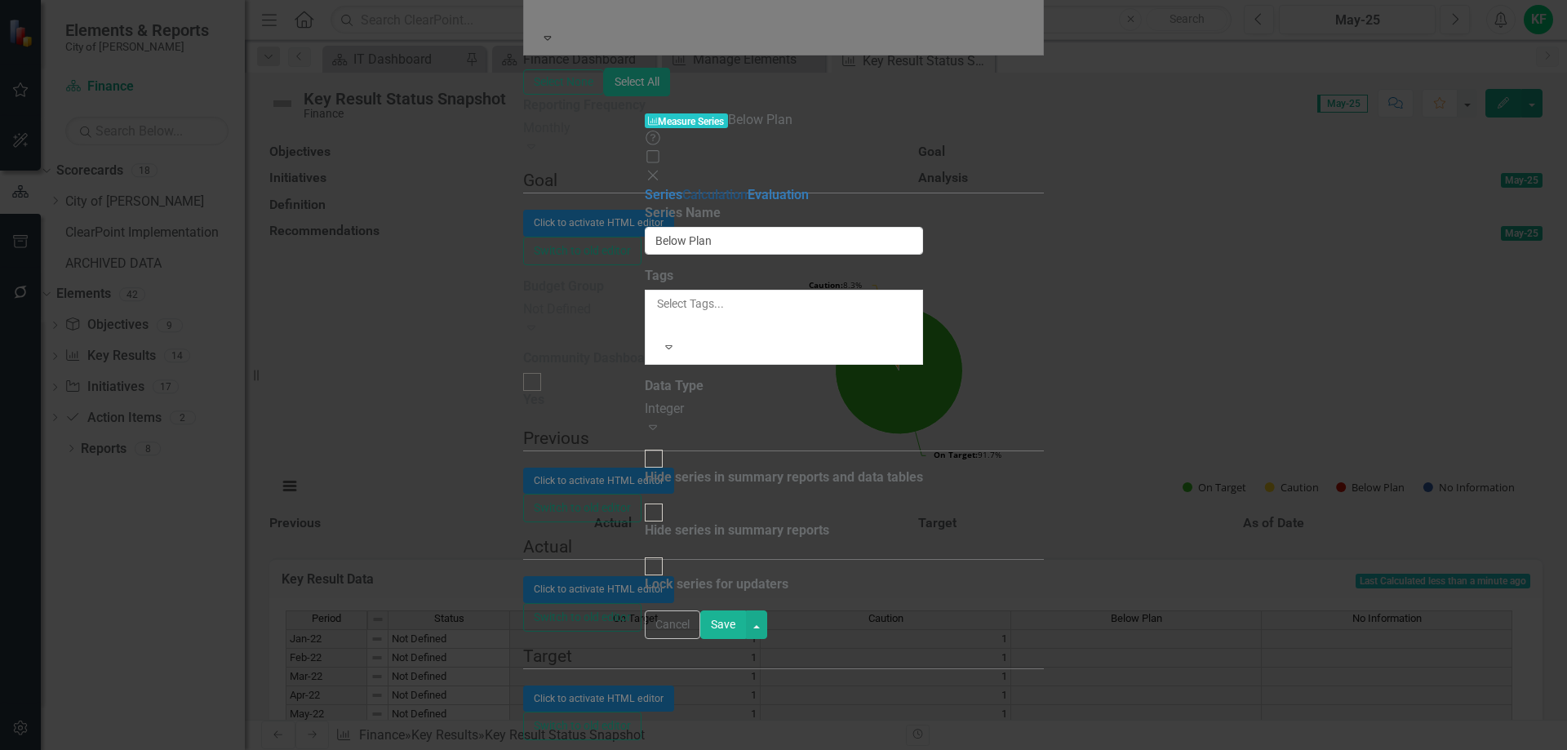
click at [682, 187] on link "Calculation" at bounding box center [714, 195] width 65 height 16
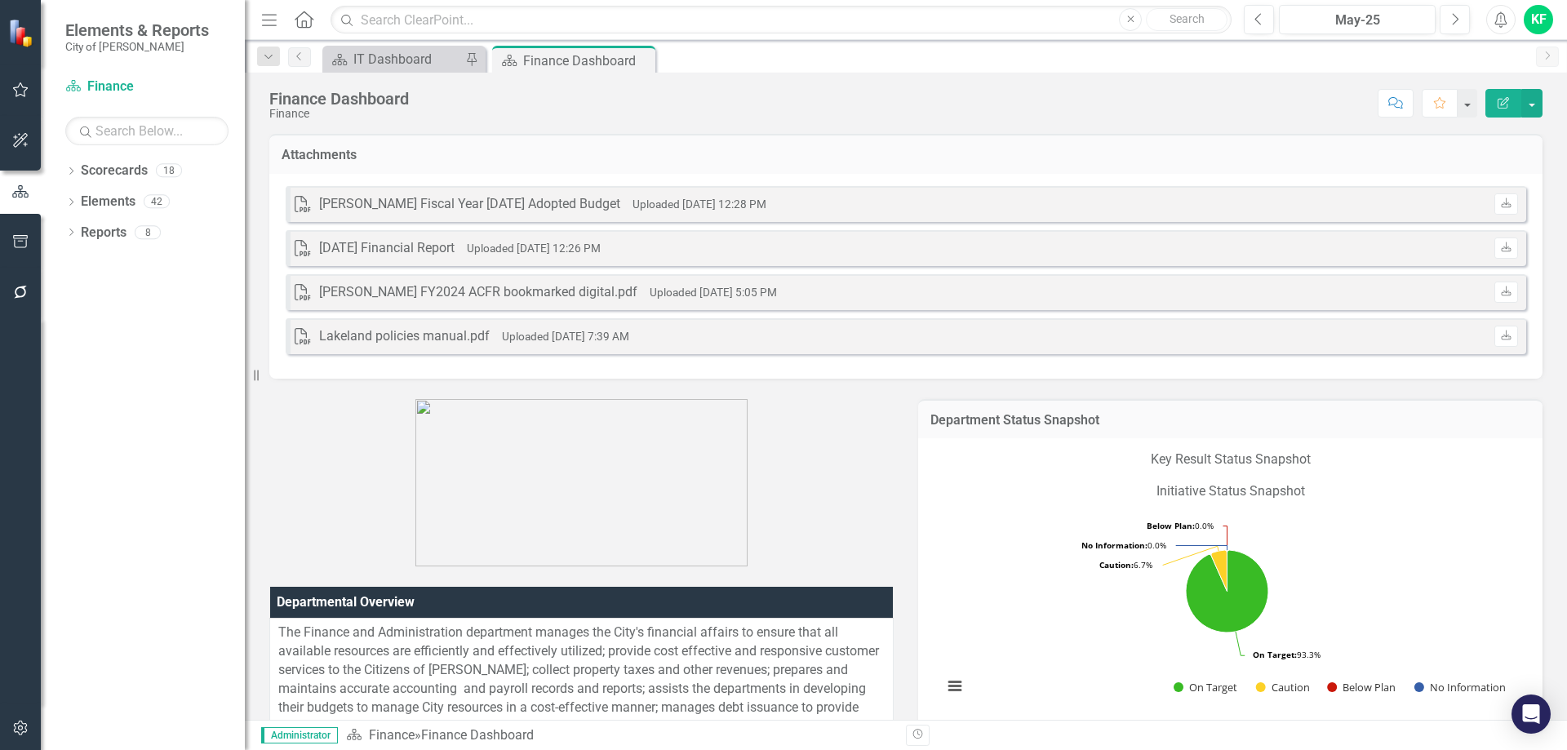
click at [1225, 423] on h3 "Department Status Snapshot" at bounding box center [1230, 420] width 600 height 15
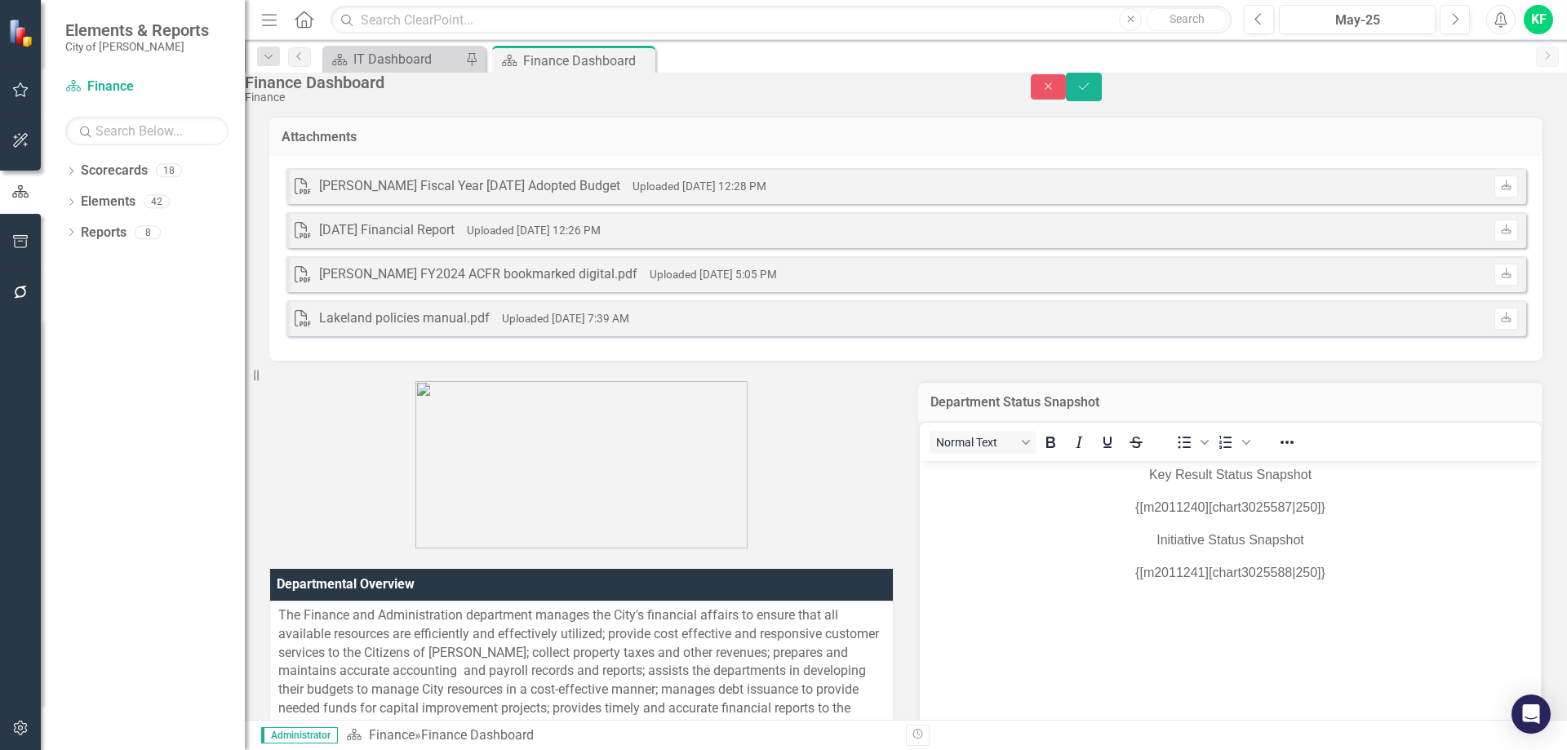
click at [1180, 508] on p "{[m2011240][chart3025587|250]}" at bounding box center [1230, 507] width 613 height 20
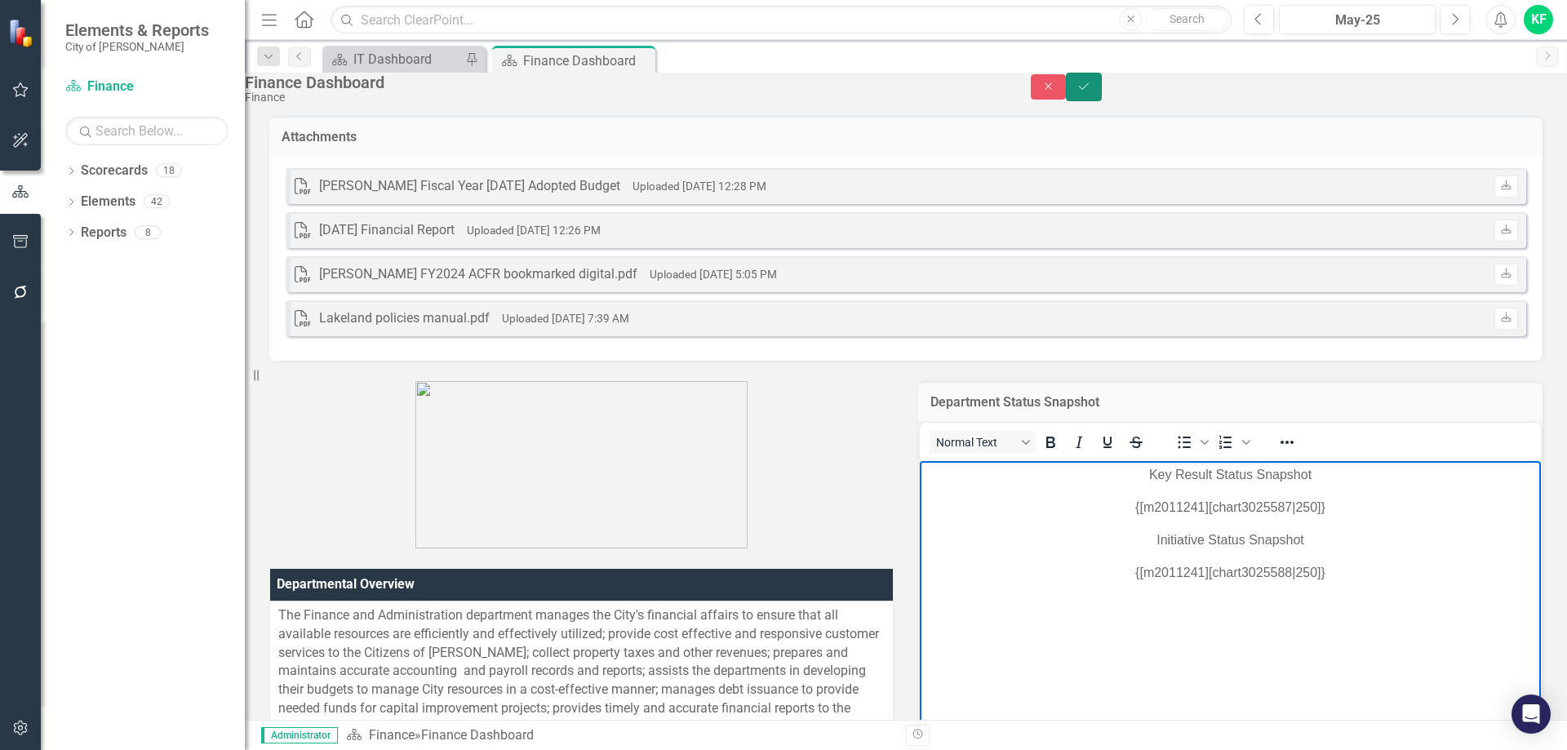
click at [1091, 92] on icon "Save" at bounding box center [1083, 86] width 15 height 11
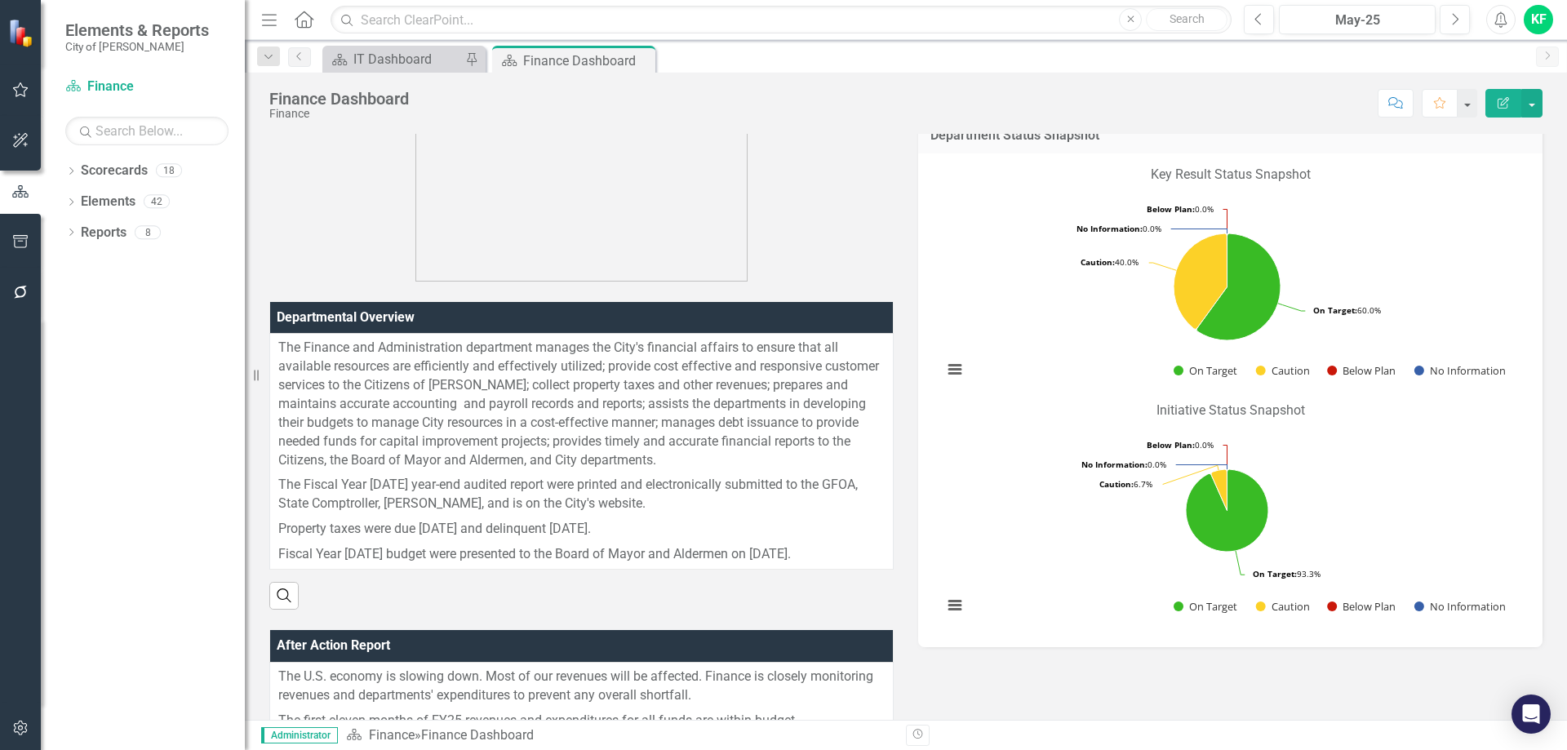
scroll to position [245, 0]
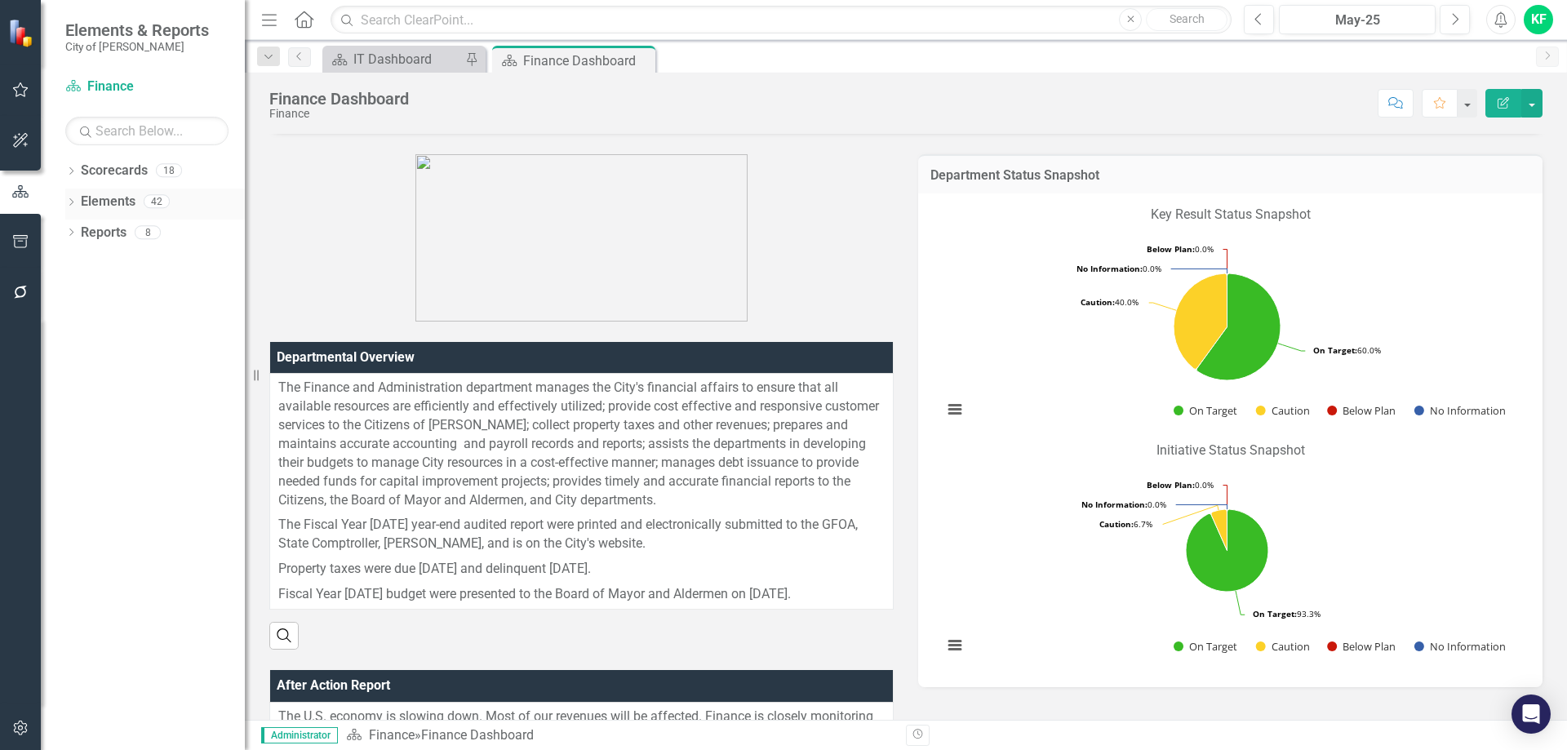
click at [68, 203] on icon "Dropdown" at bounding box center [70, 203] width 11 height 9
click at [135, 264] on link "Key Result Key Results" at bounding box center [109, 264] width 91 height 19
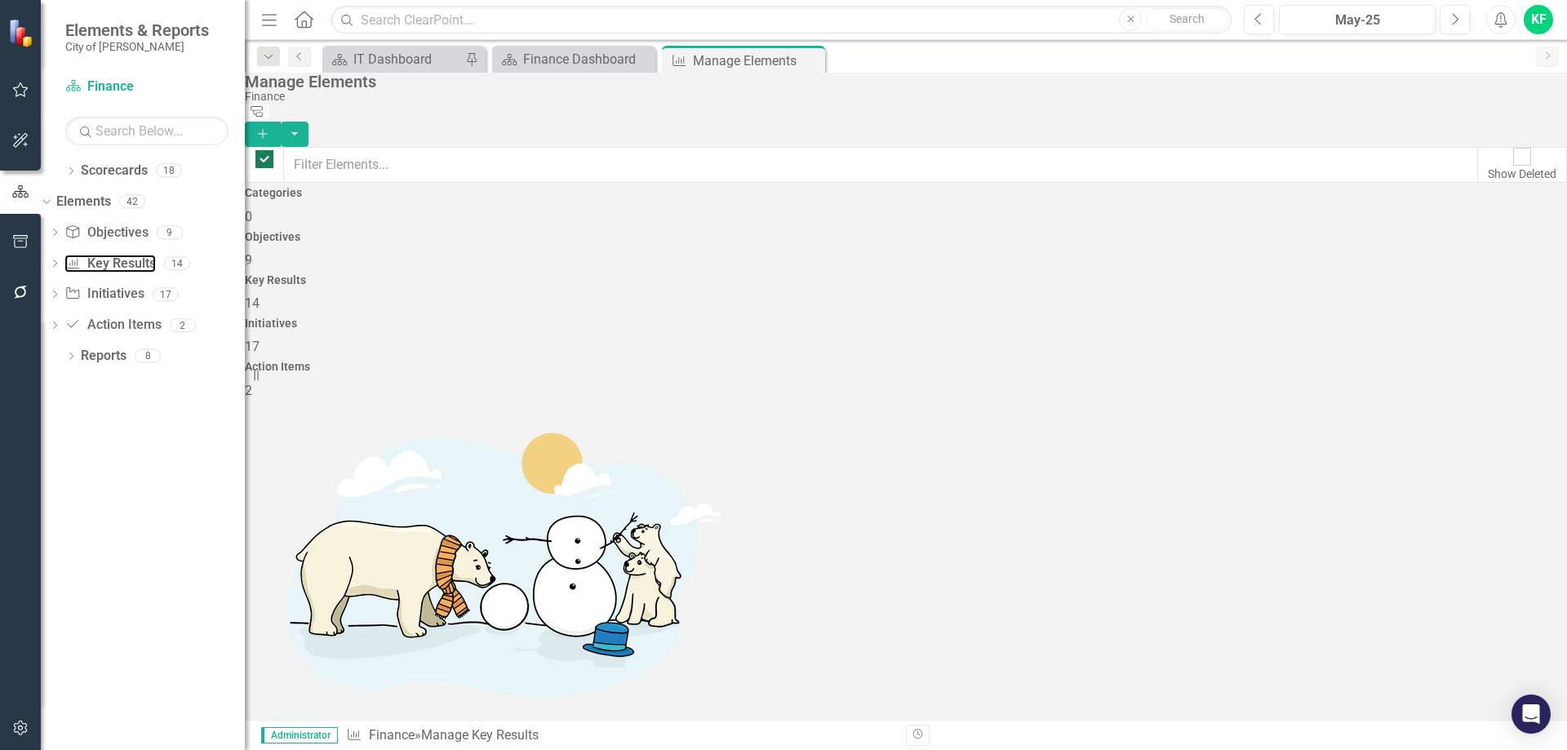
checkbox input "false"
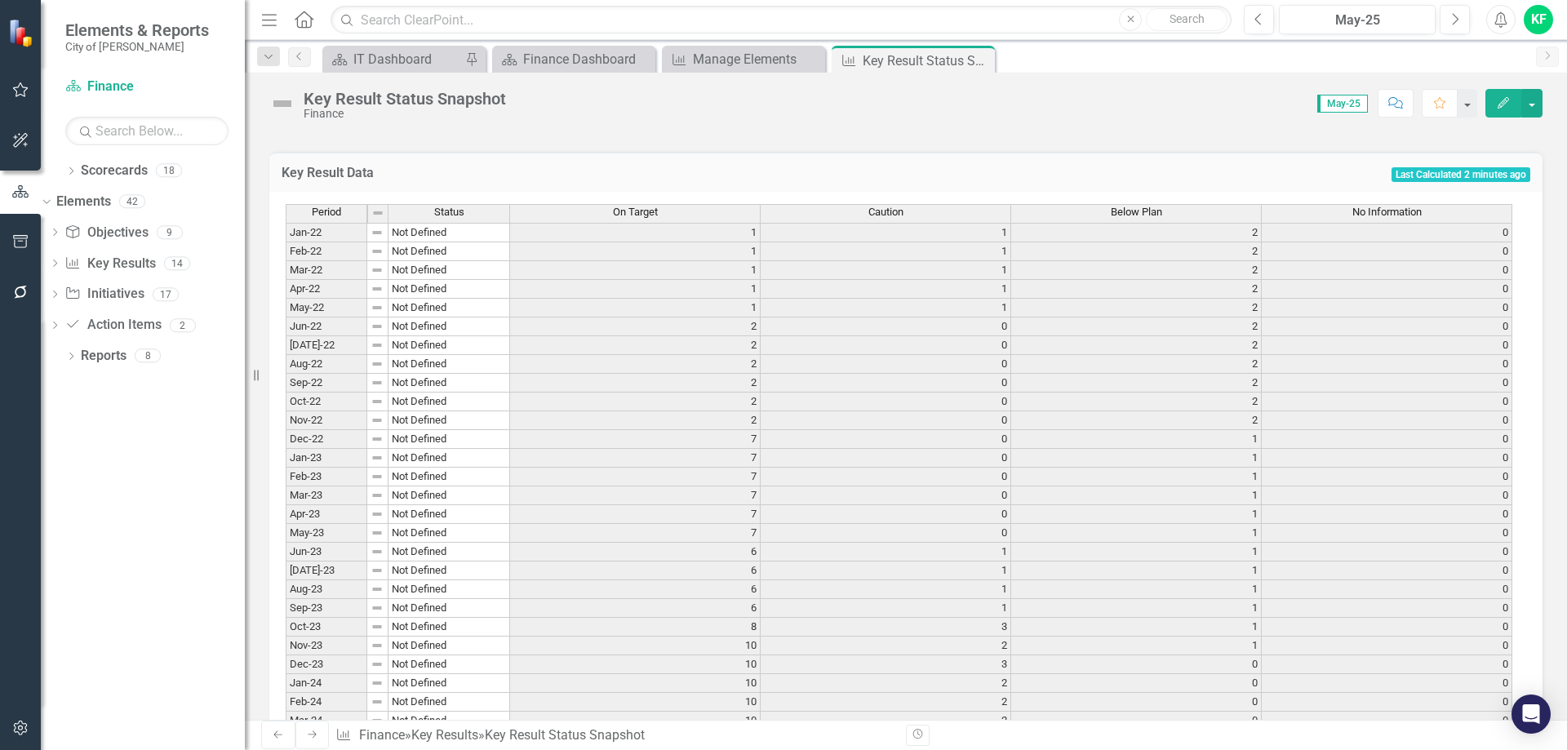
scroll to position [408, 0]
click at [579, 60] on div "Finance Dashboard" at bounding box center [579, 59] width 112 height 20
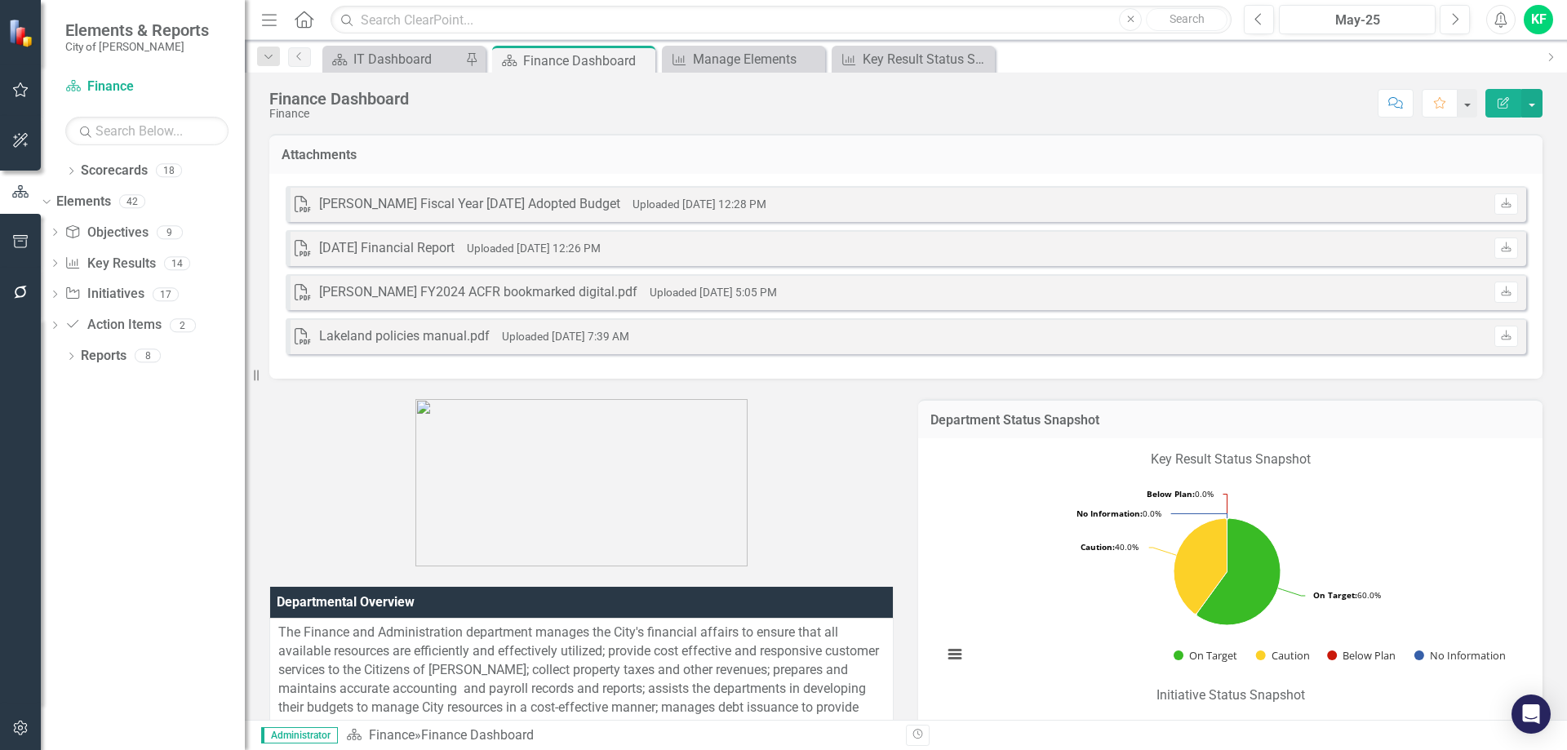
click at [1163, 420] on h3 "Department Status Snapshot" at bounding box center [1230, 420] width 600 height 15
click at [1164, 420] on h3 "Department Status Snapshot" at bounding box center [1230, 420] width 600 height 15
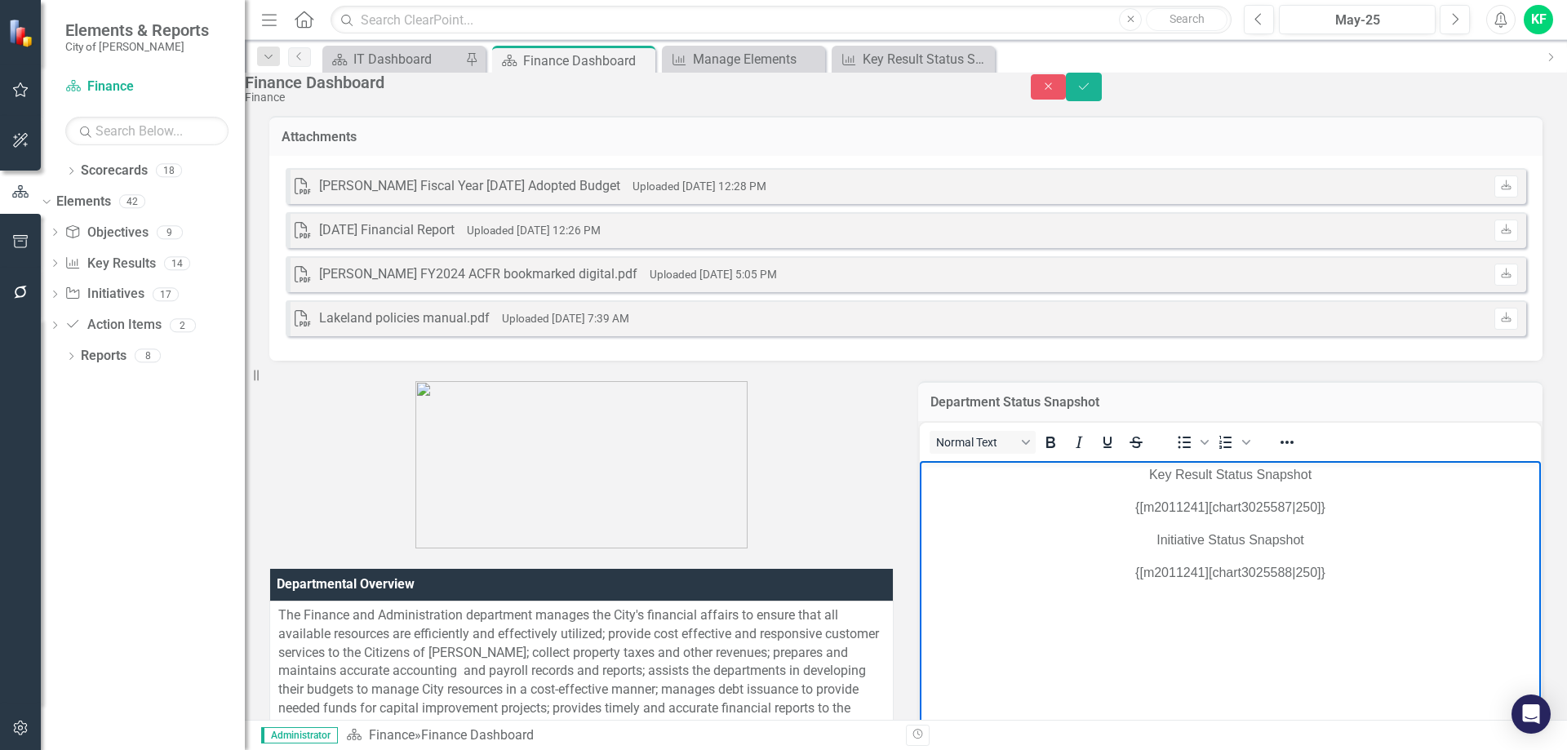
click at [1177, 506] on p "{[m2011241][chart3025587|250]}" at bounding box center [1230, 507] width 613 height 20
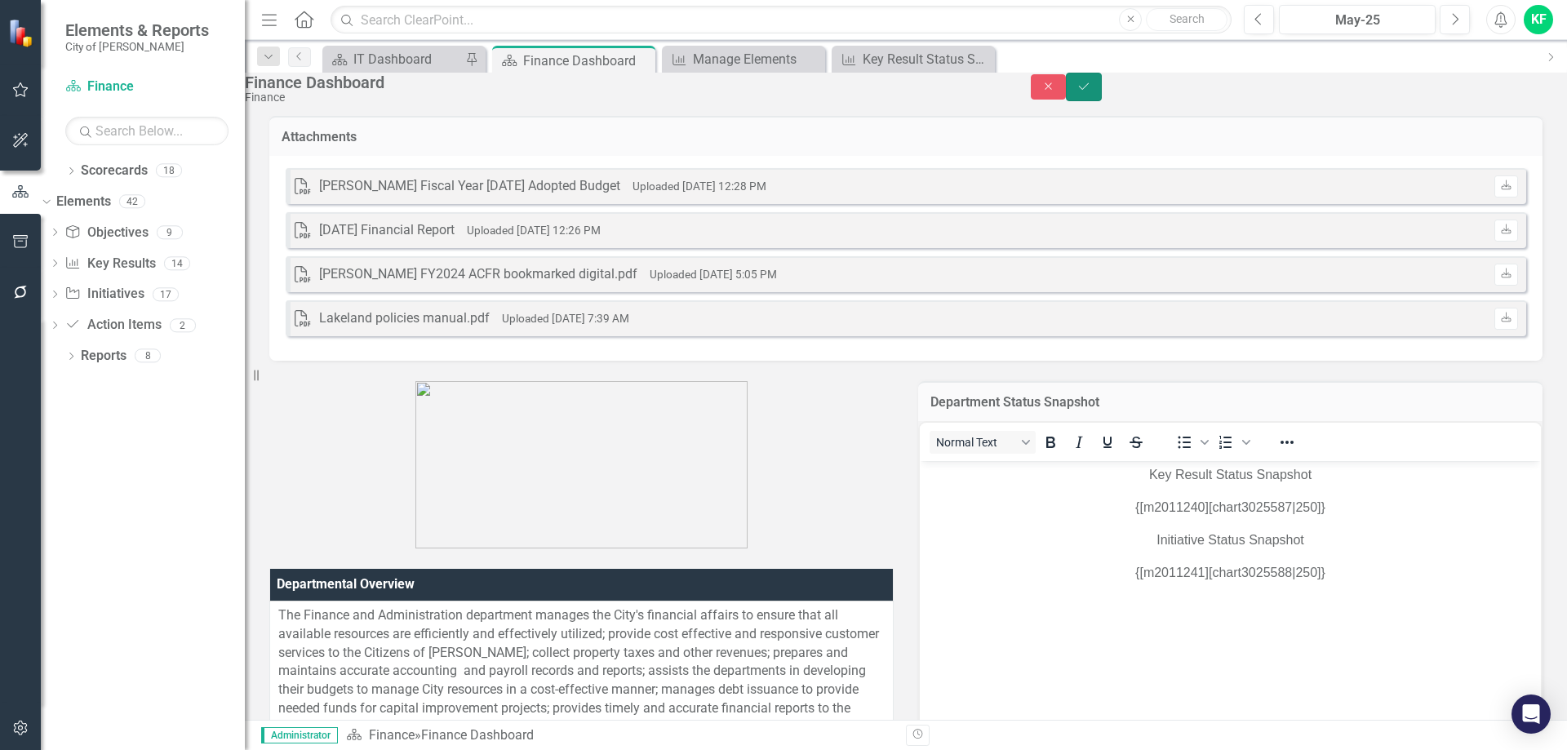
click at [1091, 92] on icon "Save" at bounding box center [1083, 86] width 15 height 11
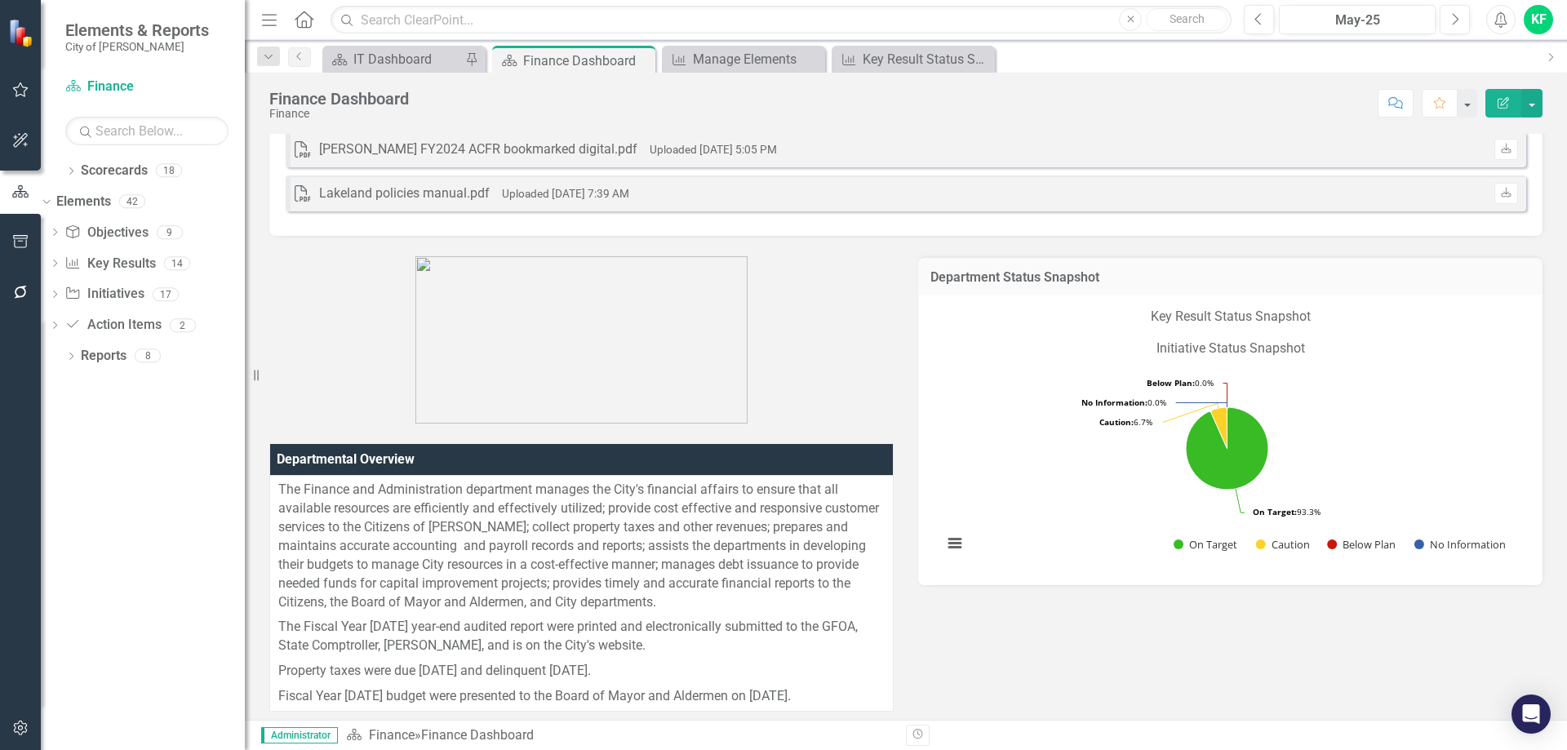
scroll to position [82, 0]
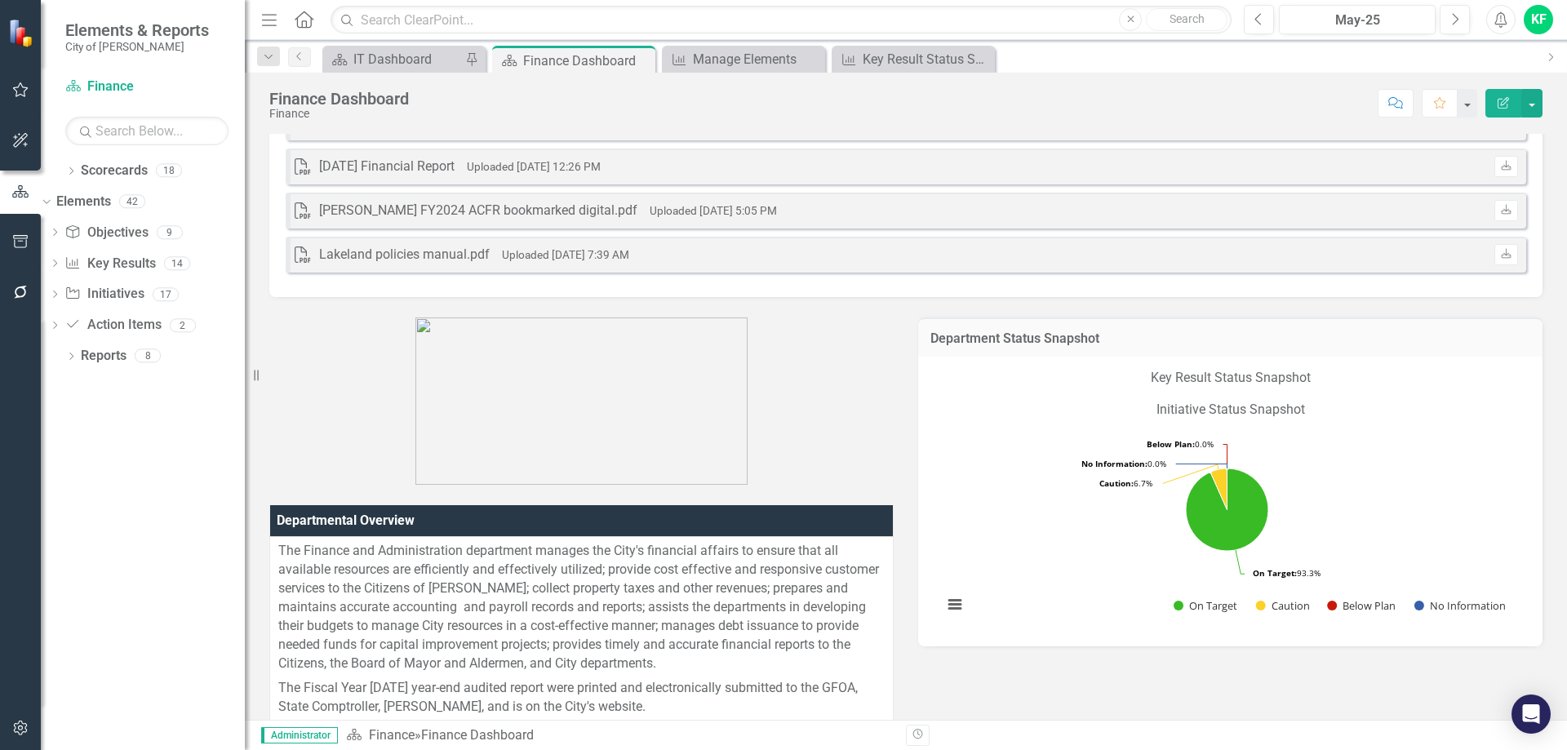
click at [1133, 341] on h3 "Department Status Snapshot" at bounding box center [1230, 338] width 600 height 15
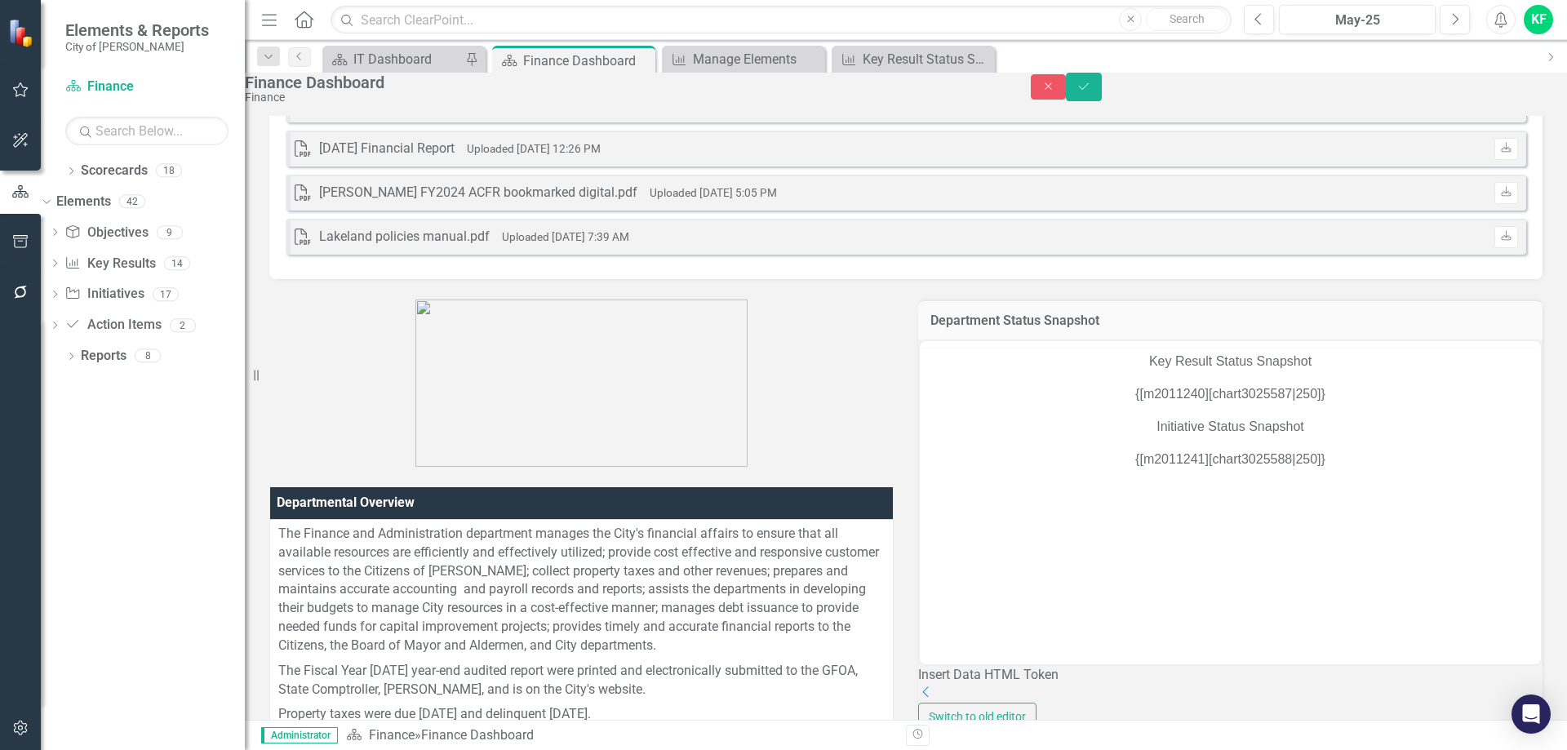
scroll to position [0, 0]
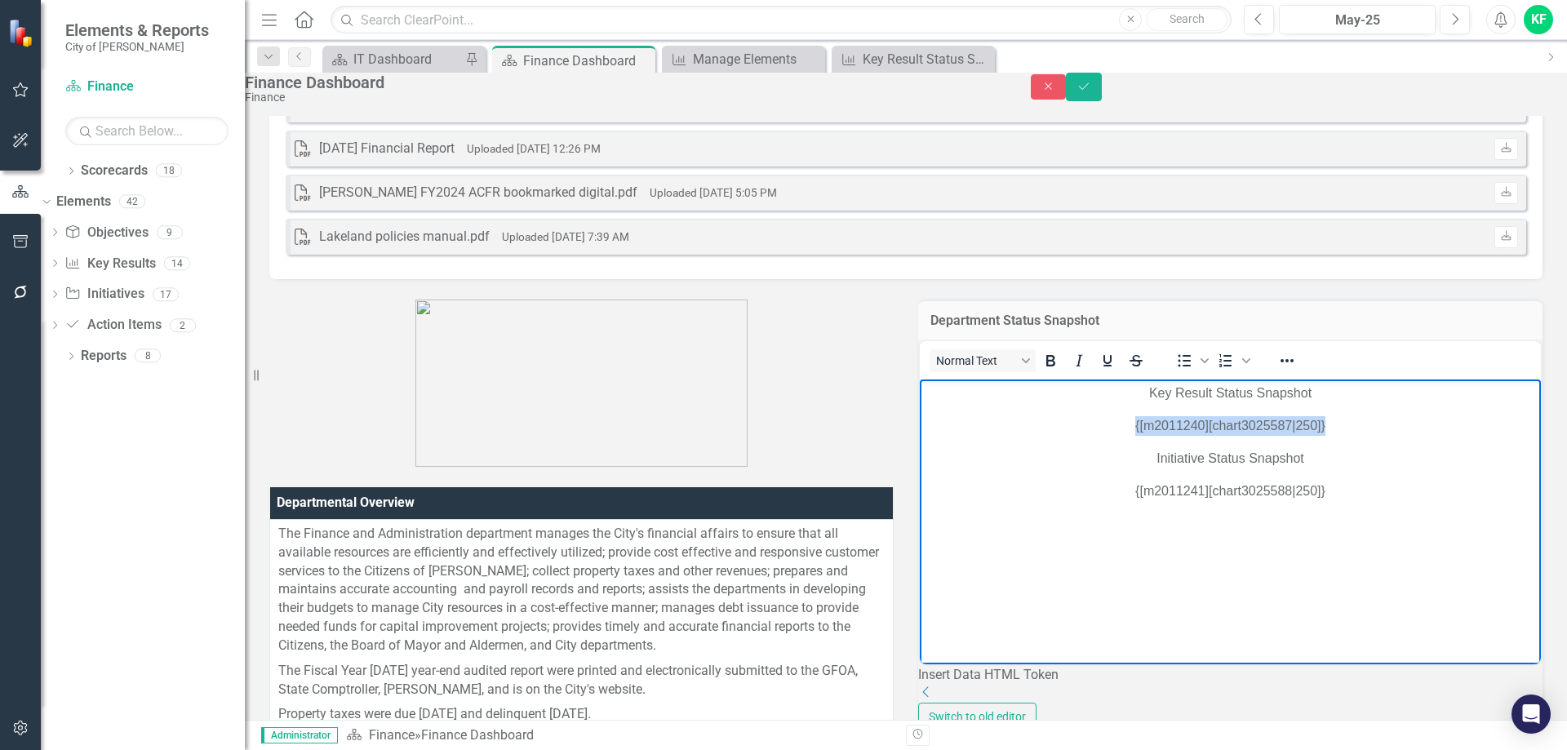
drag, startPoint x: 1307, startPoint y: 424, endPoint x: 1111, endPoint y: 421, distance: 195.9
click at [1111, 421] on p "{[m2011240][chart3025587|250]}" at bounding box center [1230, 425] width 613 height 20
click at [1371, 328] on h3 "Department Status Snapshot" at bounding box center [1230, 320] width 600 height 15
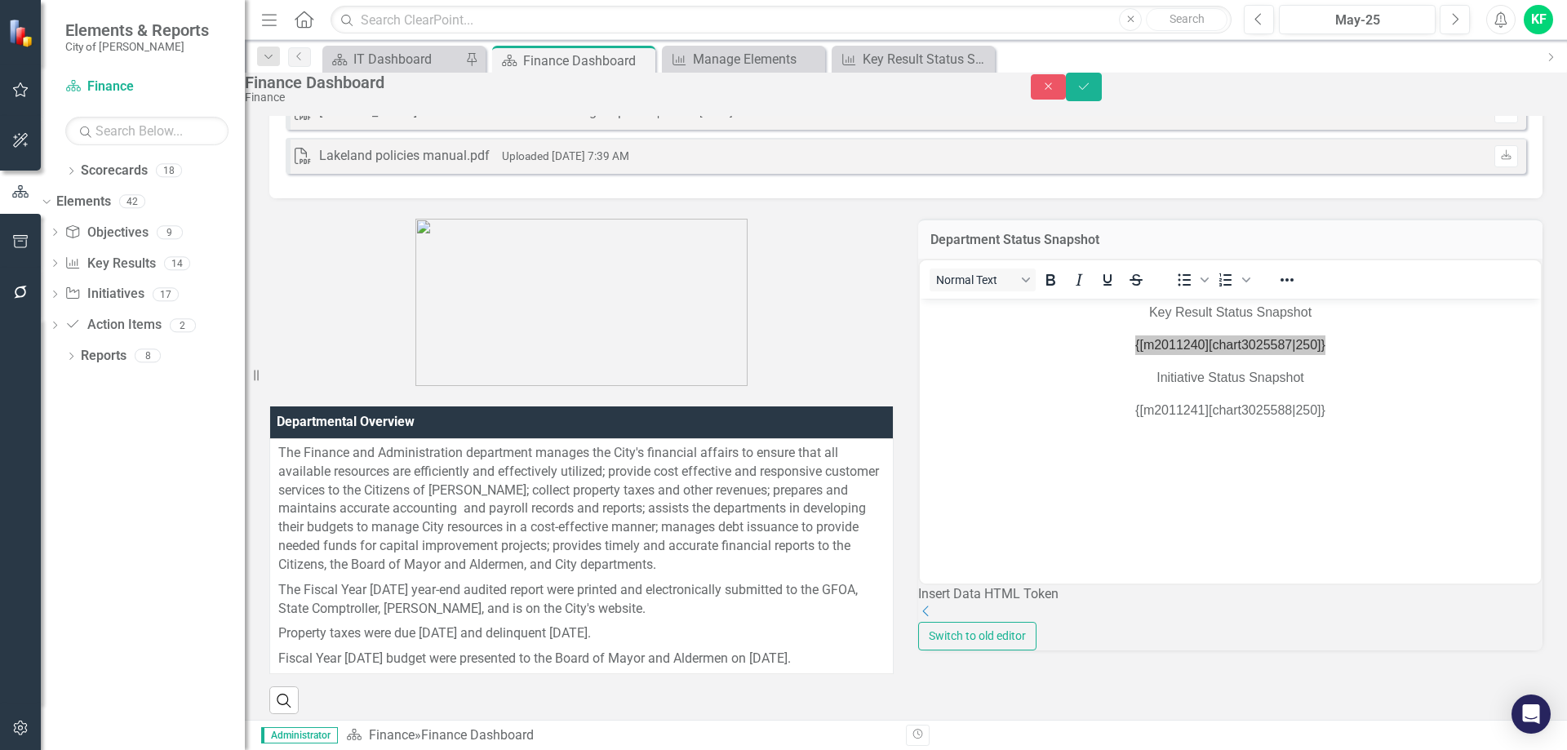
scroll to position [163, 0]
click at [934, 617] on icon "Dropdown" at bounding box center [926, 610] width 16 height 13
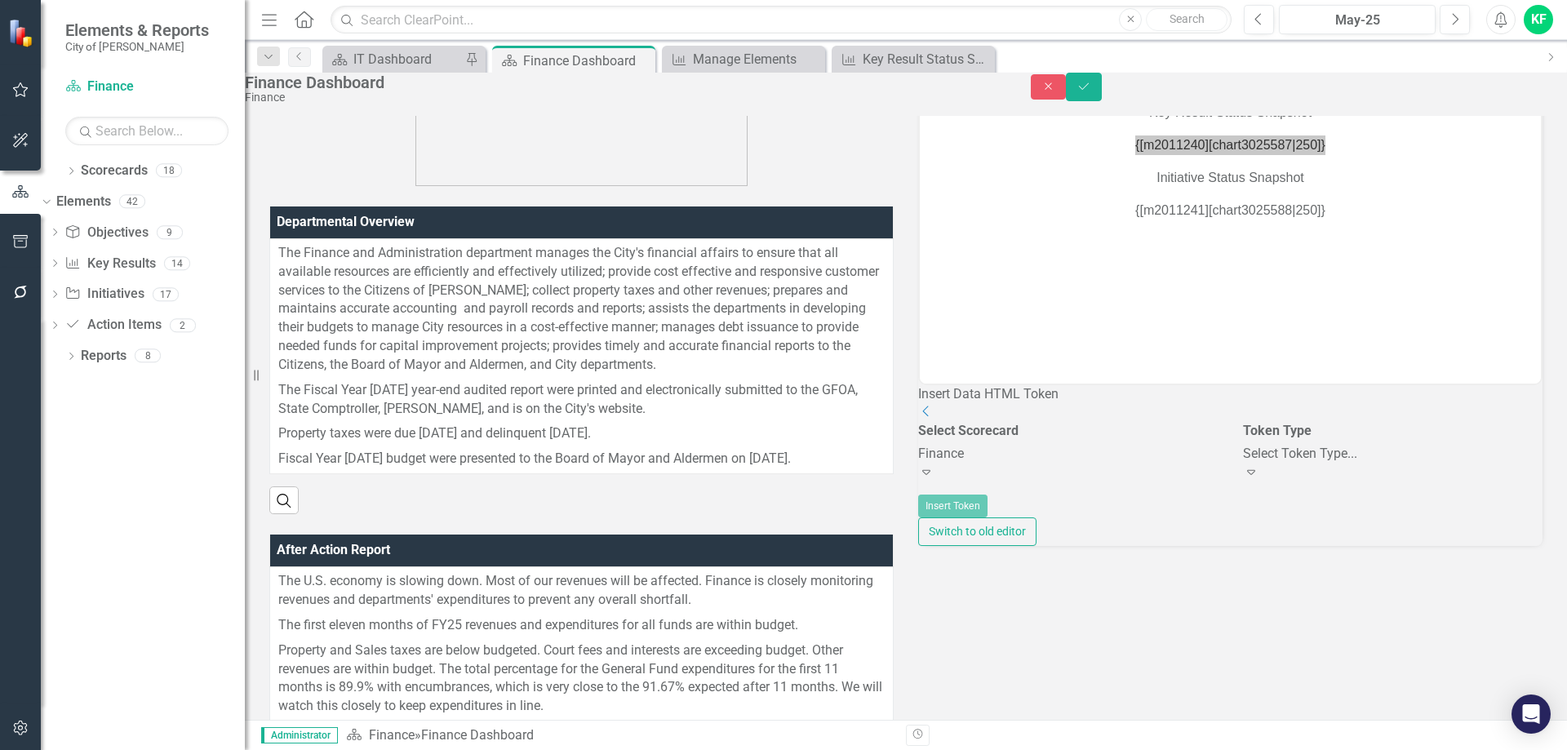
scroll to position [408, 0]
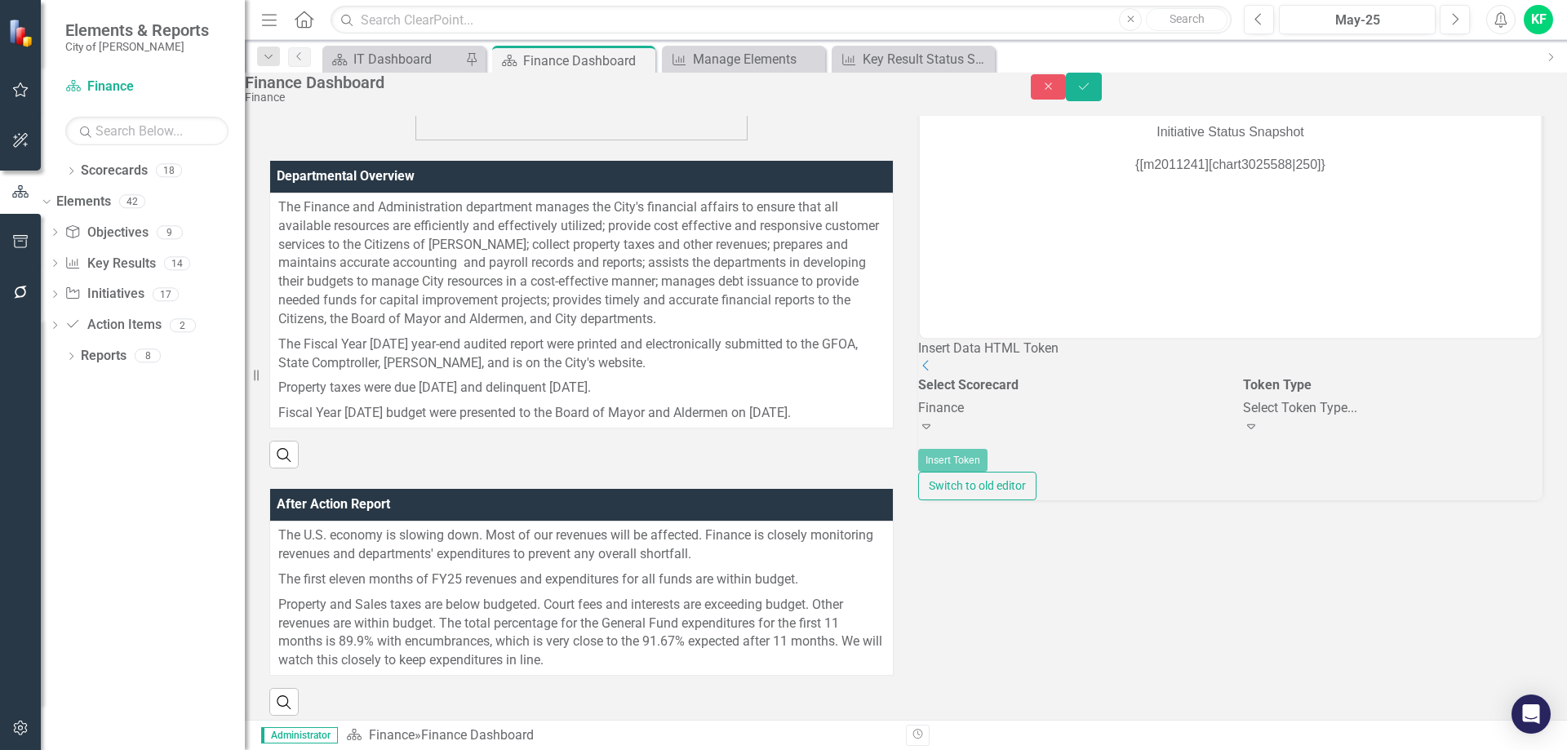
click at [1365, 418] on div "Select Token Type..." at bounding box center [1393, 408] width 300 height 19
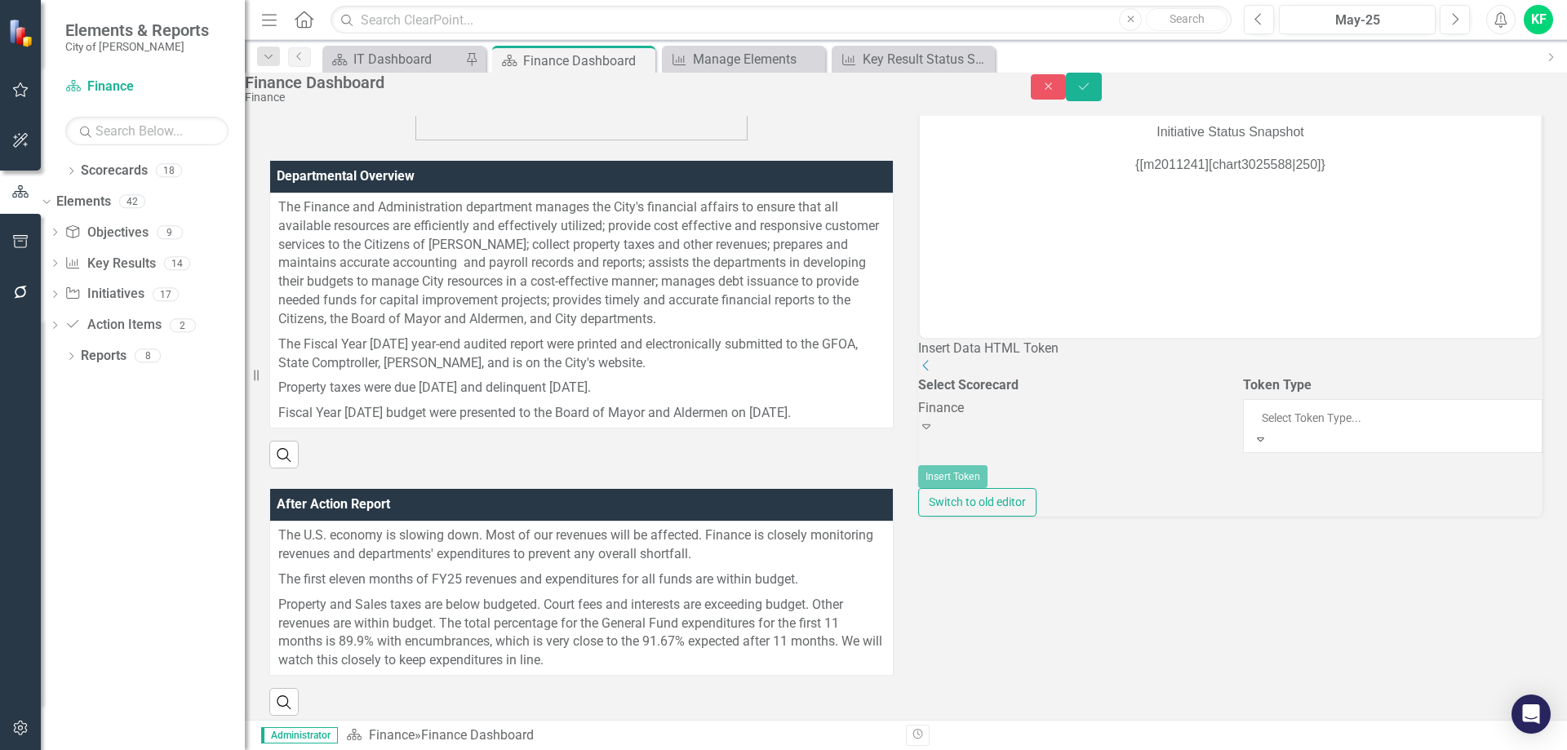
scroll to position [0, 0]
click at [1056, 92] on icon "Close" at bounding box center [1048, 86] width 15 height 11
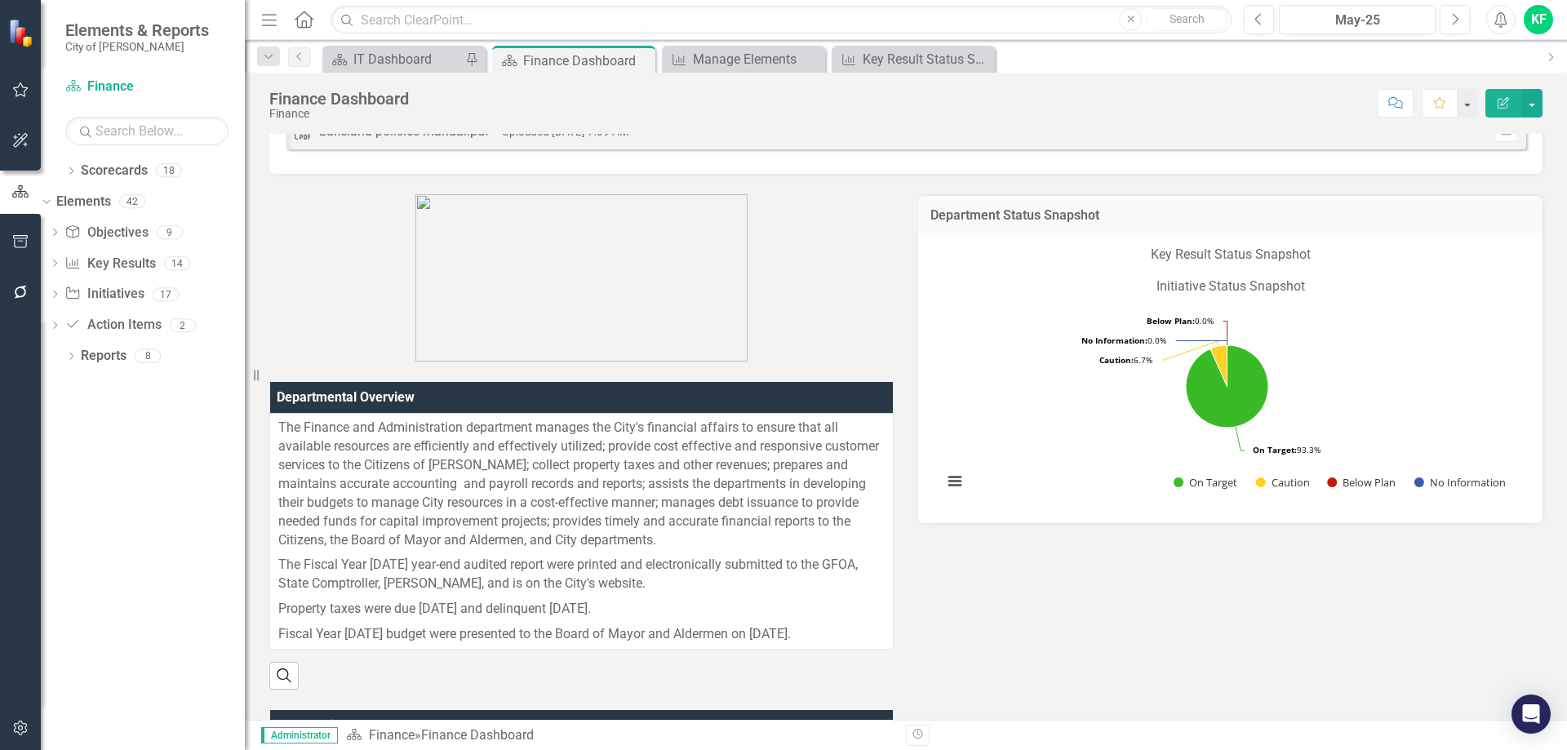
scroll to position [163, 0]
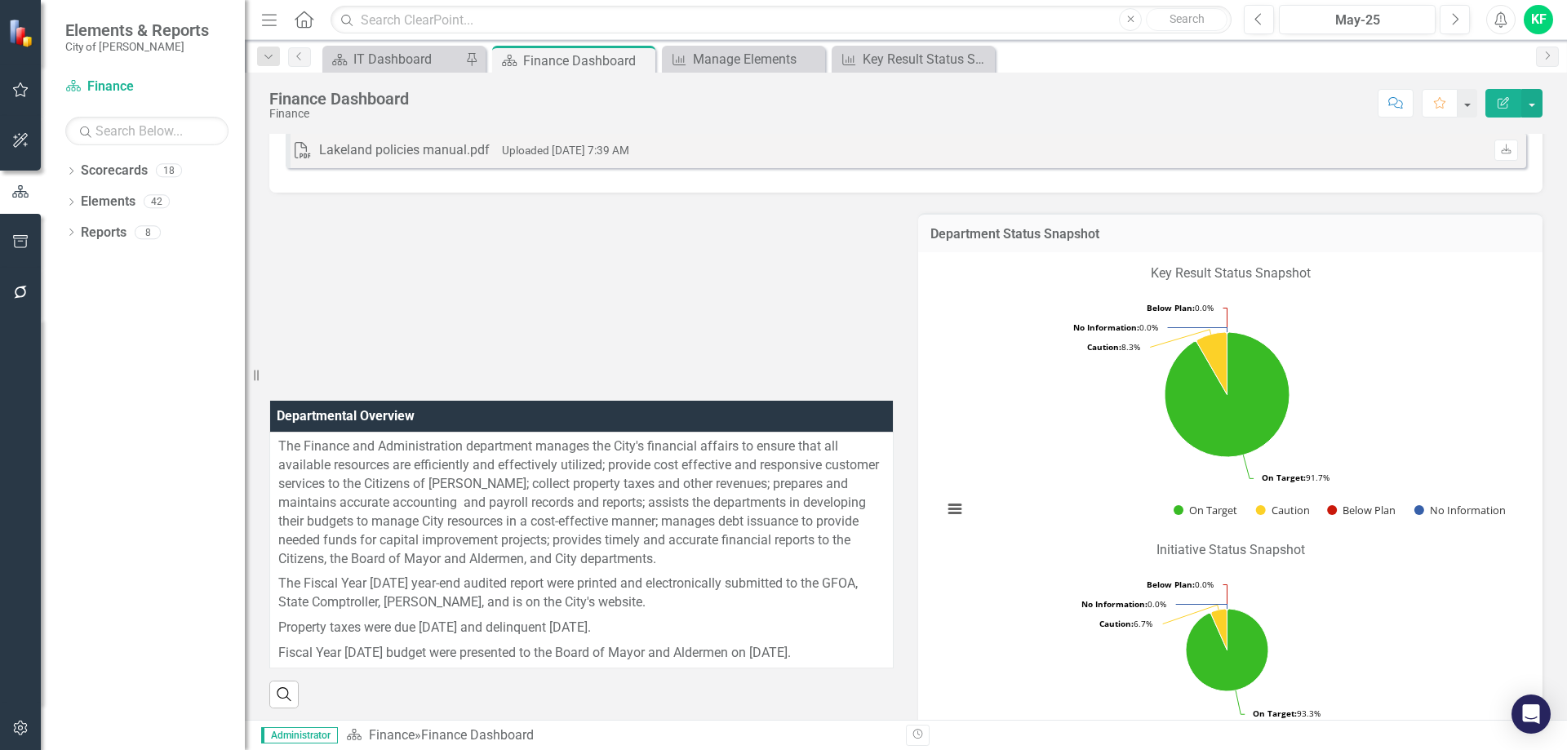
scroll to position [163, 0]
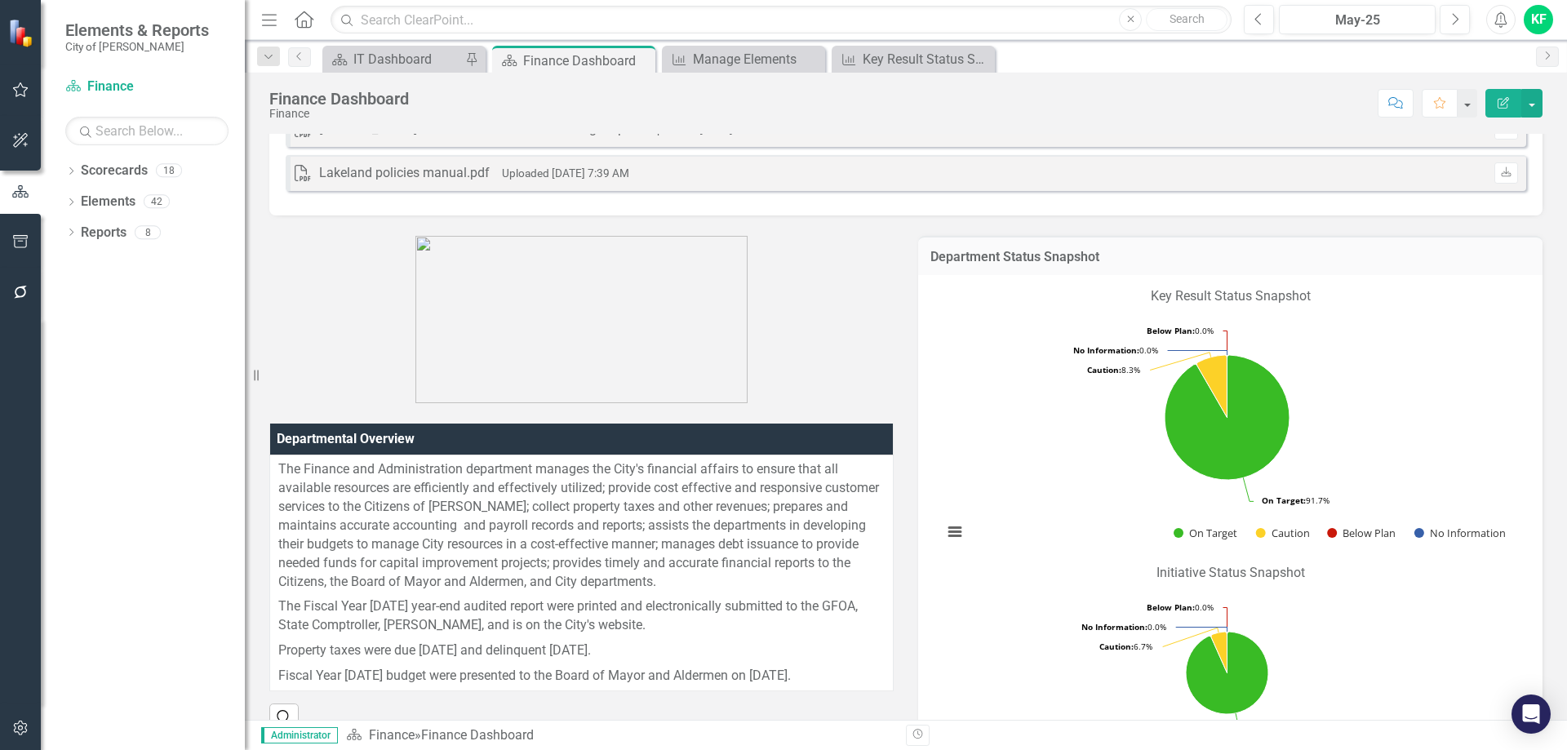
click at [1217, 261] on h3 "Department Status Snapshot" at bounding box center [1230, 257] width 600 height 15
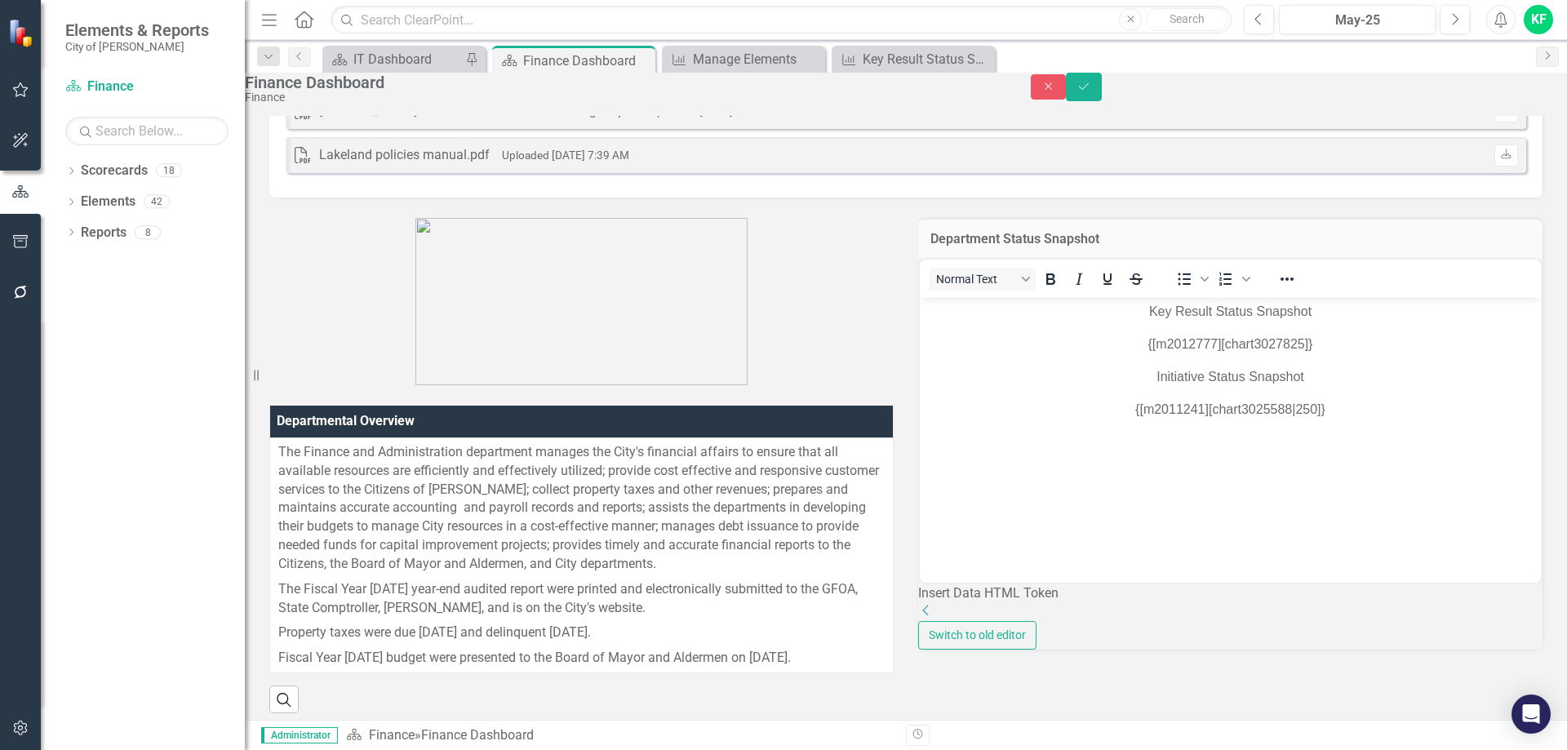
scroll to position [0, 0]
click at [1284, 342] on p "{[m2012777][chart3027825]}" at bounding box center [1230, 344] width 613 height 20
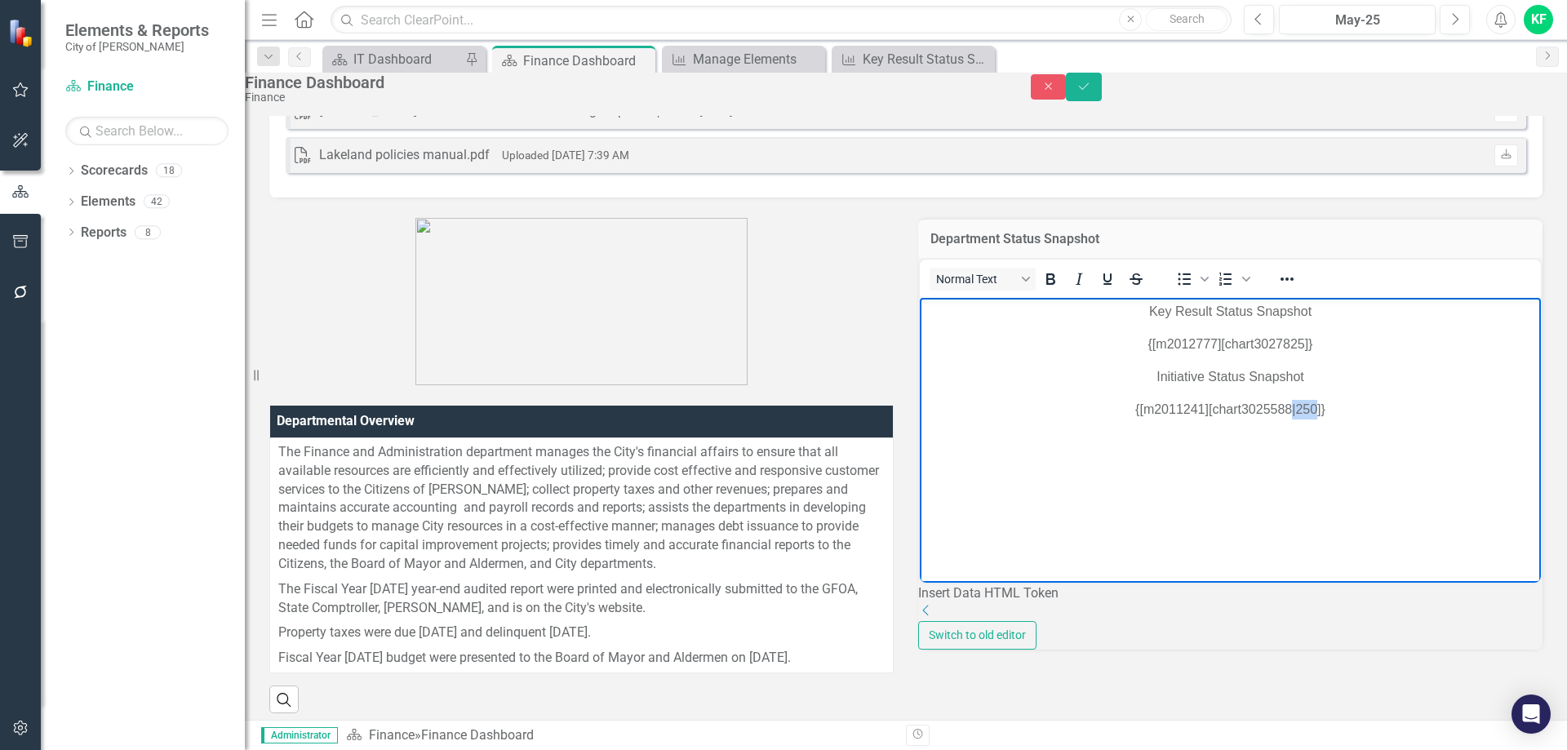
drag, startPoint x: 1271, startPoint y: 406, endPoint x: 1293, endPoint y: 402, distance: 21.5
click at [1294, 404] on p "{[m2011241][chart3025588|250]}" at bounding box center [1230, 409] width 613 height 20
copy p "|250"
click at [1284, 343] on p "{[m2012777][chart3027825]}" at bounding box center [1230, 344] width 613 height 20
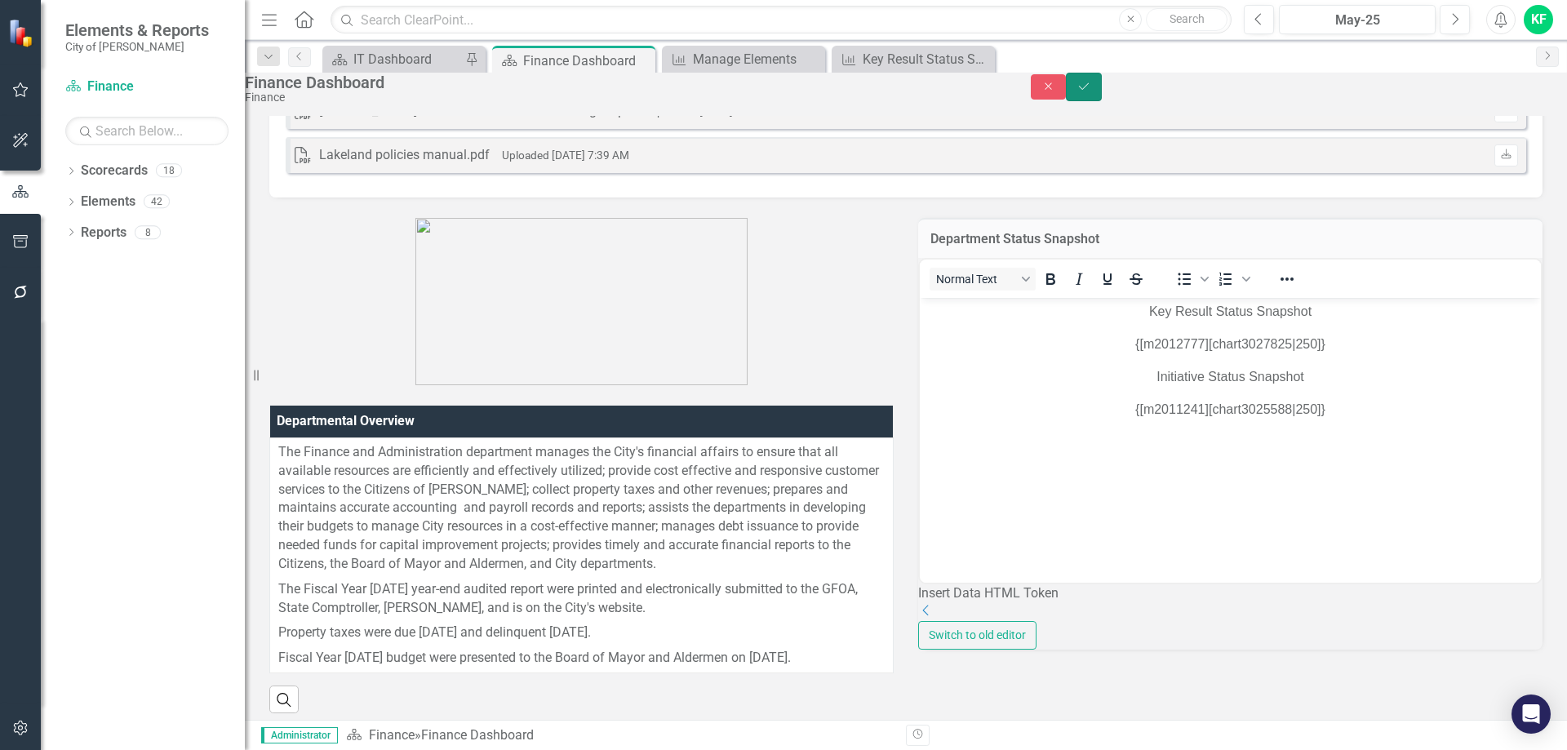
click at [1091, 91] on icon "Save" at bounding box center [1083, 86] width 15 height 11
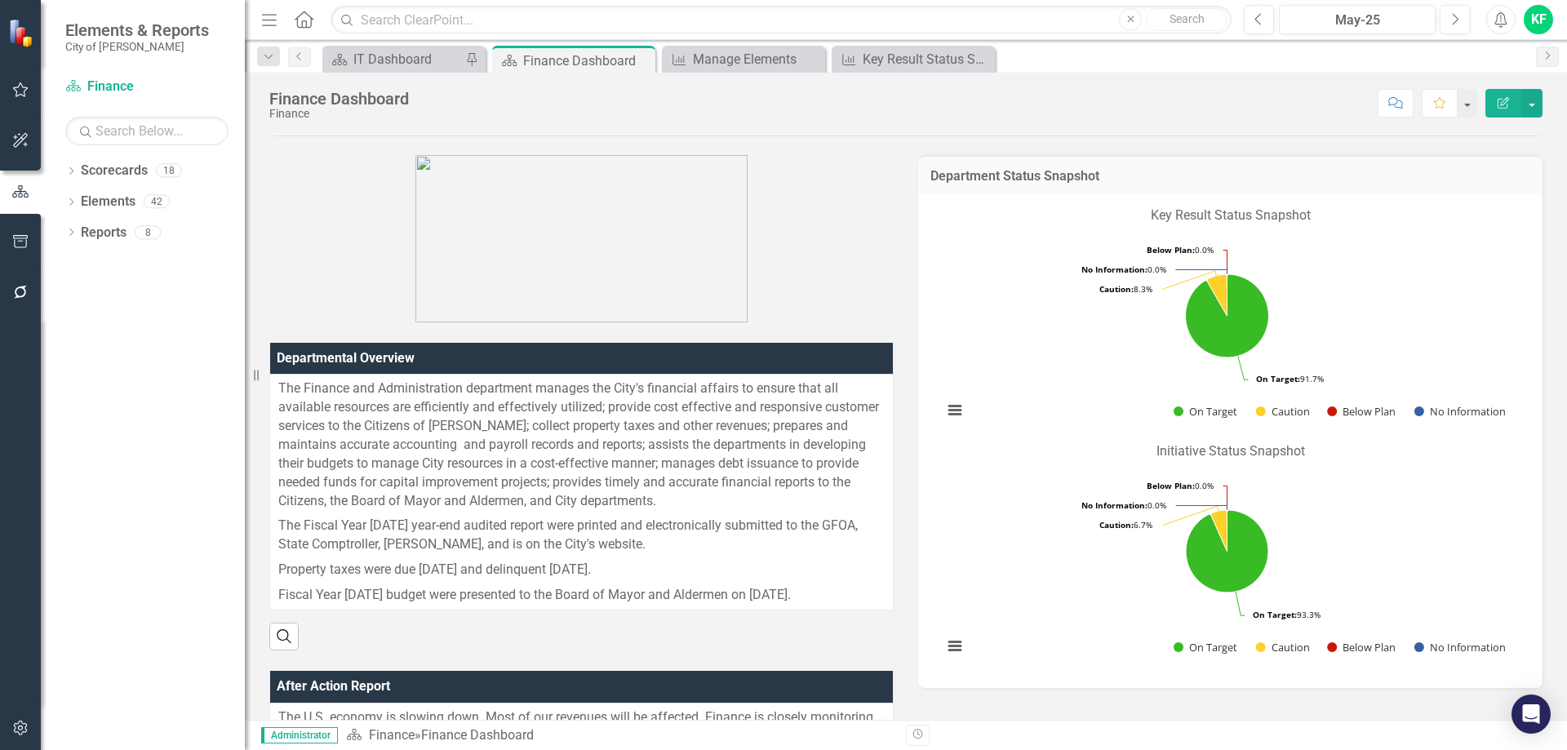
scroll to position [245, 0]
click at [1192, 173] on h3 "Department Status Snapshot" at bounding box center [1230, 175] width 600 height 15
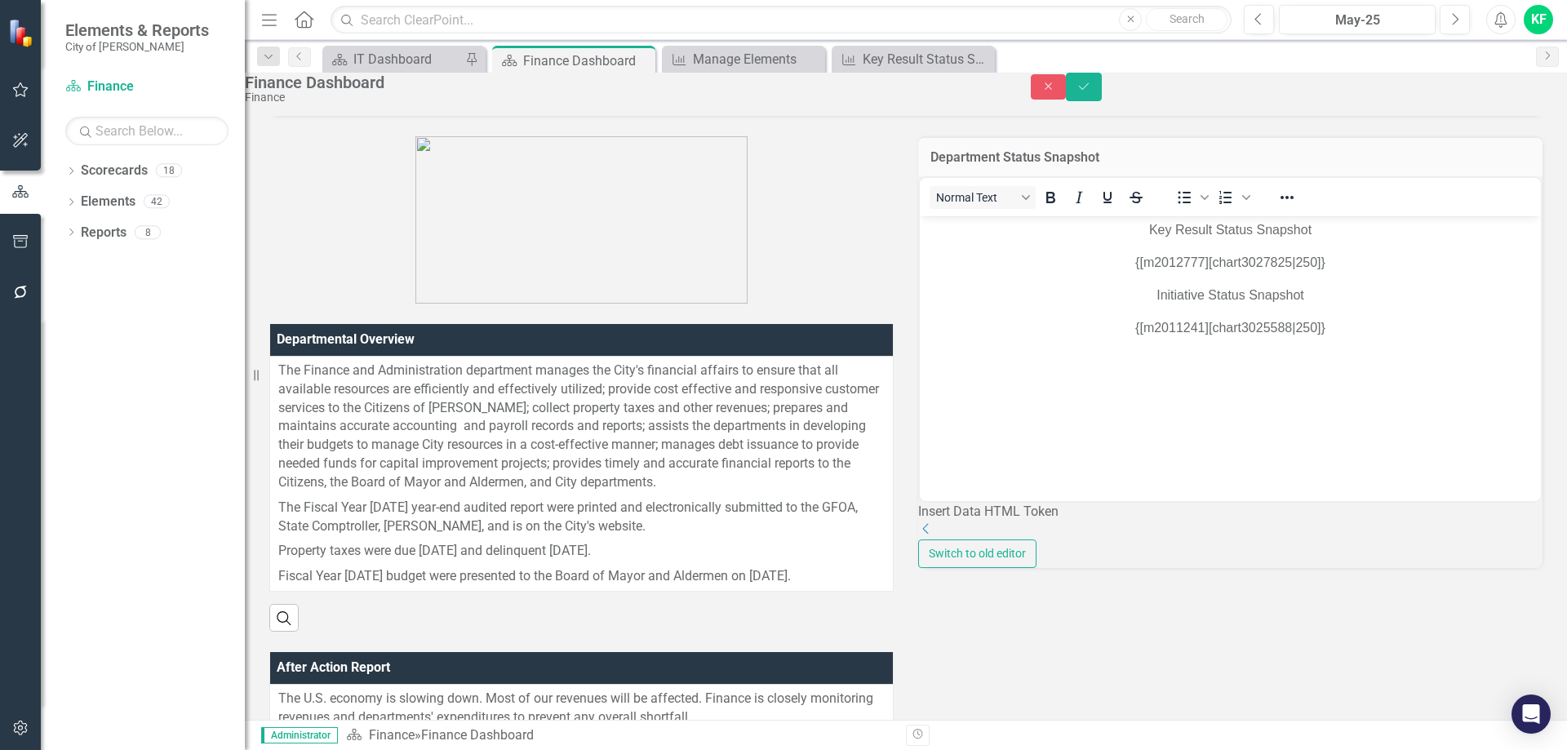
scroll to position [0, 0]
click at [1056, 92] on icon "Close" at bounding box center [1048, 86] width 15 height 11
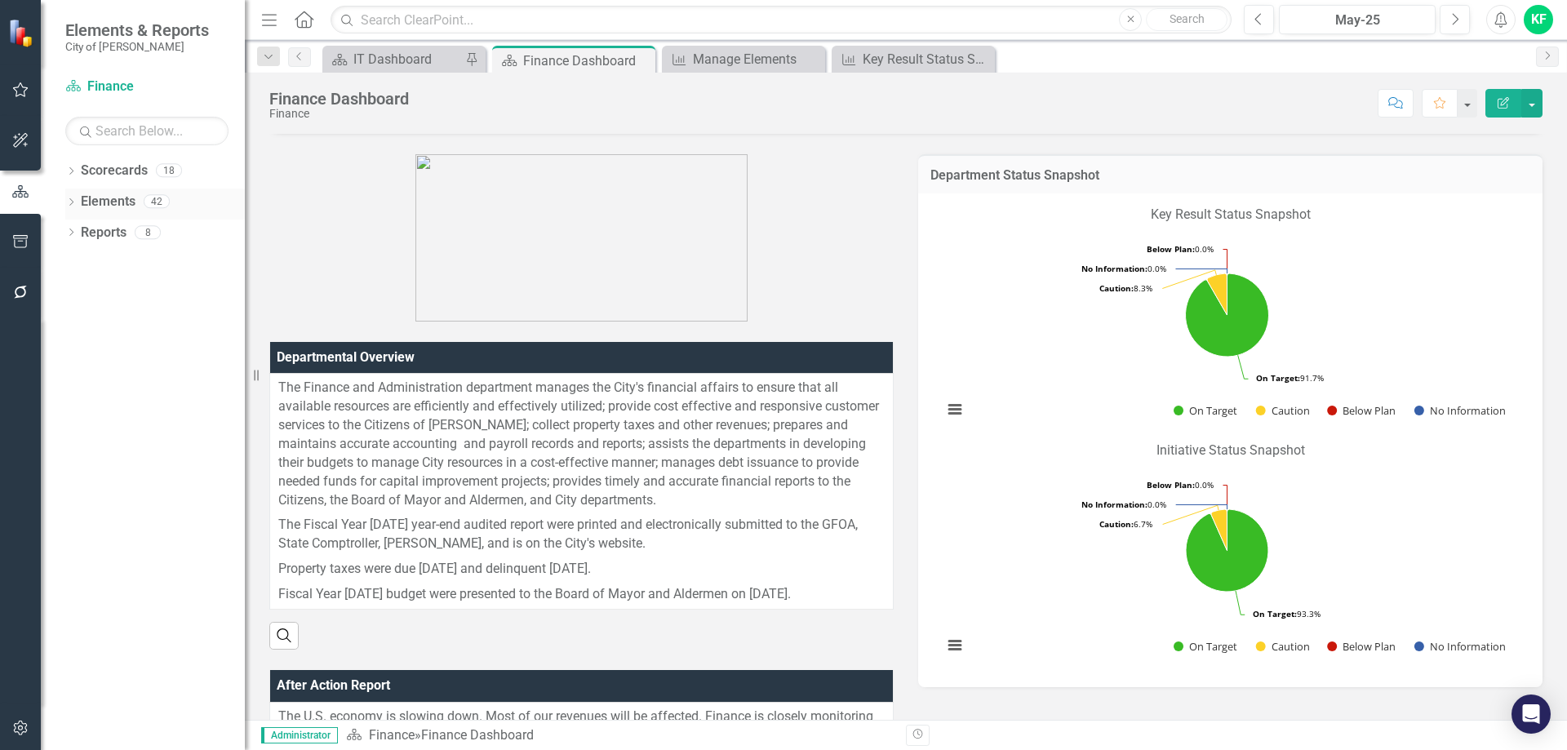
click at [76, 203] on icon "Dropdown" at bounding box center [70, 203] width 11 height 9
click at [135, 260] on link "Key Result Key Results" at bounding box center [109, 264] width 91 height 19
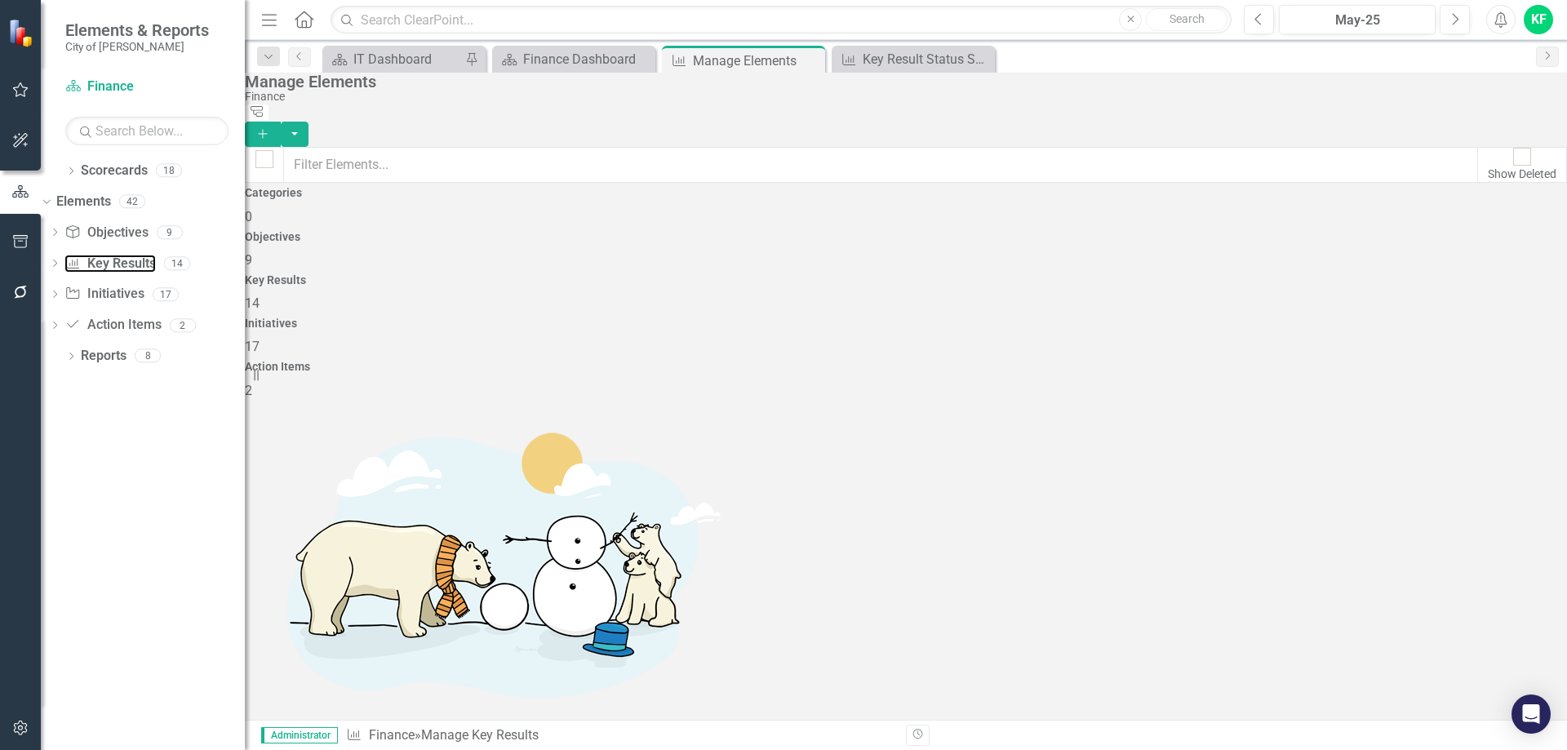
checkbox input "false"
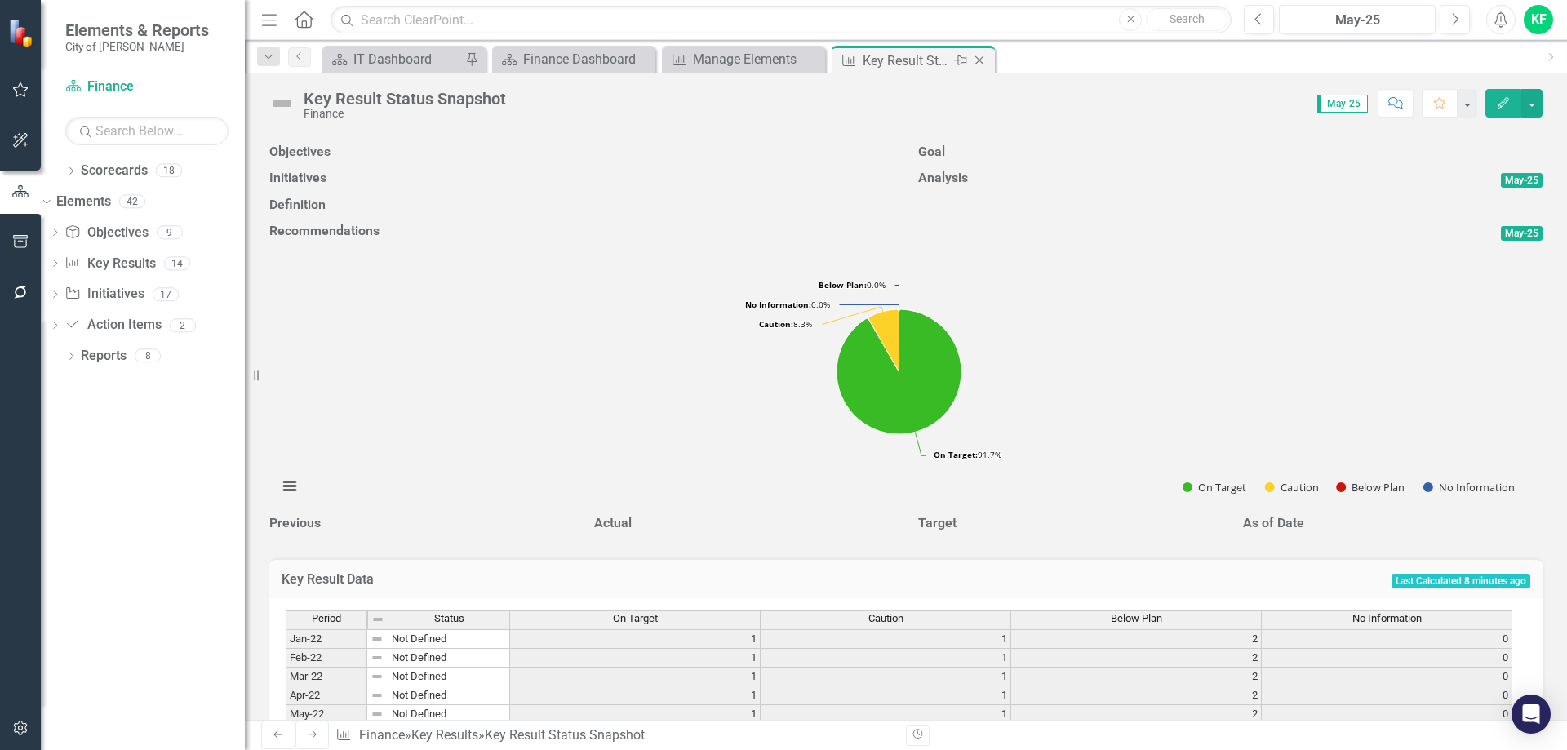
click at [978, 58] on icon "Close" at bounding box center [979, 60] width 16 height 13
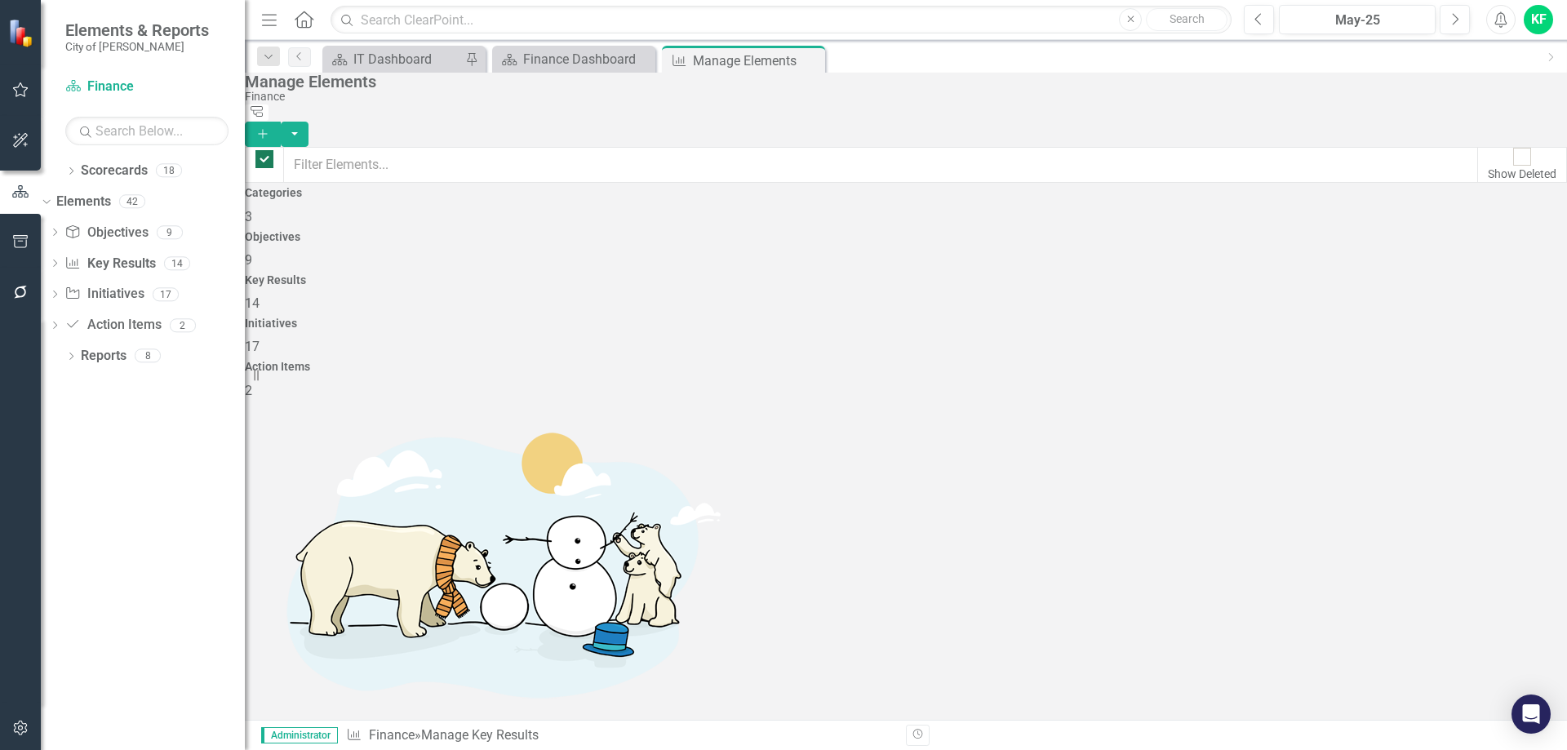
checkbox input "false"
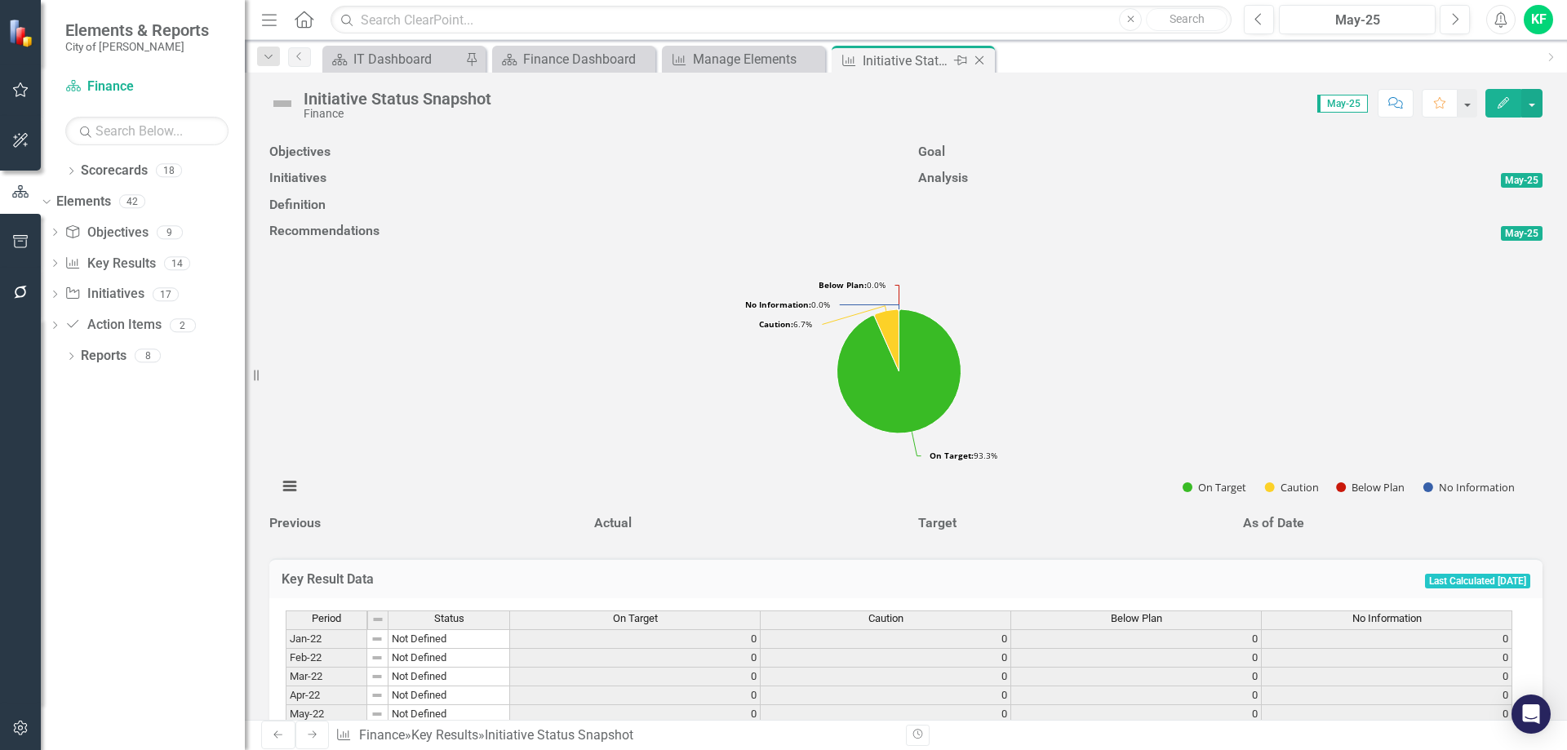
click at [978, 60] on icon "Close" at bounding box center [979, 60] width 16 height 13
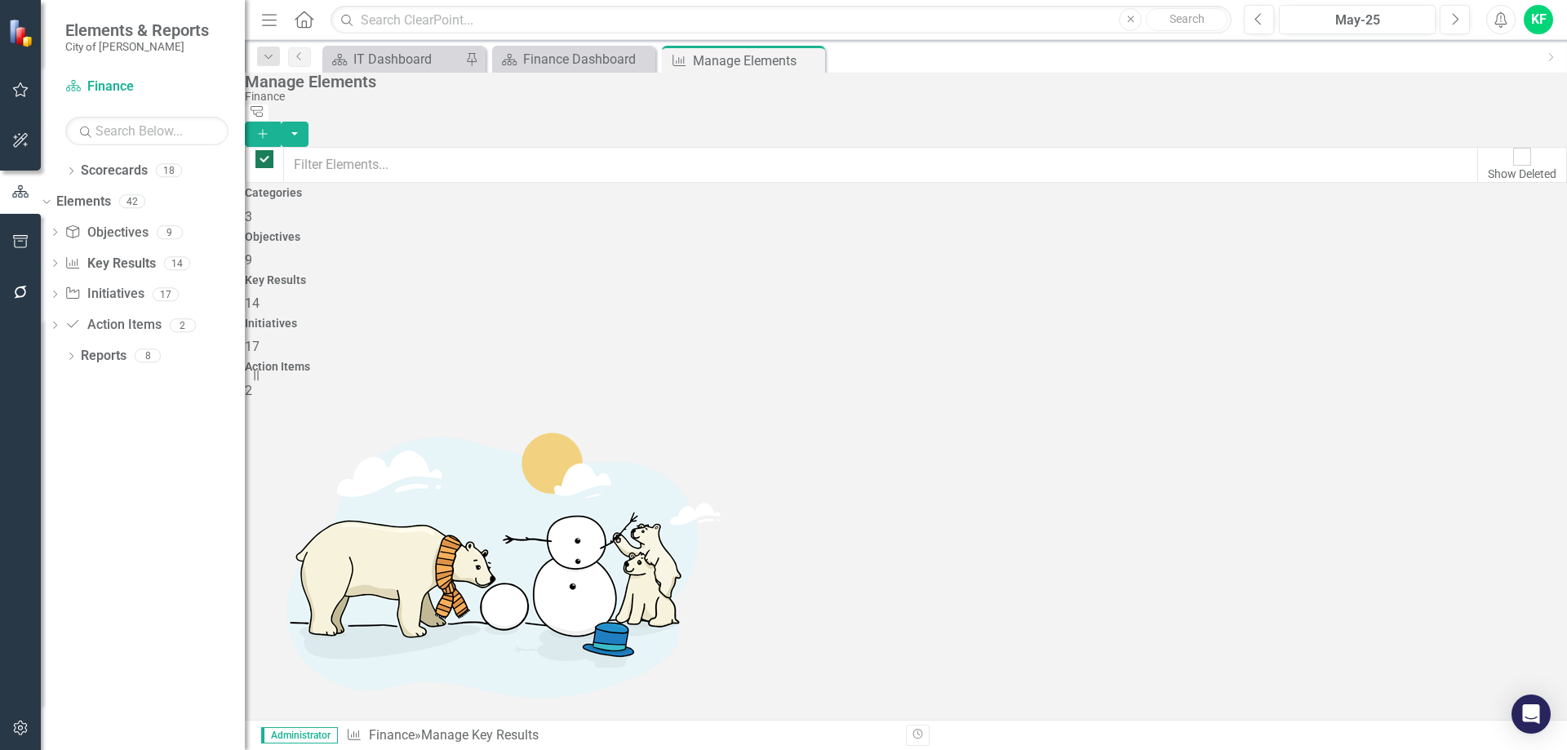
checkbox input "false"
drag, startPoint x: 809, startPoint y: 60, endPoint x: 687, endPoint y: 66, distance: 122.6
click at [0, 0] on icon "Close" at bounding box center [0, 0] width 0 height 0
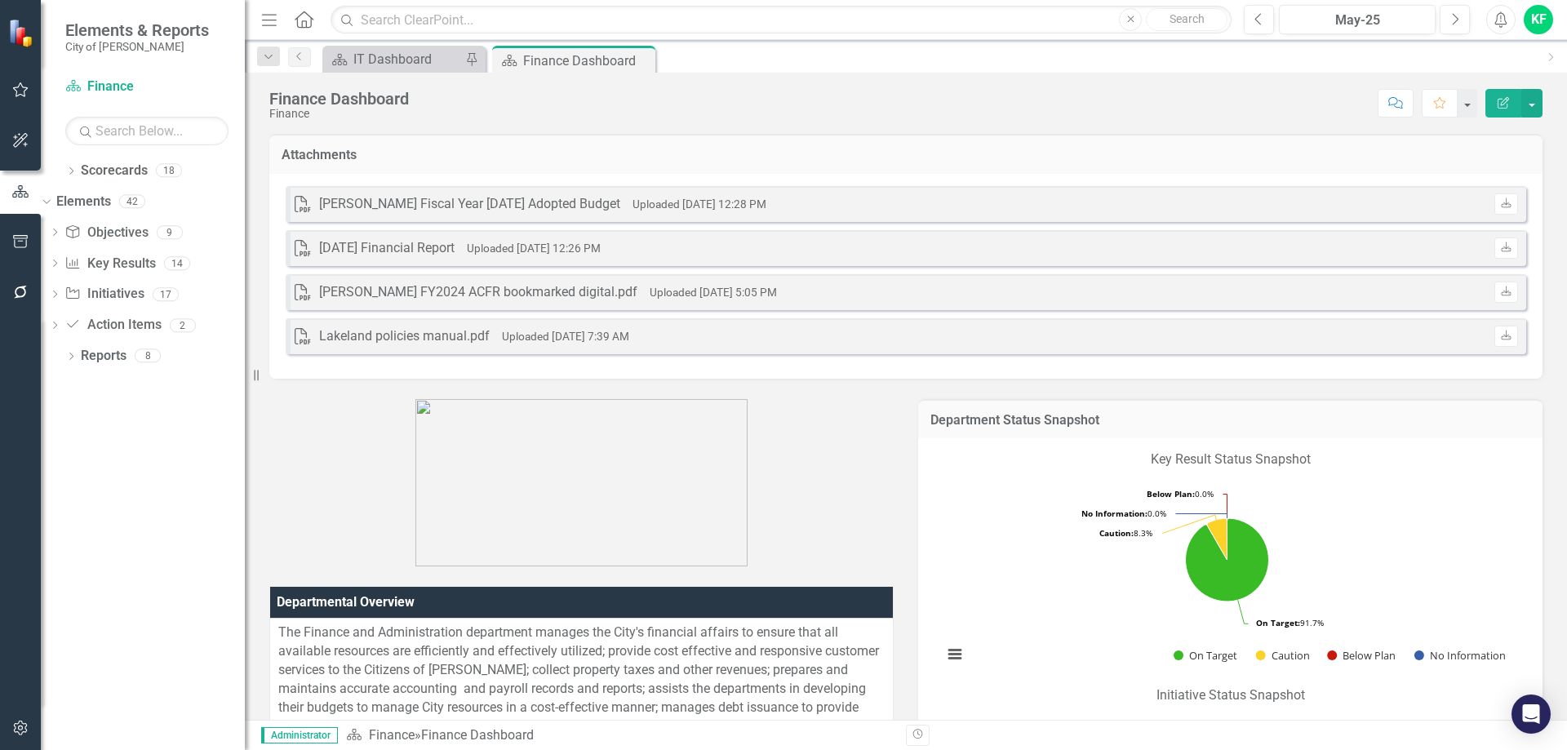
click at [0, 0] on icon "Close" at bounding box center [0, 0] width 0 height 0
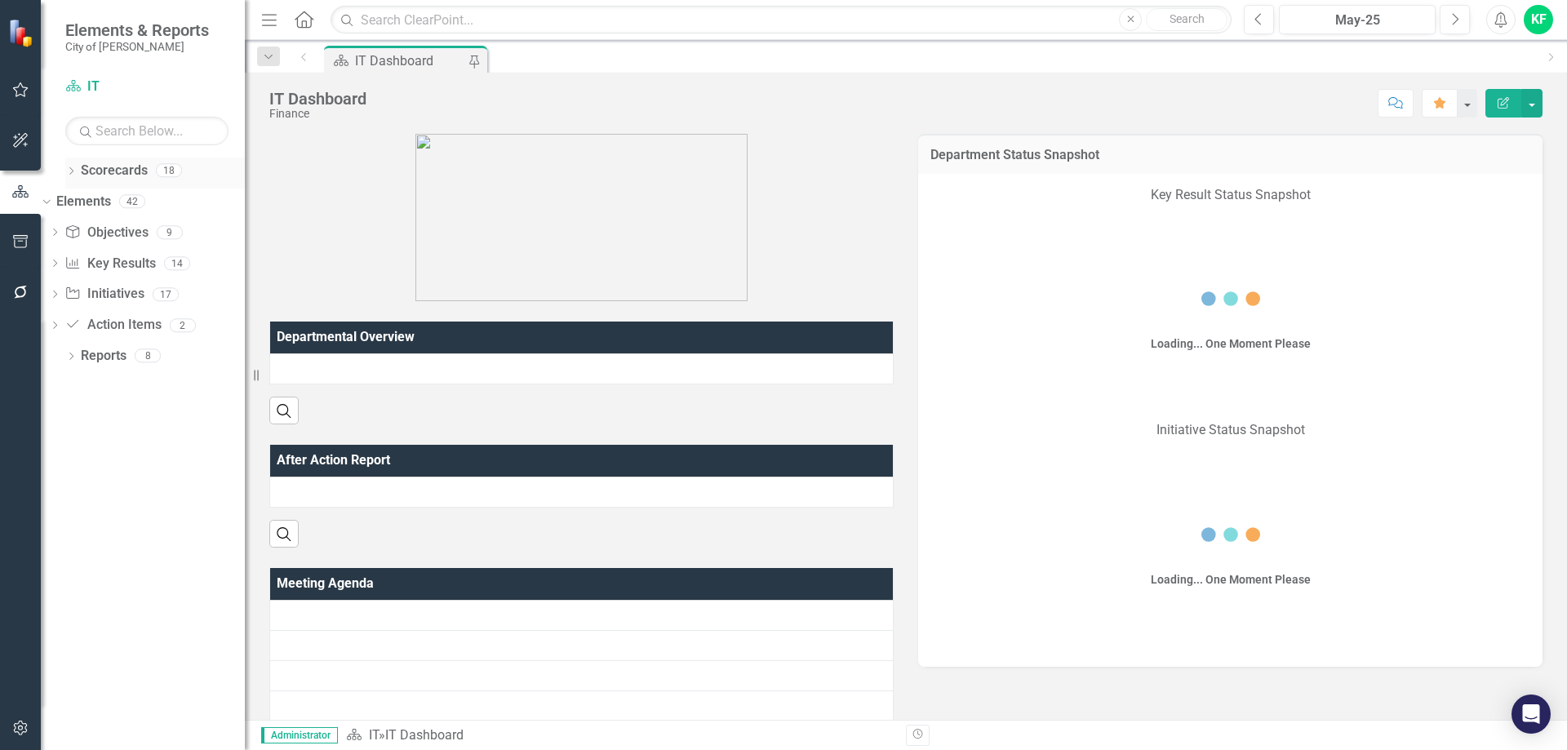
click at [71, 171] on icon "Dropdown" at bounding box center [70, 172] width 11 height 9
click at [58, 203] on icon at bounding box center [56, 201] width 4 height 8
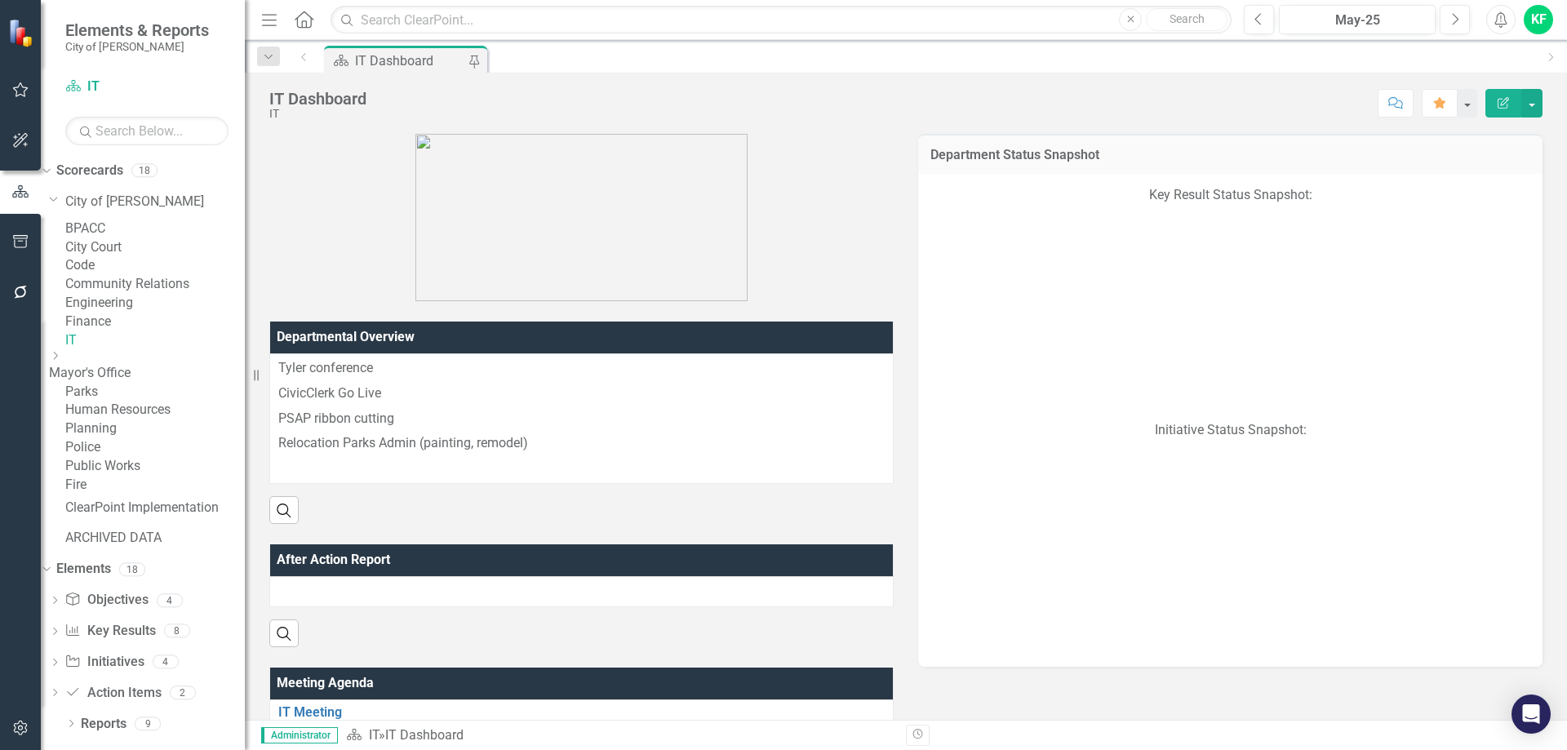
click at [135, 494] on link "Fire" at bounding box center [155, 485] width 180 height 19
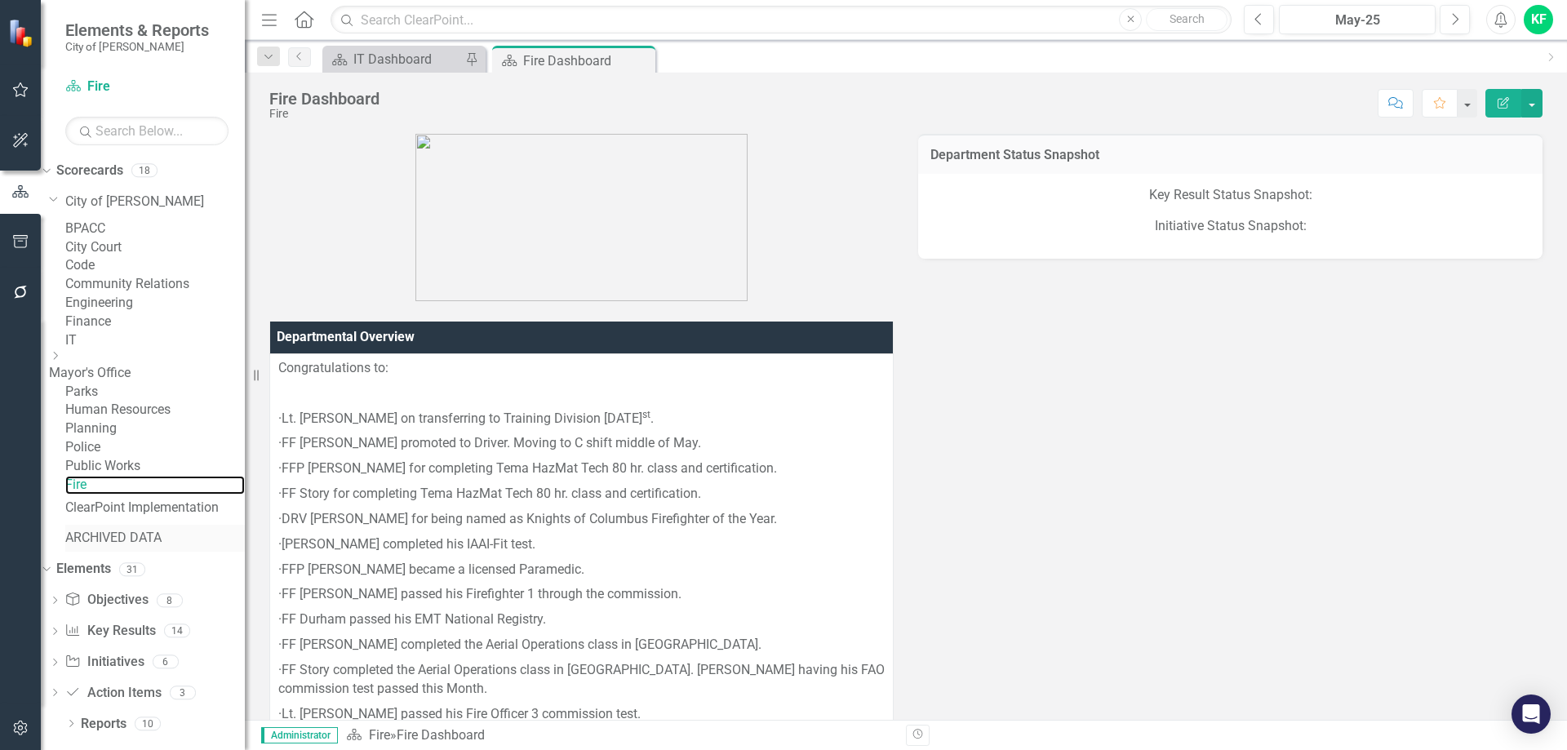
scroll to position [149, 0]
click at [155, 641] on link "Key Result Key Results" at bounding box center [109, 631] width 91 height 19
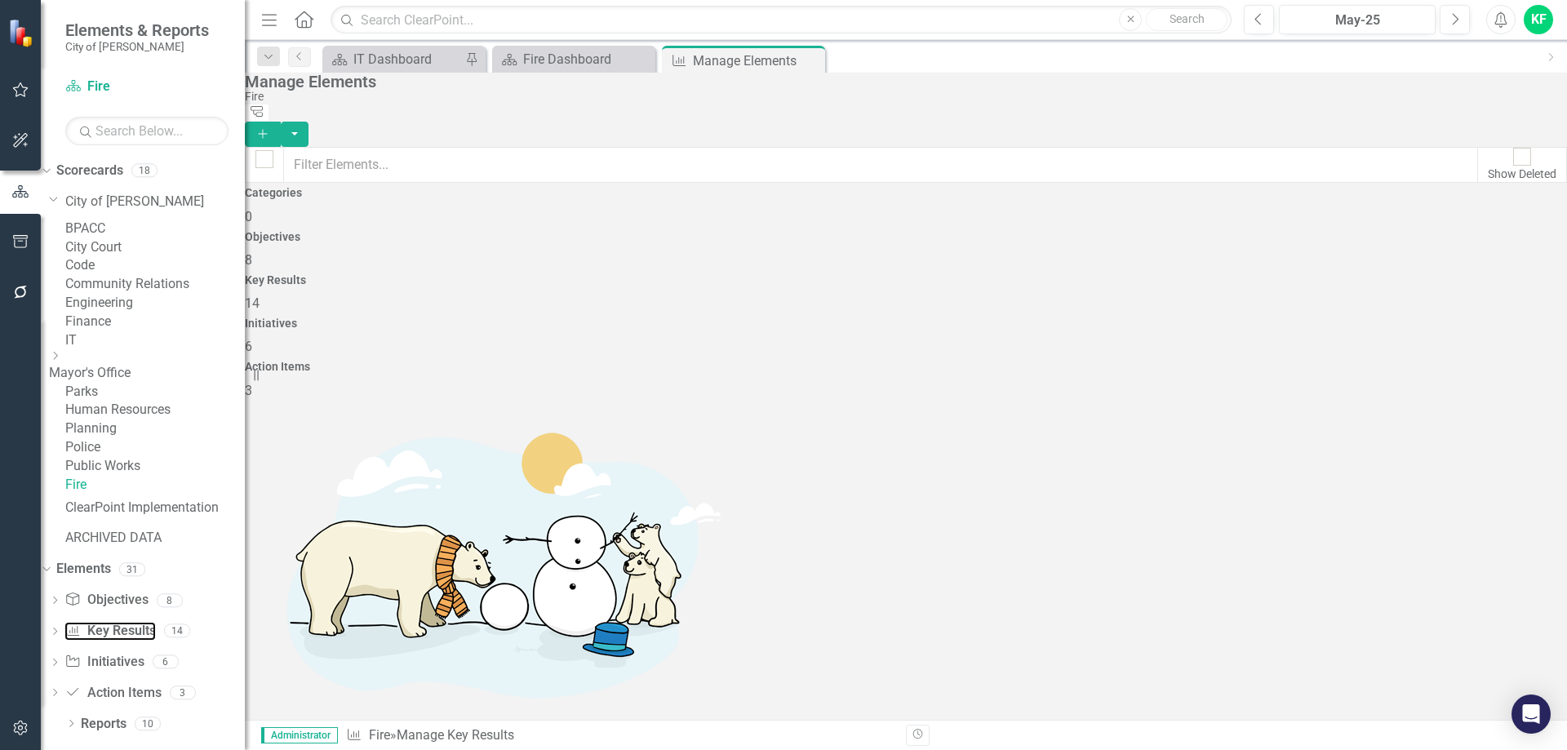
checkbox input "false"
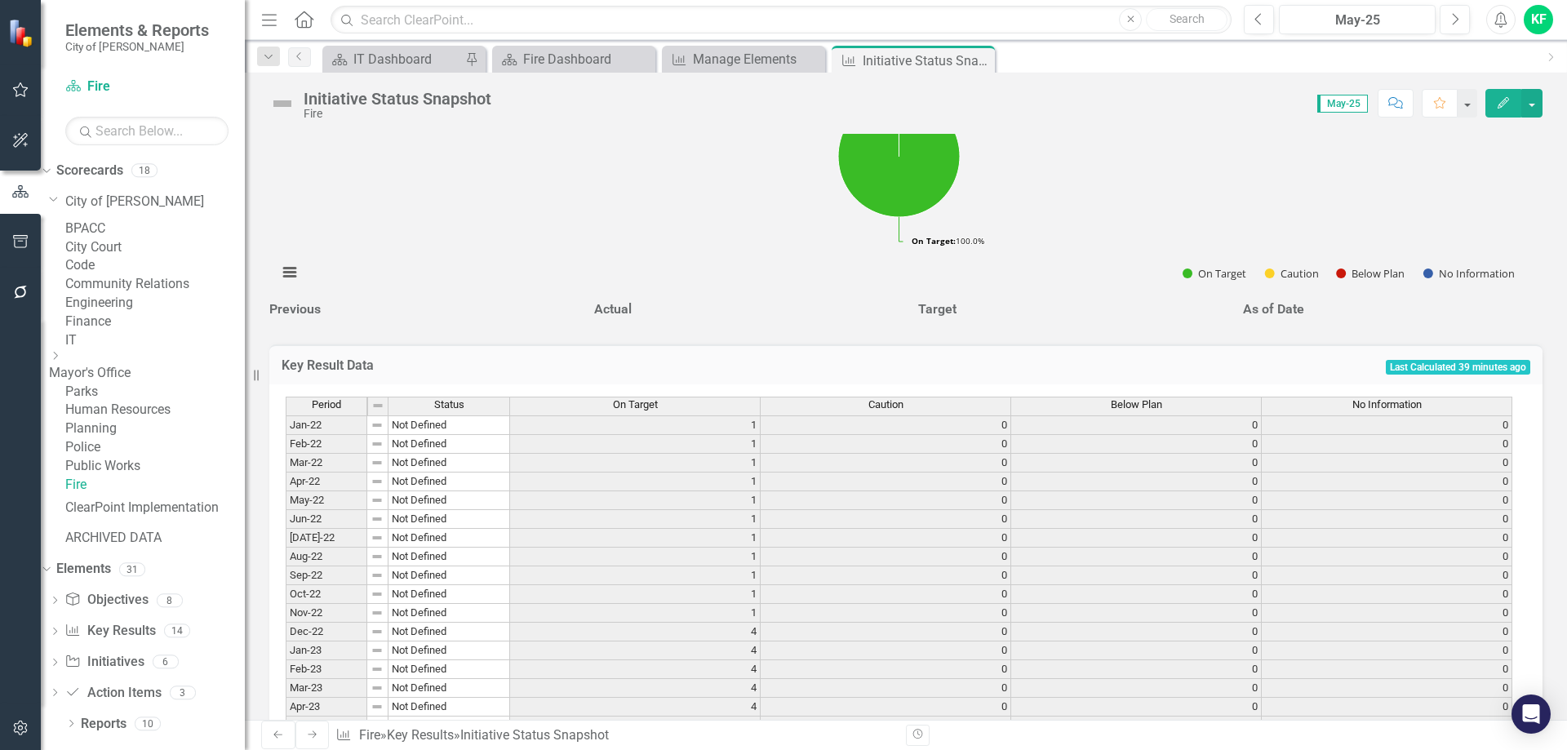
scroll to position [153, 0]
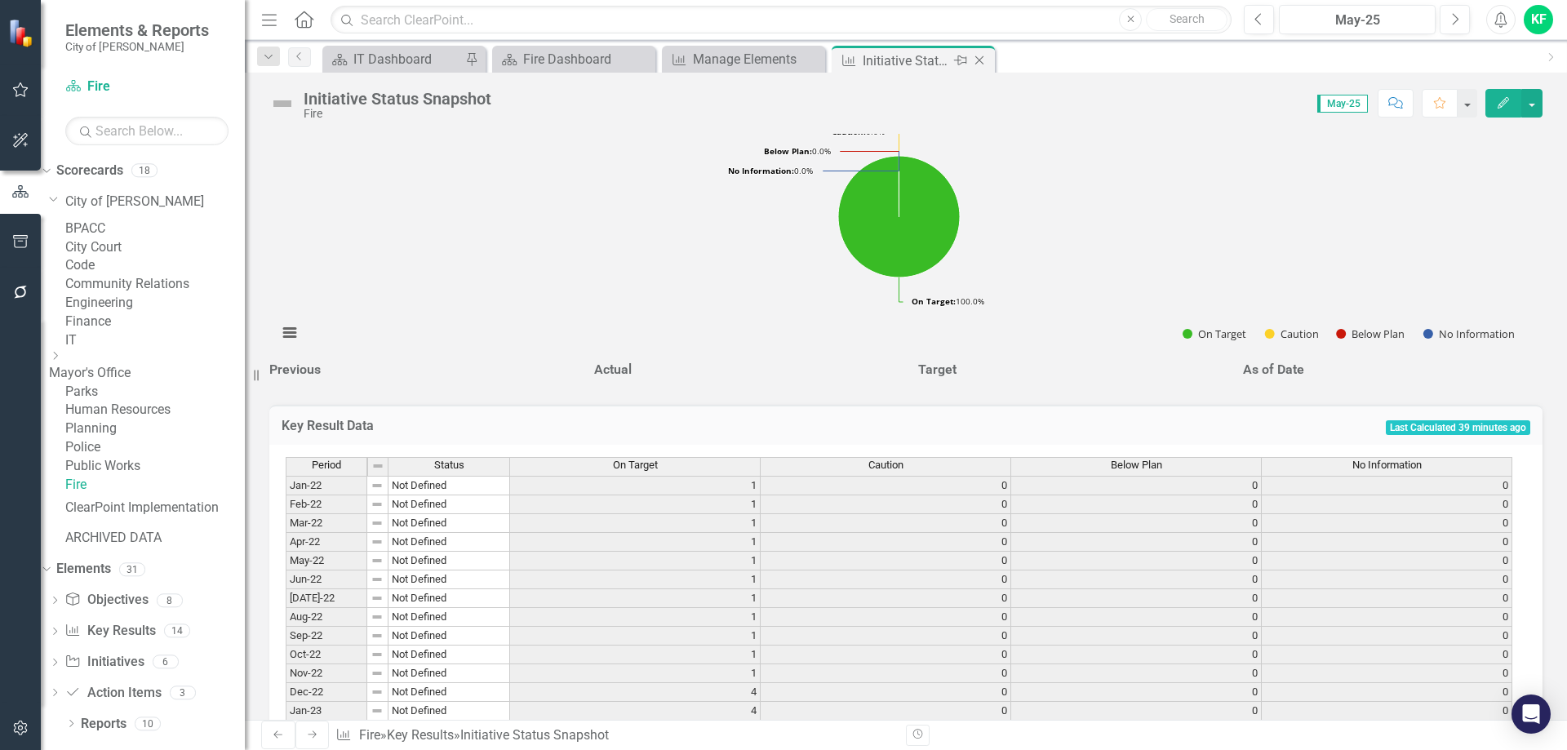
click at [982, 56] on icon "Close" at bounding box center [979, 60] width 16 height 13
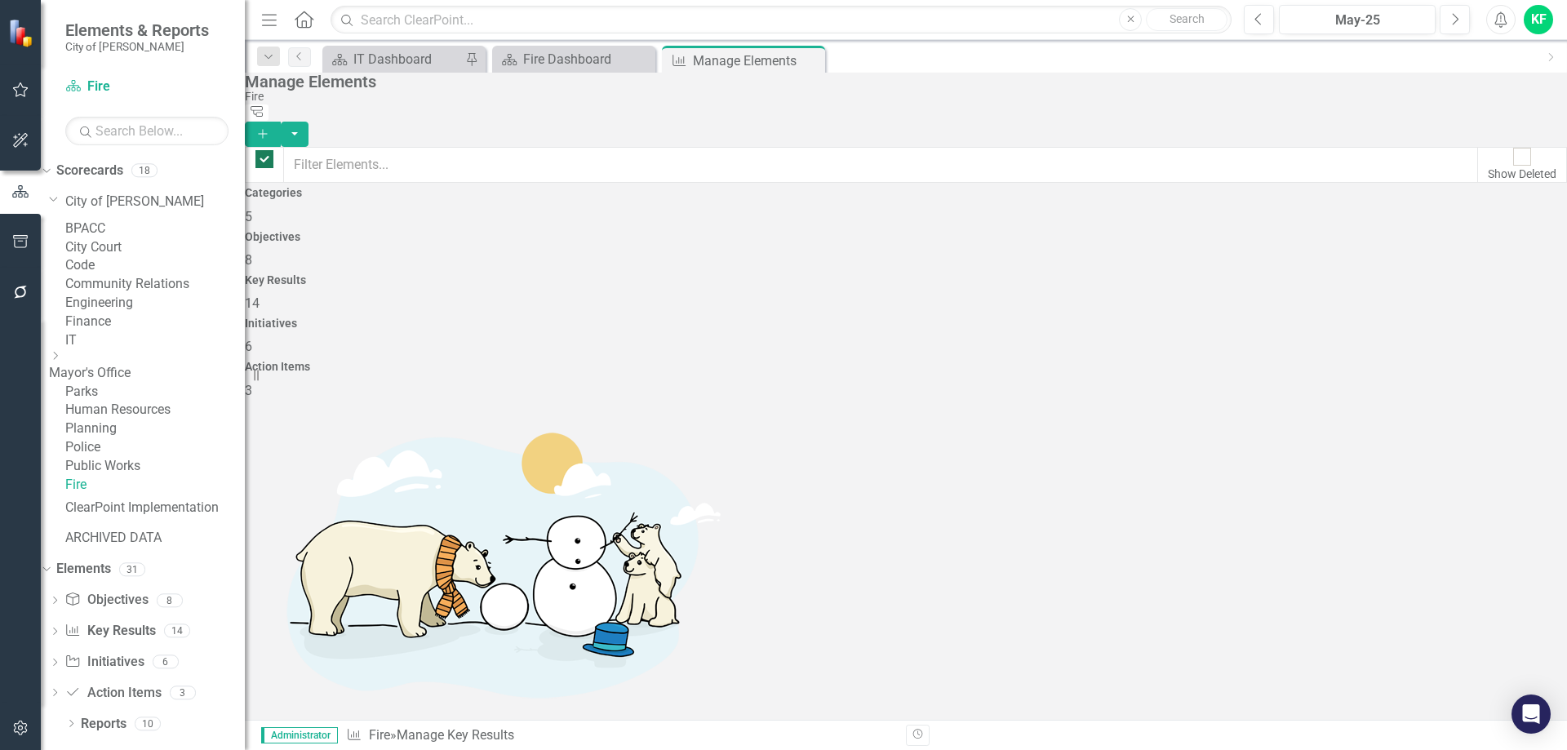
checkbox input "false"
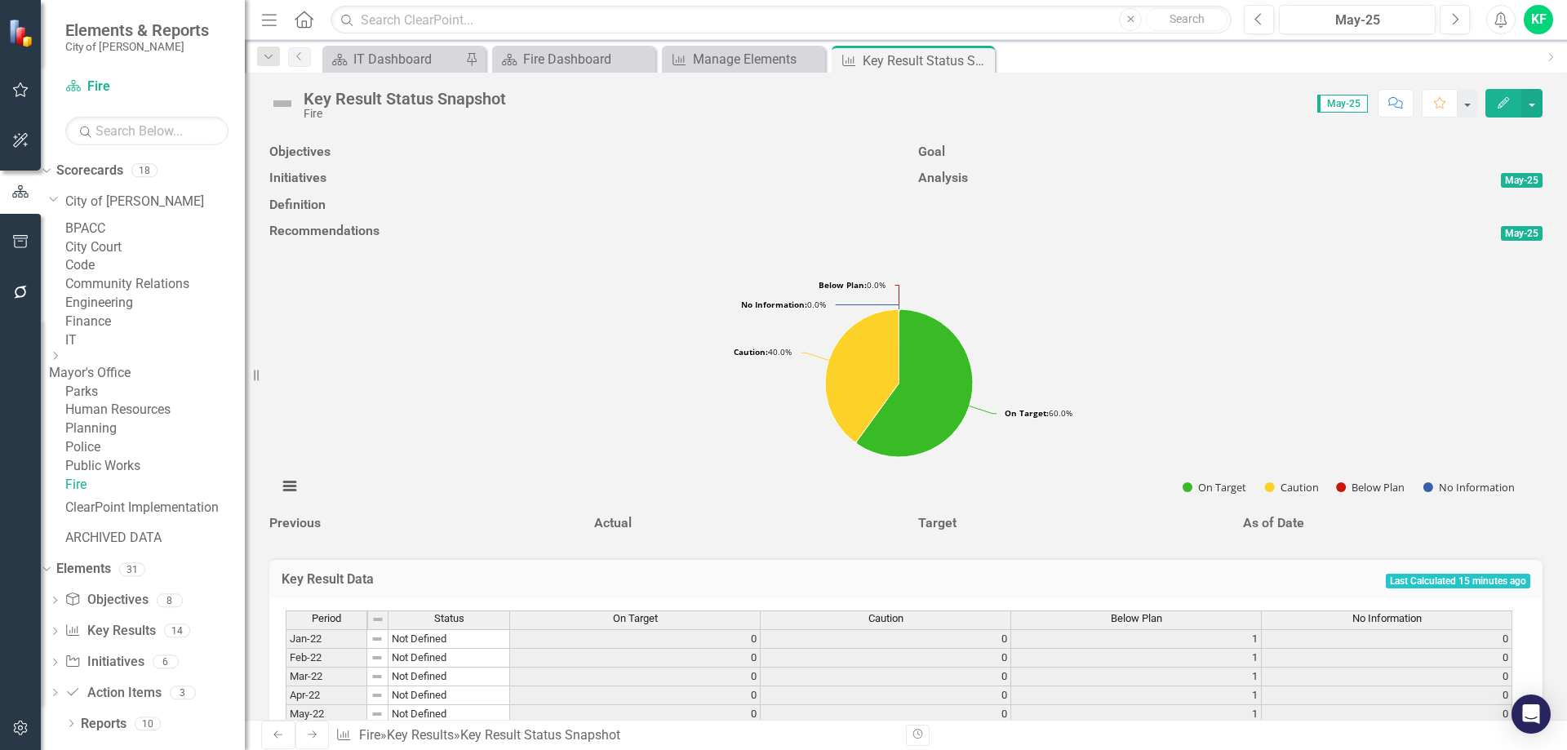
click at [0, 0] on icon "Close" at bounding box center [0, 0] width 0 height 0
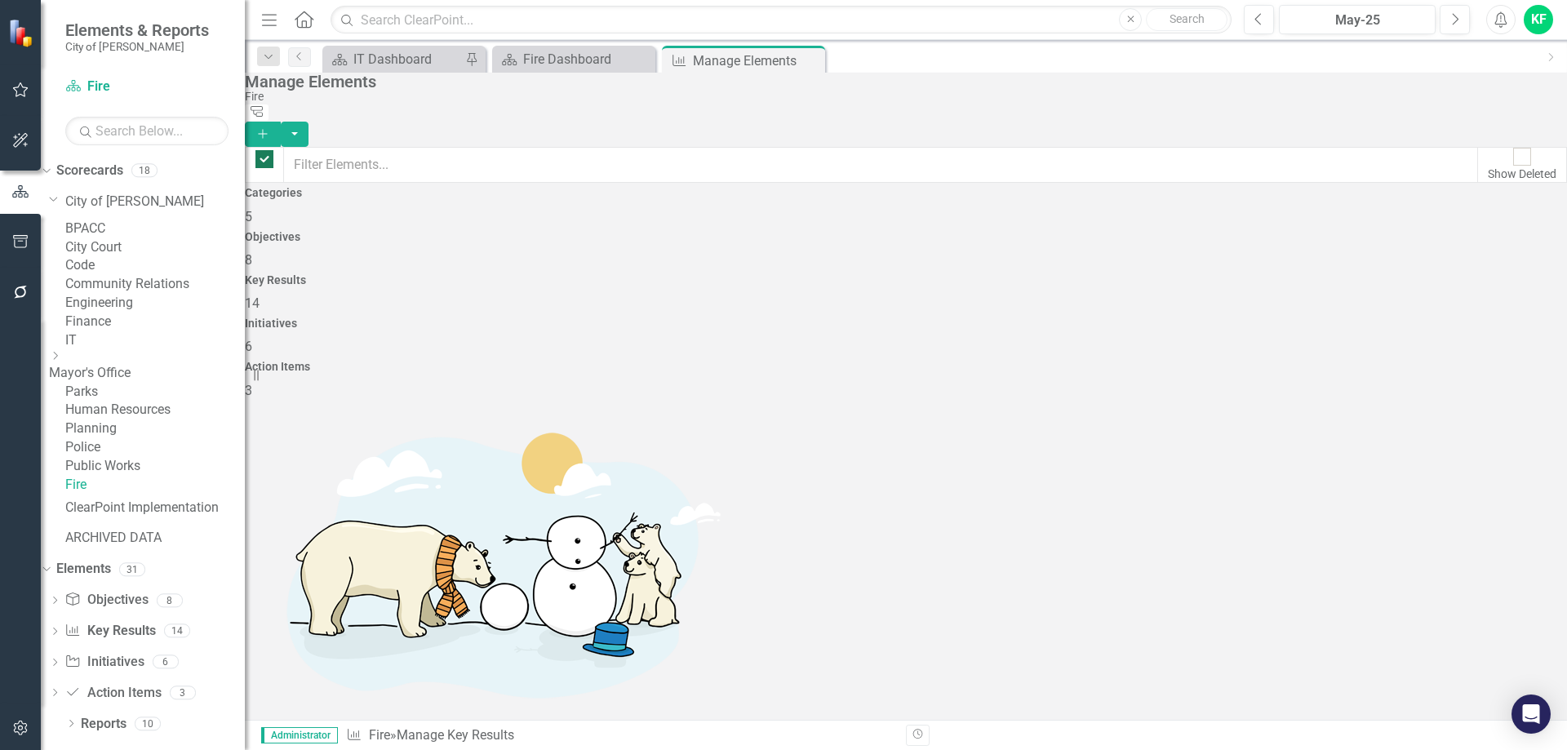
checkbox input "false"
click at [811, 60] on icon "Close" at bounding box center [809, 60] width 16 height 13
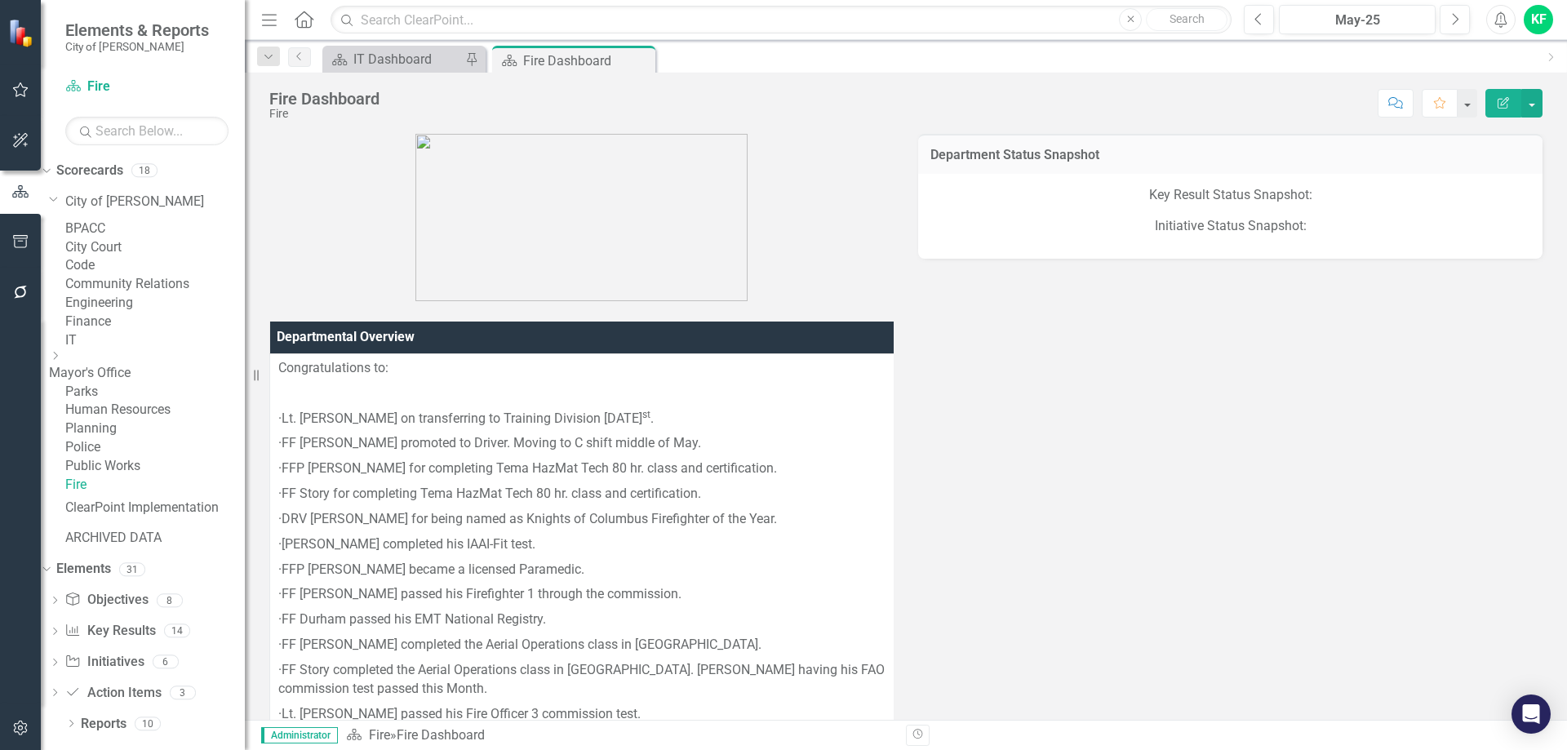
click at [1188, 153] on h3 "Department Status Snapshot" at bounding box center [1230, 155] width 600 height 15
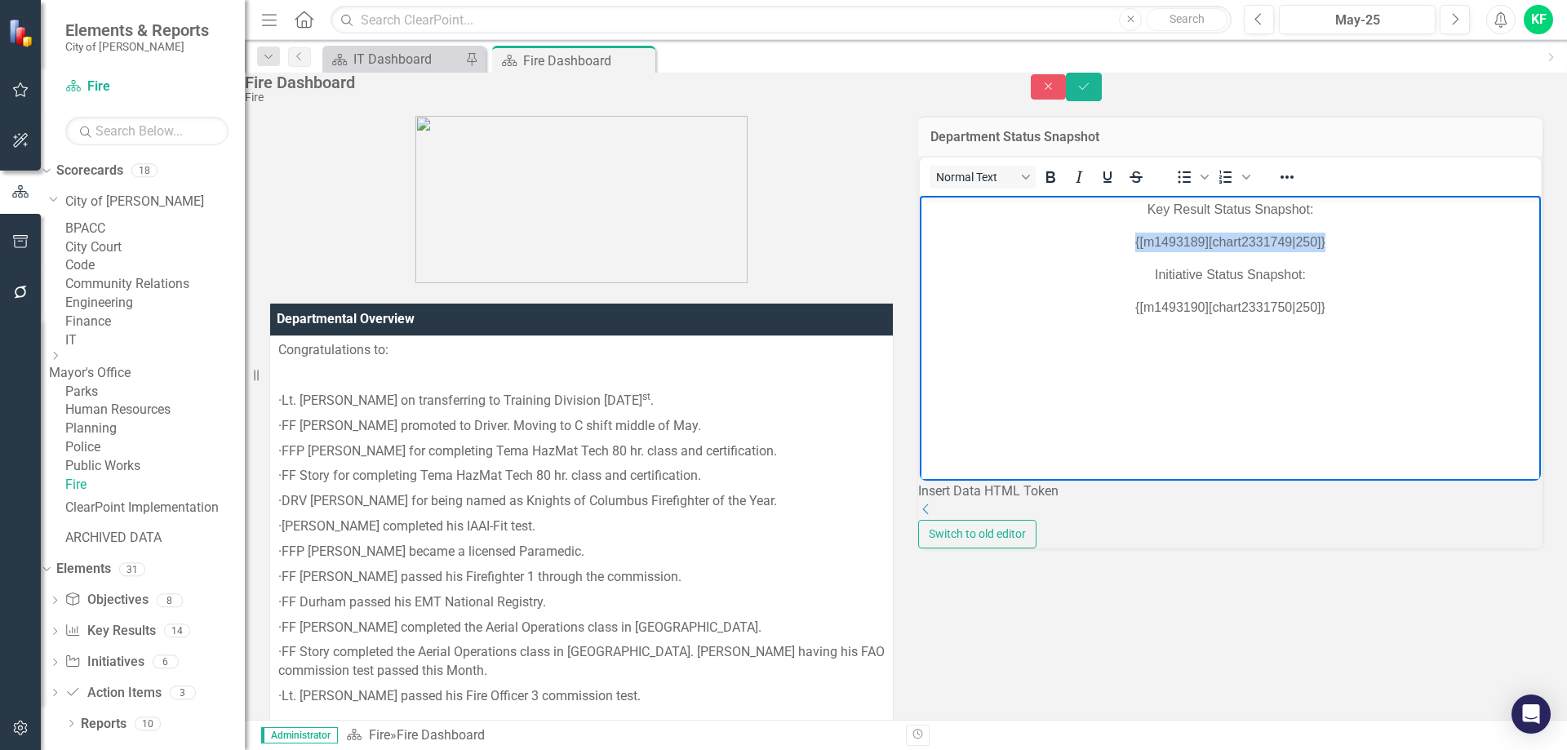
drag, startPoint x: 1306, startPoint y: 240, endPoint x: 1116, endPoint y: 236, distance: 189.4
click at [1116, 236] on p "{[m1493189][chart2331749|250]}" at bounding box center [1230, 242] width 613 height 20
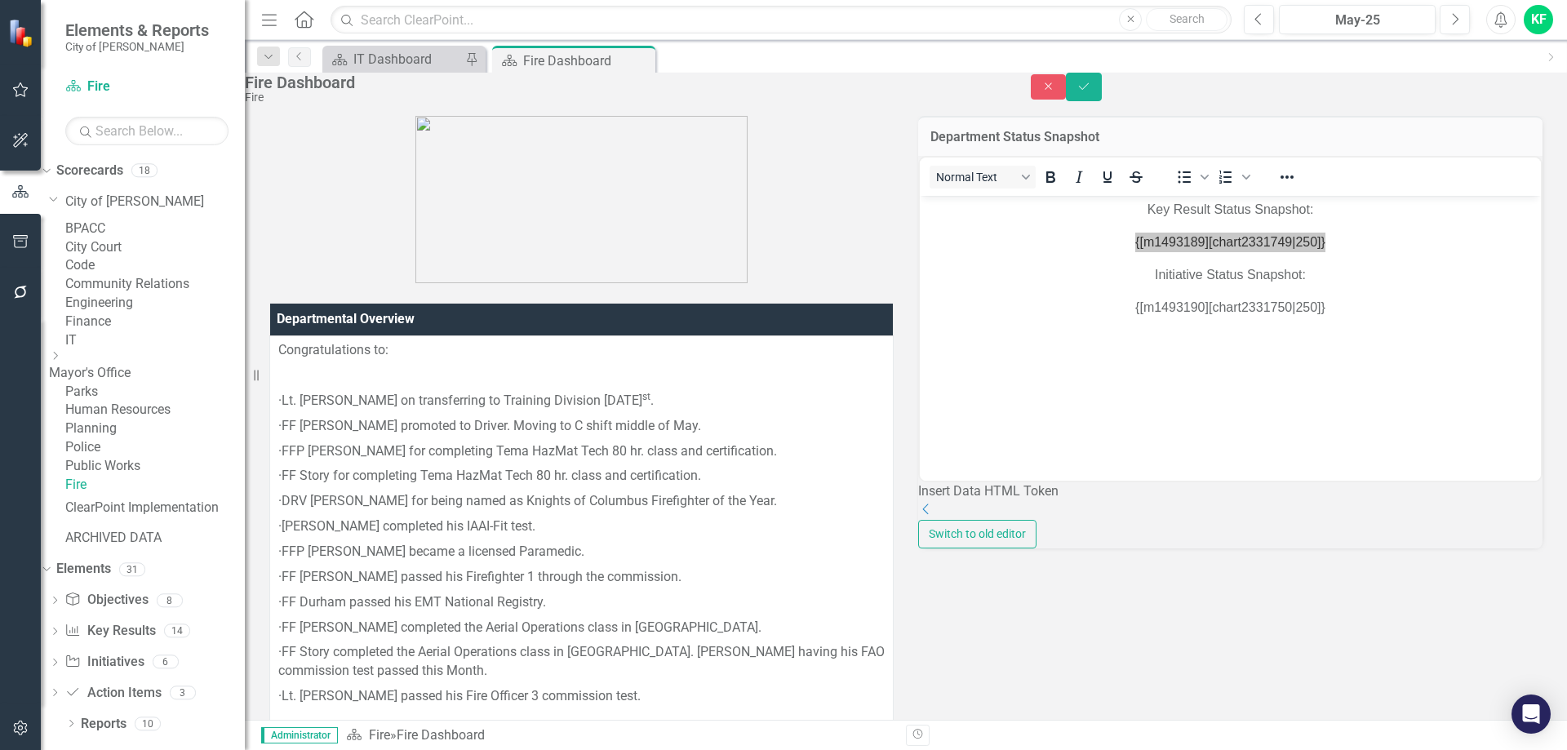
click at [1368, 501] on div "Insert Data HTML Token" at bounding box center [1230, 491] width 624 height 19
click at [929, 514] on icon at bounding box center [926, 508] width 6 height 11
click at [1325, 561] on div "Select Token Type..." at bounding box center [1393, 552] width 300 height 19
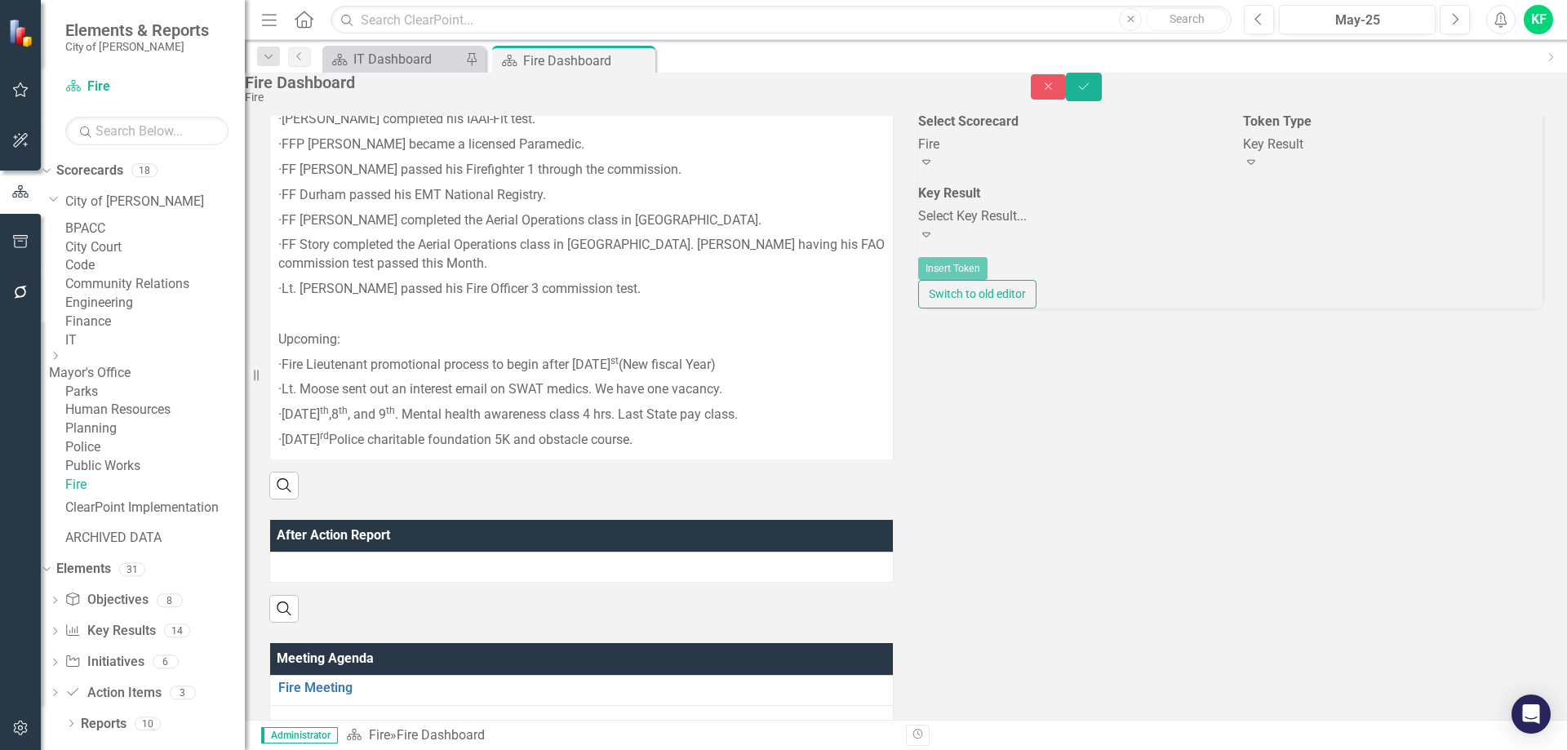
scroll to position [408, 0]
click at [934, 240] on icon "Expand" at bounding box center [926, 233] width 16 height 13
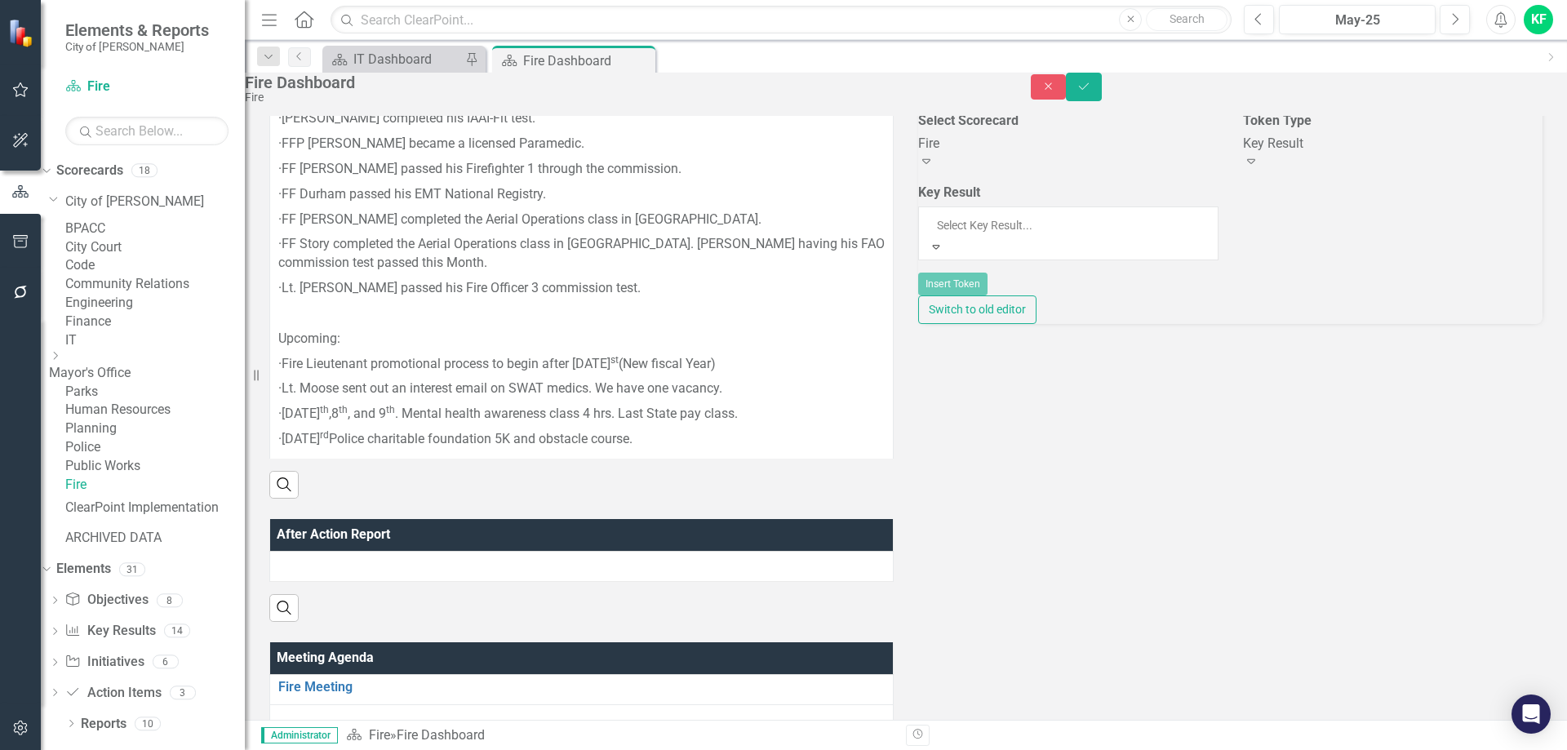
scroll to position [60, 0]
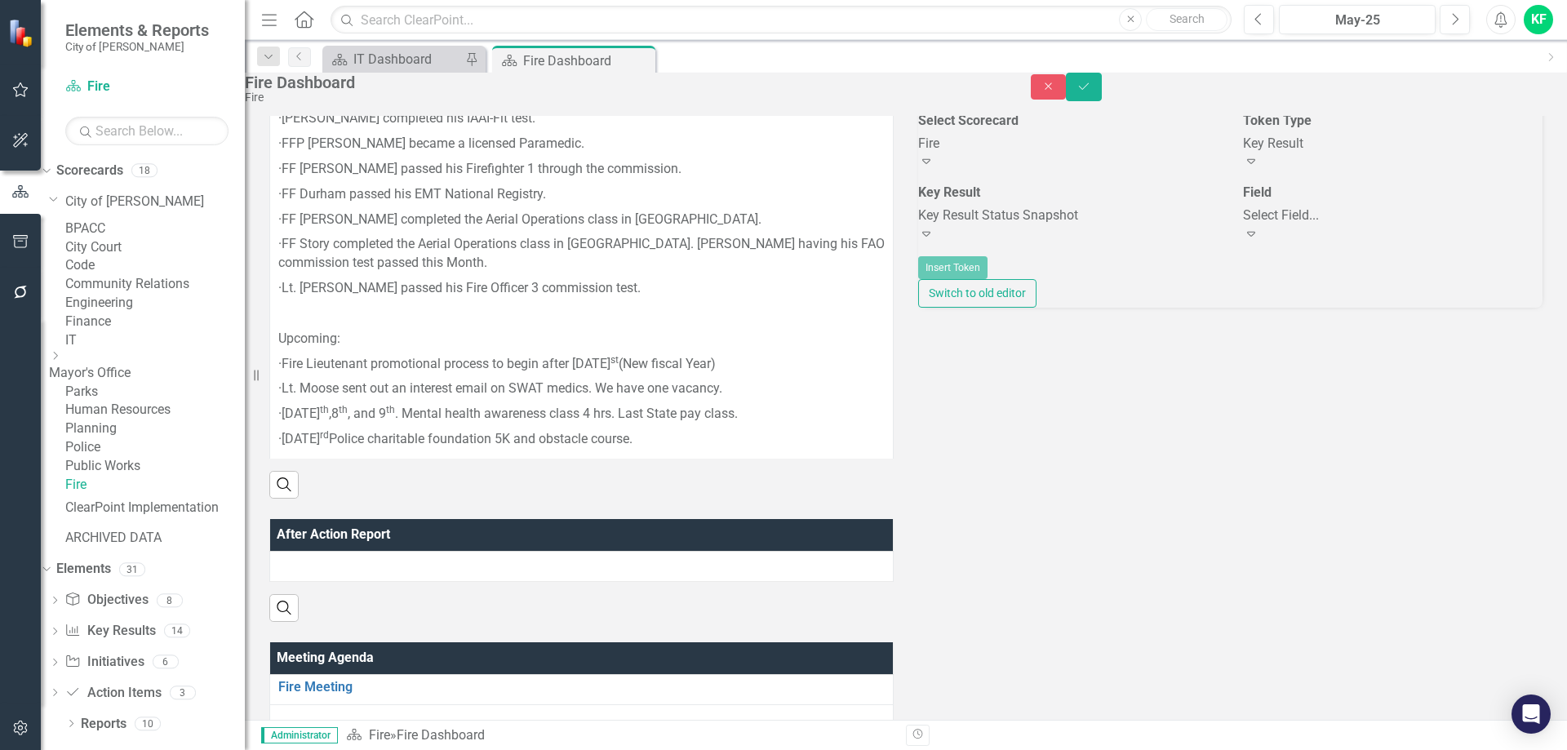
click at [1366, 225] on div "Select Field..." at bounding box center [1393, 215] width 300 height 19
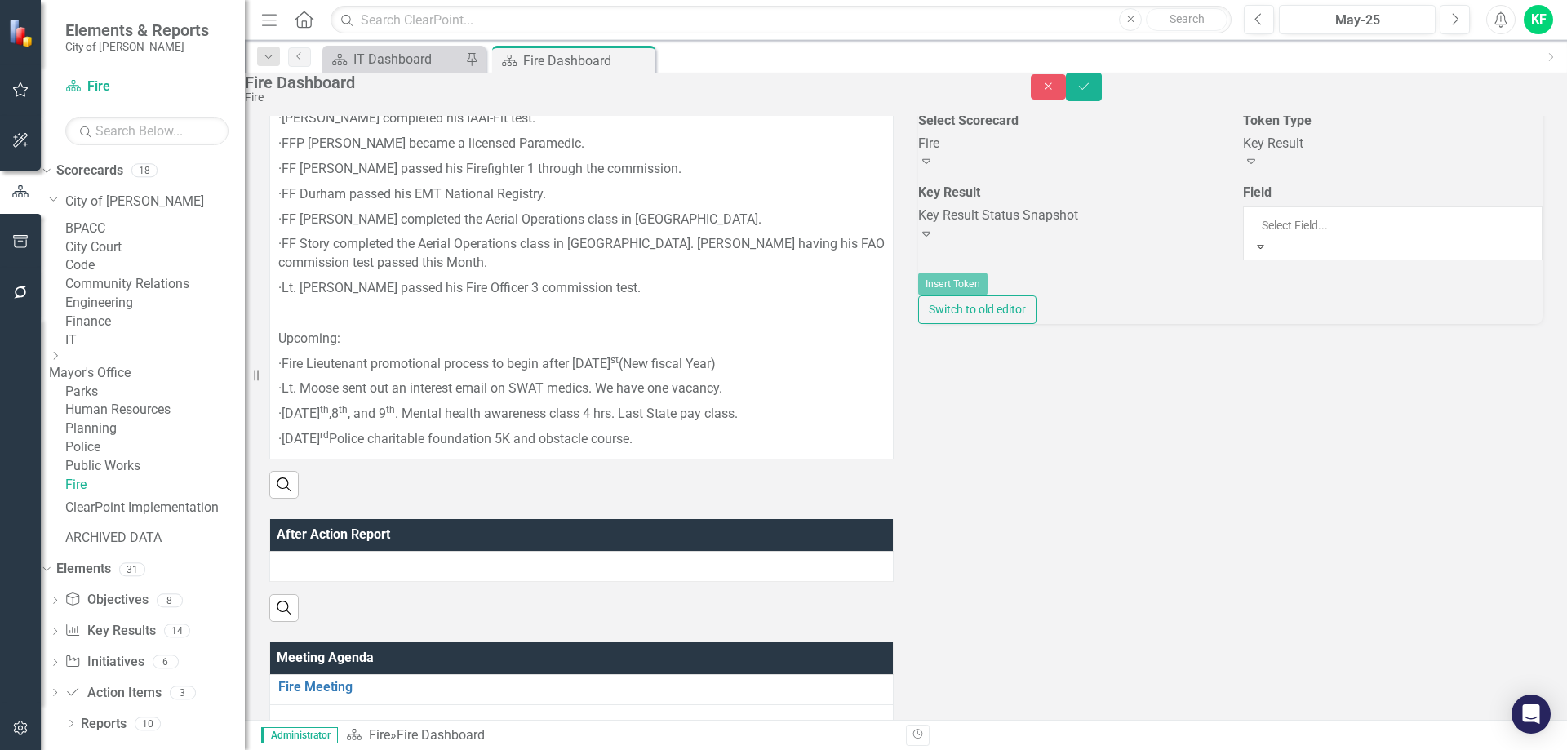
scroll to position [326, 0]
click at [1437, 153] on div "Key Result" at bounding box center [1393, 144] width 300 height 19
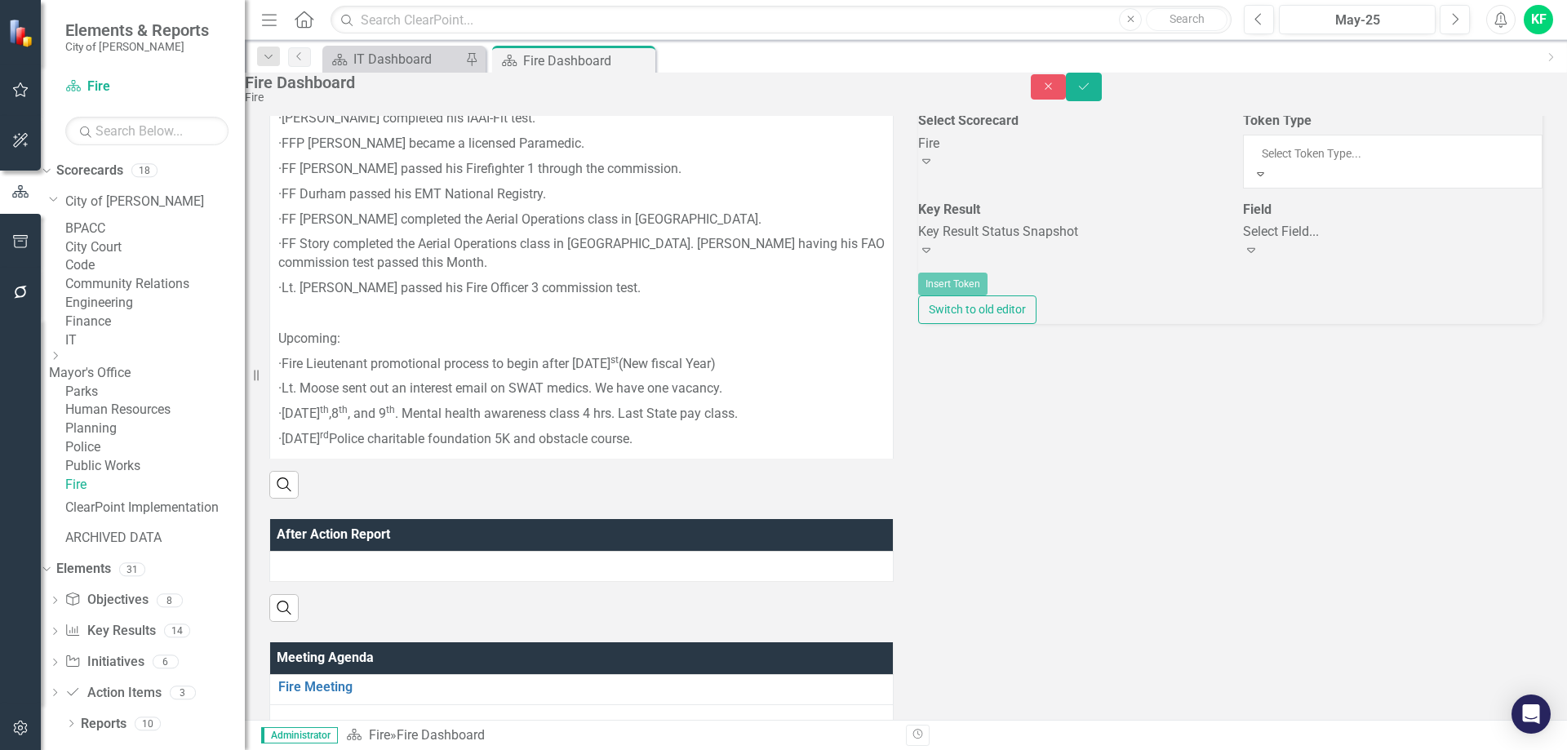
scroll to position [81, 0]
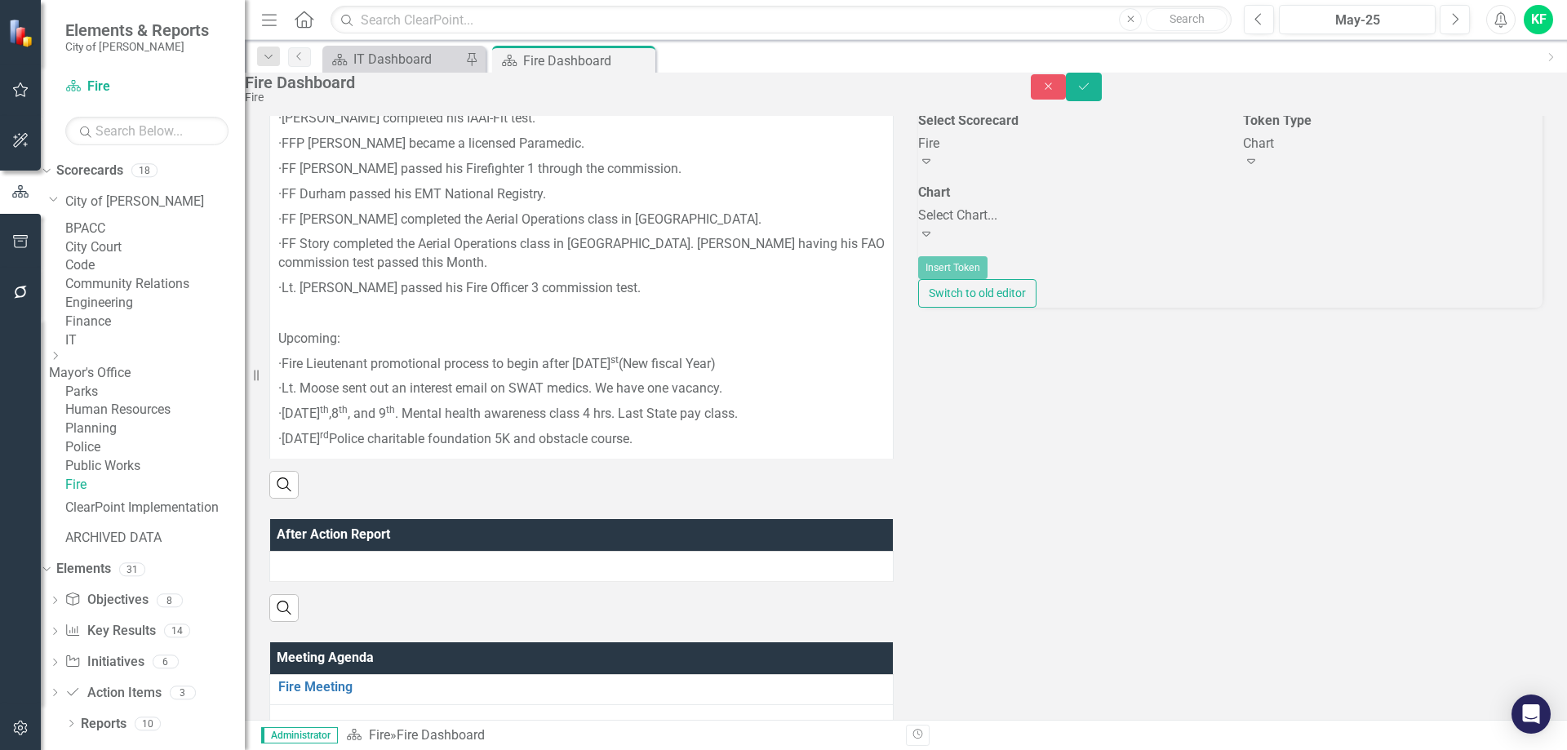
click at [1151, 225] on div "Select Chart..." at bounding box center [1068, 215] width 300 height 19
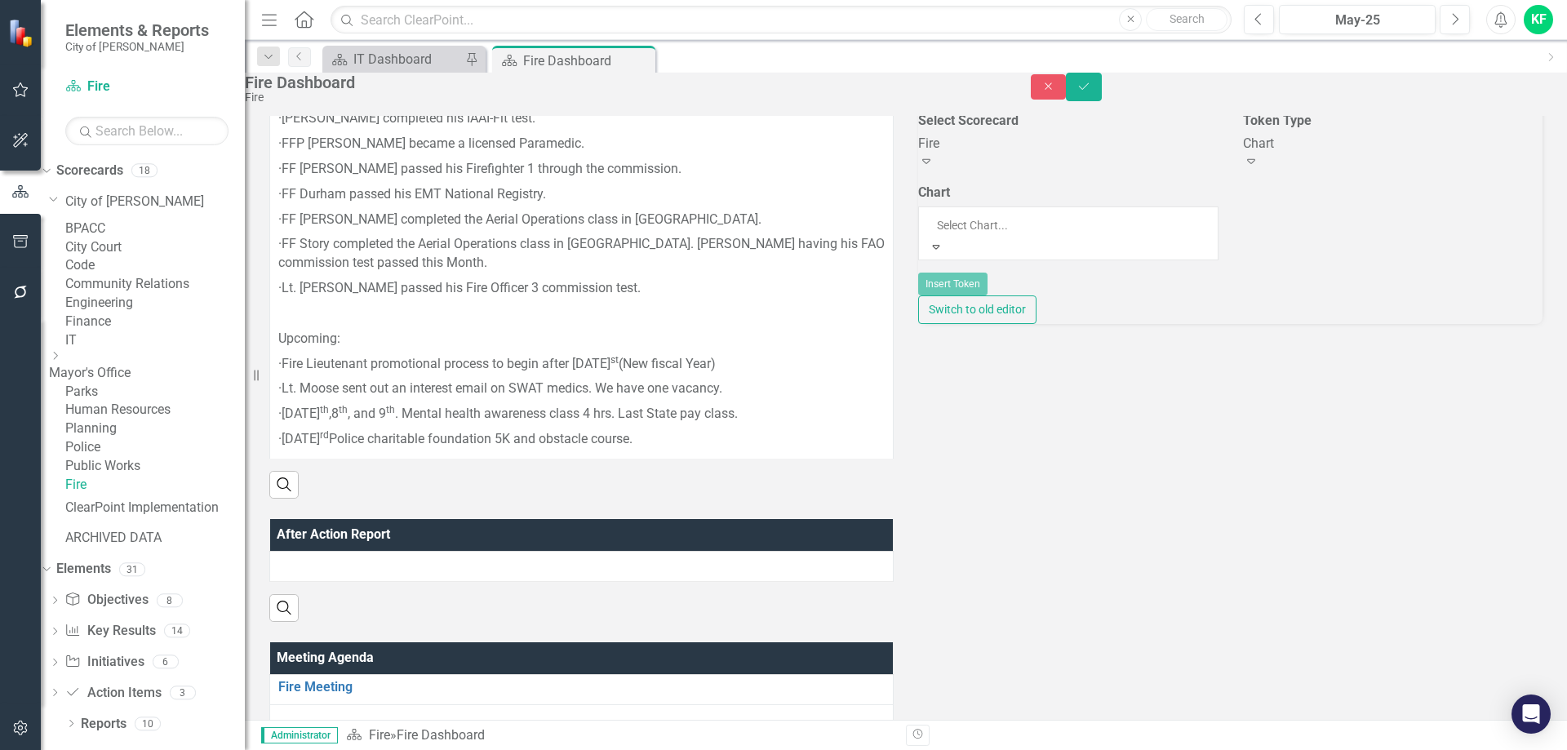
scroll to position [816, 0]
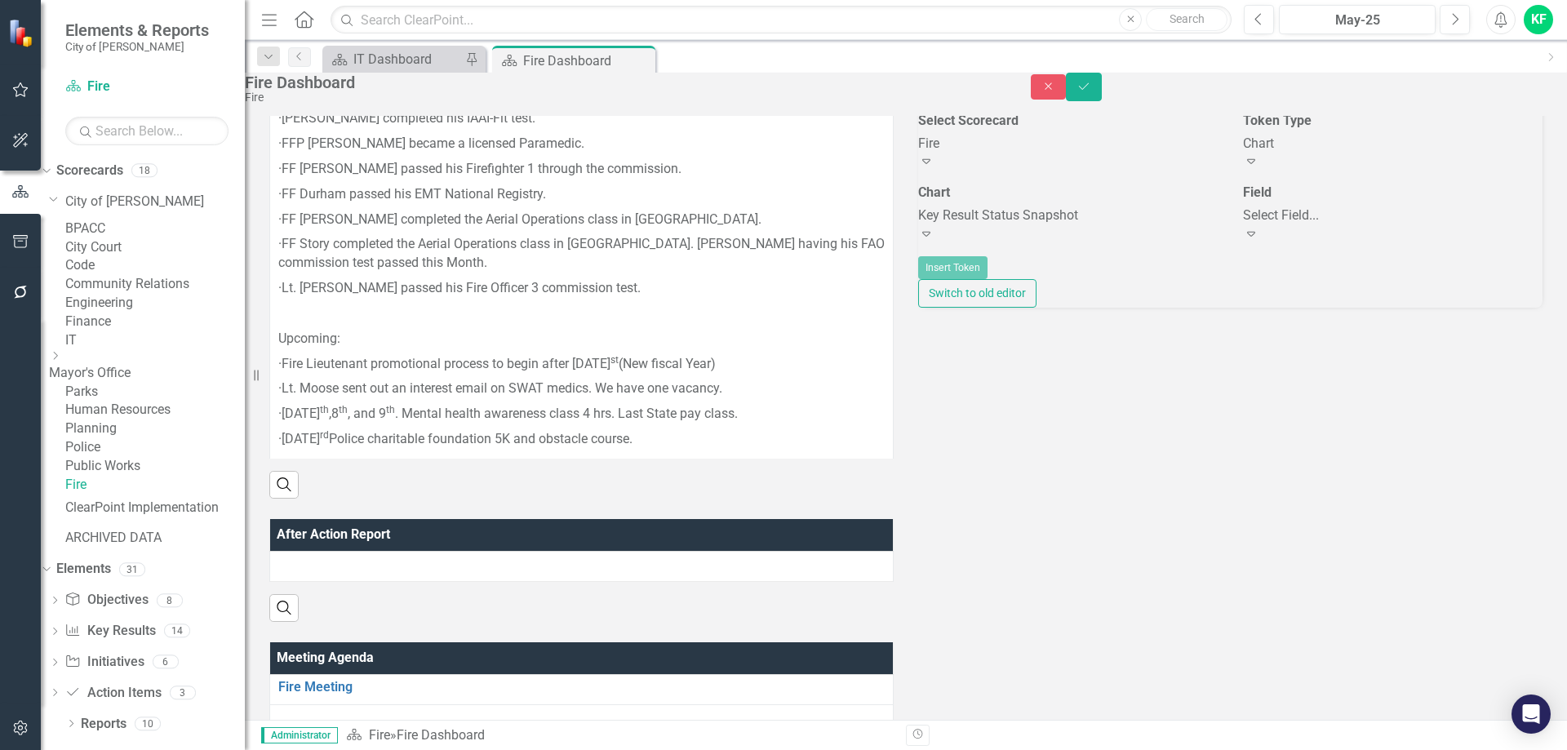
click at [1341, 225] on div "Select Field..." at bounding box center [1393, 215] width 300 height 19
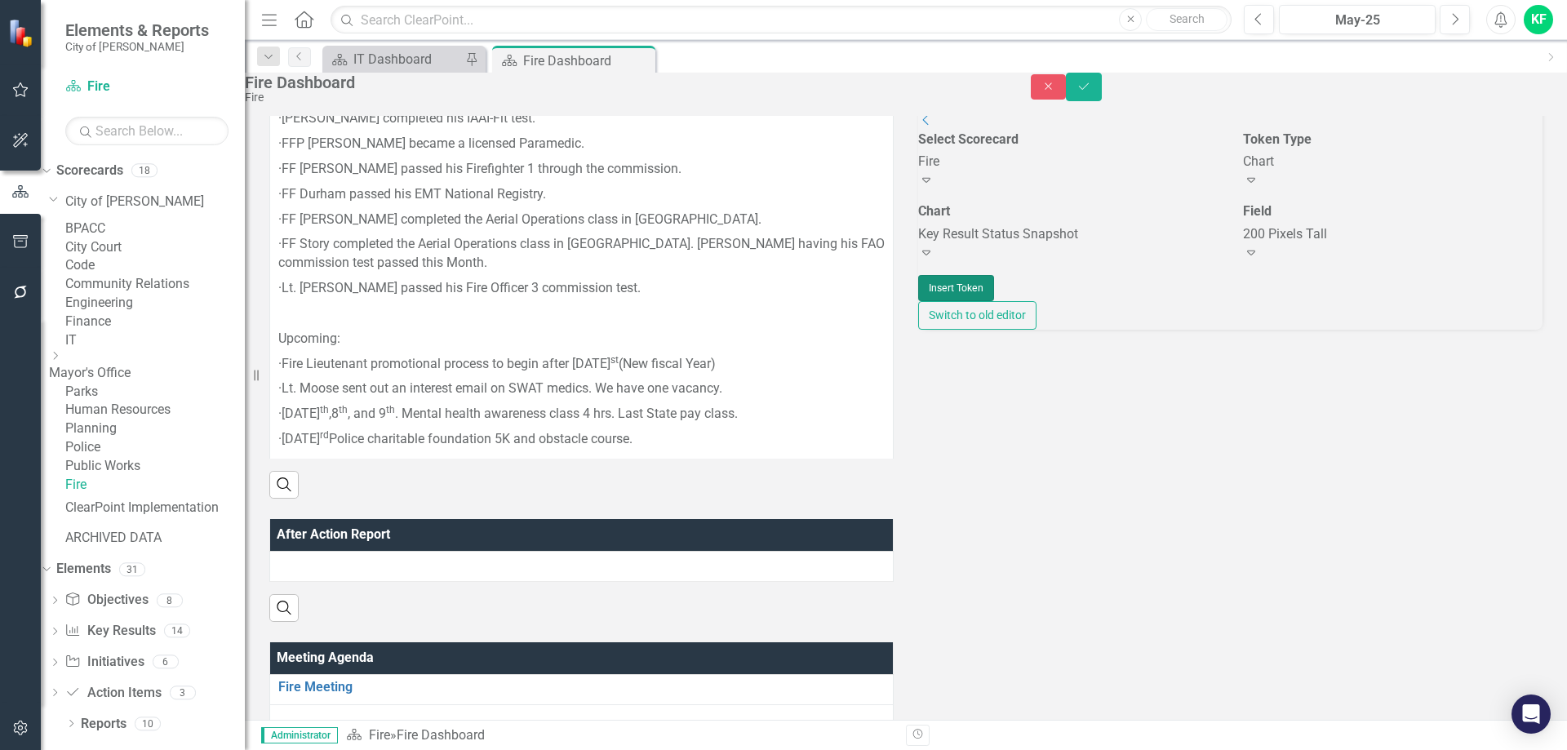
click at [994, 301] on button "Insert Token" at bounding box center [956, 288] width 76 height 26
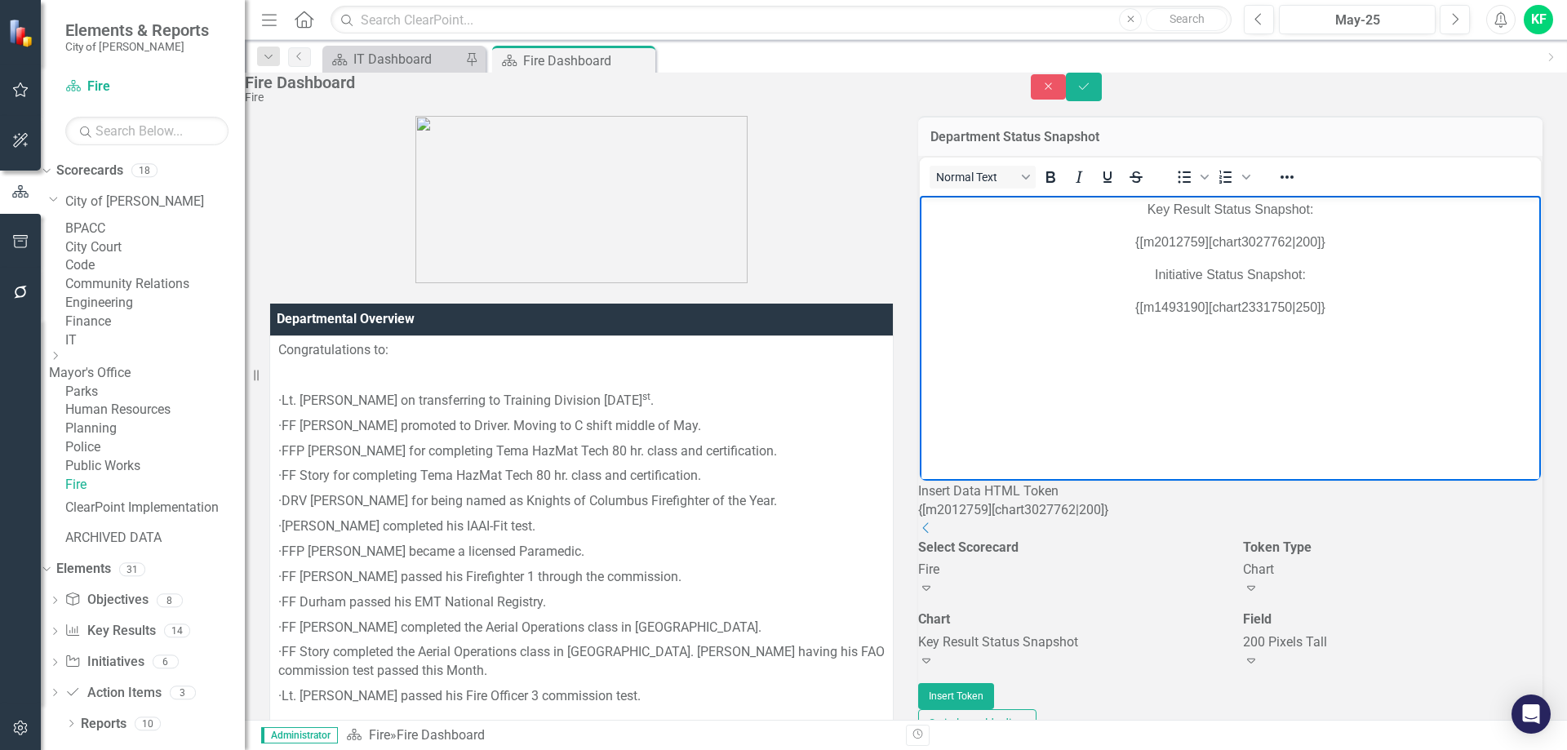
click at [1284, 237] on p "{[m2012759][chart3027762|200]}" at bounding box center [1230, 242] width 613 height 20
drag, startPoint x: 1309, startPoint y: 307, endPoint x: 1115, endPoint y: 308, distance: 193.4
click at [1115, 308] on p "{[m1493190][chart2331750|250]}" at bounding box center [1230, 307] width 613 height 20
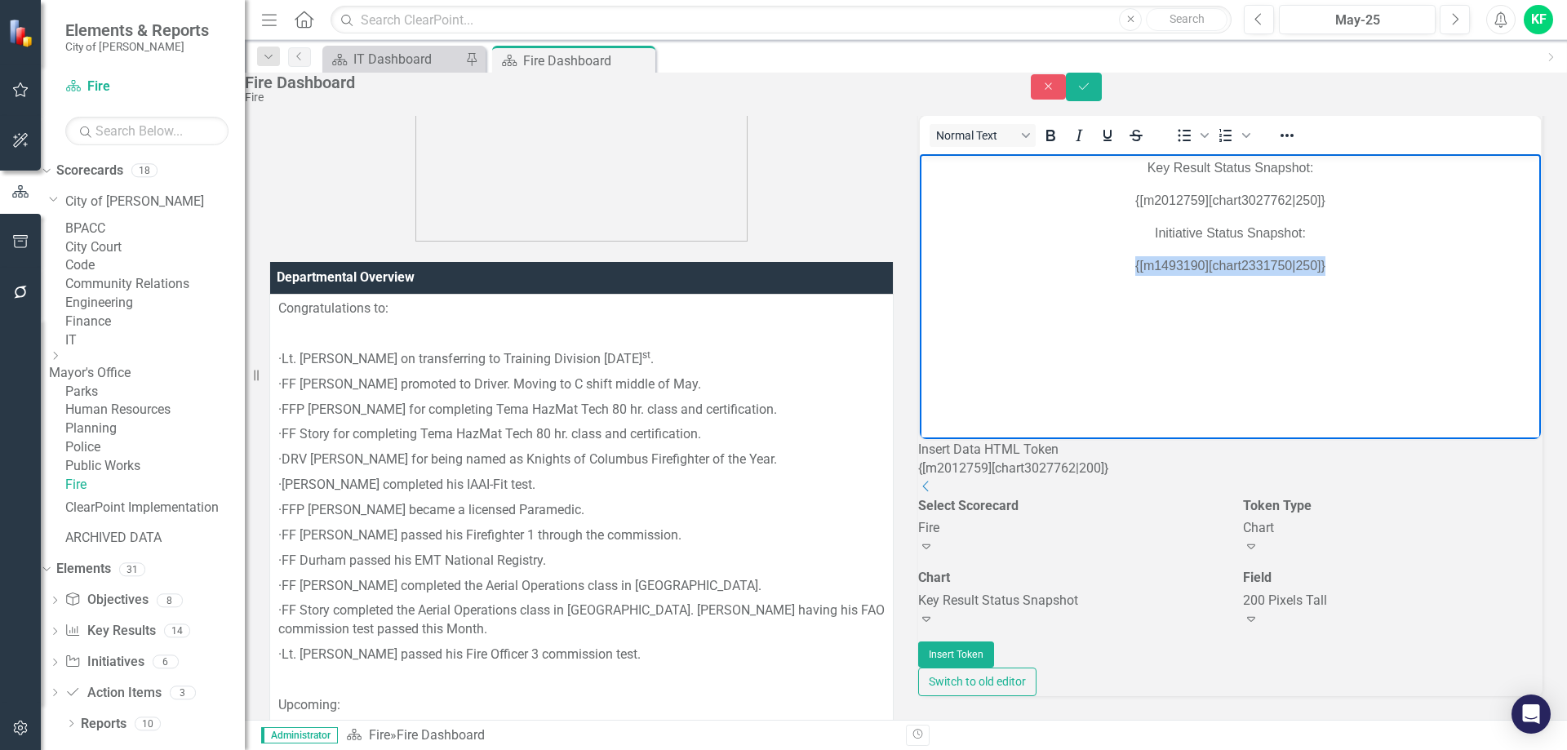
scroll to position [82, 0]
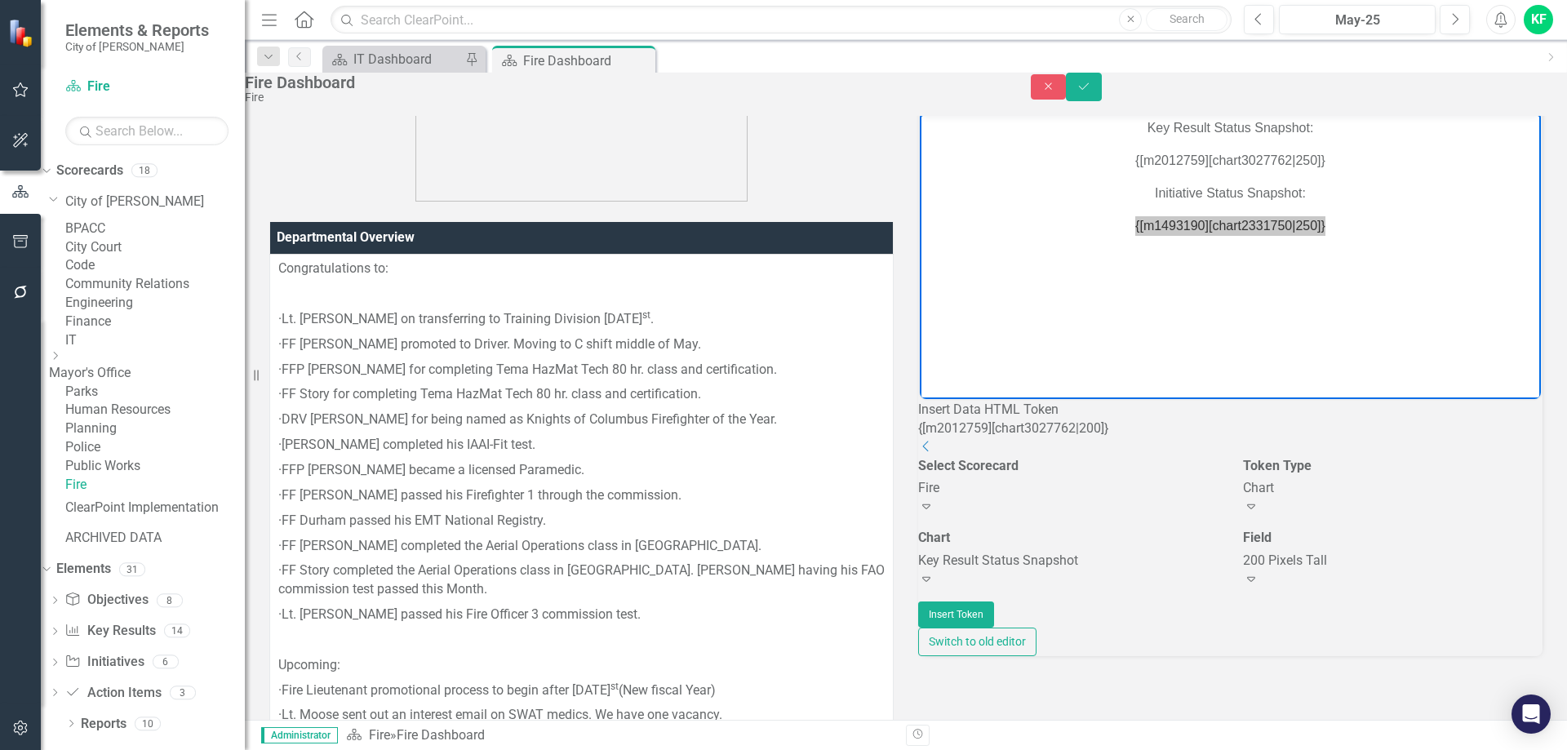
click at [930, 582] on icon at bounding box center [926, 579] width 8 height 5
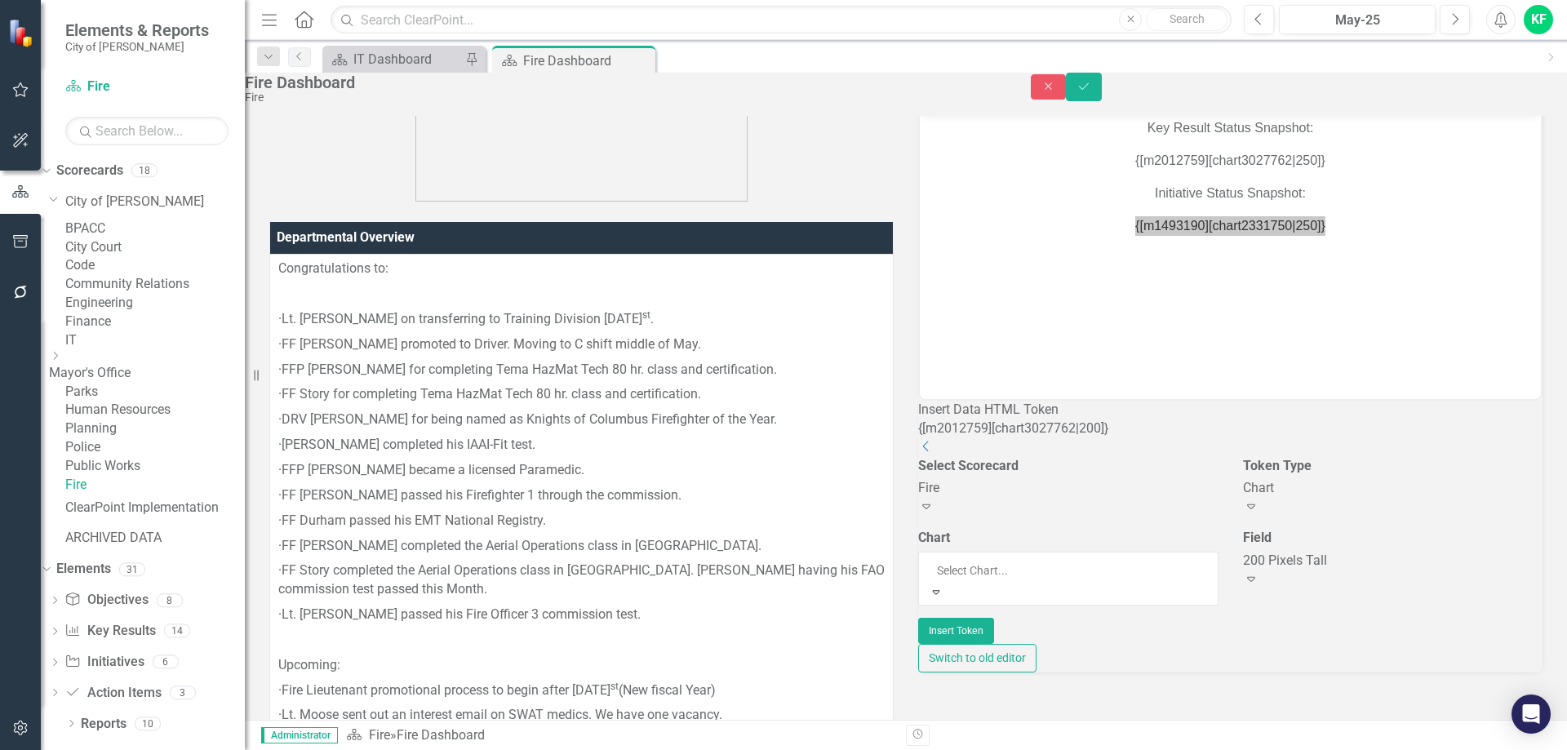
scroll to position [661, 0]
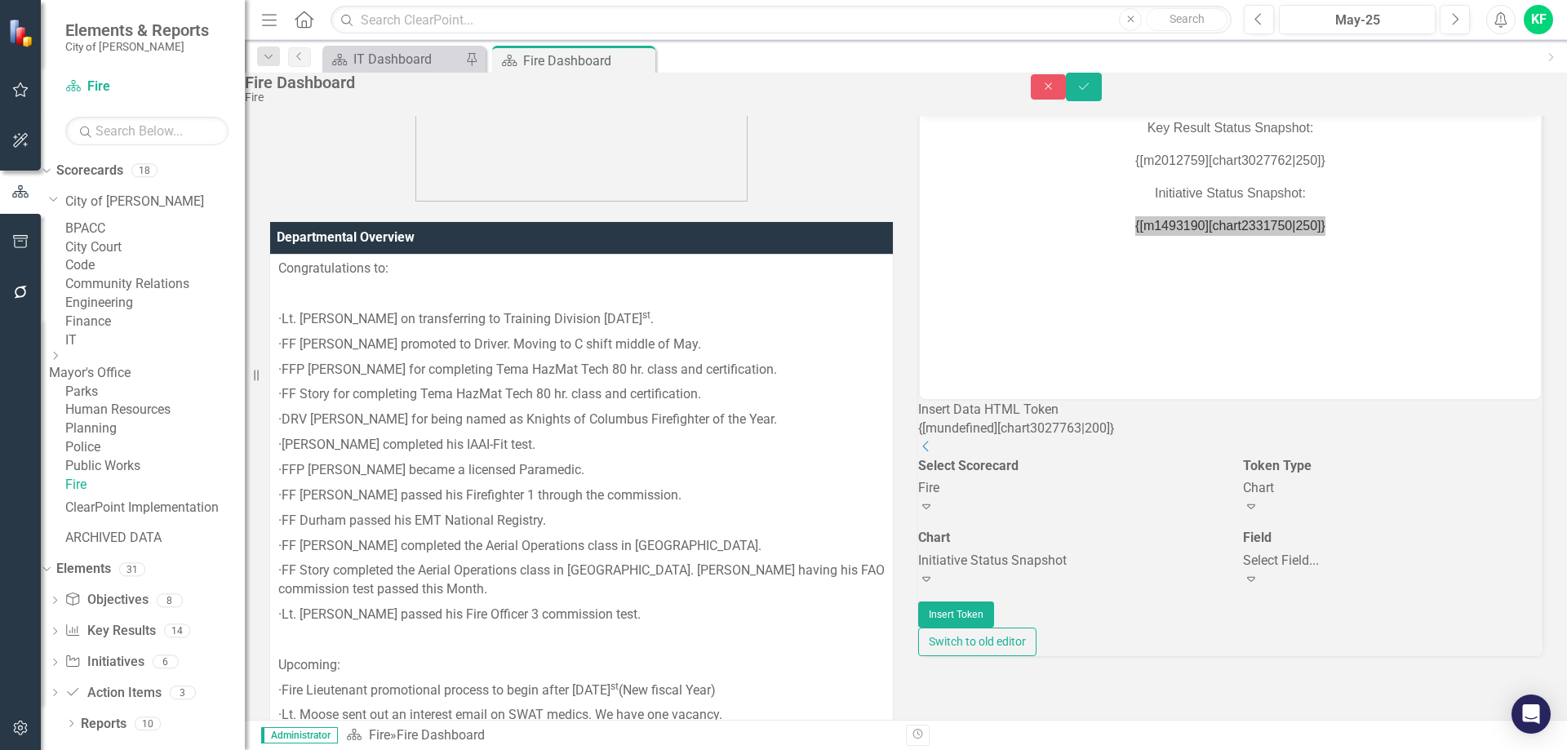
click at [1359, 570] on div "Select Field..." at bounding box center [1393, 561] width 300 height 19
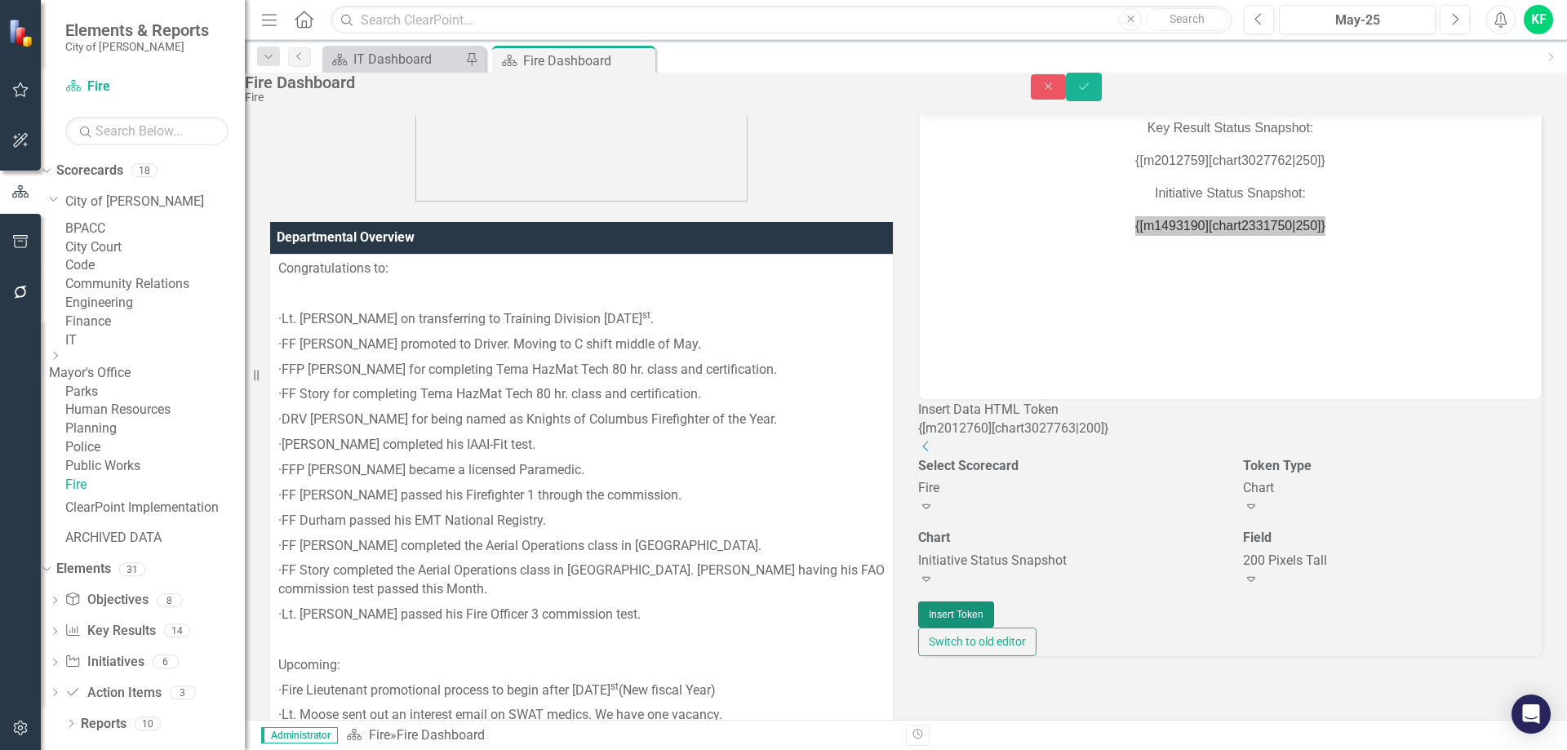
click at [994, 627] on button "Insert Token" at bounding box center [956, 614] width 76 height 26
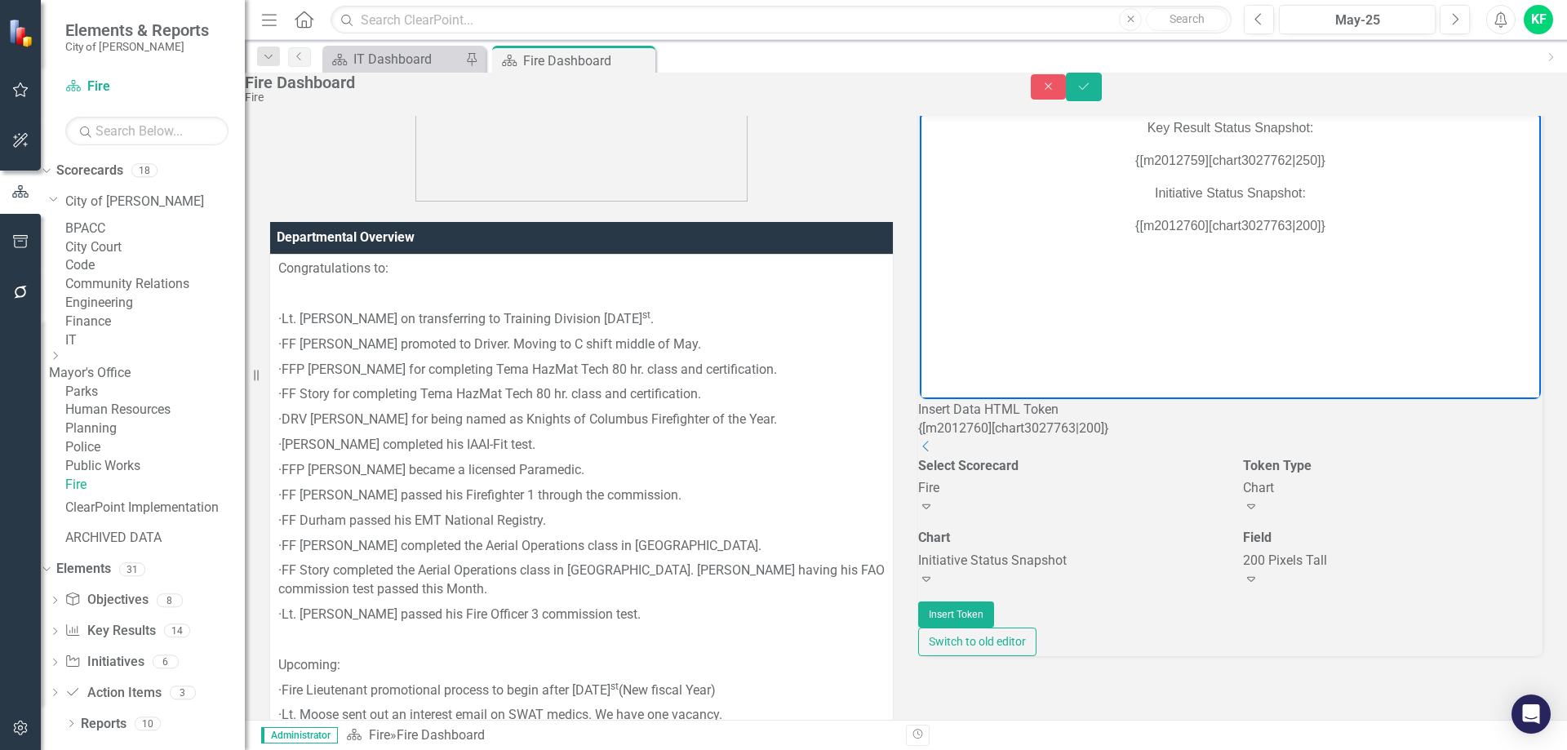
click at [1288, 226] on p "{[m2012760][chart3027763|200]}" at bounding box center [1230, 225] width 613 height 20
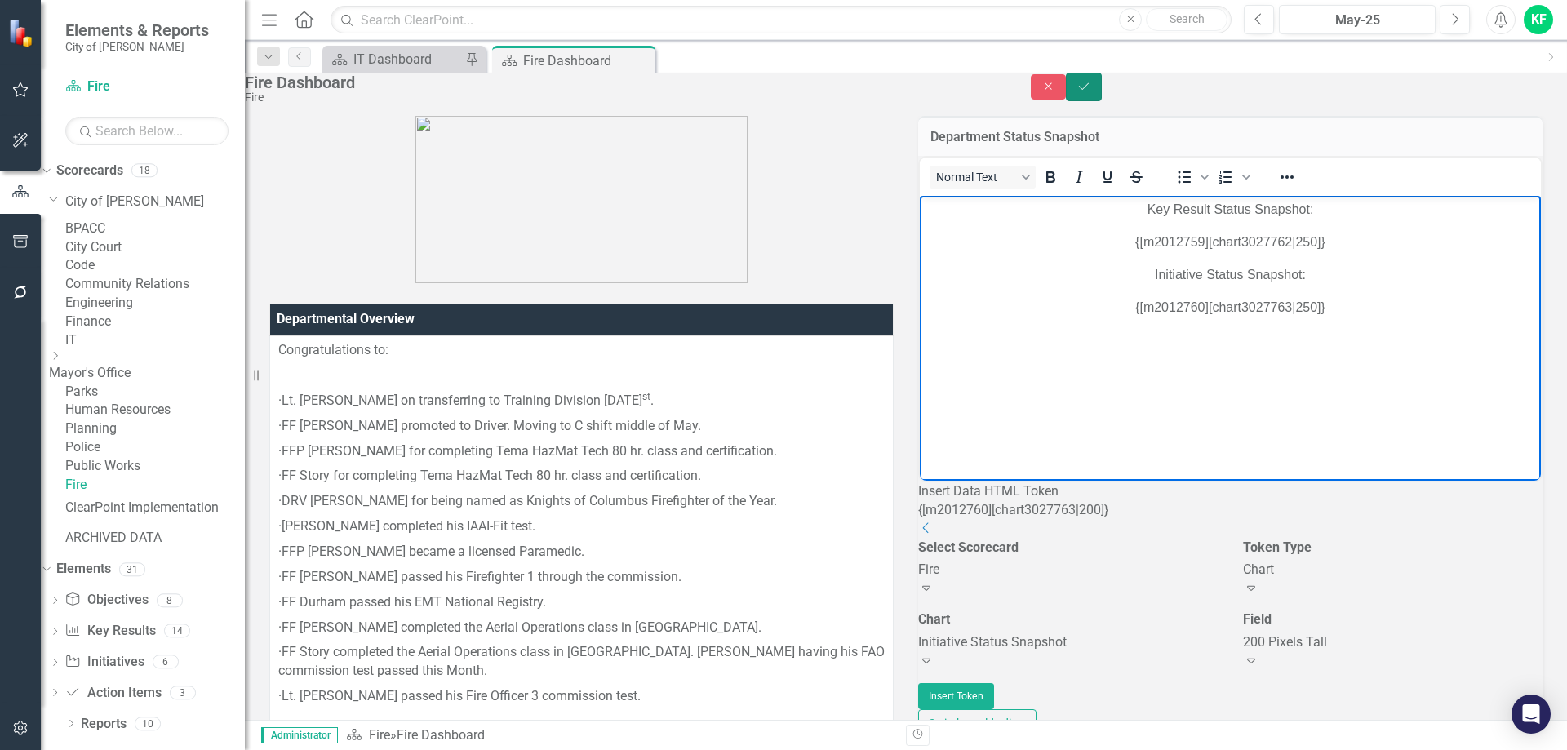
click at [1091, 92] on icon "Save" at bounding box center [1083, 86] width 15 height 11
